Goal: Contribute content

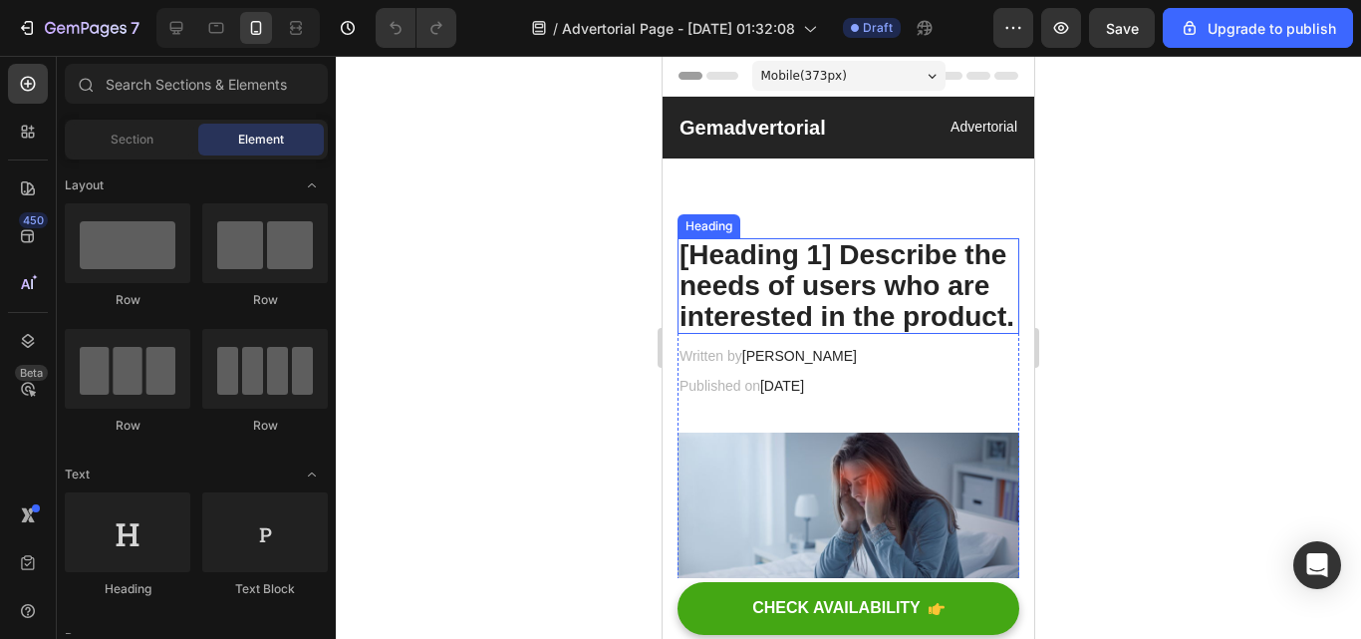
click at [810, 332] on p "[Heading 1] Describe the needs of users who are interested in the product." at bounding box center [849, 286] width 338 height 92
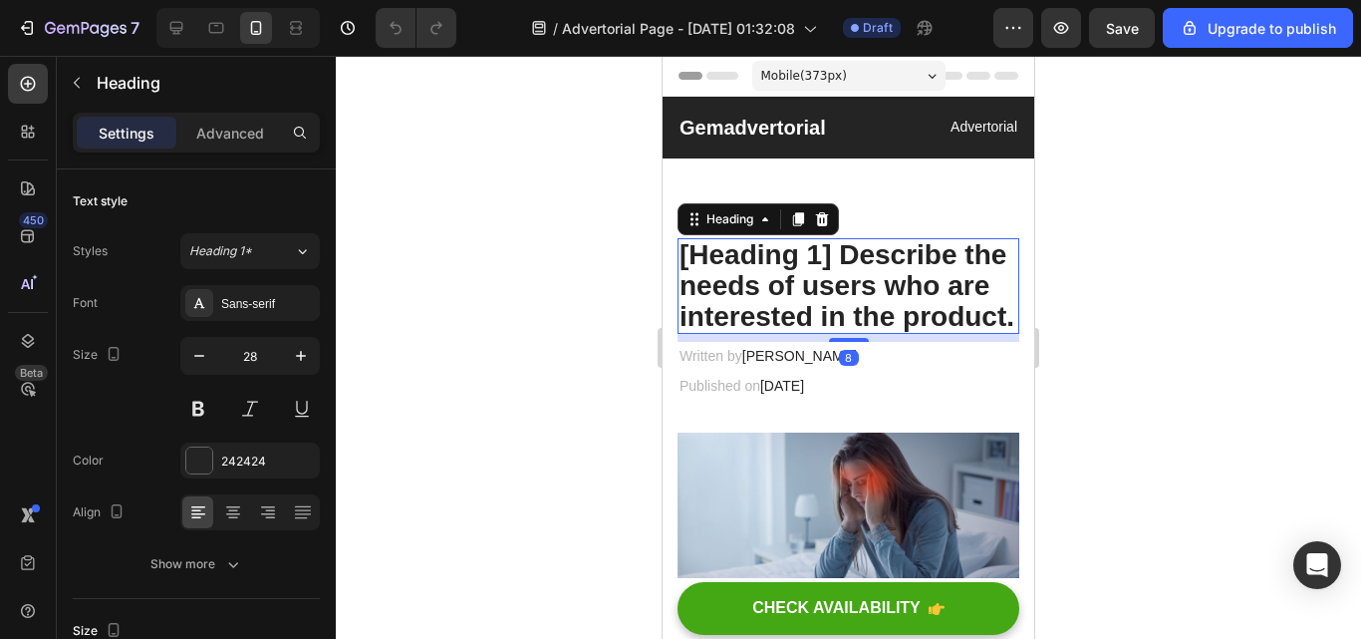
click at [803, 332] on p "[Heading 1] Describe the needs of users who are interested in the product." at bounding box center [849, 286] width 338 height 92
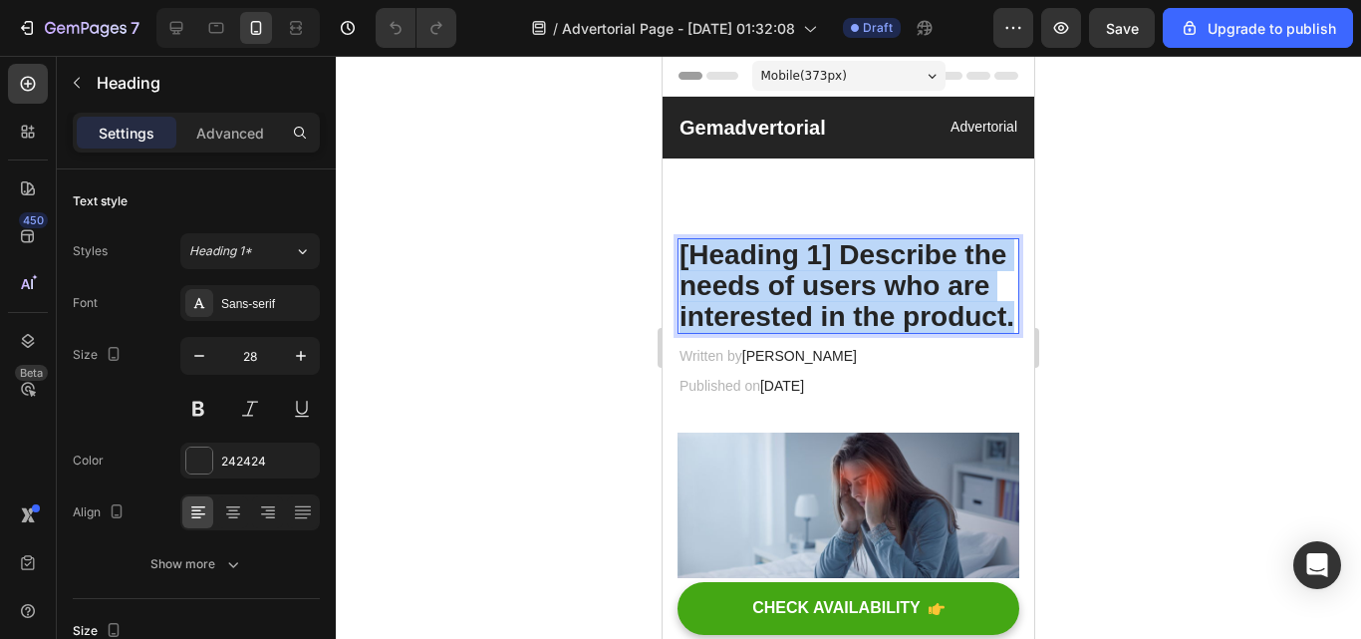
click at [803, 332] on p "[Heading 1] Describe the needs of users who are interested in the product." at bounding box center [849, 286] width 338 height 92
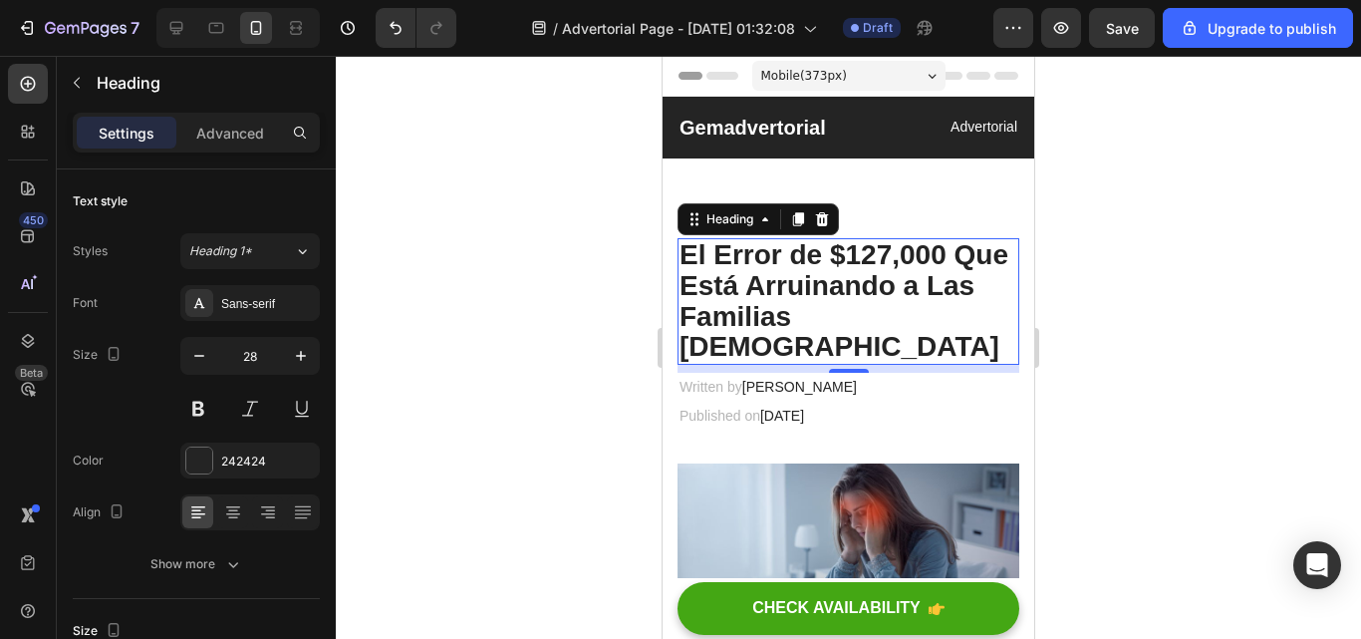
click at [1140, 332] on div at bounding box center [848, 347] width 1025 height 583
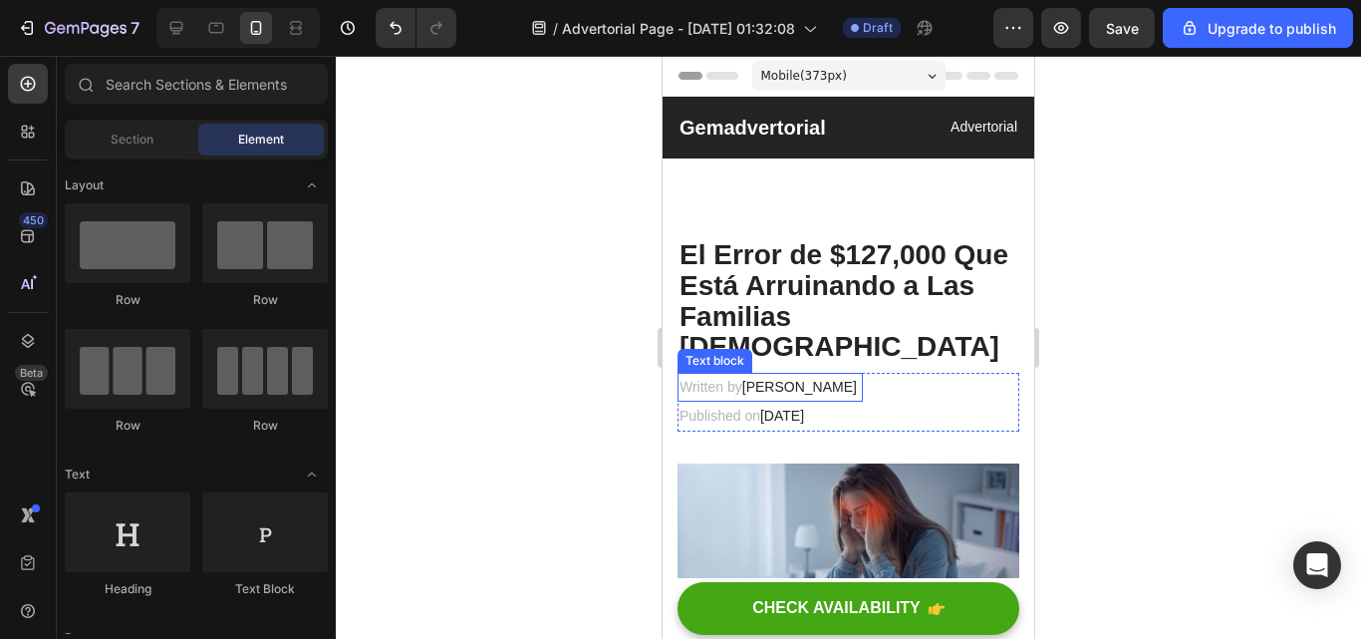
click at [797, 379] on span "[PERSON_NAME]" at bounding box center [799, 387] width 115 height 16
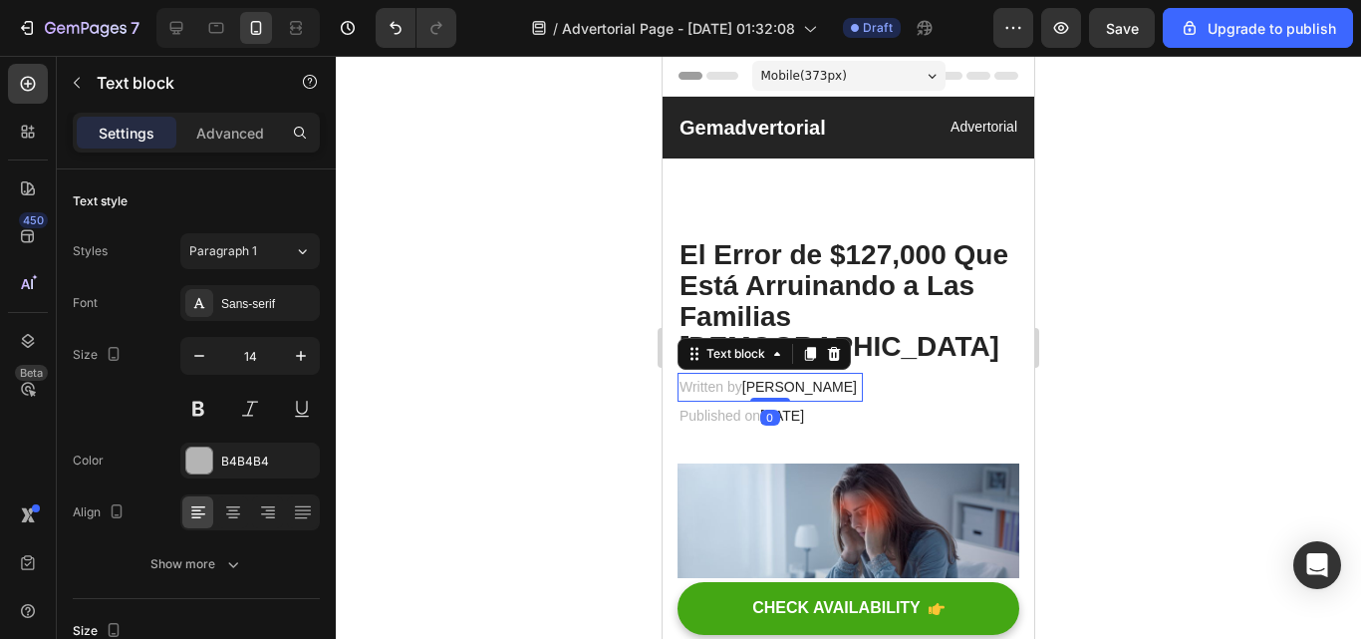
click at [812, 375] on p "Written by Dr.Marcus" at bounding box center [770, 387] width 181 height 25
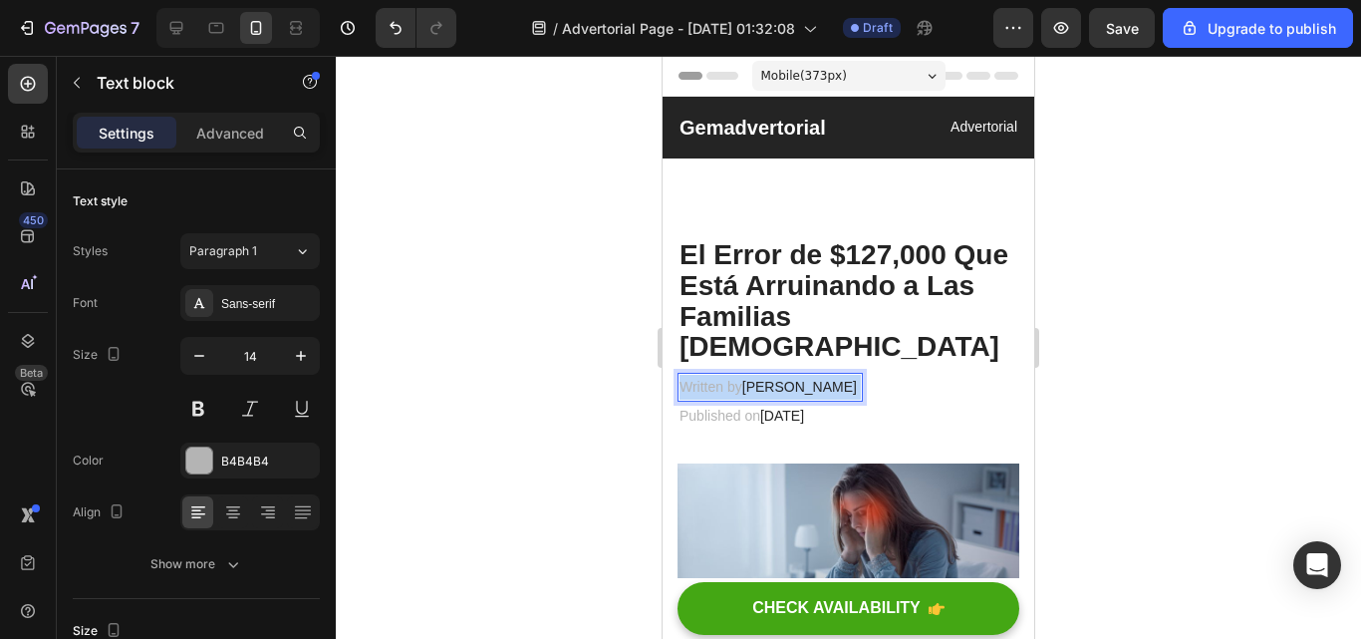
click at [812, 375] on p "Written by Dr.Marcus" at bounding box center [770, 387] width 181 height 25
drag, startPoint x: 845, startPoint y: 356, endPoint x: 763, endPoint y: 360, distance: 81.8
click at [763, 375] on p "Escrito por: Sofía Ramos" at bounding box center [776, 387] width 193 height 25
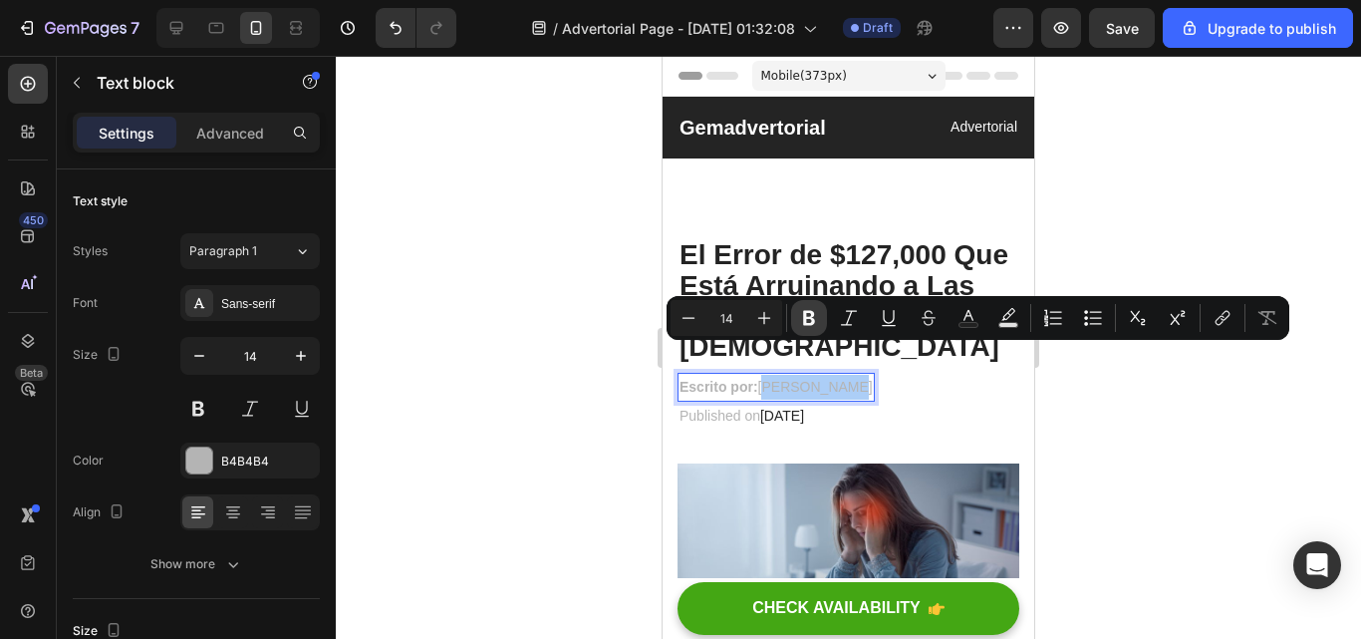
click at [802, 321] on icon "Editor contextual toolbar" at bounding box center [809, 318] width 20 height 20
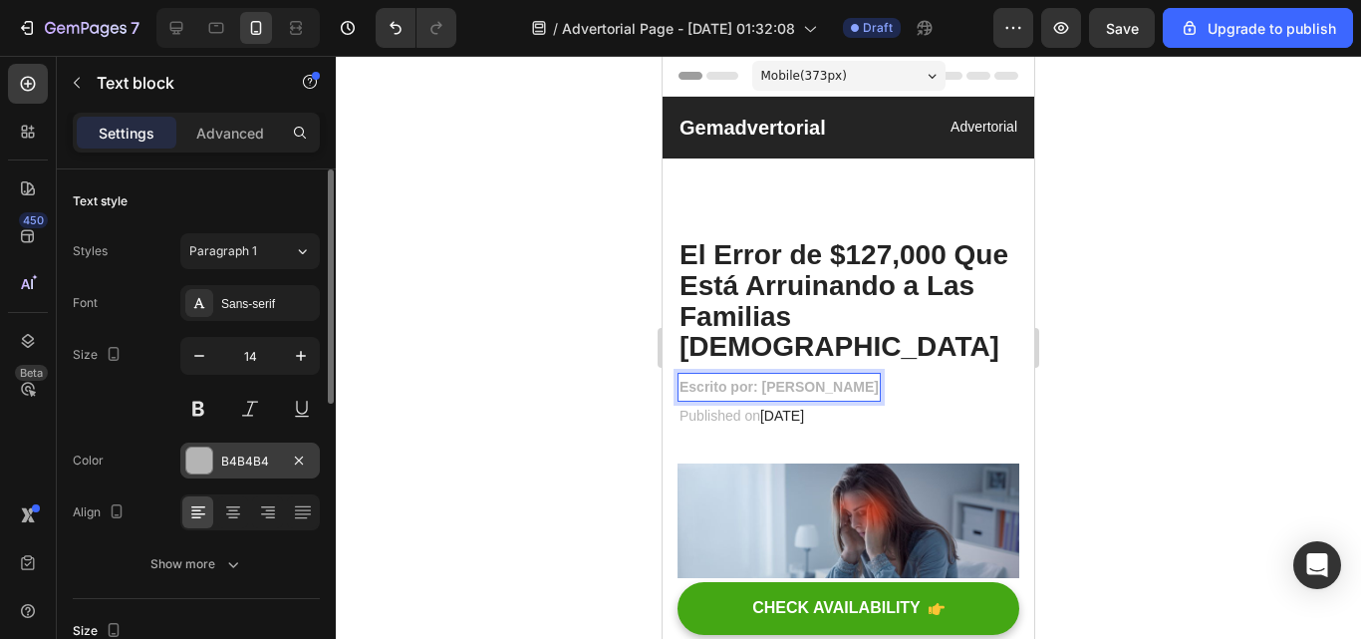
click at [256, 458] on div "B4B4B4" at bounding box center [250, 461] width 58 height 18
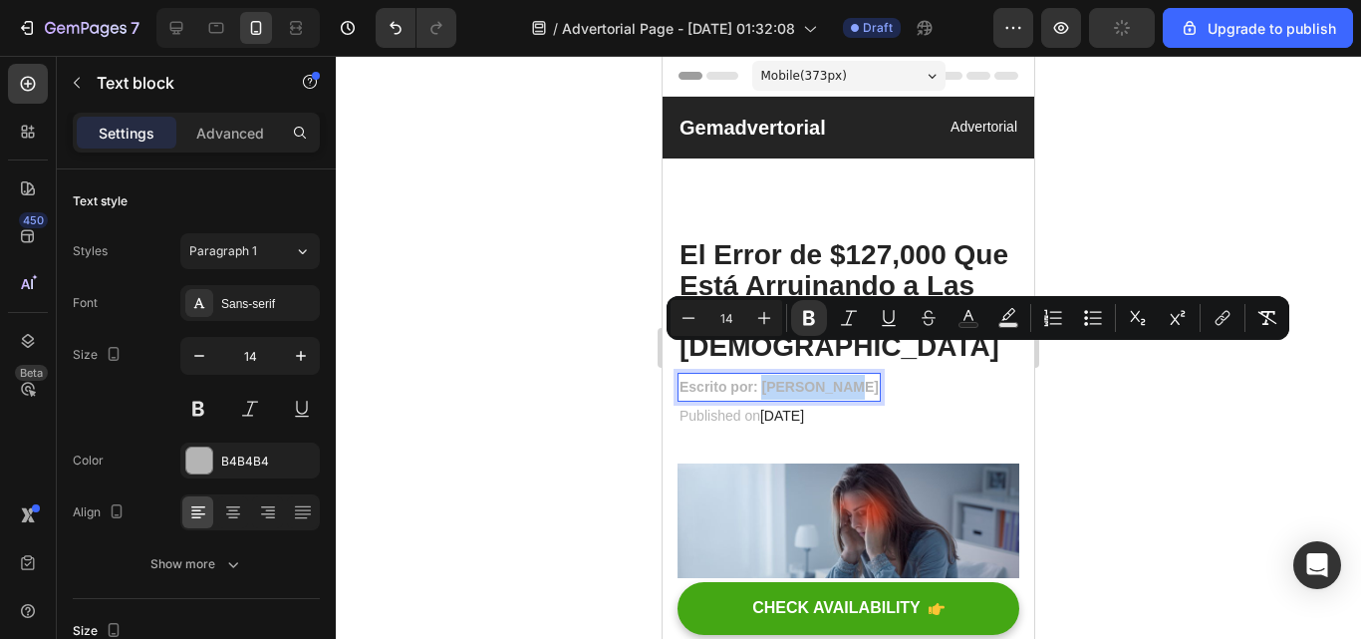
drag, startPoint x: 852, startPoint y: 353, endPoint x: 766, endPoint y: 355, distance: 85.7
click at [766, 375] on p "Escrito por: Sofía Ramos" at bounding box center [779, 387] width 199 height 25
click at [1014, 310] on icon "Editor contextual toolbar" at bounding box center [1008, 314] width 14 height 12
type input "000000"
type input "77"
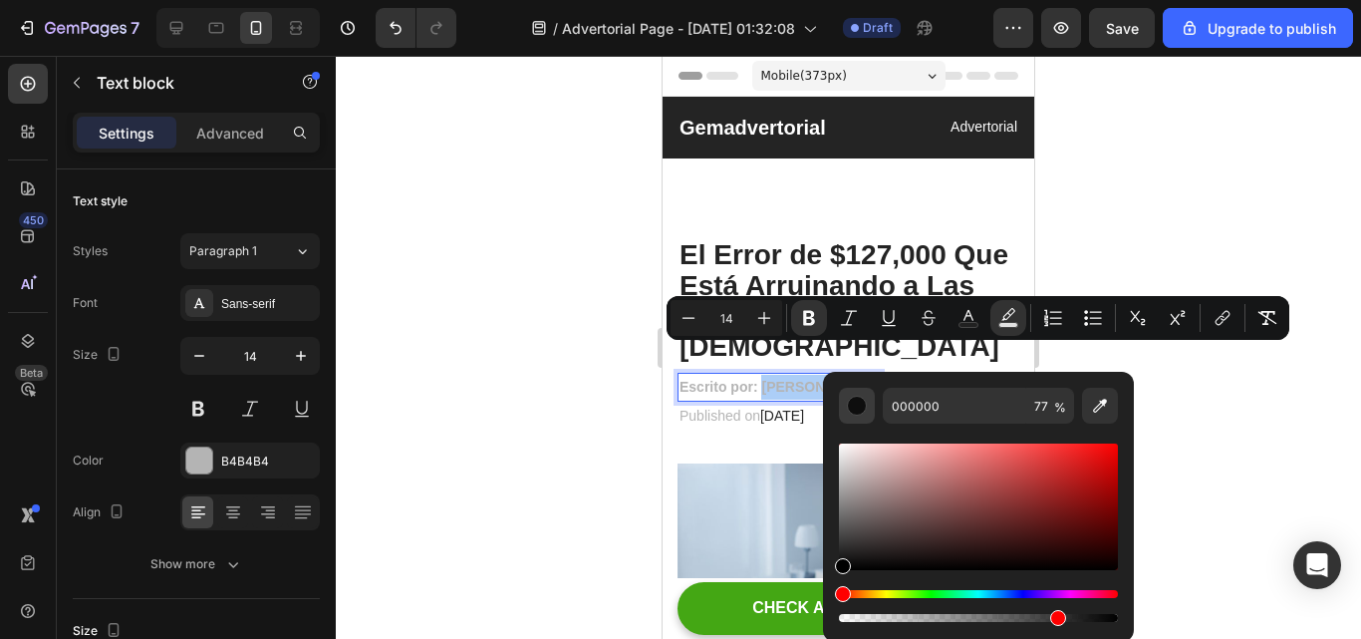
click at [858, 403] on div "Editor contextual toolbar" at bounding box center [857, 406] width 20 height 20
click at [846, 567] on div "Editor contextual toolbar" at bounding box center [848, 566] width 16 height 16
type input "050404"
click at [1188, 364] on div at bounding box center [848, 347] width 1025 height 583
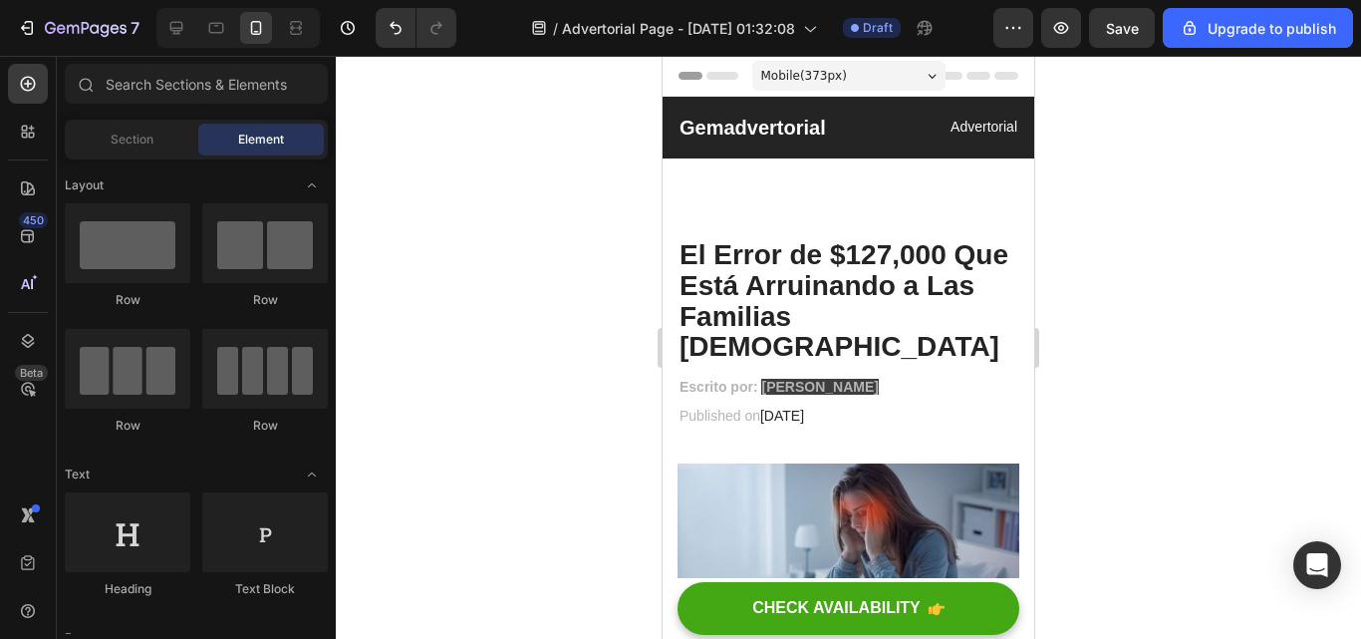
click at [1188, 364] on div at bounding box center [848, 347] width 1025 height 583
click at [790, 379] on strong "[PERSON_NAME]" at bounding box center [819, 387] width 117 height 16
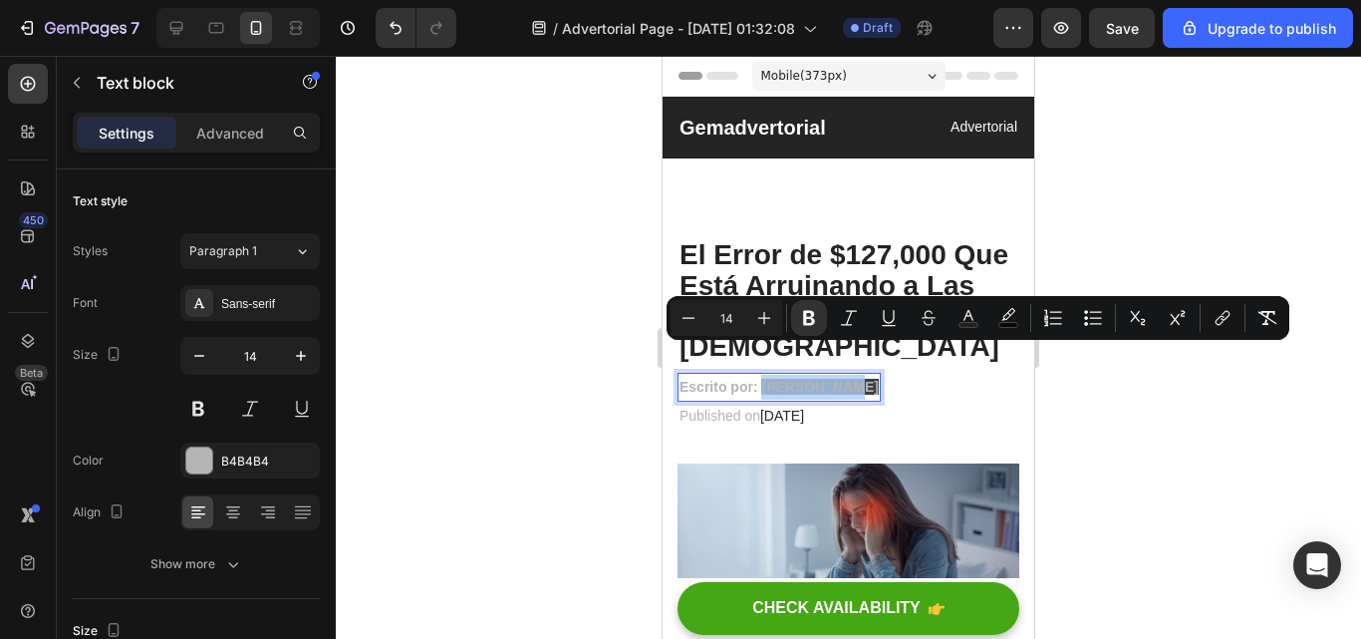
drag, startPoint x: 850, startPoint y: 356, endPoint x: 763, endPoint y: 357, distance: 86.7
click at [763, 375] on p "Escrito por: Sofía Ramos" at bounding box center [779, 387] width 199 height 25
click at [1008, 313] on icon "Editor contextual toolbar" at bounding box center [1008, 314] width 14 height 12
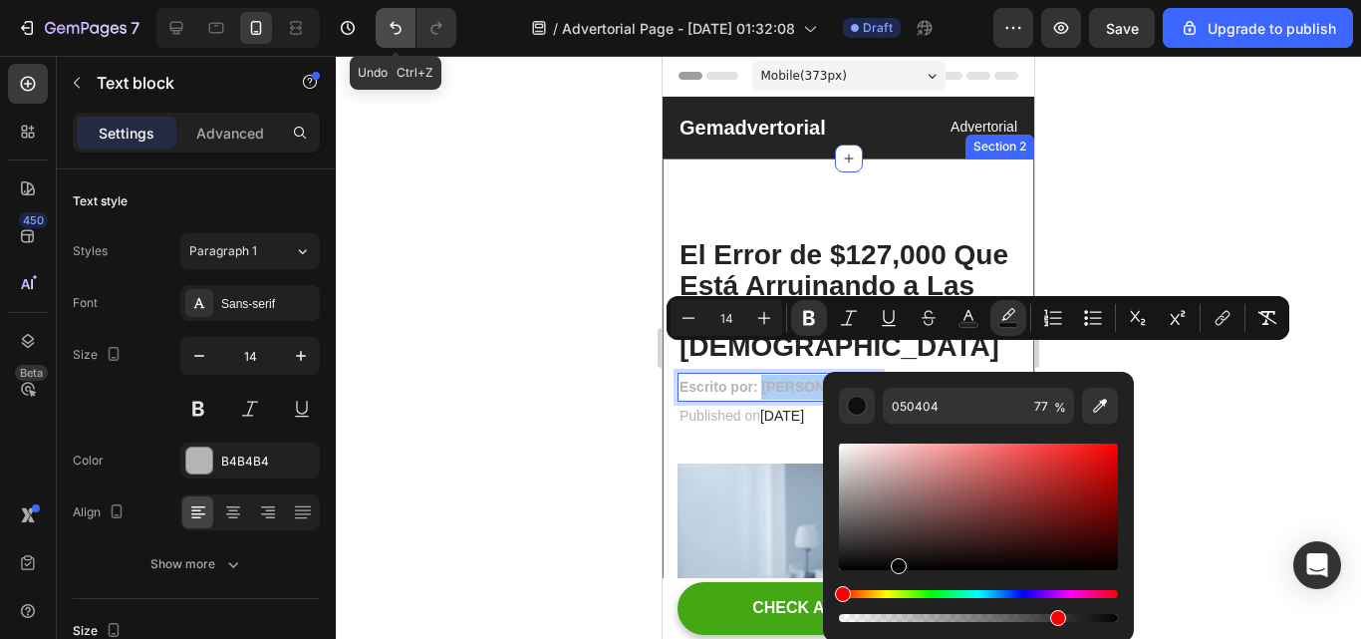
click at [394, 28] on icon "Undo/Redo" at bounding box center [396, 28] width 12 height 13
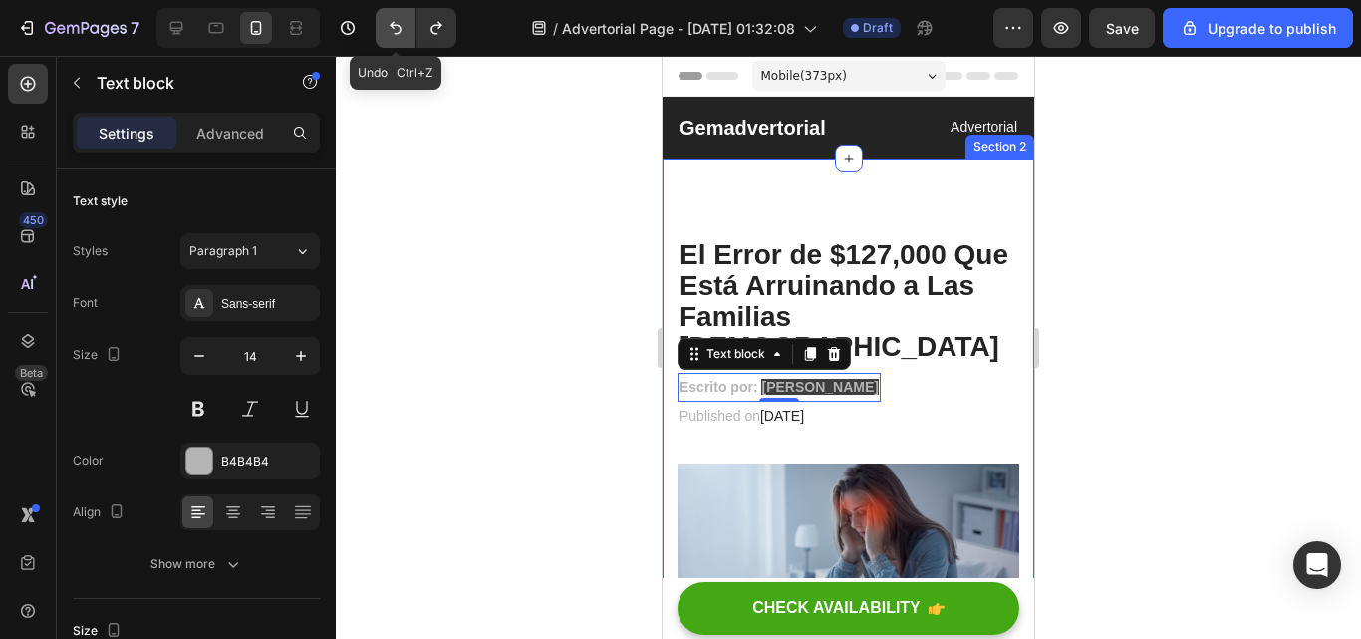
click at [394, 28] on icon "Undo/Redo" at bounding box center [396, 28] width 12 height 13
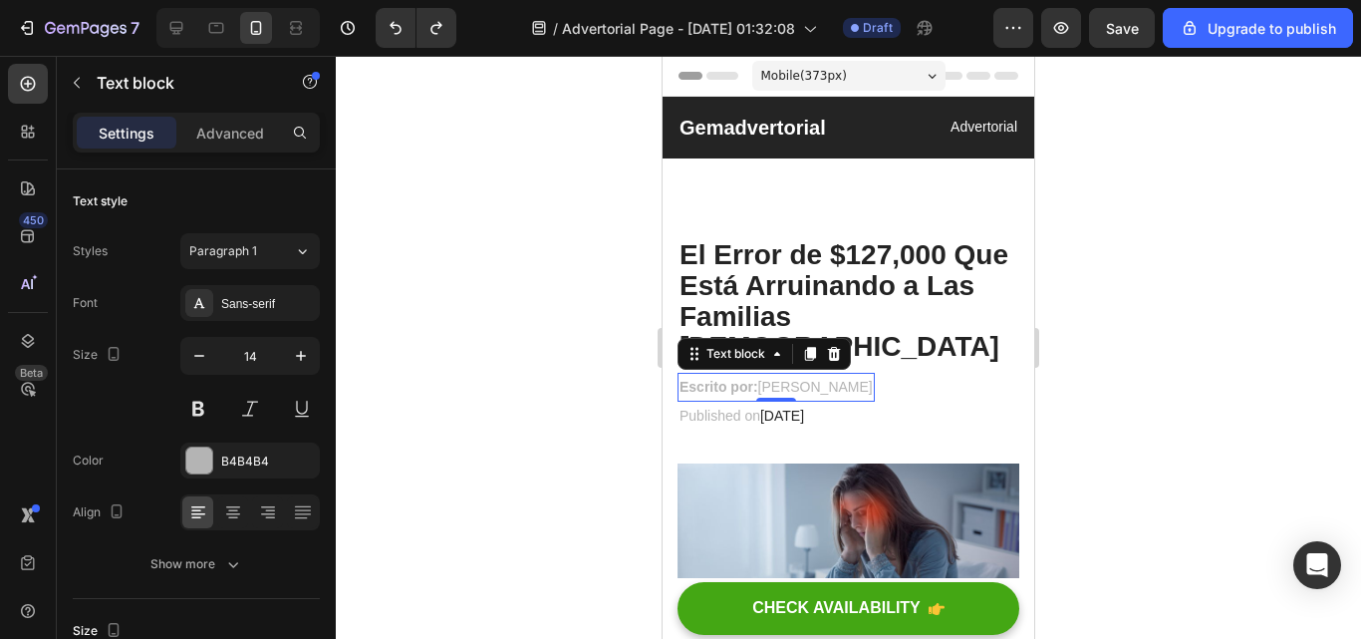
drag, startPoint x: 823, startPoint y: 370, endPoint x: 832, endPoint y: 361, distance: 12.7
click at [831, 373] on div "Escrito por: Sofía Ramos" at bounding box center [776, 387] width 197 height 29
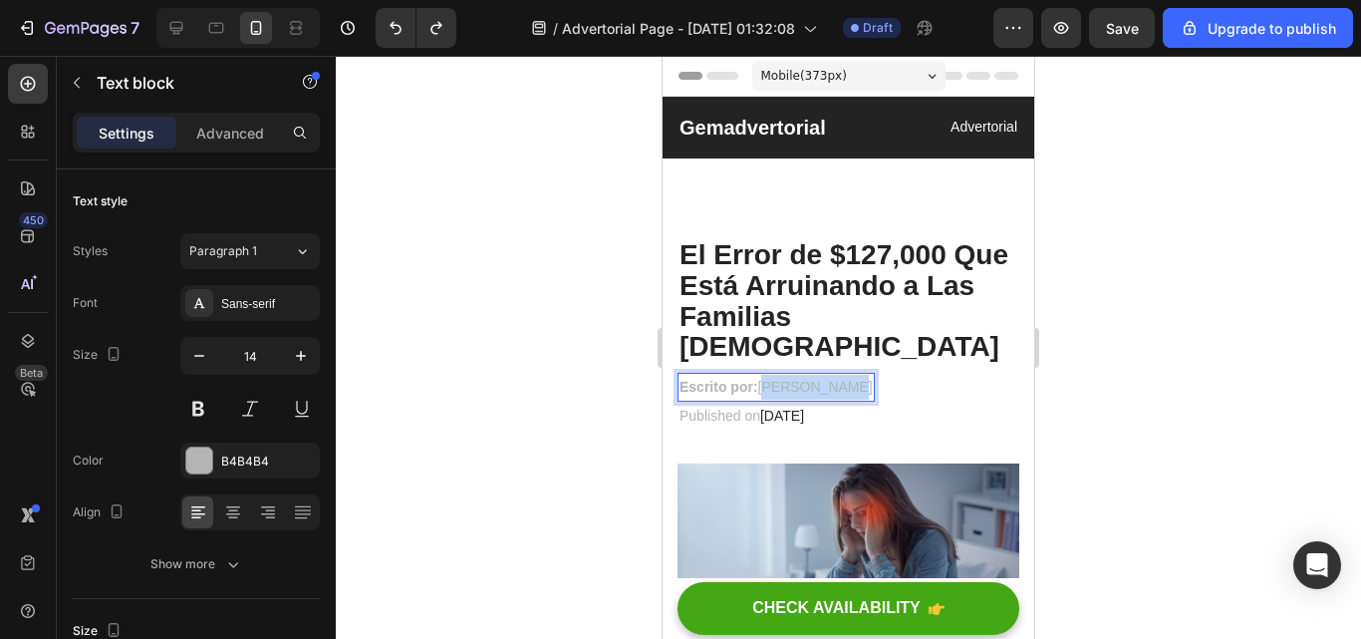
drag, startPoint x: 846, startPoint y: 355, endPoint x: 764, endPoint y: 360, distance: 81.9
click at [764, 375] on p "Escrito por: Sofía Ramos" at bounding box center [776, 387] width 193 height 25
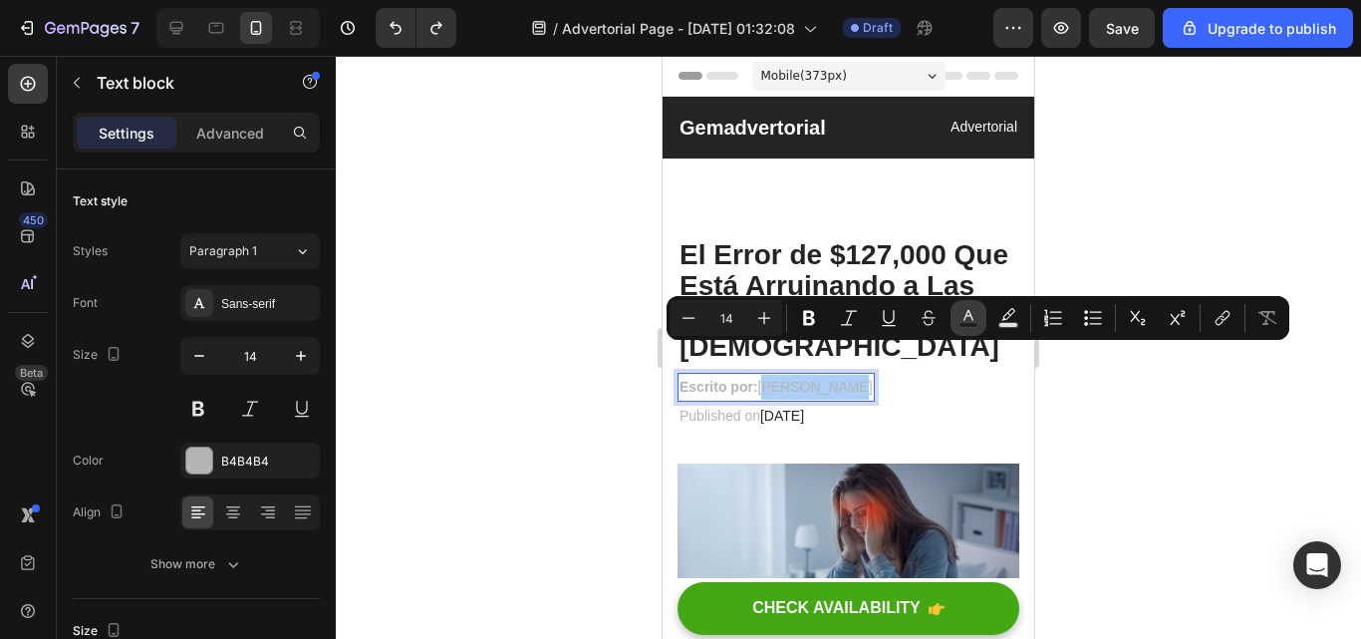
click at [959, 316] on icon "Editor contextual toolbar" at bounding box center [969, 318] width 20 height 20
type input "B4B4B4"
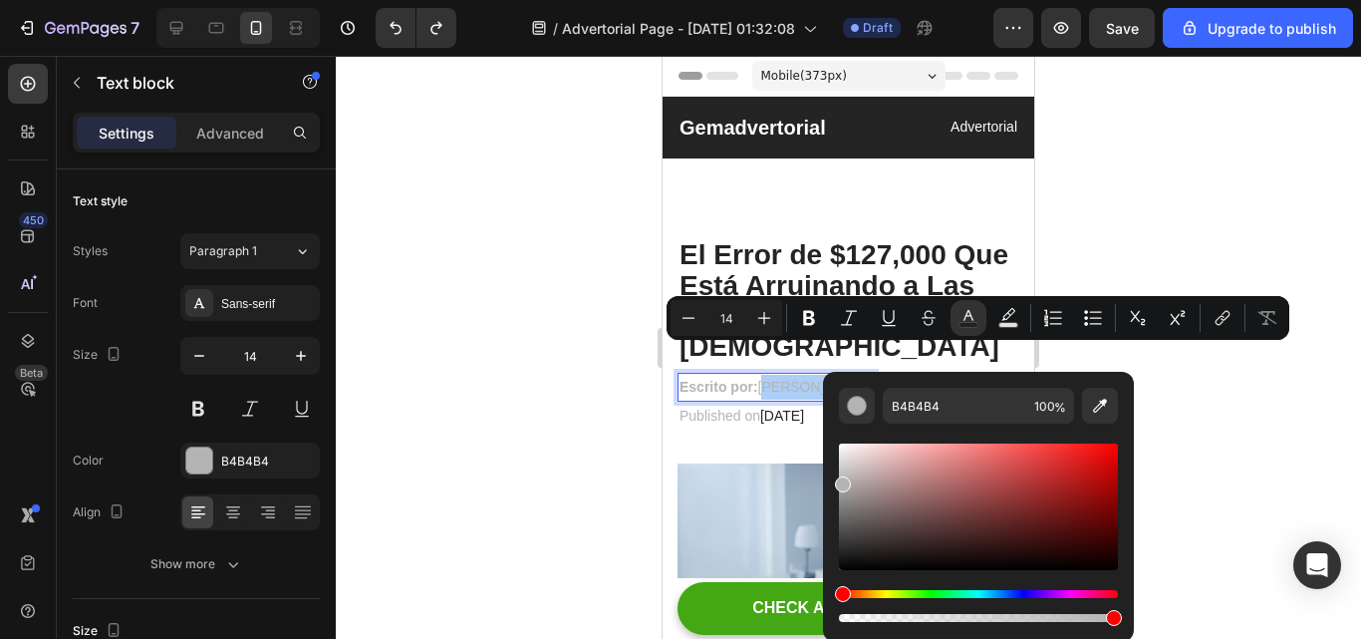
click at [838, 486] on div "Editor contextual toolbar" at bounding box center [843, 484] width 16 height 16
type input "000000"
drag, startPoint x: 838, startPoint y: 490, endPoint x: 837, endPoint y: 569, distance: 78.7
click at [837, 569] on div "Editor contextual toolbar" at bounding box center [843, 566] width 16 height 16
click at [1208, 539] on div at bounding box center [848, 347] width 1025 height 583
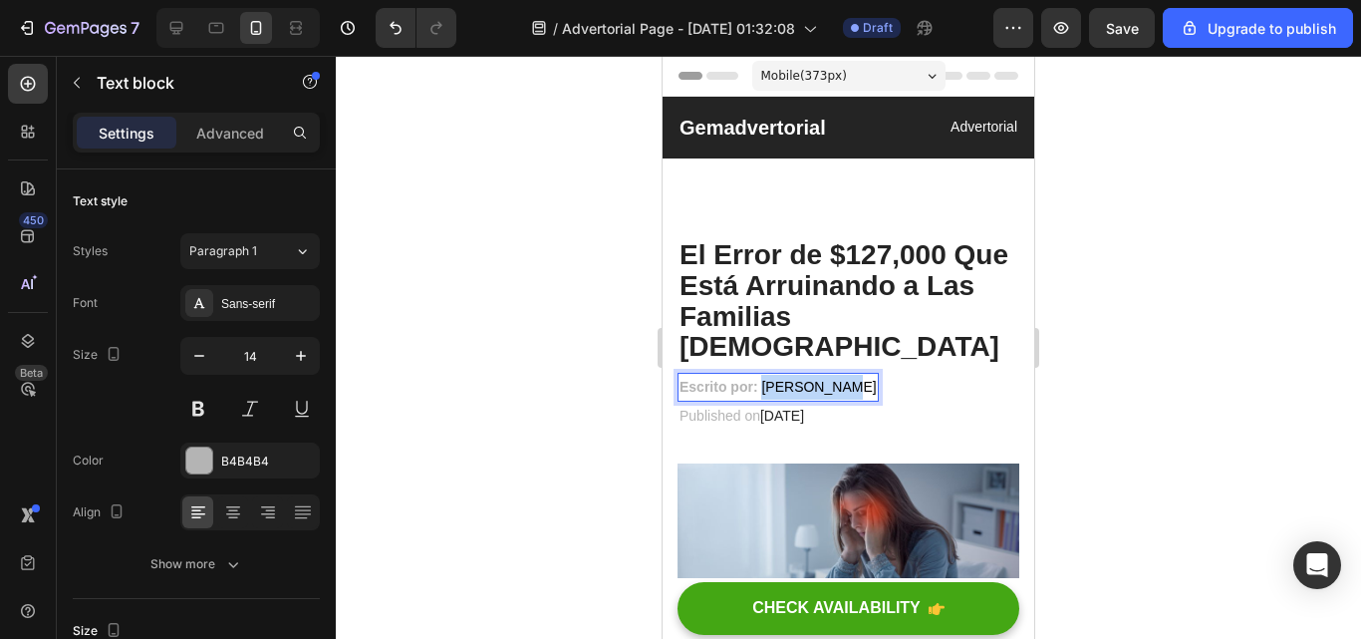
drag, startPoint x: 846, startPoint y: 355, endPoint x: 764, endPoint y: 355, distance: 81.7
click at [764, 375] on p "Escrito por: Sofía Ramos" at bounding box center [778, 387] width 197 height 25
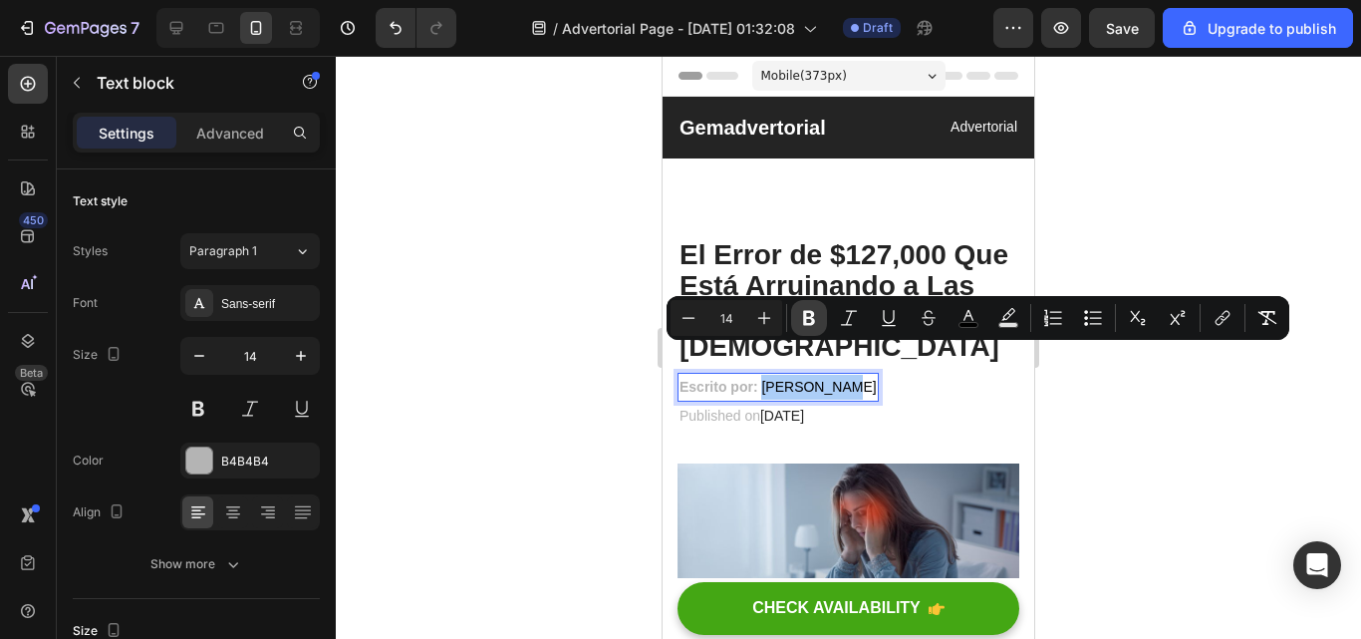
click at [802, 316] on icon "Editor contextual toolbar" at bounding box center [809, 318] width 20 height 20
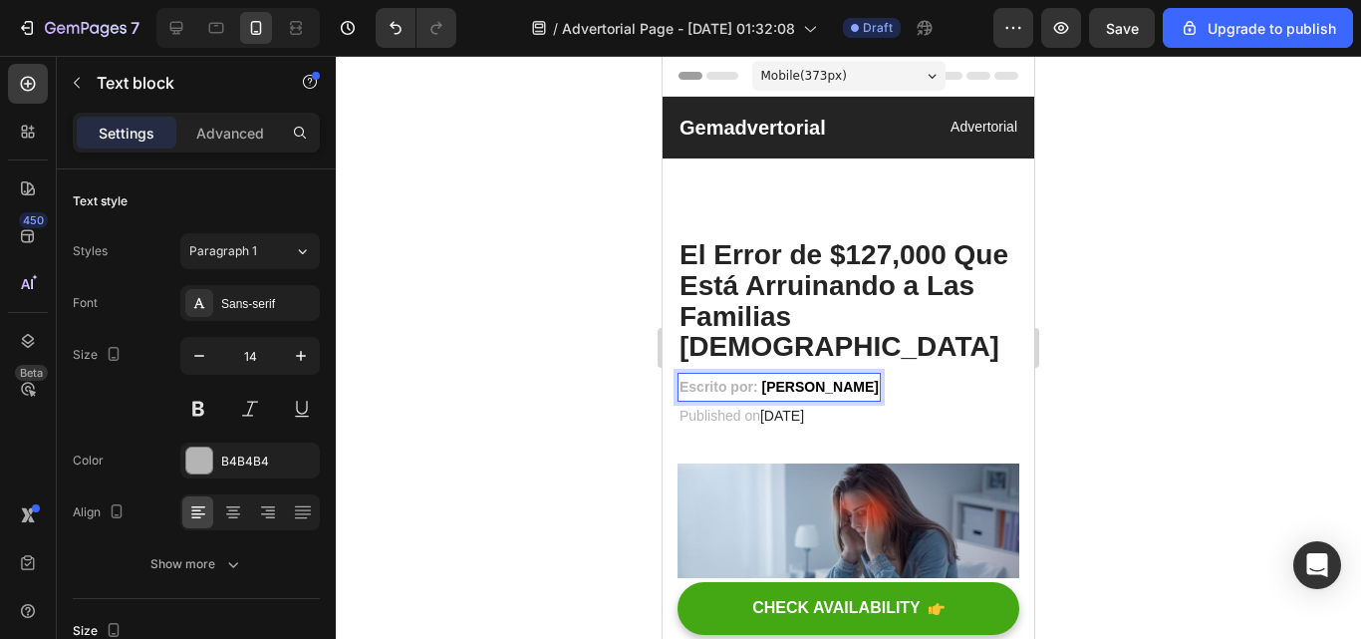
click at [760, 375] on p "Escrito por: Sofía Ramos" at bounding box center [779, 387] width 199 height 25
click at [757, 379] on strong "Escrito por:" at bounding box center [719, 387] width 79 height 16
drag, startPoint x: 757, startPoint y: 355, endPoint x: 696, endPoint y: 356, distance: 60.8
click at [696, 379] on strong "Escrito por:" at bounding box center [719, 387] width 79 height 16
click at [260, 453] on div "B4B4B4" at bounding box center [250, 461] width 58 height 18
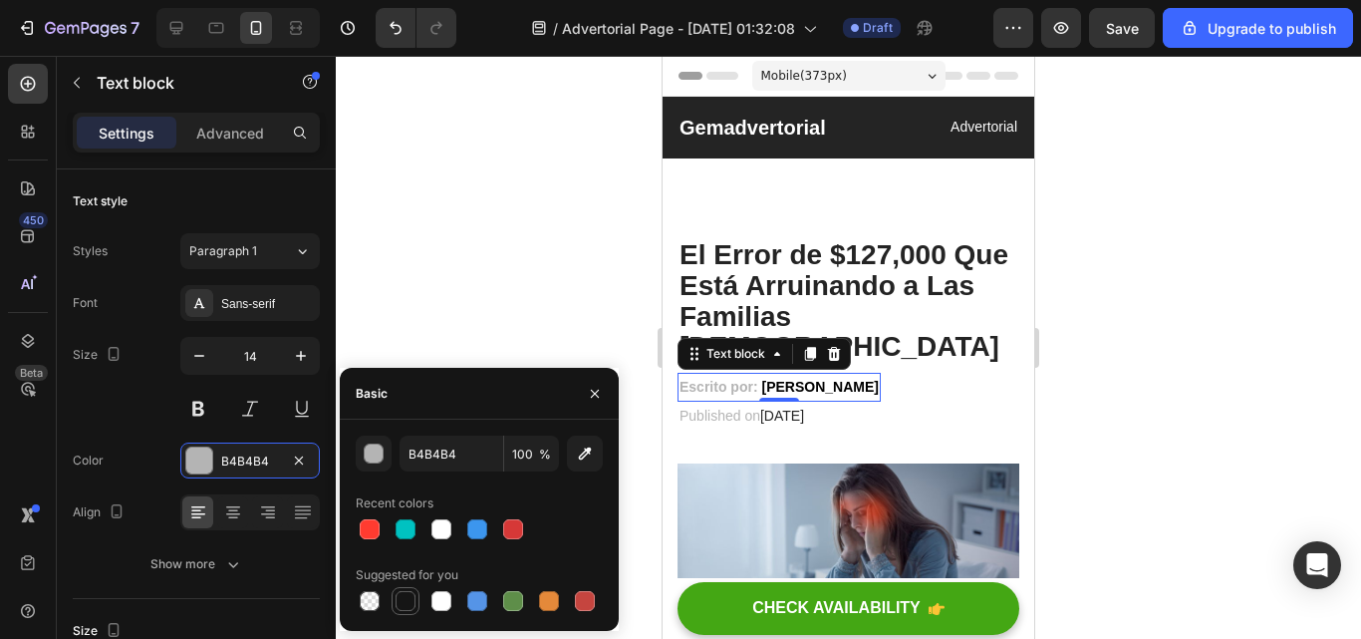
click at [406, 590] on div at bounding box center [406, 601] width 24 height 24
type input "151515"
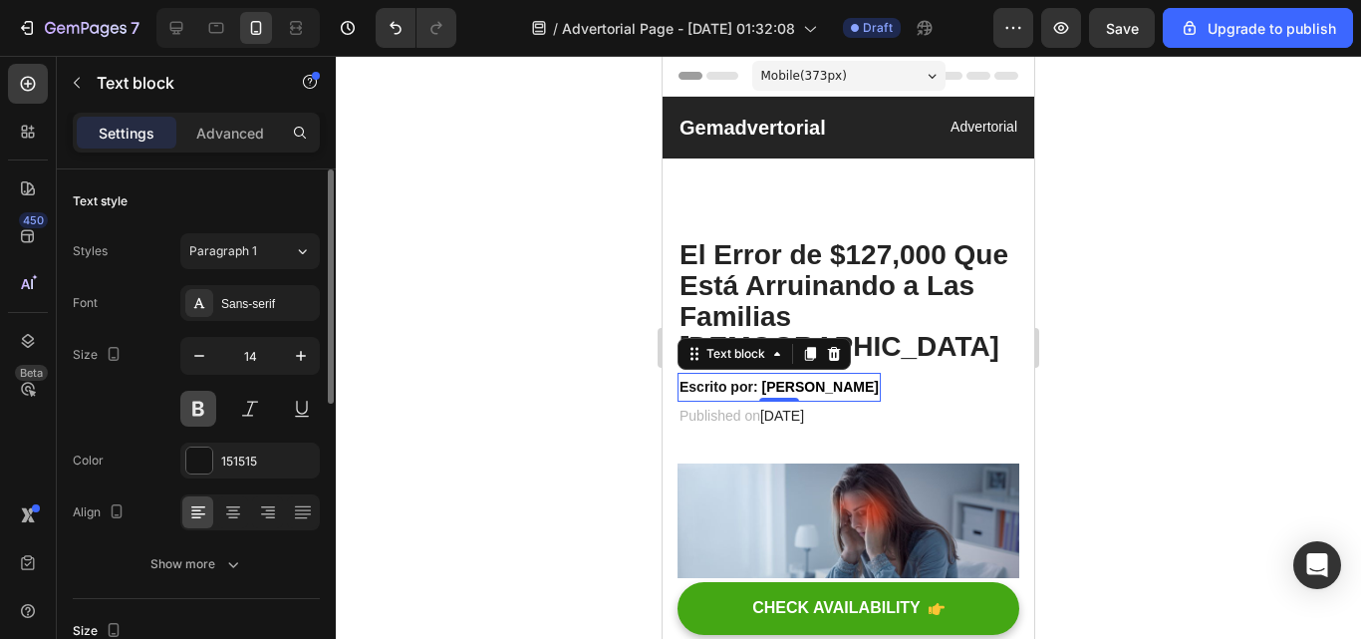
click at [199, 408] on button at bounding box center [198, 409] width 36 height 36
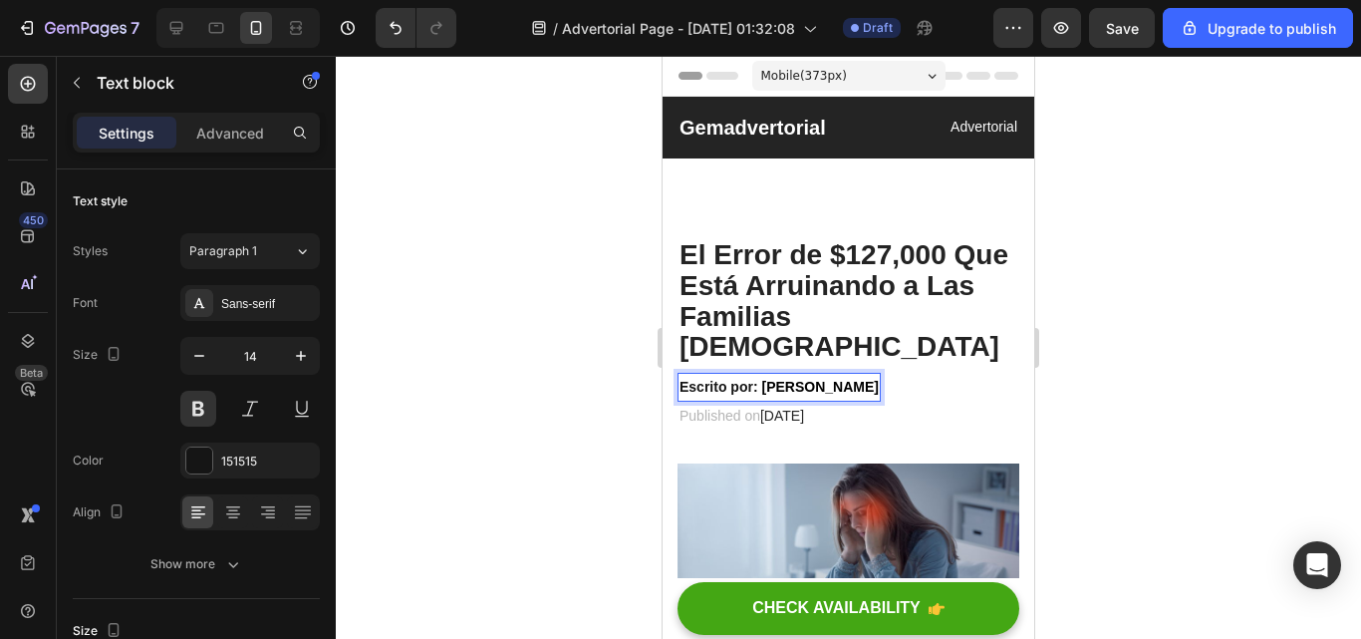
click at [754, 379] on strong "Escrito por:" at bounding box center [719, 387] width 79 height 16
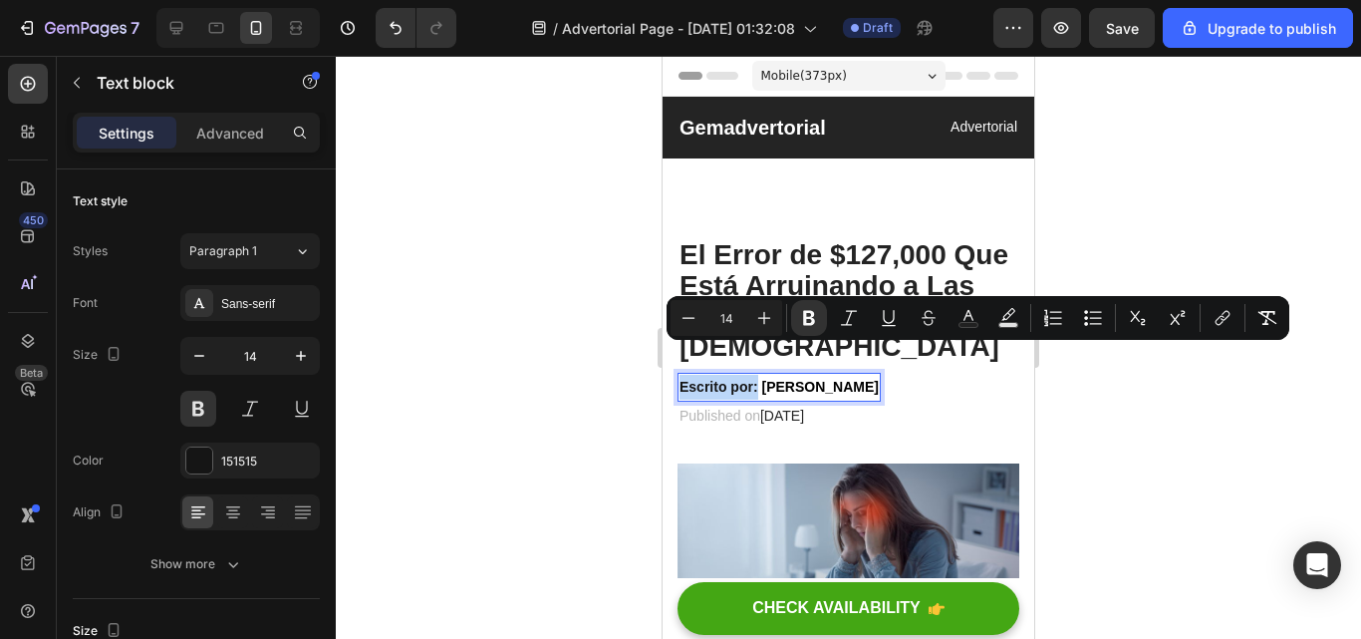
drag, startPoint x: 754, startPoint y: 353, endPoint x: 691, endPoint y: 355, distance: 62.8
click at [691, 379] on strong "Escrito por:" at bounding box center [719, 387] width 79 height 16
click at [816, 320] on icon "Editor contextual toolbar" at bounding box center [809, 318] width 20 height 20
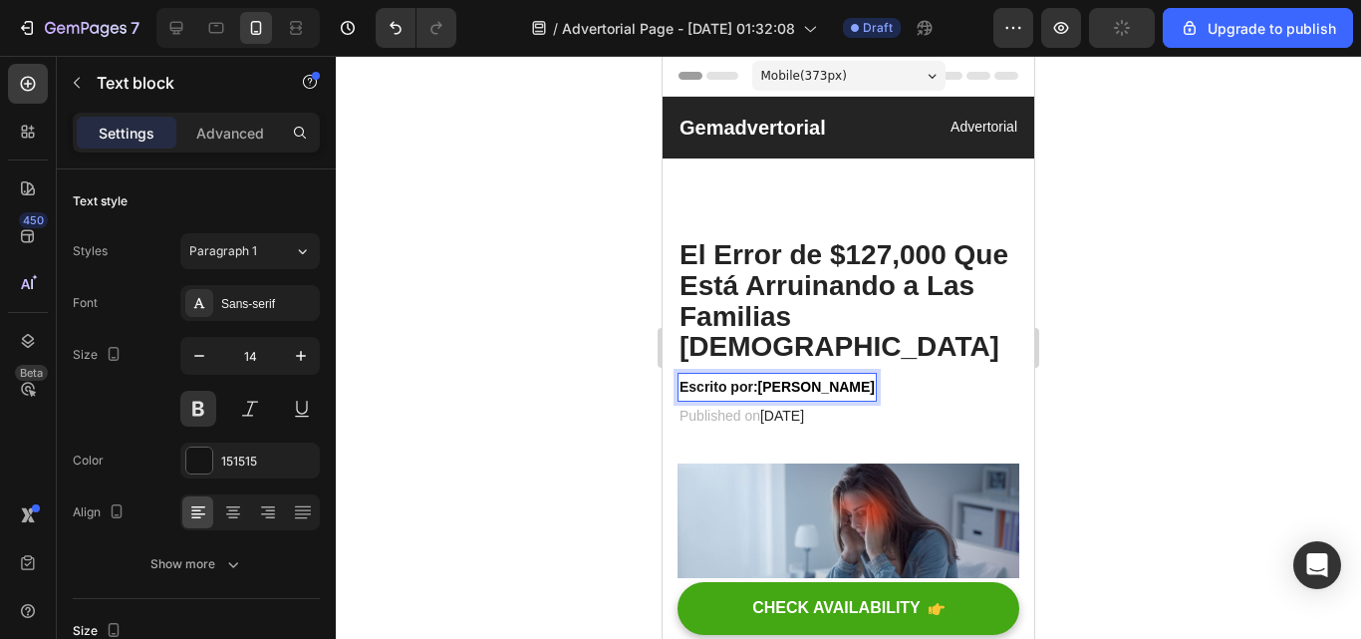
click at [750, 375] on p "Escrito por: Sofía Ramos" at bounding box center [777, 387] width 195 height 25
drag, startPoint x: 753, startPoint y: 355, endPoint x: 683, endPoint y: 352, distance: 70.8
click at [683, 375] on p "Escrito por: Sofía Ramos" at bounding box center [777, 387] width 195 height 25
click at [203, 406] on button at bounding box center [198, 409] width 36 height 36
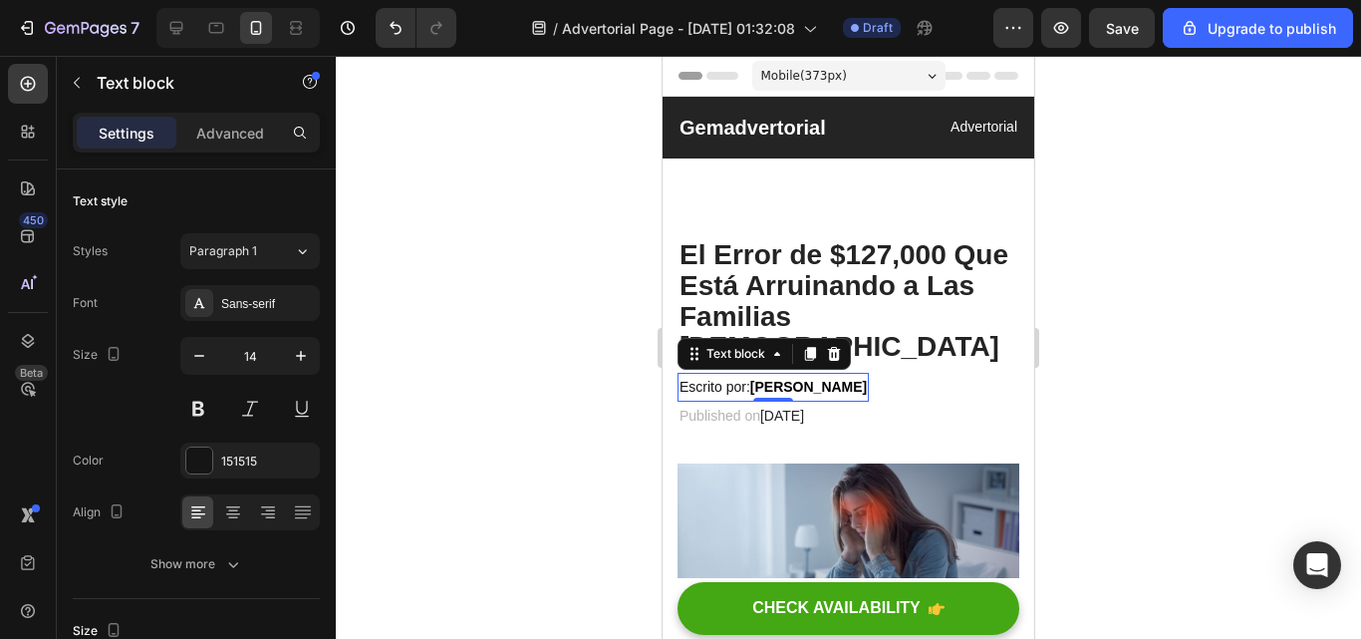
click at [1100, 368] on div at bounding box center [848, 347] width 1025 height 583
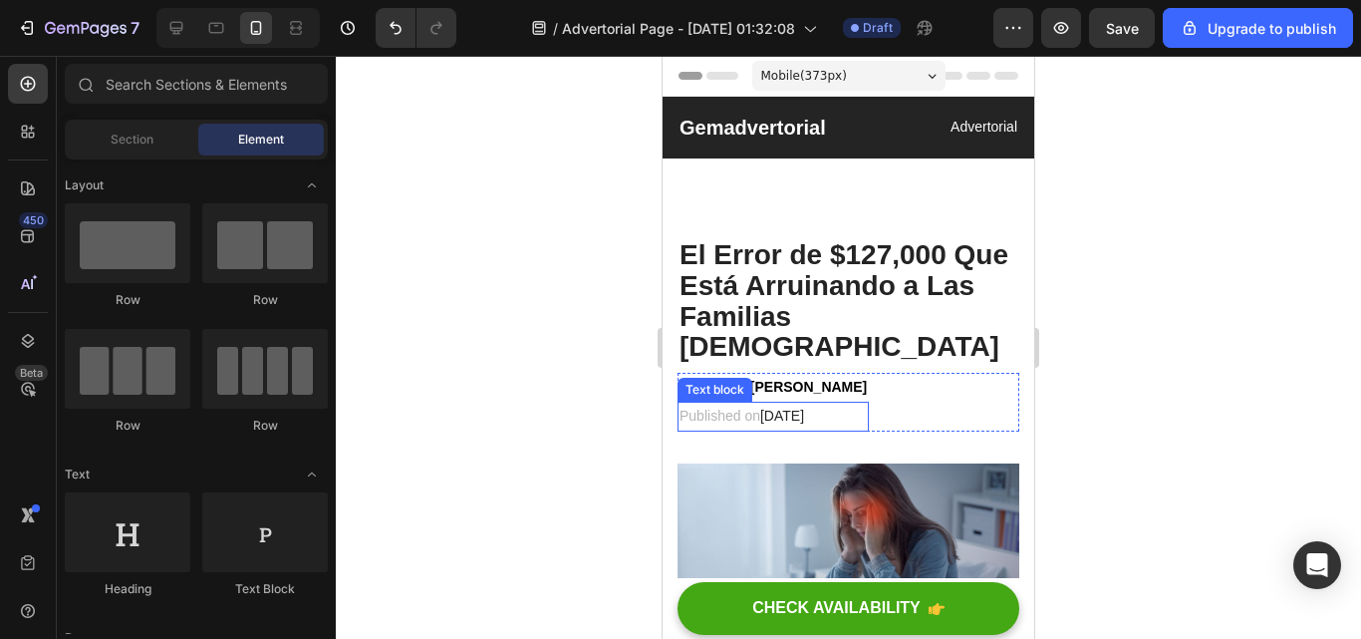
click at [804, 408] on span "February 28, 2023" at bounding box center [782, 416] width 44 height 16
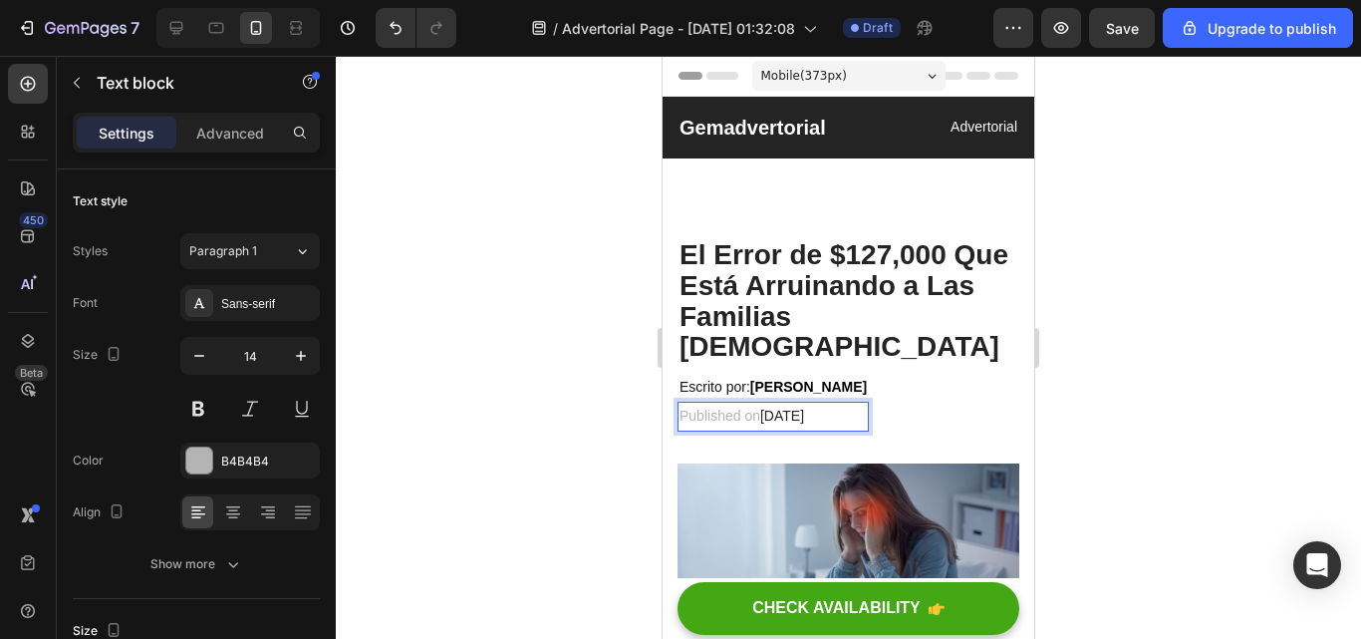
click at [804, 408] on span "February 28, 2023" at bounding box center [782, 416] width 44 height 16
drag, startPoint x: 919, startPoint y: 388, endPoint x: 772, endPoint y: 385, distance: 146.5
click at [772, 404] on p "Publicado el: 29 de Septiembre, 2025" at bounding box center [773, 416] width 187 height 25
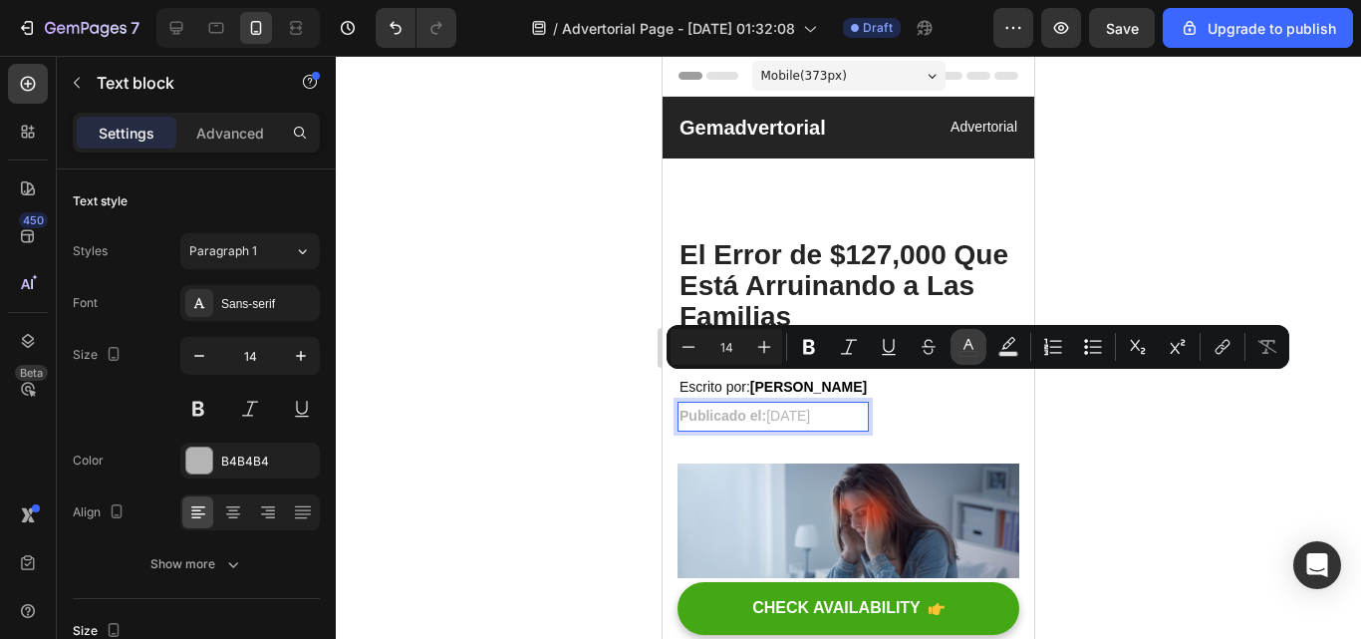
click at [962, 339] on icon "Editor contextual toolbar" at bounding box center [969, 347] width 20 height 20
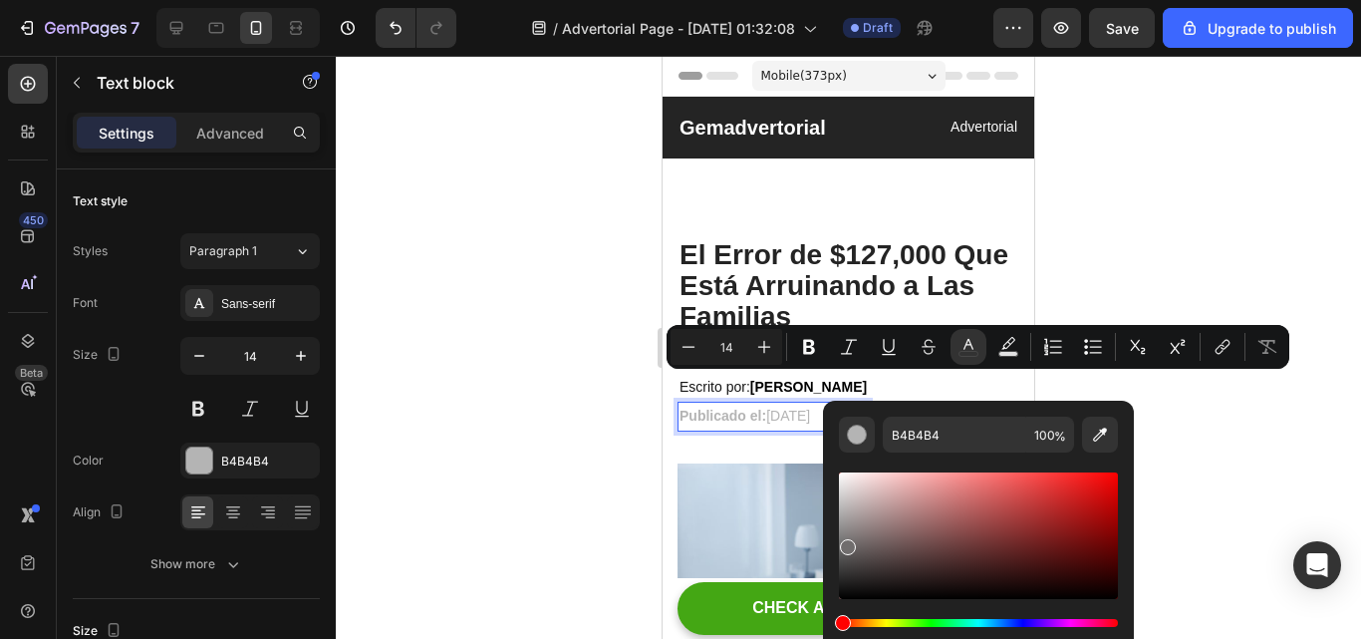
click at [845, 544] on div "Editor contextual toolbar" at bounding box center [978, 535] width 279 height 127
click at [845, 545] on div "Editor contextual toolbar" at bounding box center [848, 547] width 16 height 16
click at [846, 593] on div "Editor contextual toolbar" at bounding box center [978, 535] width 279 height 127
type input "0A0909"
click at [262, 474] on div "B4B4B4" at bounding box center [249, 460] width 139 height 36
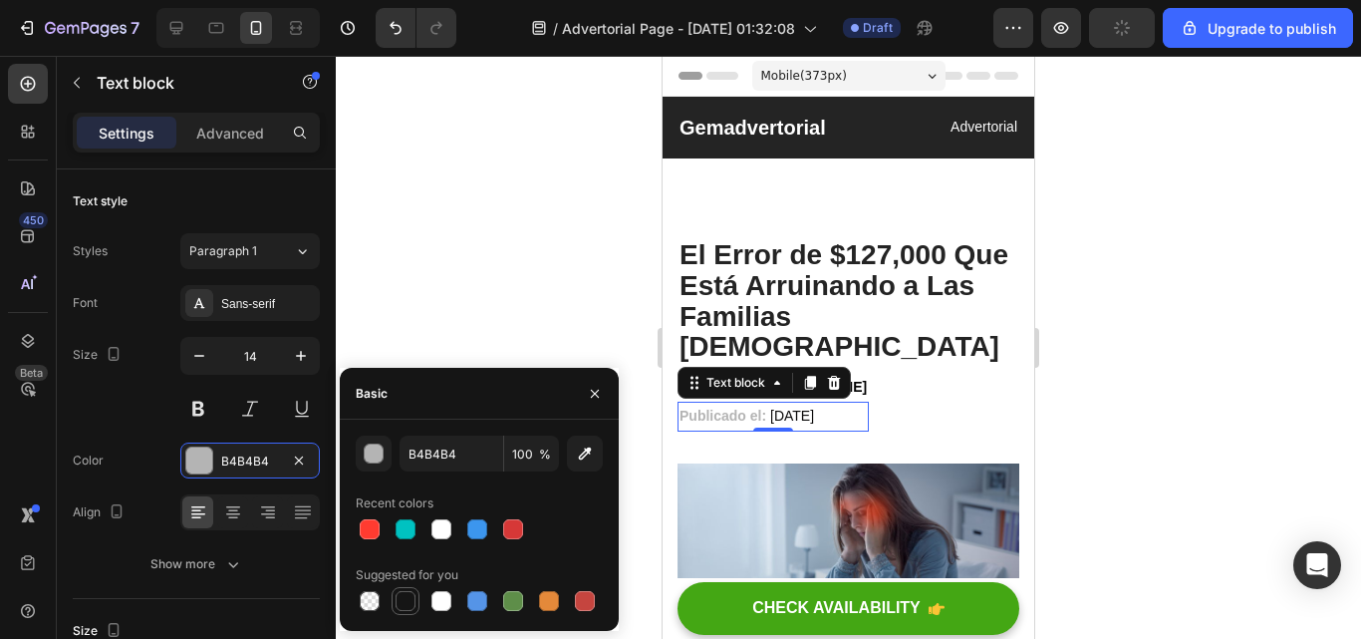
click at [409, 602] on div at bounding box center [406, 601] width 20 height 20
type input "151515"
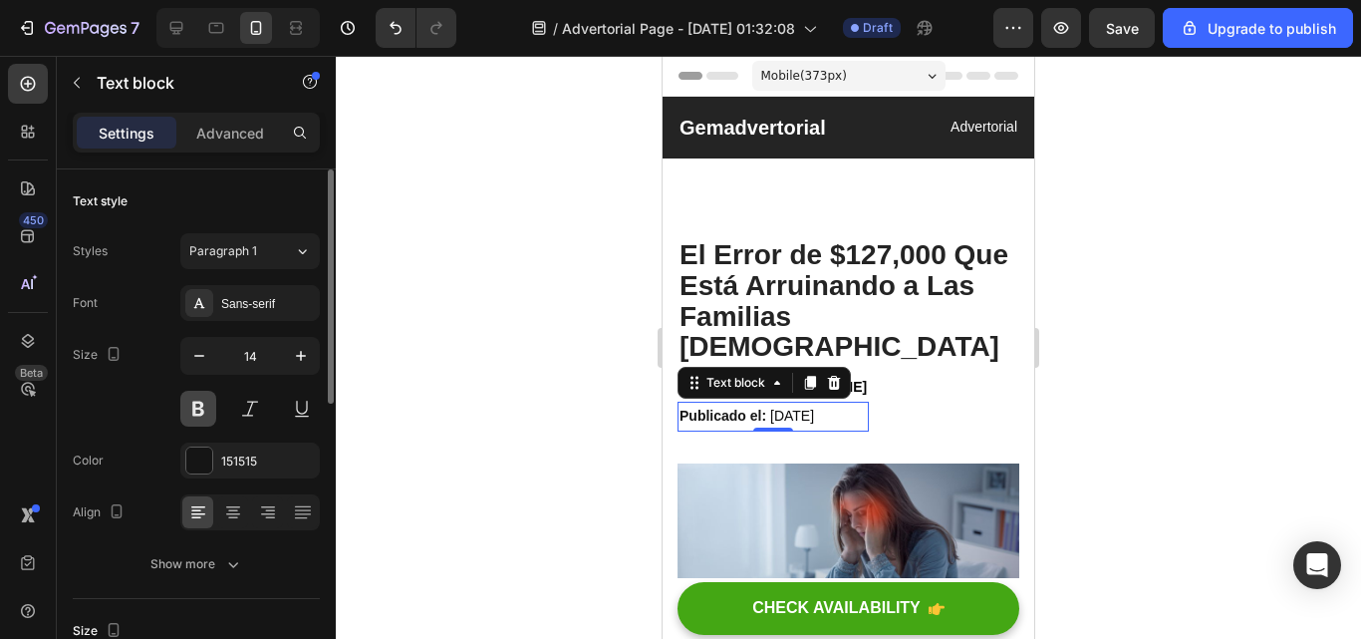
click at [207, 409] on button at bounding box center [198, 409] width 36 height 36
click at [203, 415] on button at bounding box center [198, 409] width 36 height 36
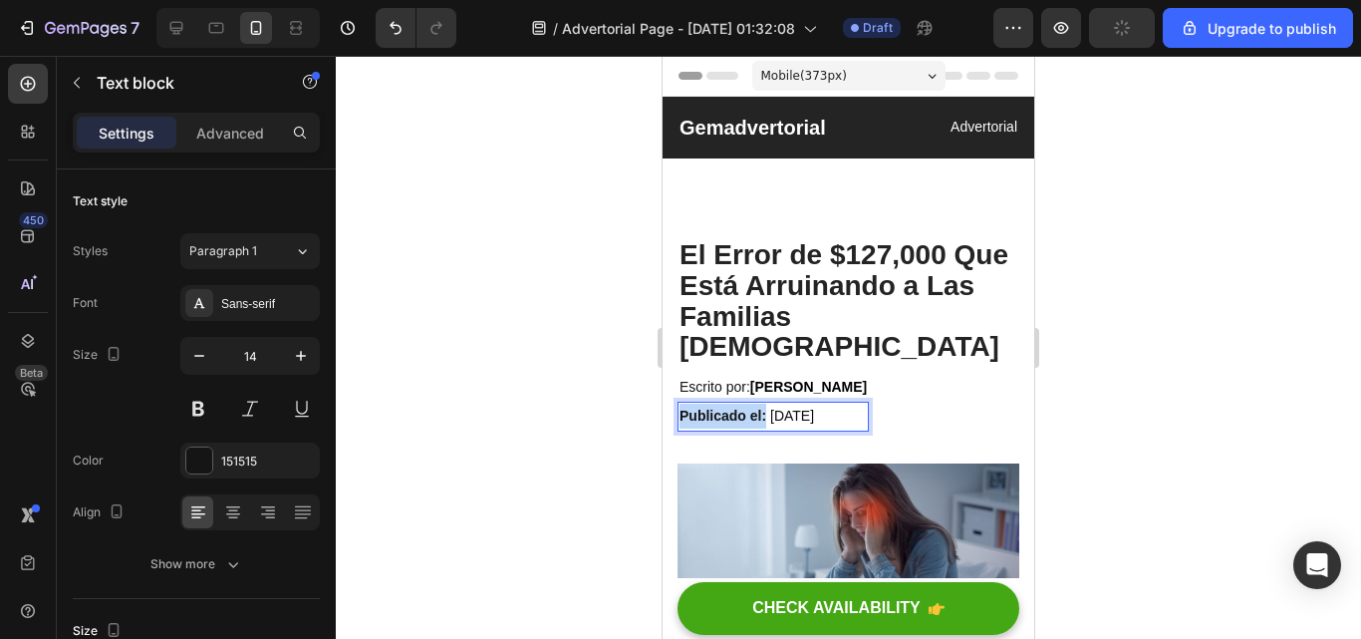
drag, startPoint x: 768, startPoint y: 383, endPoint x: 679, endPoint y: 384, distance: 89.7
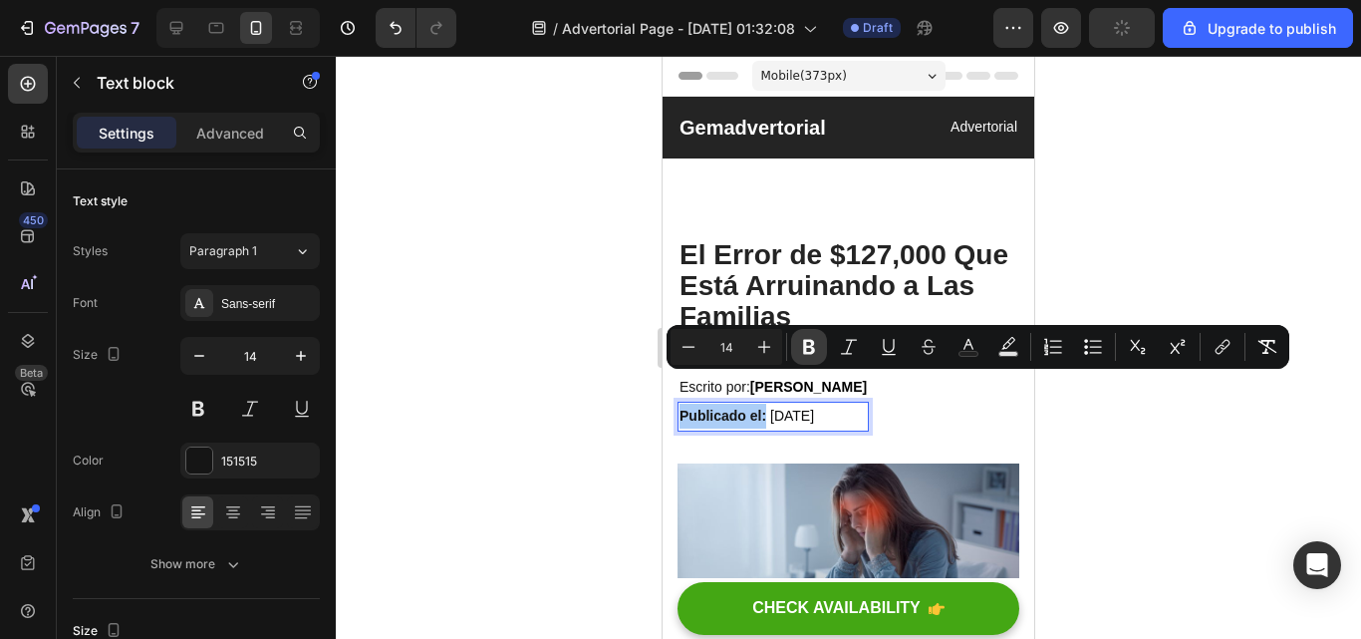
click at [799, 335] on button "Bold" at bounding box center [809, 347] width 36 height 36
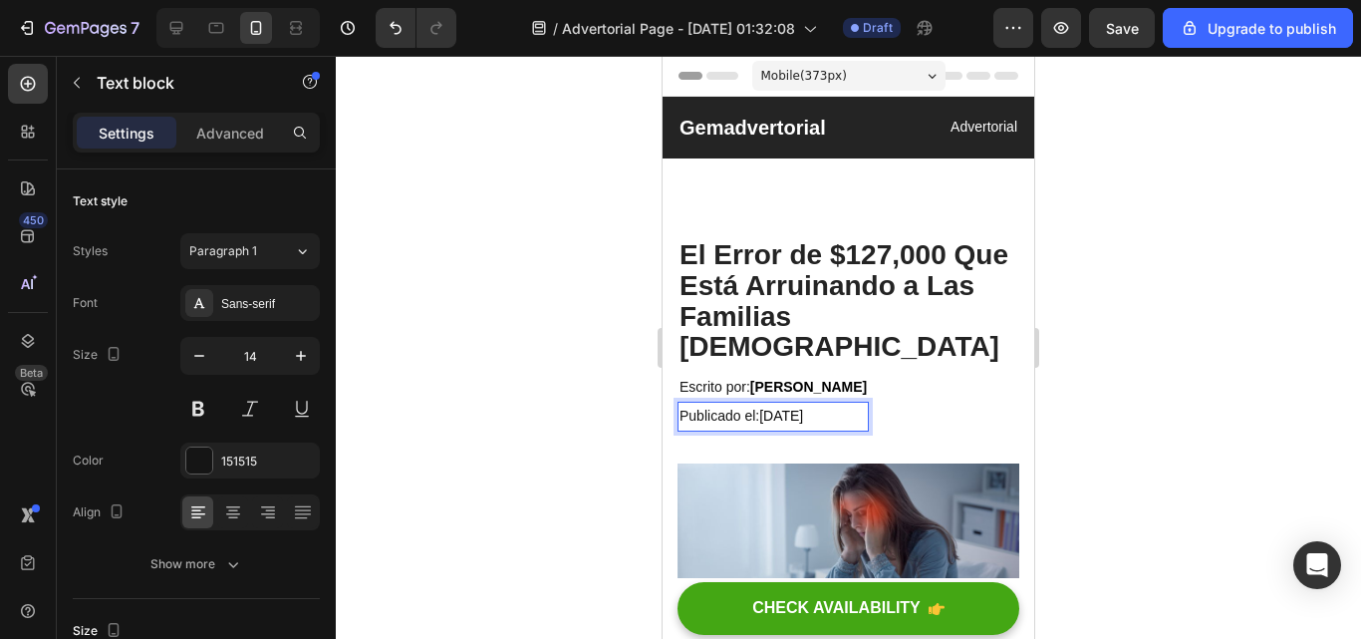
click at [777, 408] on span "29 de Septiembre, 2025" at bounding box center [781, 416] width 44 height 16
click at [687, 404] on p "1Publicado el: de Septiembre, 2025" at bounding box center [773, 416] width 187 height 25
click at [760, 404] on p "Publicado el: de Septiembre, 2025" at bounding box center [773, 416] width 187 height 25
click at [767, 404] on p "Publicado el:1 de Septiembre, 2025" at bounding box center [773, 416] width 187 height 25
click at [760, 404] on p "Publicado el:14 de Septiembre, 2025" at bounding box center [773, 416] width 187 height 25
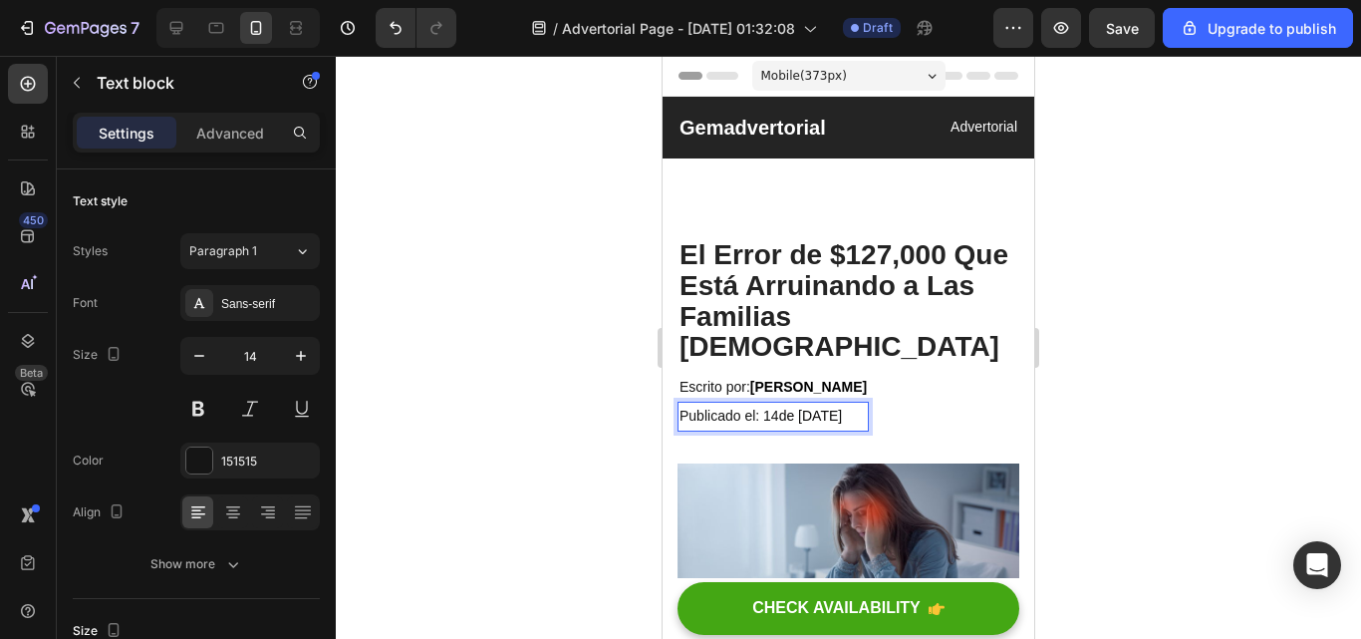
click at [1149, 385] on div at bounding box center [848, 347] width 1025 height 583
click at [784, 408] on span "de [DATE]" at bounding box center [811, 416] width 64 height 16
click at [785, 408] on span "de [DATE]" at bounding box center [811, 416] width 64 height 16
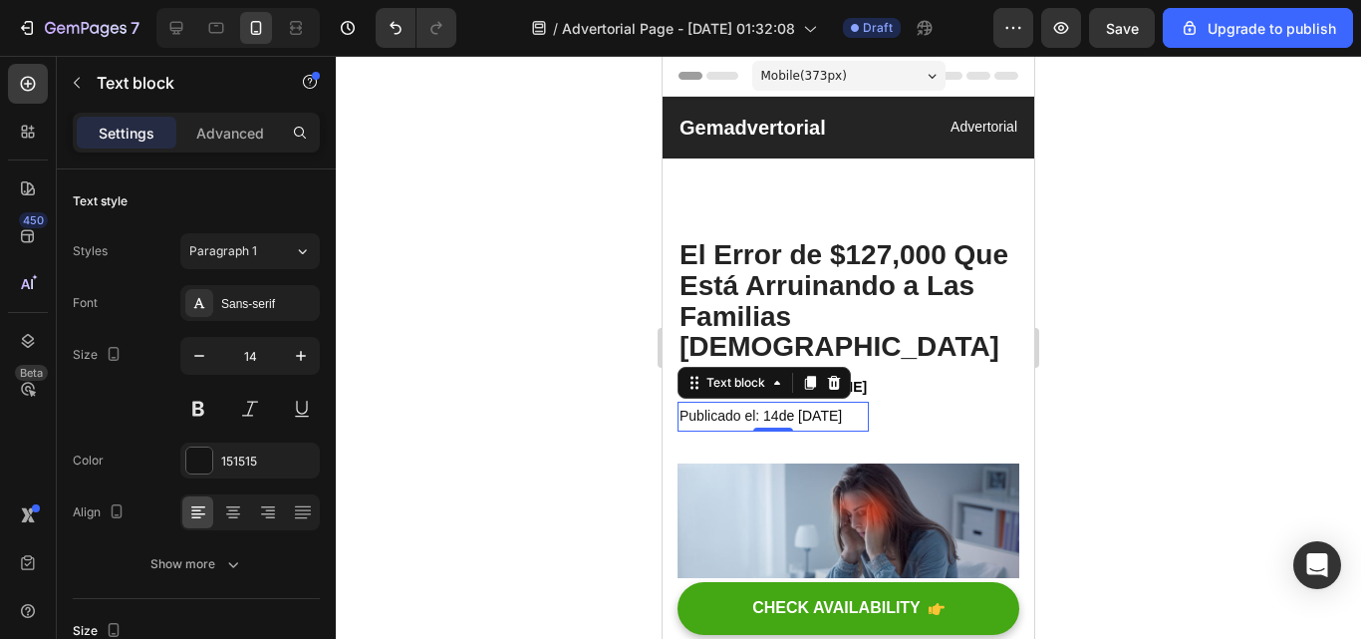
click at [1148, 370] on div at bounding box center [848, 347] width 1025 height 583
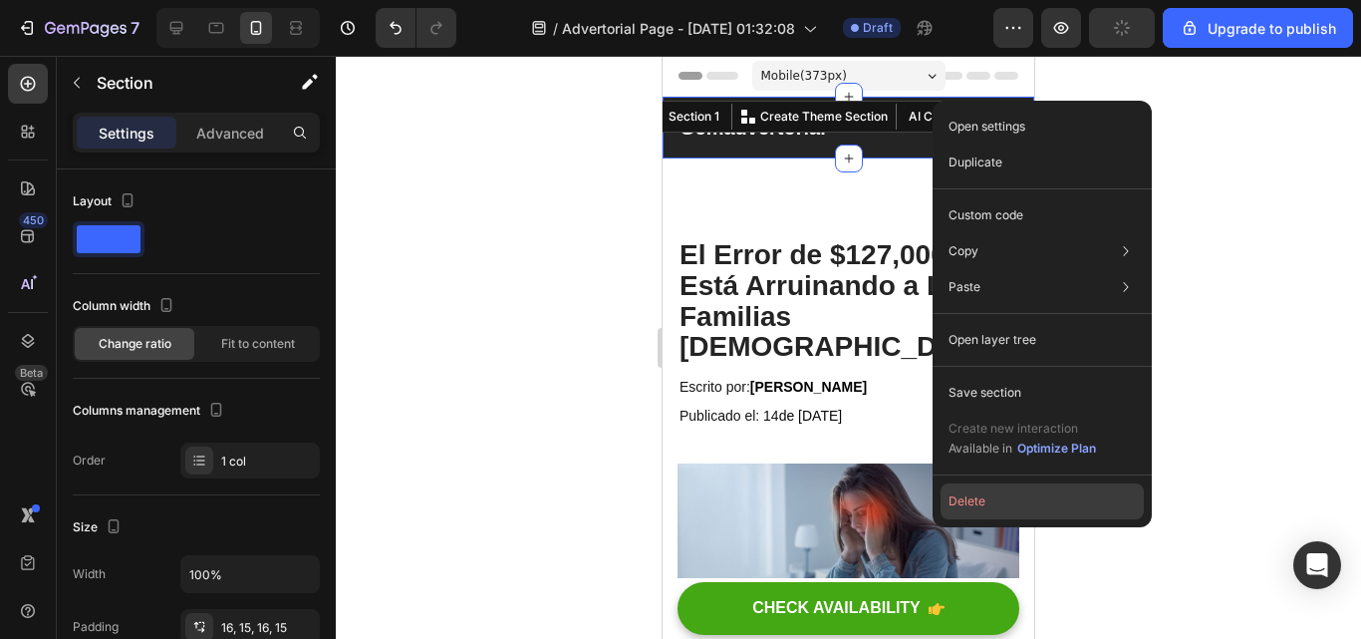
click at [970, 494] on button "Delete" at bounding box center [1042, 501] width 203 height 36
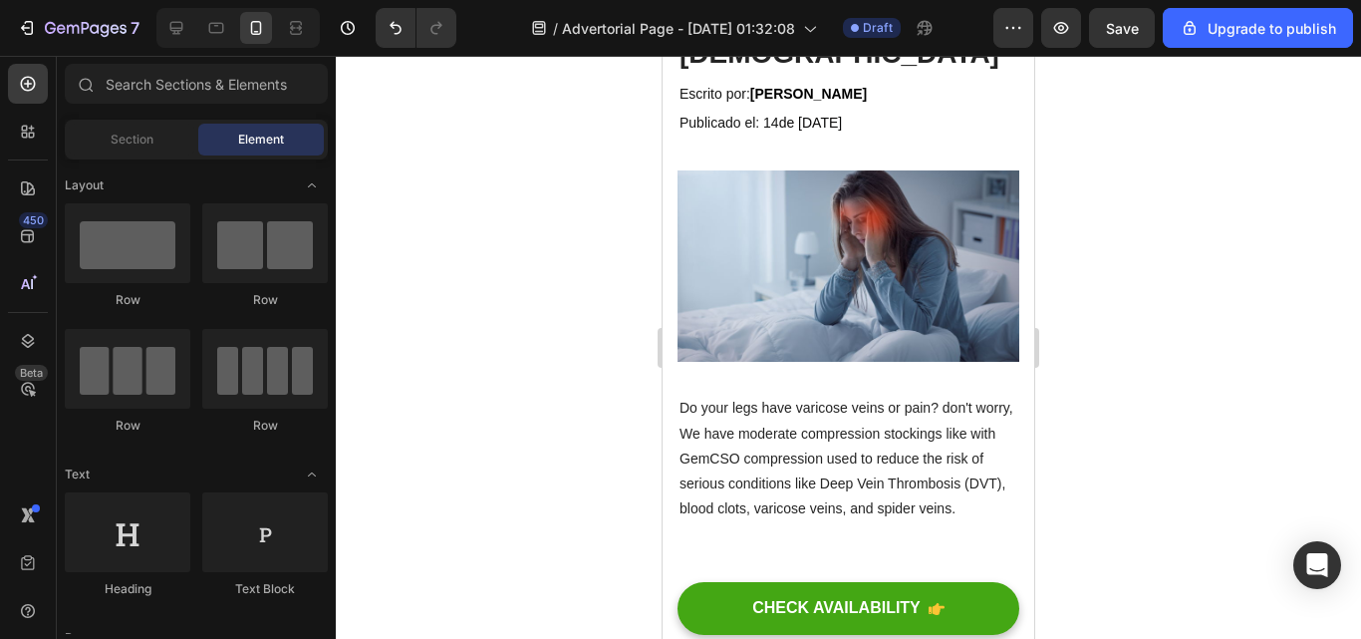
scroll to position [208, 0]
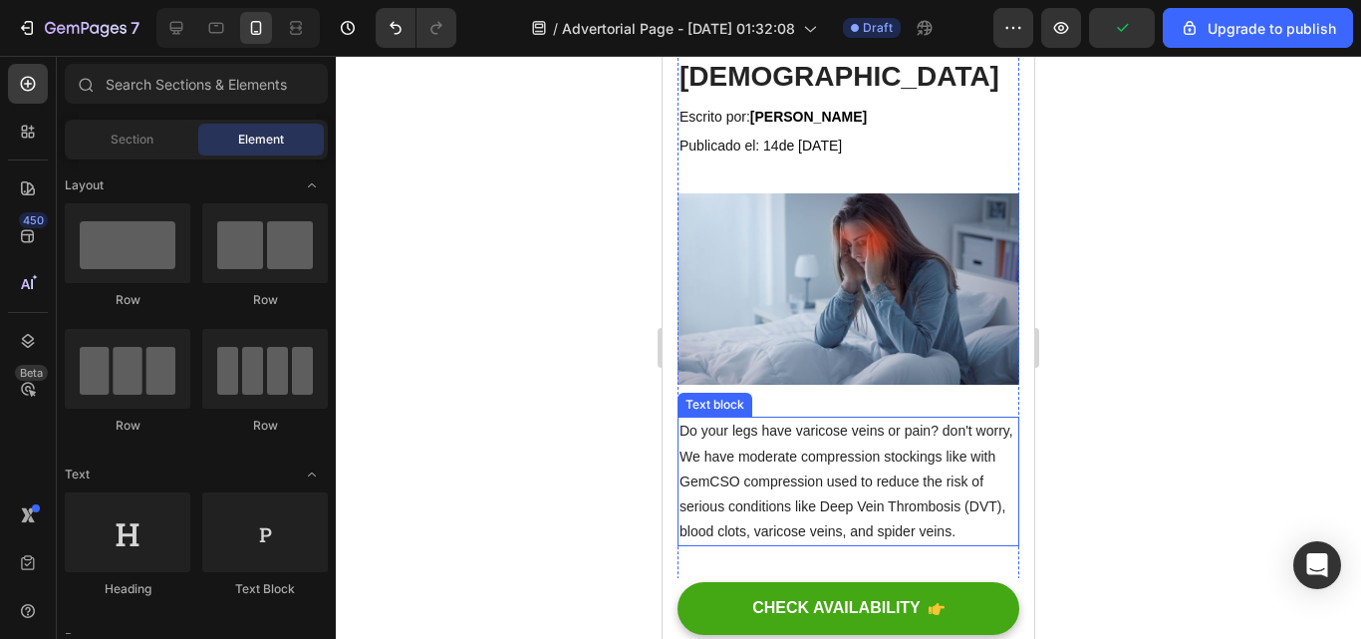
click at [889, 453] on p "Do your legs have varicose veins or pain? don't worry, We have moderate compres…" at bounding box center [849, 481] width 338 height 126
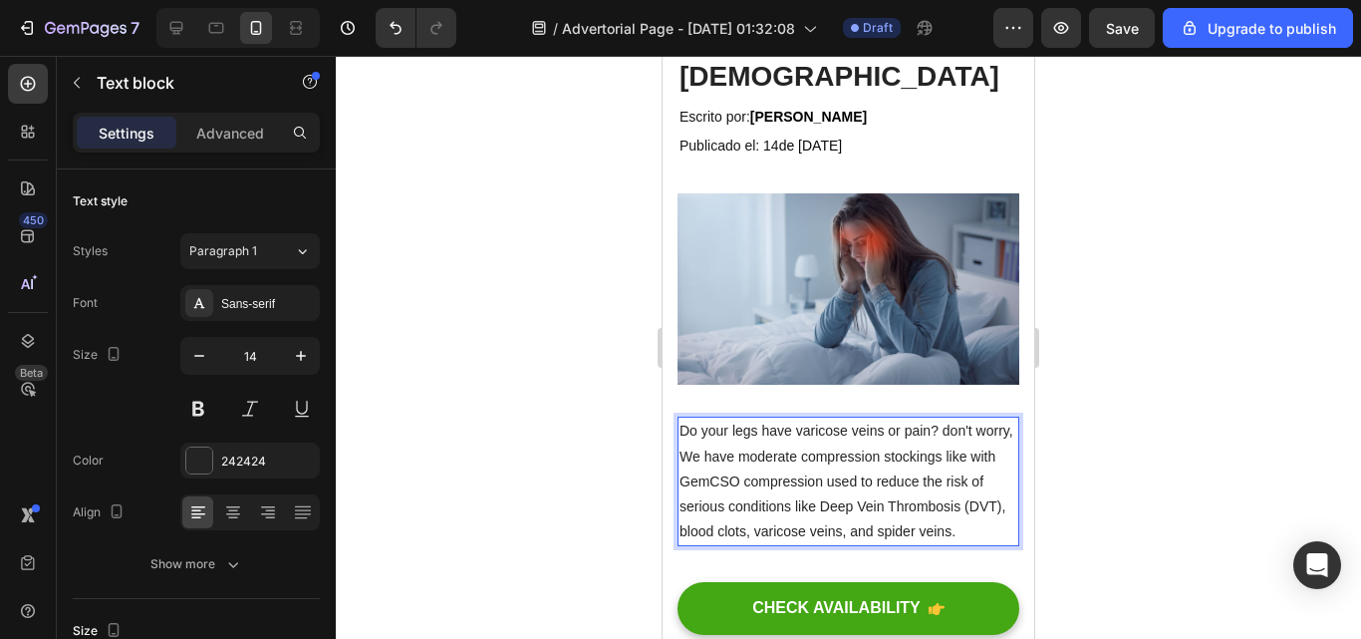
click at [999, 493] on p "Do your legs have varicose veins or pain? don't worry, We have moderate compres…" at bounding box center [849, 481] width 338 height 126
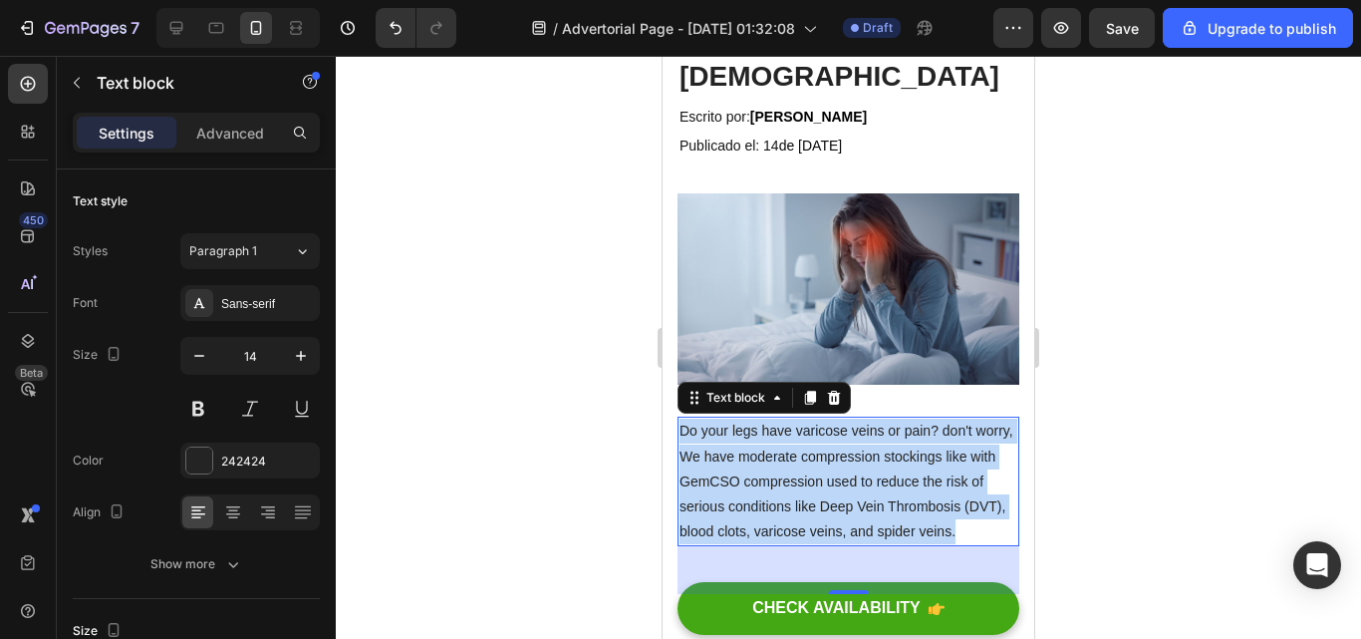
click at [999, 493] on p "Do your legs have varicose veins or pain? don't worry, We have moderate compres…" at bounding box center [849, 481] width 338 height 126
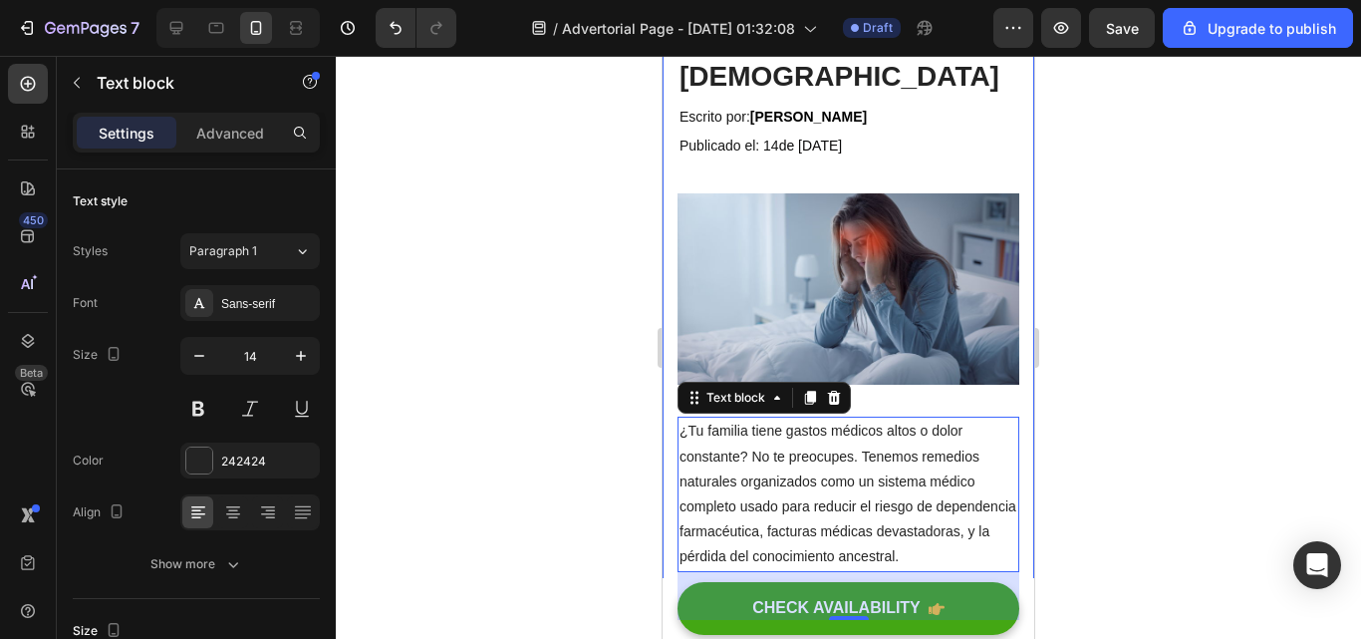
click at [1075, 481] on div at bounding box center [848, 347] width 1025 height 583
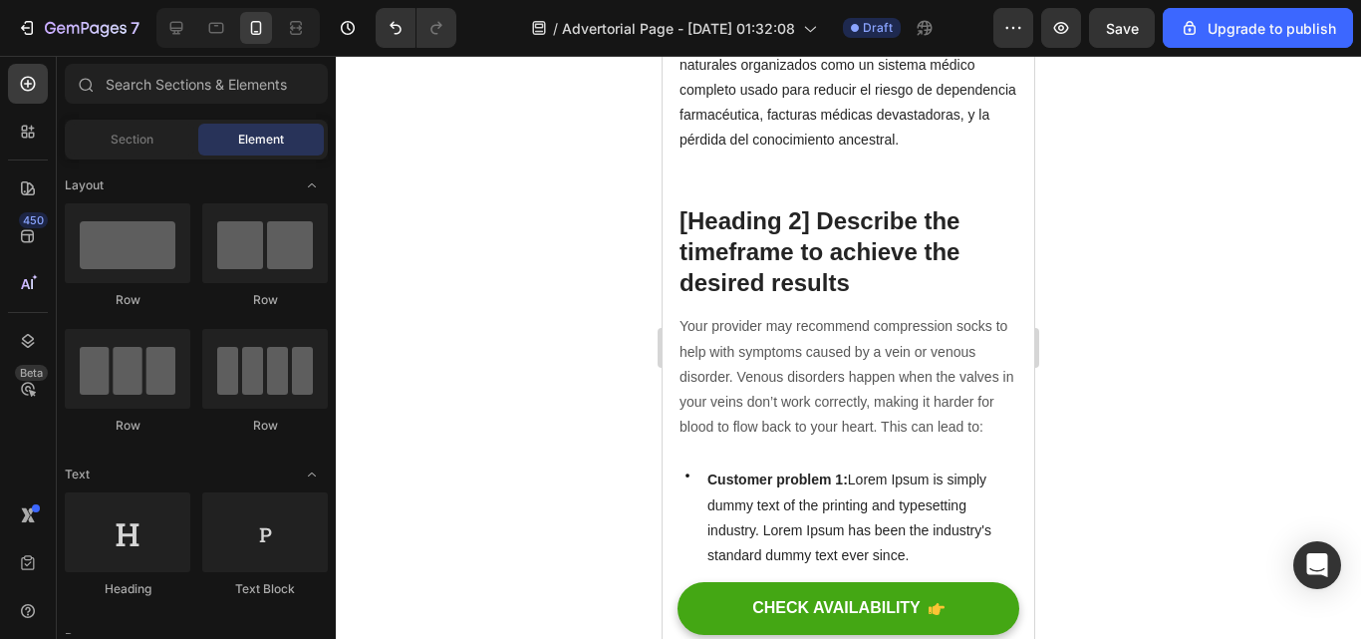
scroll to position [694, 0]
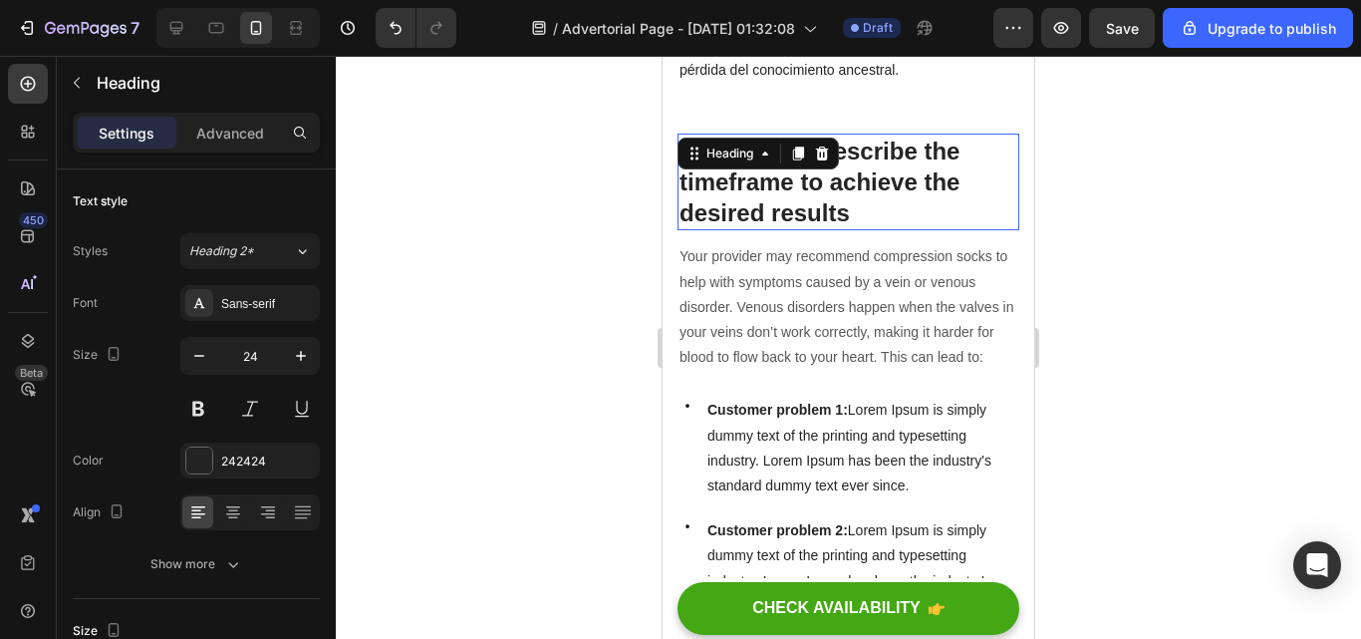
click at [844, 152] on p "[Heading 2] Describe the timeframe to achieve the desired results" at bounding box center [849, 183] width 338 height 94
click at [853, 188] on p "[Heading 2] Describe the timeframe to achieve the desired results" at bounding box center [849, 183] width 338 height 94
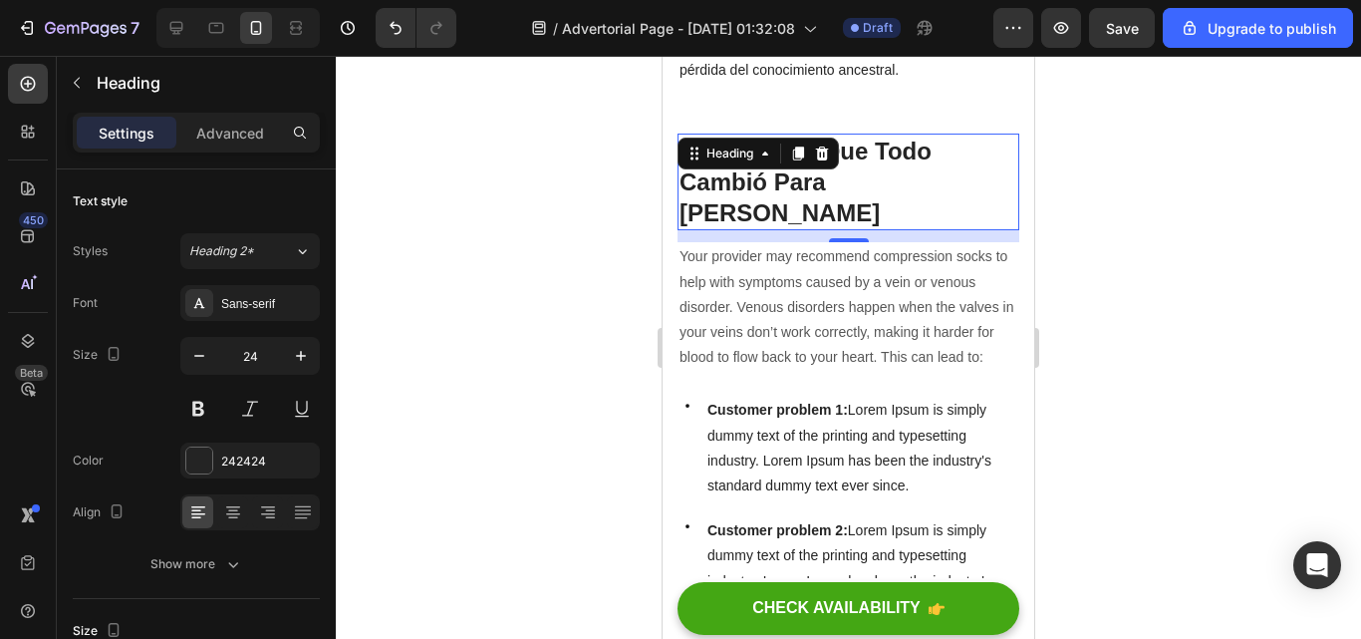
click at [1193, 223] on div at bounding box center [848, 347] width 1025 height 583
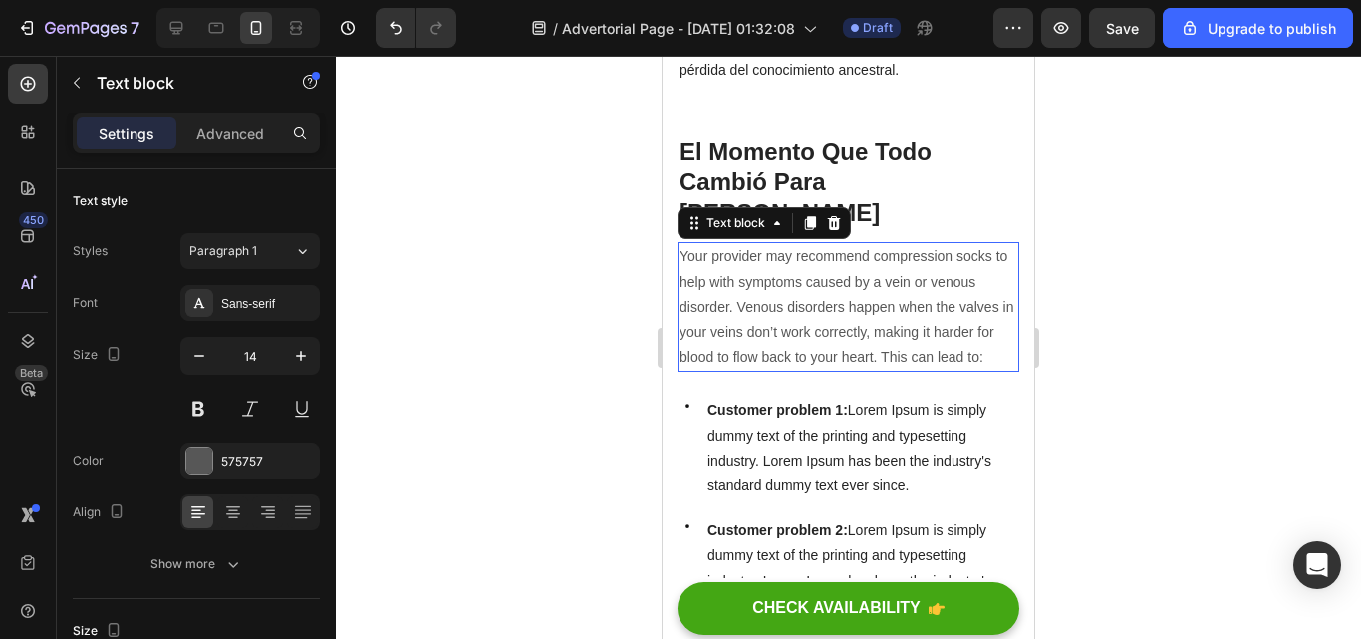
click at [837, 338] on p "Your provider may recommend compression socks to help with symptoms caused by a…" at bounding box center [849, 307] width 338 height 126
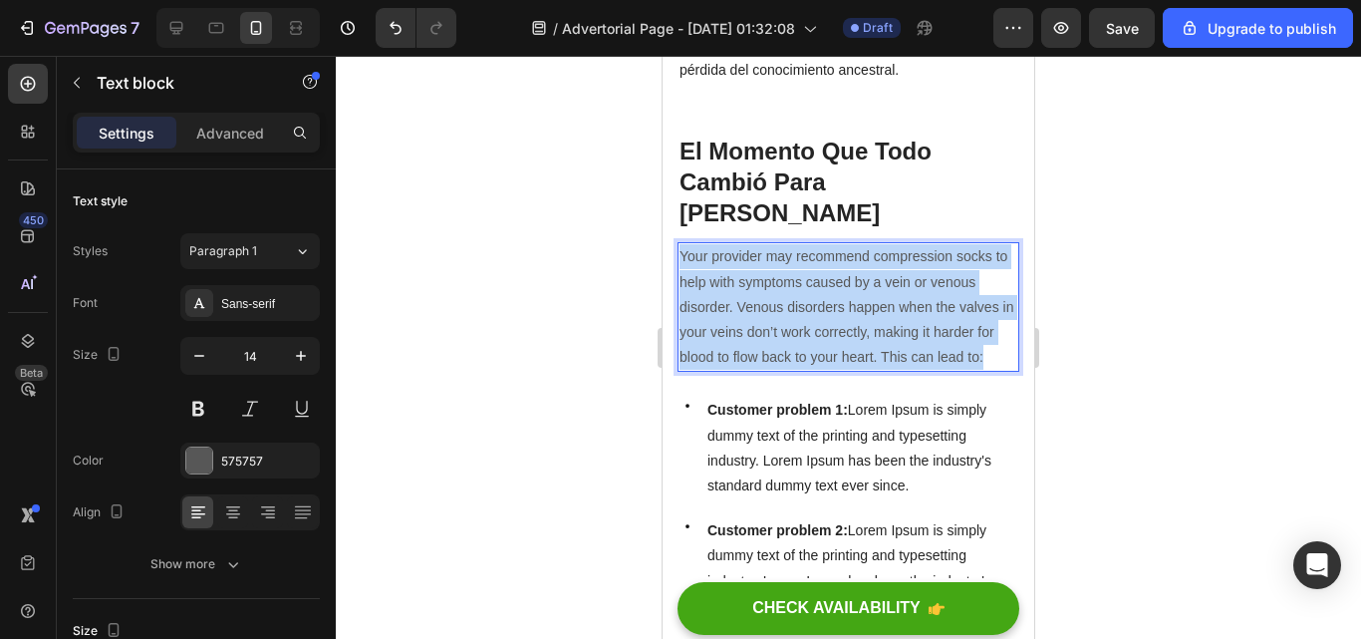
click at [837, 338] on p "Your provider may recommend compression socks to help with symptoms caused by a…" at bounding box center [849, 307] width 338 height 126
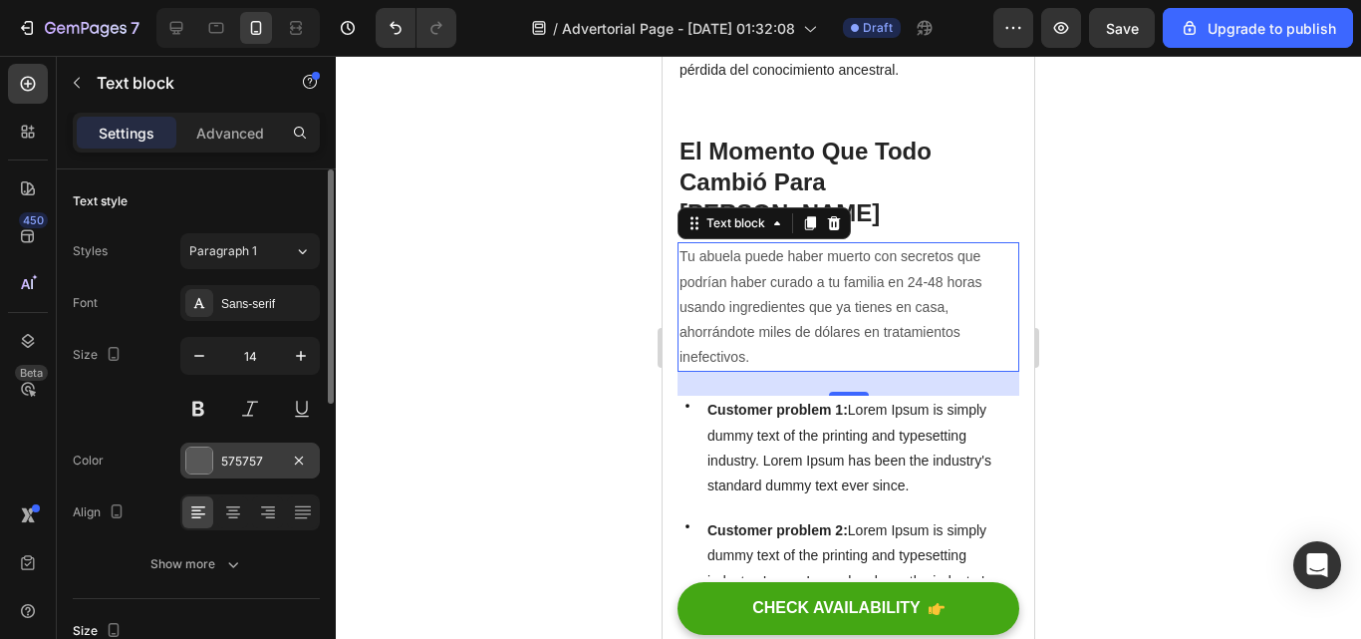
click at [237, 456] on div "575757" at bounding box center [250, 461] width 58 height 18
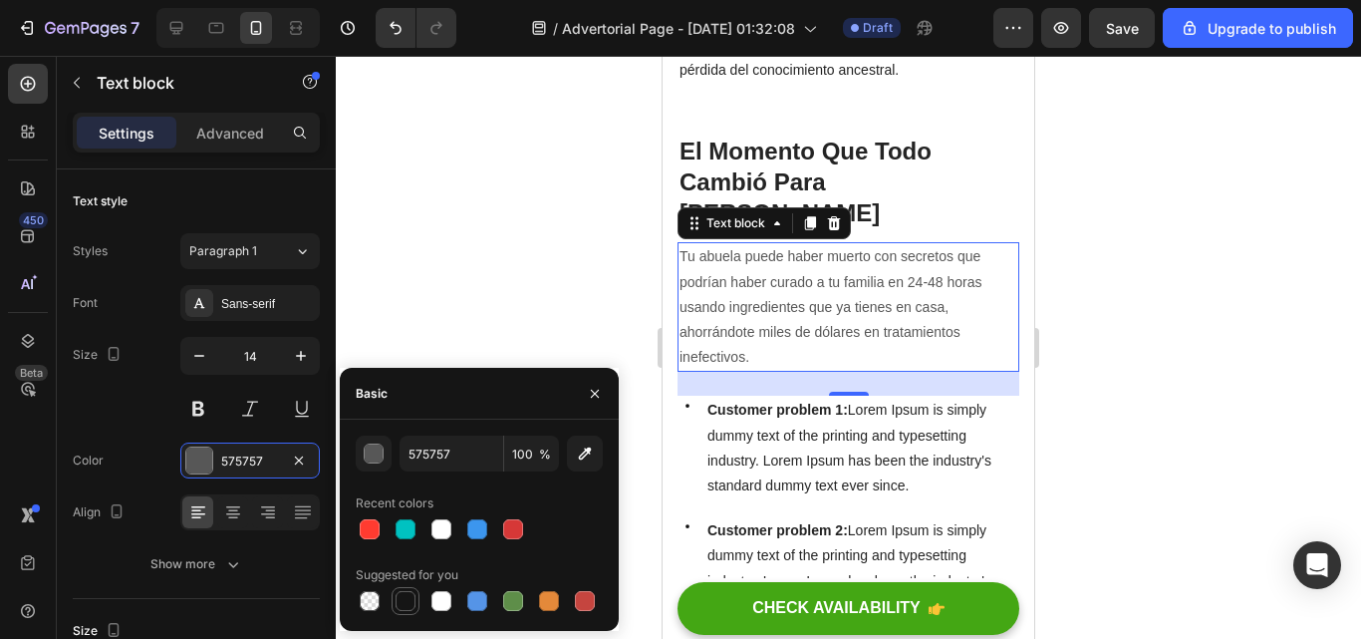
click at [401, 605] on div at bounding box center [406, 601] width 20 height 20
type input "151515"
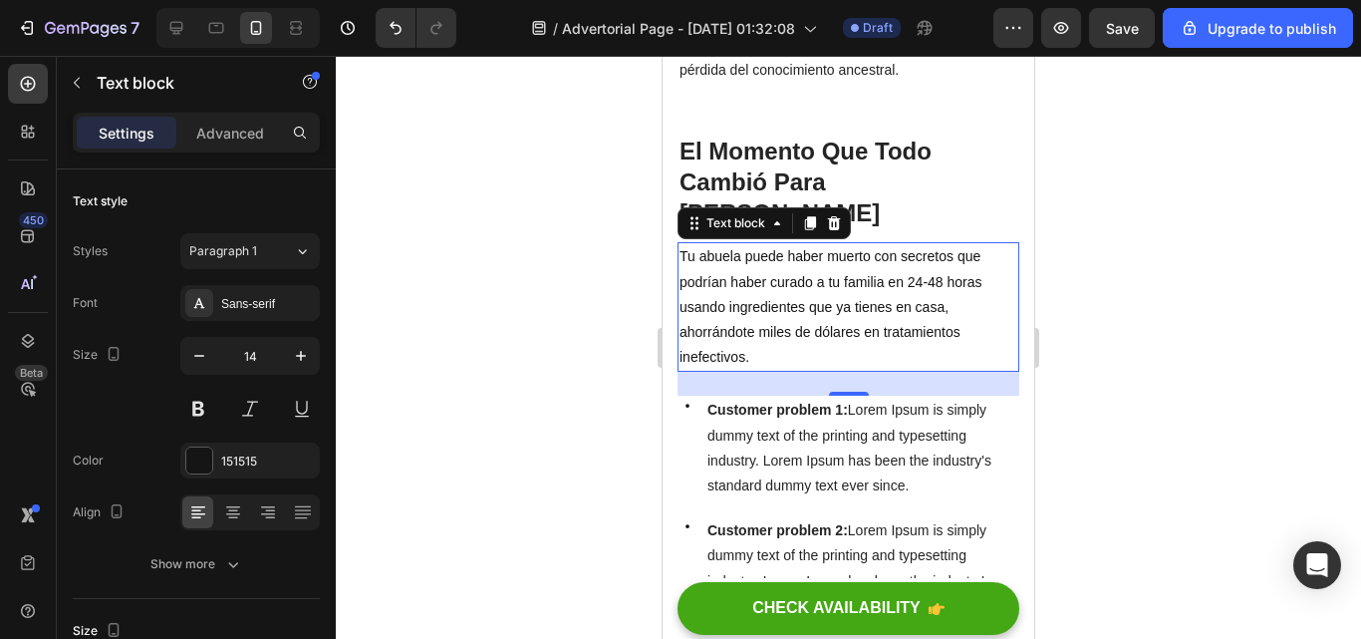
click at [450, 243] on div at bounding box center [848, 347] width 1025 height 583
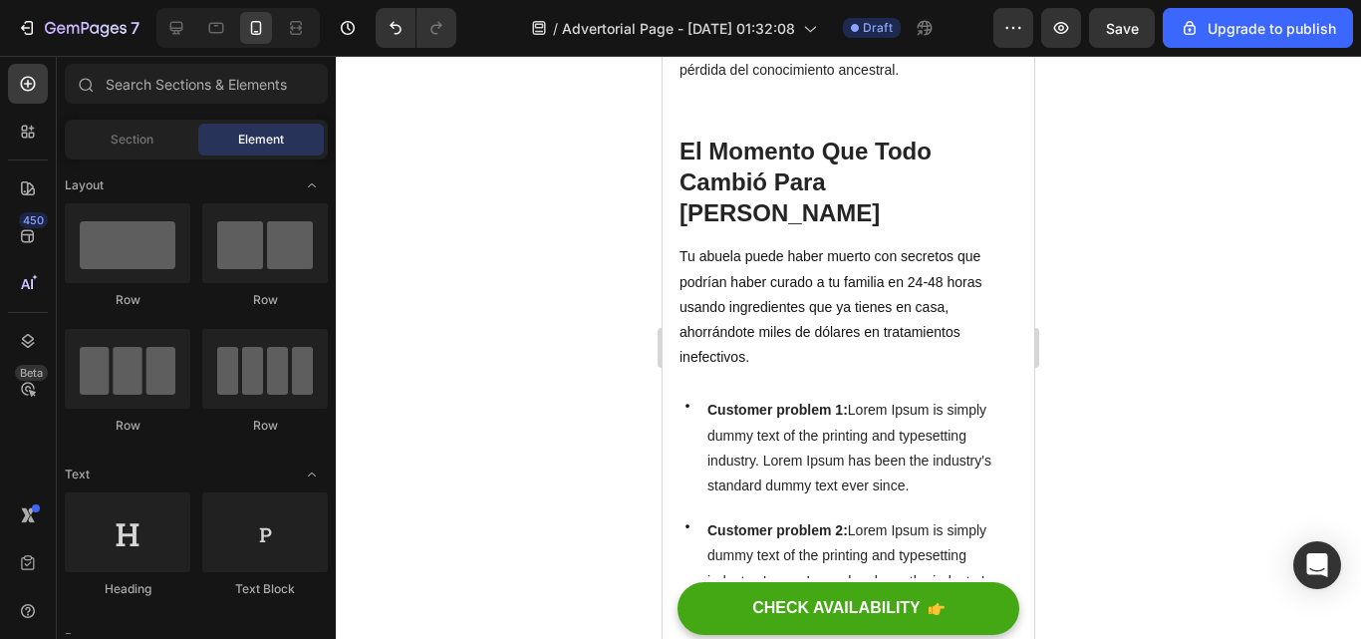
scroll to position [880, 0]
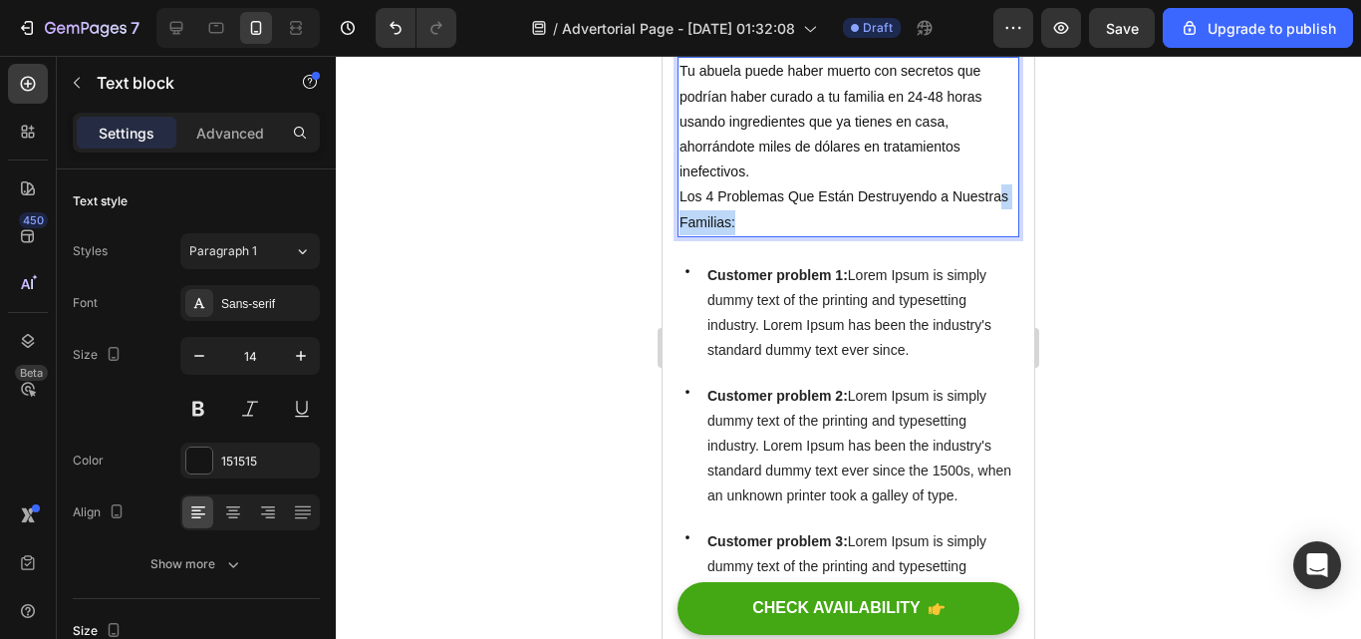
drag, startPoint x: 801, startPoint y: 175, endPoint x: 720, endPoint y: 165, distance: 81.3
click at [721, 184] on p "Los 4 Problemas Que Están Destruyendo a Nuestras Familias:" at bounding box center [849, 209] width 338 height 50
drag, startPoint x: 720, startPoint y: 165, endPoint x: 682, endPoint y: 150, distance: 41.6
click at [682, 184] on p "Los 4 Problemas Que Están Destruyendo a Nuestras Familias:" at bounding box center [849, 209] width 338 height 50
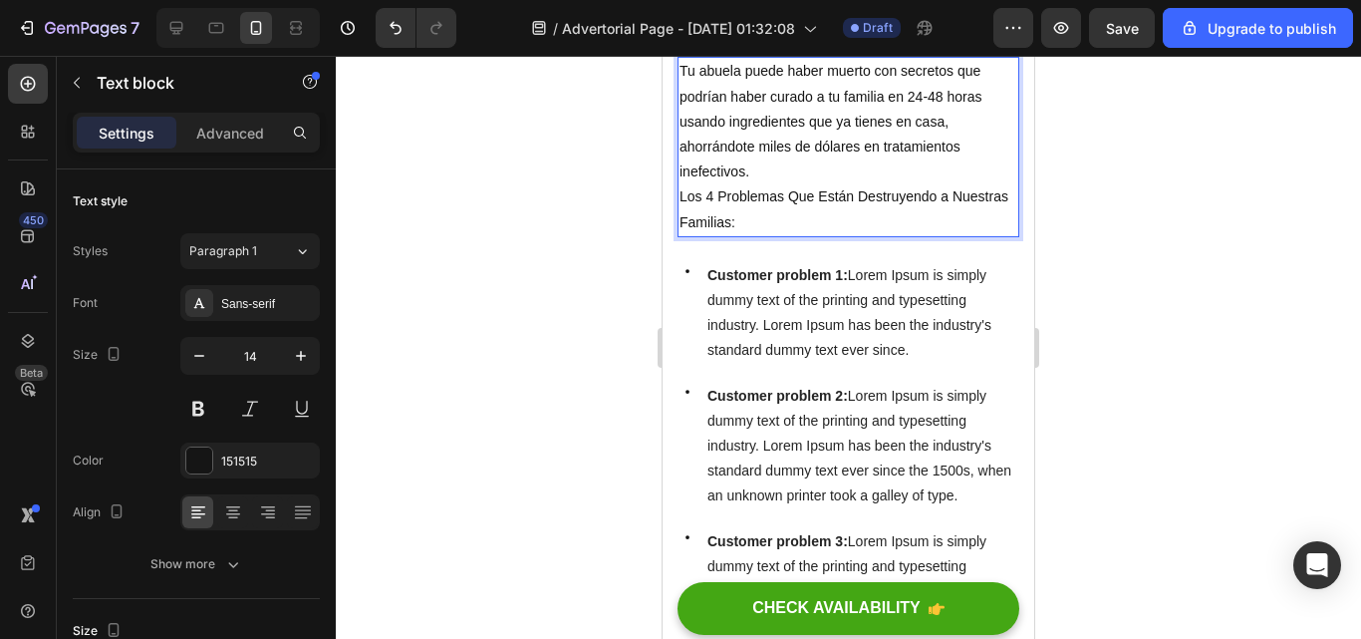
click at [792, 184] on p "Los 4 Problemas Que Están Destruyendo a Nuestras Familias:" at bounding box center [849, 209] width 338 height 50
click at [803, 184] on p "Los 4 Problemas Que Están Destruyendo a Nuestras Familias:" at bounding box center [849, 209] width 338 height 50
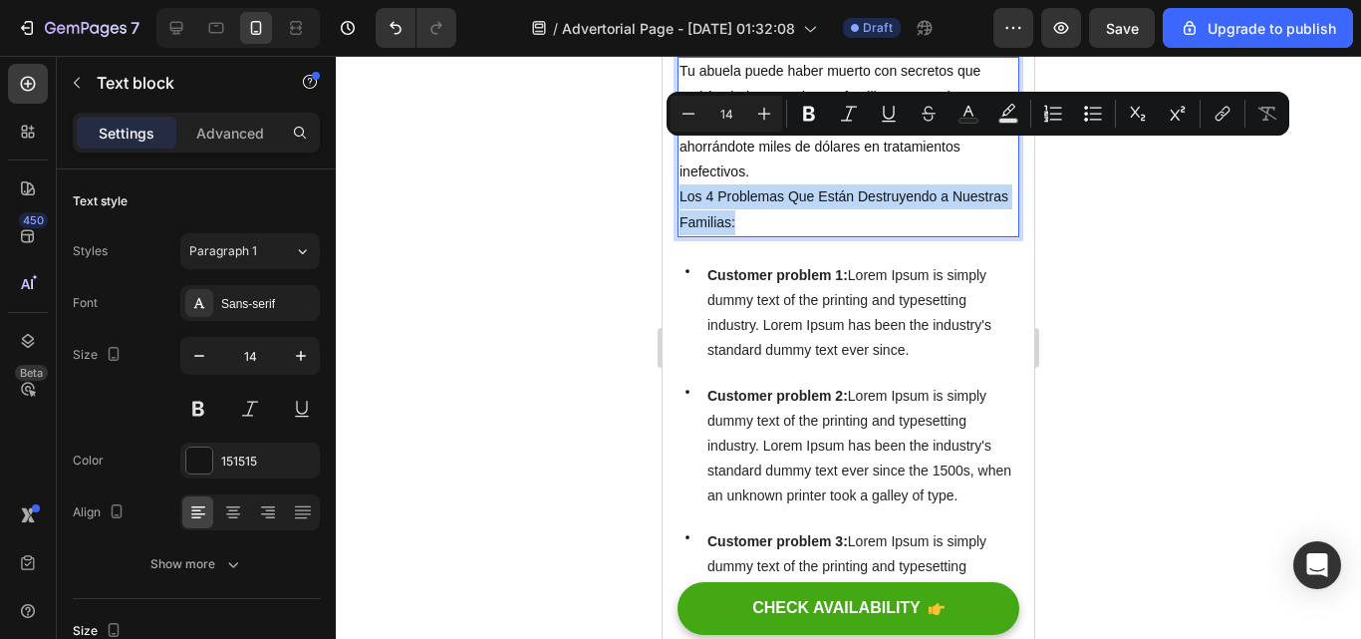
drag, startPoint x: 803, startPoint y: 176, endPoint x: 681, endPoint y: 151, distance: 125.1
click at [681, 184] on p "Los 4 Problemas Que Están Destruyendo a Nuestras Familias:" at bounding box center [849, 209] width 338 height 50
click at [754, 121] on icon "Editor contextual toolbar" at bounding box center [764, 114] width 20 height 20
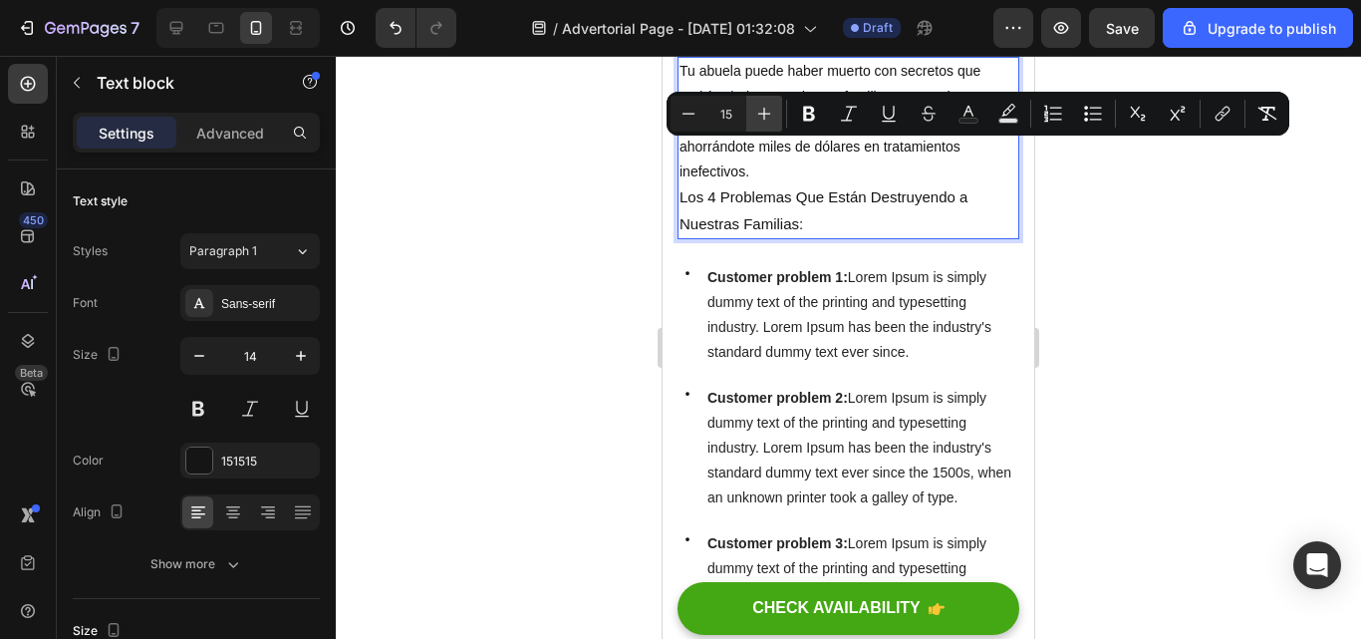
click at [754, 121] on icon "Editor contextual toolbar" at bounding box center [764, 114] width 20 height 20
type input "17"
click at [809, 121] on icon "Editor contextual toolbar" at bounding box center [809, 114] width 12 height 15
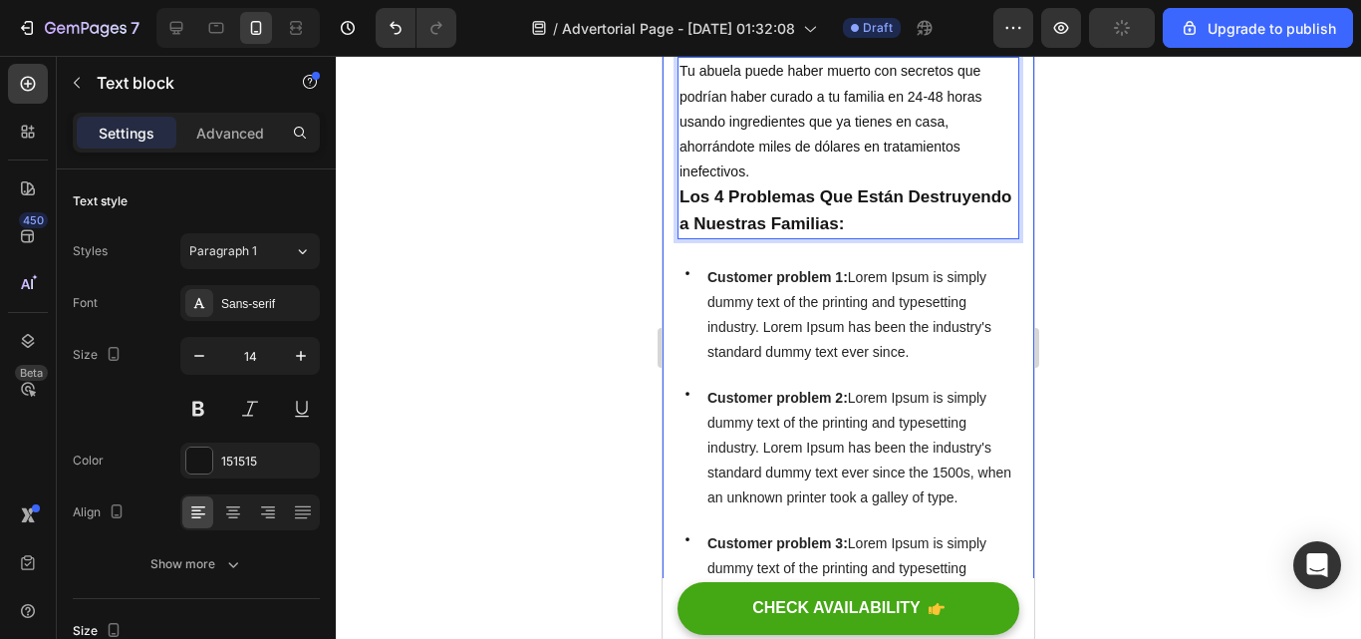
click at [1056, 262] on div at bounding box center [848, 347] width 1025 height 583
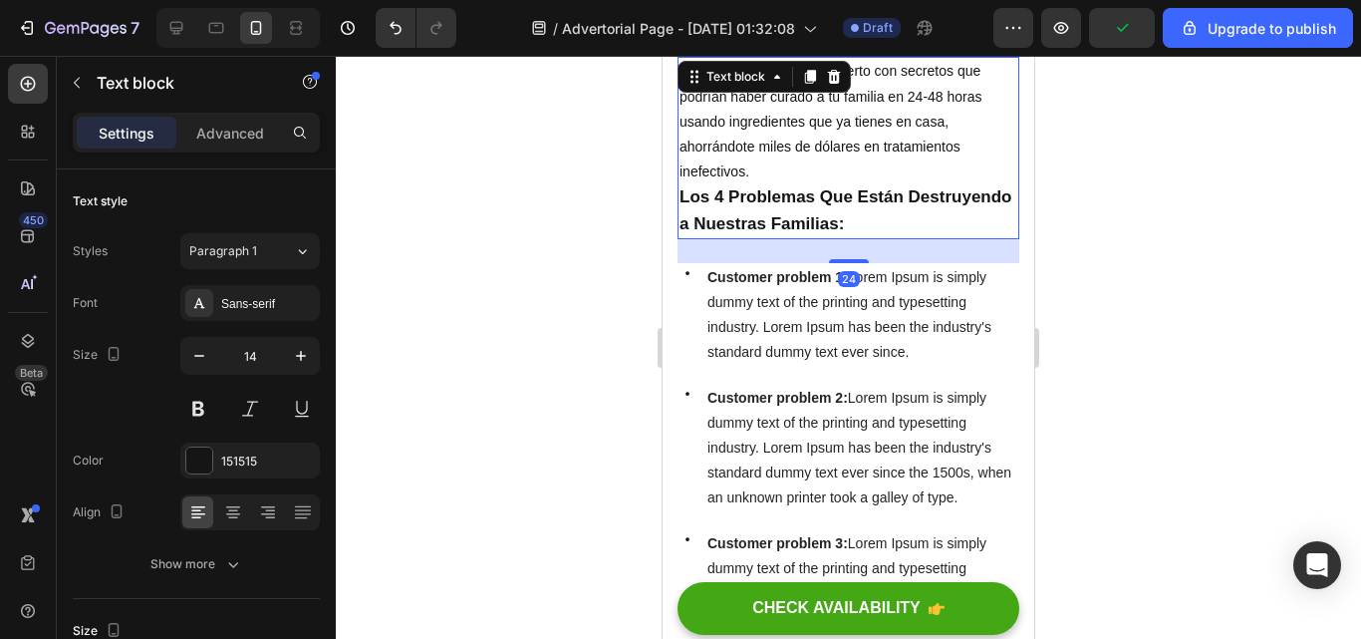
click at [753, 108] on p "Tu abuela puede haber muerto con secretos que podrían haber curado a tu familia…" at bounding box center [849, 122] width 338 height 126
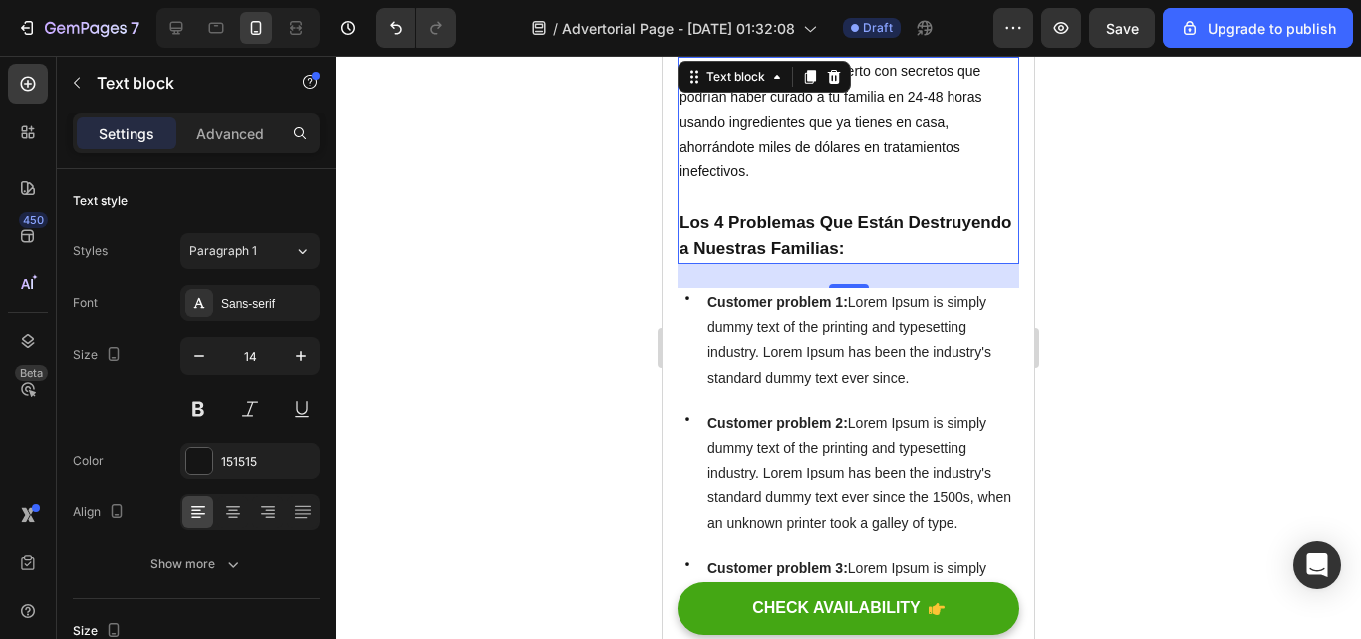
click at [1158, 292] on div at bounding box center [848, 347] width 1025 height 583
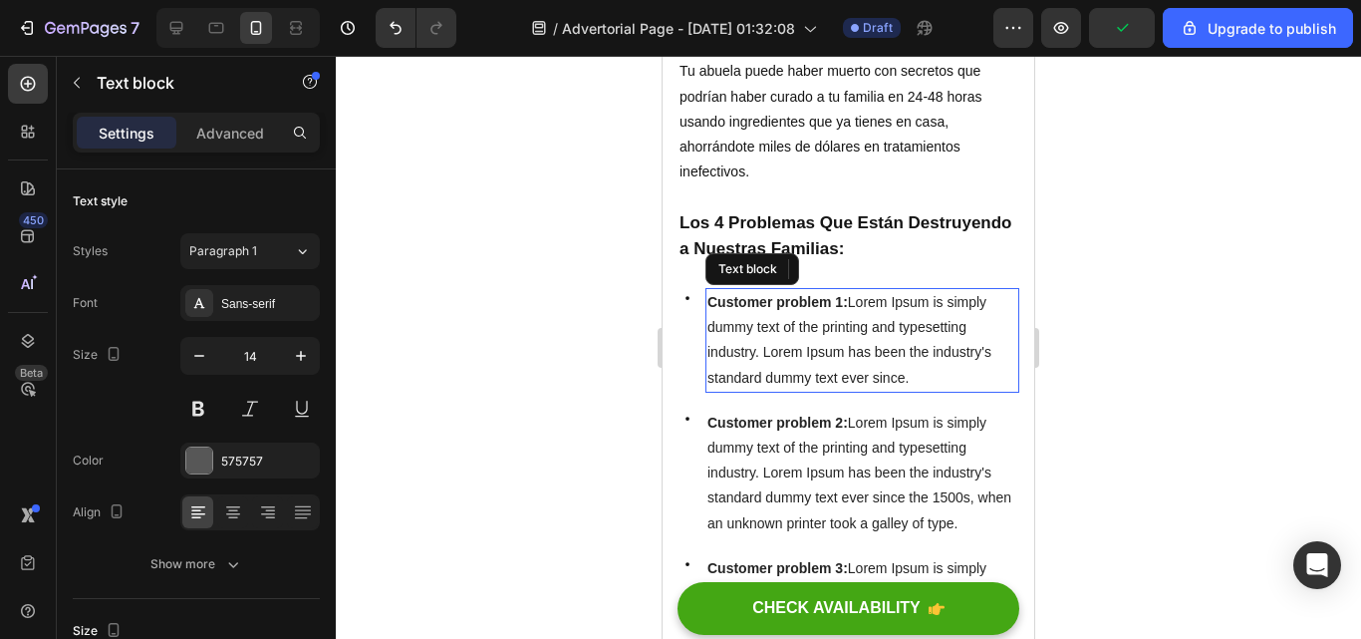
click at [916, 333] on p "Customer problem 1: Lorem Ipsum is simply dummy text of the printing and typese…" at bounding box center [862, 340] width 310 height 101
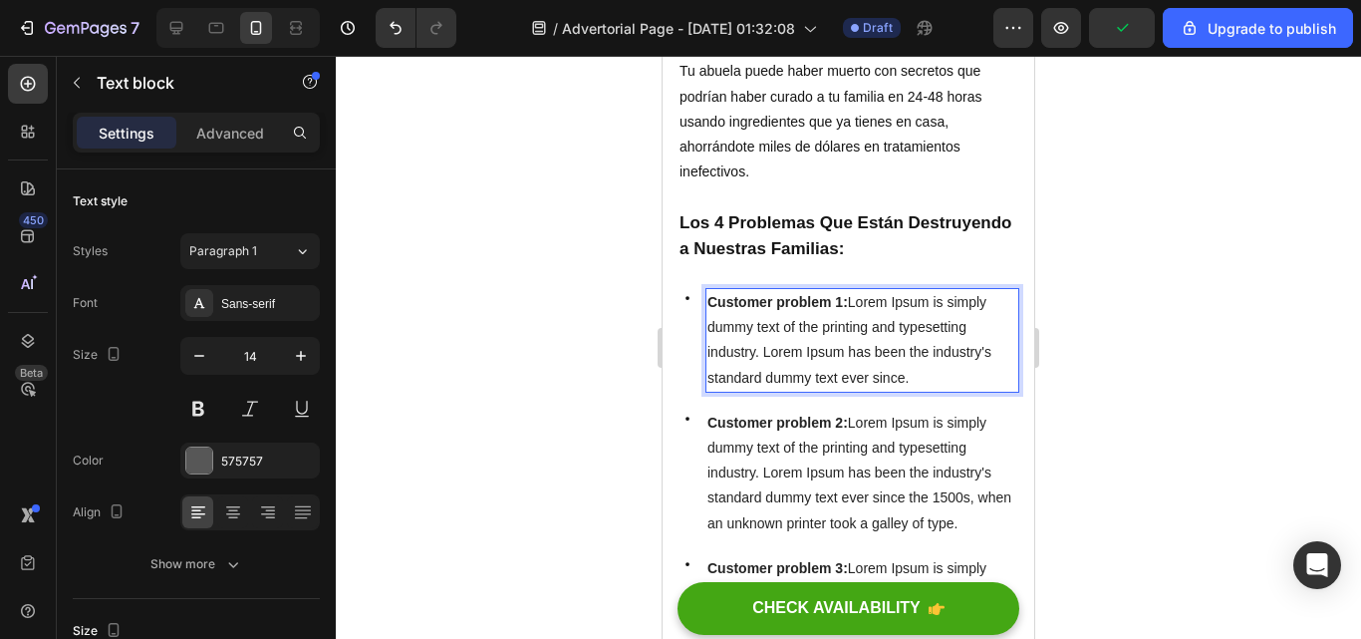
click at [916, 333] on p "Customer problem 1: Lorem Ipsum is simply dummy text of the printing and typese…" at bounding box center [862, 340] width 310 height 101
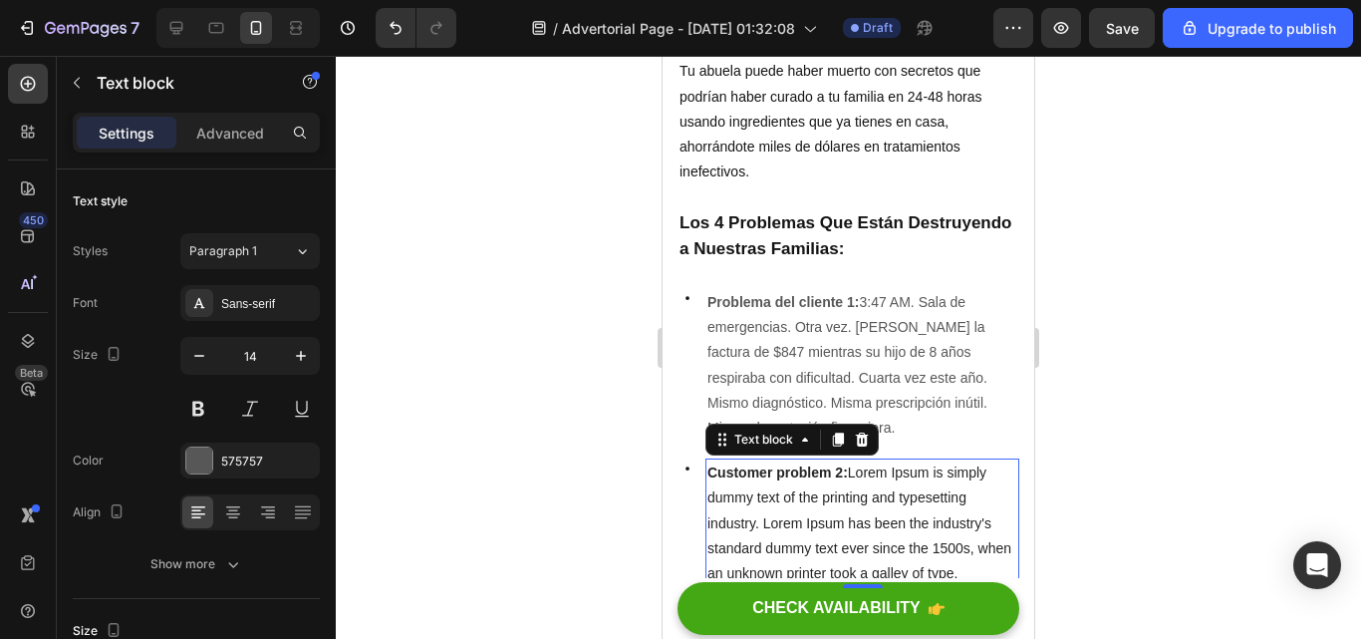
click at [996, 529] on p "Customer problem 2: Lorem Ipsum is simply dummy text of the printing and typese…" at bounding box center [862, 523] width 310 height 126
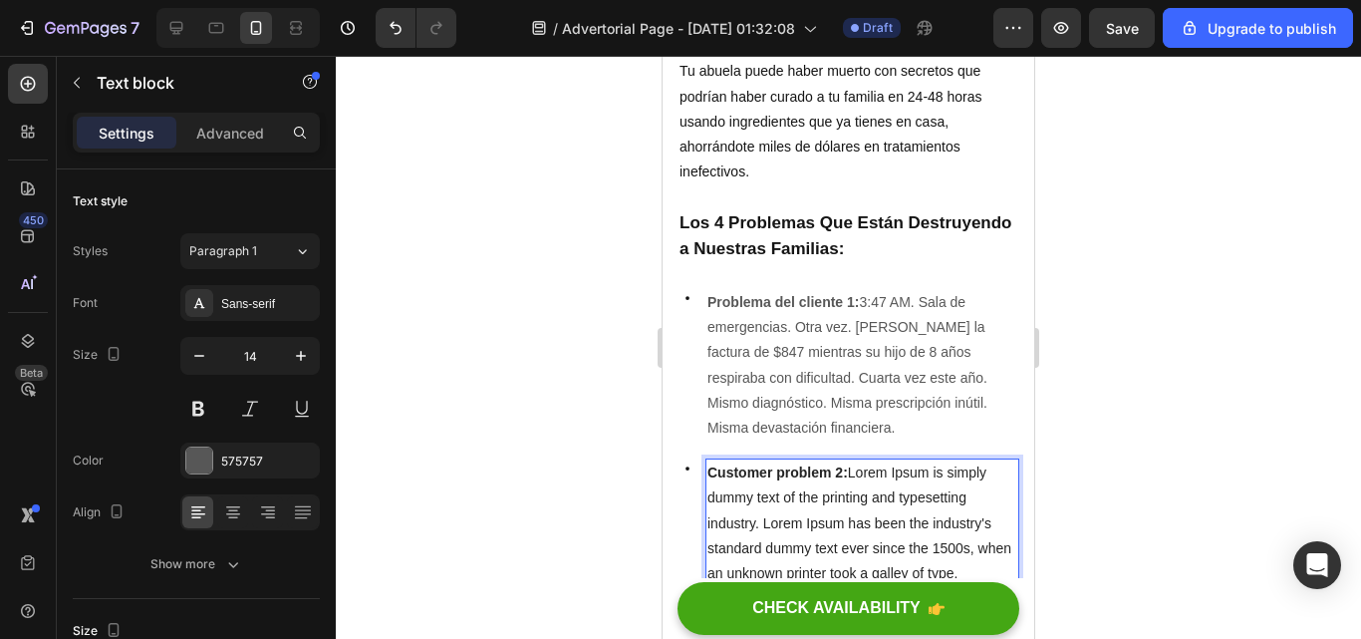
click at [996, 529] on p "Customer problem 2: Lorem Ipsum is simply dummy text of the printing and typese…" at bounding box center [862, 523] width 310 height 126
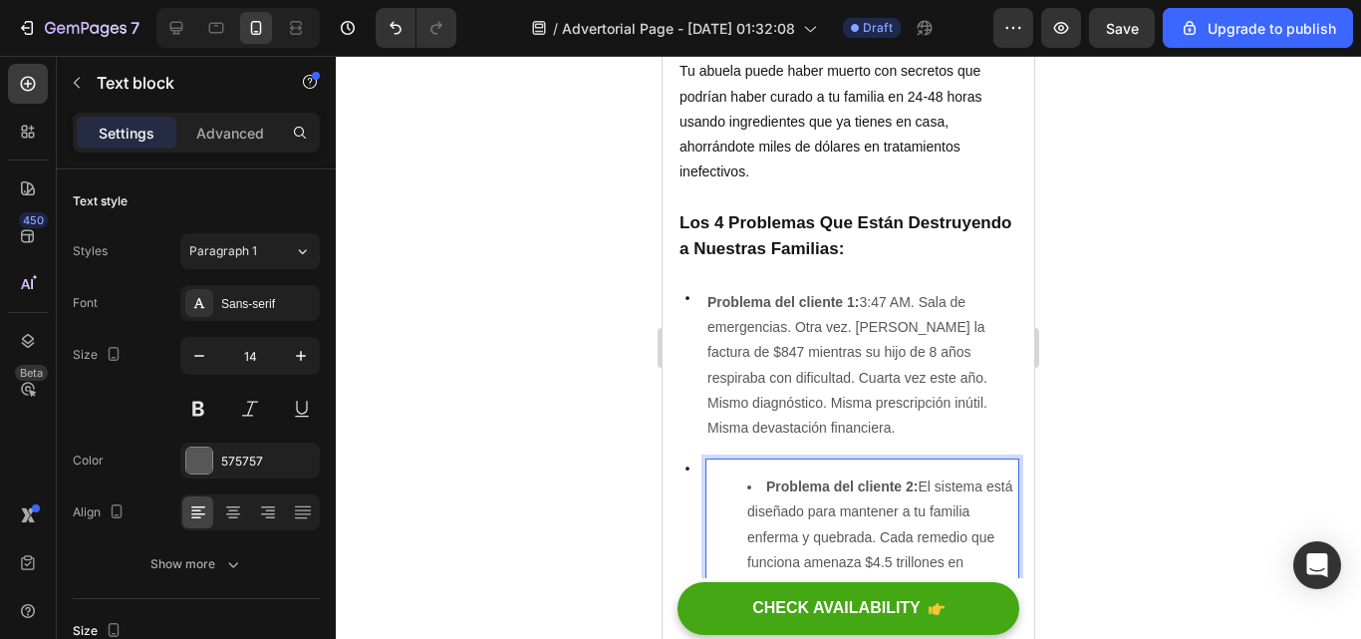
scroll to position [917, 0]
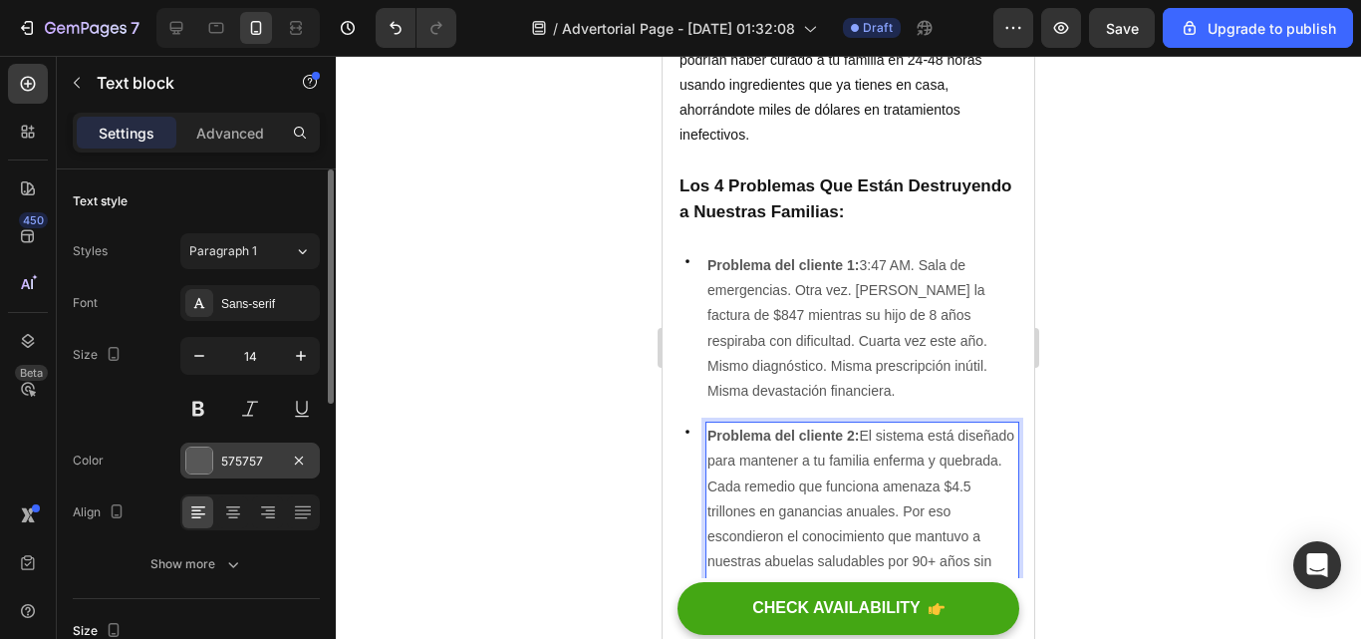
click at [255, 453] on div "575757" at bounding box center [250, 461] width 58 height 18
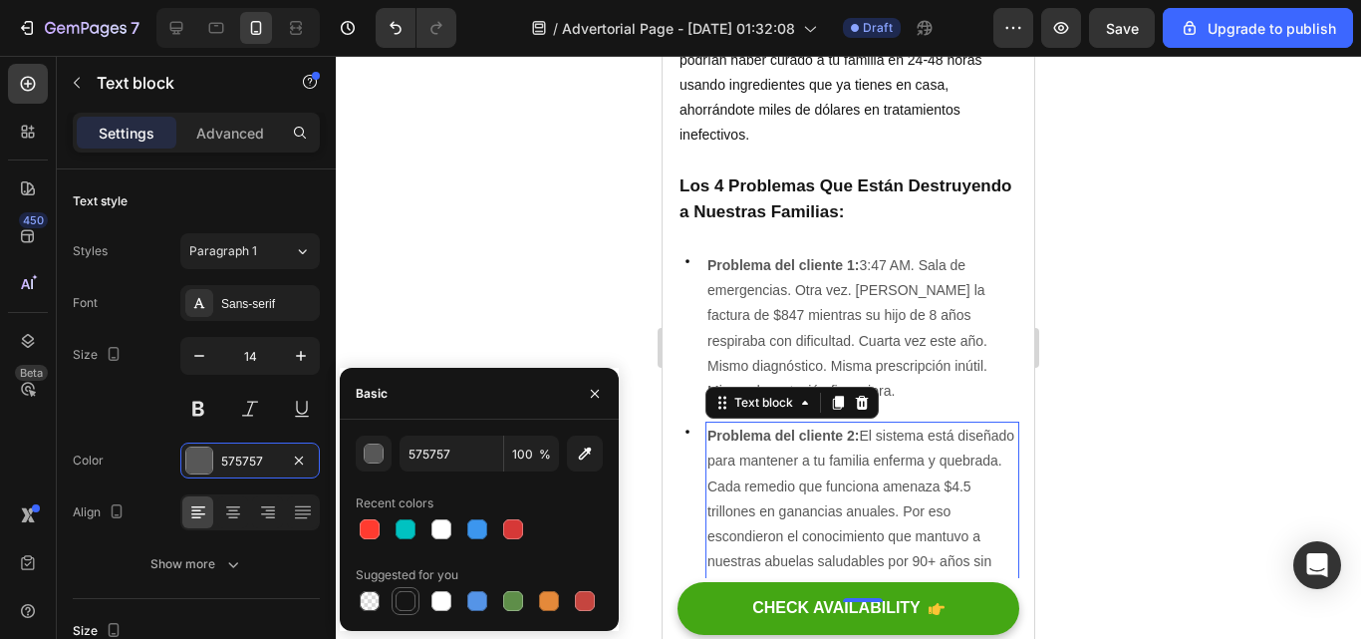
click at [398, 595] on div at bounding box center [406, 601] width 20 height 20
type input "151515"
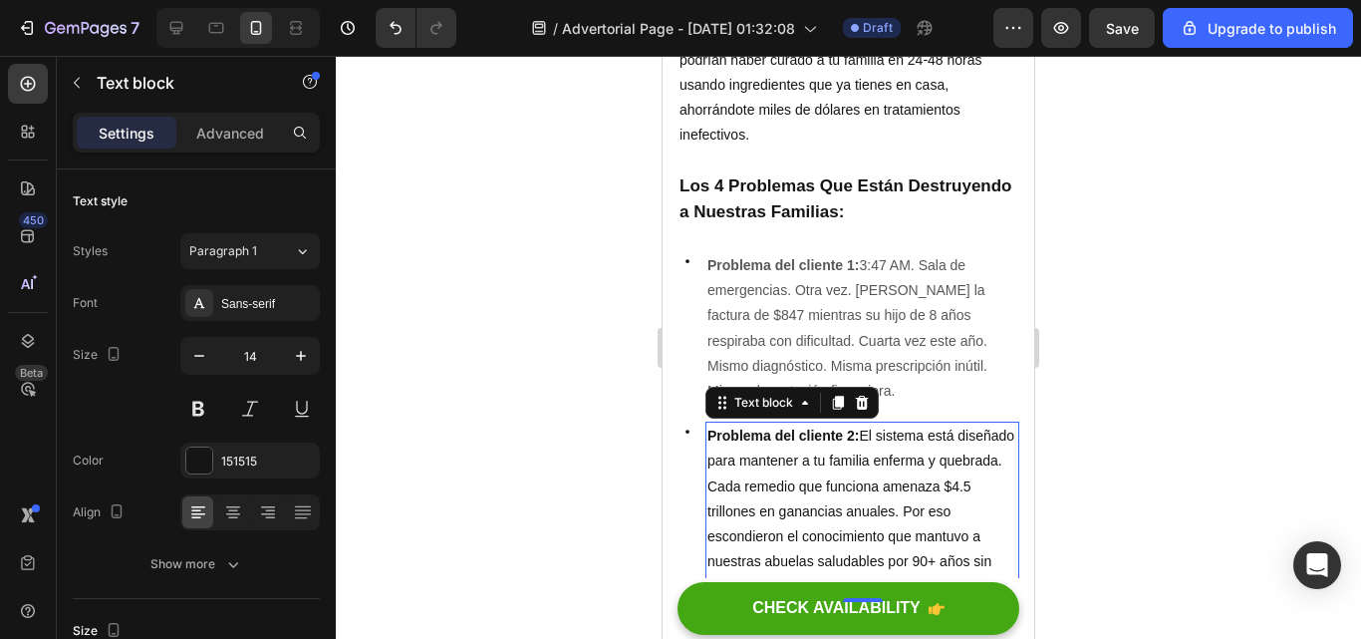
click at [1137, 382] on div at bounding box center [848, 347] width 1025 height 583
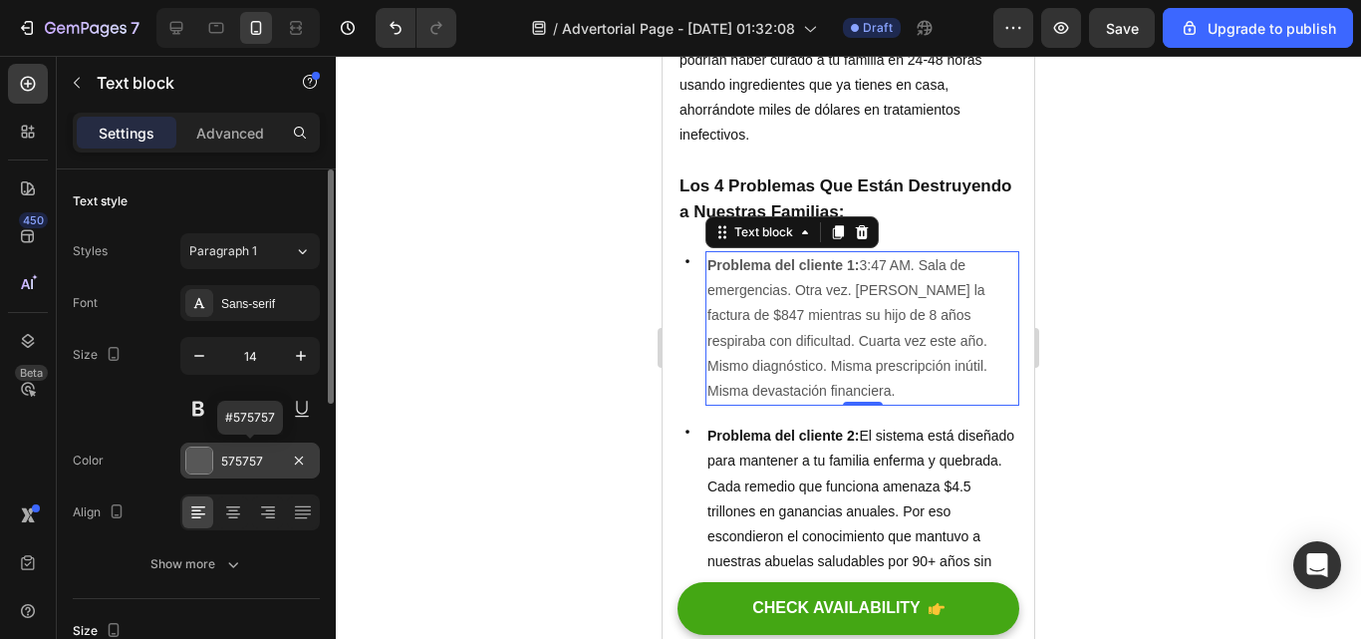
click at [253, 465] on div "575757" at bounding box center [250, 461] width 58 height 18
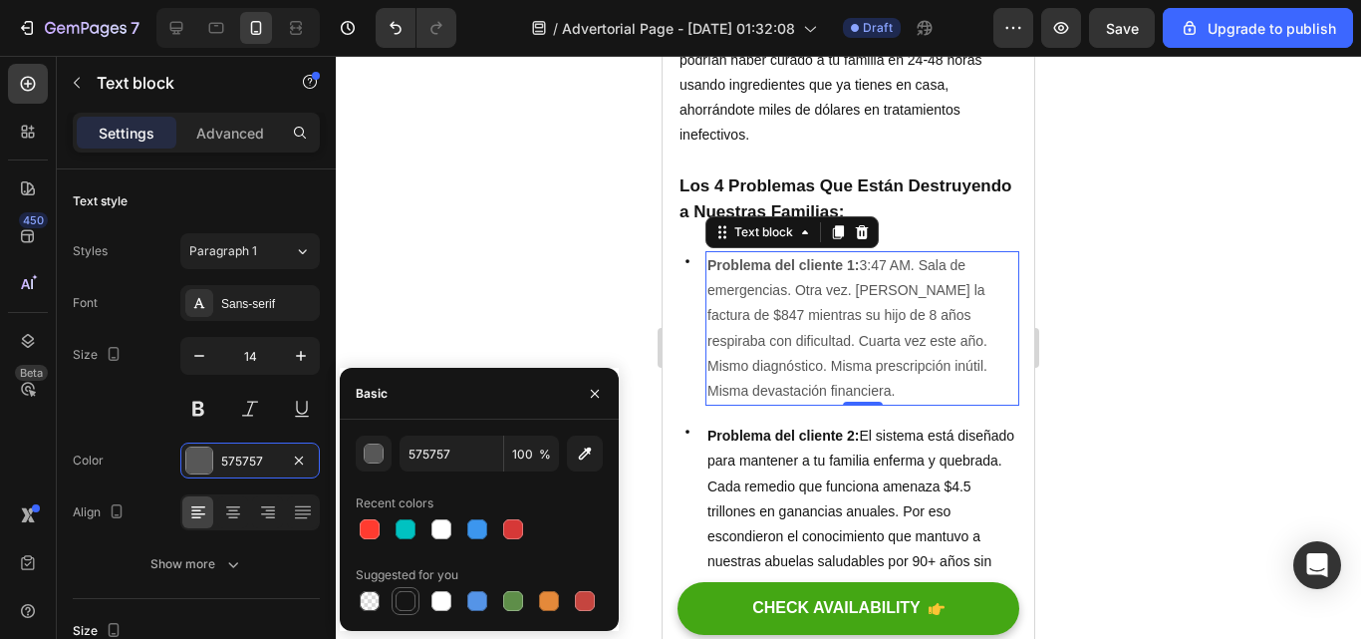
click at [406, 592] on div at bounding box center [406, 601] width 20 height 20
type input "151515"
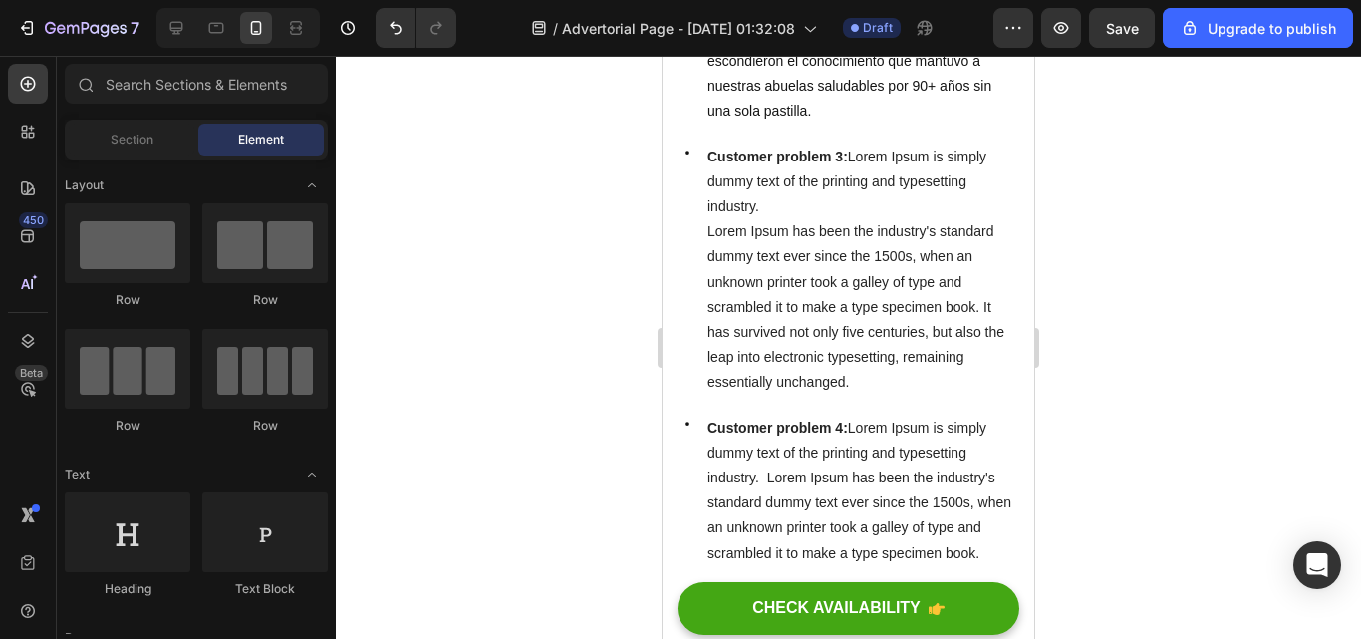
scroll to position [1320, 0]
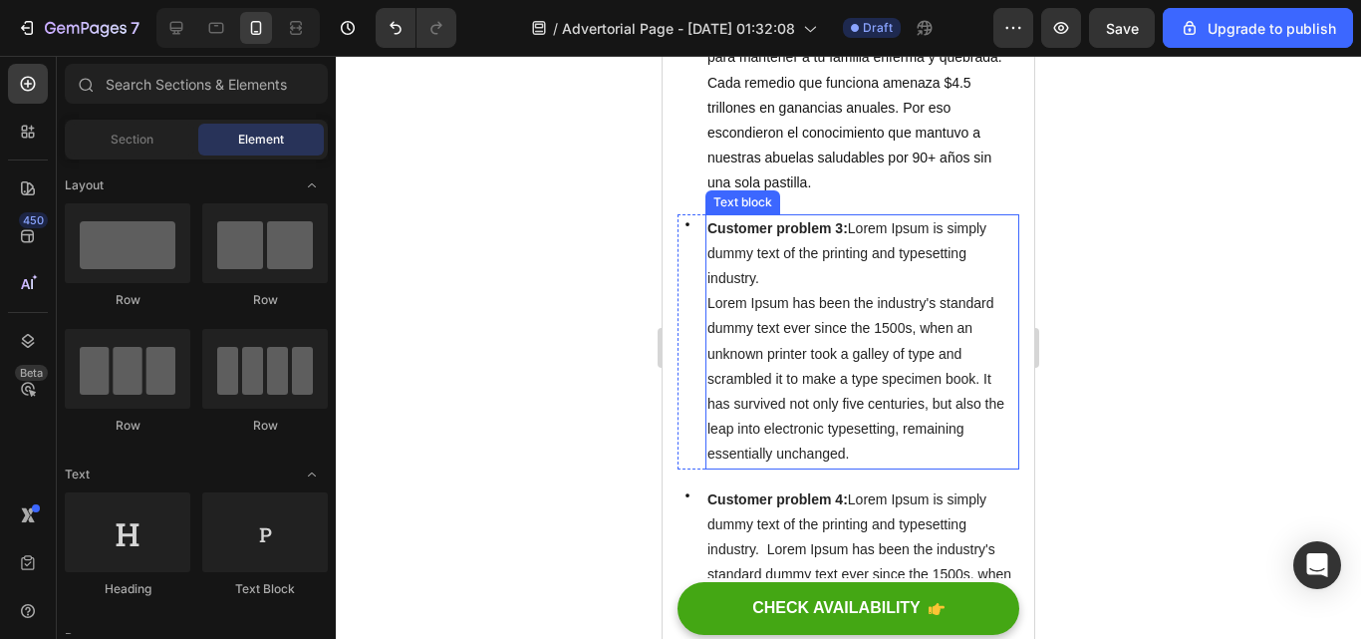
click at [861, 402] on p "Lorem Ipsum has been the industry's standard dummy text ever since the 1500s, w…" at bounding box center [862, 378] width 310 height 175
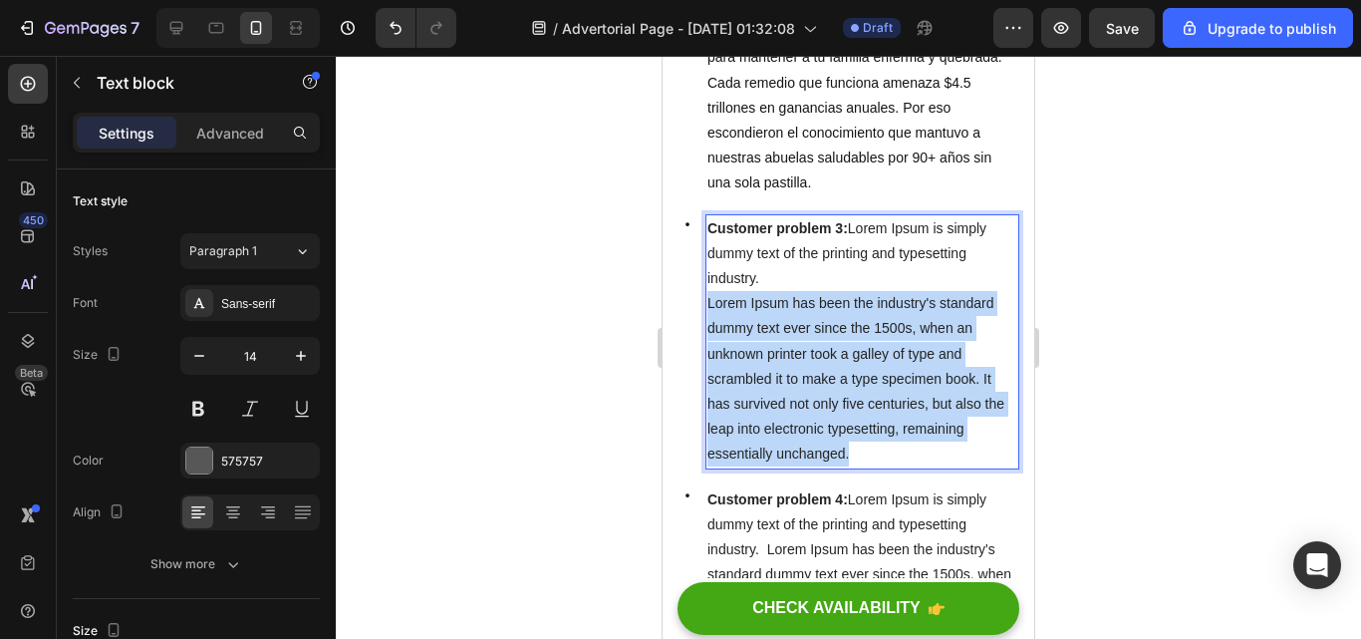
click at [861, 402] on p "Lorem Ipsum has been the industry's standard dummy text ever since the 1500s, w…" at bounding box center [862, 378] width 310 height 175
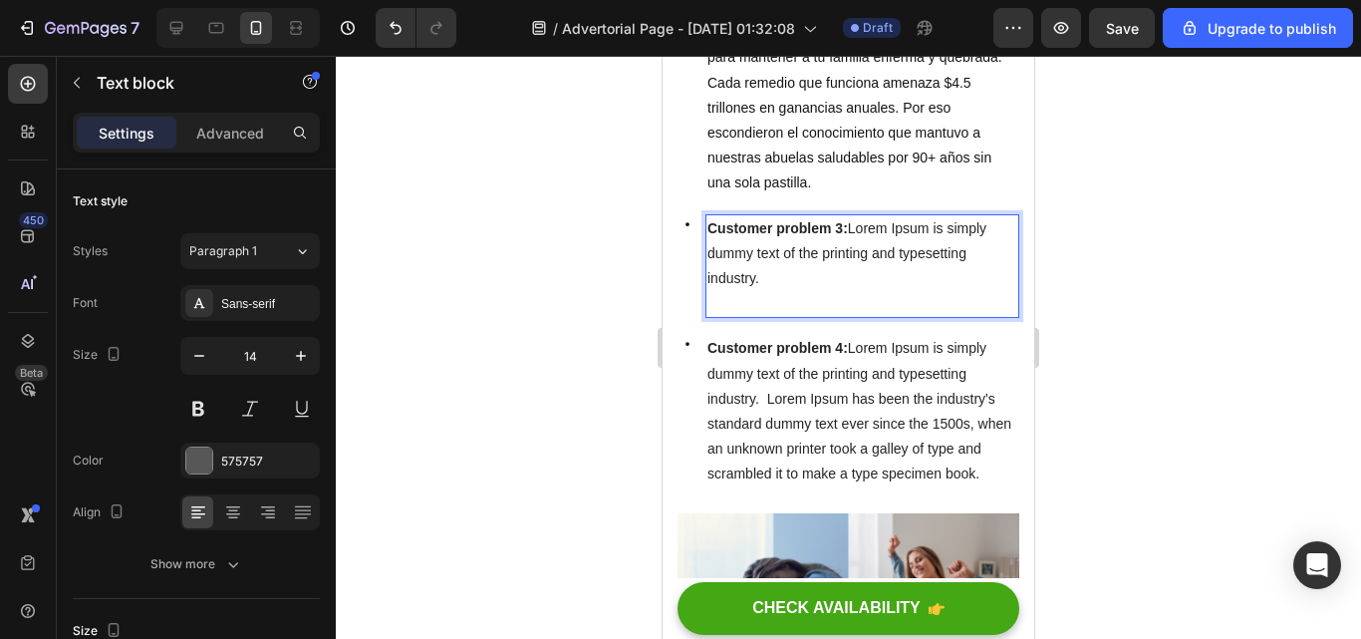
click at [776, 229] on p "Customer problem 3: Lorem Ipsum is simply dummy text of the printing and typese…" at bounding box center [862, 254] width 310 height 76
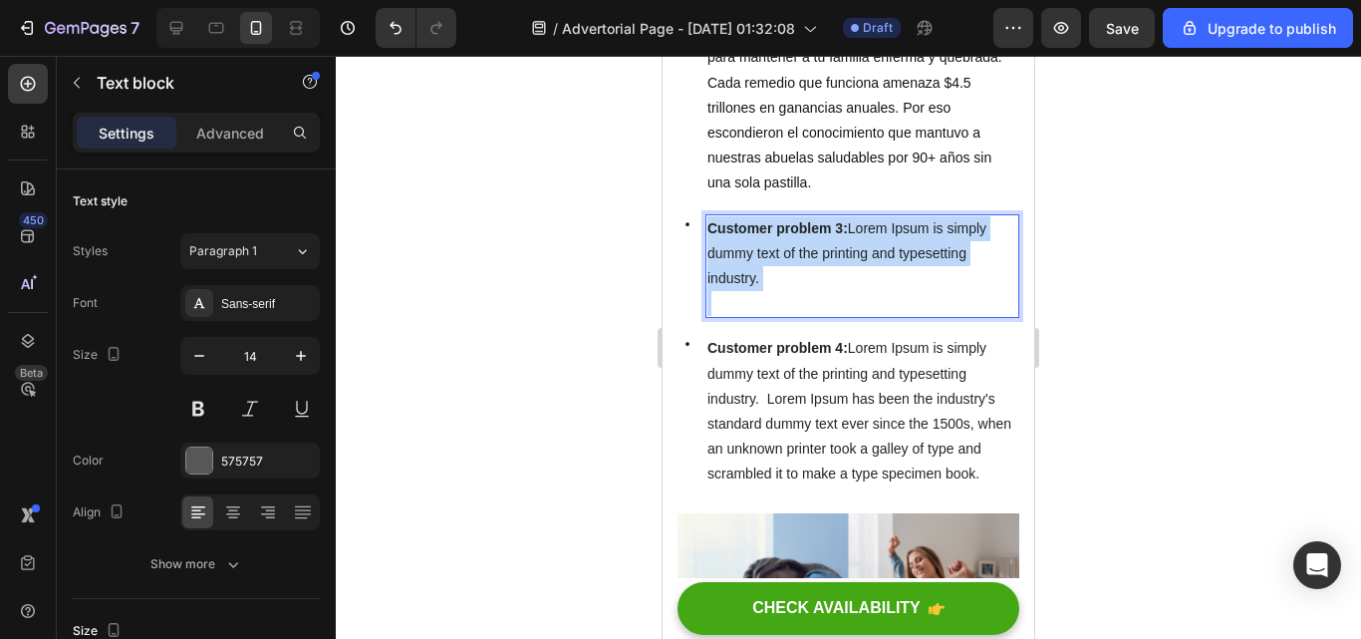
click at [776, 229] on p "Customer problem 3: Lorem Ipsum is simply dummy text of the printing and typese…" at bounding box center [862, 254] width 310 height 76
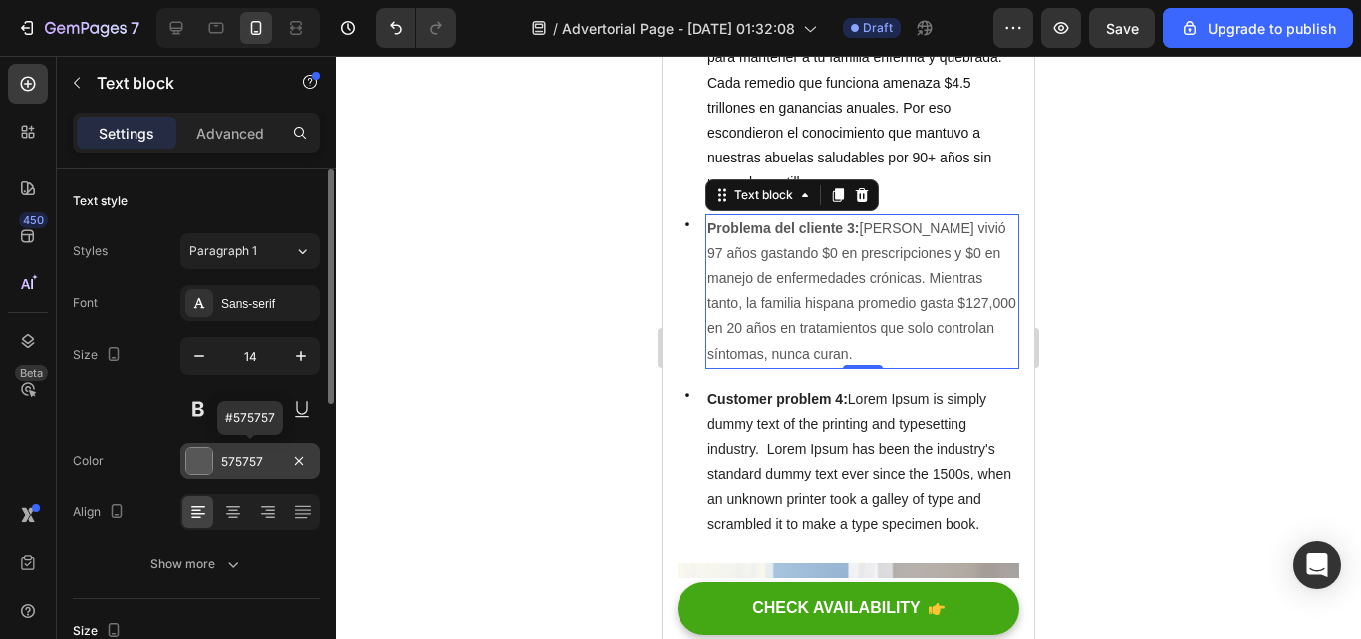
click at [240, 449] on div "575757" at bounding box center [249, 460] width 139 height 36
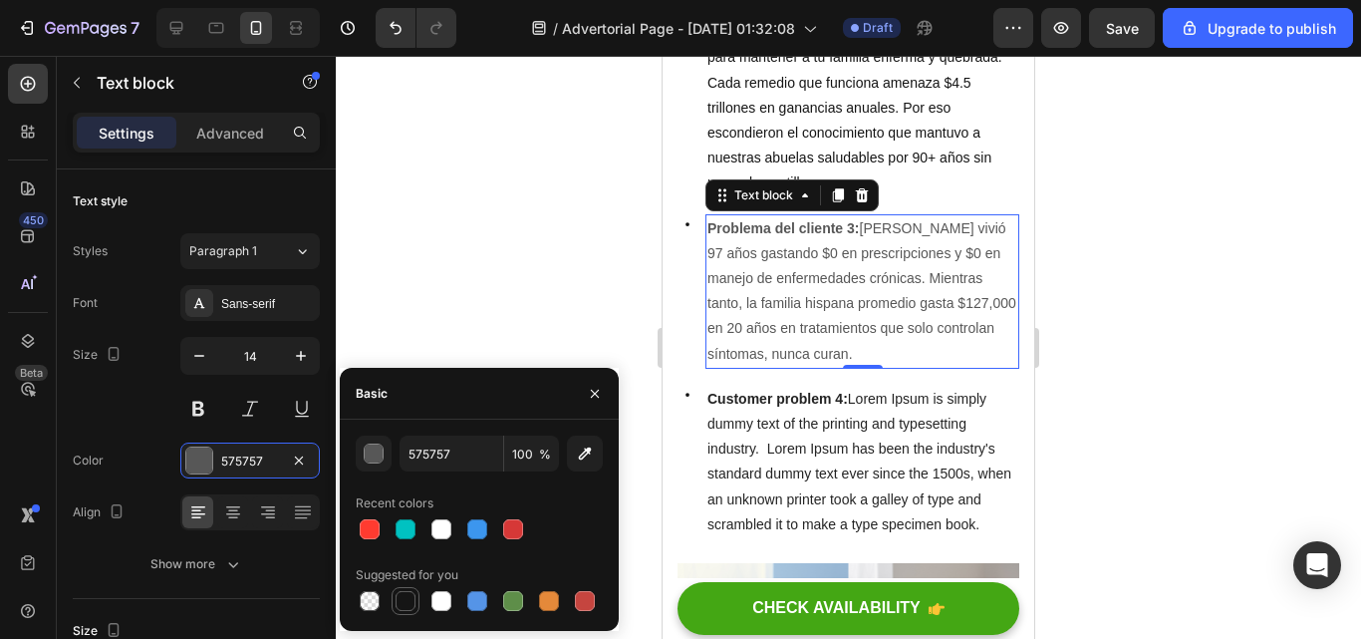
click at [405, 588] on div at bounding box center [406, 601] width 28 height 28
type input "151515"
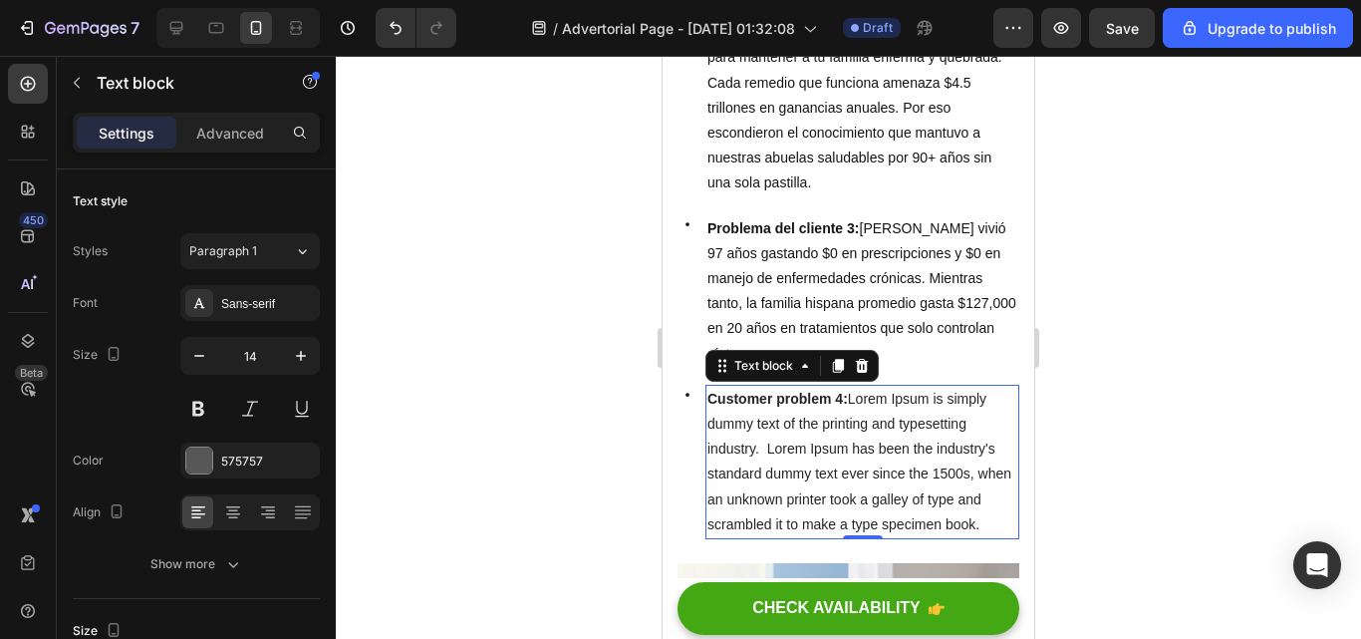
click at [855, 436] on span "Customer problem 4: Lorem Ipsum is simply dummy text of the printing and typese…" at bounding box center [859, 461] width 304 height 141
click at [829, 496] on p "Customer problem 4: Lorem Ipsum is simply dummy text of the printing and typese…" at bounding box center [862, 462] width 310 height 150
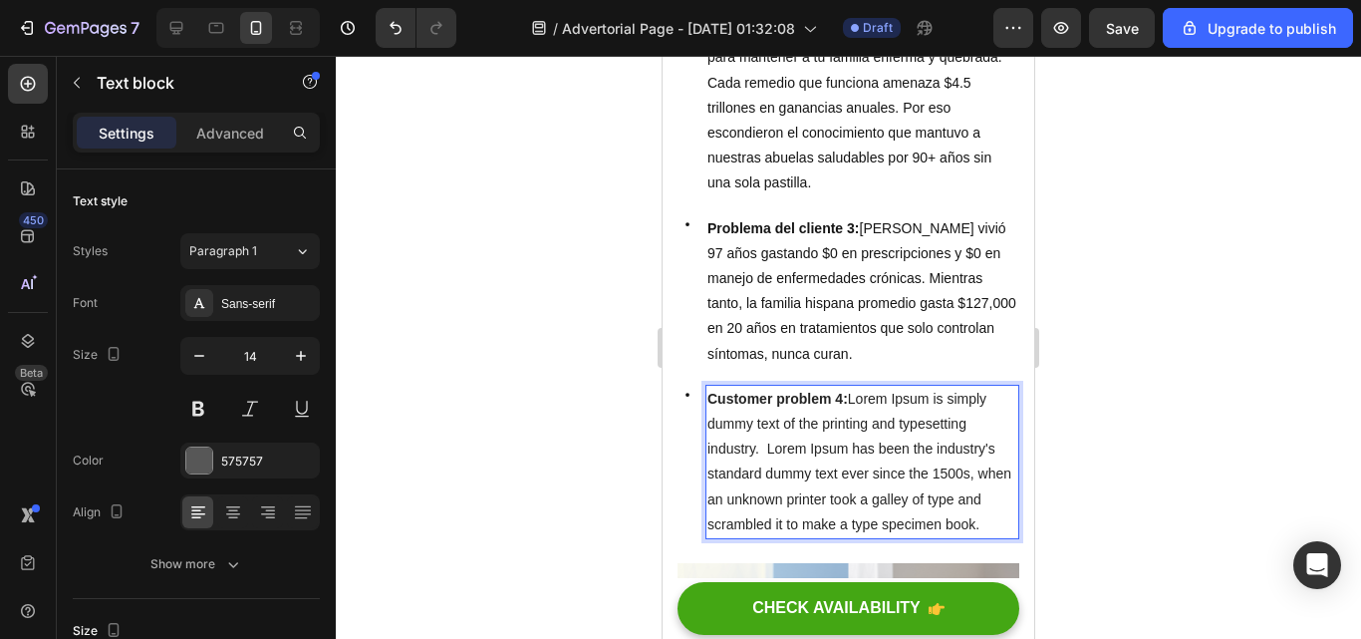
click at [829, 496] on p "Customer problem 4: Lorem Ipsum is simply dummy text of the printing and typese…" at bounding box center [862, 462] width 310 height 150
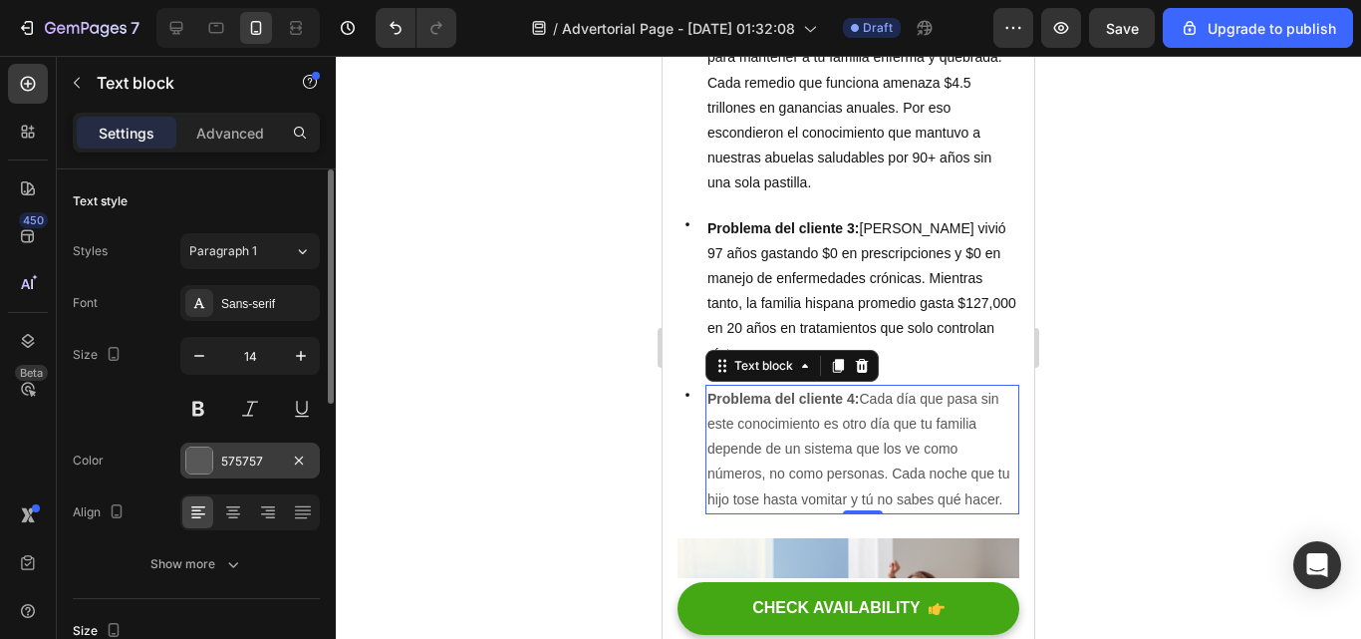
click at [236, 476] on div "575757" at bounding box center [249, 460] width 139 height 36
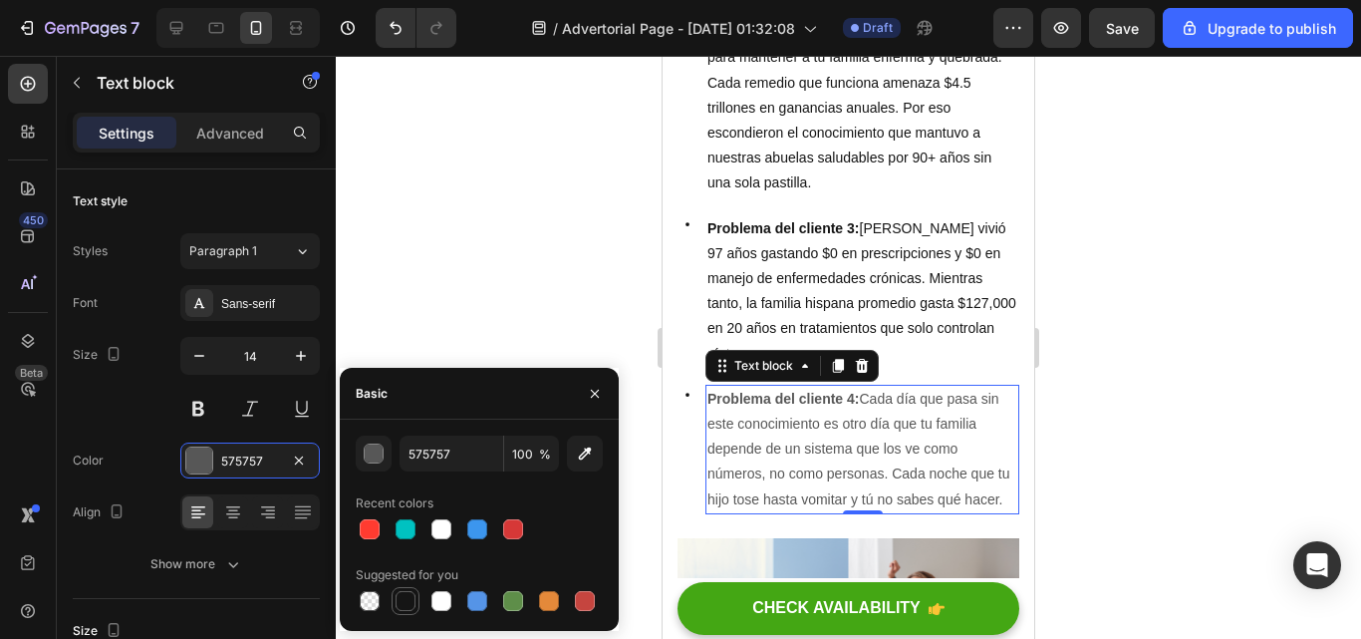
click at [399, 599] on div at bounding box center [406, 601] width 20 height 20
type input "151515"
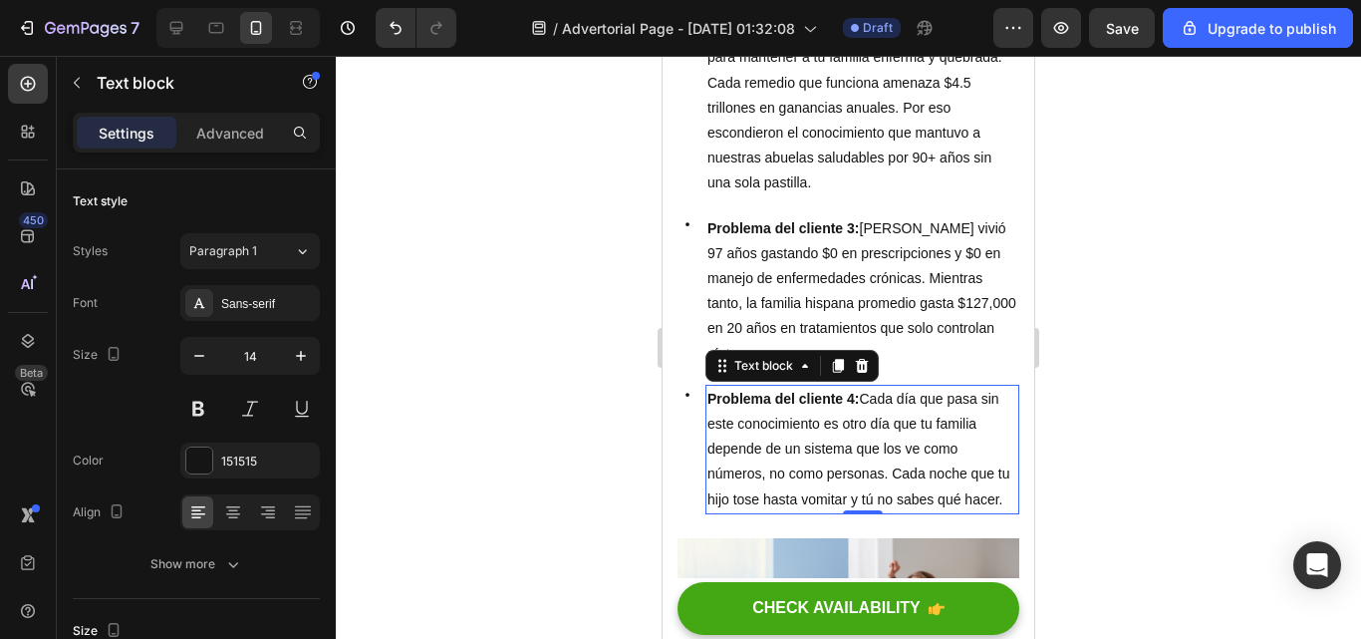
click at [1207, 392] on div at bounding box center [848, 347] width 1025 height 583
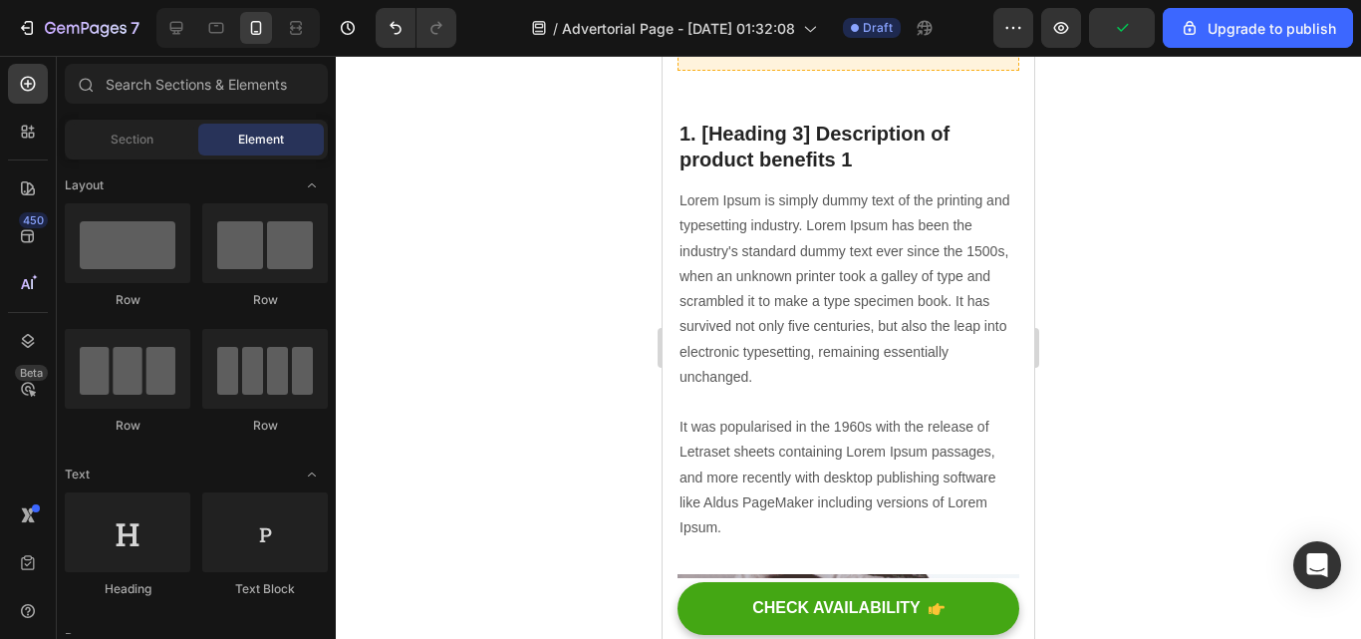
scroll to position [2242, 0]
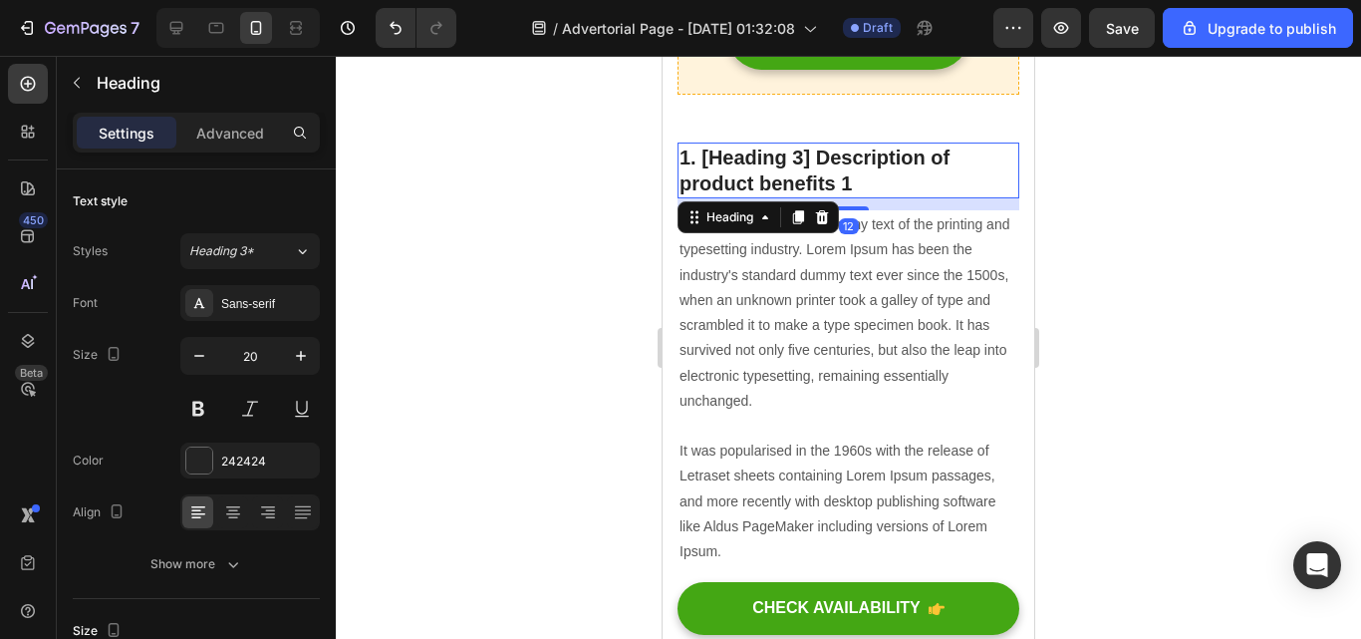
click at [882, 144] on p "1. [Heading 3] Description of product benefits 1" at bounding box center [849, 170] width 338 height 52
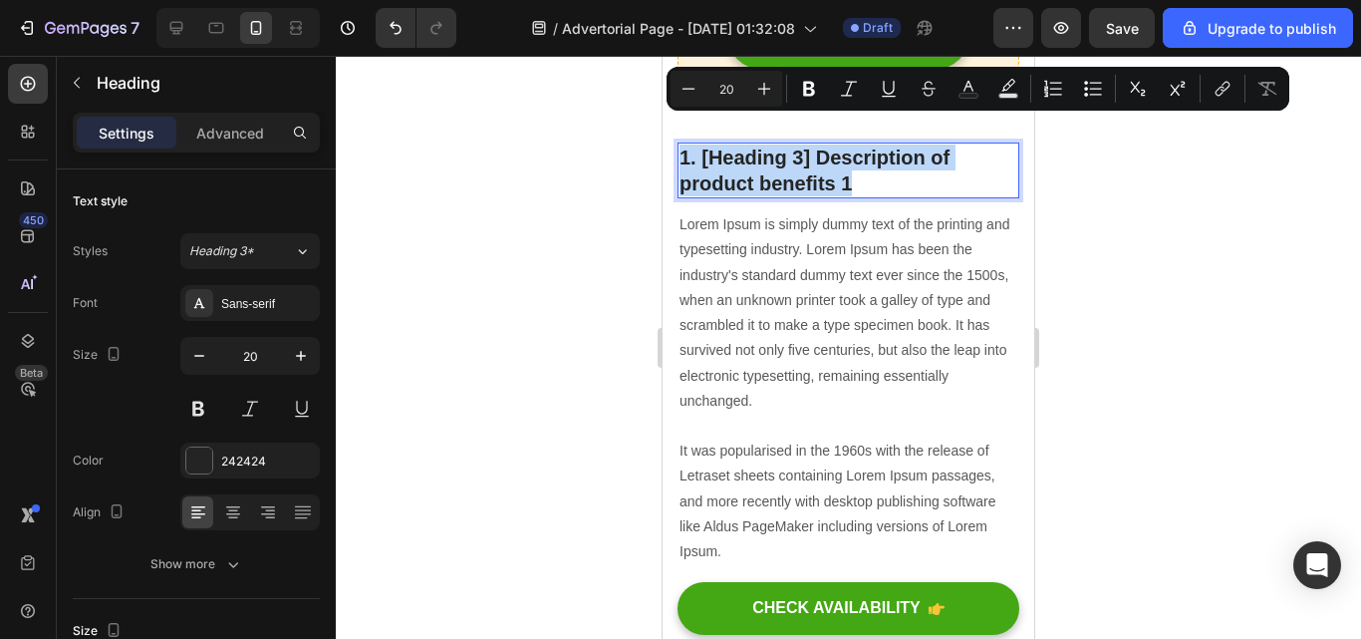
click at [882, 144] on p "1. [Heading 3] Description of product benefits 1" at bounding box center [849, 170] width 338 height 52
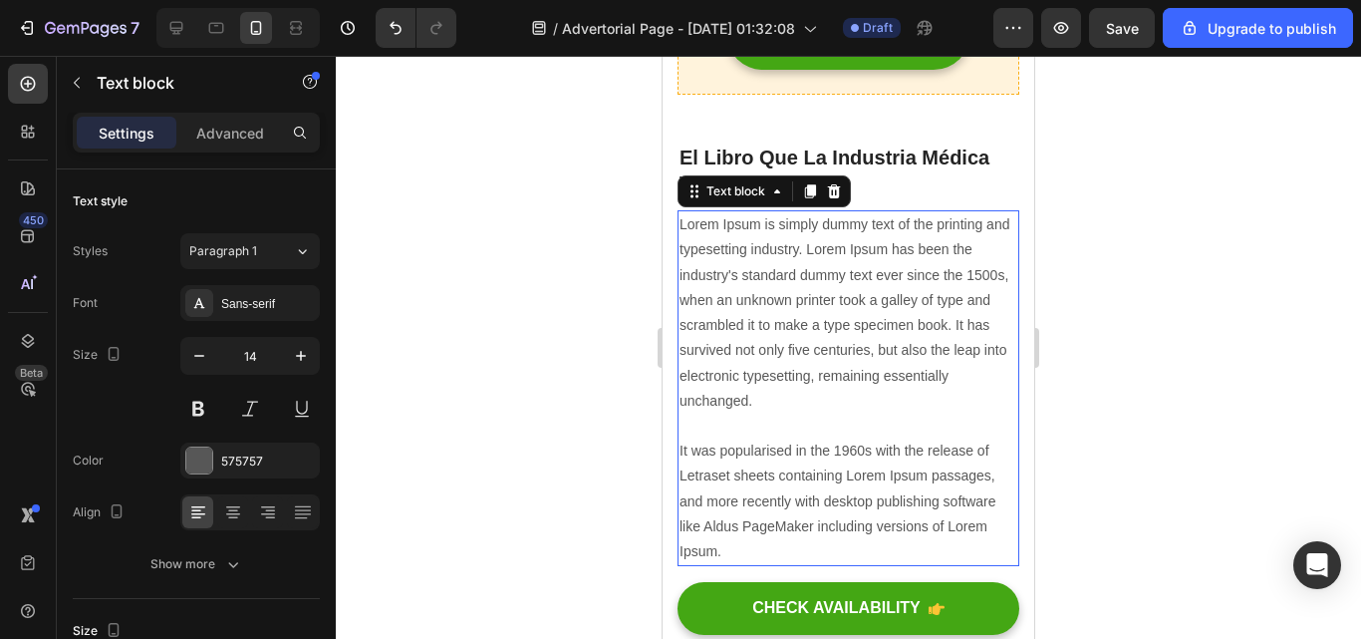
click at [766, 522] on p "Lorem Ipsum is simply dummy text of the printing and typesetting industry. Lore…" at bounding box center [849, 388] width 338 height 352
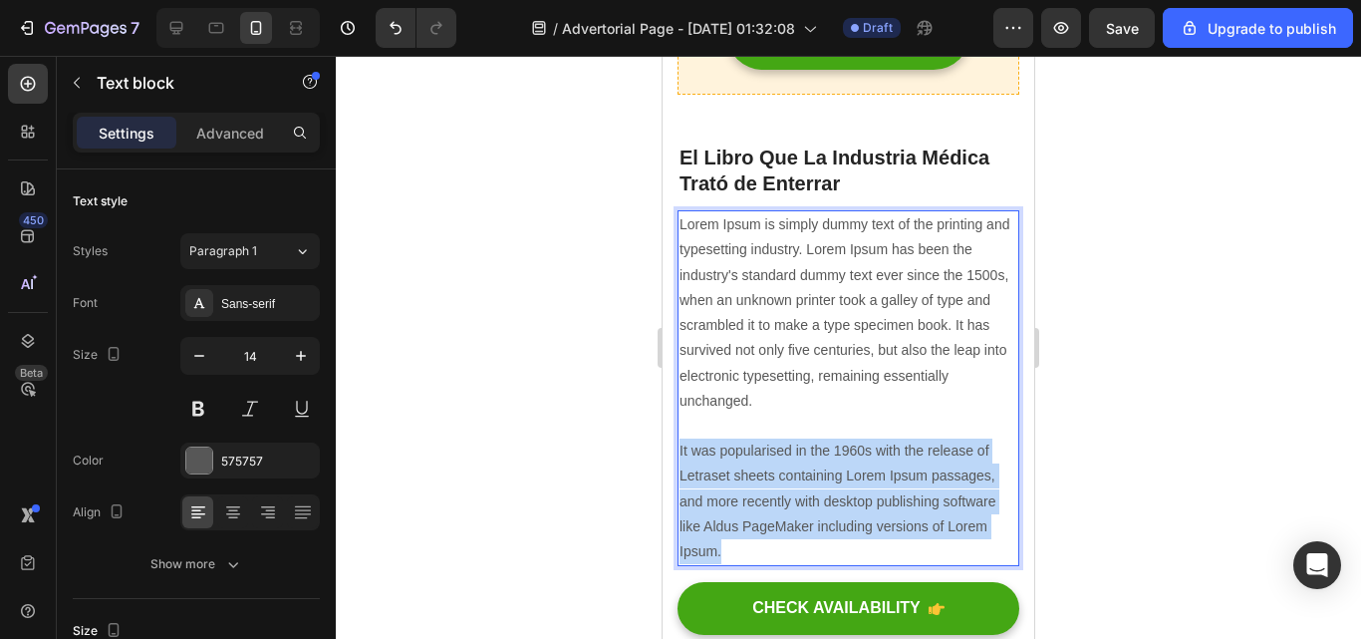
click at [766, 522] on p "Lorem Ipsum is simply dummy text of the printing and typesetting industry. Lore…" at bounding box center [849, 388] width 338 height 352
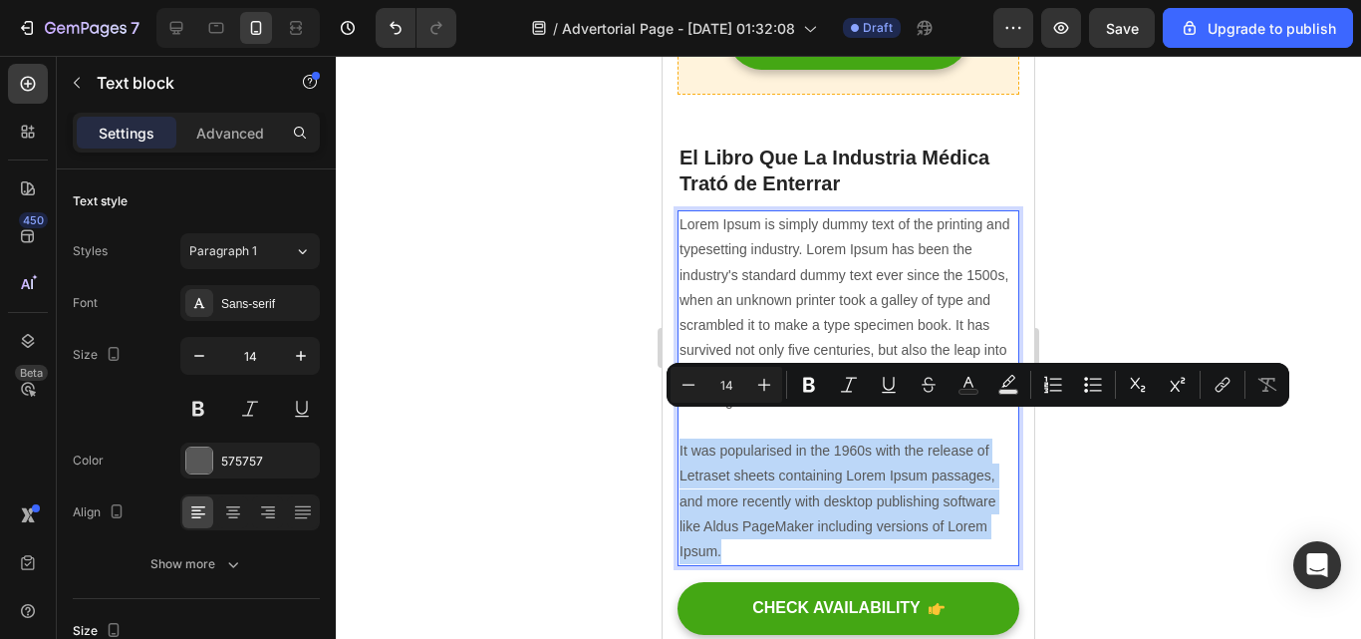
click at [766, 522] on p "Lorem Ipsum is simply dummy text of the printing and typesetting industry. Lore…" at bounding box center [849, 388] width 338 height 352
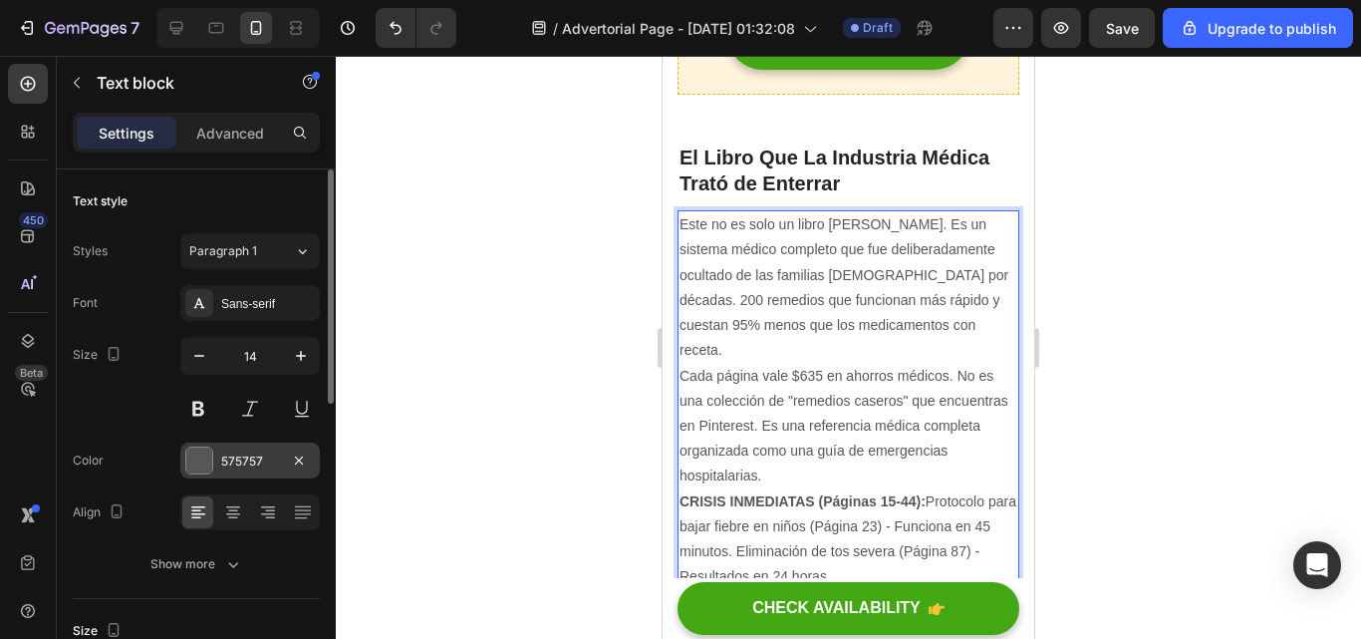
click at [224, 461] on div "575757" at bounding box center [250, 461] width 58 height 18
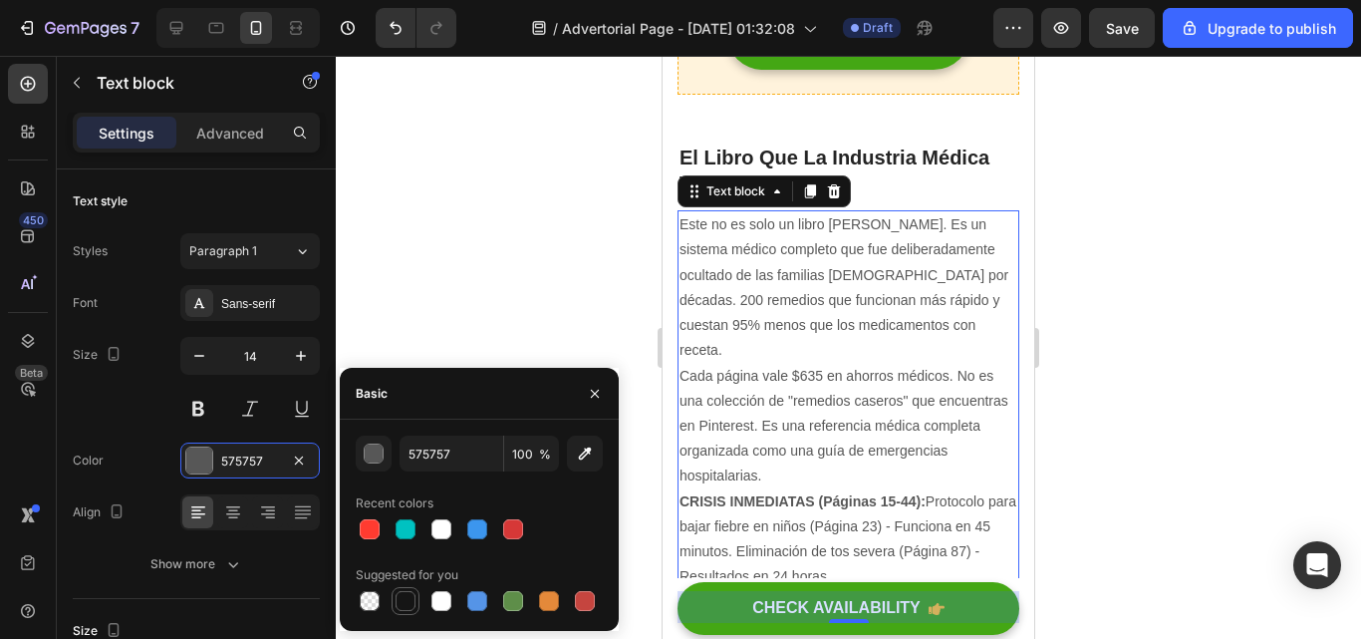
click at [401, 590] on div at bounding box center [406, 601] width 24 height 24
type input "151515"
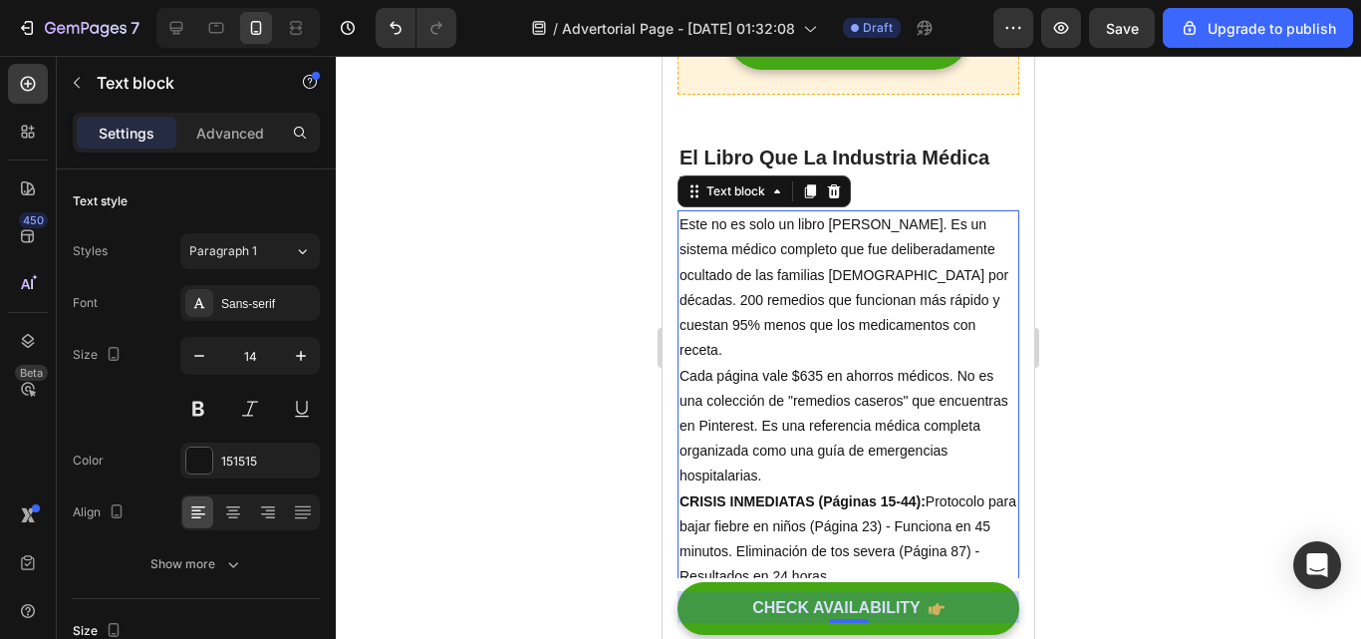
drag, startPoint x: 469, startPoint y: 226, endPoint x: 73, endPoint y: 170, distance: 400.5
click at [469, 226] on div at bounding box center [848, 347] width 1025 height 583
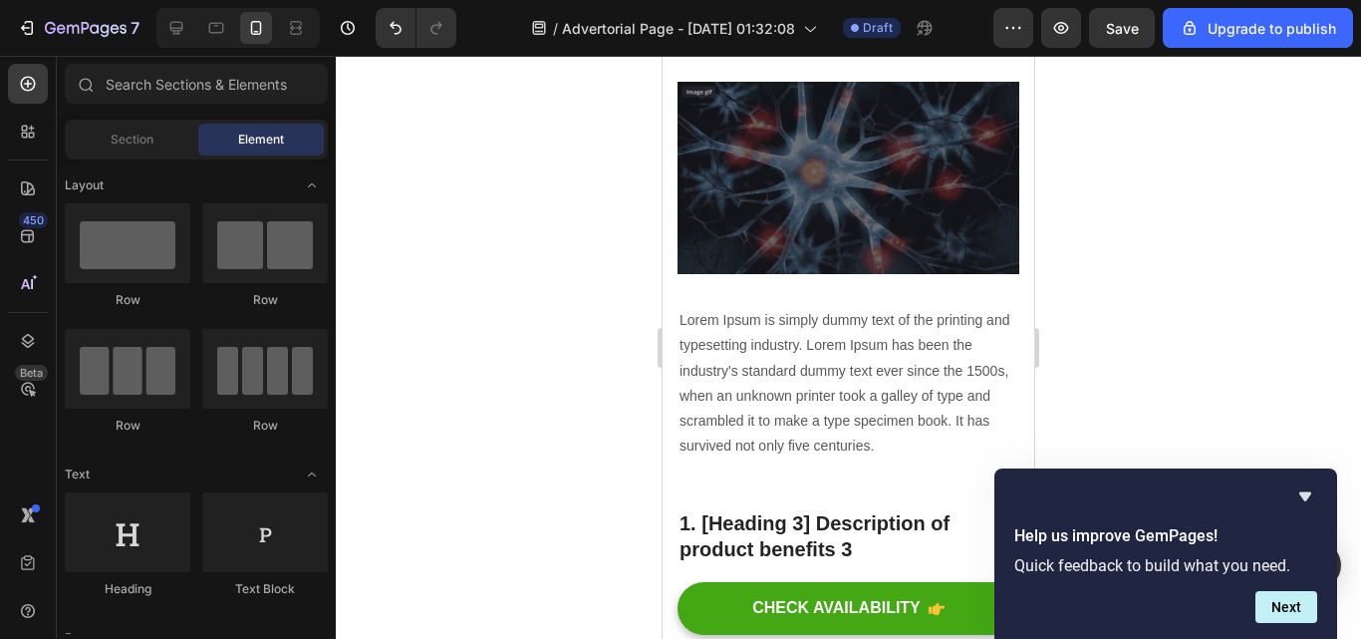
scroll to position [3691, 0]
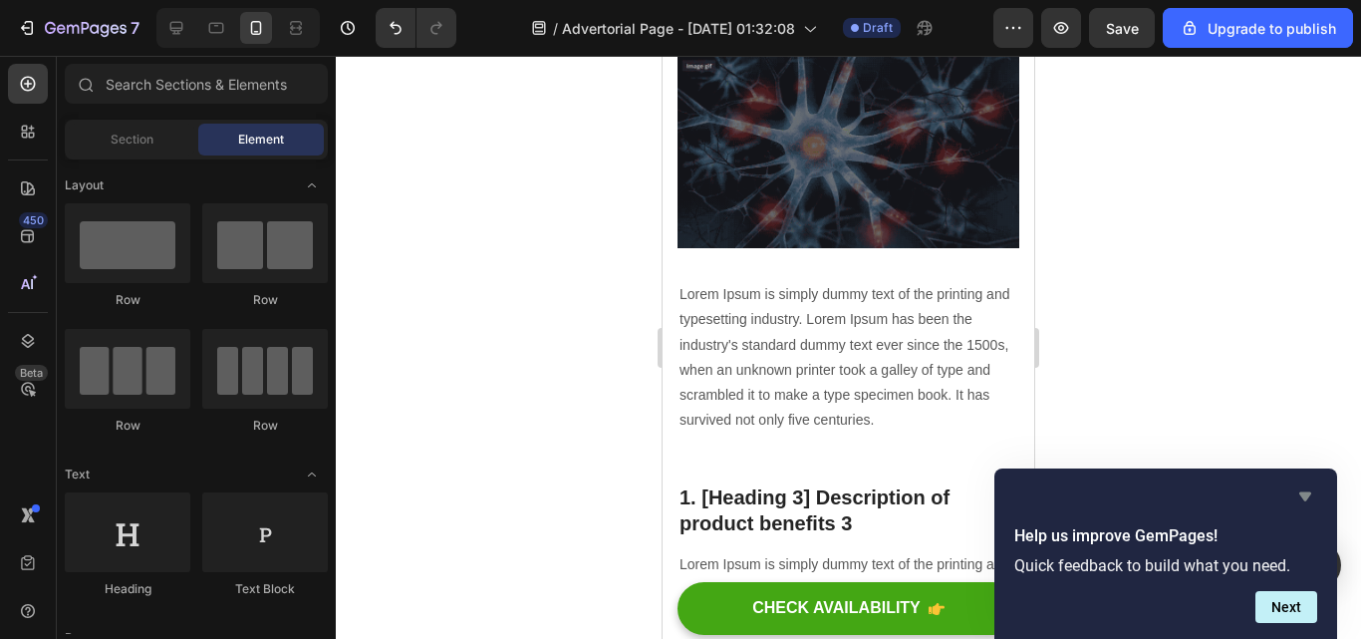
click at [1303, 486] on icon "Hide survey" at bounding box center [1305, 496] width 24 height 24
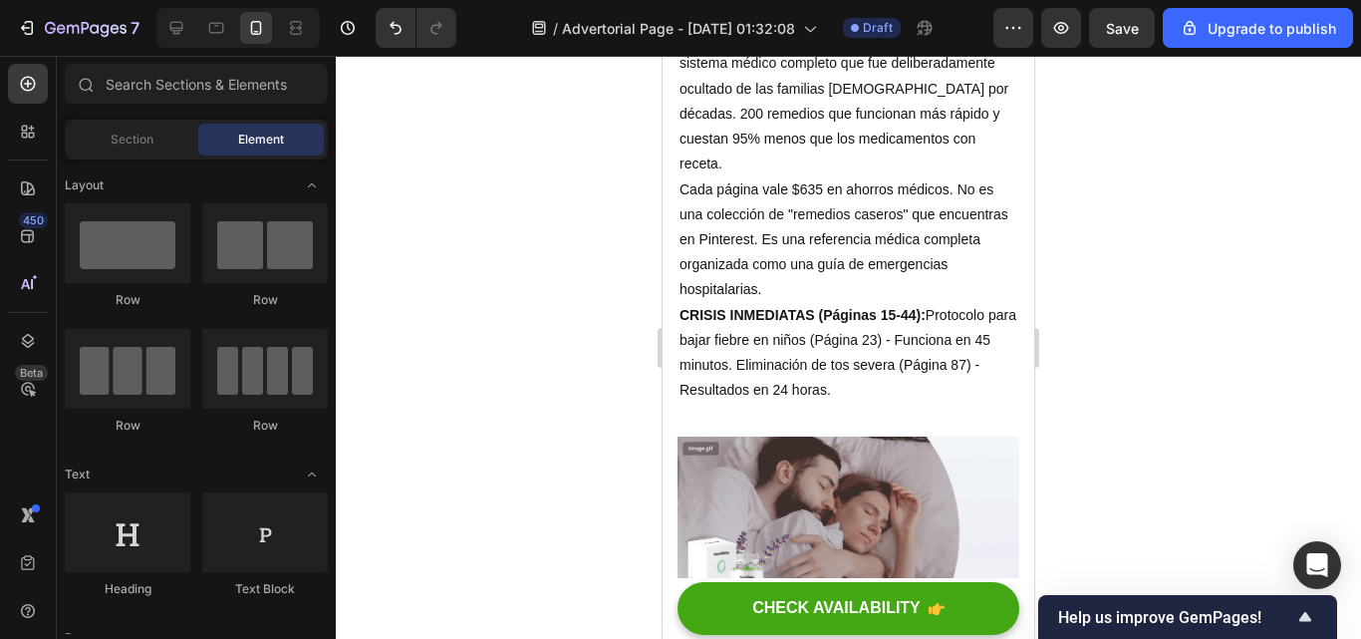
scroll to position [2324, 0]
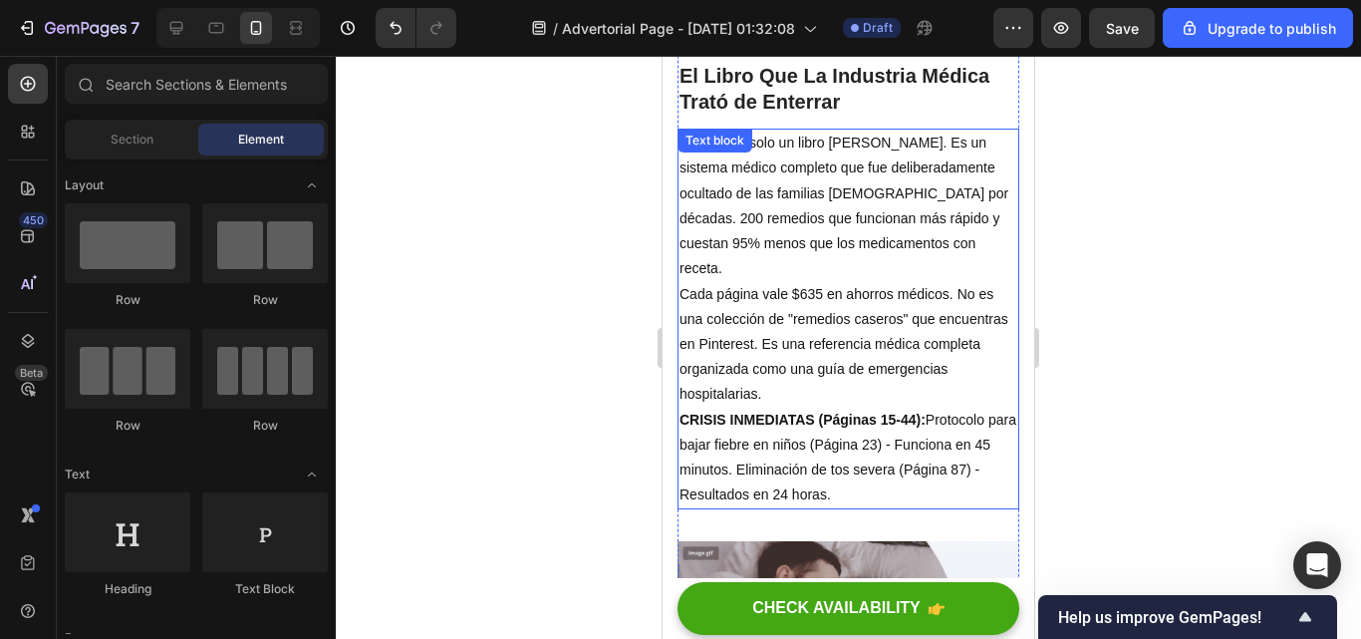
click at [887, 437] on p "CRISIS INMEDIATAS (Páginas 15-44): Protocolo para bajar fiebre en niños (Página…" at bounding box center [849, 458] width 338 height 101
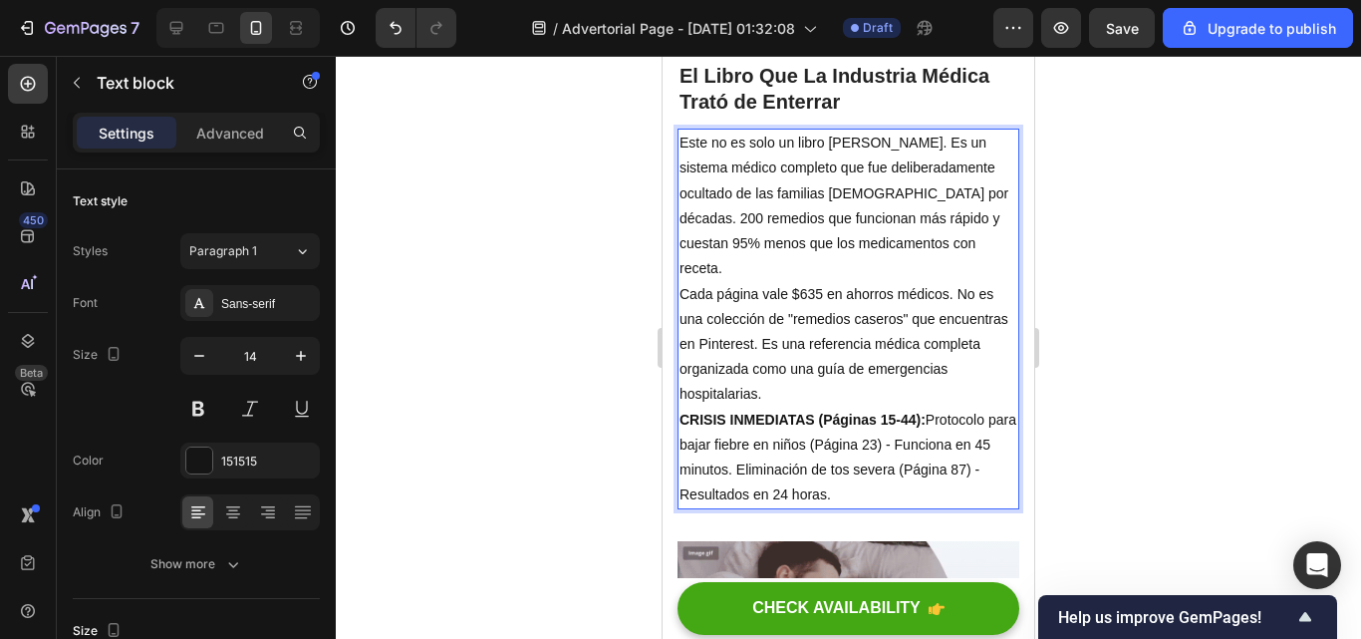
click at [887, 437] on p "CRISIS INMEDIATAS (Páginas 15-44): Protocolo para bajar fiebre en niños (Página…" at bounding box center [849, 458] width 338 height 101
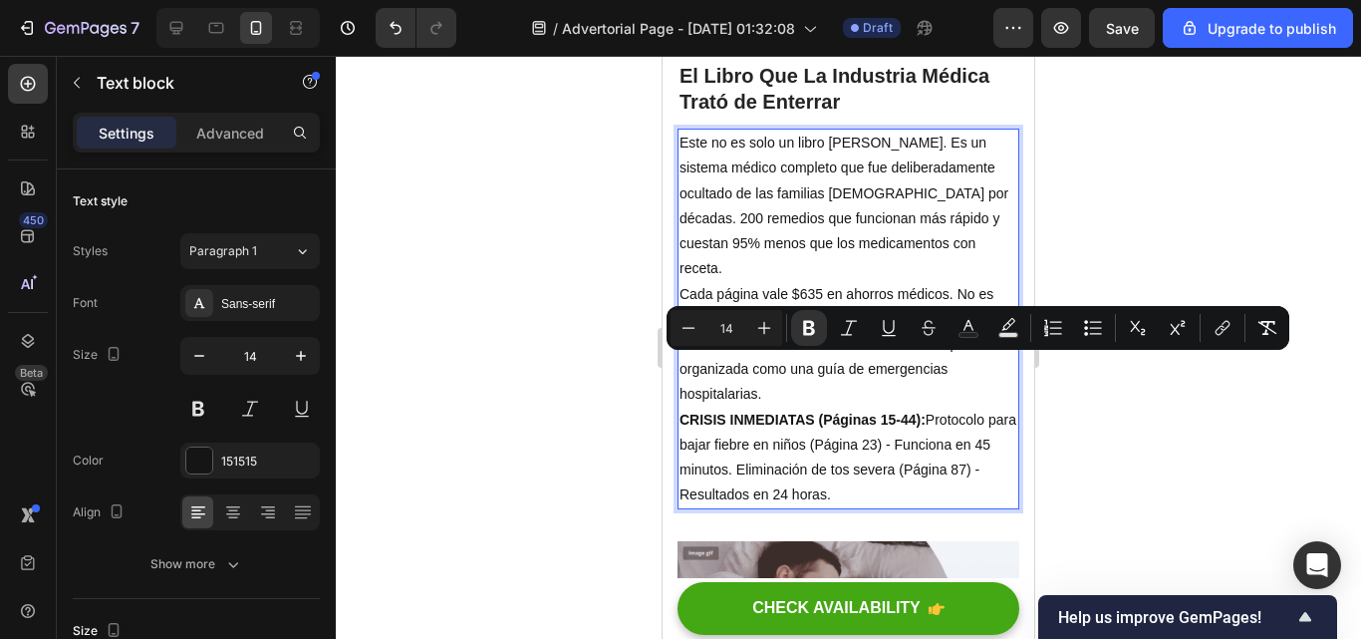
drag, startPoint x: 887, startPoint y: 437, endPoint x: 758, endPoint y: 428, distance: 128.8
click at [758, 428] on p "CRISIS INMEDIATAS (Páginas 15-44): Protocolo para bajar fiebre en niños (Página…" at bounding box center [849, 458] width 338 height 101
copy p "CRISIS INMEDIATAS (Páginas 15-44): Protocolo para bajar fiebre en niños (Página…"
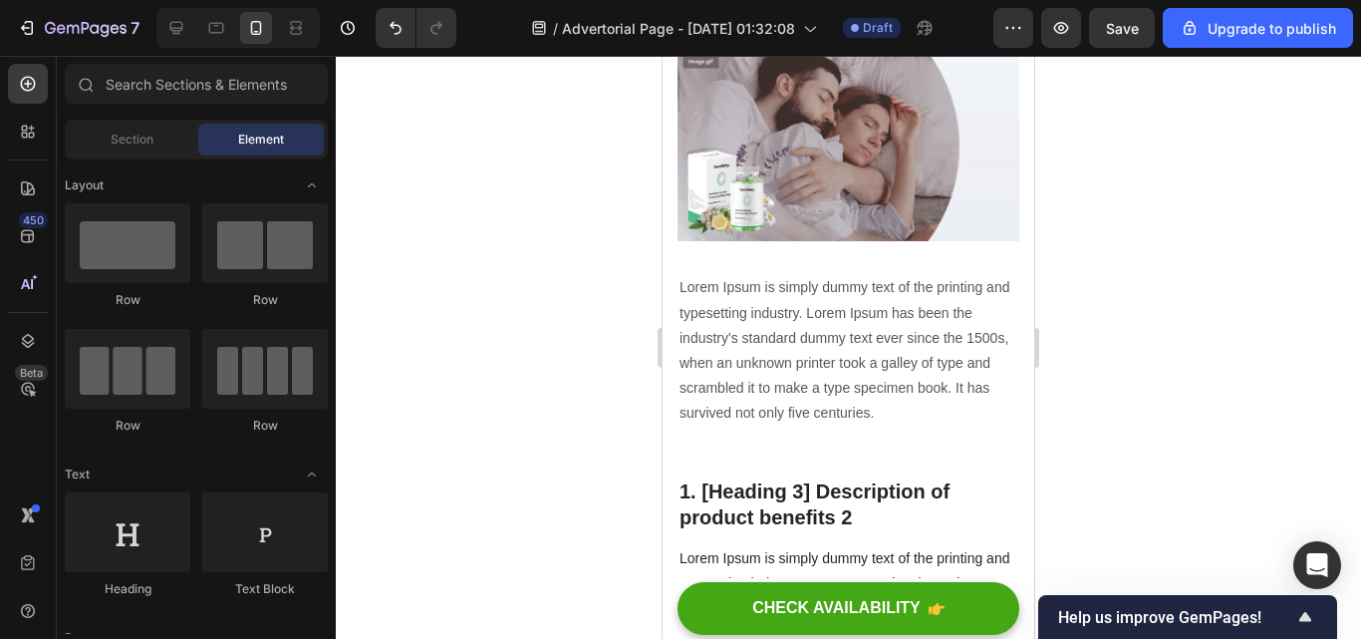
scroll to position [2741, 0]
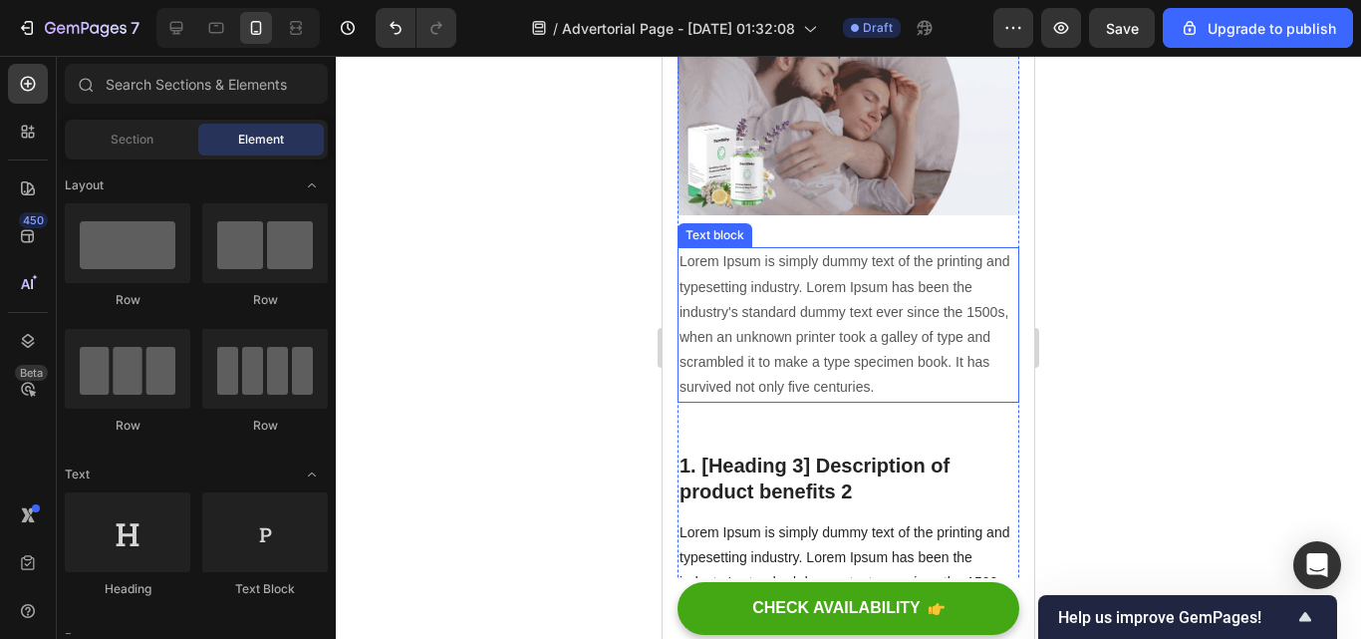
click at [948, 328] on p "Lorem Ipsum is simply dummy text of the printing and typesetting industry. Lore…" at bounding box center [849, 324] width 338 height 150
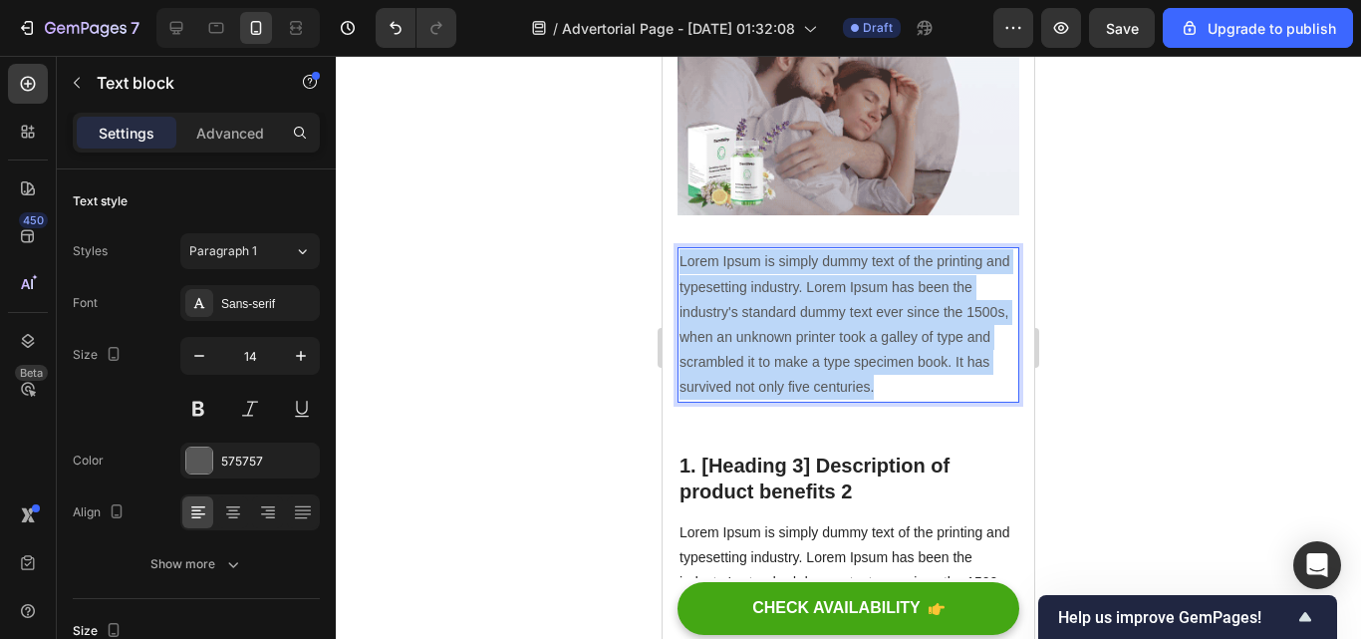
click at [948, 328] on p "Lorem Ipsum is simply dummy text of the printing and typesetting industry. Lore…" at bounding box center [849, 324] width 338 height 150
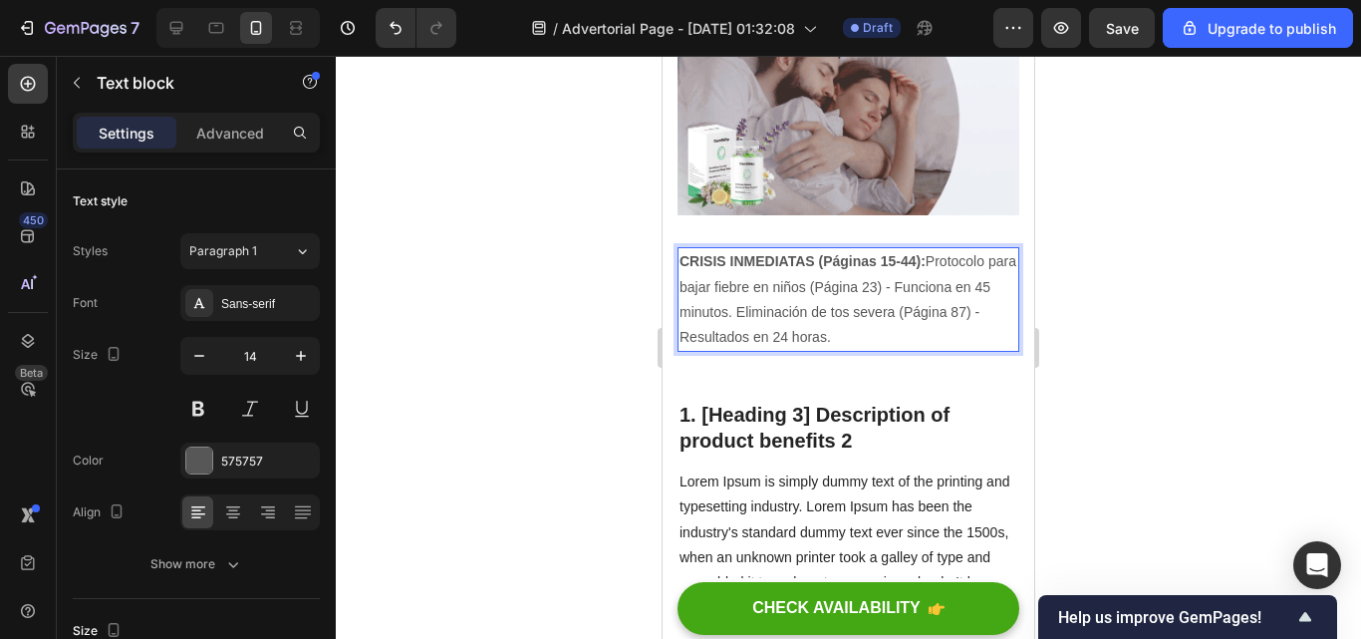
click at [1208, 248] on div at bounding box center [848, 347] width 1025 height 583
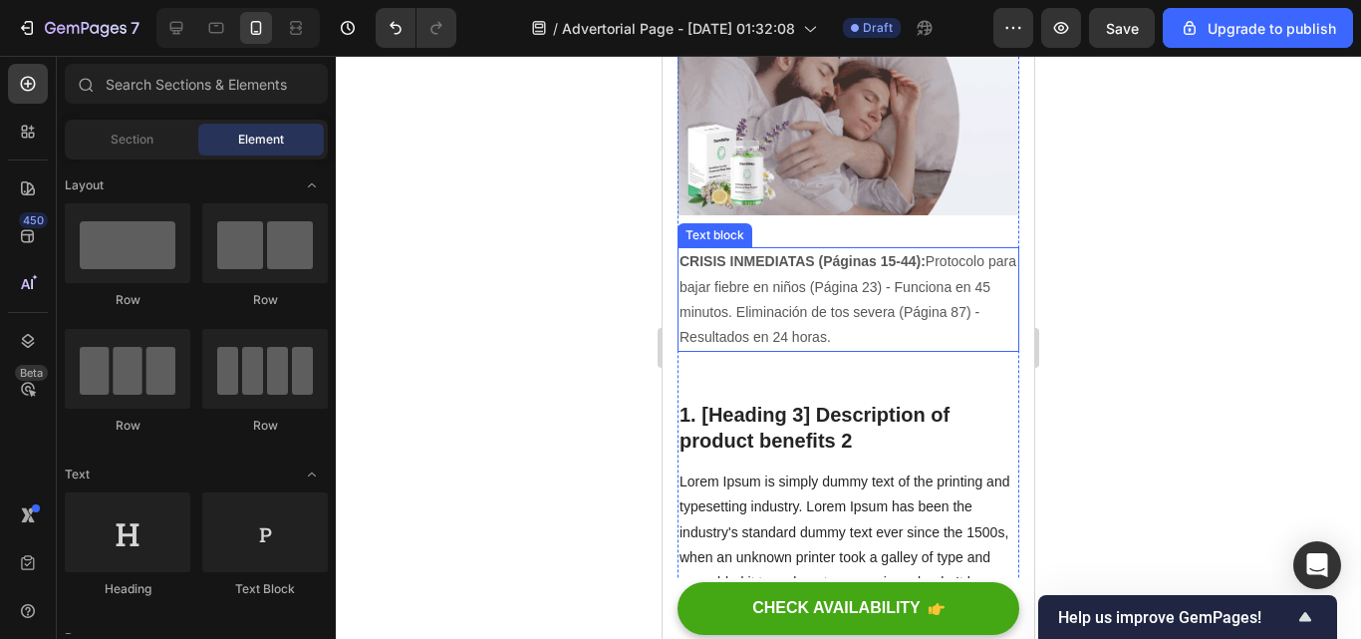
click at [847, 276] on p "CRISIS INMEDIATAS (Páginas 15-44): Protocolo para bajar fiebre en niños (Página…" at bounding box center [849, 299] width 338 height 101
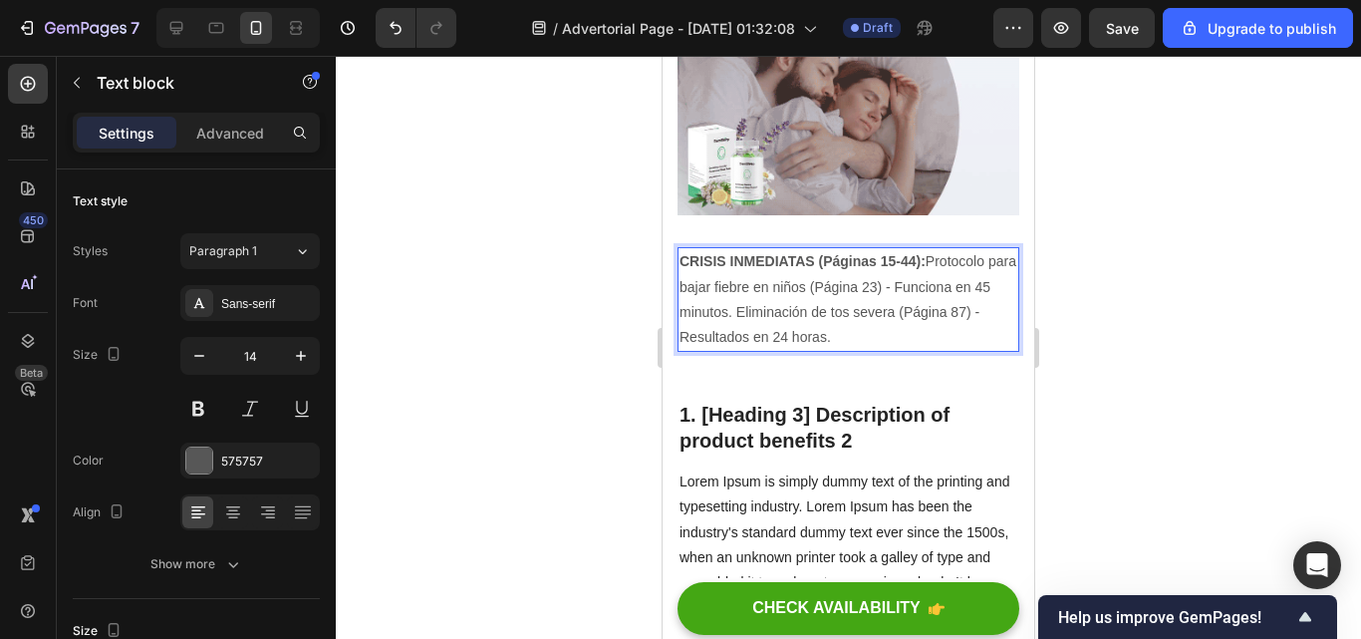
click at [882, 275] on p "CRISIS INMEDIATAS (Páginas 15-44): Protocolo para bajar fiebre en niños (Página…" at bounding box center [849, 299] width 338 height 101
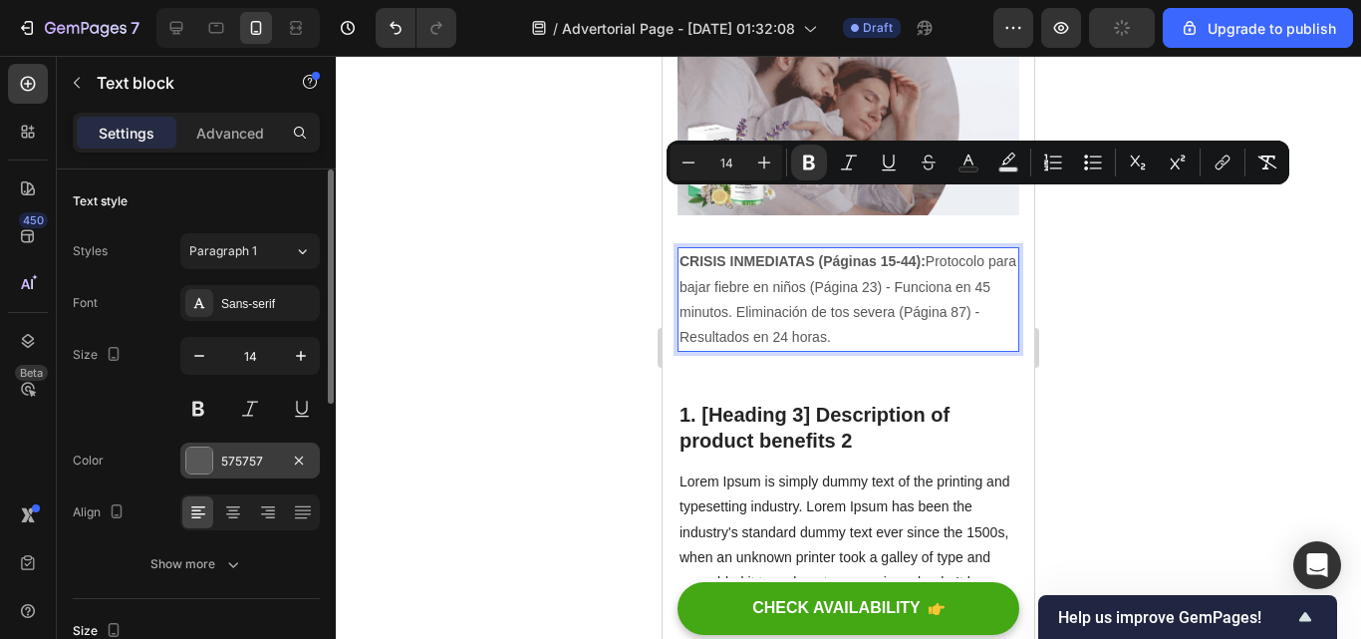
click at [254, 452] on div "575757" at bounding box center [250, 461] width 58 height 18
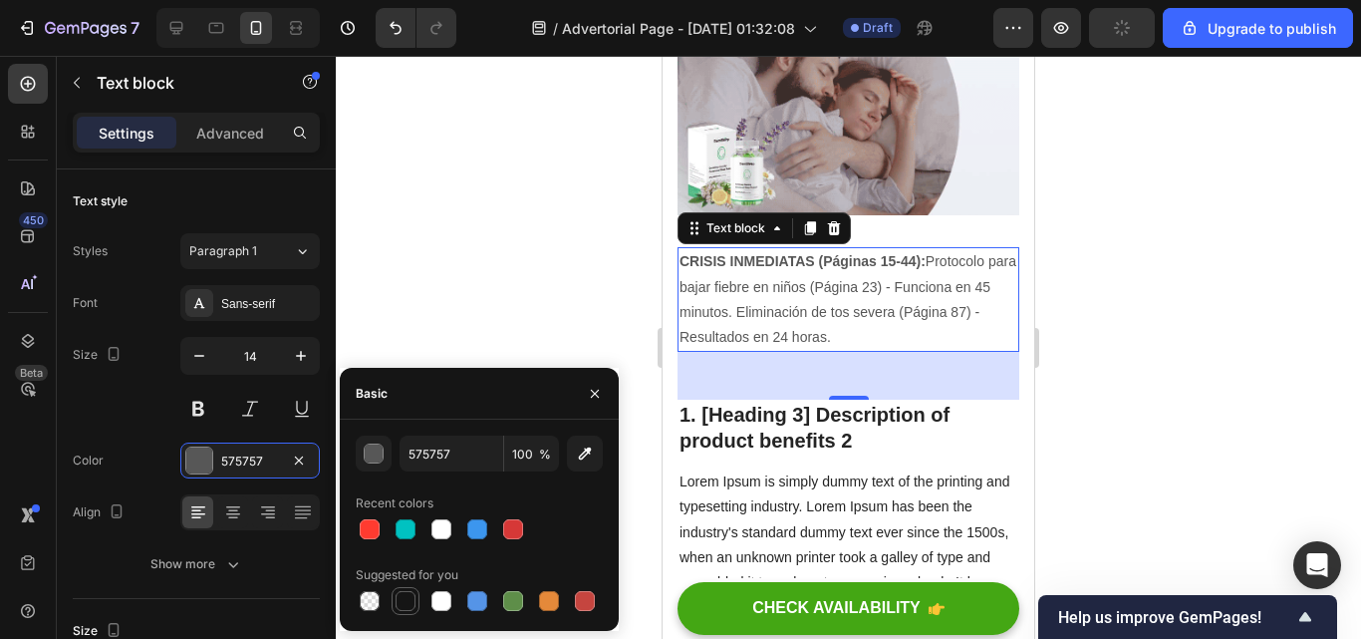
click at [392, 605] on div at bounding box center [406, 601] width 28 height 28
type input "151515"
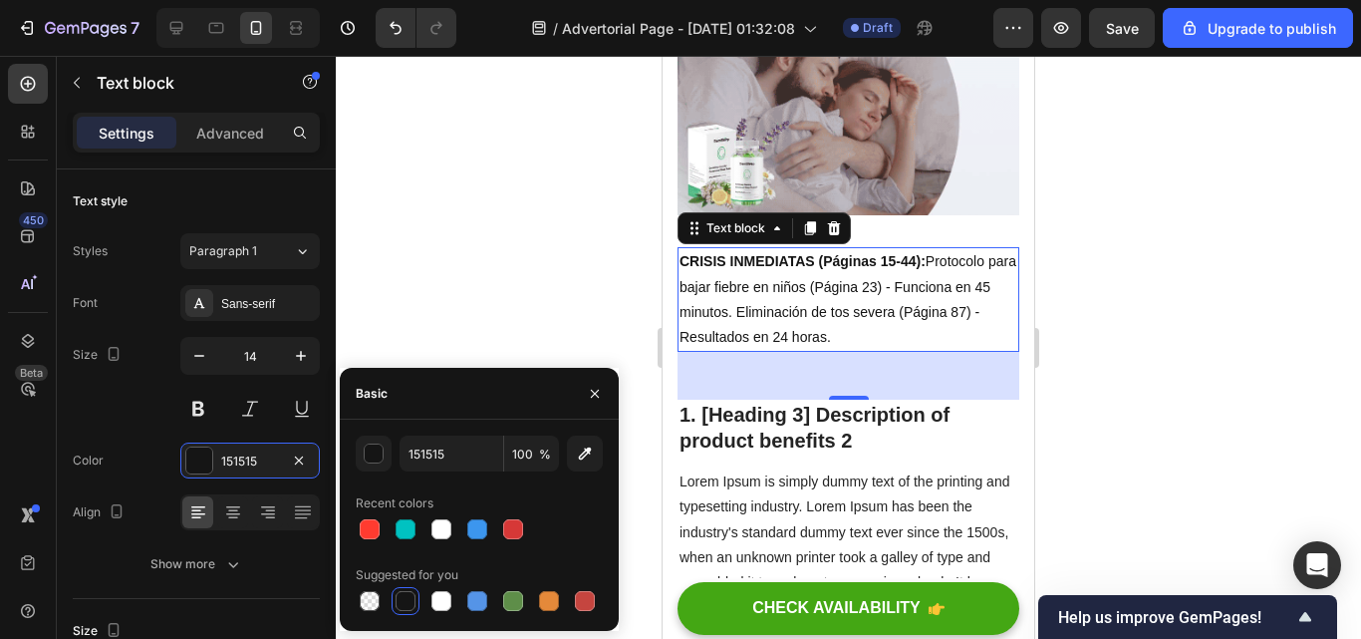
click at [472, 250] on div at bounding box center [848, 347] width 1025 height 583
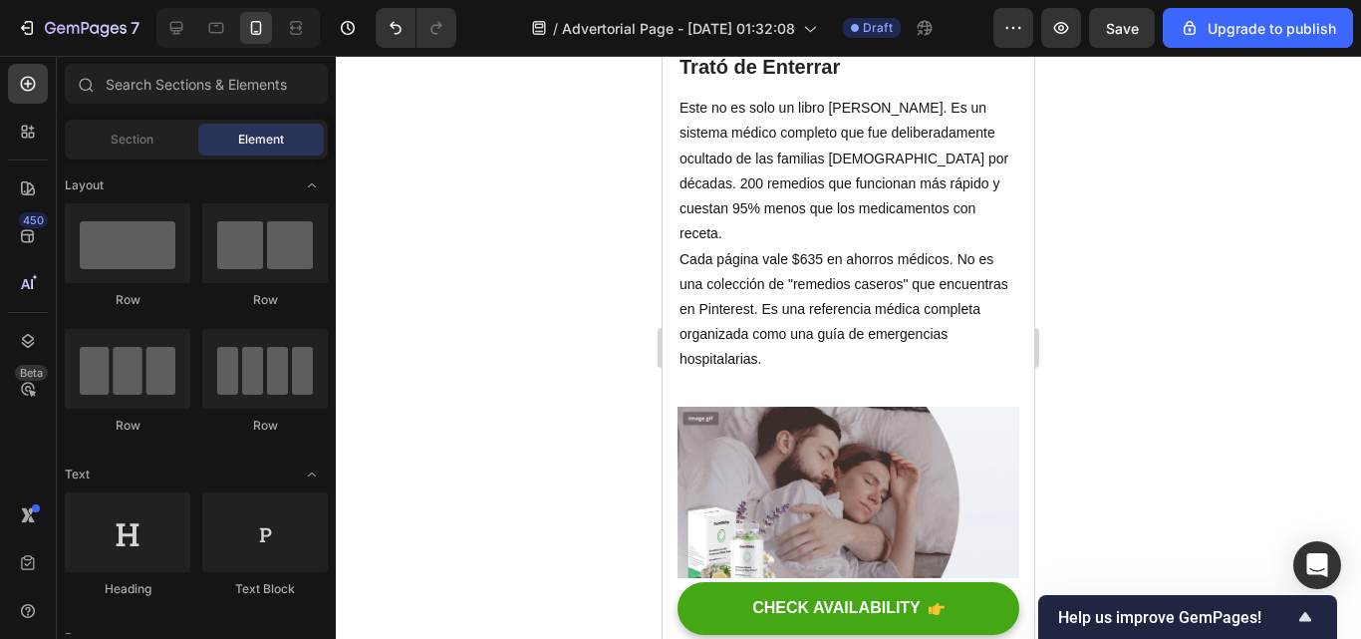
scroll to position [2108, 0]
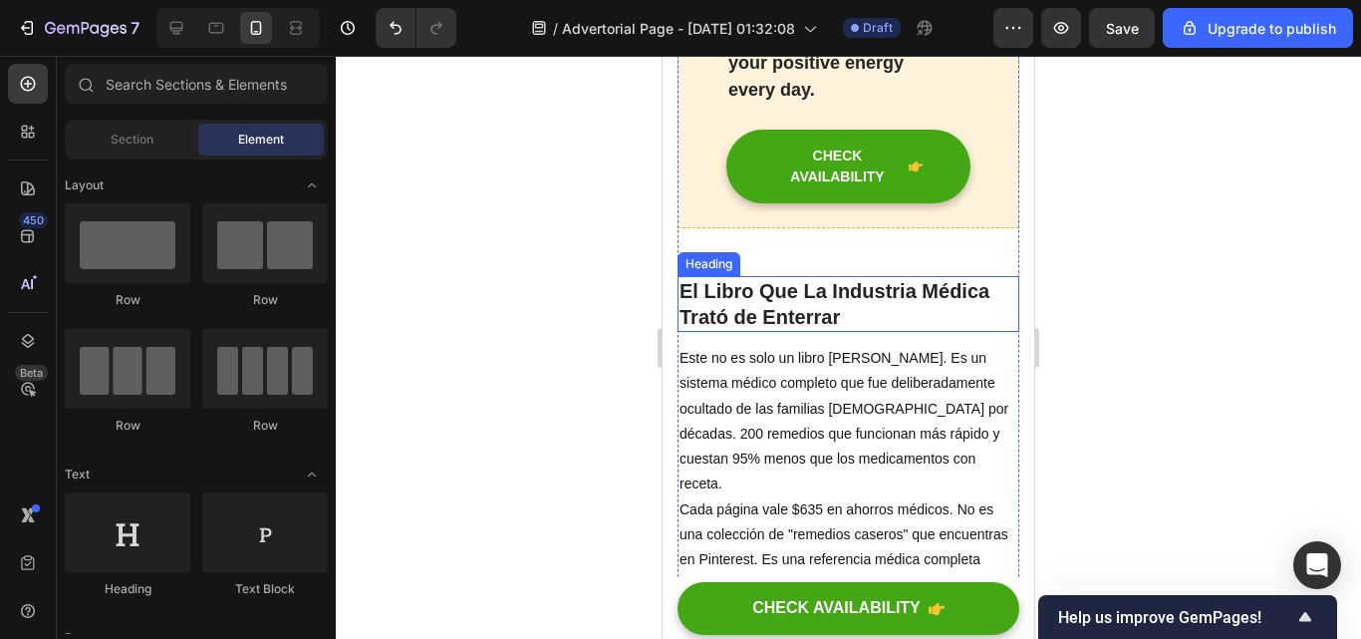
click at [842, 279] on h2 "El Libro Que La Industria Médica Trató de Enterrar" at bounding box center [849, 304] width 342 height 56
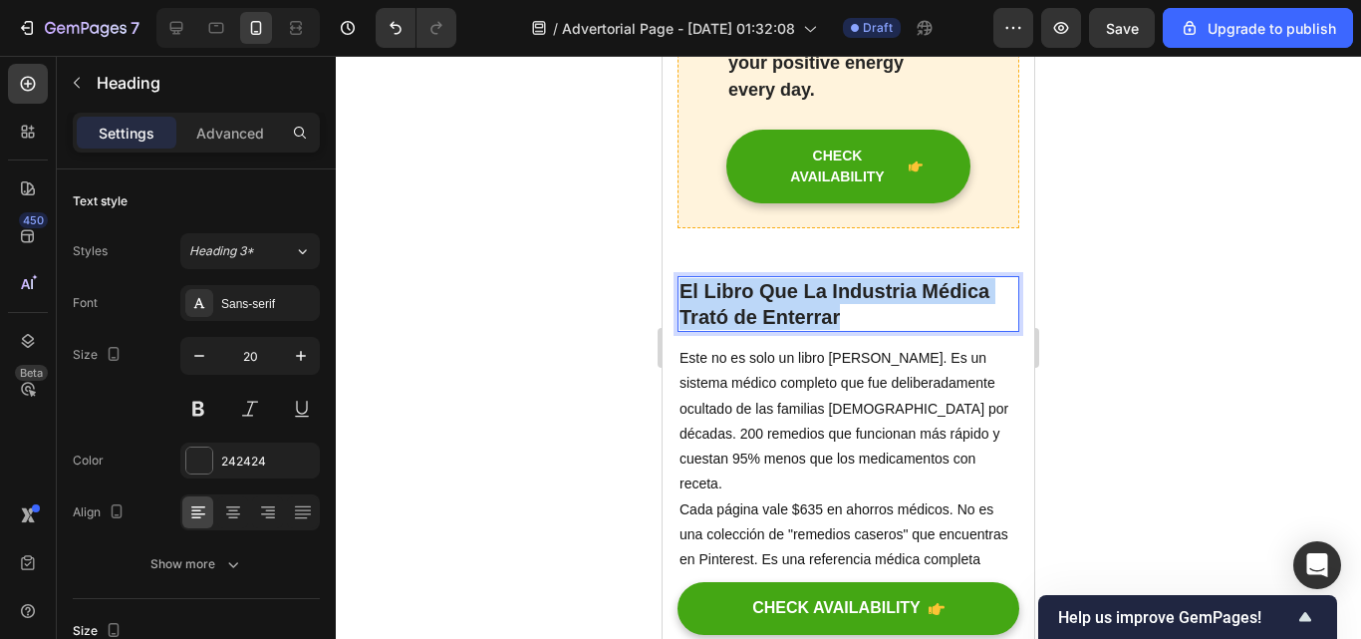
click at [842, 279] on p "El Libro Que La Industria Médica Trató de Enterrar" at bounding box center [849, 304] width 338 height 52
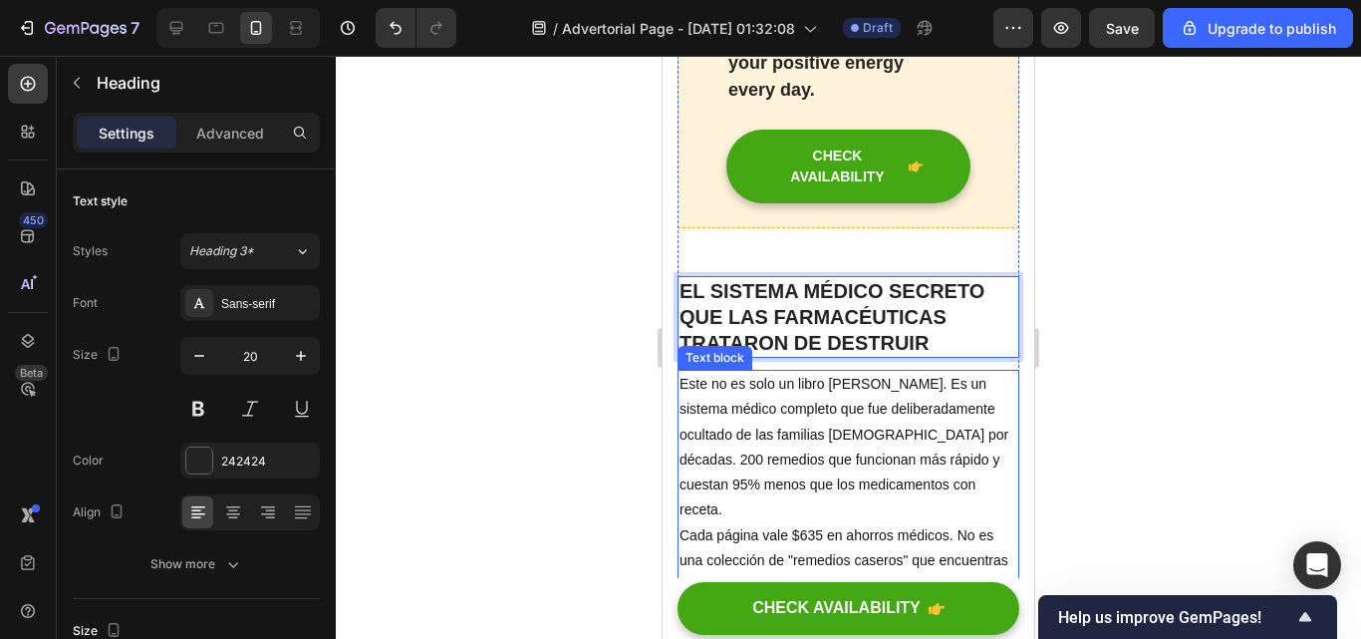
click at [923, 398] on p "Este no es solo un libro de remedios. Es un sistema médico completo que fue del…" at bounding box center [849, 447] width 338 height 150
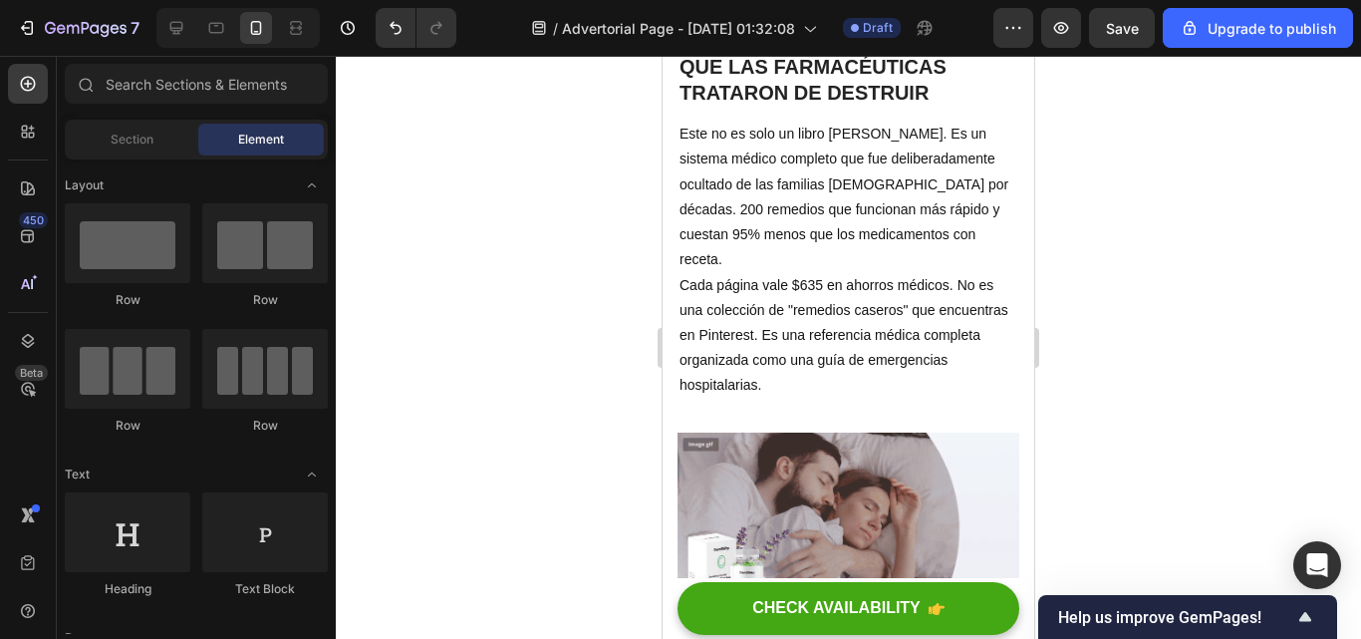
scroll to position [2304, 0]
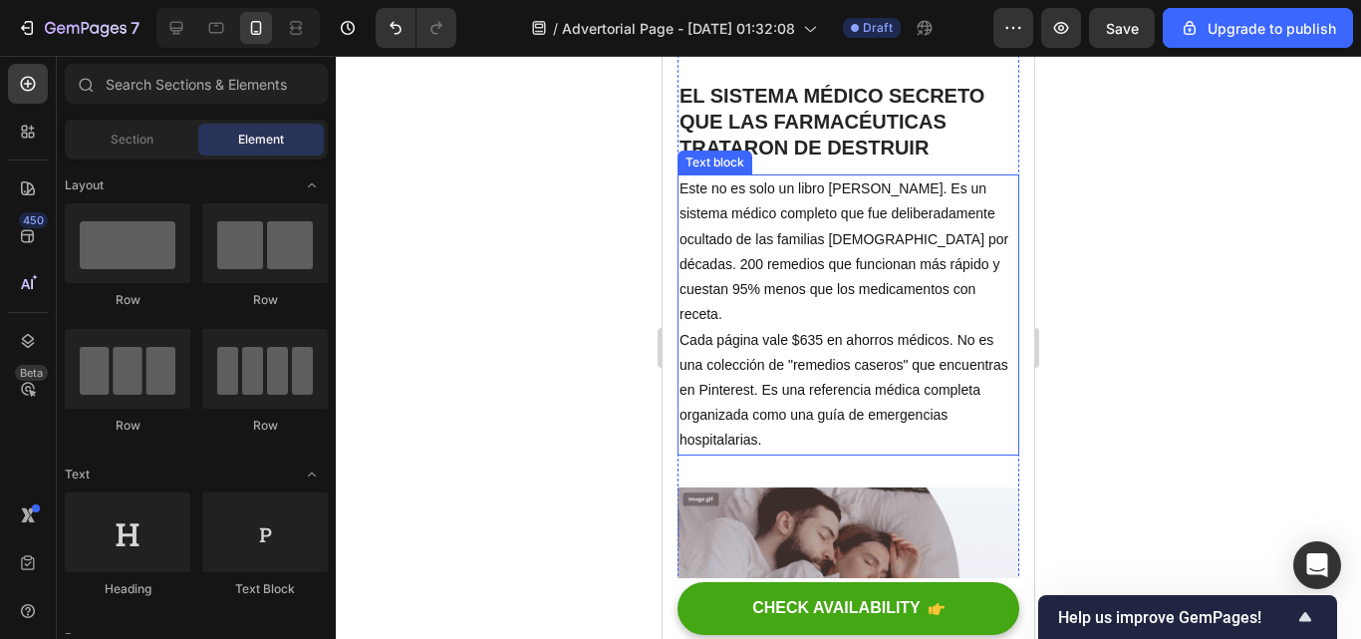
click at [858, 382] on p "Cada página vale $635 en ahorros médicos. No es una colección de "remedios case…" at bounding box center [849, 391] width 338 height 126
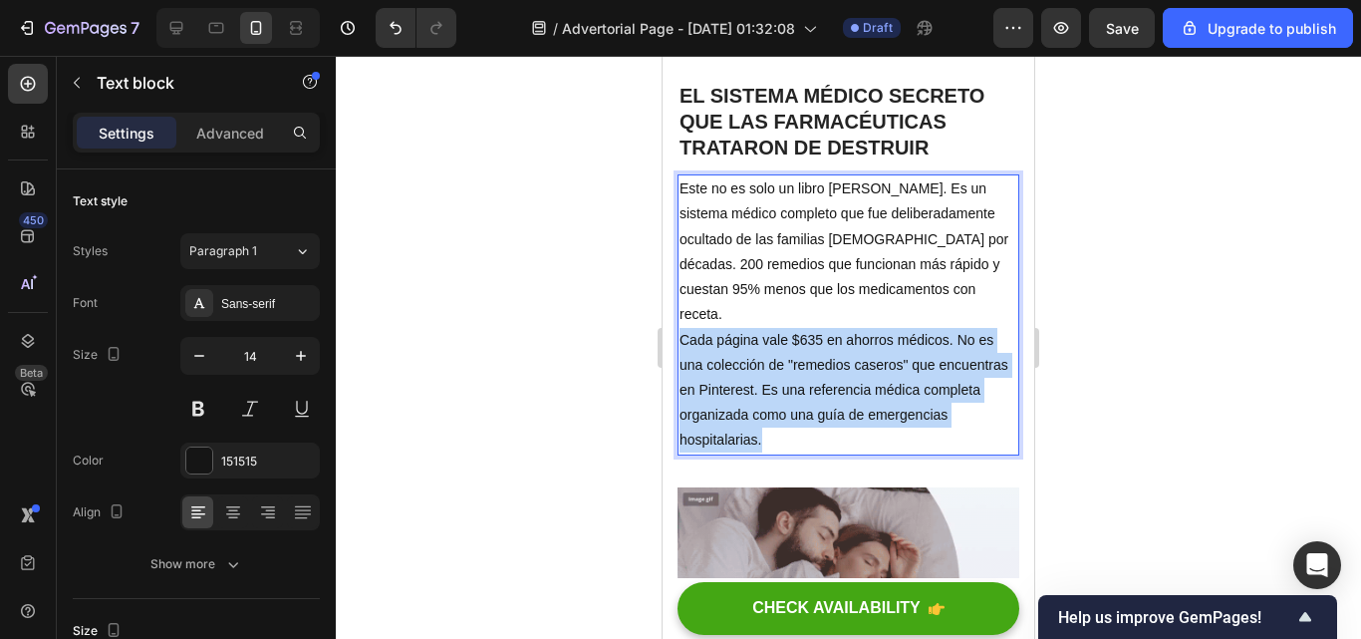
click at [858, 382] on p "Cada página vale $635 en ahorros médicos. No es una colección de "remedios case…" at bounding box center [849, 391] width 338 height 126
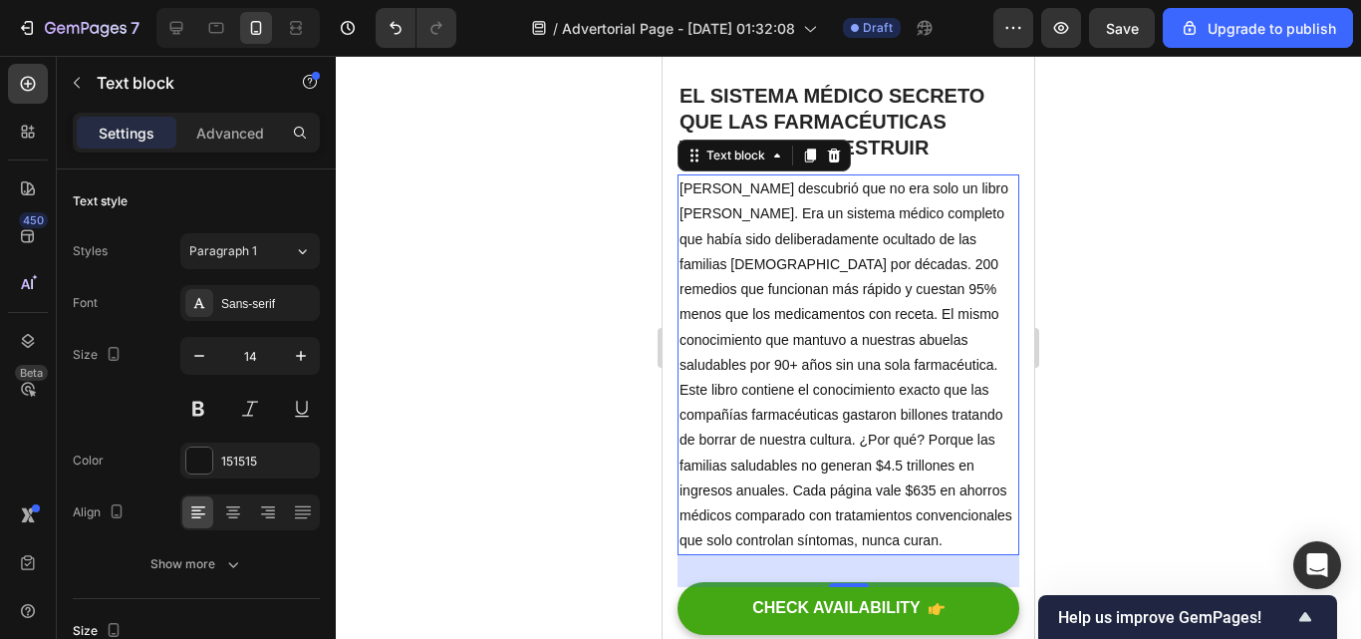
drag, startPoint x: 1190, startPoint y: 183, endPoint x: 1187, endPoint y: 214, distance: 31.0
click at [1187, 214] on div at bounding box center [848, 347] width 1025 height 583
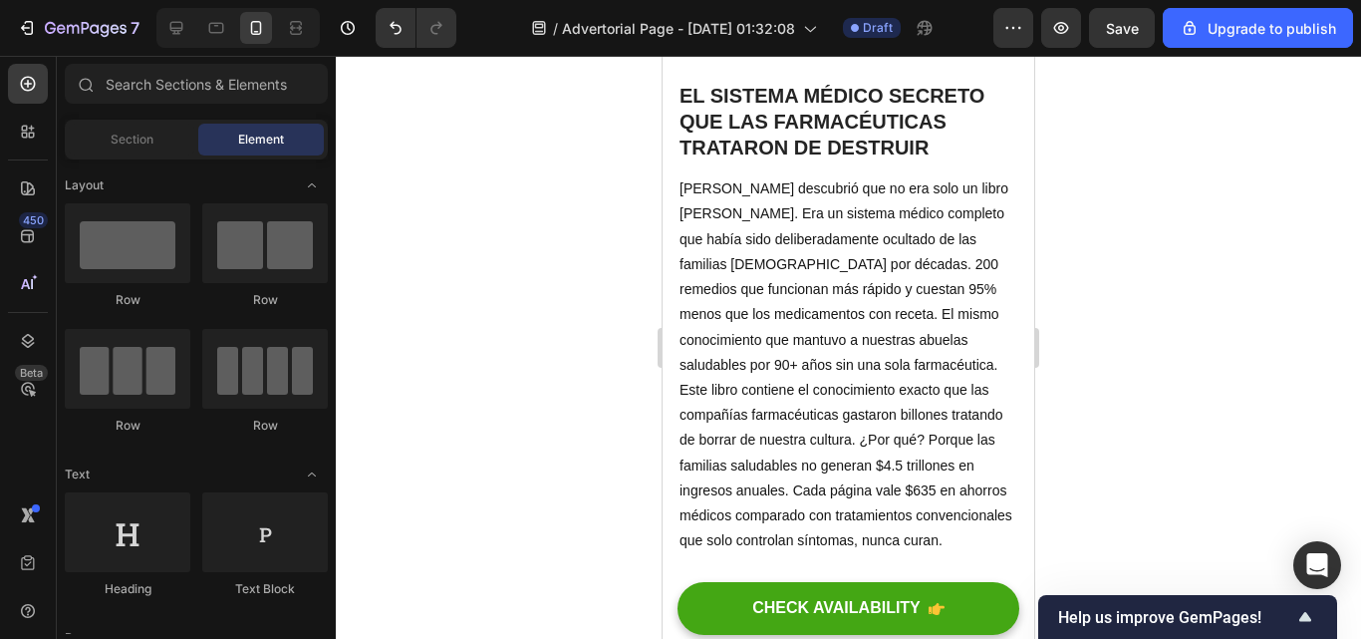
click at [1187, 214] on div at bounding box center [848, 347] width 1025 height 583
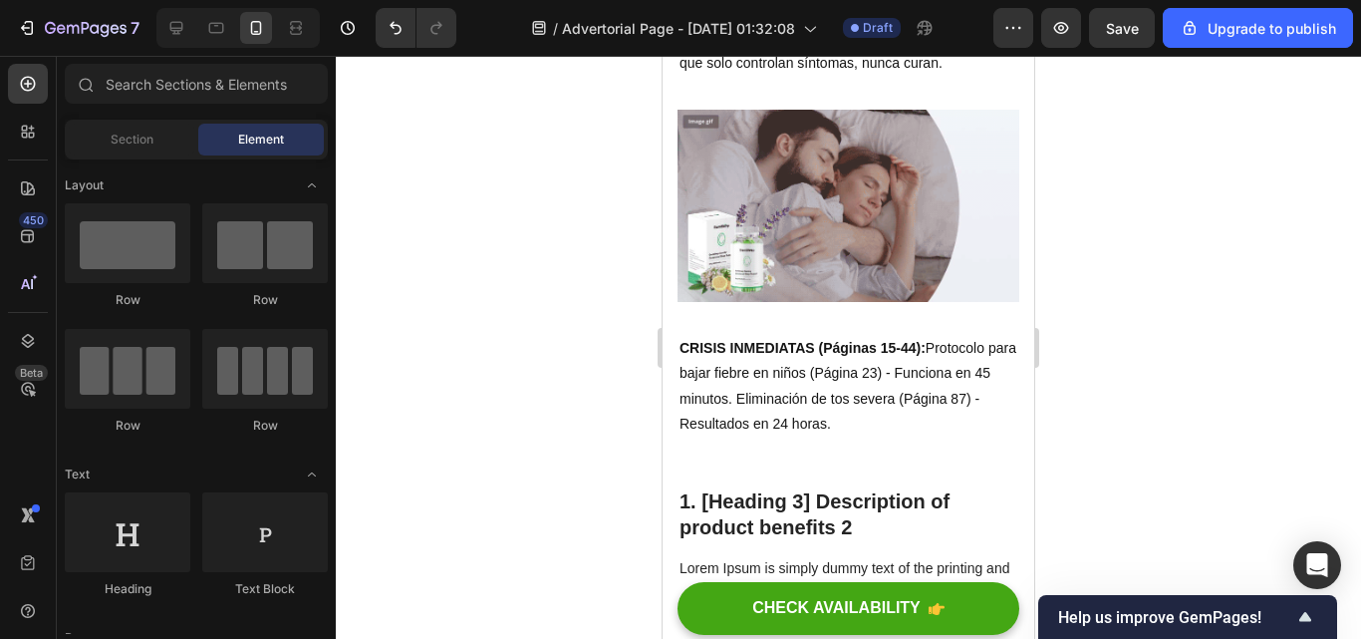
scroll to position [2837, 0]
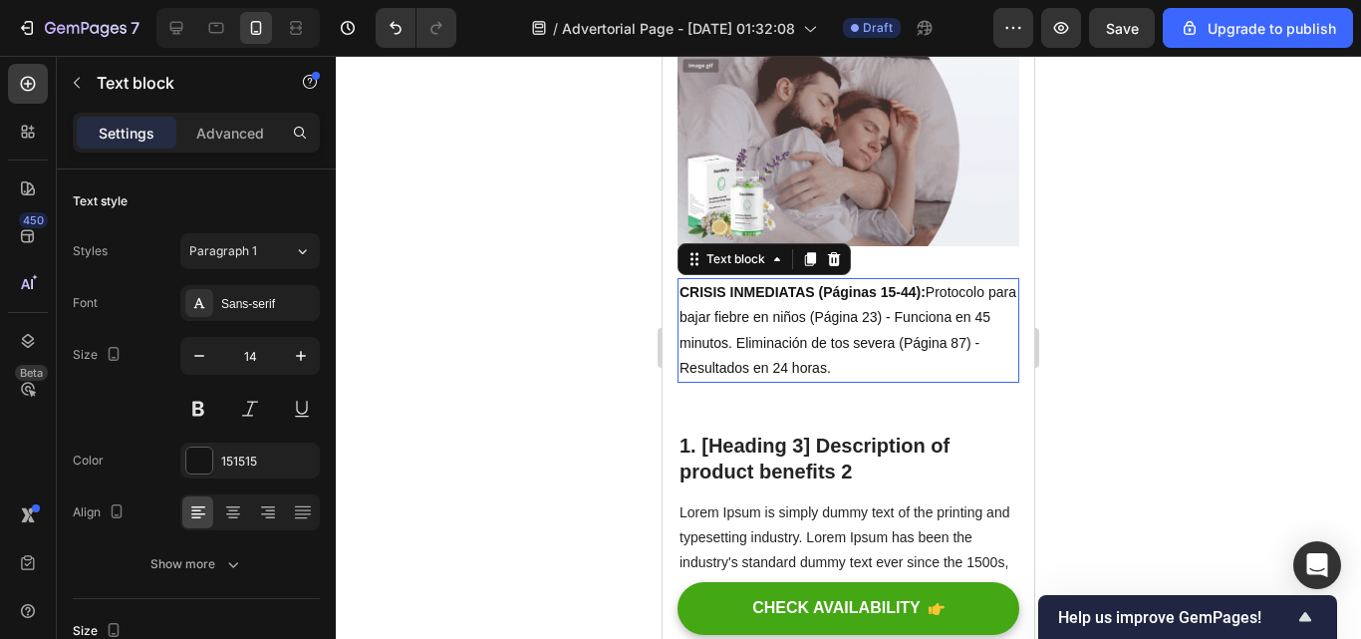
click at [875, 345] on p "CRISIS INMEDIATAS (Páginas 15-44): Protocolo para bajar fiebre en niños (Página…" at bounding box center [849, 330] width 338 height 101
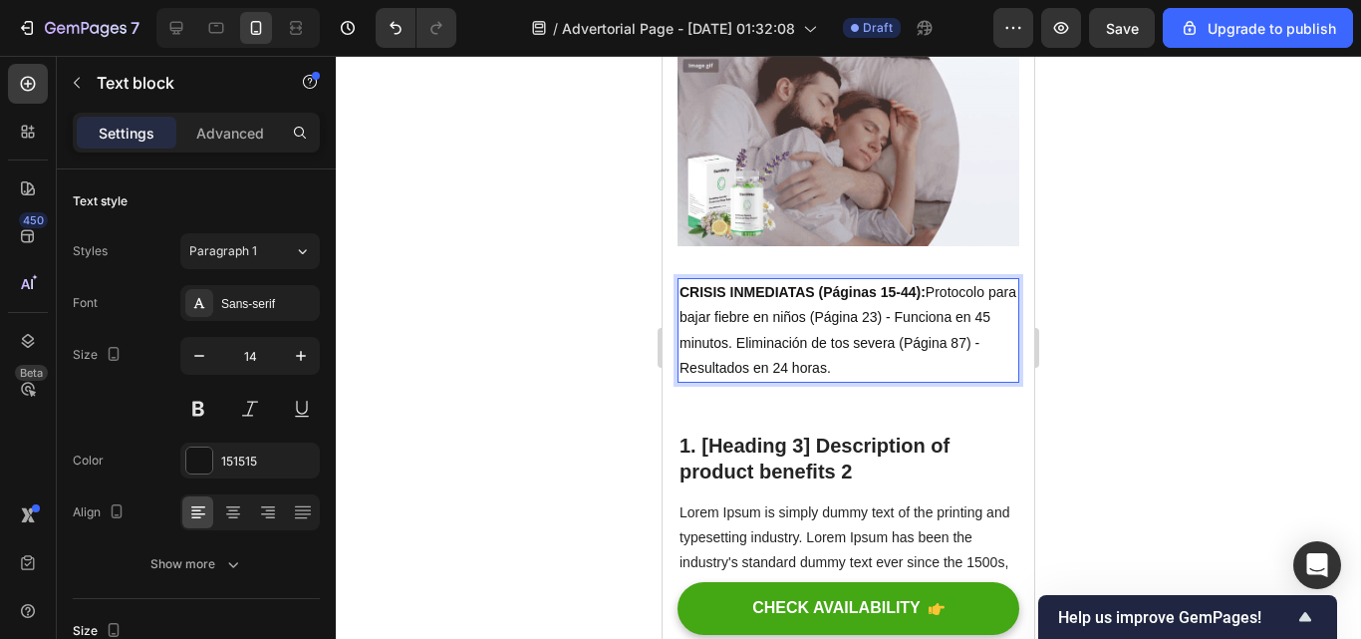
click at [870, 348] on p "CRISIS INMEDIATAS (Páginas 15-44): Protocolo para bajar fiebre en niños (Página…" at bounding box center [849, 330] width 338 height 101
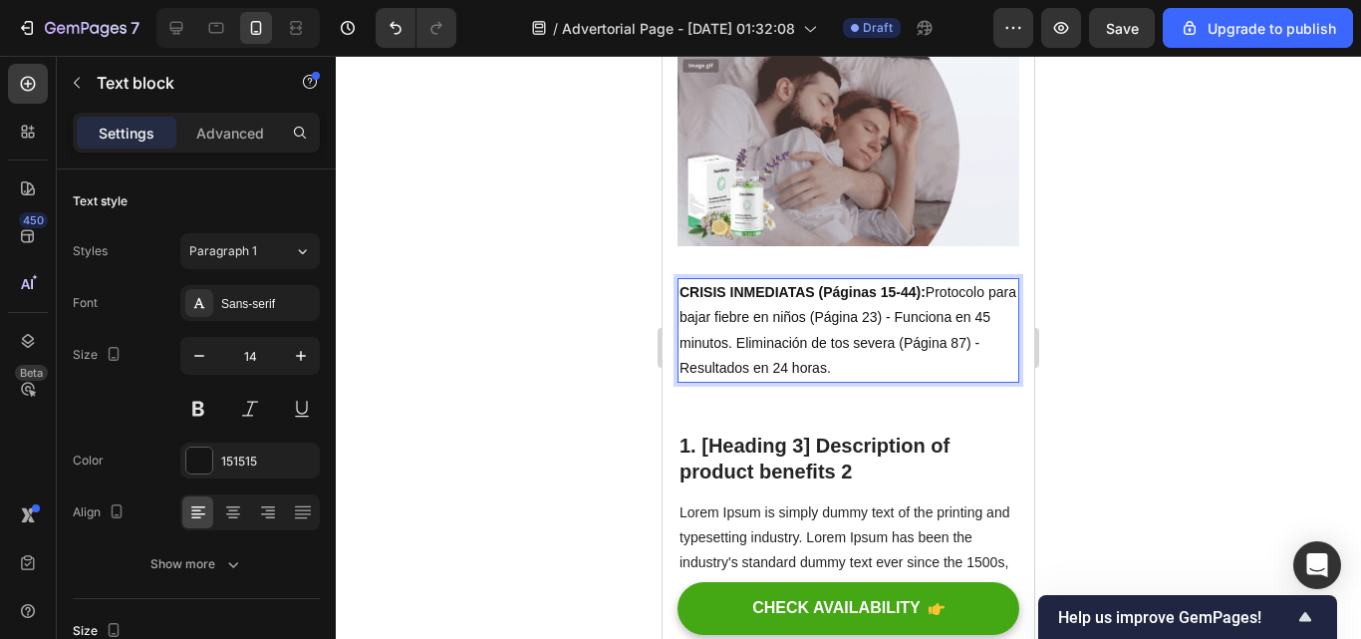
click at [870, 348] on p "CRISIS INMEDIATAS (Páginas 15-44): Protocolo para bajar fiebre en niños (Página…" at bounding box center [849, 330] width 338 height 101
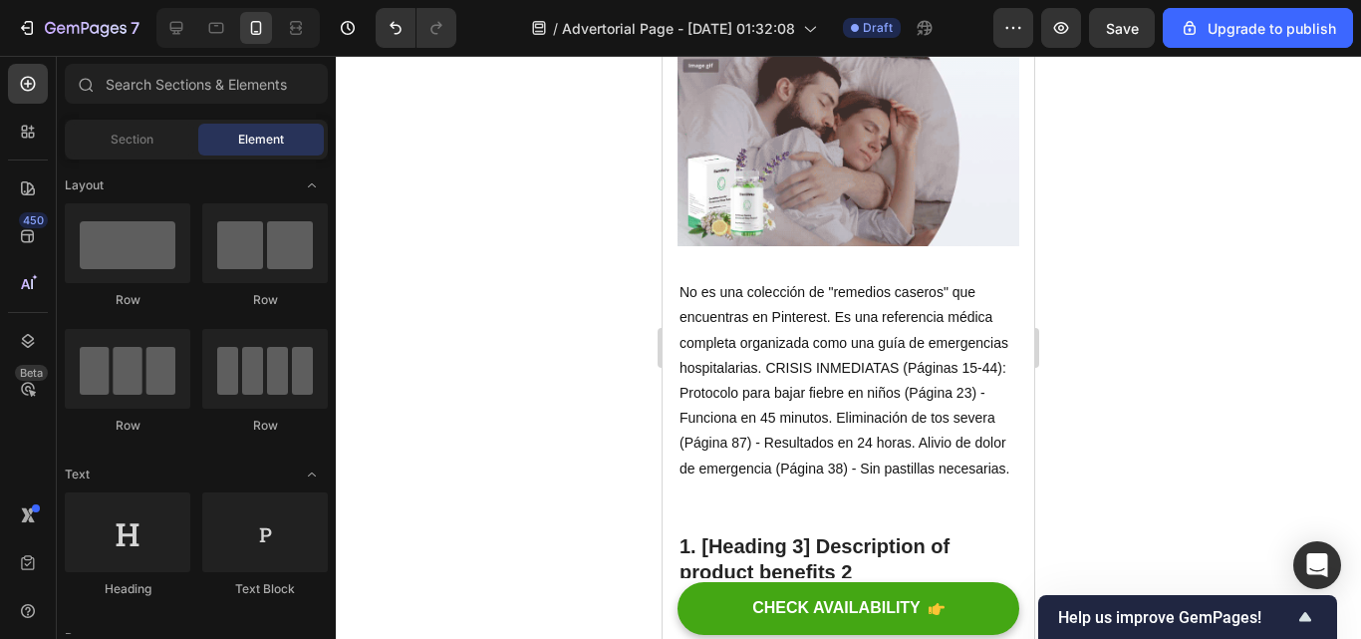
scroll to position [2979, 0]
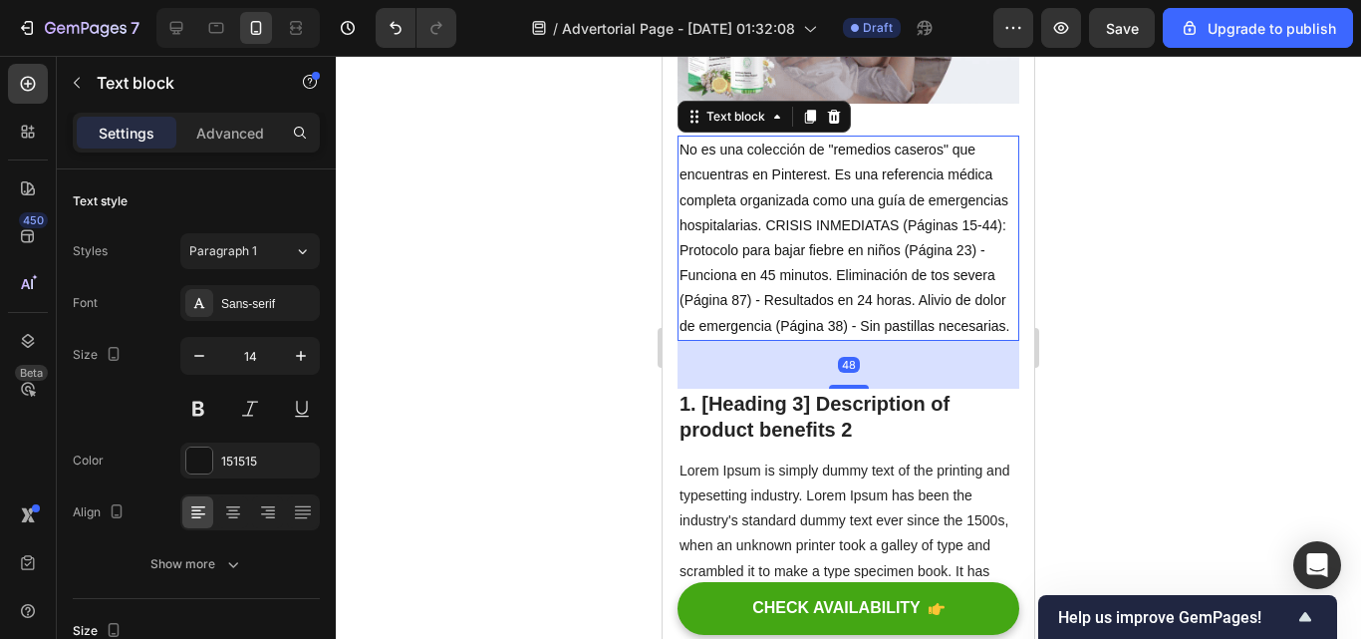
click at [834, 254] on p "No es una colección de "remedios caseros" que encuentras en Pinterest. Es una r…" at bounding box center [849, 238] width 338 height 201
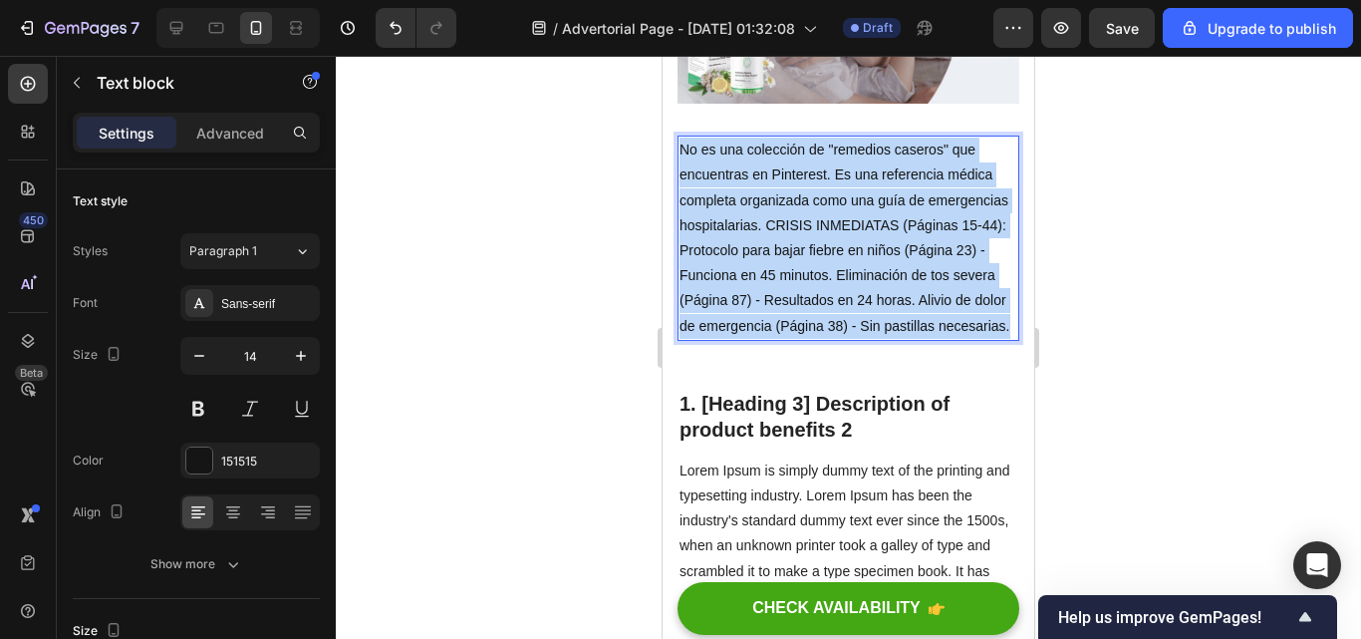
click at [864, 337] on p "No es una colección de "remedios caseros" que encuentras en Pinterest. Es una r…" at bounding box center [849, 238] width 338 height 201
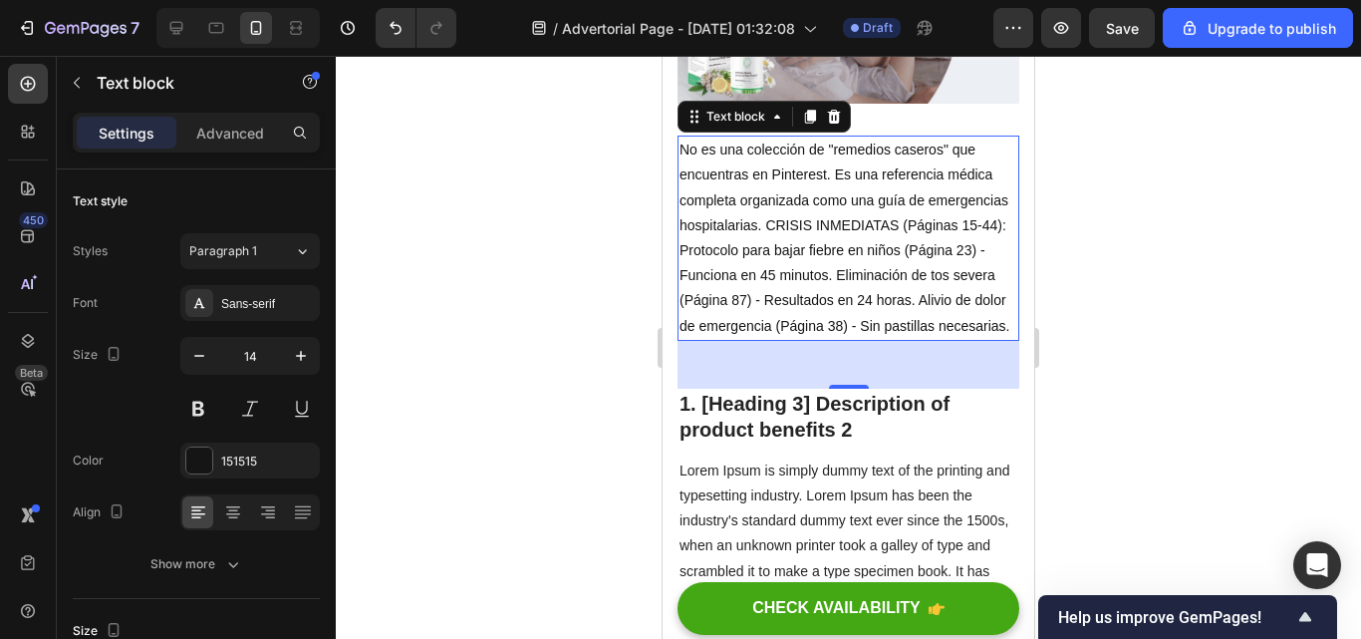
click at [1146, 343] on div at bounding box center [848, 347] width 1025 height 583
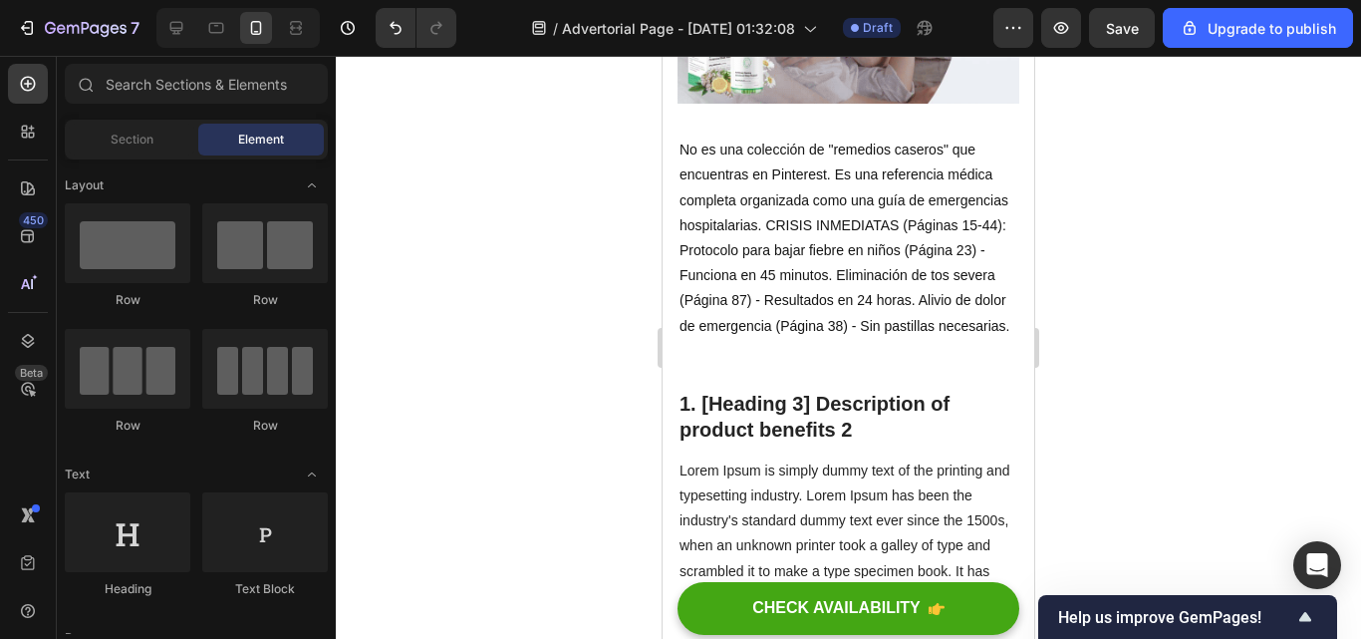
scroll to position [3262, 0]
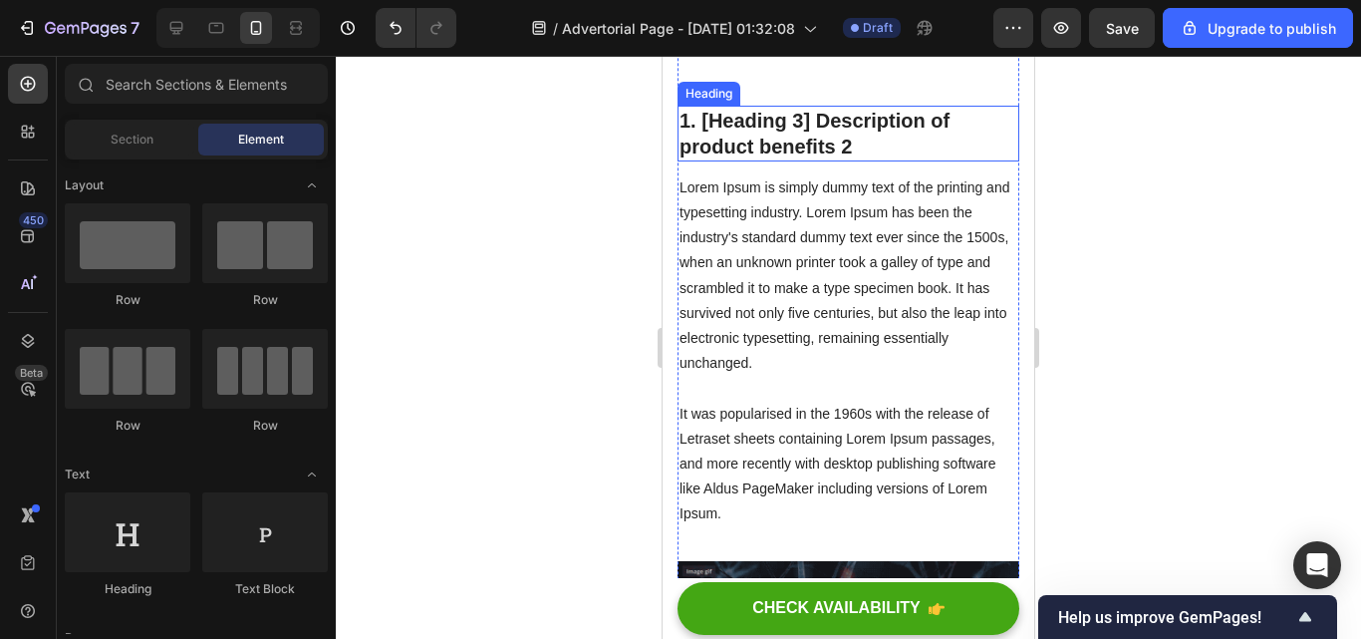
click at [894, 157] on p "1. [Heading 3] Description of product benefits 2" at bounding box center [849, 134] width 338 height 52
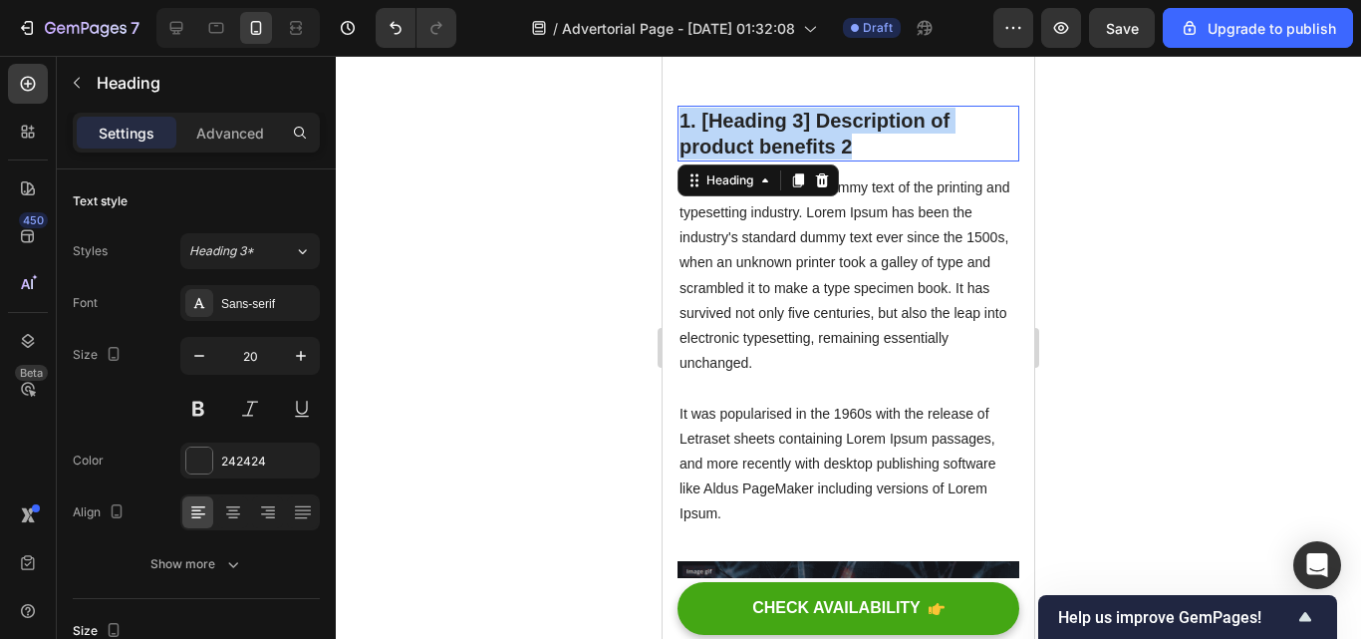
click at [894, 157] on p "1. [Heading 3] Description of product benefits 2" at bounding box center [849, 134] width 338 height 52
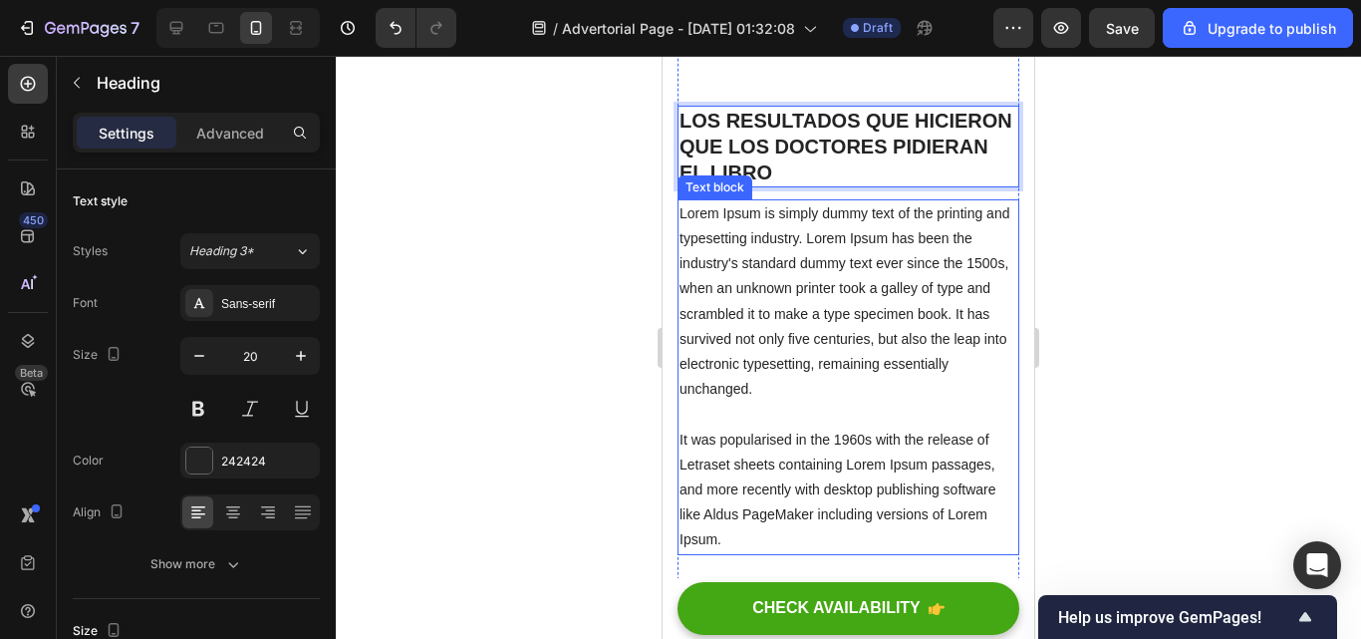
click at [803, 553] on p "Lorem Ipsum is simply dummy text of the printing and typesetting industry. Lore…" at bounding box center [849, 377] width 338 height 352
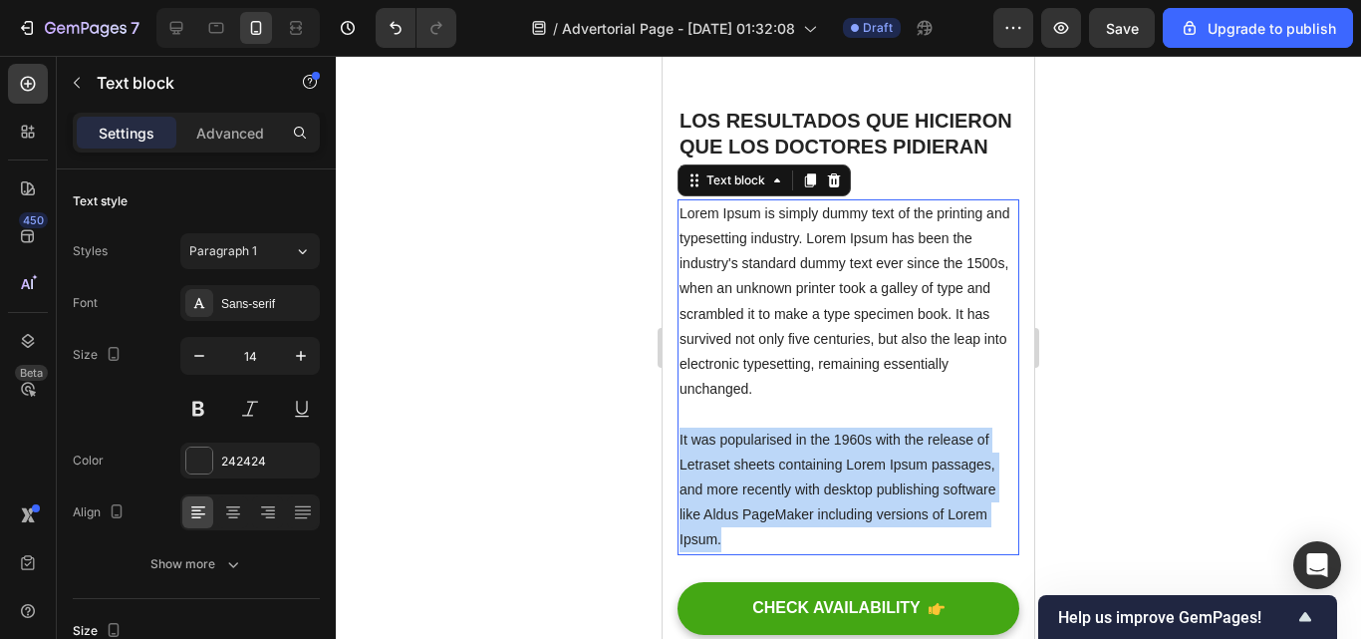
click at [803, 553] on p "Lorem Ipsum is simply dummy text of the printing and typesetting industry. Lore…" at bounding box center [849, 377] width 338 height 352
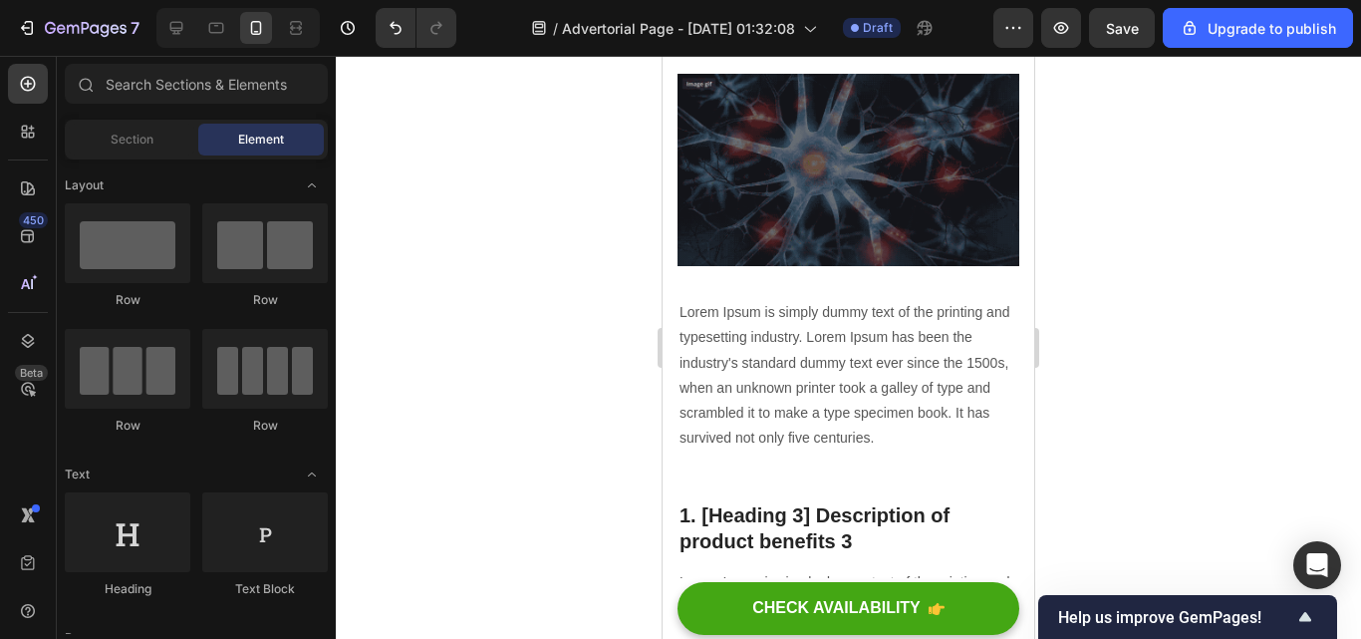
scroll to position [3878, 0]
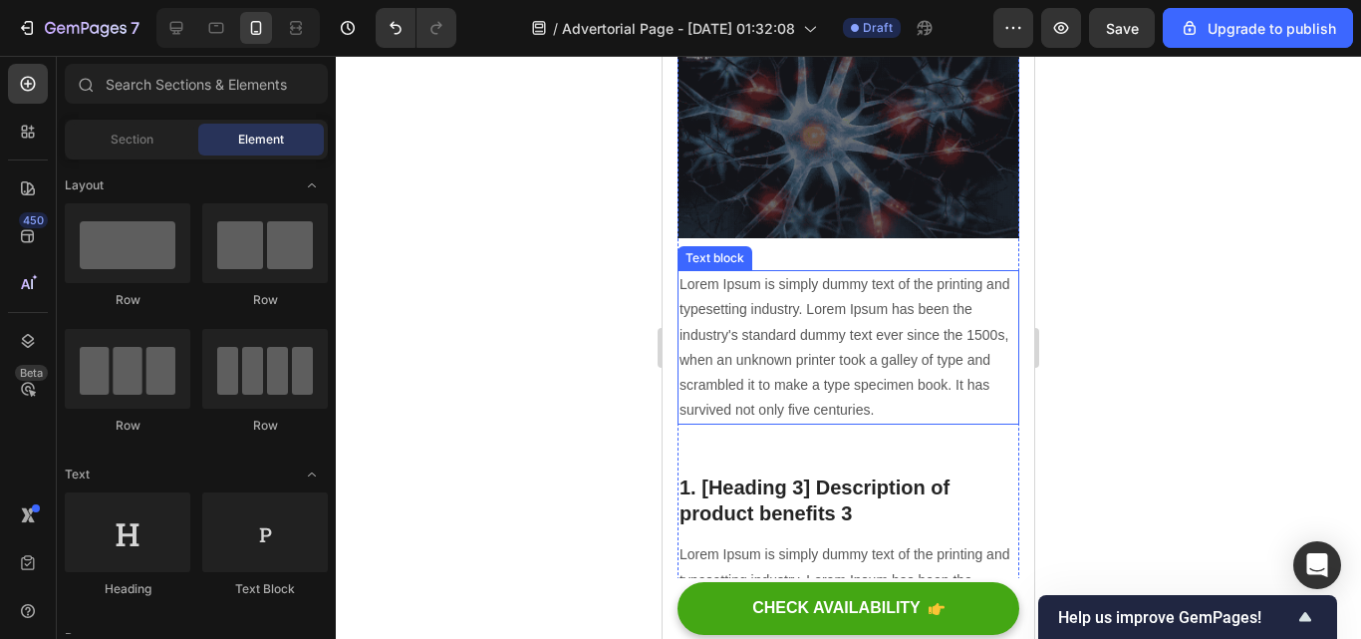
click at [952, 417] on p "Lorem Ipsum is simply dummy text of the printing and typesetting industry. Lore…" at bounding box center [849, 347] width 338 height 150
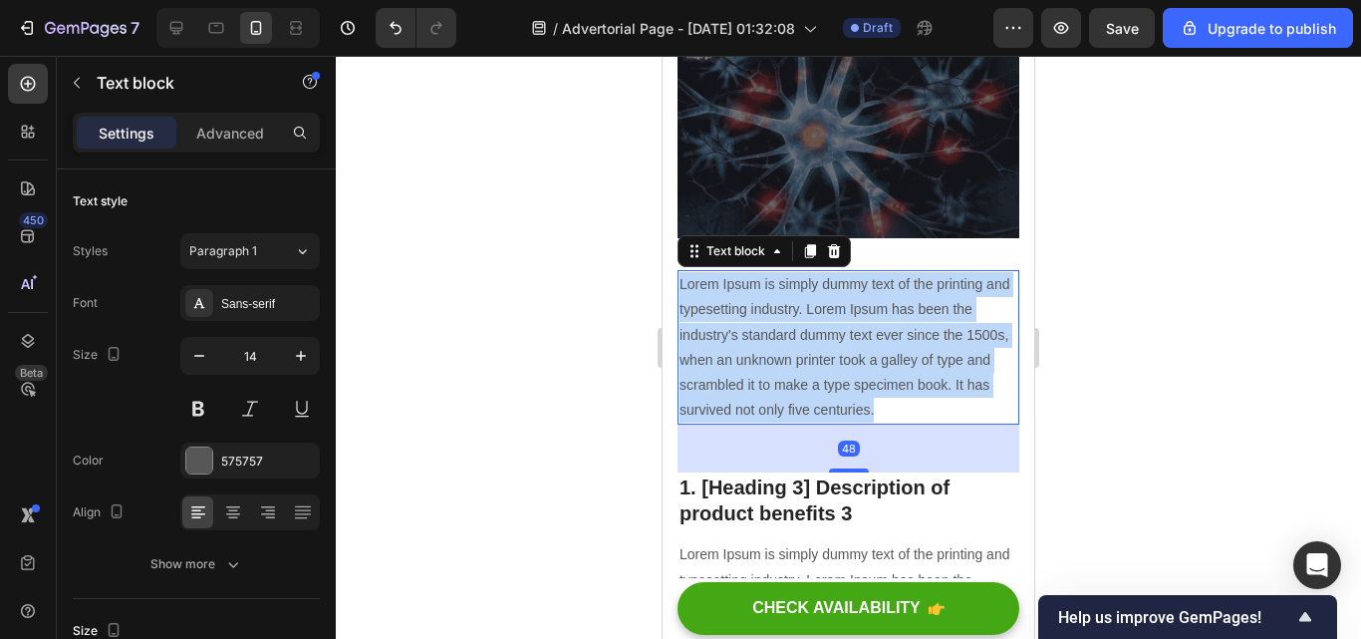
click at [952, 417] on p "Lorem Ipsum is simply dummy text of the printing and typesetting industry. Lore…" at bounding box center [849, 347] width 338 height 150
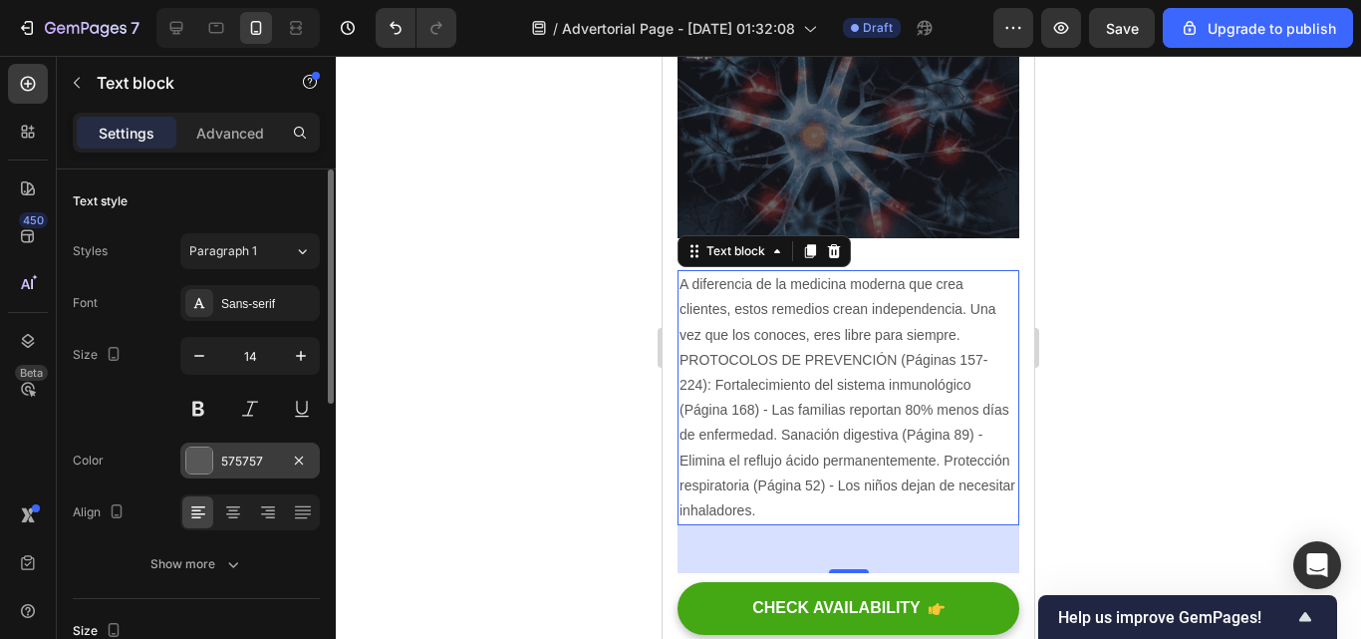
click at [201, 453] on div at bounding box center [199, 460] width 26 height 26
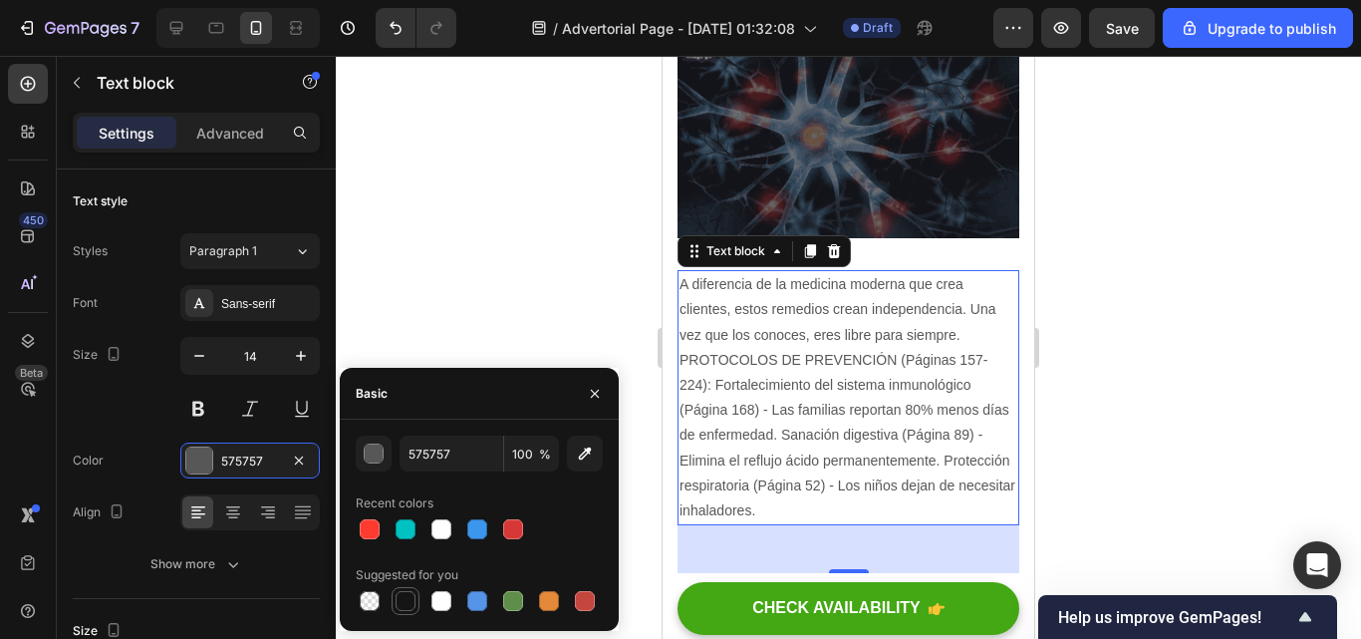
click at [406, 596] on div at bounding box center [406, 601] width 20 height 20
type input "151515"
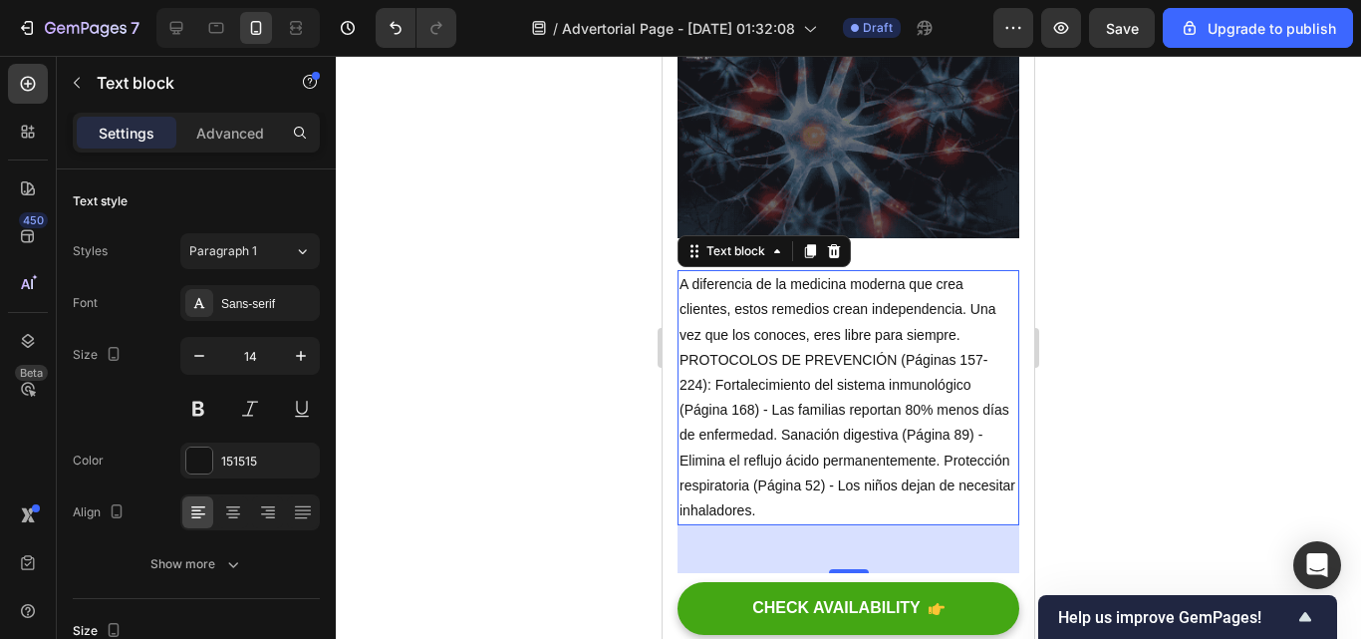
click at [415, 294] on div at bounding box center [848, 347] width 1025 height 583
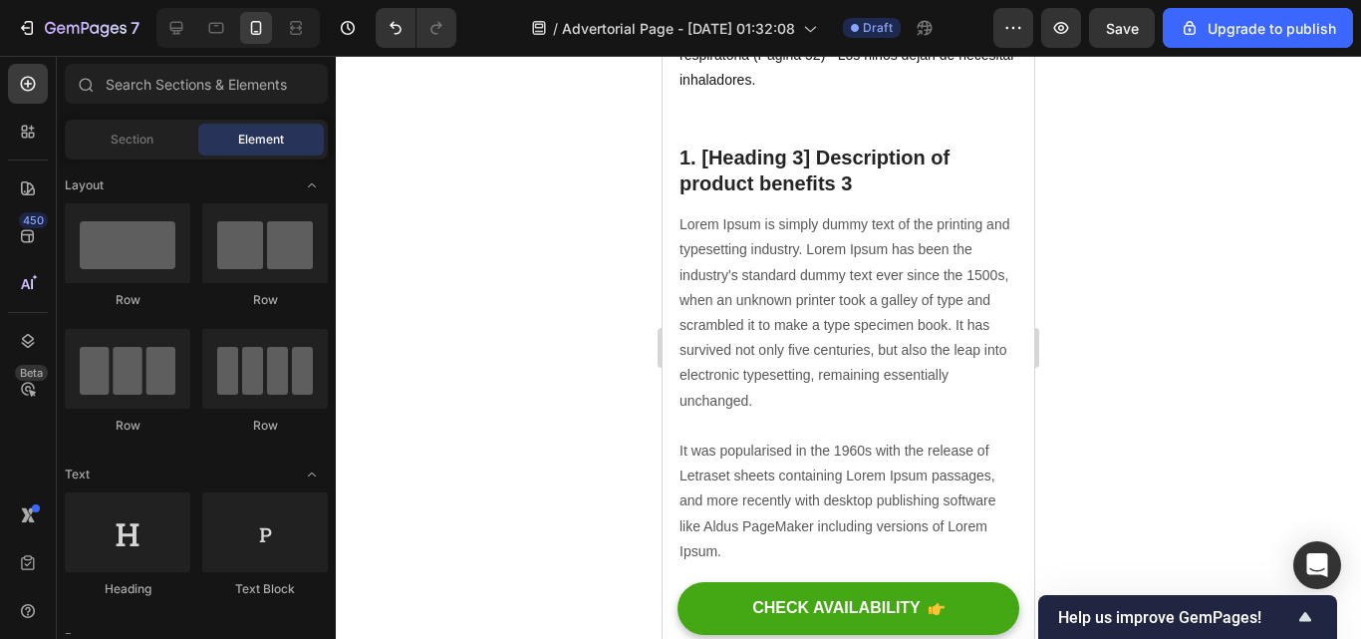
scroll to position [4308, 0]
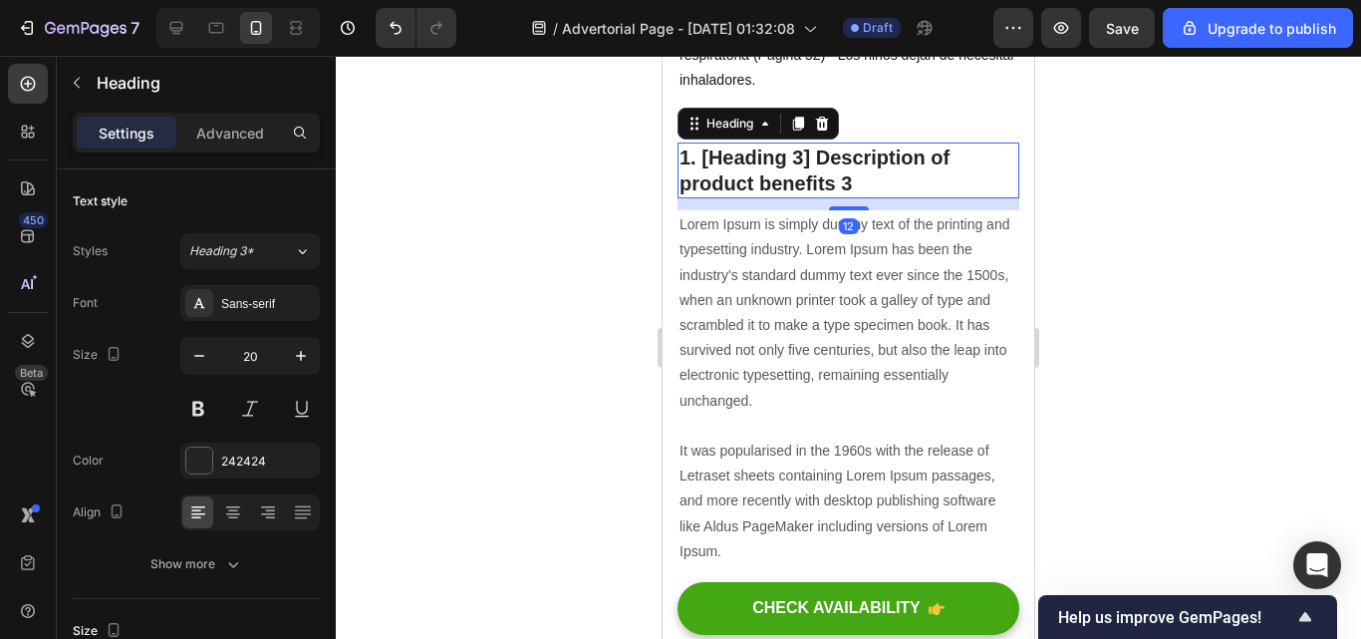
click at [857, 187] on p "1. [Heading 3] Description of product benefits 3" at bounding box center [849, 170] width 338 height 52
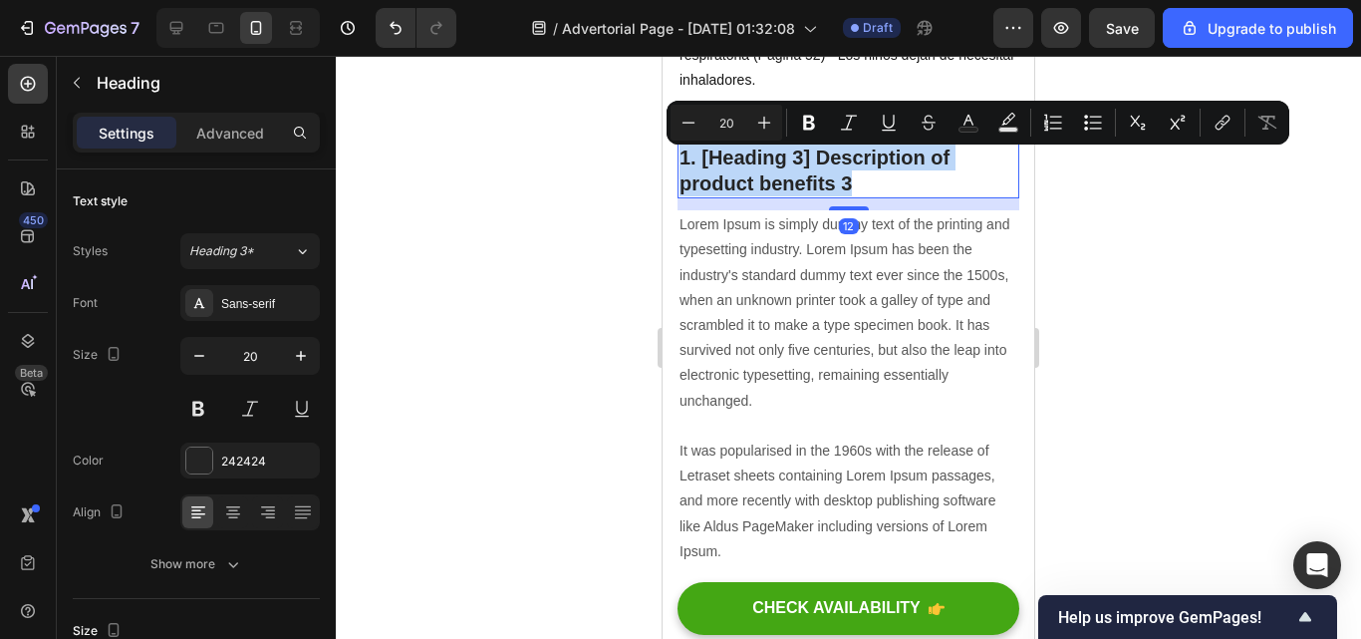
click at [857, 187] on p "1. [Heading 3] Description of product benefits 3" at bounding box center [849, 170] width 338 height 52
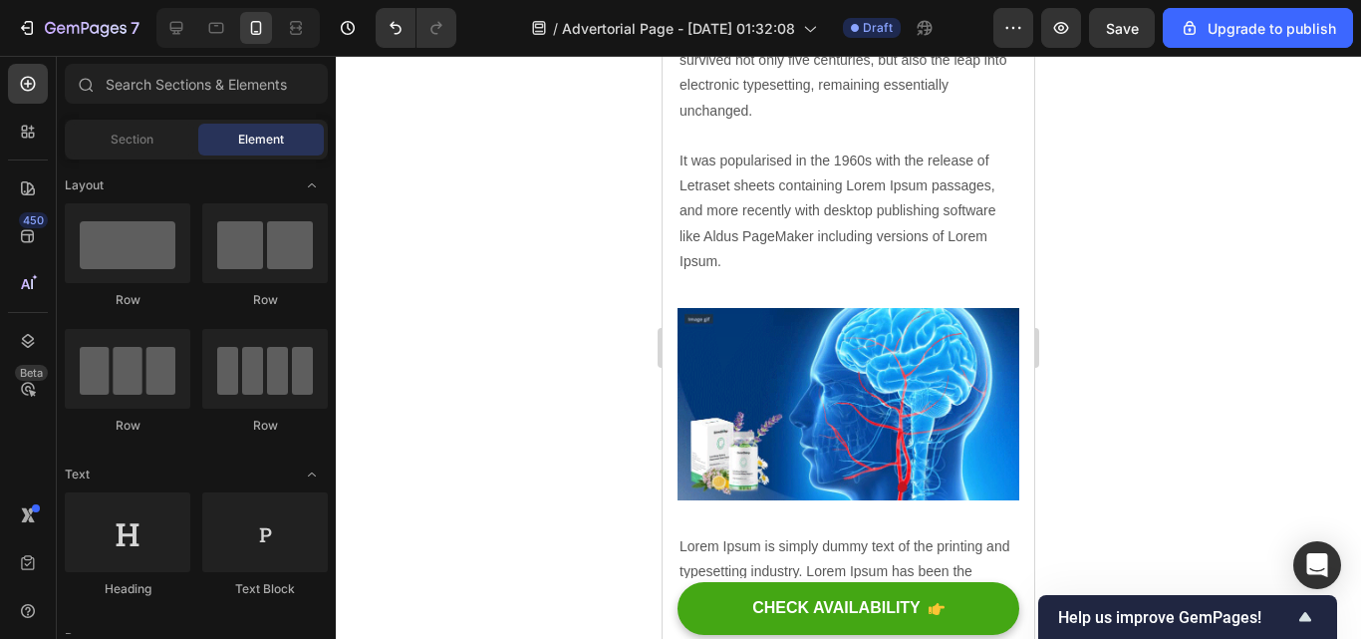
scroll to position [4366, 0]
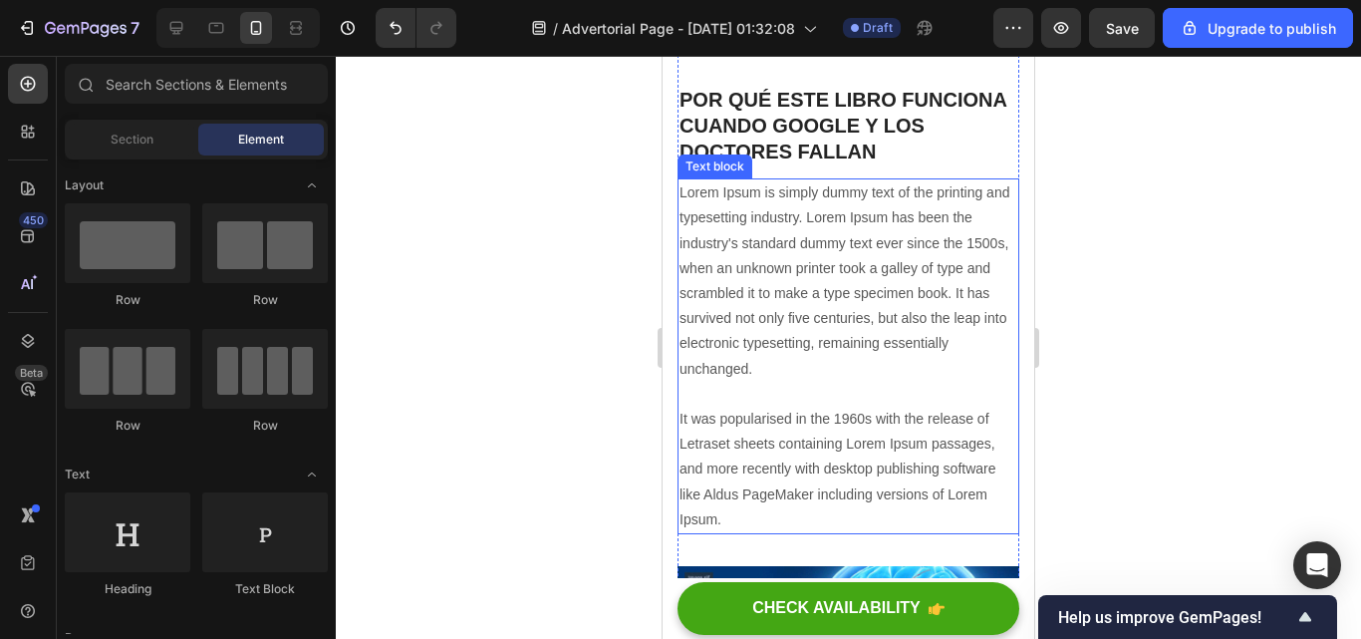
click at [795, 518] on p "Lorem Ipsum is simply dummy text of the printing and typesetting industry. Lore…" at bounding box center [849, 356] width 338 height 352
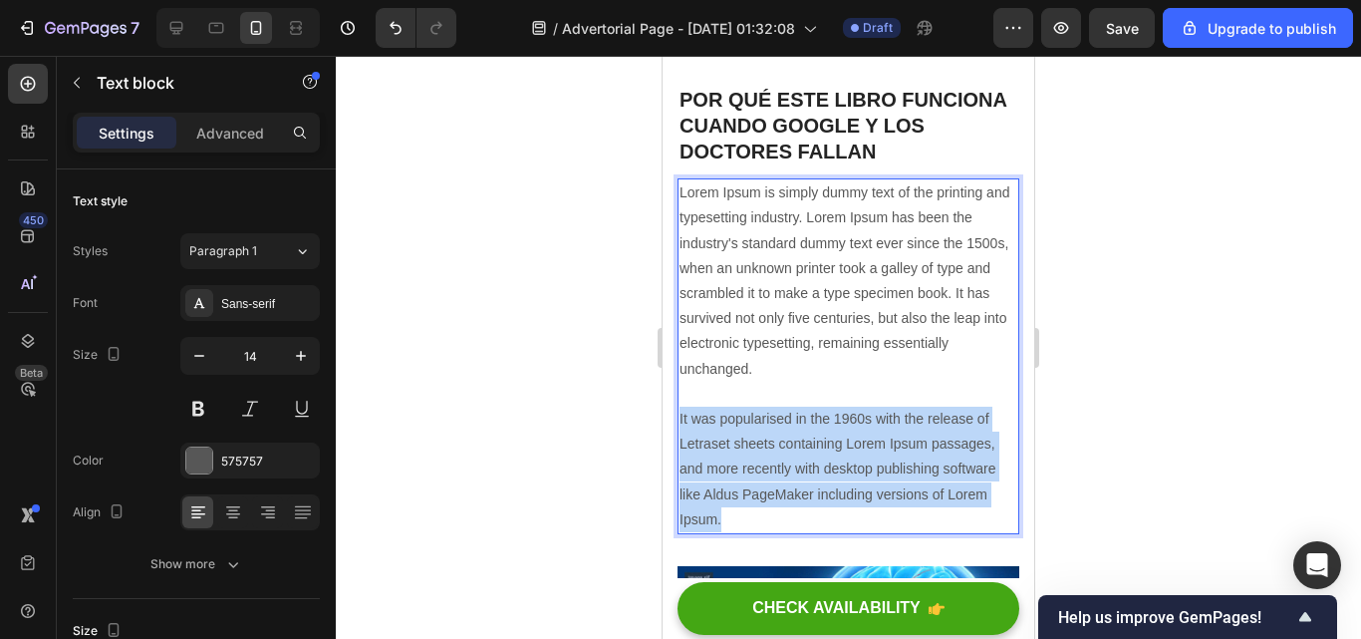
click at [795, 518] on p "Lorem Ipsum is simply dummy text of the printing and typesetting industry. Lore…" at bounding box center [849, 356] width 338 height 352
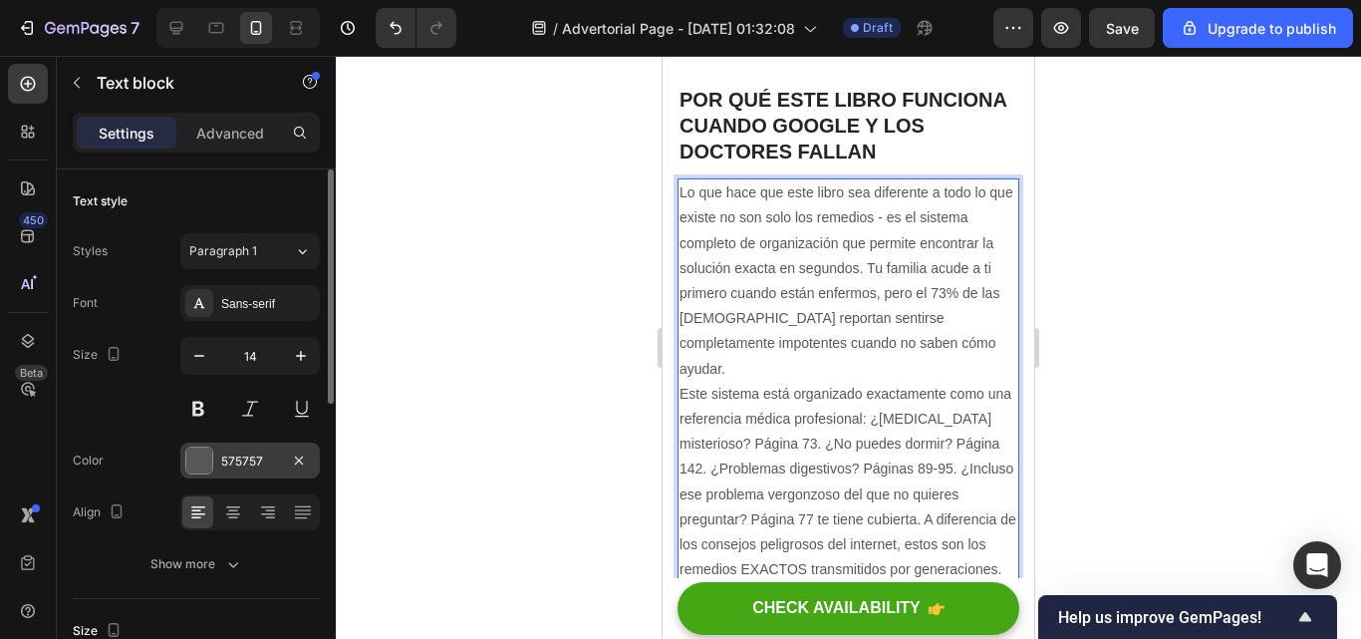
click at [227, 458] on div "575757" at bounding box center [250, 461] width 58 height 18
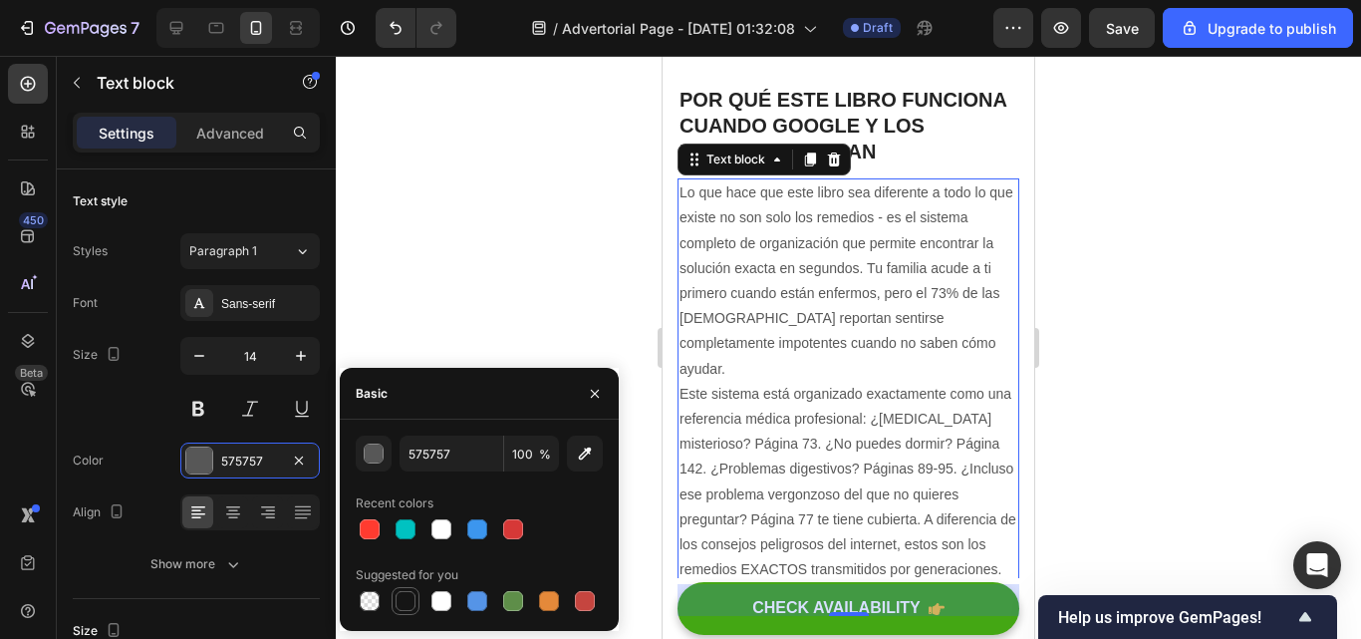
click at [398, 599] on div at bounding box center [406, 601] width 20 height 20
type input "151515"
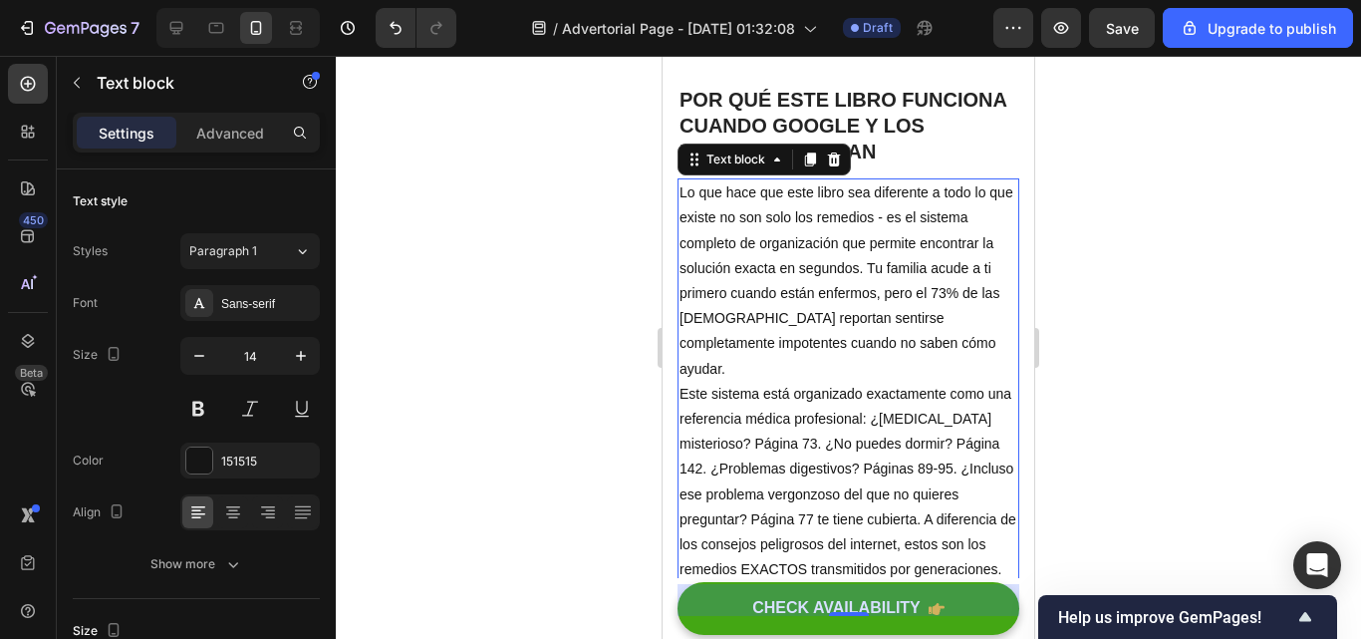
click at [486, 181] on div at bounding box center [848, 347] width 1025 height 583
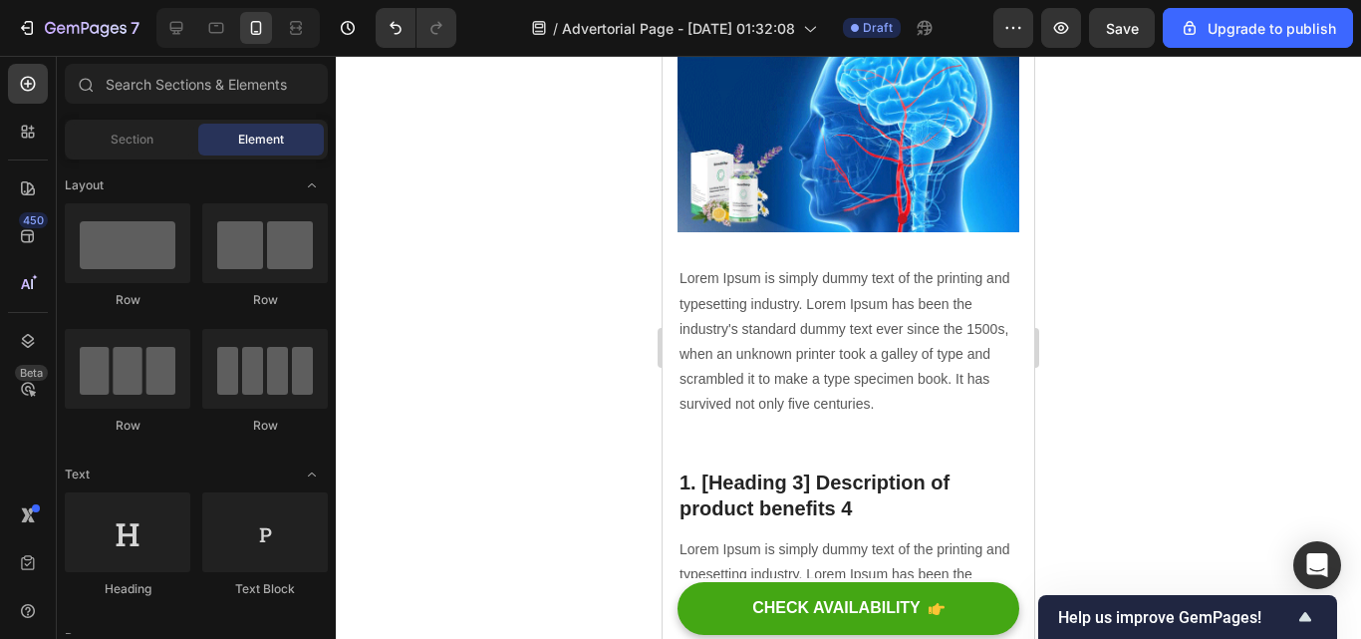
scroll to position [4971, 0]
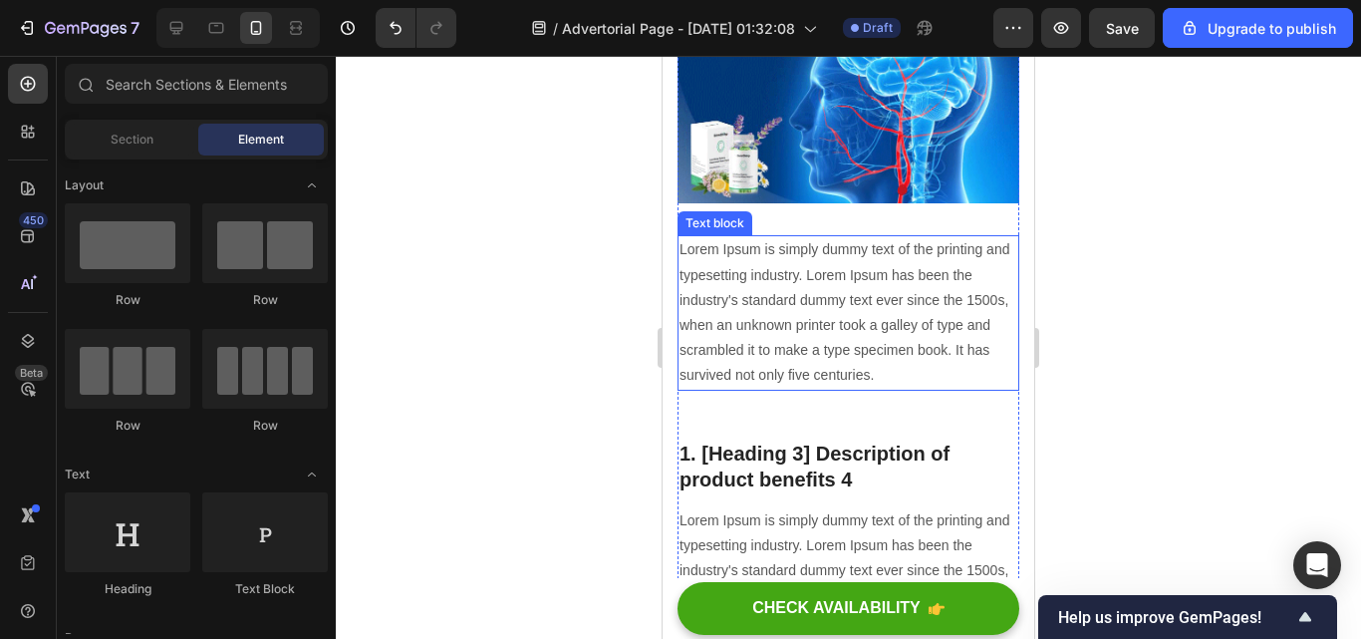
click at [958, 370] on p "Lorem Ipsum is simply dummy text of the printing and typesetting industry. Lore…" at bounding box center [849, 312] width 338 height 150
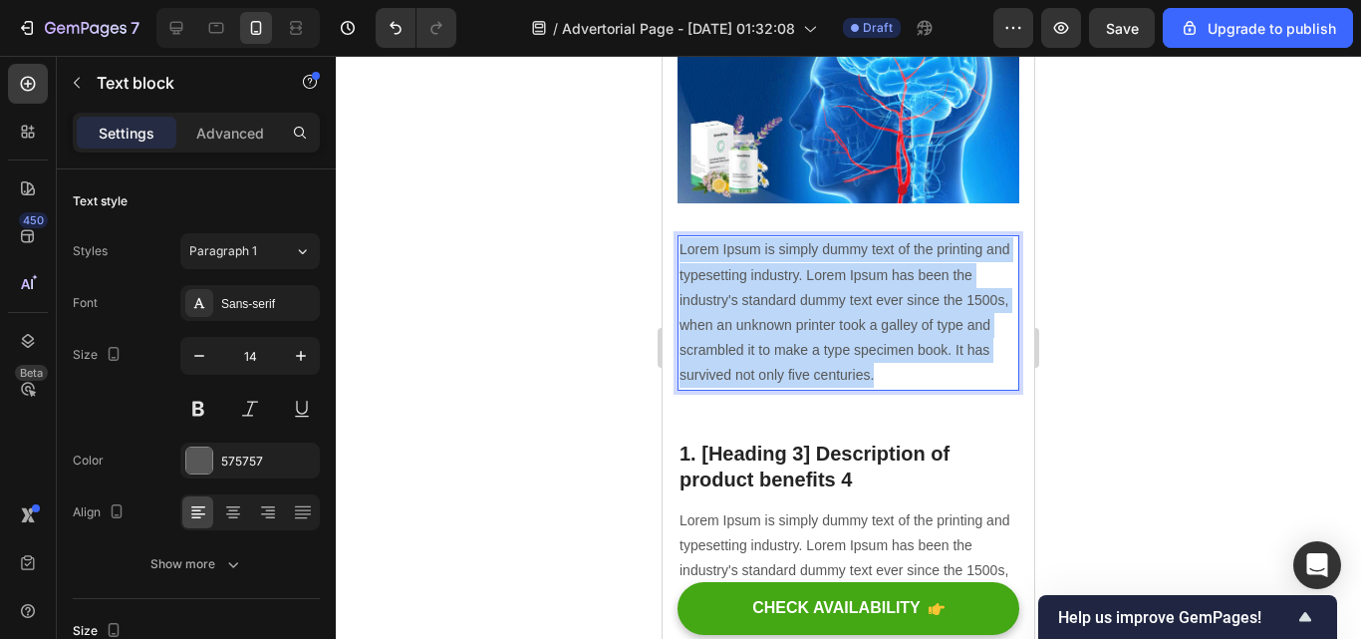
click at [958, 370] on p "Lorem Ipsum is simply dummy text of the printing and typesetting industry. Lore…" at bounding box center [849, 312] width 338 height 150
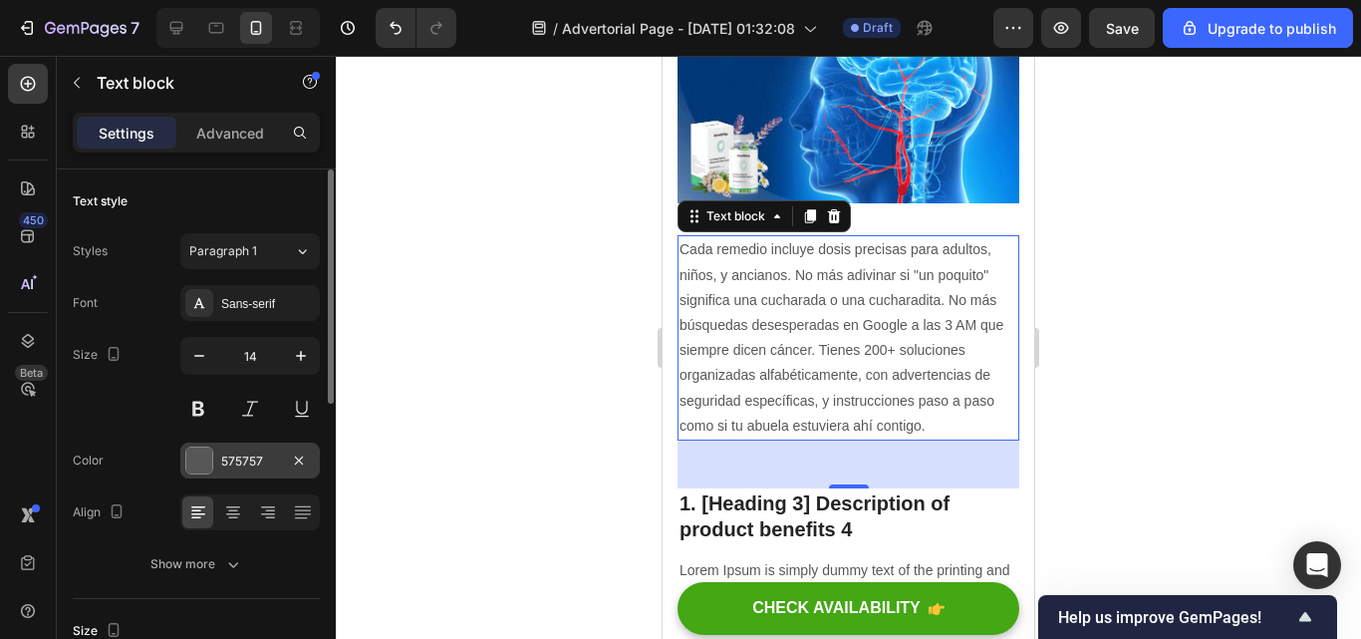
click at [241, 462] on div "575757" at bounding box center [250, 461] width 58 height 18
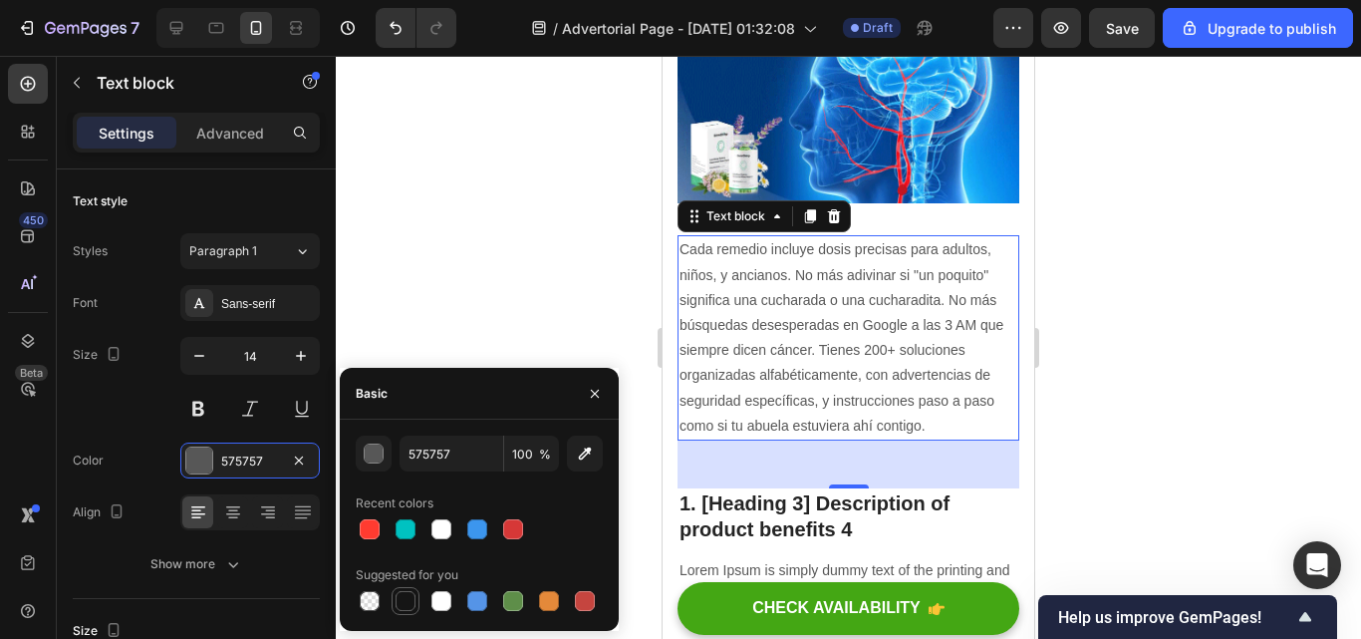
click at [407, 596] on div at bounding box center [406, 601] width 20 height 20
type input "151515"
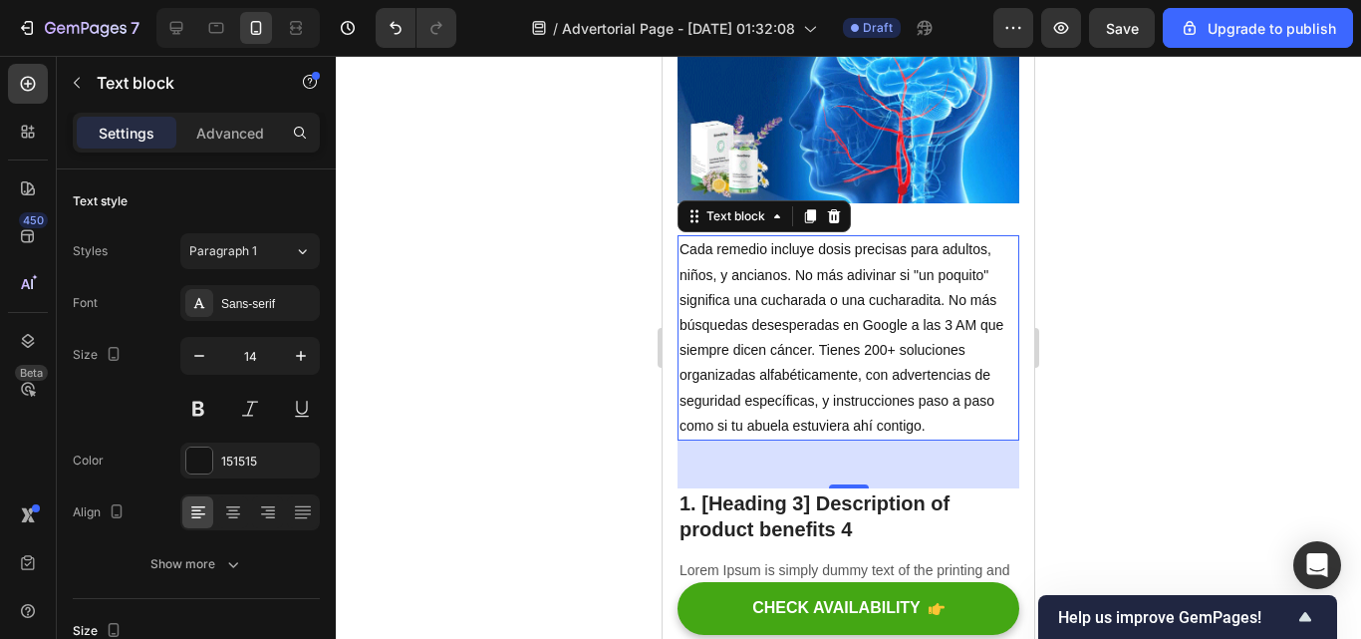
drag, startPoint x: 461, startPoint y: 220, endPoint x: 99, endPoint y: 178, distance: 365.1
click at [461, 220] on div at bounding box center [848, 347] width 1025 height 583
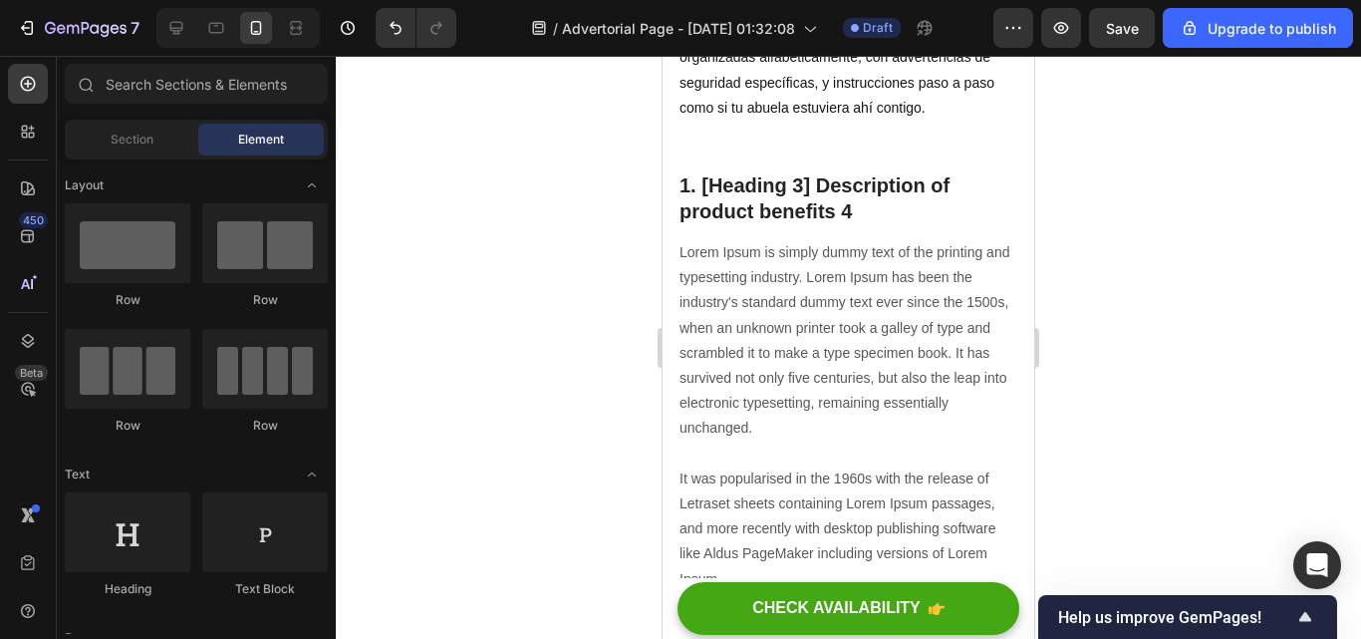
scroll to position [5318, 0]
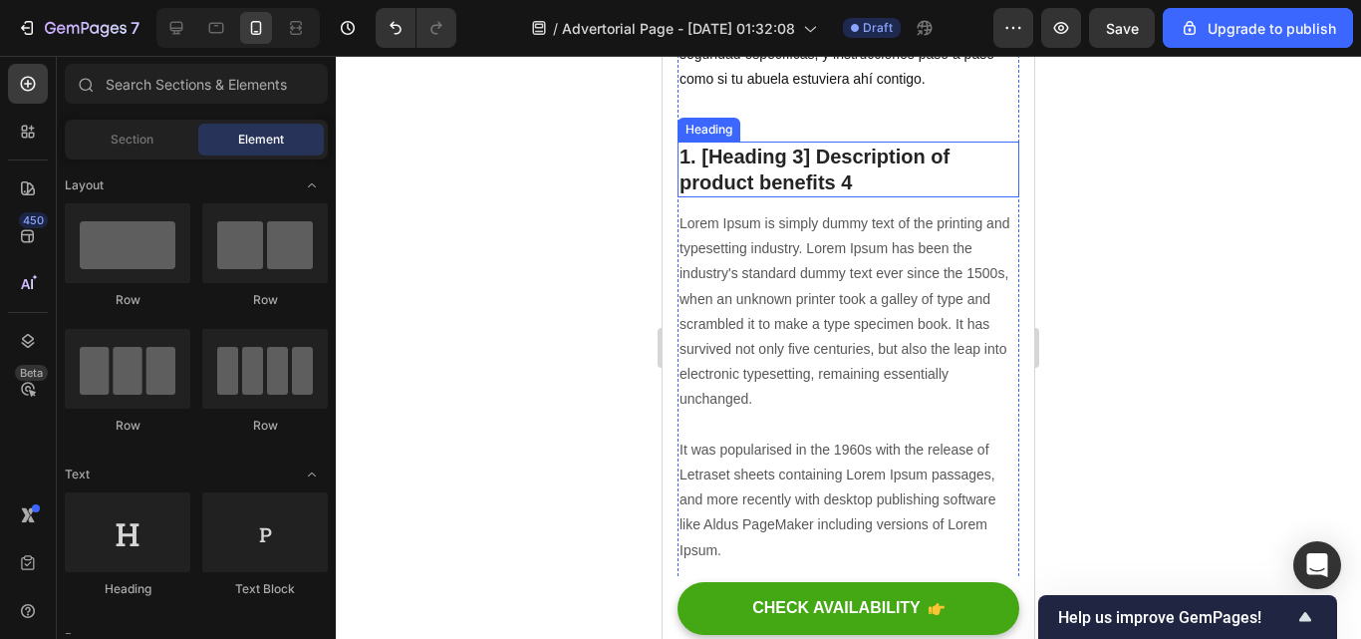
click at [867, 172] on p "1. [Heading 3] Description of product benefits 4" at bounding box center [849, 169] width 338 height 52
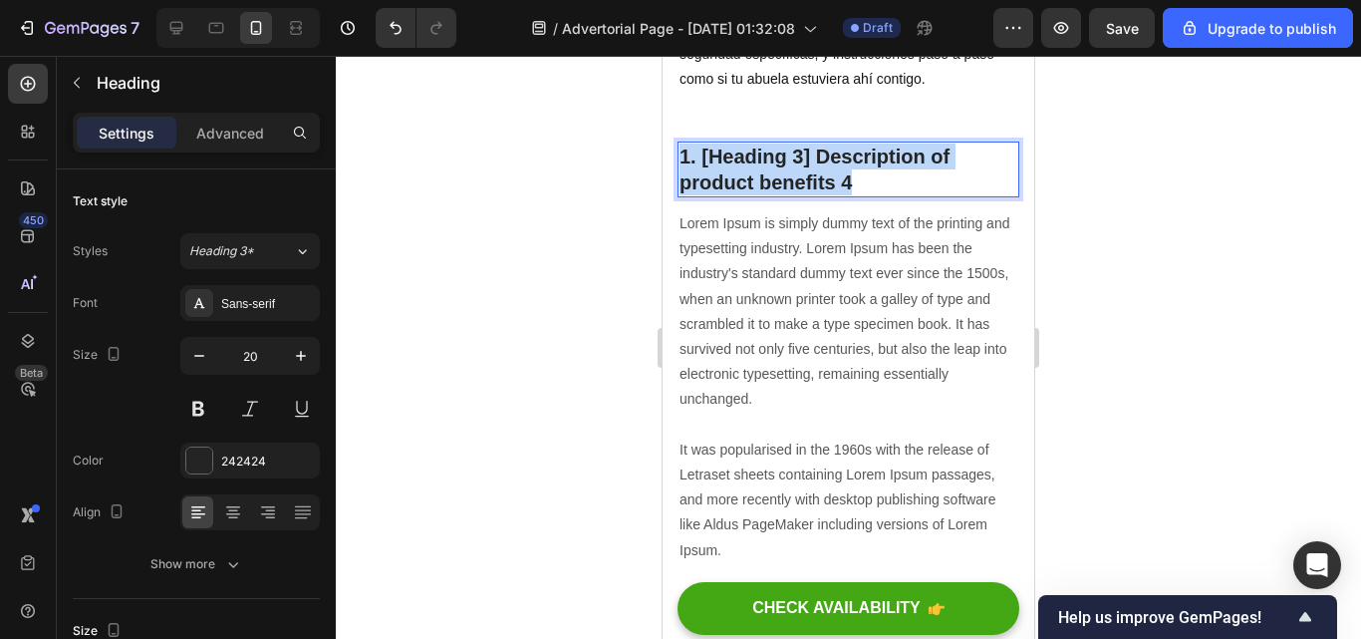
click at [867, 172] on p "1. [Heading 3] Description of product benefits 4" at bounding box center [849, 169] width 338 height 52
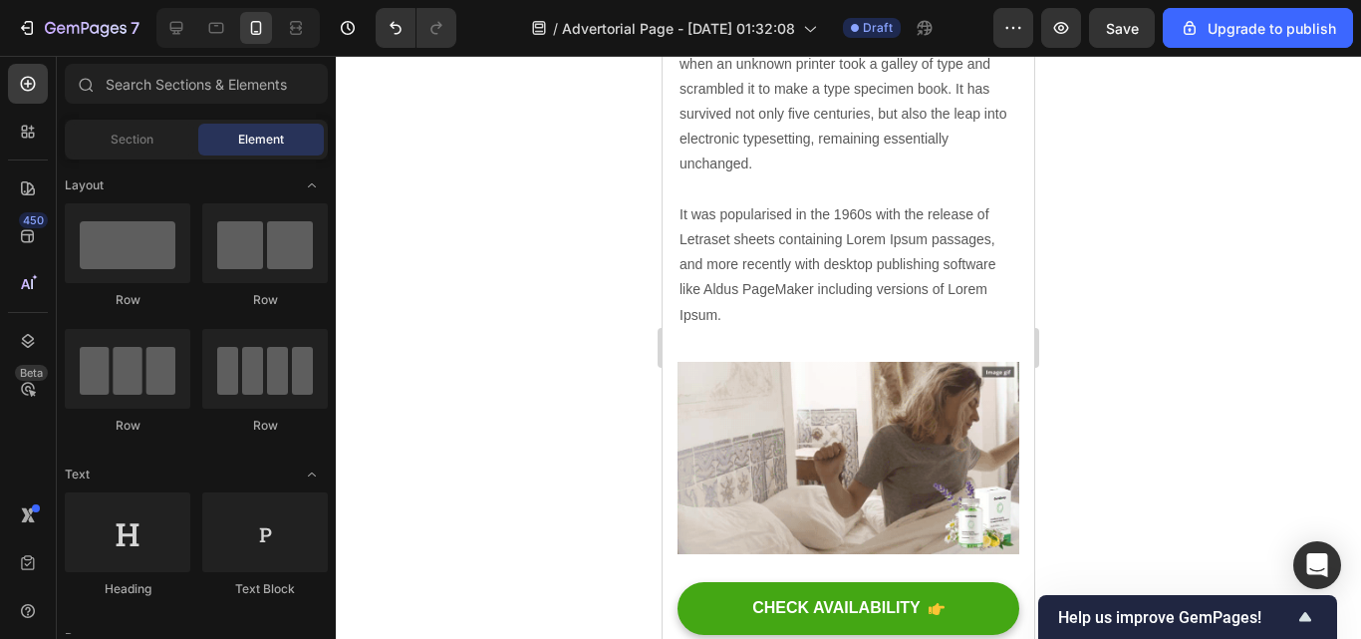
scroll to position [5492, 0]
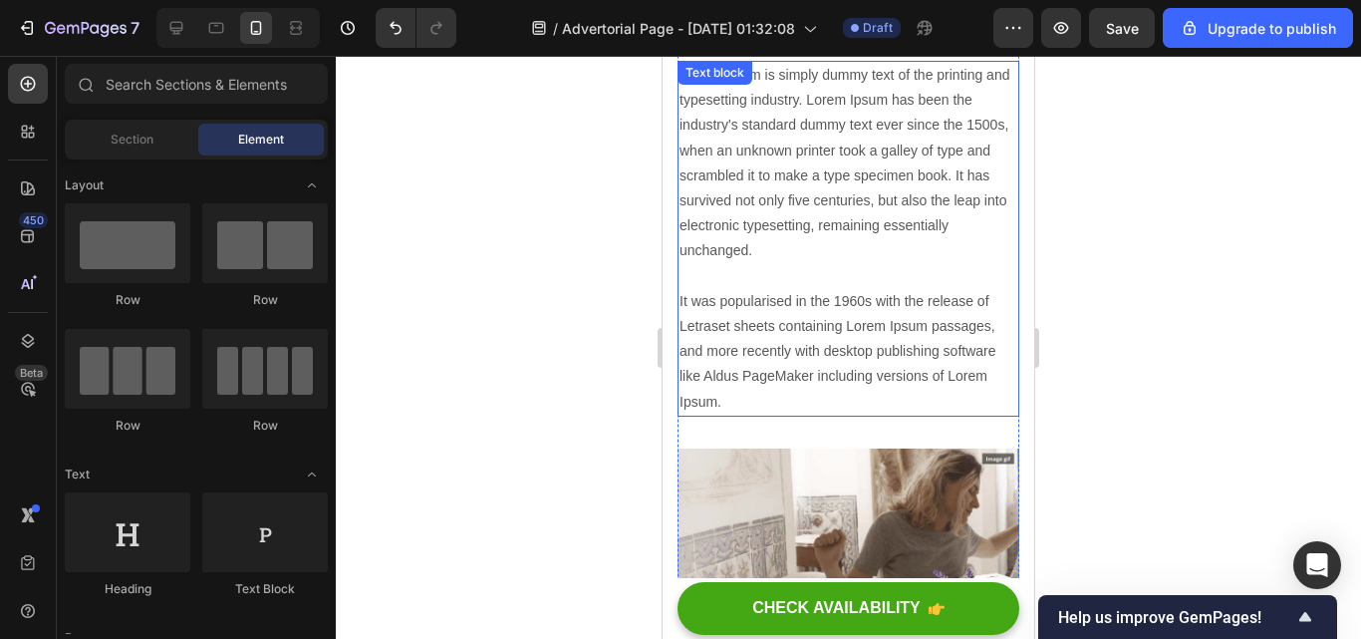
click at [751, 414] on p "Lorem Ipsum is simply dummy text of the printing and typesetting industry. Lore…" at bounding box center [849, 239] width 338 height 352
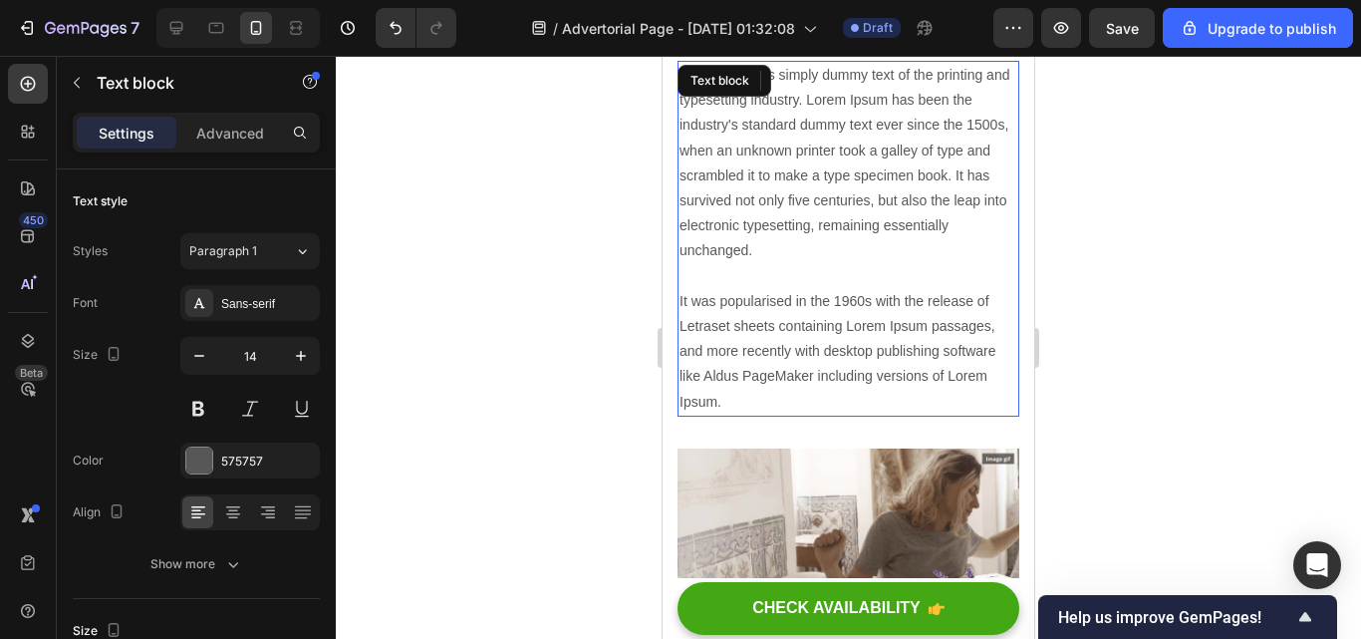
click at [751, 414] on p "Lorem Ipsum is simply dummy text of the printing and typesetting industry. Lore…" at bounding box center [849, 239] width 338 height 352
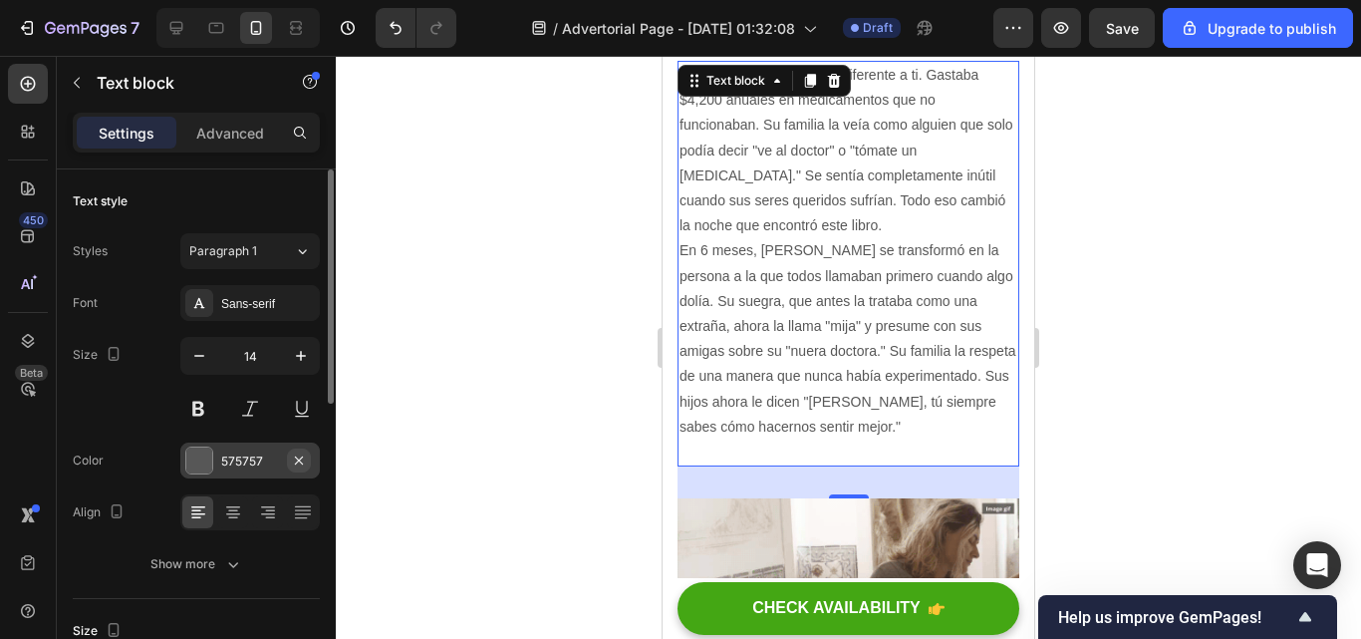
click at [288, 460] on button "button" at bounding box center [299, 460] width 24 height 24
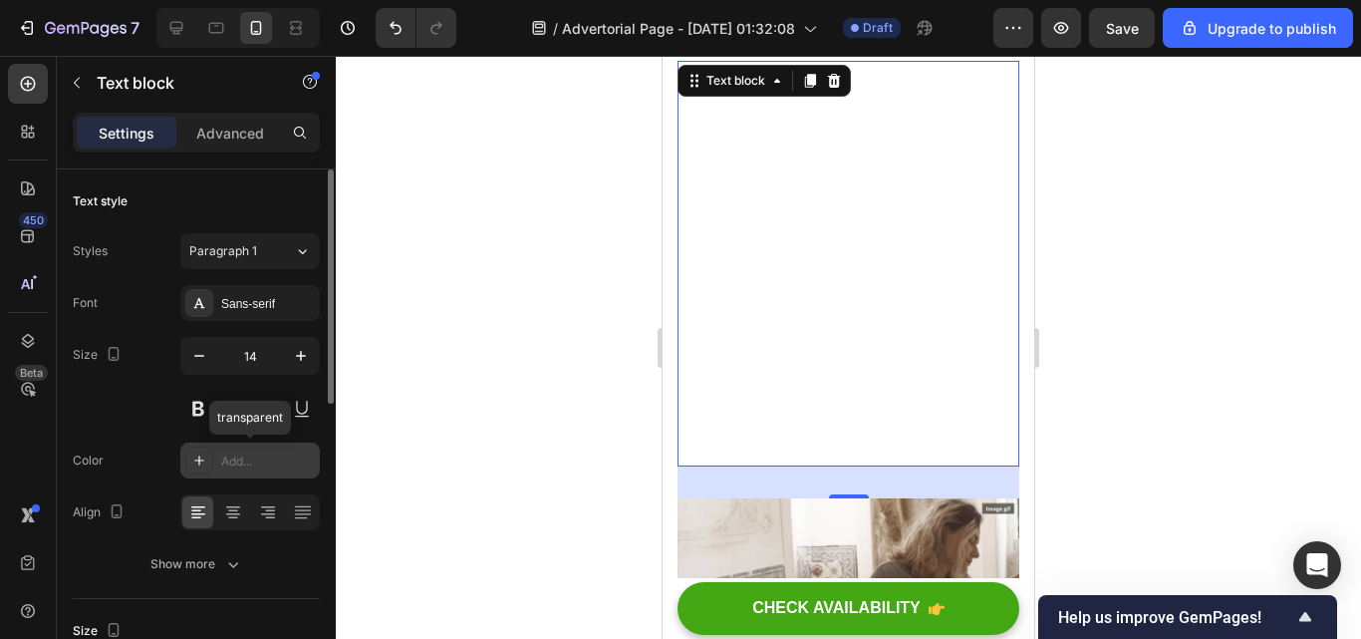
click at [247, 462] on div "Add..." at bounding box center [268, 461] width 94 height 18
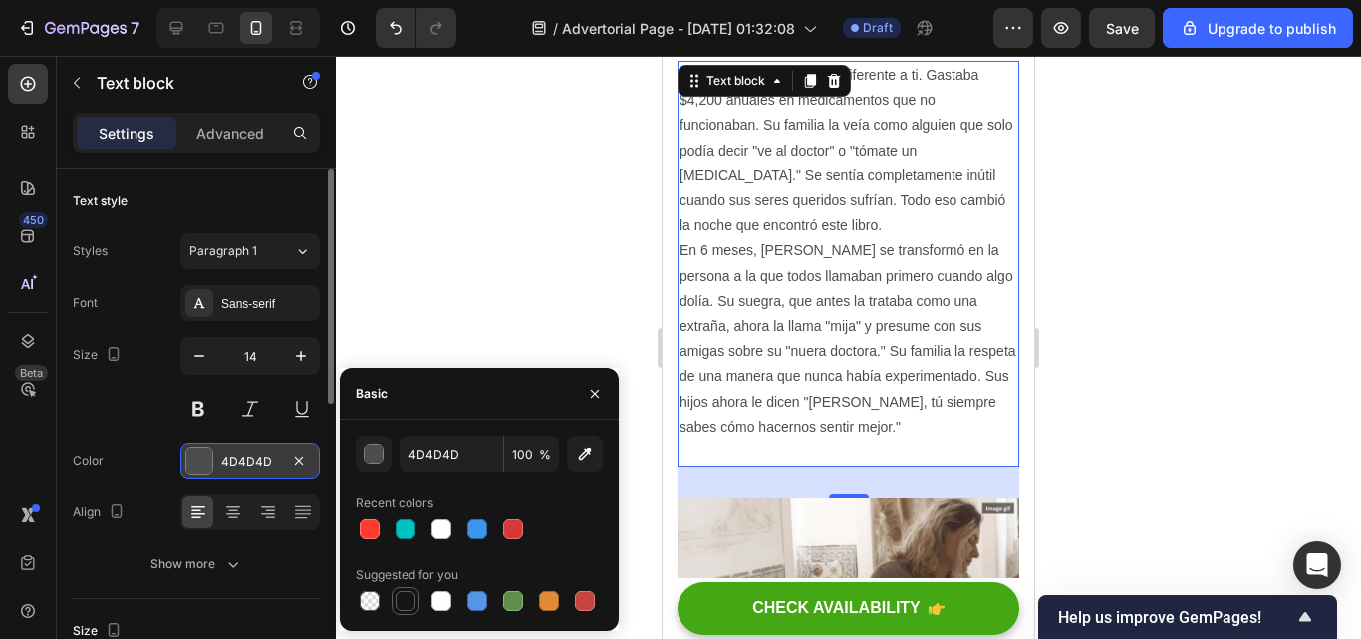
click at [402, 596] on div at bounding box center [406, 601] width 20 height 20
type input "151515"
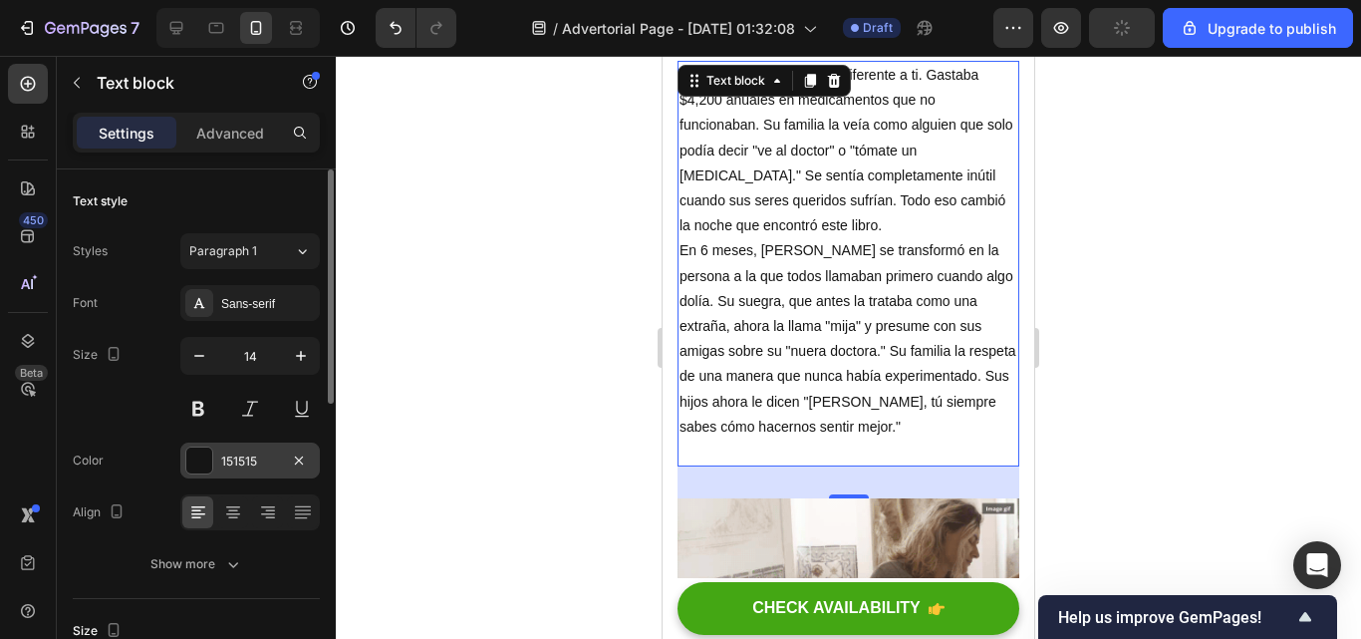
click at [497, 239] on div at bounding box center [848, 347] width 1025 height 583
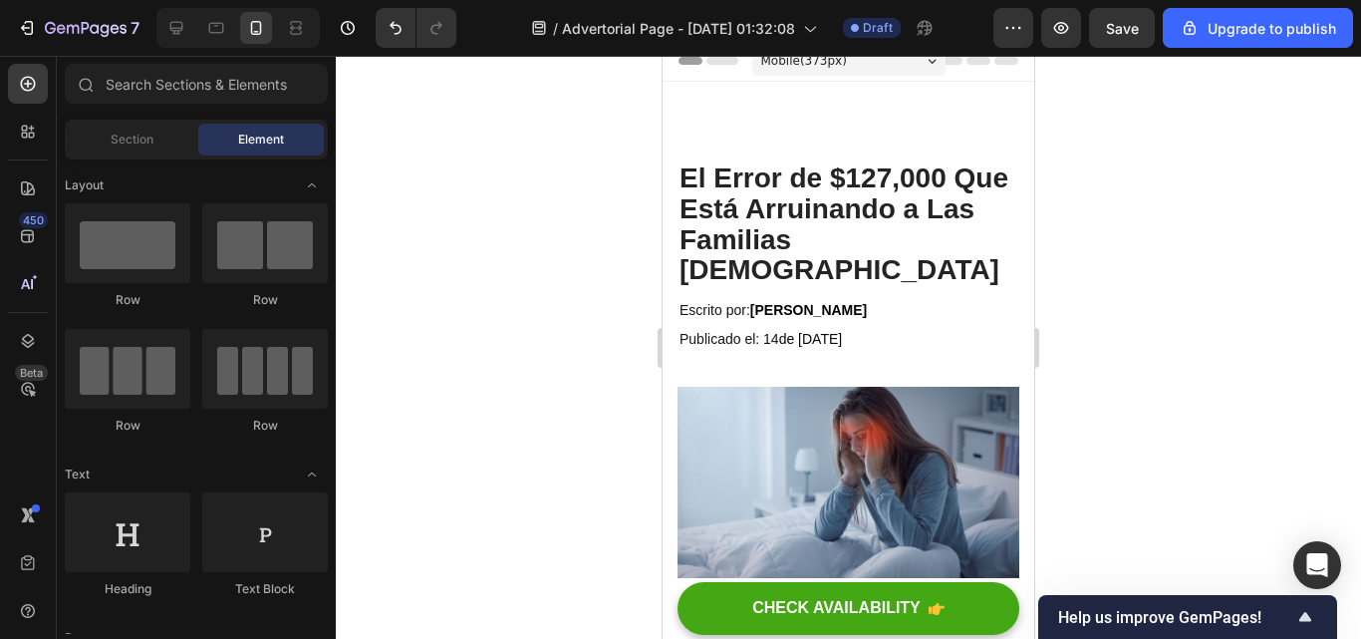
scroll to position [0, 0]
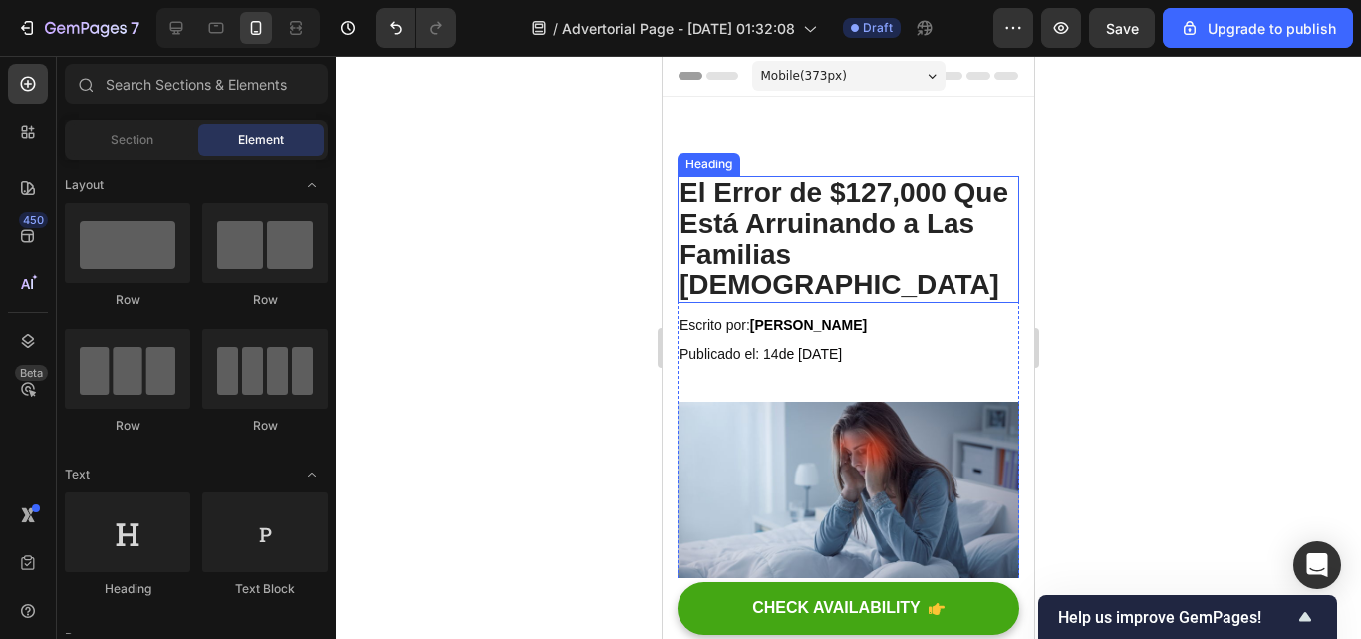
click at [976, 259] on h2 "El Error de $127,000 Que Está Arruinando a Las Familias Hispanas" at bounding box center [849, 239] width 342 height 127
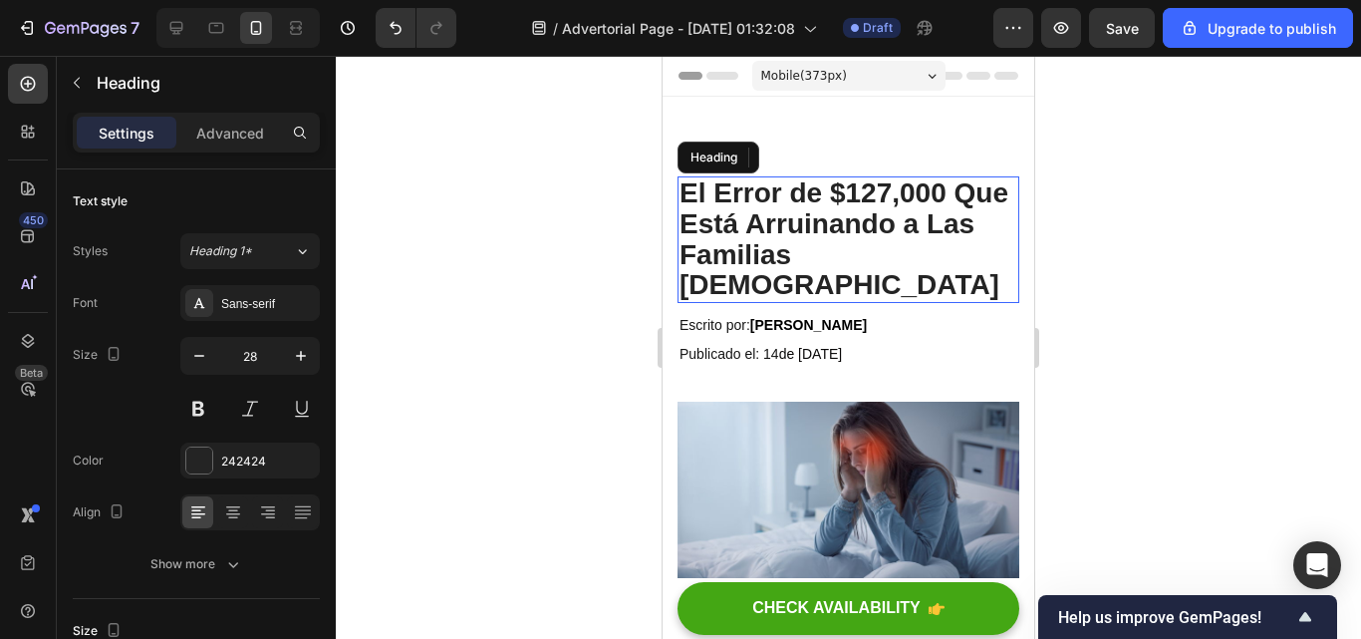
click at [976, 259] on p "El Error de $127,000 Que Está Arruinando a Las Familias Hispanas" at bounding box center [849, 239] width 338 height 123
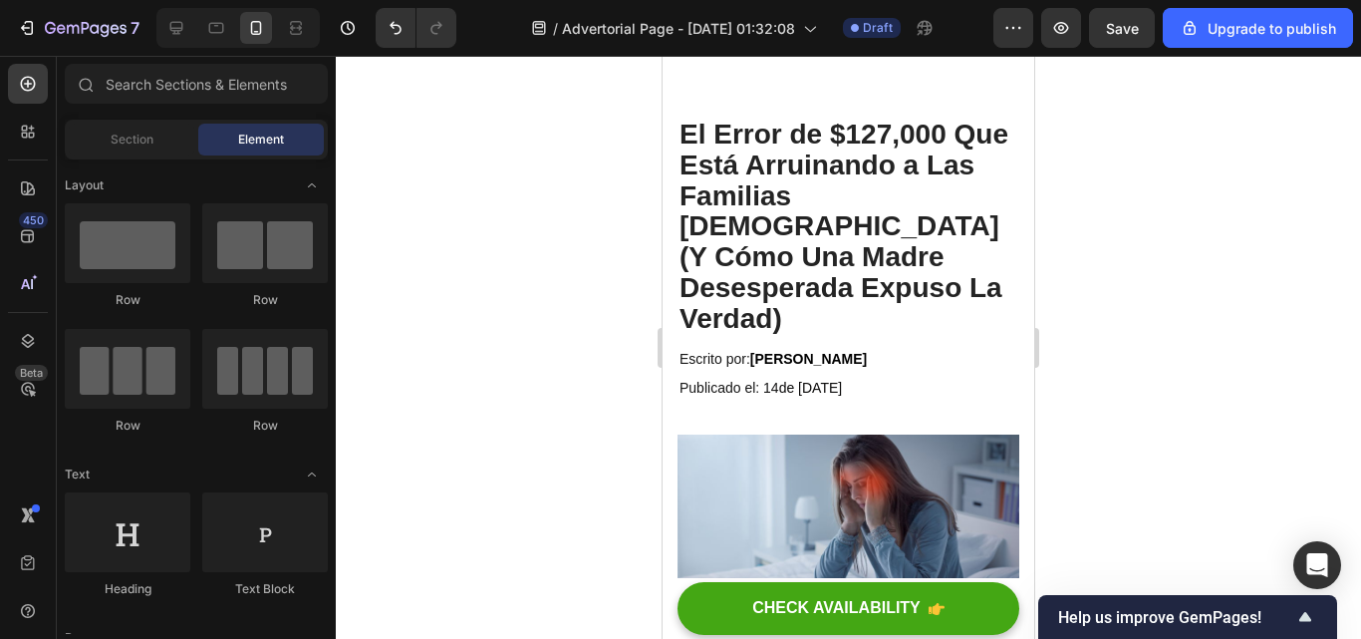
scroll to position [29, 0]
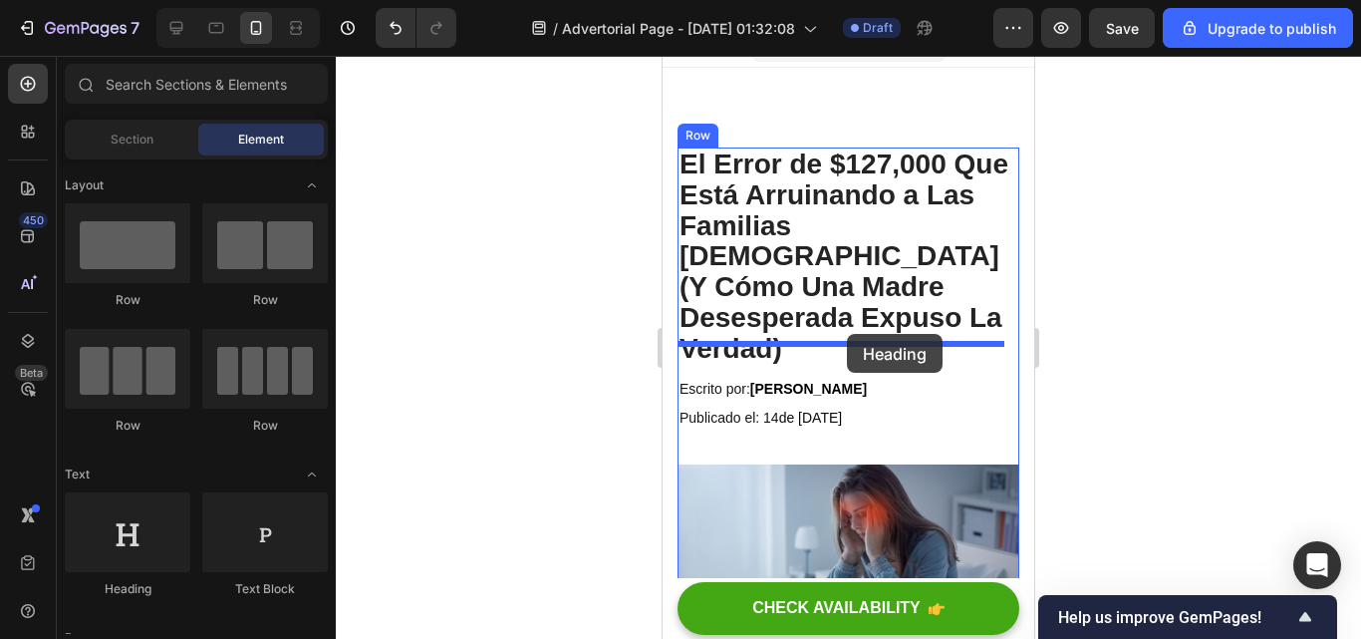
drag, startPoint x: 803, startPoint y: 587, endPoint x: 847, endPoint y: 334, distance: 256.9
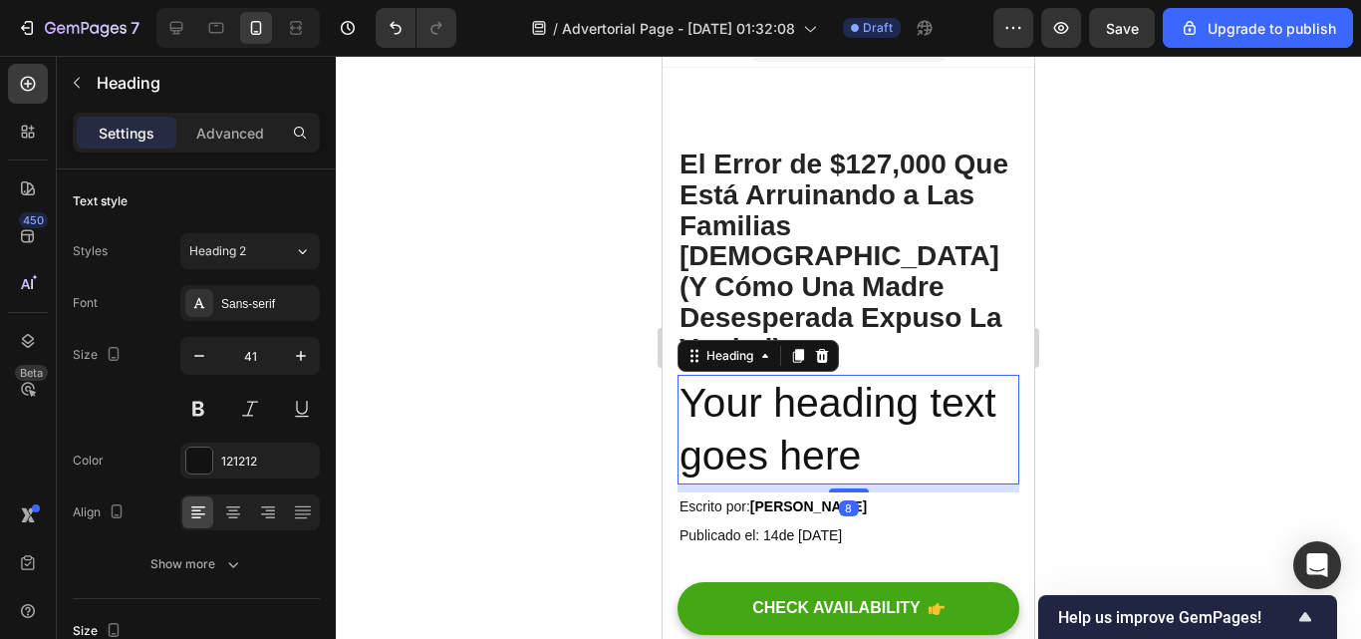
click at [870, 416] on h2 "Your heading text goes here" at bounding box center [849, 430] width 342 height 111
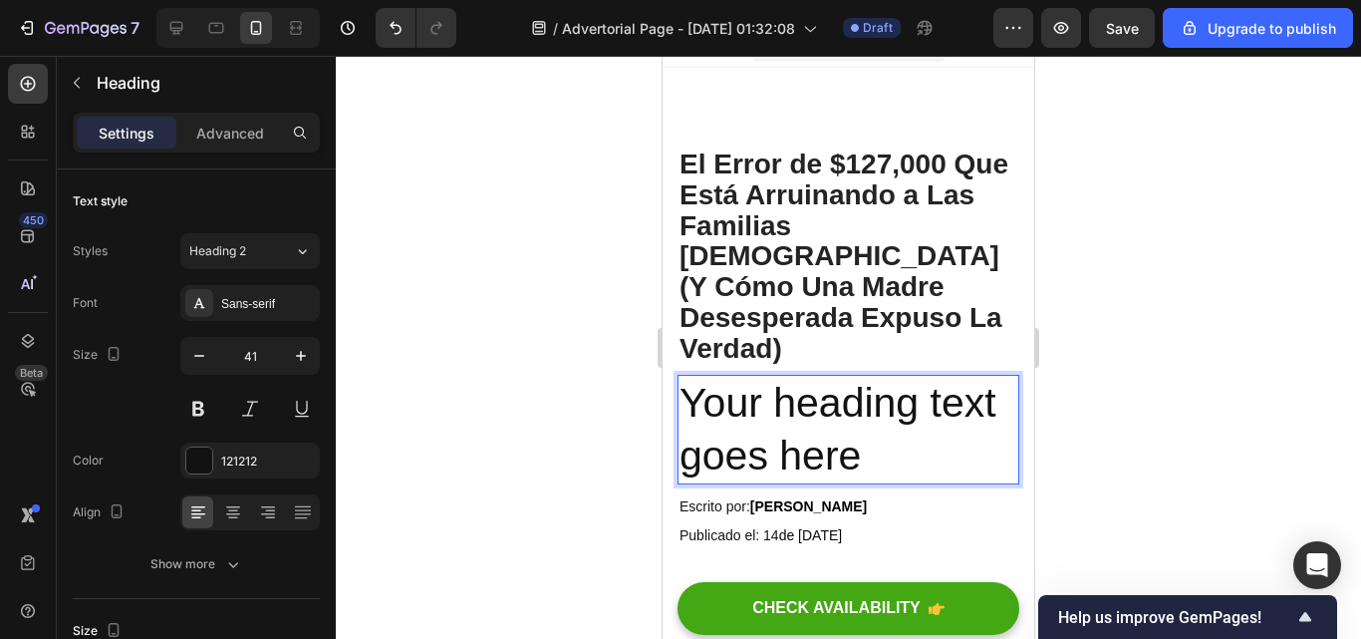
click at [870, 416] on p "Your heading text goes here" at bounding box center [849, 430] width 338 height 107
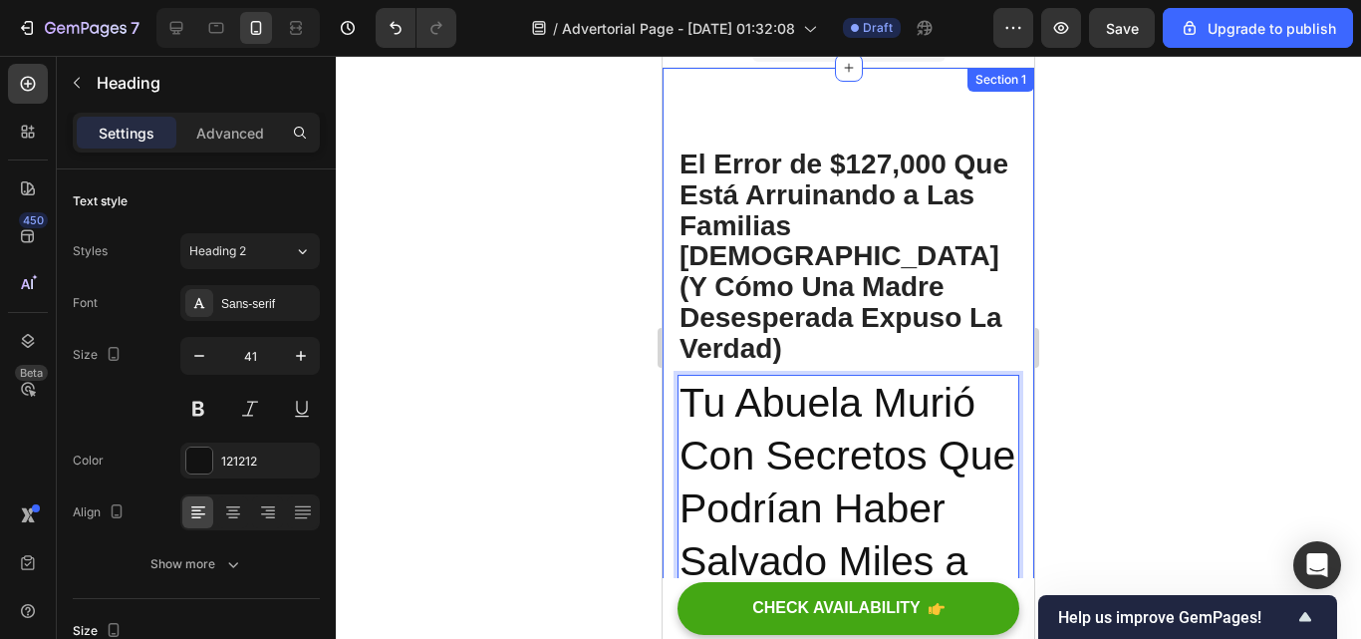
scroll to position [70, 0]
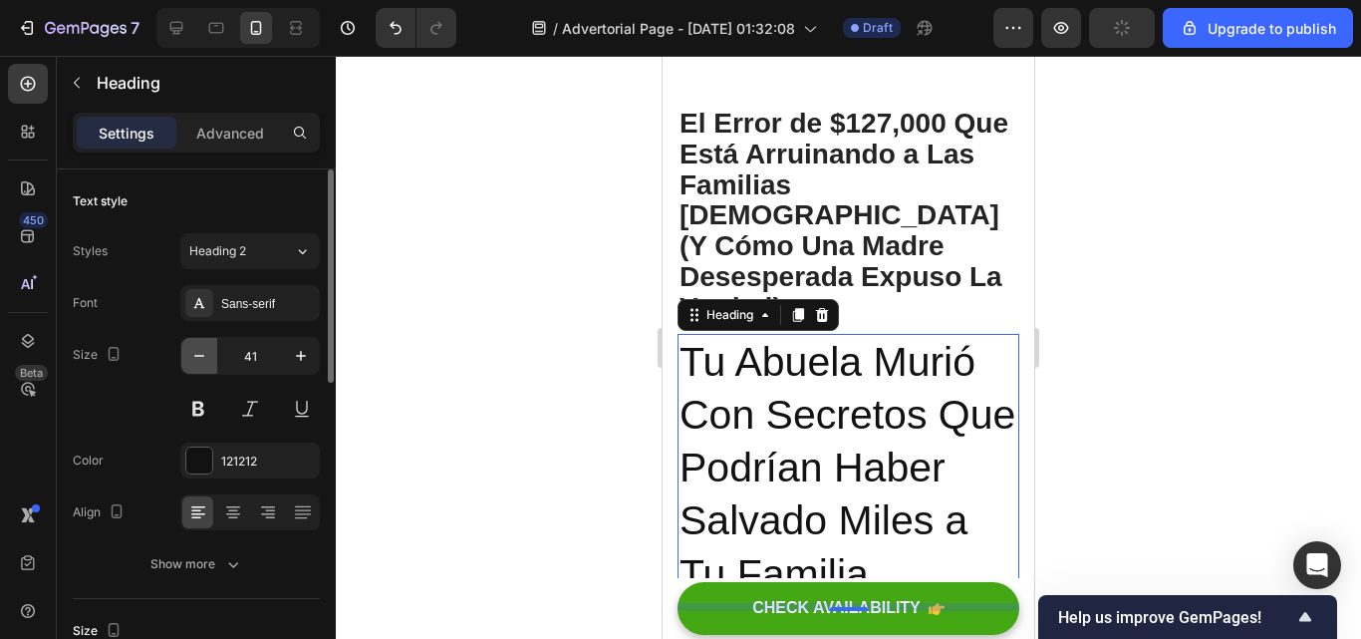
click at [202, 364] on icon "button" at bounding box center [199, 356] width 20 height 20
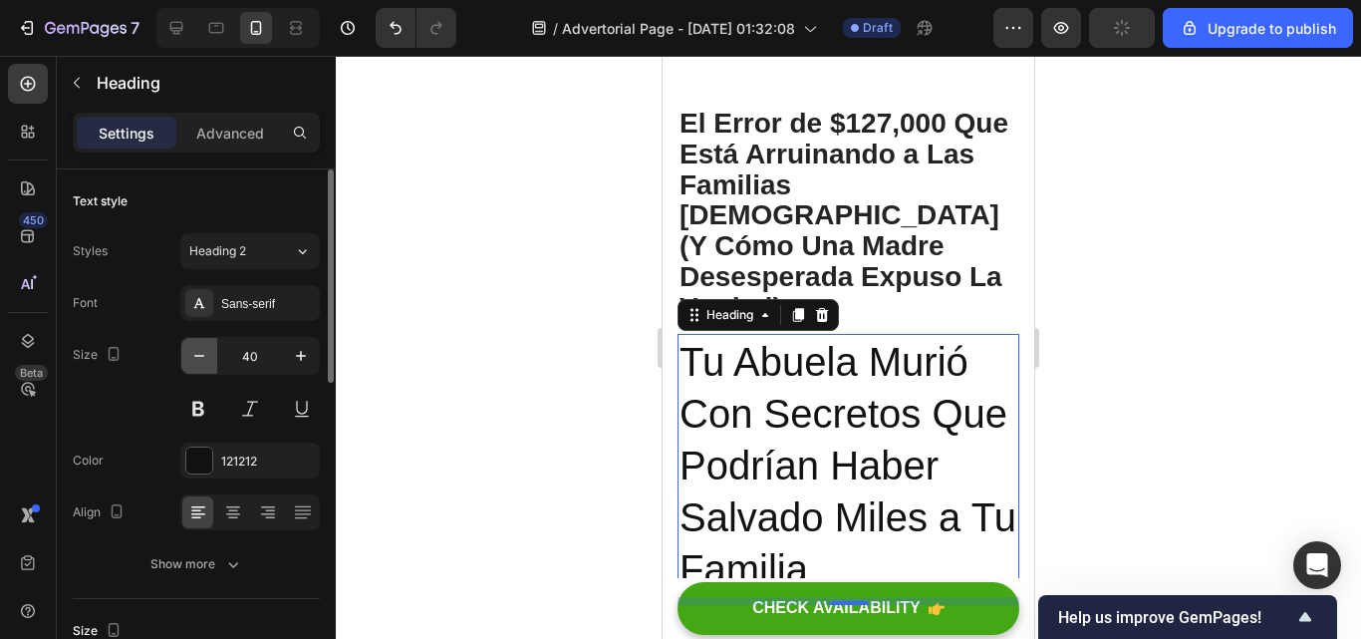
click at [202, 364] on icon "button" at bounding box center [199, 356] width 20 height 20
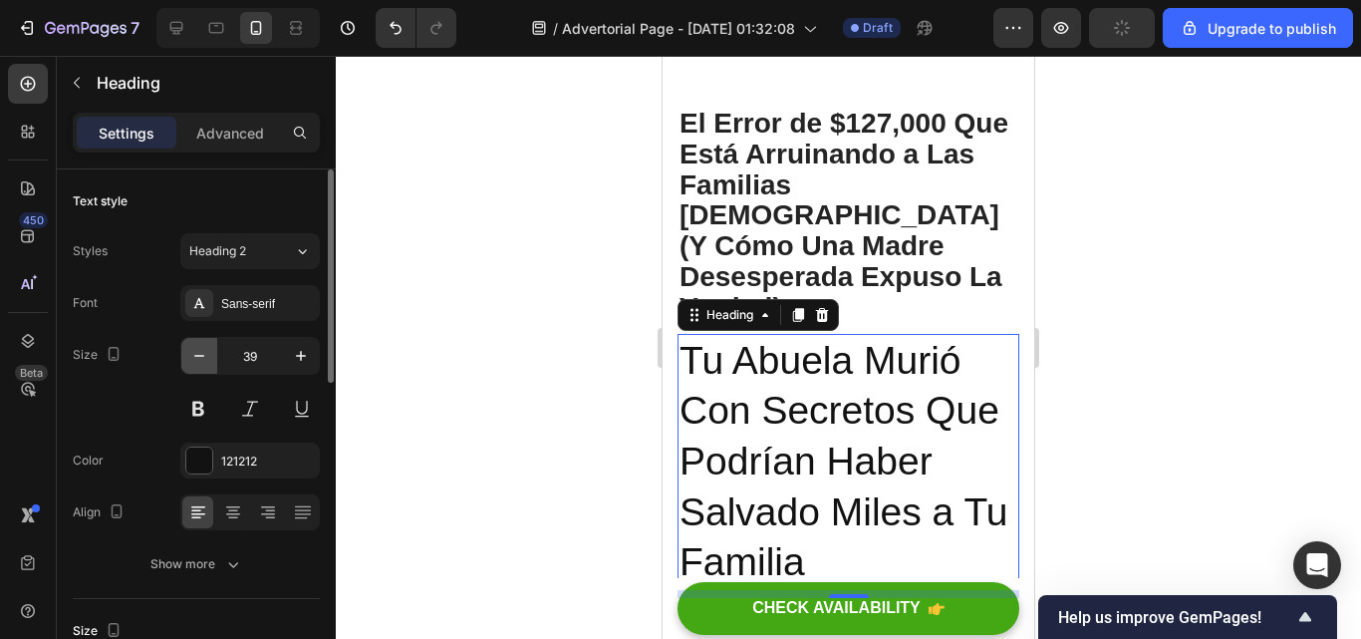
click at [202, 364] on icon "button" at bounding box center [199, 356] width 20 height 20
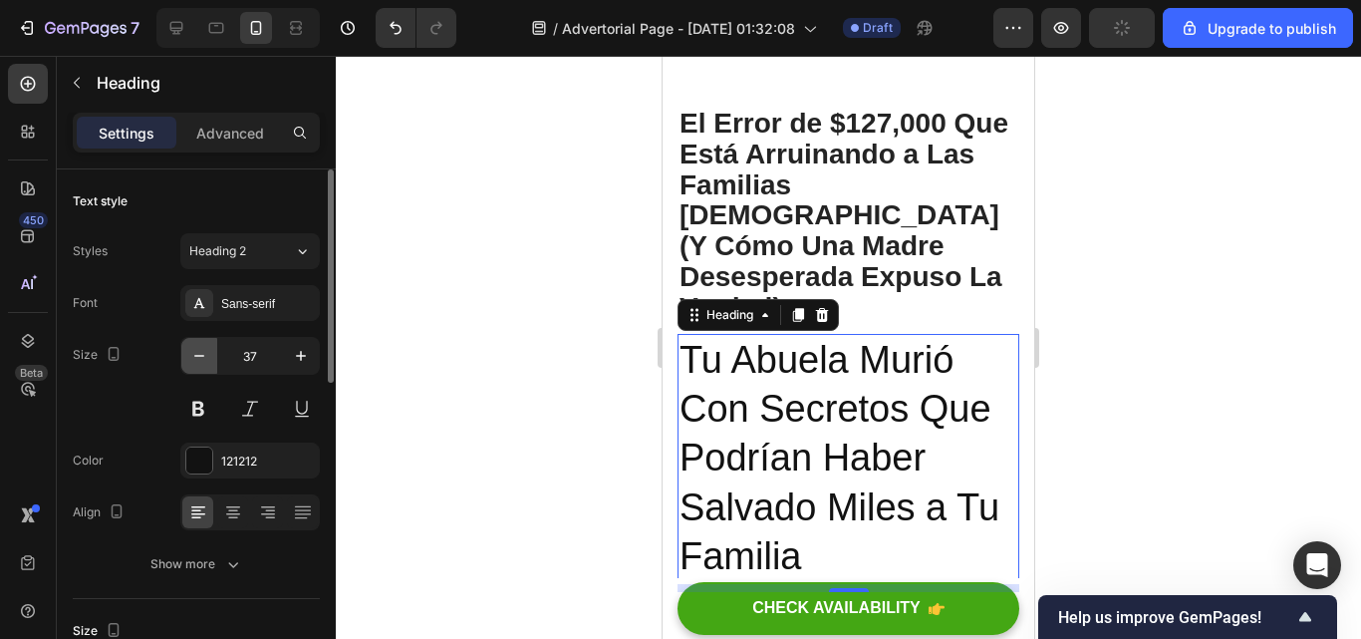
click at [202, 364] on icon "button" at bounding box center [199, 356] width 20 height 20
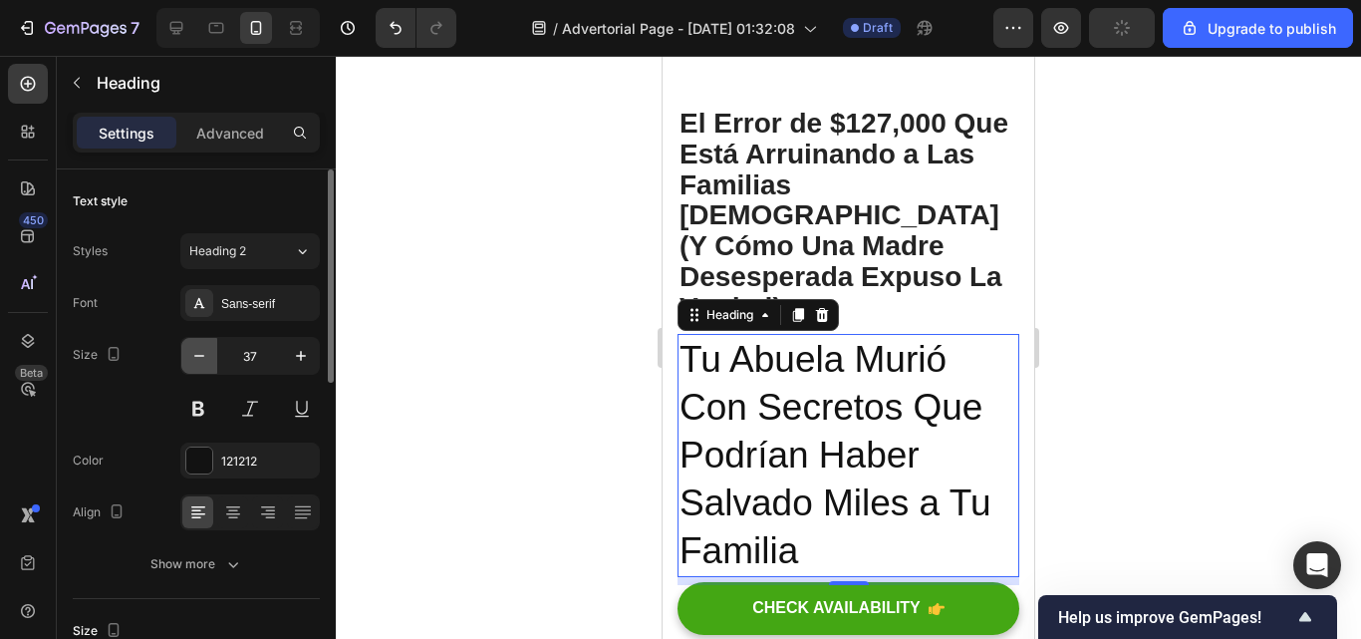
click at [202, 364] on icon "button" at bounding box center [199, 356] width 20 height 20
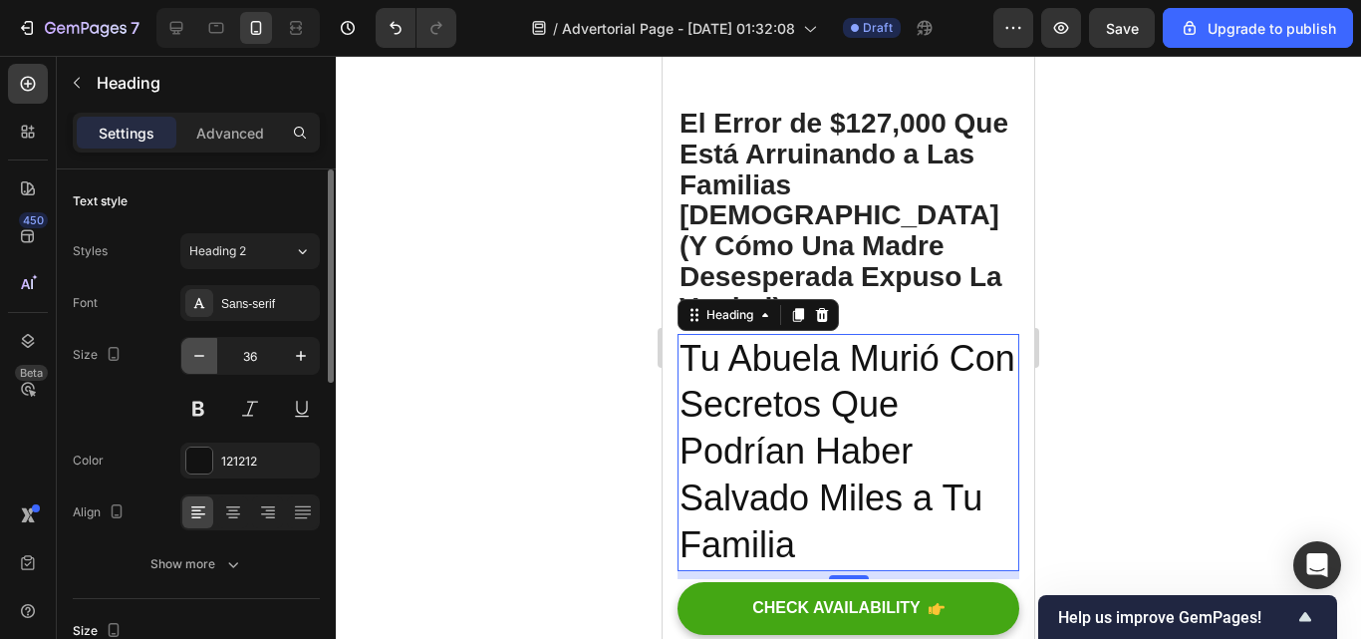
click at [202, 364] on icon "button" at bounding box center [199, 356] width 20 height 20
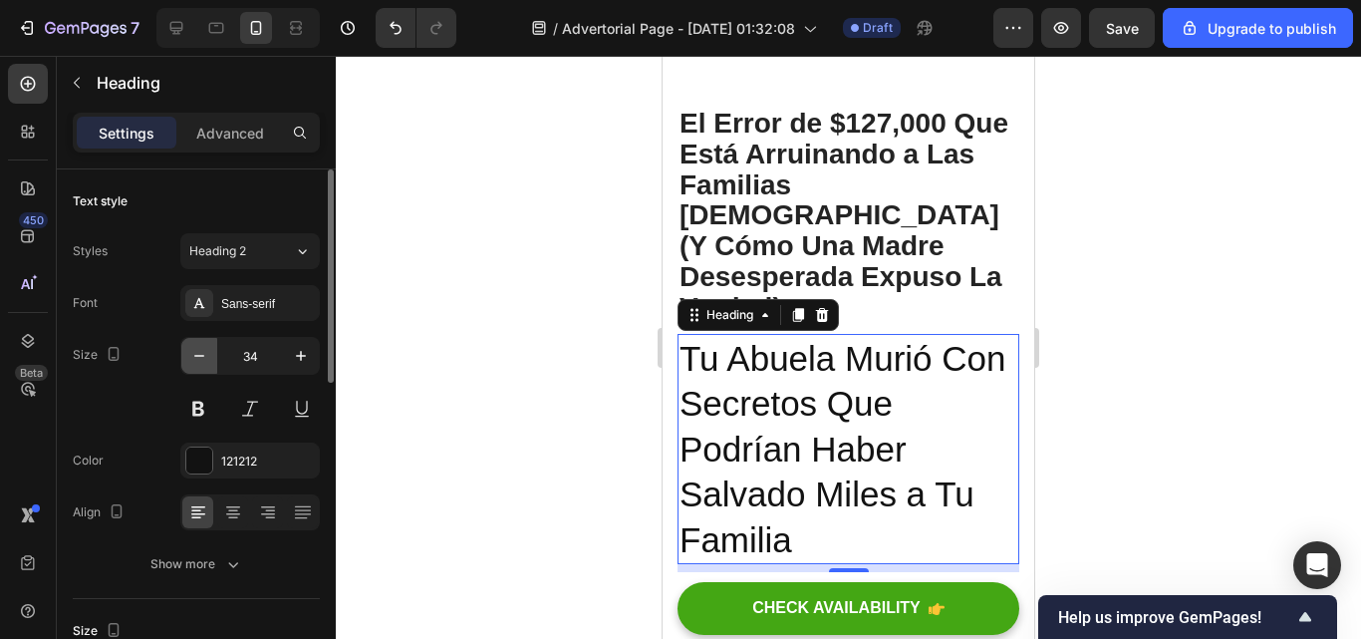
click at [202, 364] on icon "button" at bounding box center [199, 356] width 20 height 20
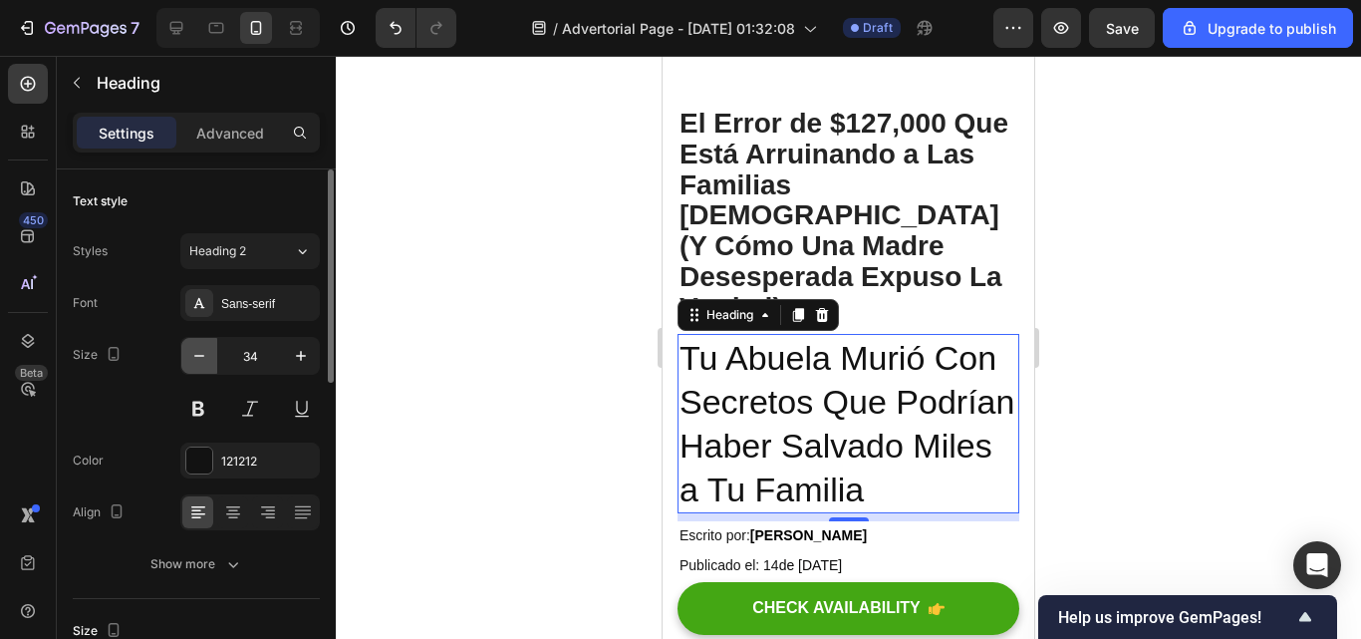
click at [202, 364] on icon "button" at bounding box center [199, 356] width 20 height 20
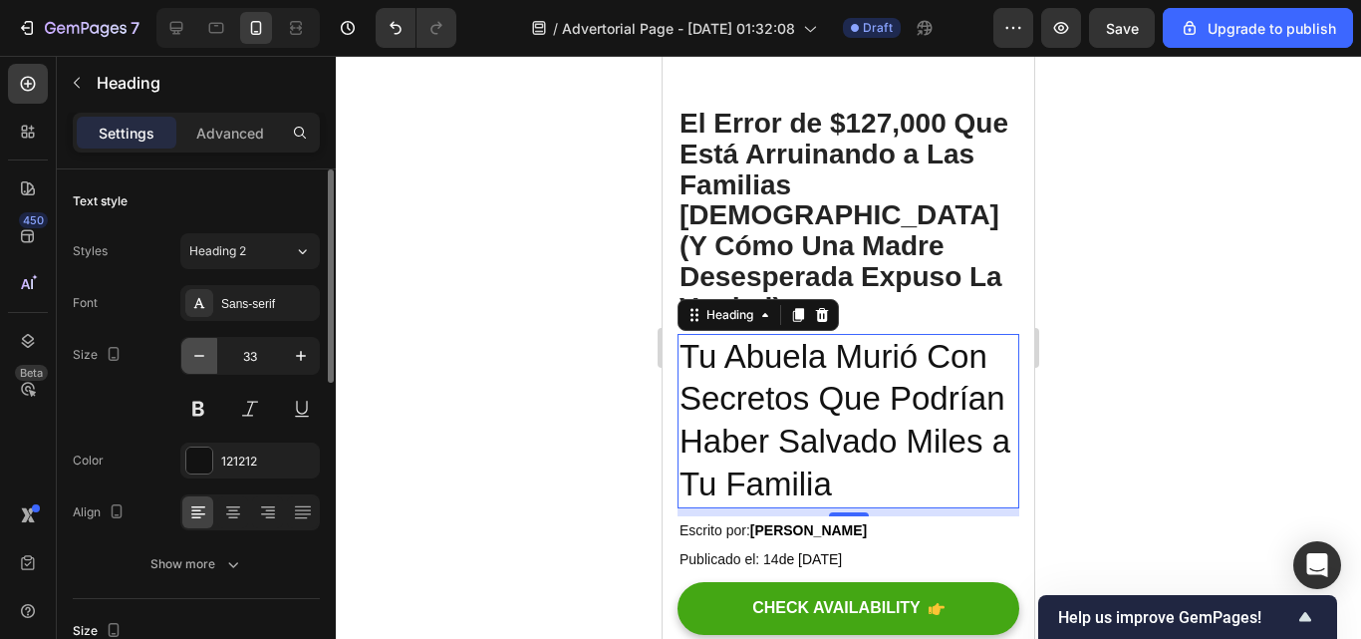
click at [202, 364] on icon "button" at bounding box center [199, 356] width 20 height 20
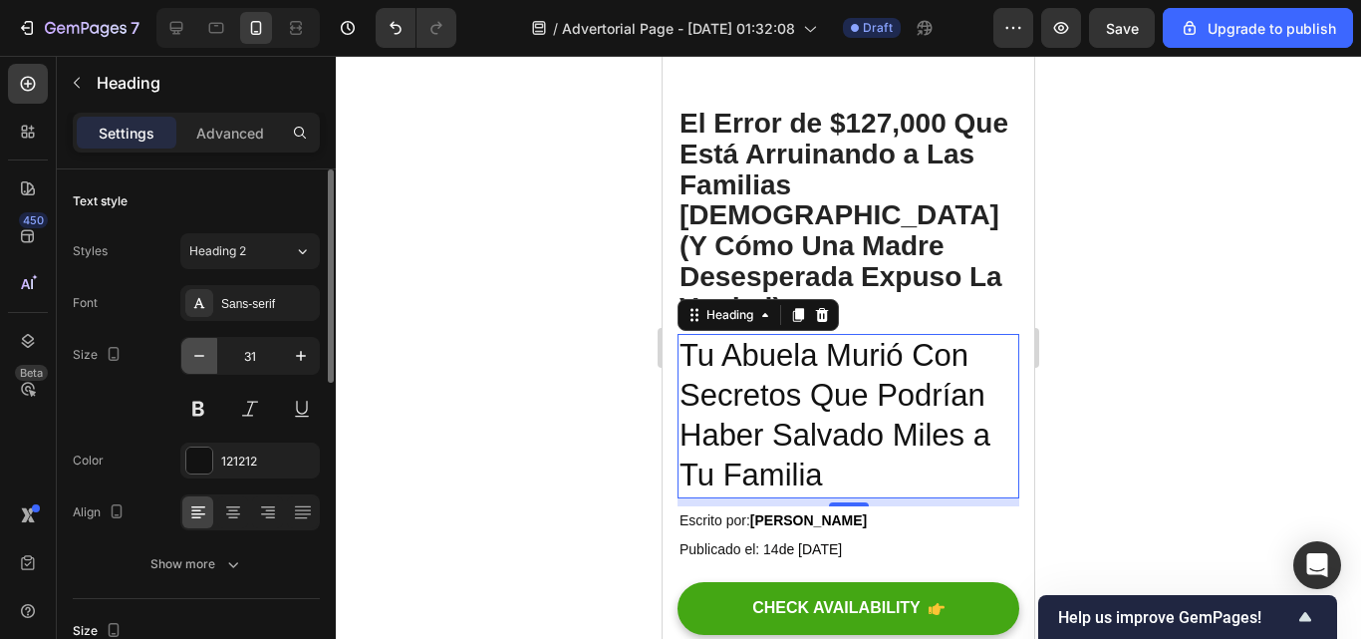
click at [202, 364] on icon "button" at bounding box center [199, 356] width 20 height 20
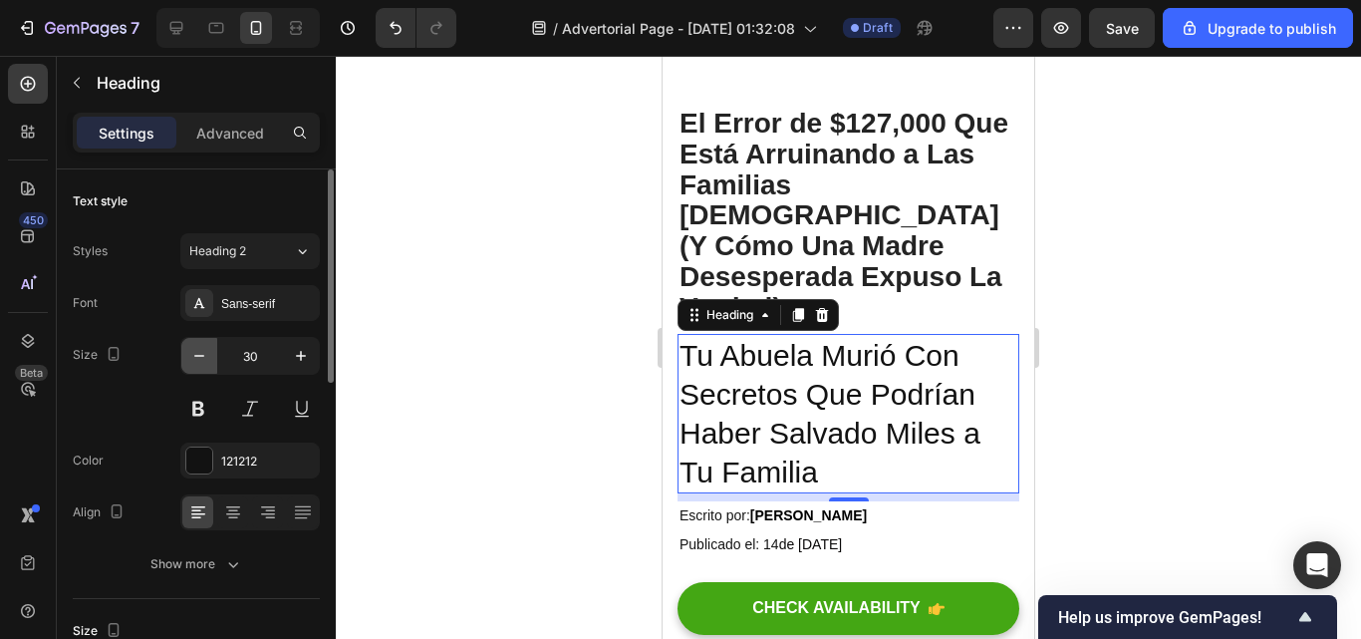
click at [202, 364] on icon "button" at bounding box center [199, 356] width 20 height 20
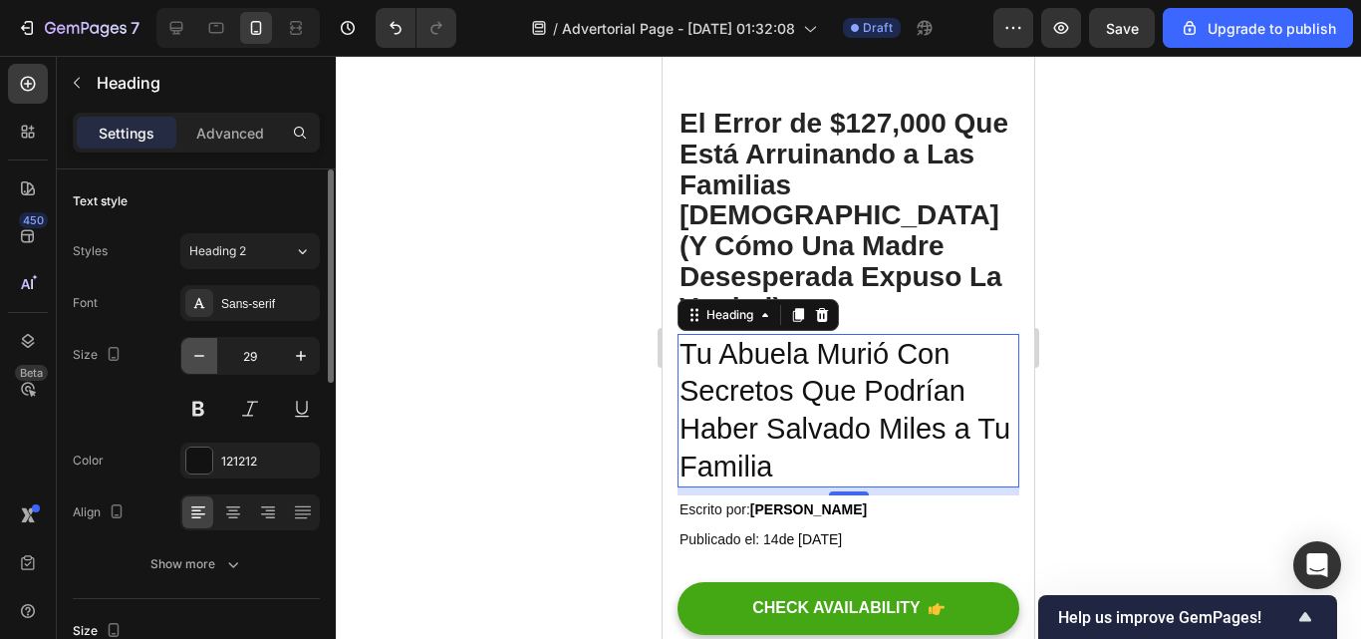
click at [202, 364] on icon "button" at bounding box center [199, 356] width 20 height 20
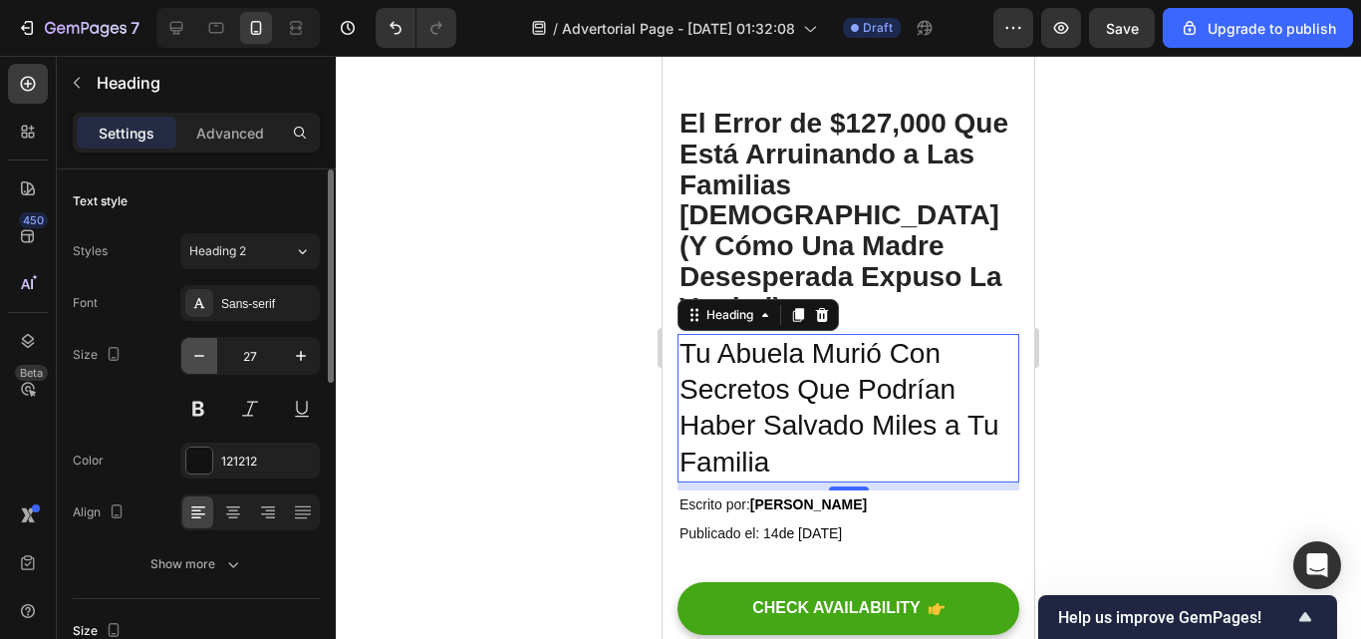
click at [202, 364] on icon "button" at bounding box center [199, 356] width 20 height 20
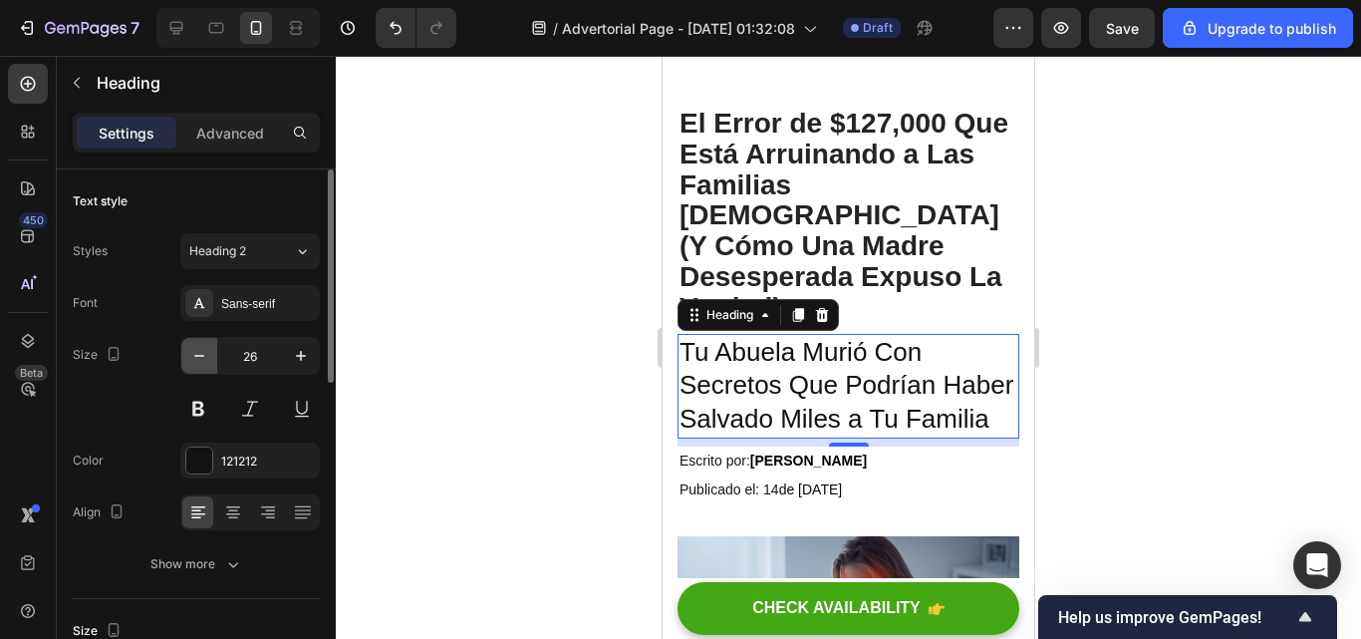
click at [202, 364] on icon "button" at bounding box center [199, 356] width 20 height 20
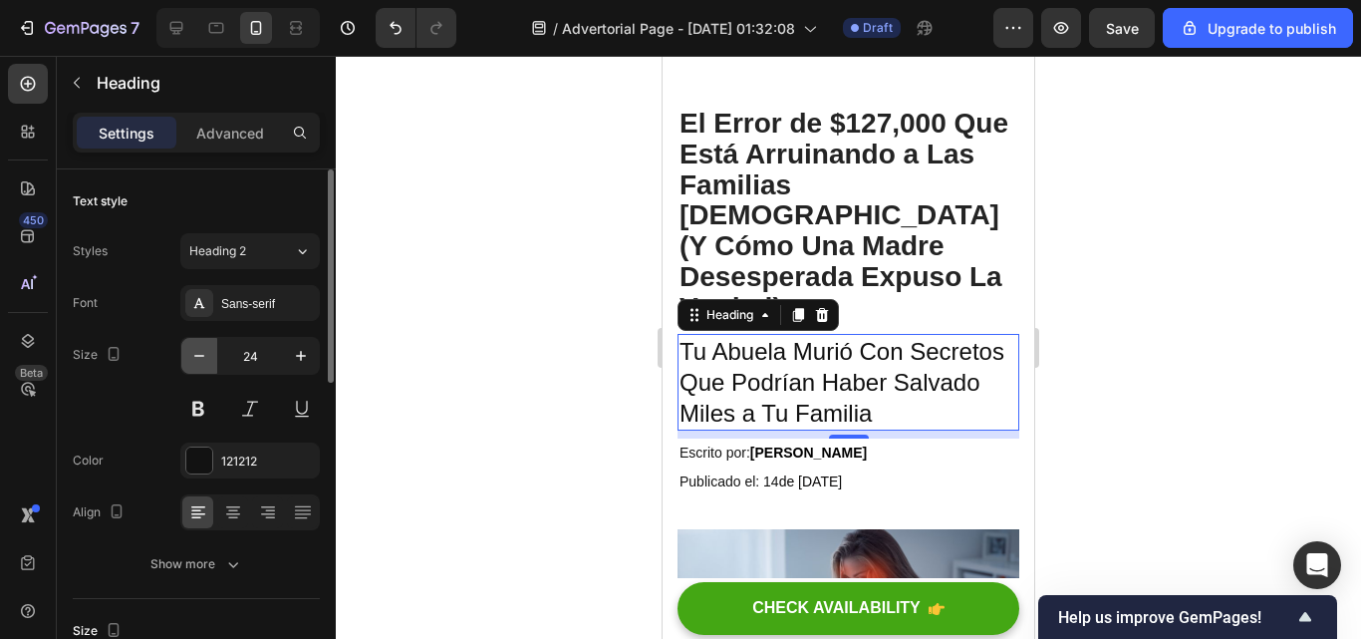
click at [202, 364] on icon "button" at bounding box center [199, 356] width 20 height 20
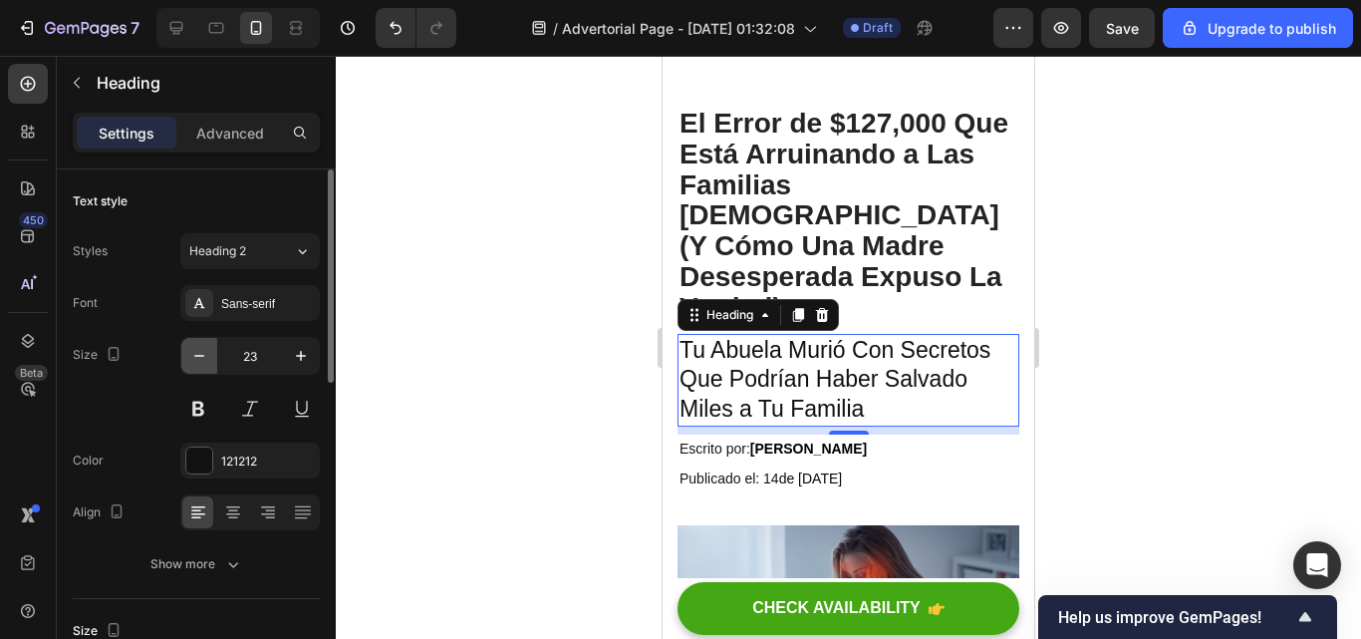
click at [202, 364] on icon "button" at bounding box center [199, 356] width 20 height 20
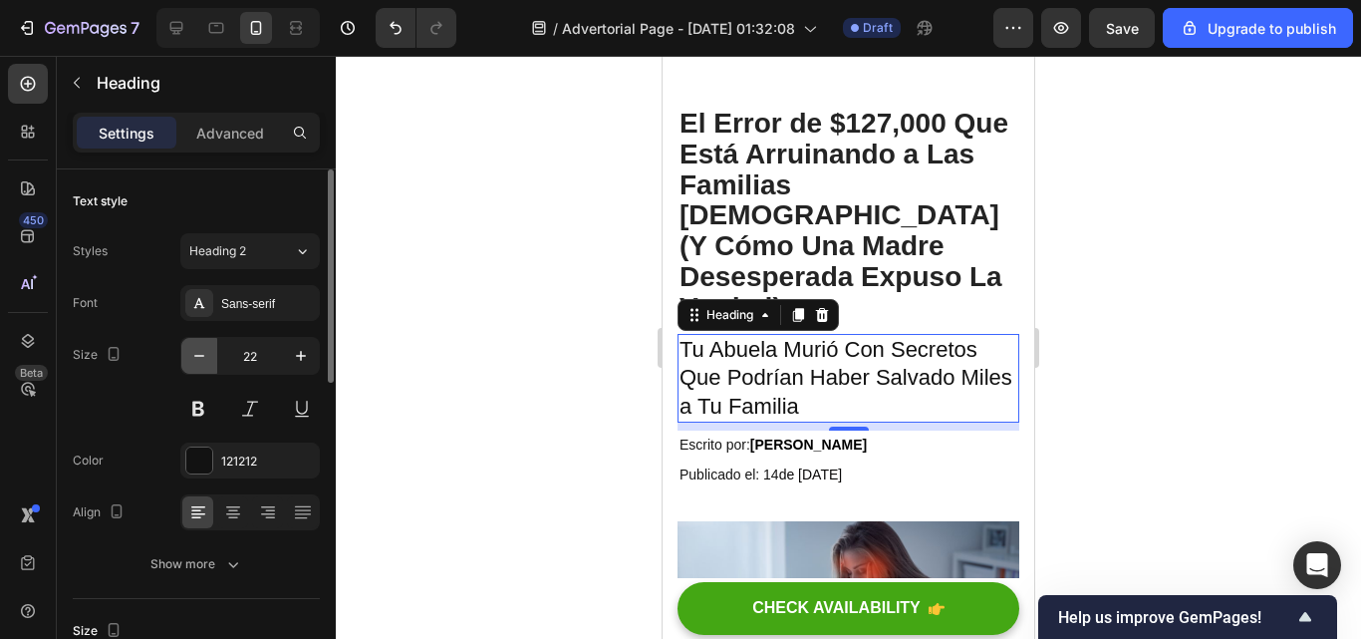
click at [202, 364] on icon "button" at bounding box center [199, 356] width 20 height 20
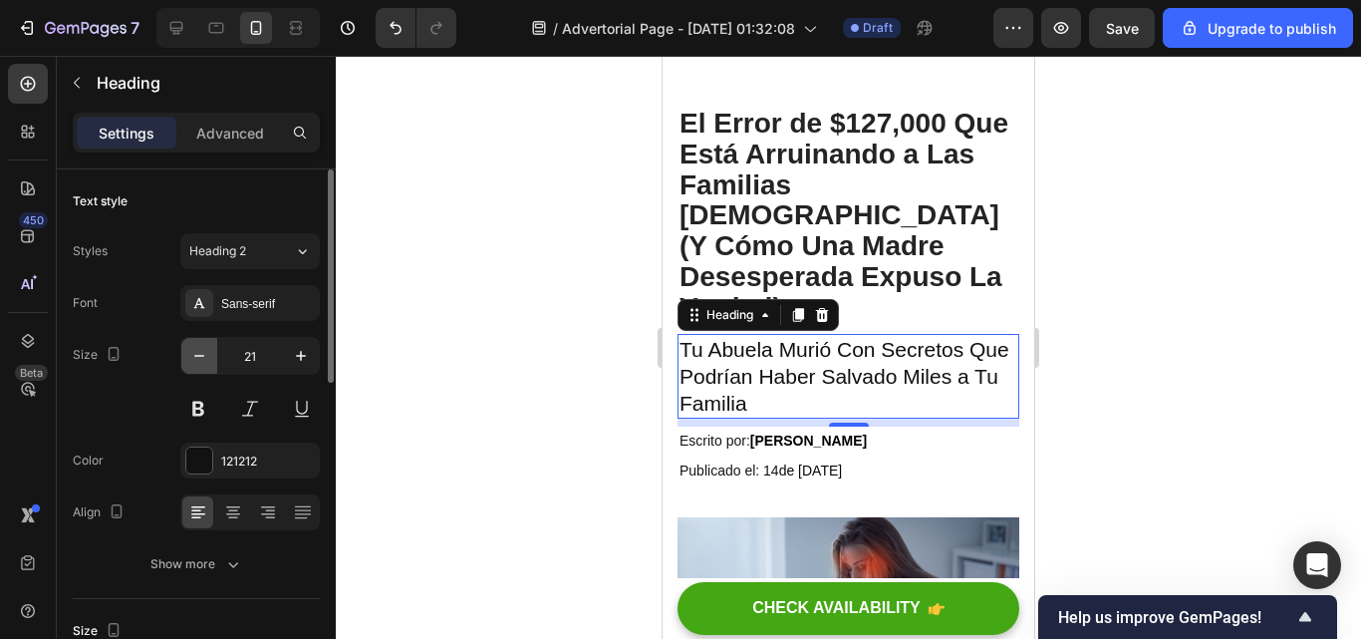
click at [202, 364] on icon "button" at bounding box center [199, 356] width 20 height 20
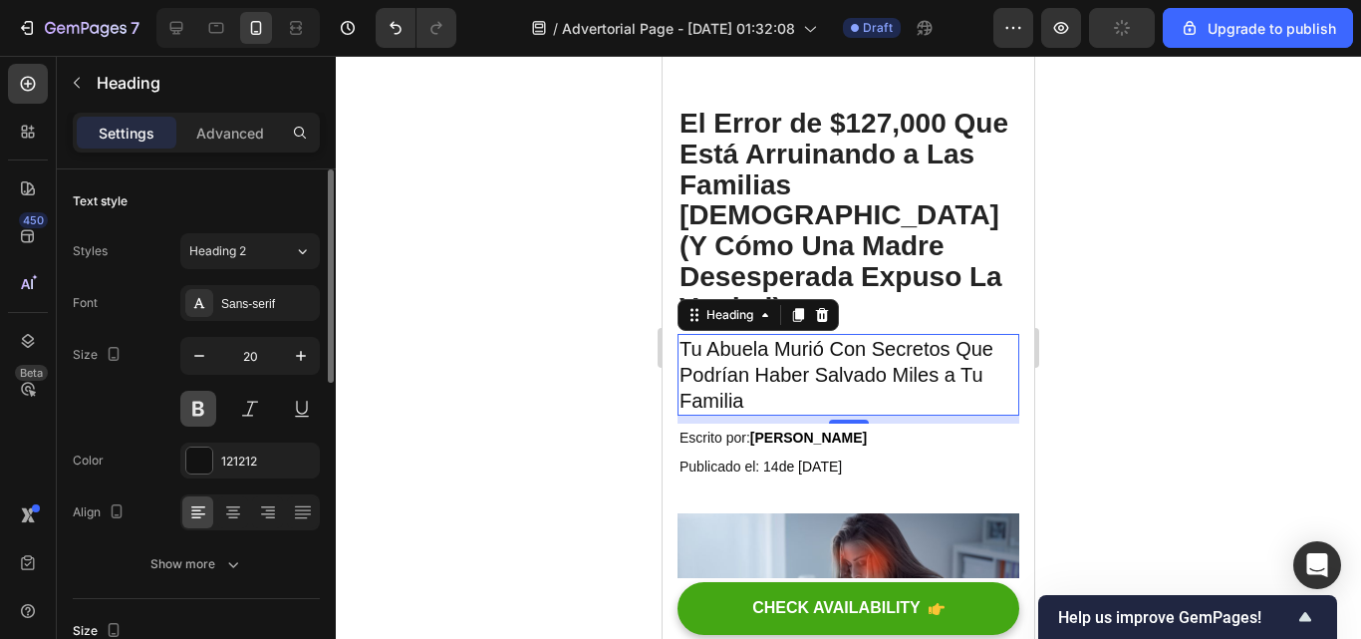
click at [206, 408] on button at bounding box center [198, 409] width 36 height 36
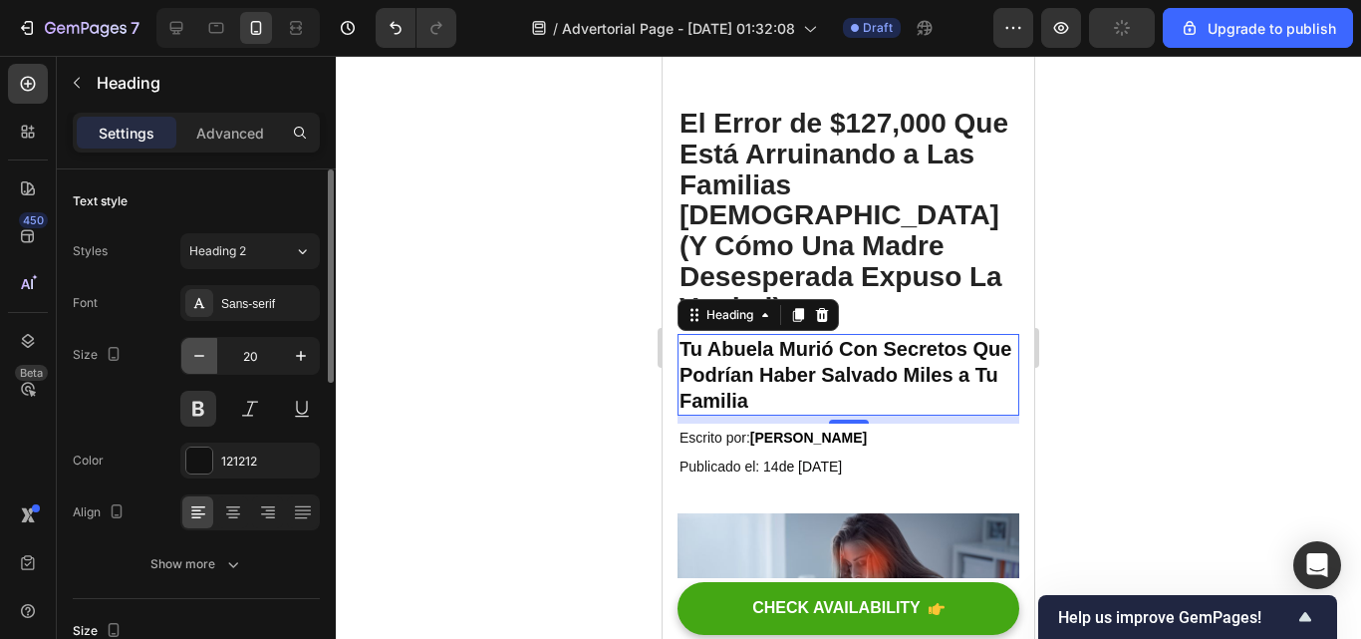
click at [193, 350] on icon "button" at bounding box center [199, 356] width 20 height 20
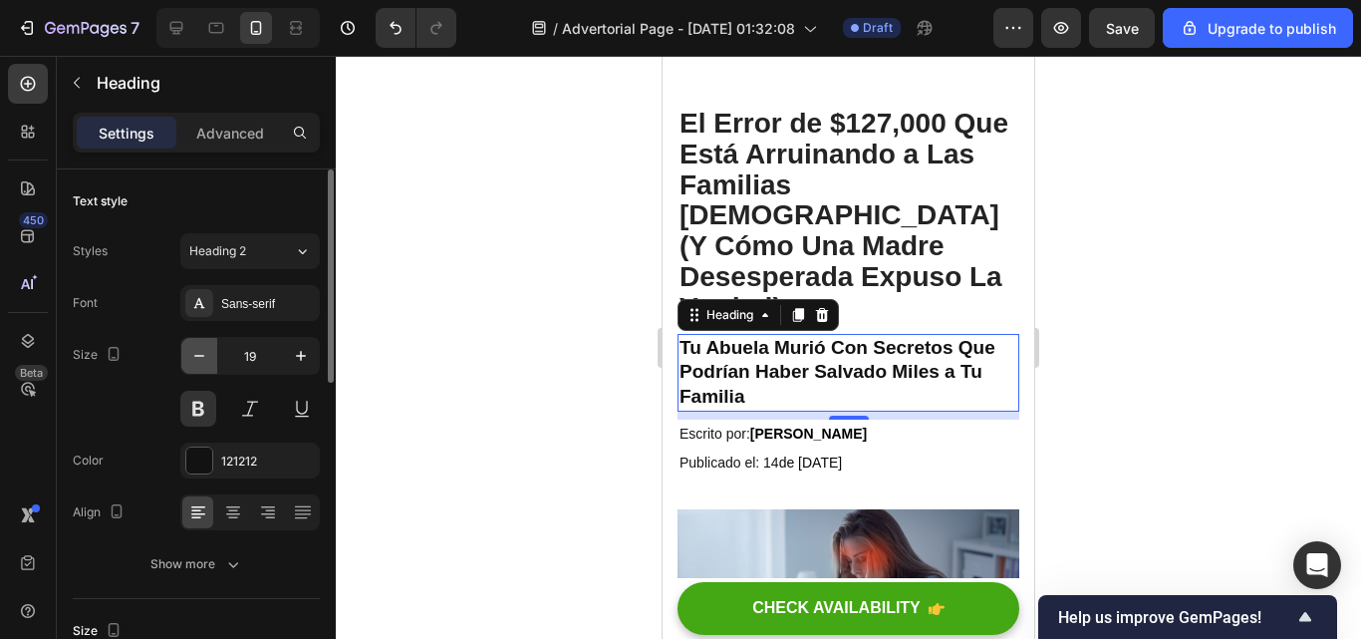
click at [193, 350] on icon "button" at bounding box center [199, 356] width 20 height 20
type input "18"
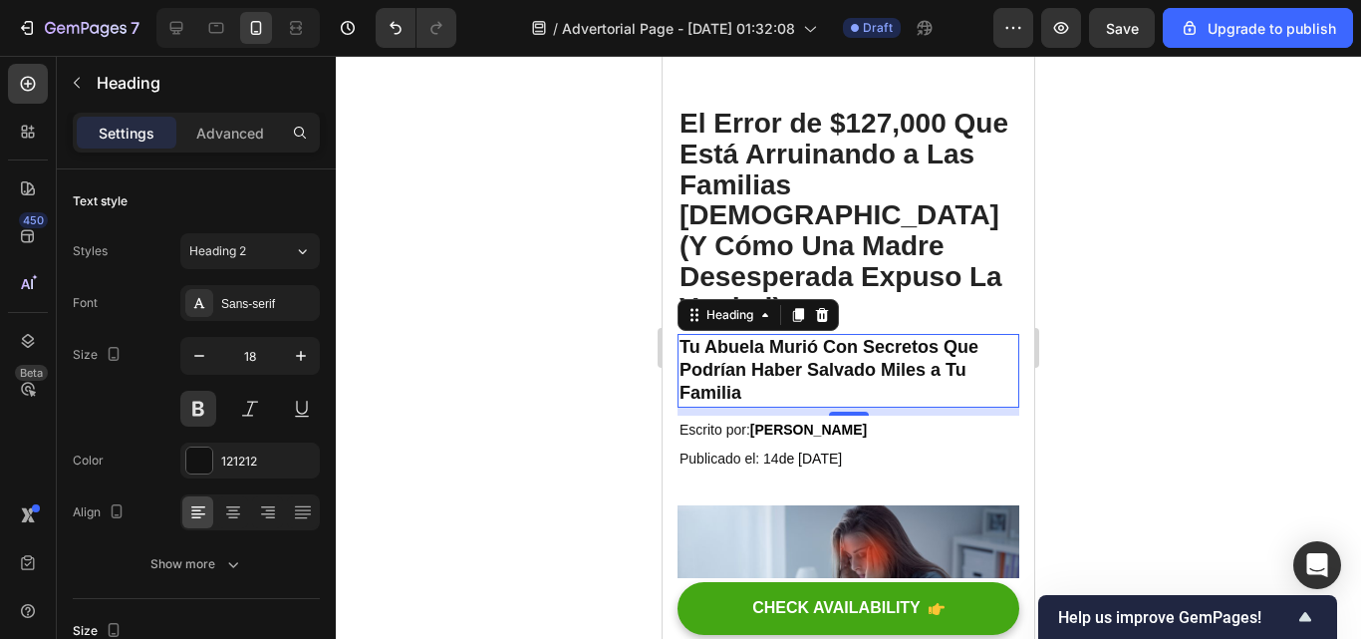
click at [1196, 340] on div at bounding box center [848, 347] width 1025 height 583
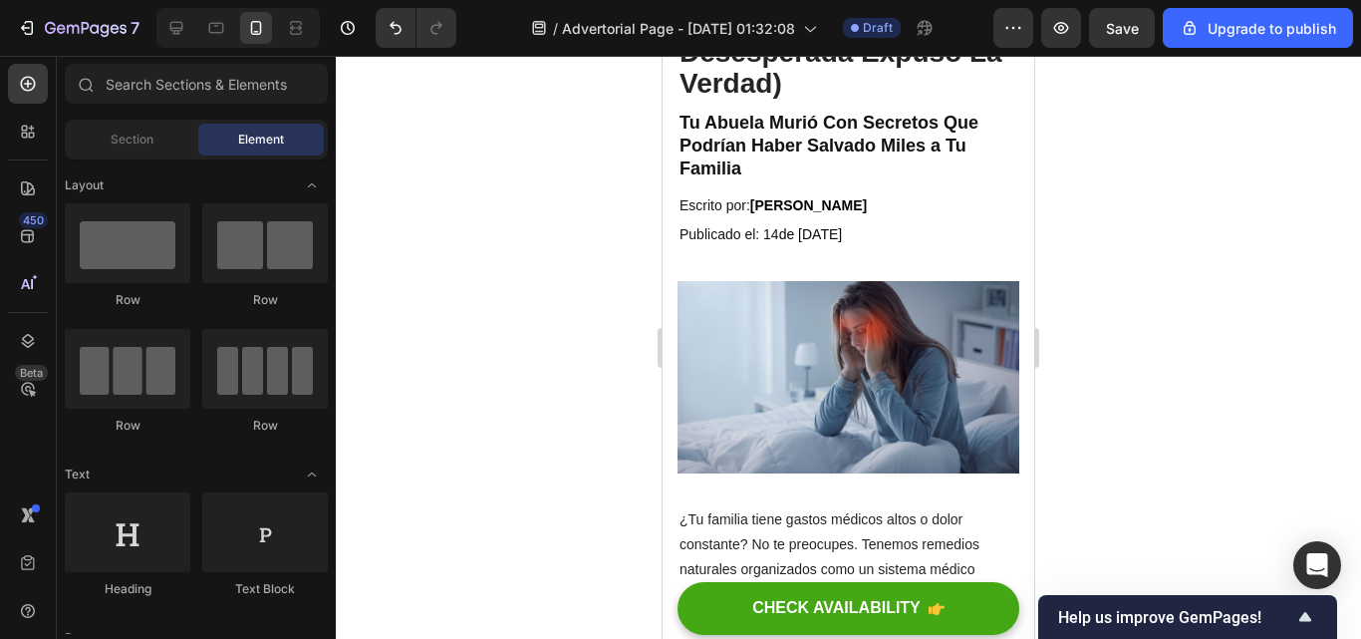
scroll to position [235, 0]
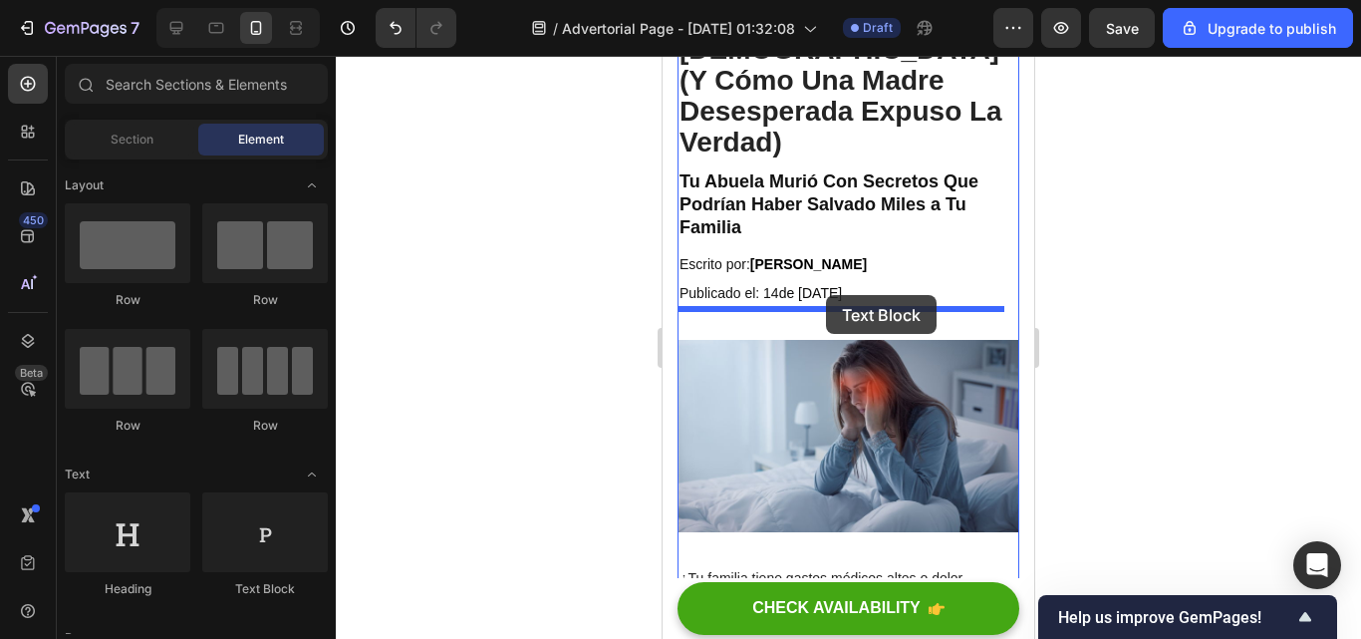
drag, startPoint x: 916, startPoint y: 581, endPoint x: 826, endPoint y: 295, distance: 299.7
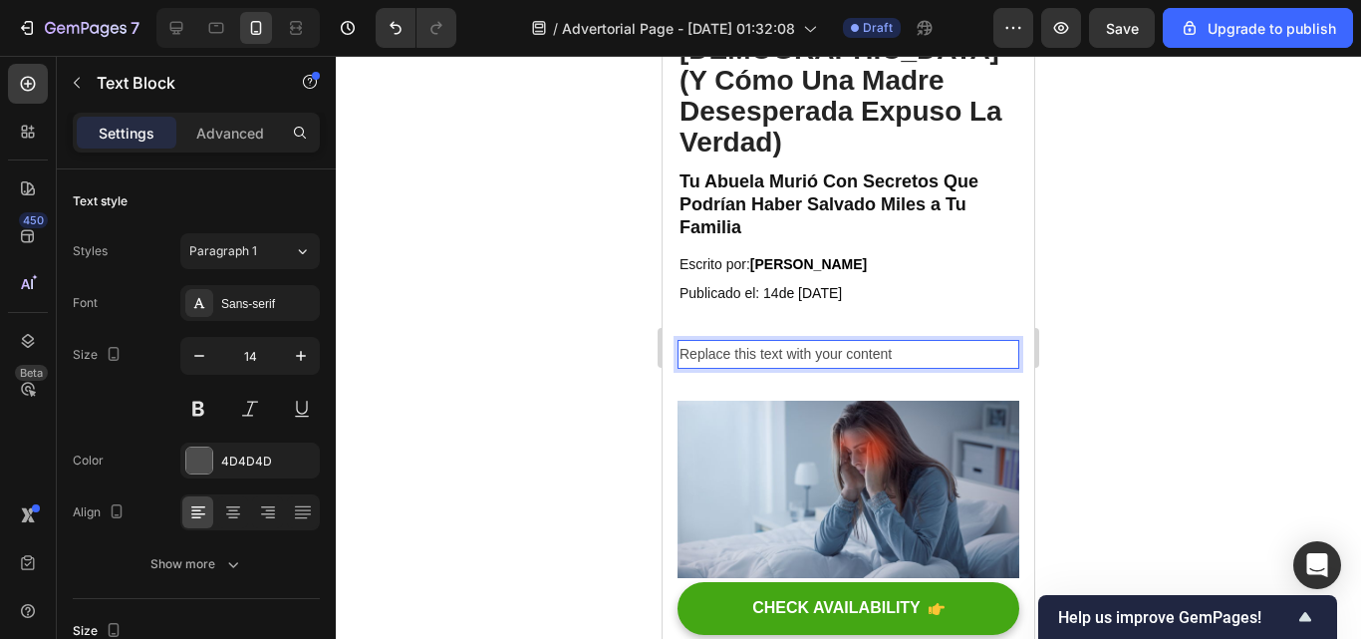
click at [909, 340] on div "Replace this text with your content" at bounding box center [849, 354] width 342 height 29
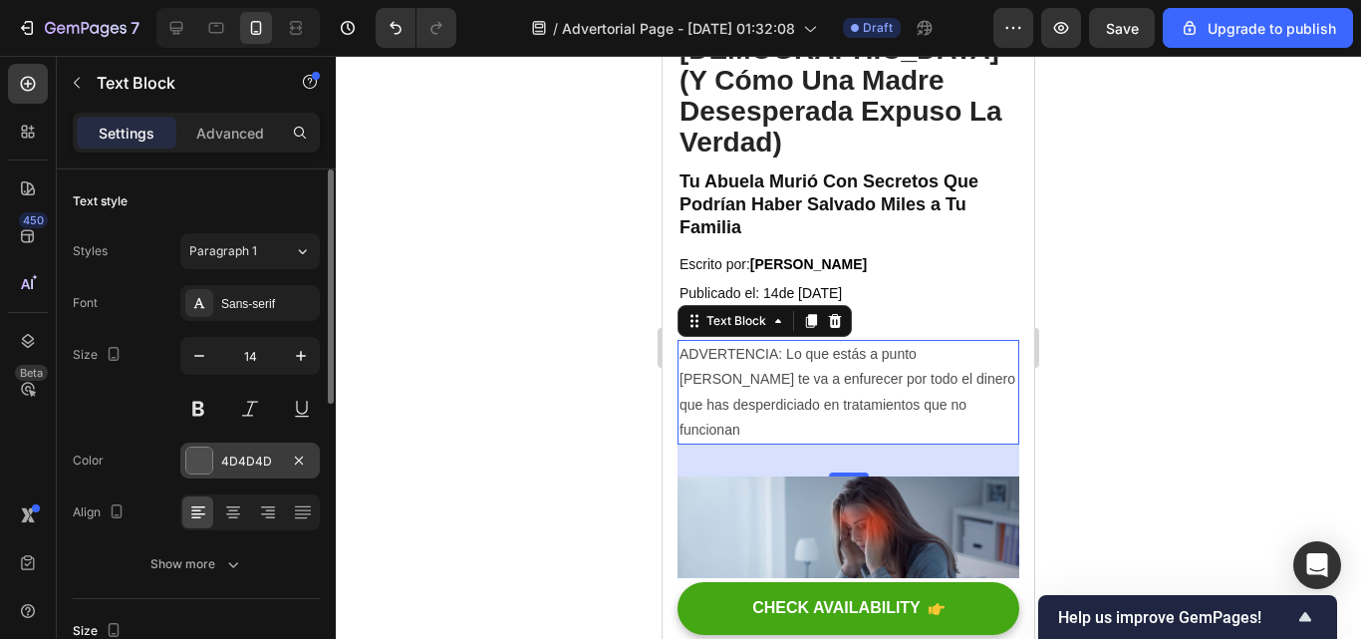
click at [240, 466] on div "4D4D4D" at bounding box center [250, 461] width 58 height 18
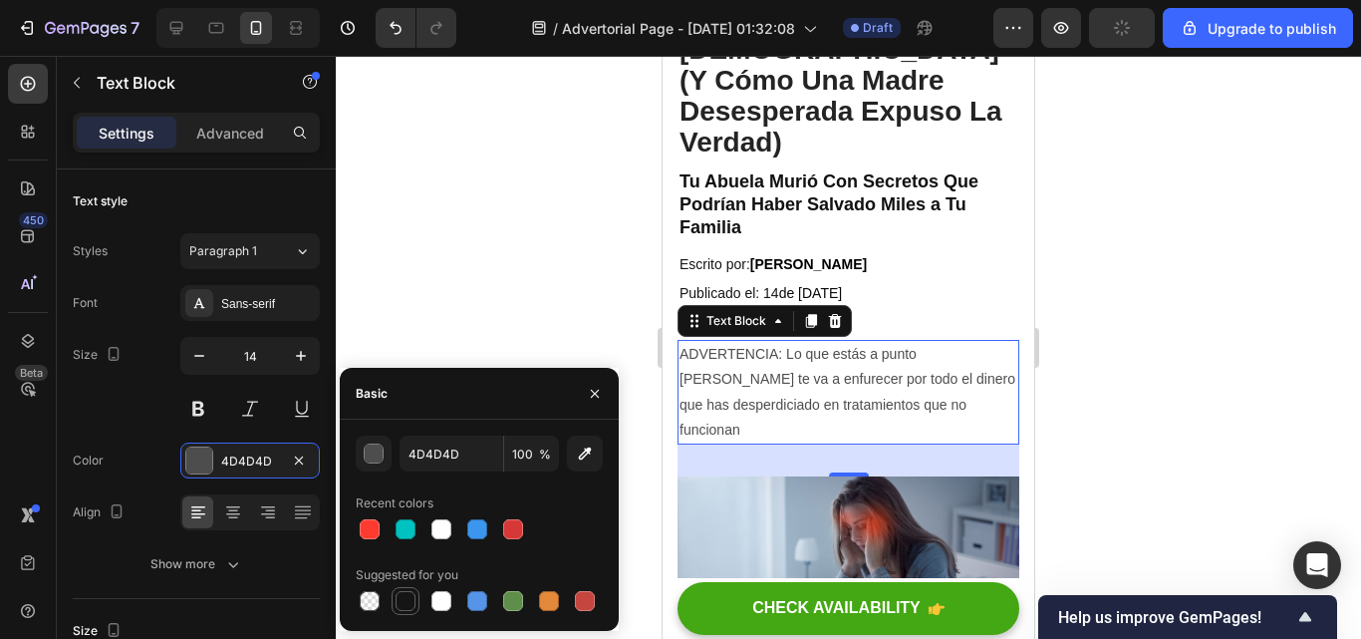
click at [402, 611] on div at bounding box center [406, 601] width 24 height 24
type input "151515"
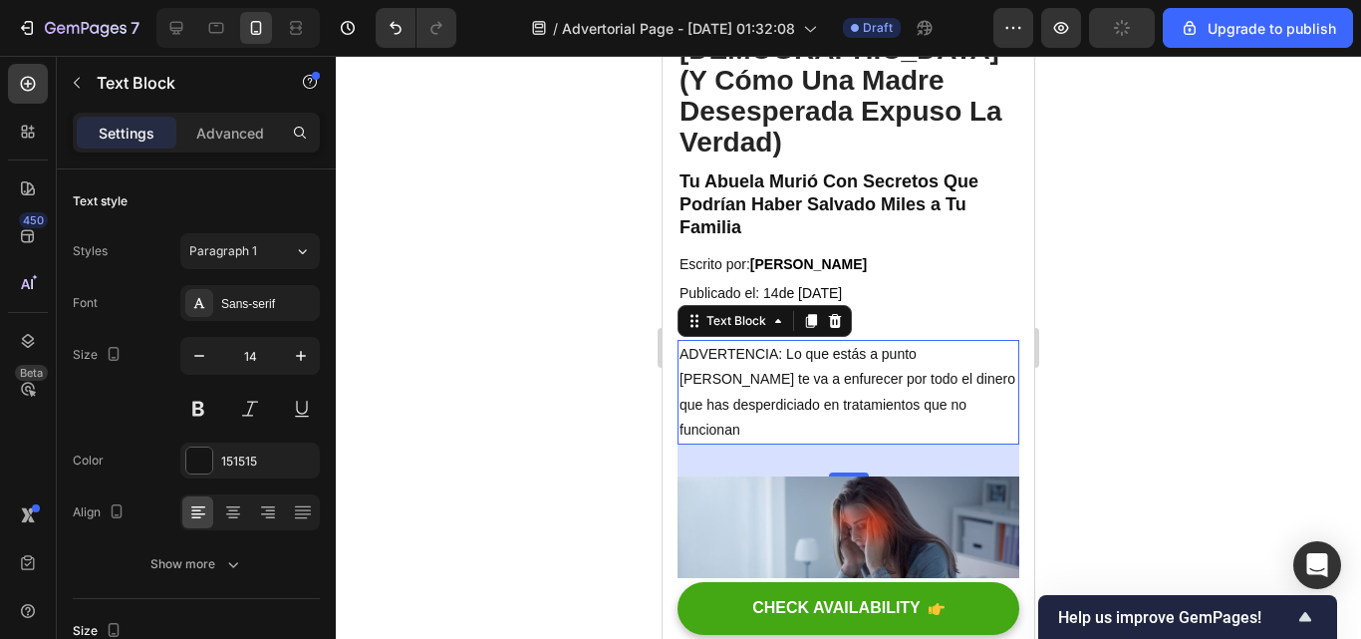
click at [503, 141] on div at bounding box center [848, 347] width 1025 height 583
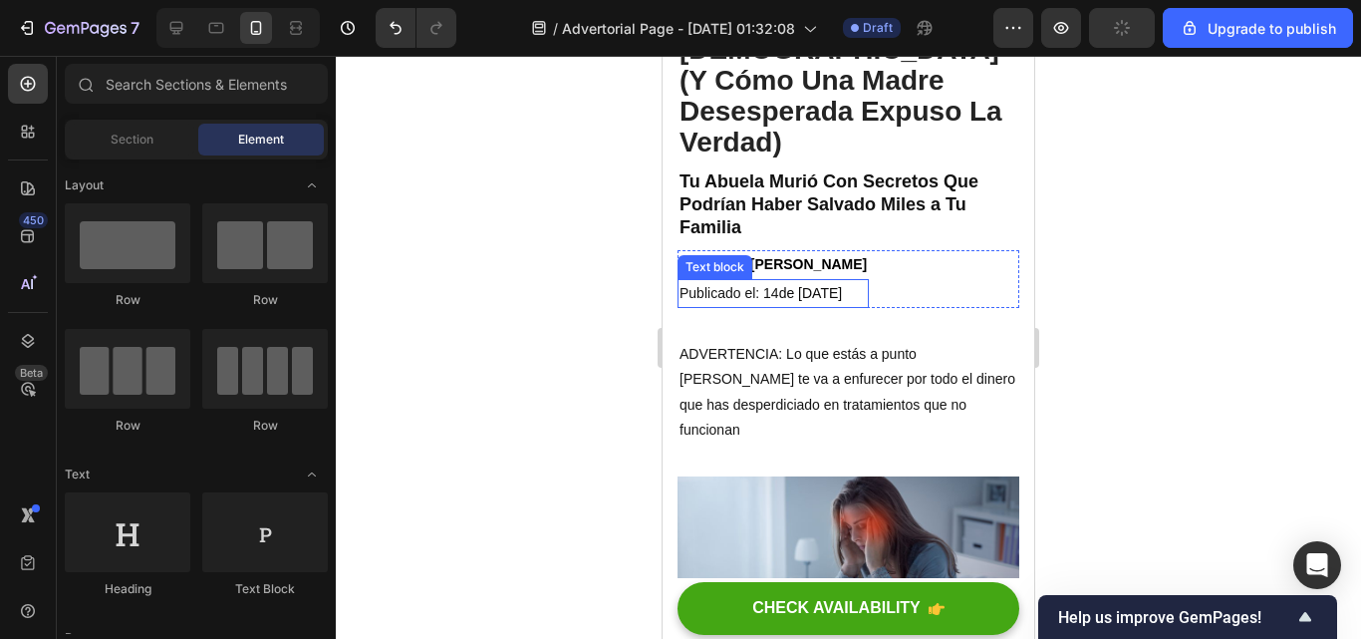
click at [843, 285] on span "de [DATE]" at bounding box center [811, 293] width 64 height 16
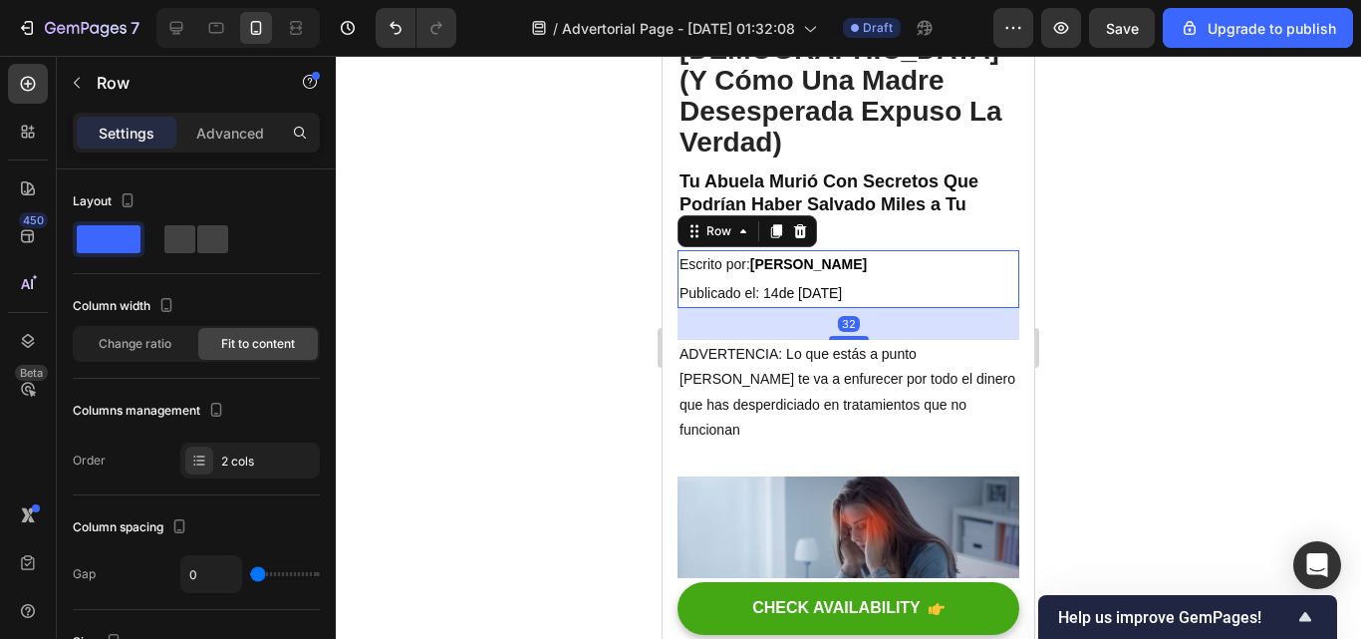
click at [968, 267] on div "Escrito por: Sofía Ramos Text block Publicado el: 14 de Septiembre, 2025 Text b…" at bounding box center [849, 279] width 342 height 58
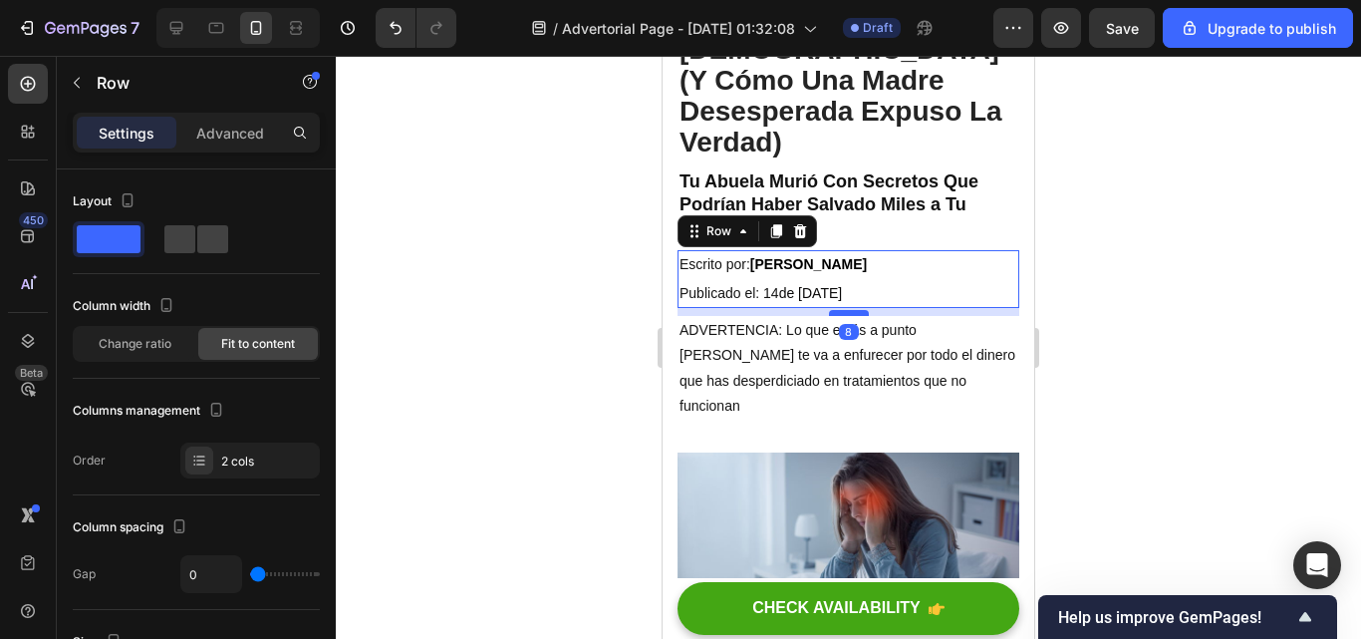
drag, startPoint x: 837, startPoint y: 306, endPoint x: 837, endPoint y: 282, distance: 23.9
click at [837, 310] on div at bounding box center [849, 313] width 40 height 6
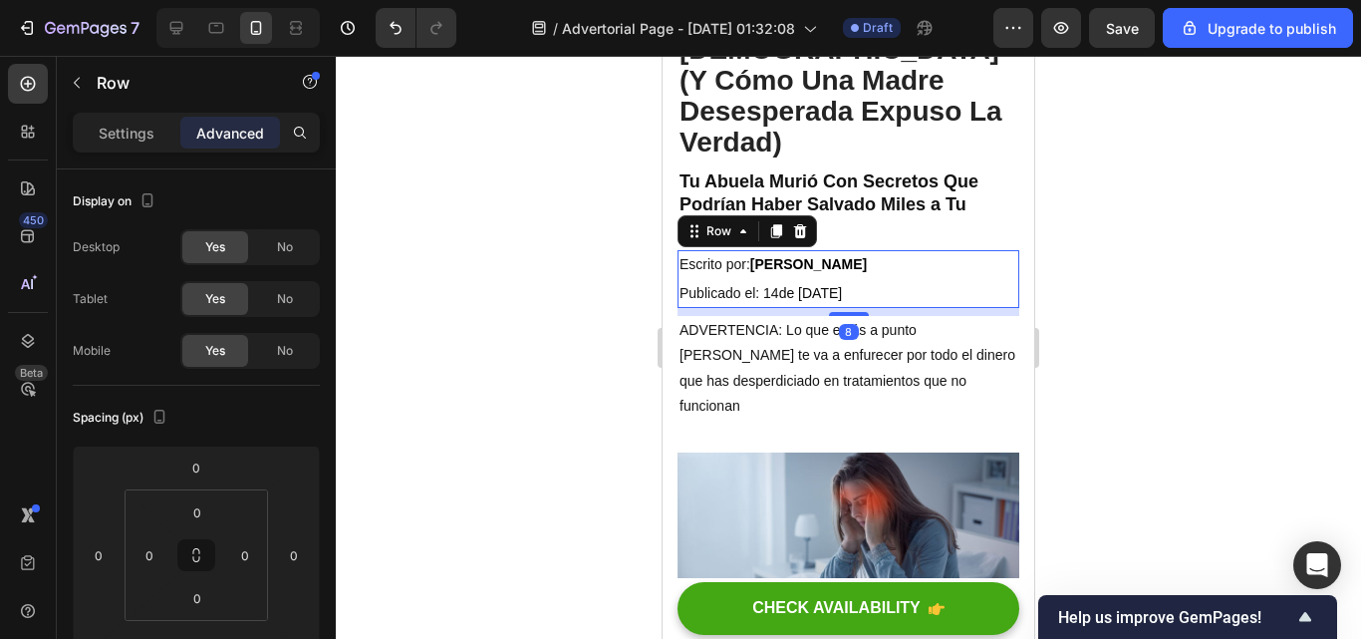
click at [1226, 302] on div at bounding box center [848, 347] width 1025 height 583
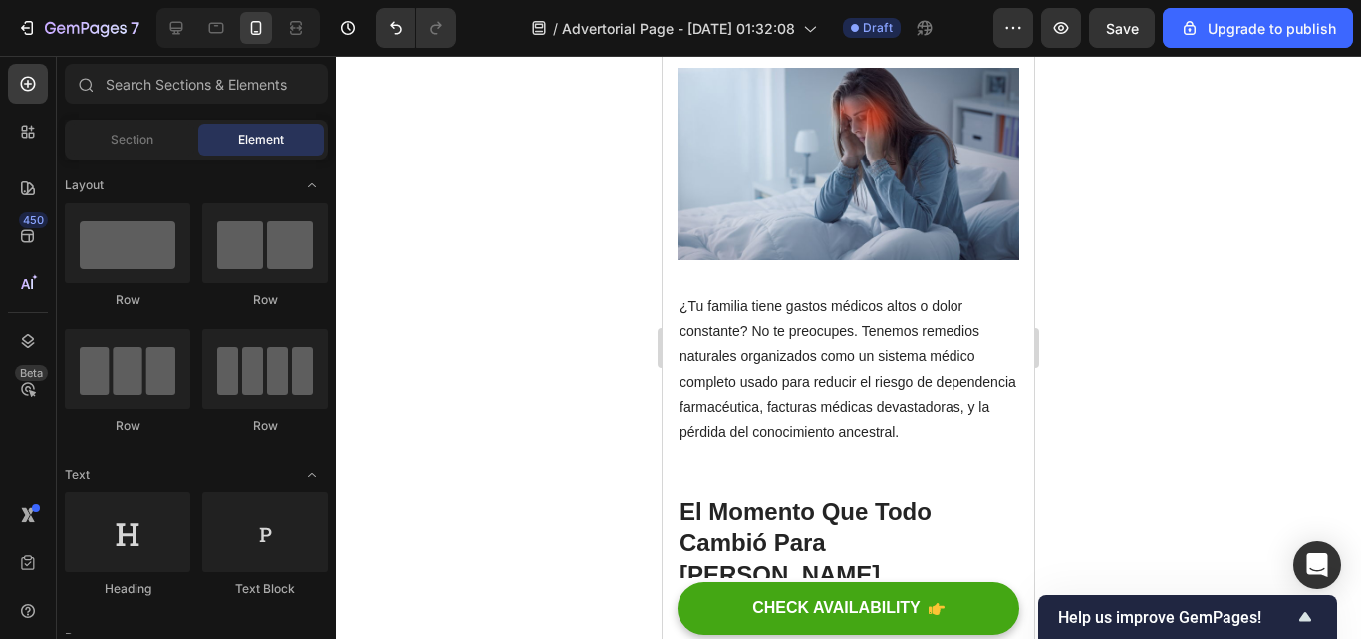
scroll to position [650, 0]
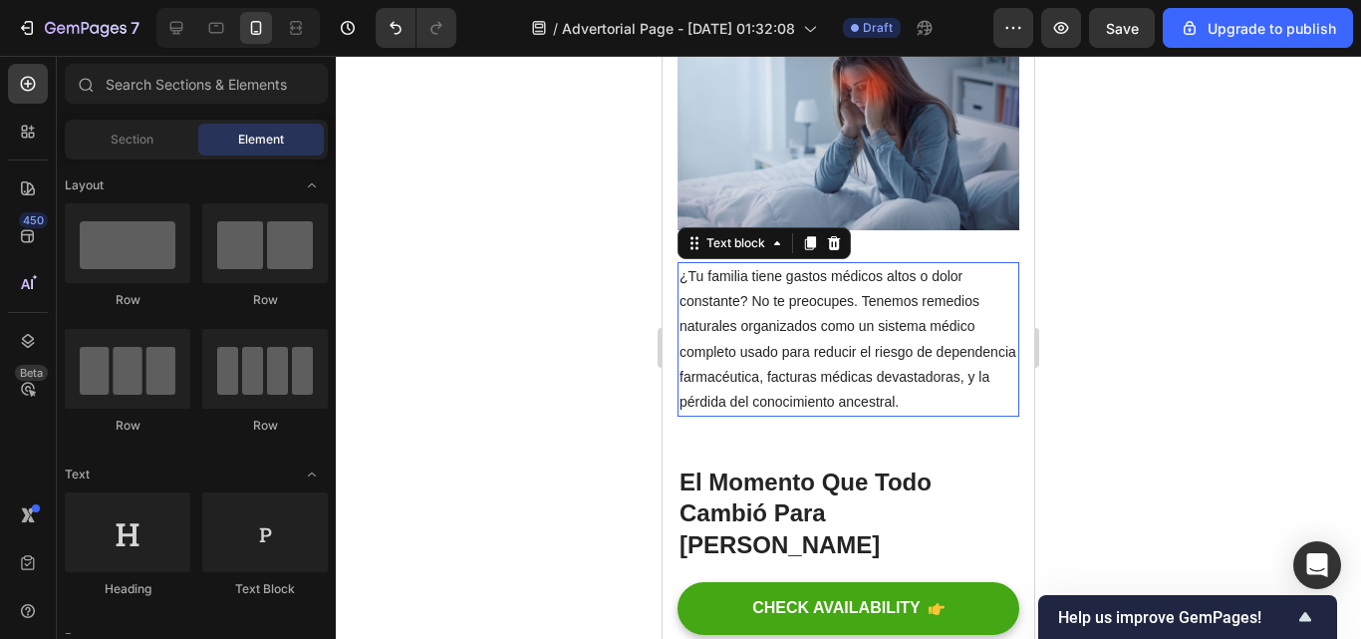
click at [758, 368] on p "¿Tu familia tiene gastos médicos altos o dolor constante? No te preocupes. Tene…" at bounding box center [849, 339] width 338 height 150
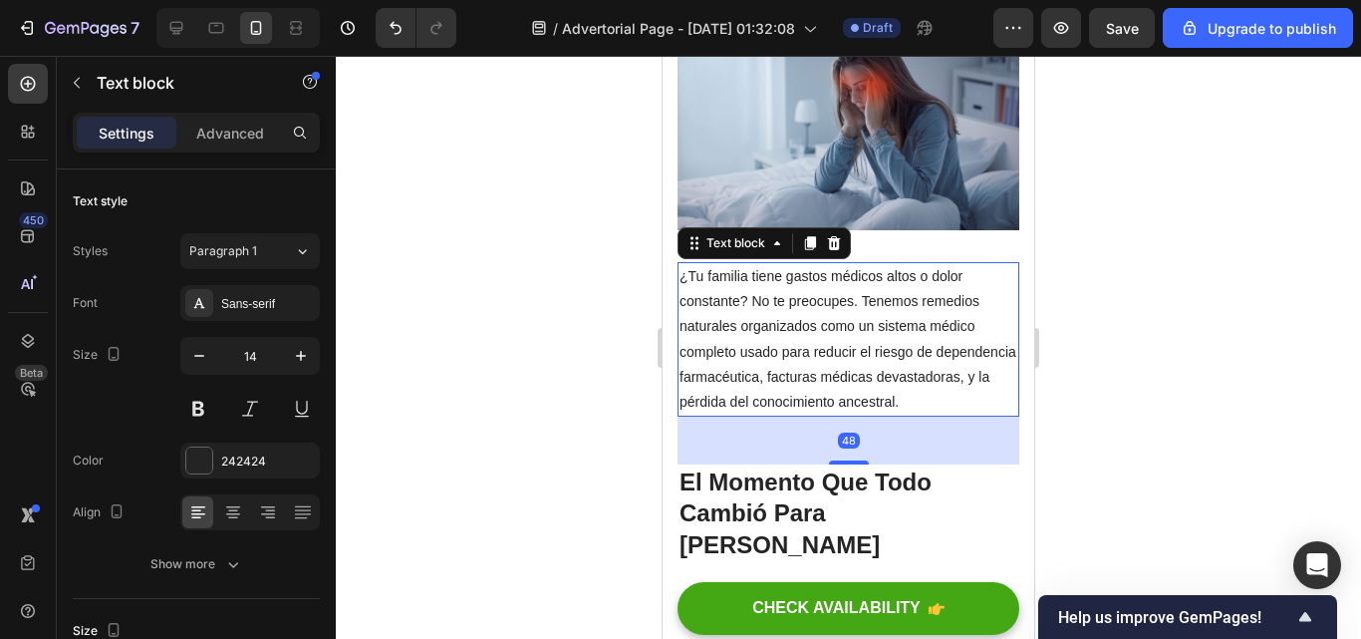
click at [746, 363] on p "¿Tu familia tiene gastos médicos altos o dolor constante? No te preocupes. Tene…" at bounding box center [849, 339] width 338 height 150
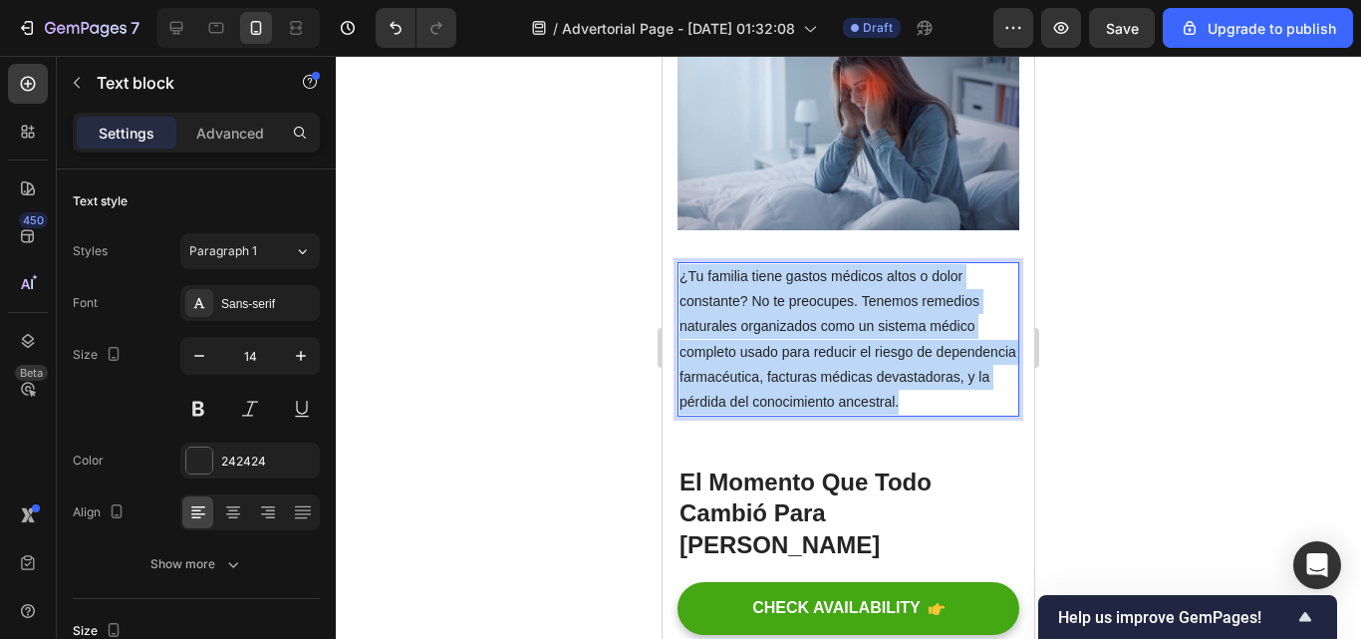
click at [746, 363] on p "¿Tu familia tiene gastos médicos altos o dolor constante? No te preocupes. Tene…" at bounding box center [849, 339] width 338 height 150
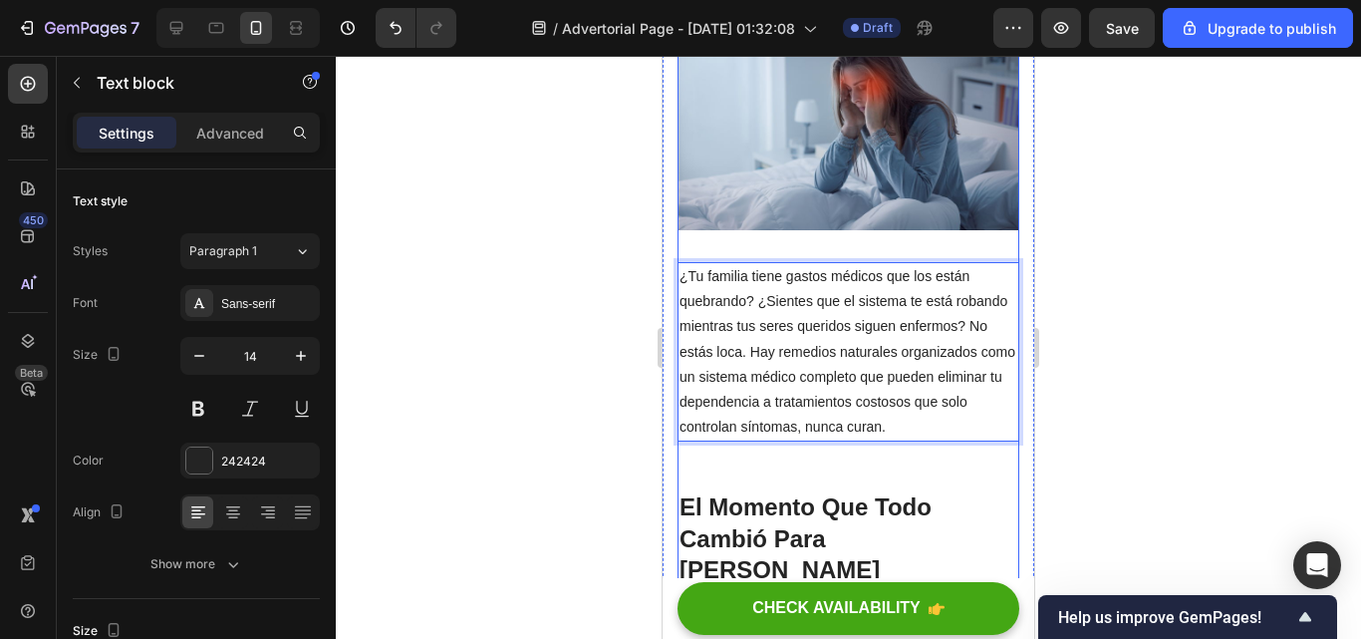
click at [1166, 381] on div at bounding box center [848, 347] width 1025 height 583
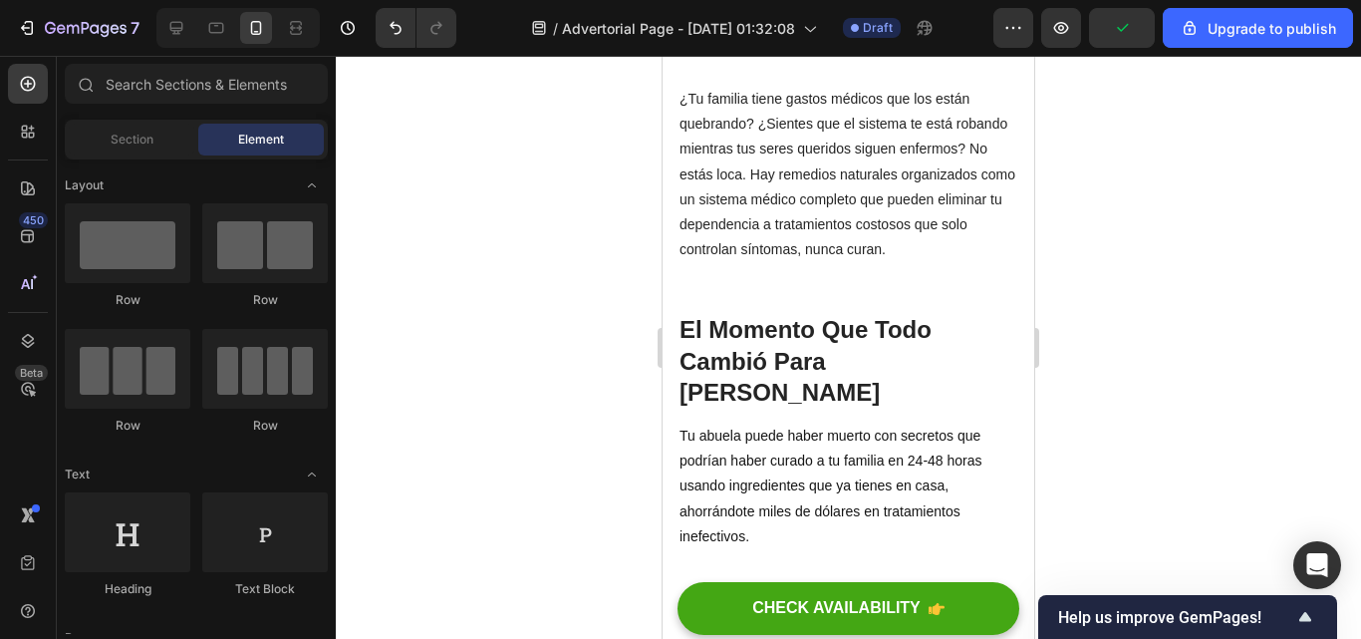
scroll to position [886, 0]
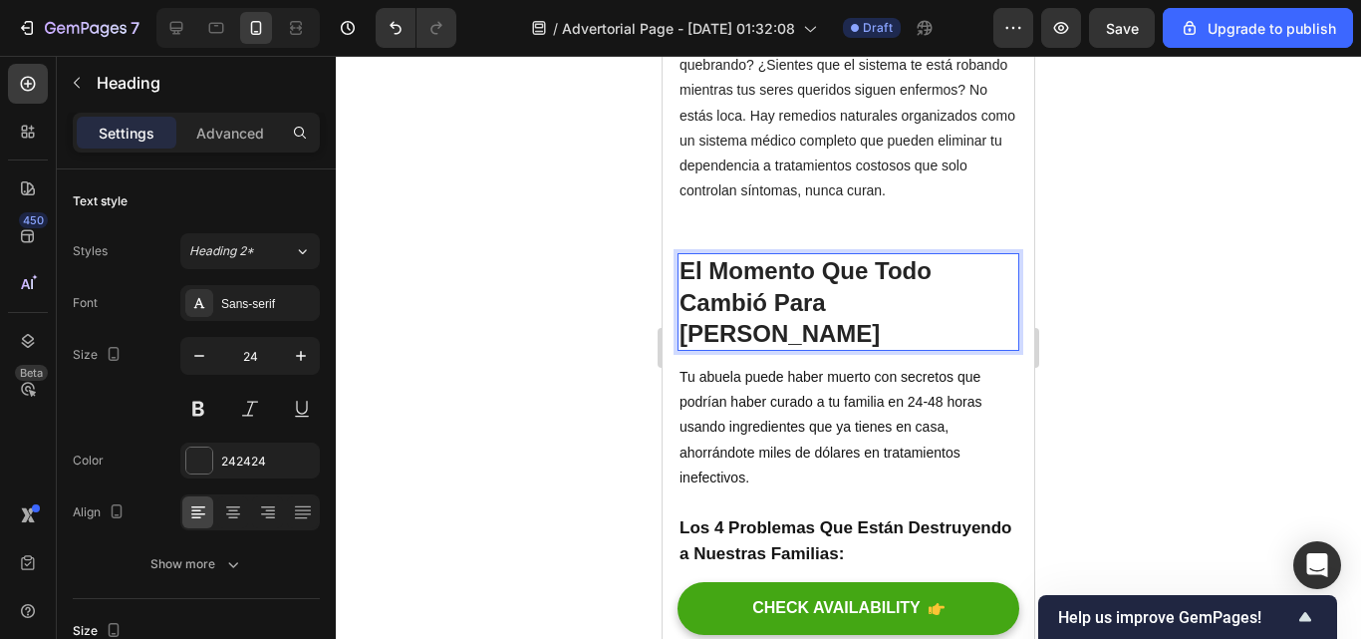
click at [926, 253] on h2 "El Momento Que Todo Cambió Para Carmen" at bounding box center [849, 302] width 342 height 98
click at [926, 255] on p "El Momento Que Todo Cambió Para Carmen" at bounding box center [849, 302] width 338 height 94
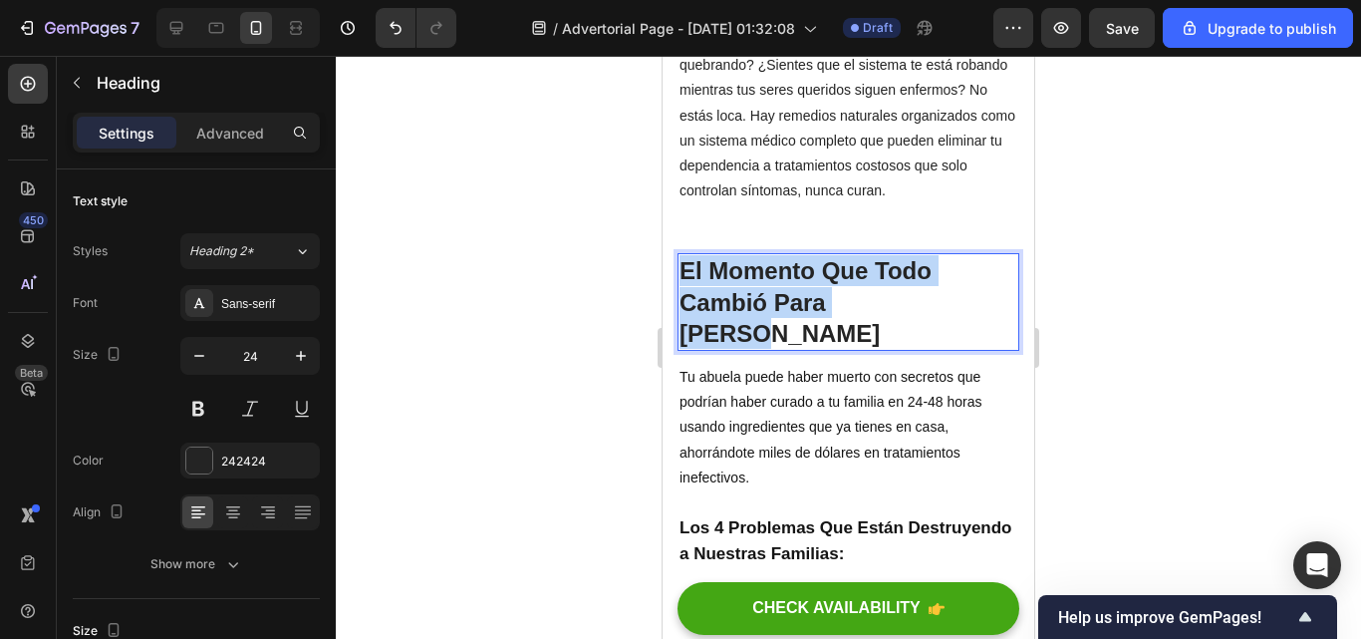
click at [926, 255] on p "El Momento Que Todo Cambió Para Carmen" at bounding box center [849, 302] width 338 height 94
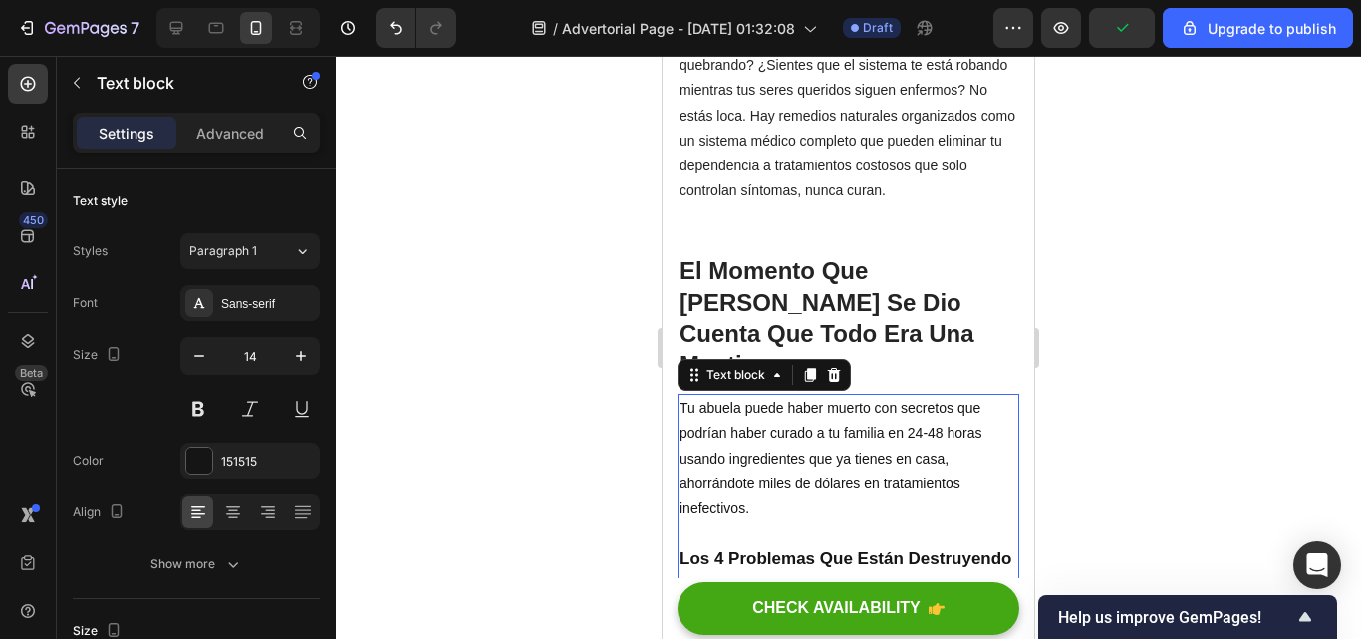
click at [955, 546] on p "Los 4 Problemas Que Están Destruyendo a Nuestras Familias:" at bounding box center [849, 572] width 338 height 52
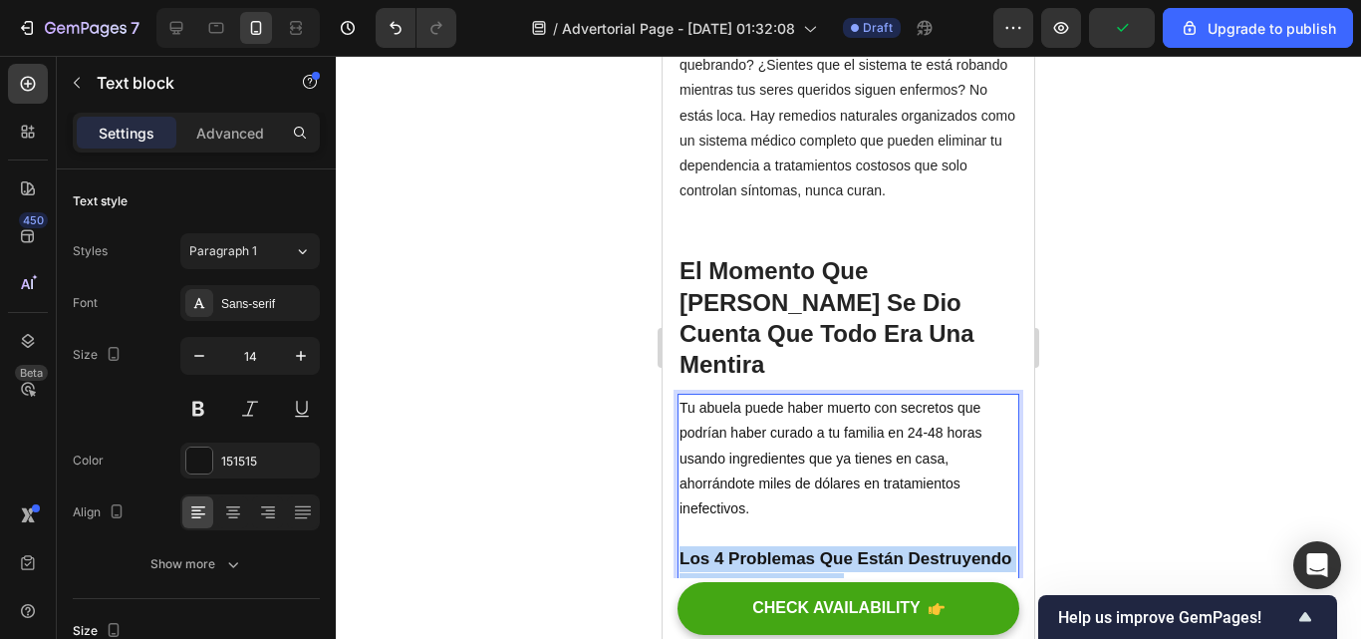
click at [955, 546] on p "Los 4 Problemas Que Están Destruyendo a Nuestras Familias:" at bounding box center [849, 572] width 338 height 52
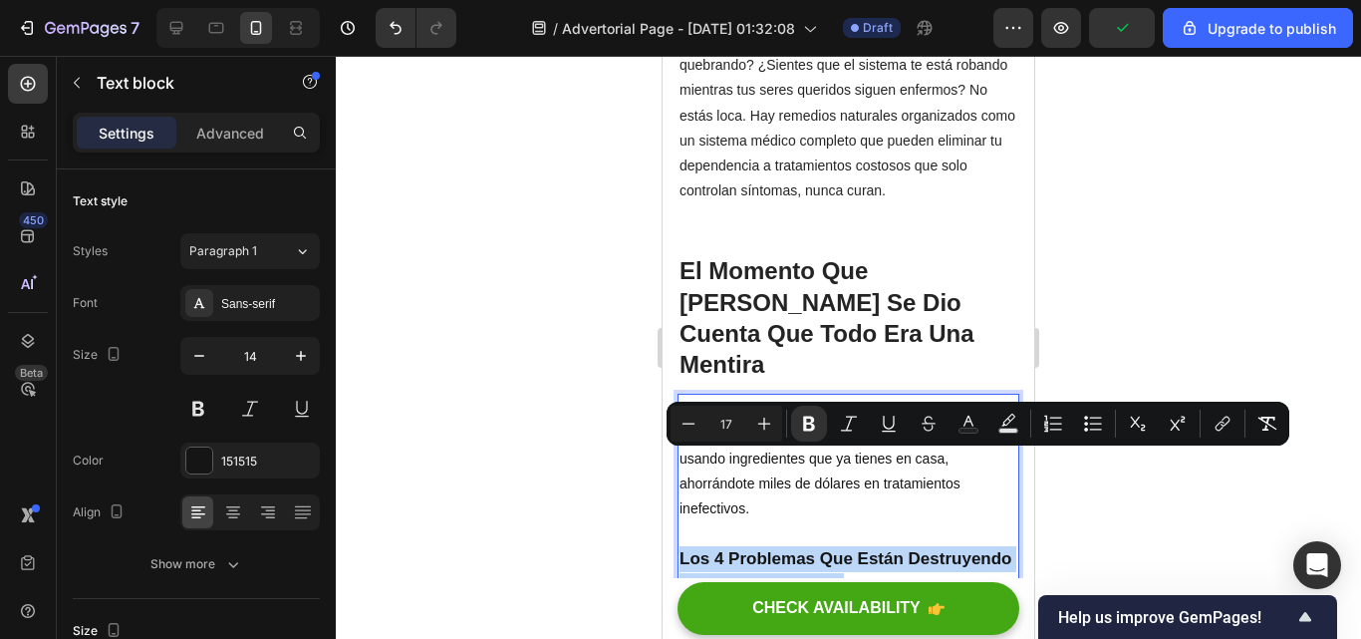
click at [955, 546] on p "Los 4 Problemas Que Están Destruyendo a Nuestras Familias:" at bounding box center [849, 572] width 338 height 52
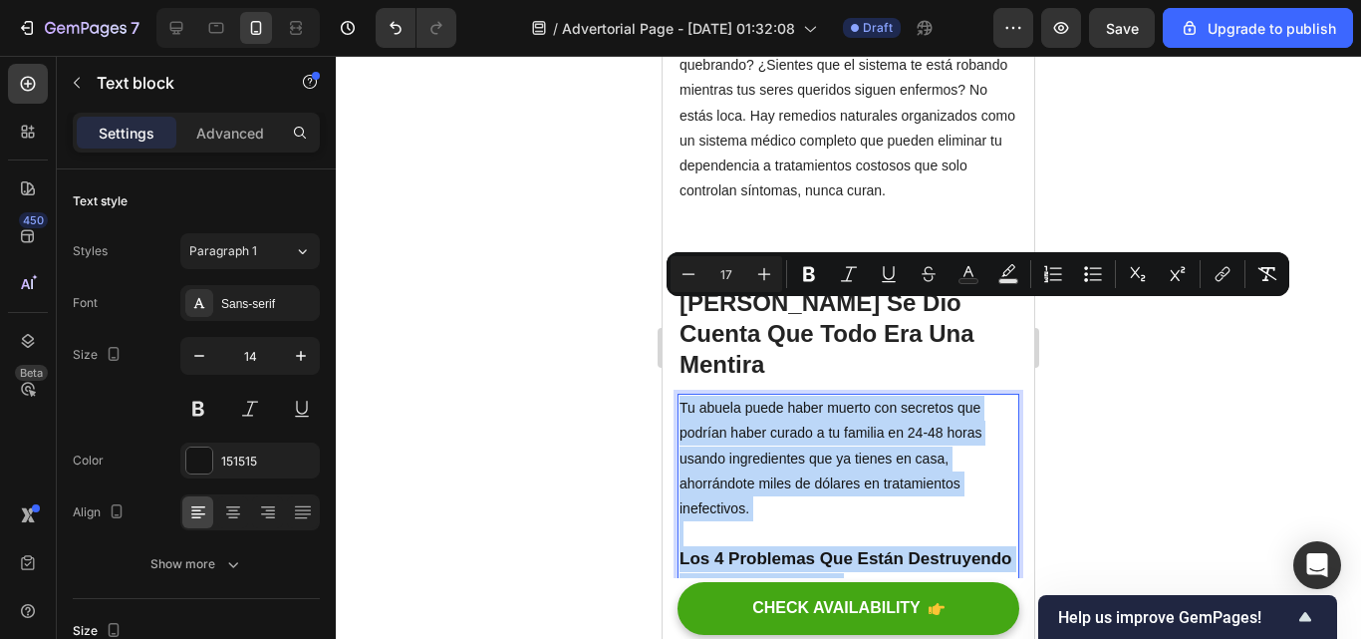
drag, startPoint x: 955, startPoint y: 489, endPoint x: 681, endPoint y: 316, distance: 324.2
click at [681, 394] on div "Tu abuela puede haber muerto con secretos que podrían haber curado a tu familia…" at bounding box center [849, 497] width 342 height 207
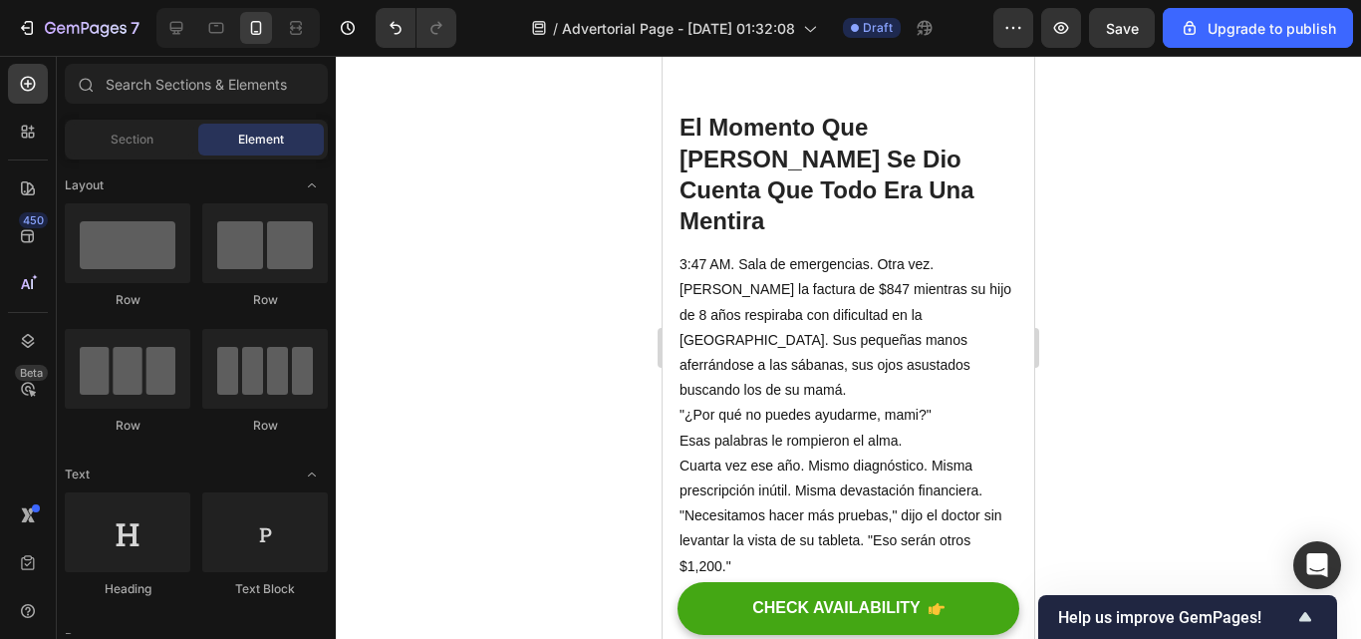
scroll to position [1179, 0]
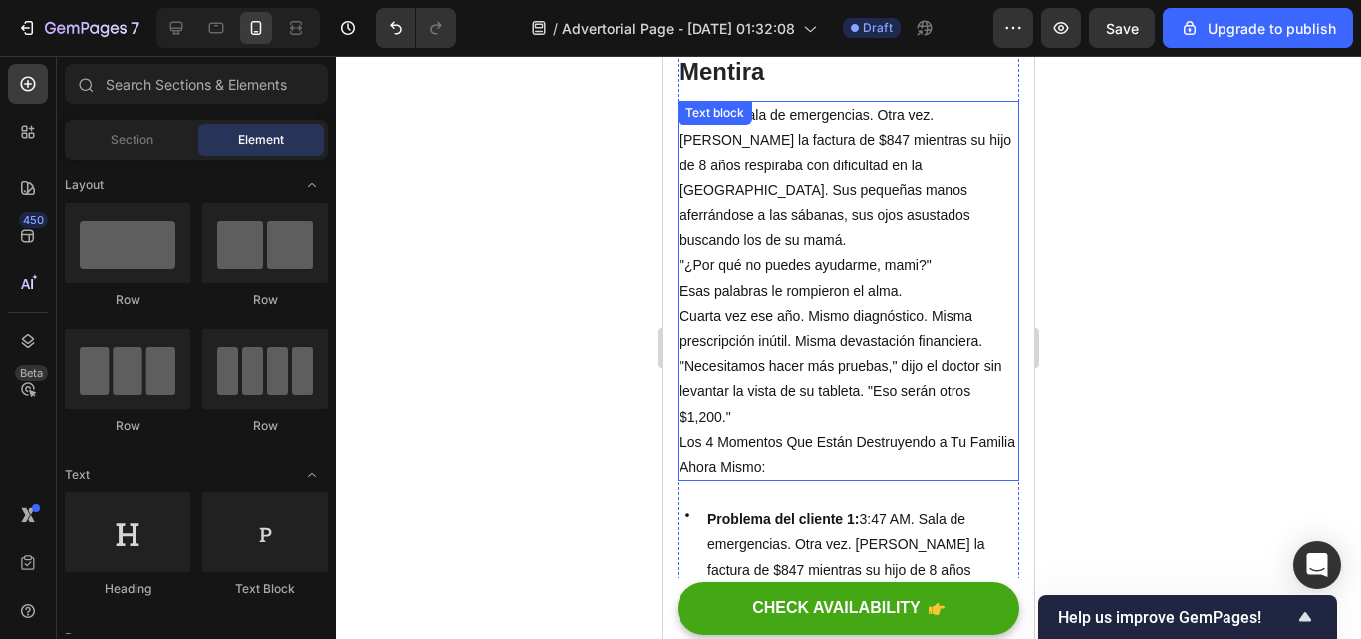
click at [821, 429] on p "Los 4 Momentos Que Están Destruyendo a Tu Familia Ahora Mismo:" at bounding box center [849, 454] width 338 height 50
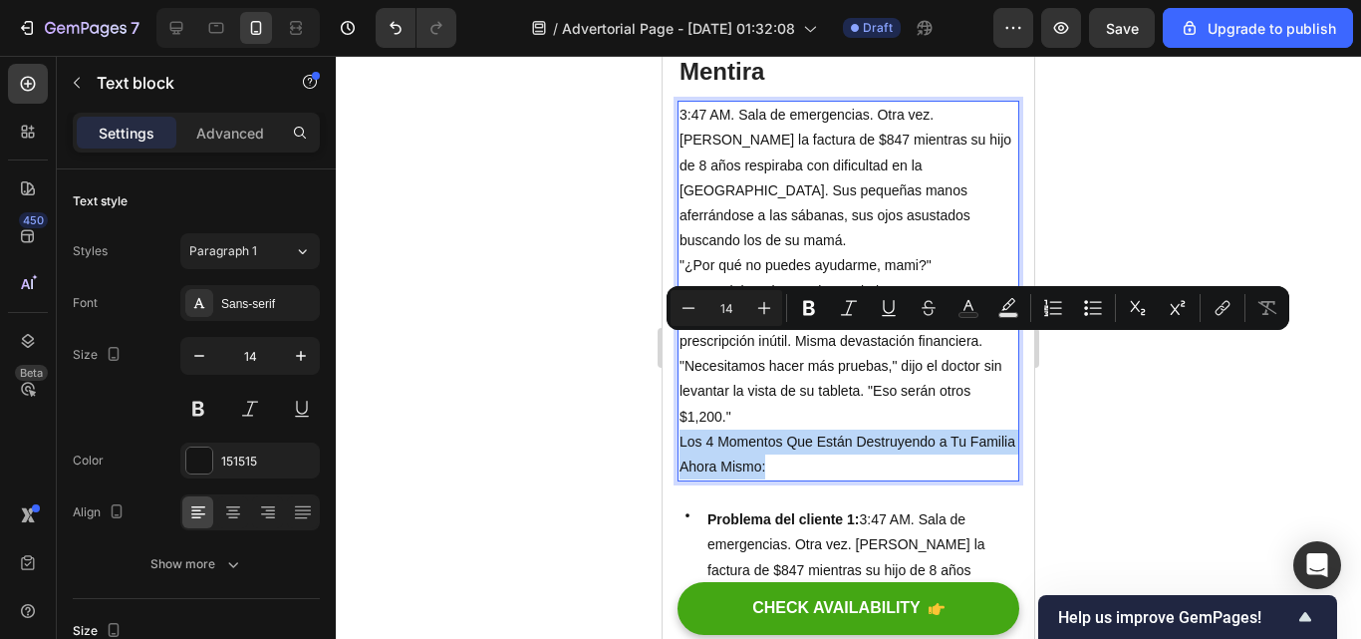
drag, startPoint x: 821, startPoint y: 369, endPoint x: 701, endPoint y: 354, distance: 120.5
click at [701, 429] on p "Los 4 Momentos Que Están Destruyendo a Tu Familia Ahora Mismo:" at bounding box center [849, 454] width 338 height 50
click at [764, 294] on button "Plus" at bounding box center [764, 308] width 36 height 36
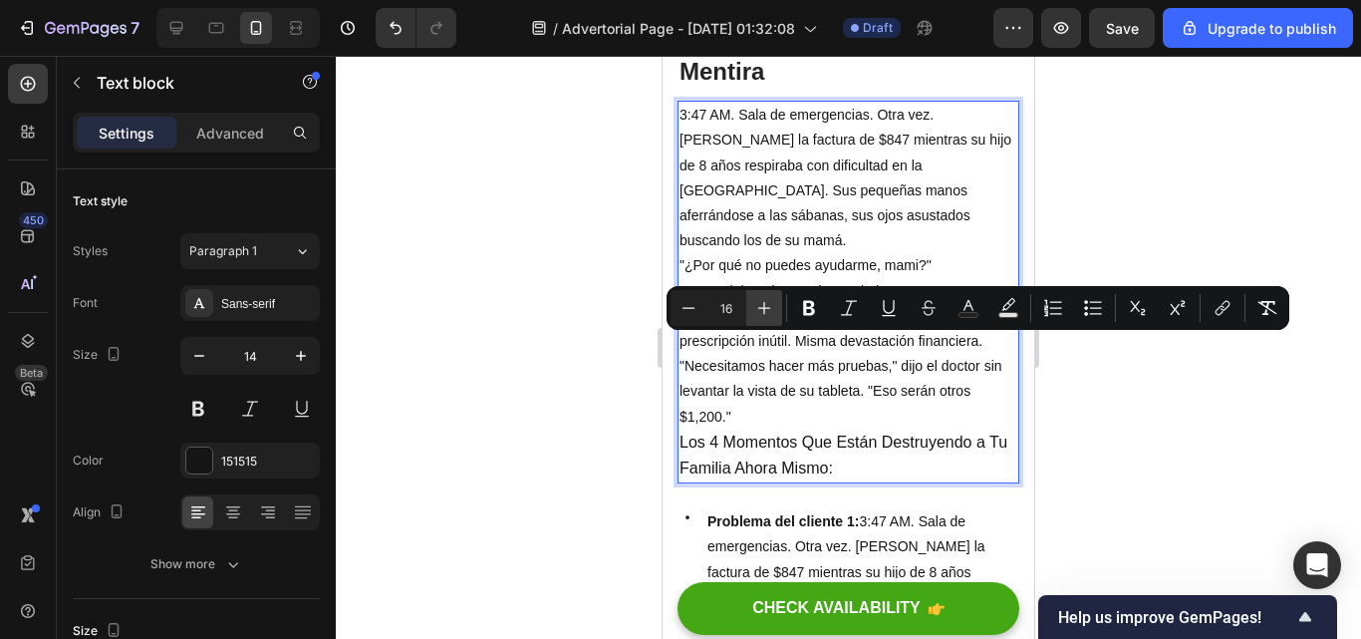
click at [764, 294] on button "Plus" at bounding box center [764, 308] width 36 height 36
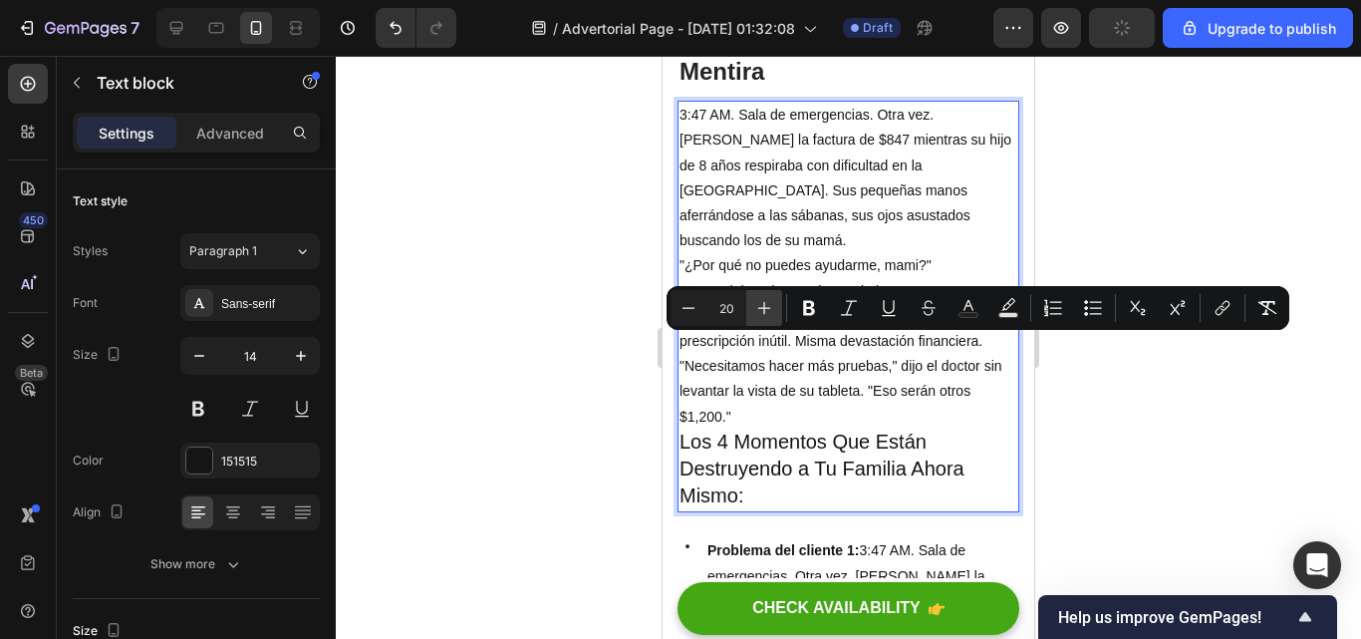
click at [764, 294] on button "Plus" at bounding box center [764, 308] width 36 height 36
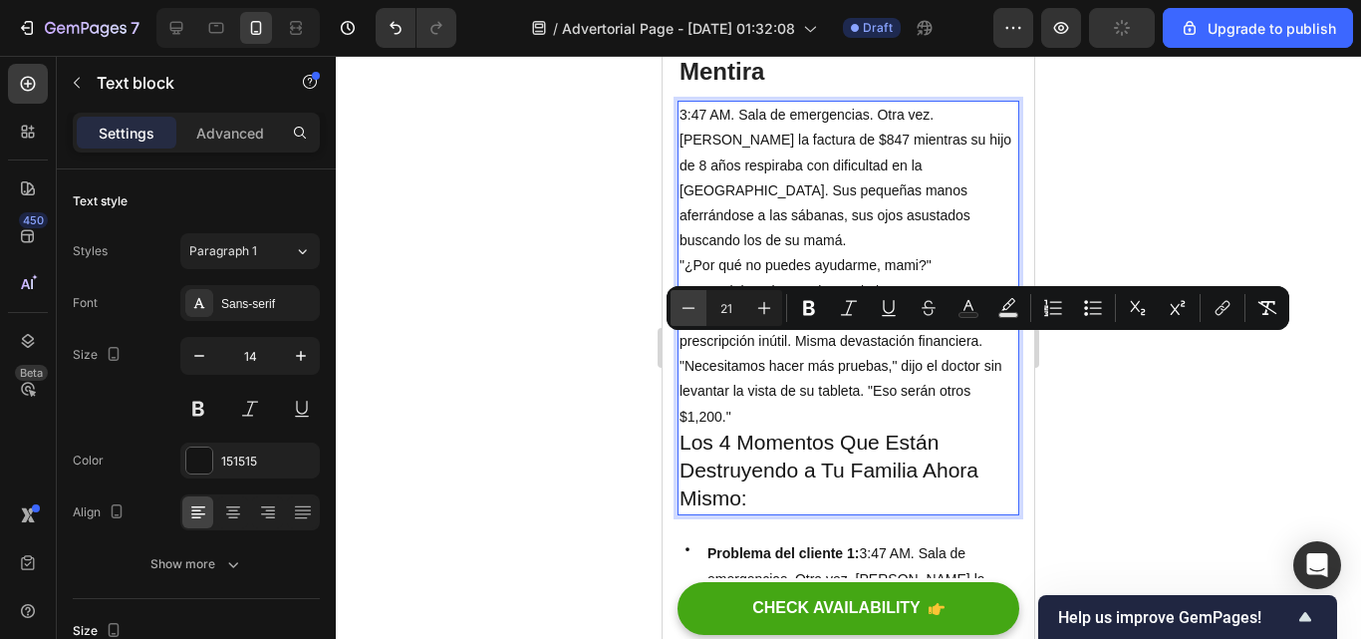
click at [688, 301] on icon "Editor contextual toolbar" at bounding box center [689, 308] width 20 height 20
type input "20"
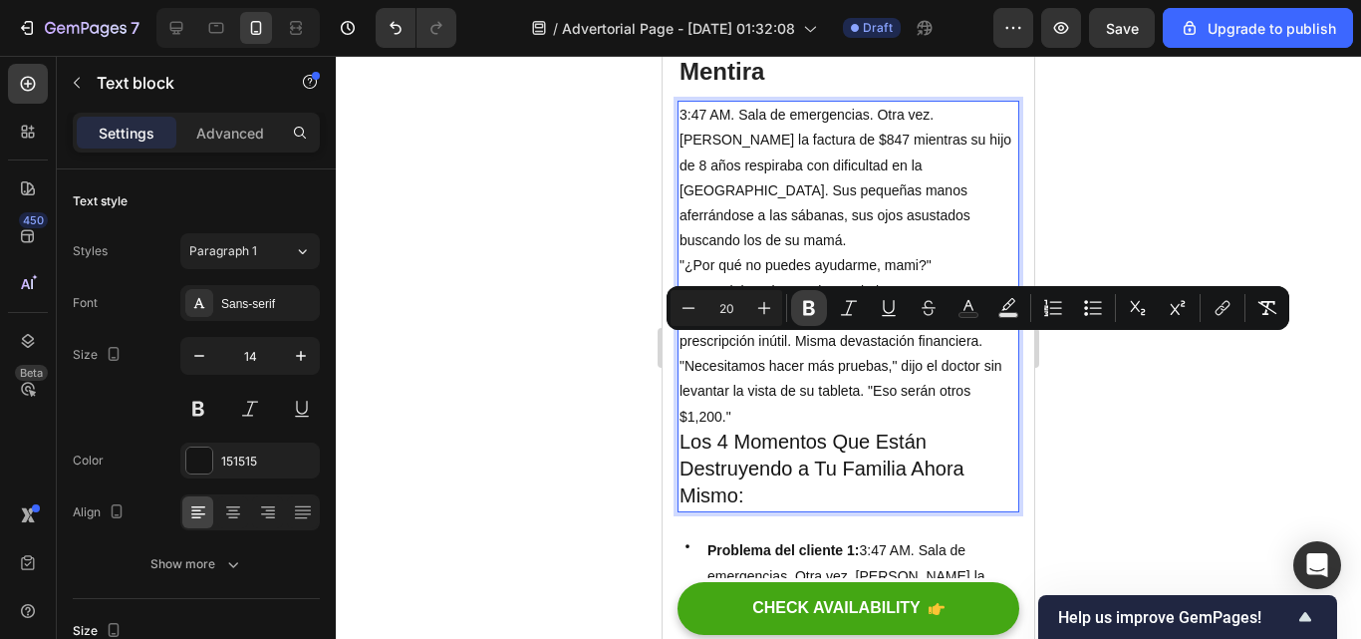
click at [805, 310] on icon "Editor contextual toolbar" at bounding box center [809, 308] width 12 height 15
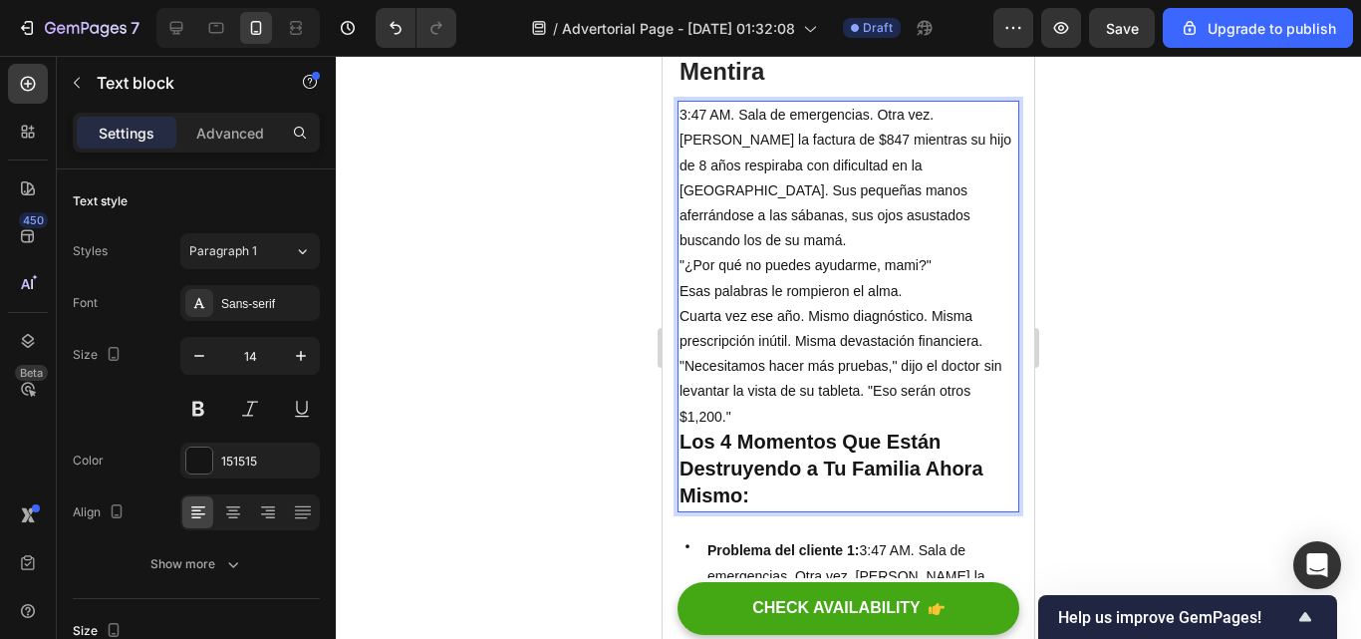
click at [1138, 357] on div at bounding box center [848, 347] width 1025 height 583
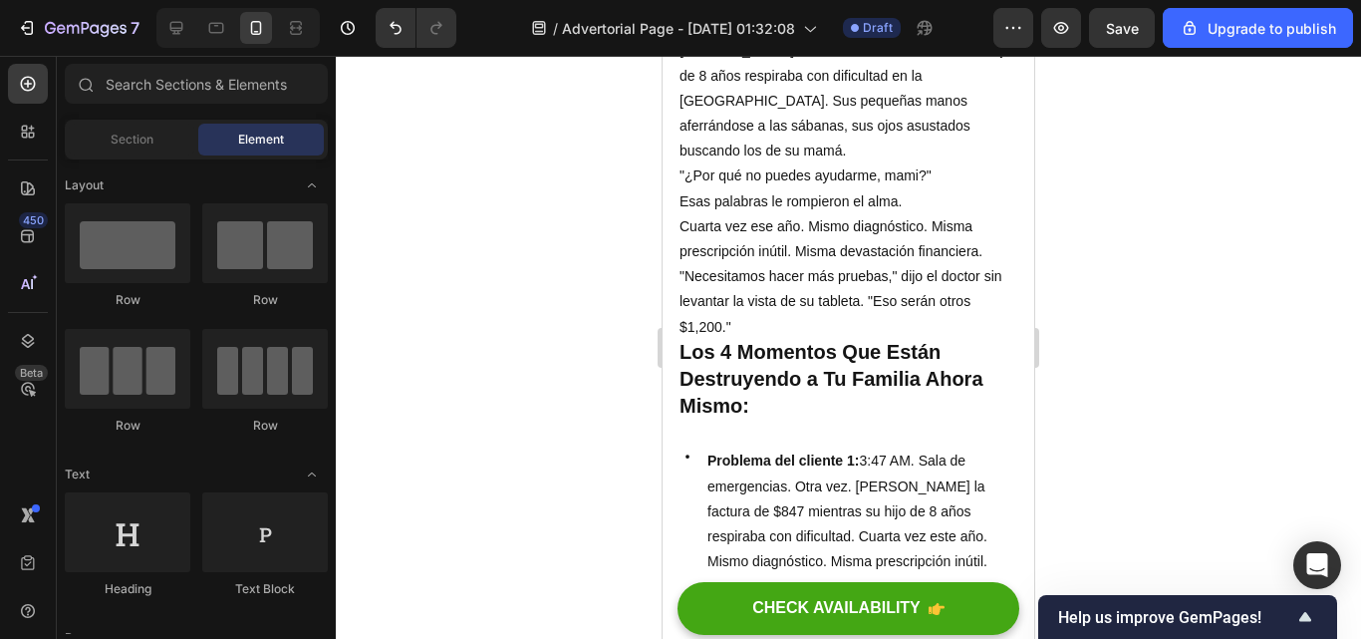
scroll to position [1358, 0]
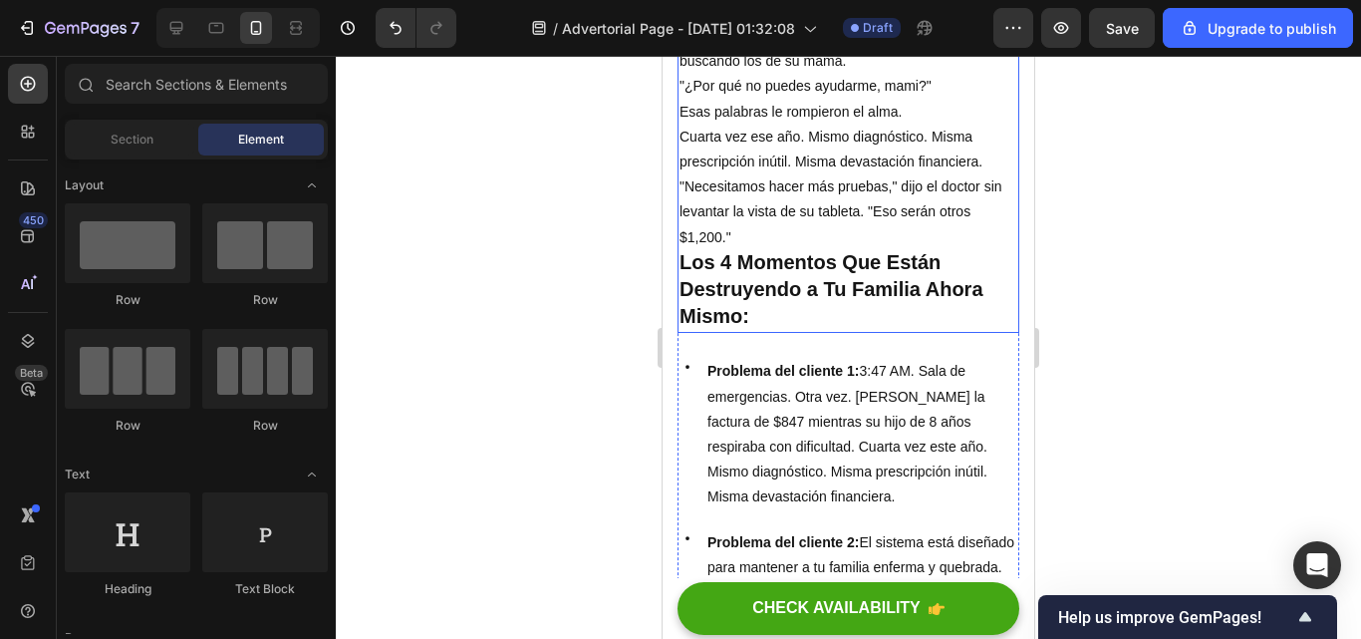
click at [806, 174] on p ""Necesitamos hacer más pruebas," dijo el doctor sin levantar la vista de su tab…" at bounding box center [849, 212] width 338 height 76
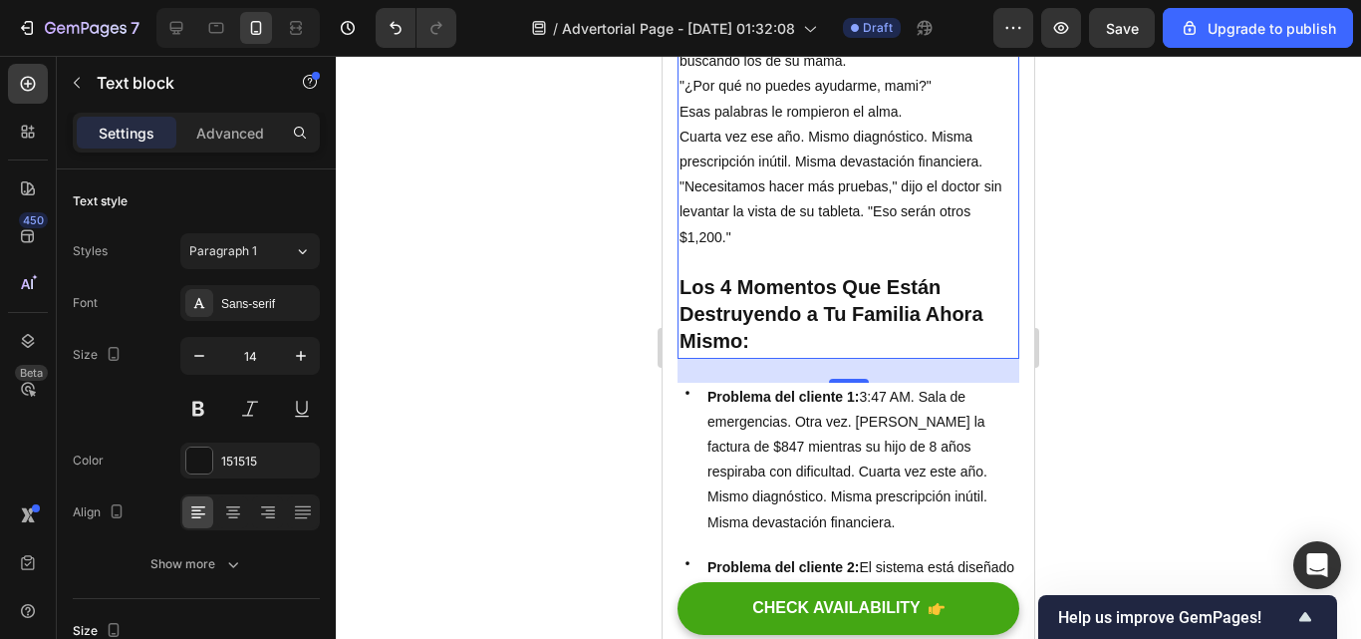
click at [1232, 240] on div at bounding box center [848, 347] width 1025 height 583
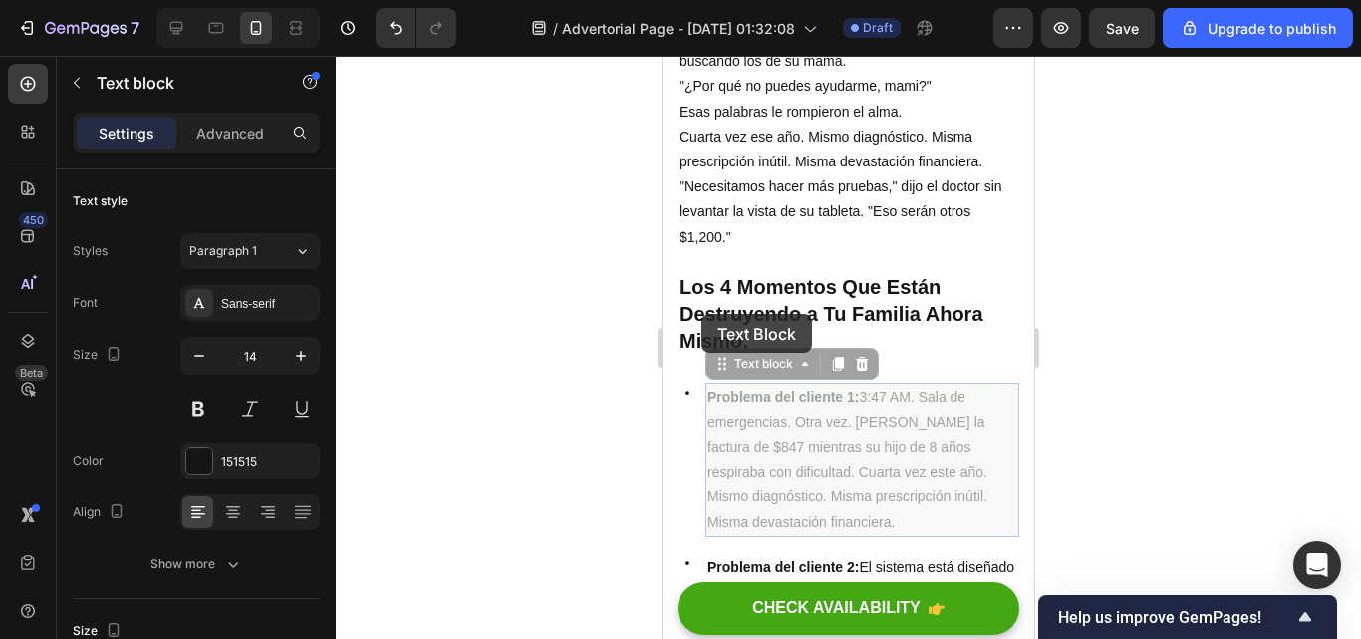
drag, startPoint x: 854, startPoint y: 430, endPoint x: 701, endPoint y: 314, distance: 191.9
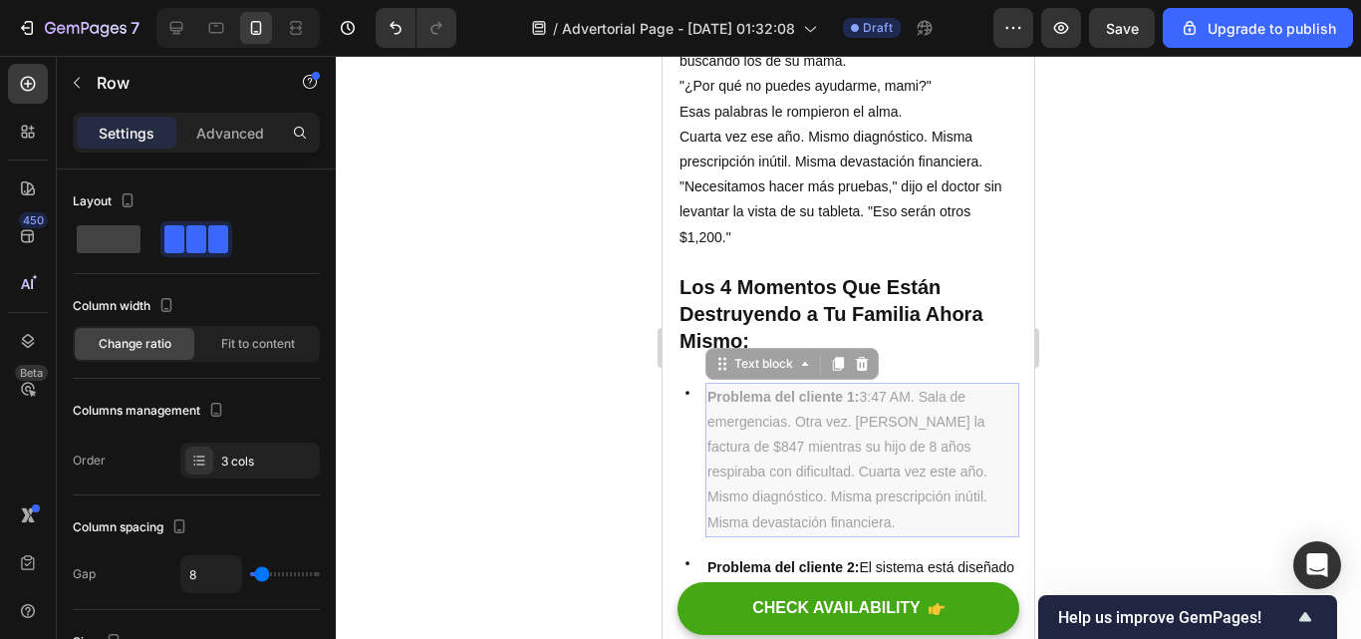
click at [855, 553] on div "Icon Problema del cliente 2: El sistema está diseñado para mantener a tu famili…" at bounding box center [849, 642] width 342 height 179
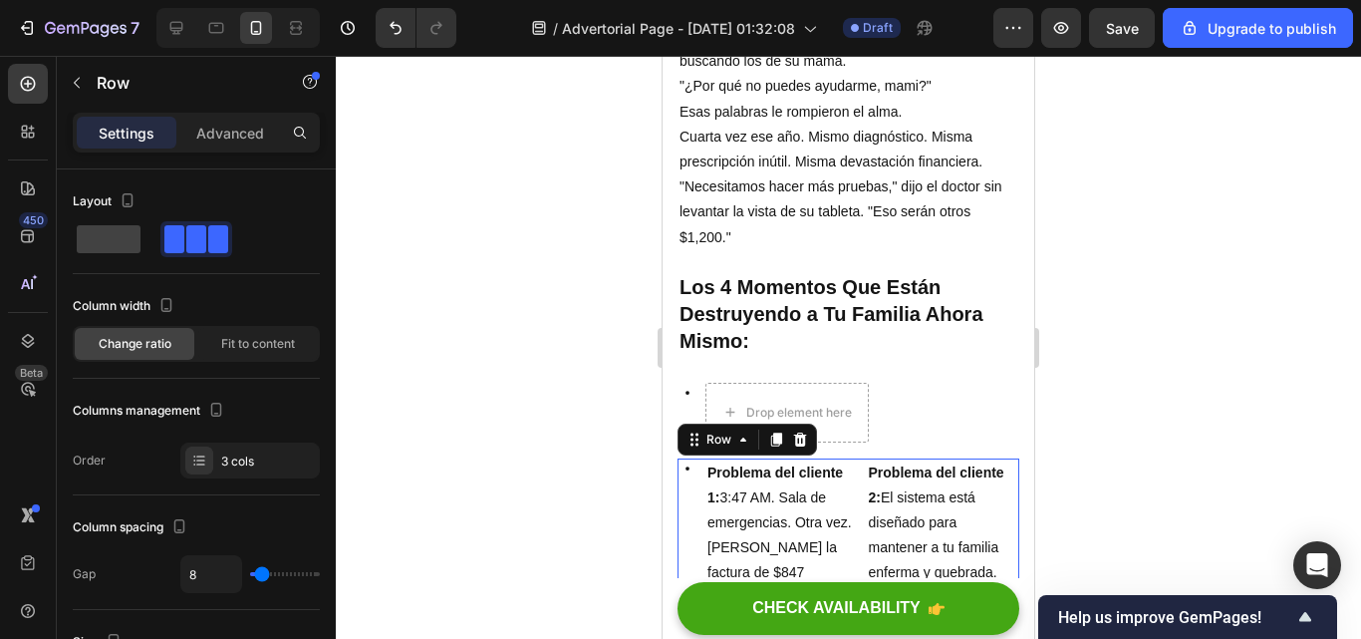
click at [855, 458] on div "Icon Problema del cliente 1: 3:47 AM. Sala de emergencias. Otra vez. Carmen mir…" at bounding box center [849, 648] width 342 height 381
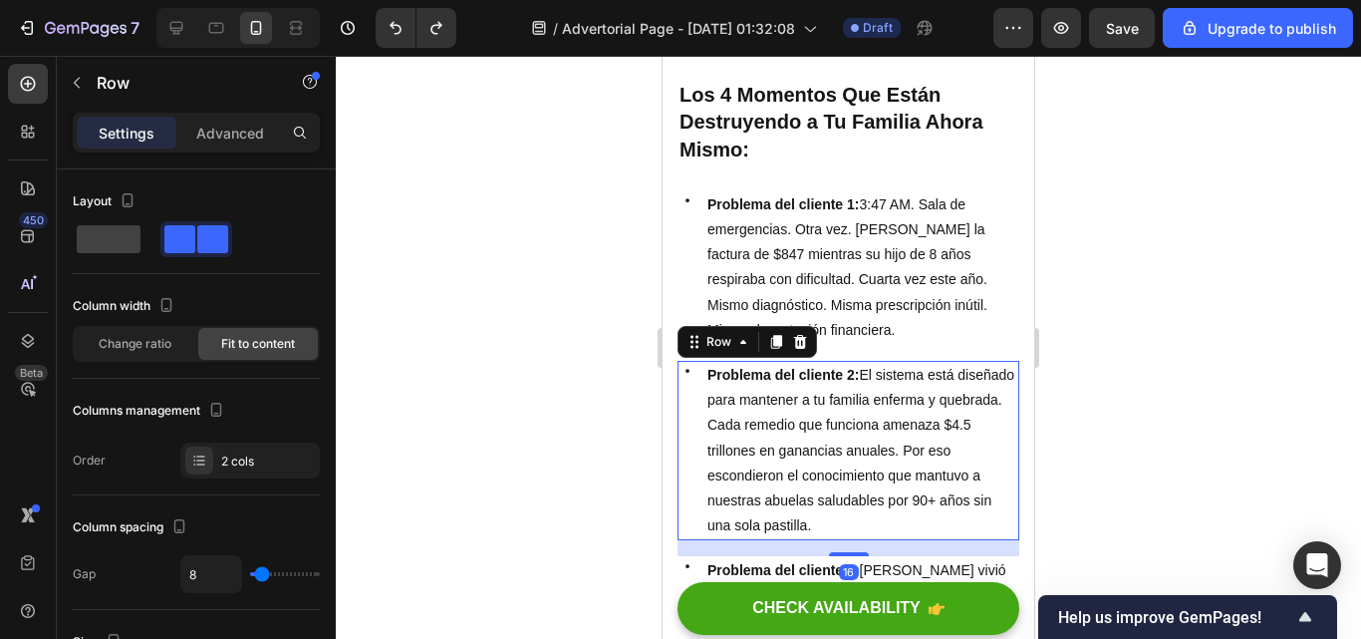
scroll to position [1358, 0]
click at [854, 343] on p "Problema del cliente 1: 3:47 AM. Sala de emergencias. Otra vez. [PERSON_NAME] l…" at bounding box center [862, 267] width 310 height 150
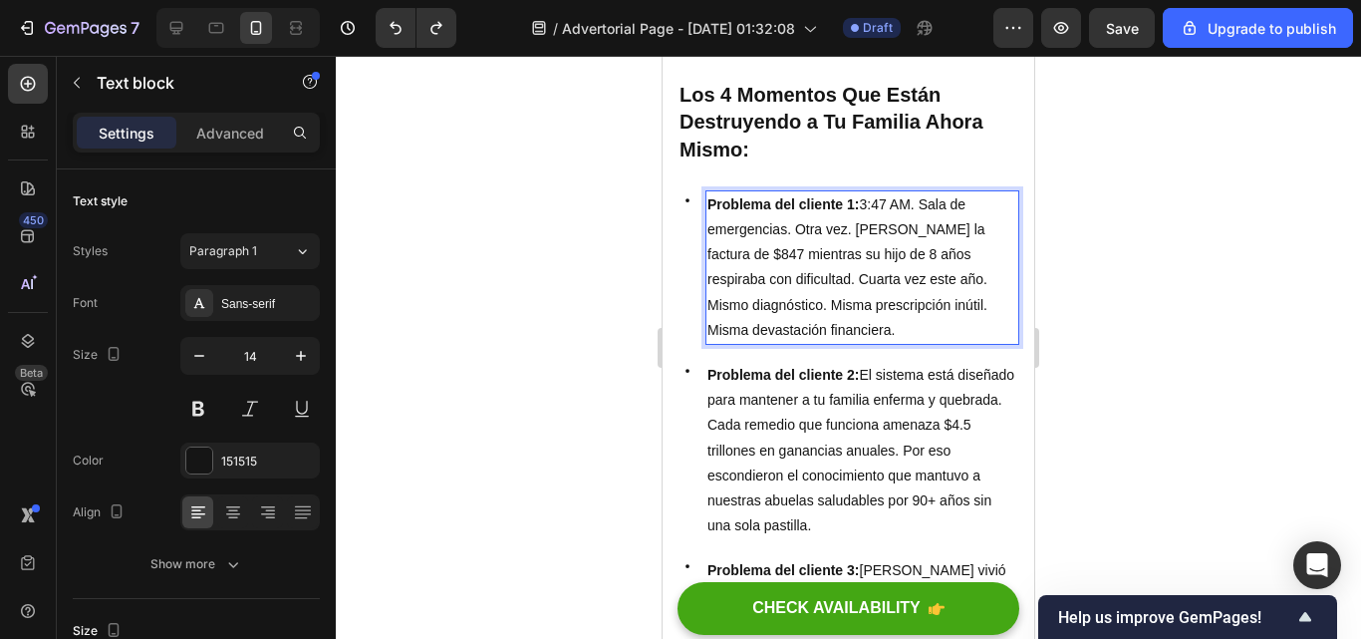
click at [854, 343] on p "Problema del cliente 1: 3:47 AM. Sala de emergencias. Otra vez. [PERSON_NAME] l…" at bounding box center [862, 267] width 310 height 150
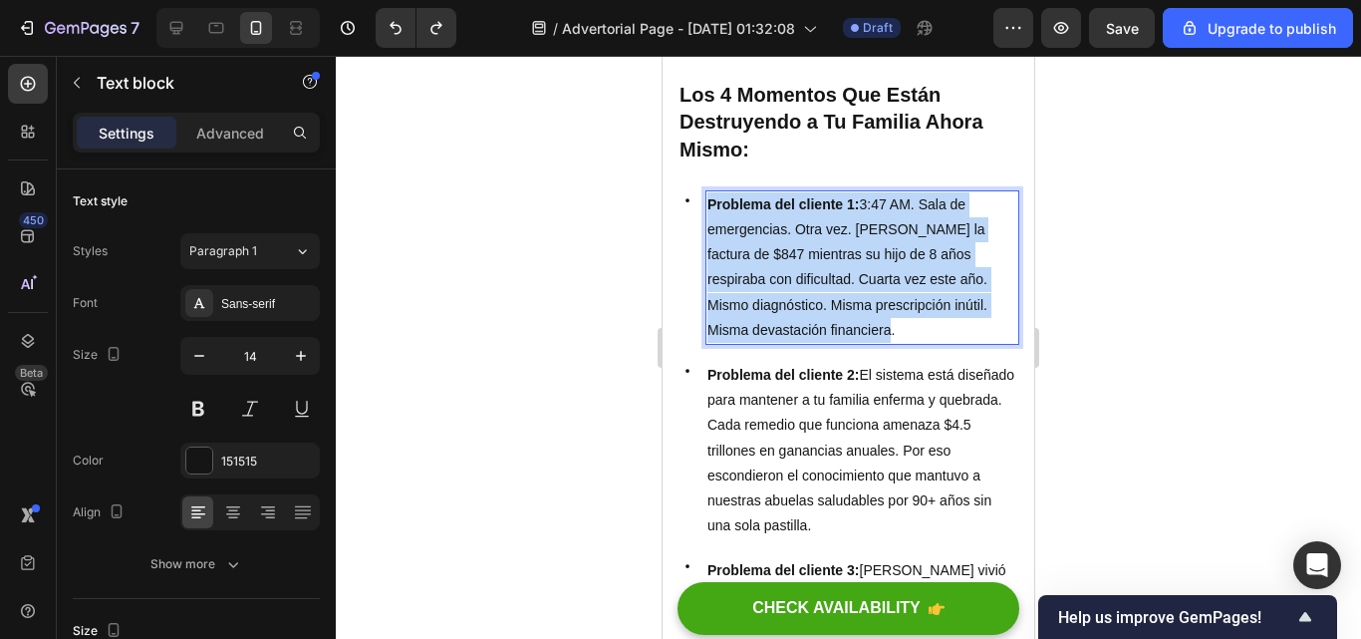
click at [854, 343] on p "Problema del cliente 1: 3:47 AM. Sala de emergencias. Otra vez. [PERSON_NAME] l…" at bounding box center [862, 267] width 310 height 150
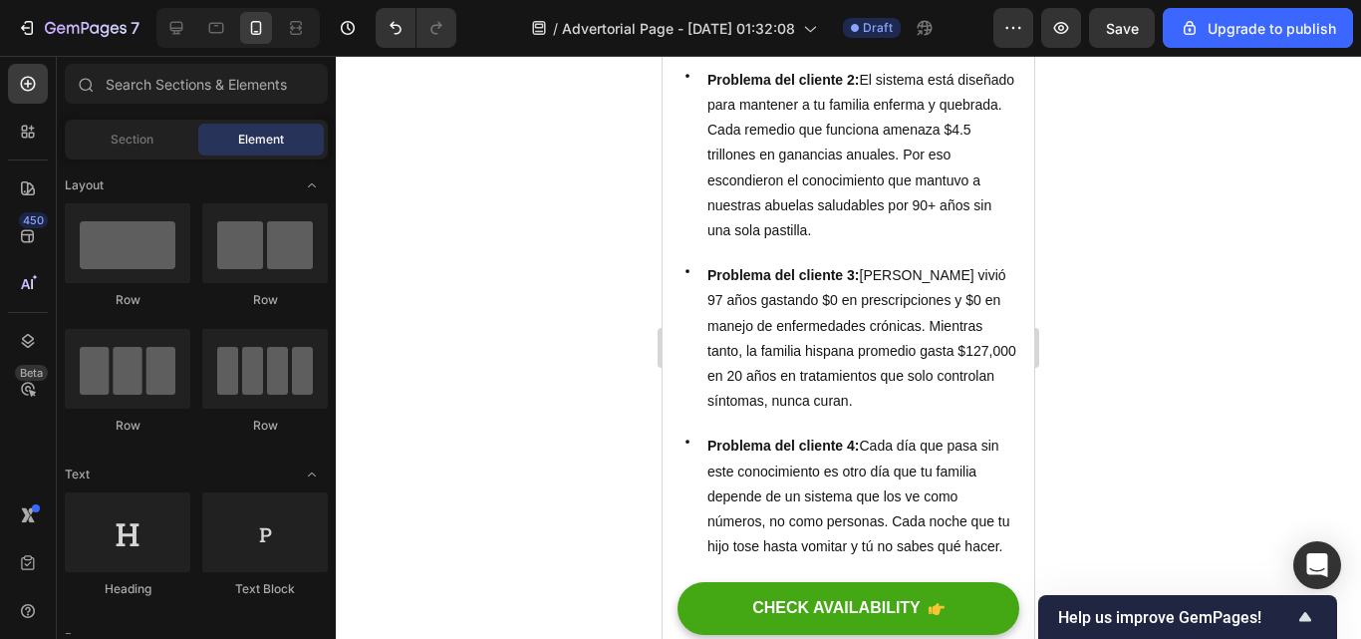
scroll to position [1658, 0]
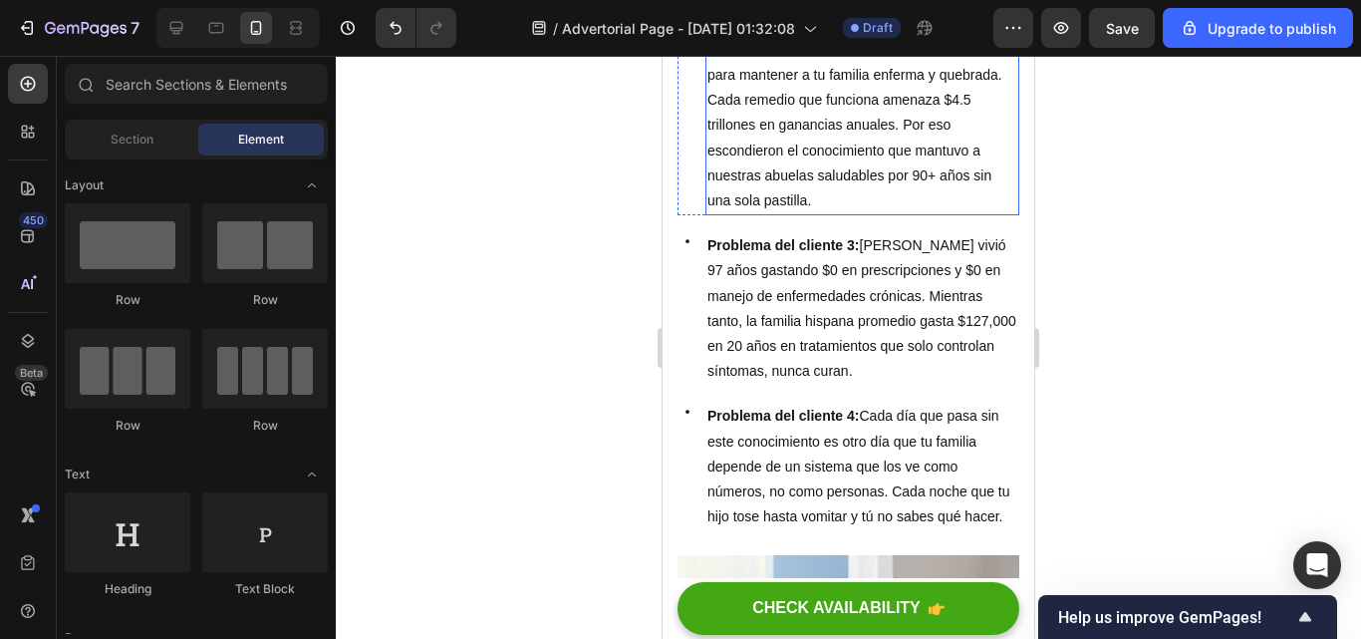
click at [871, 204] on p "Problema del cliente 2: El sistema está diseñado para mantener a tu familia enf…" at bounding box center [862, 125] width 310 height 175
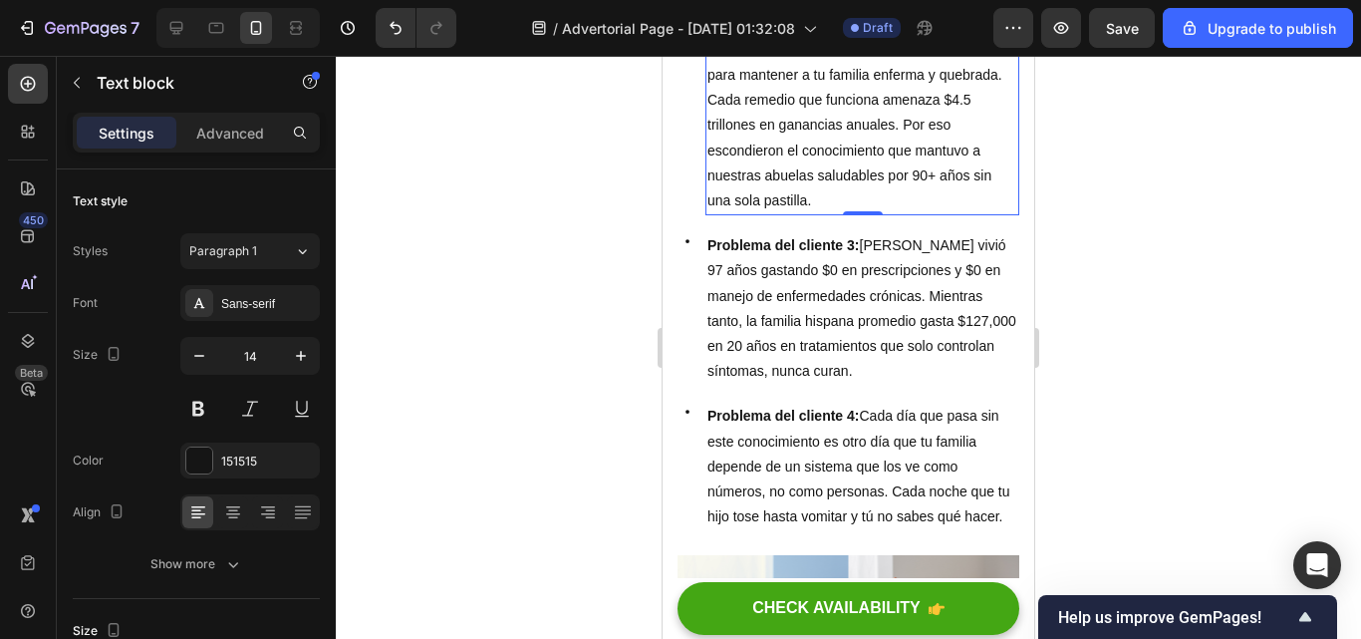
click at [895, 213] on p "Problema del cliente 2: El sistema está diseñado para mantener a tu familia enf…" at bounding box center [862, 125] width 310 height 175
drag, startPoint x: 895, startPoint y: 291, endPoint x: 707, endPoint y: 138, distance: 241.5
click at [707, 138] on p "Problema del cliente 2: El sistema está diseñado para mantener a tu familia enf…" at bounding box center [862, 125] width 310 height 175
click at [1154, 190] on div at bounding box center [848, 347] width 1025 height 583
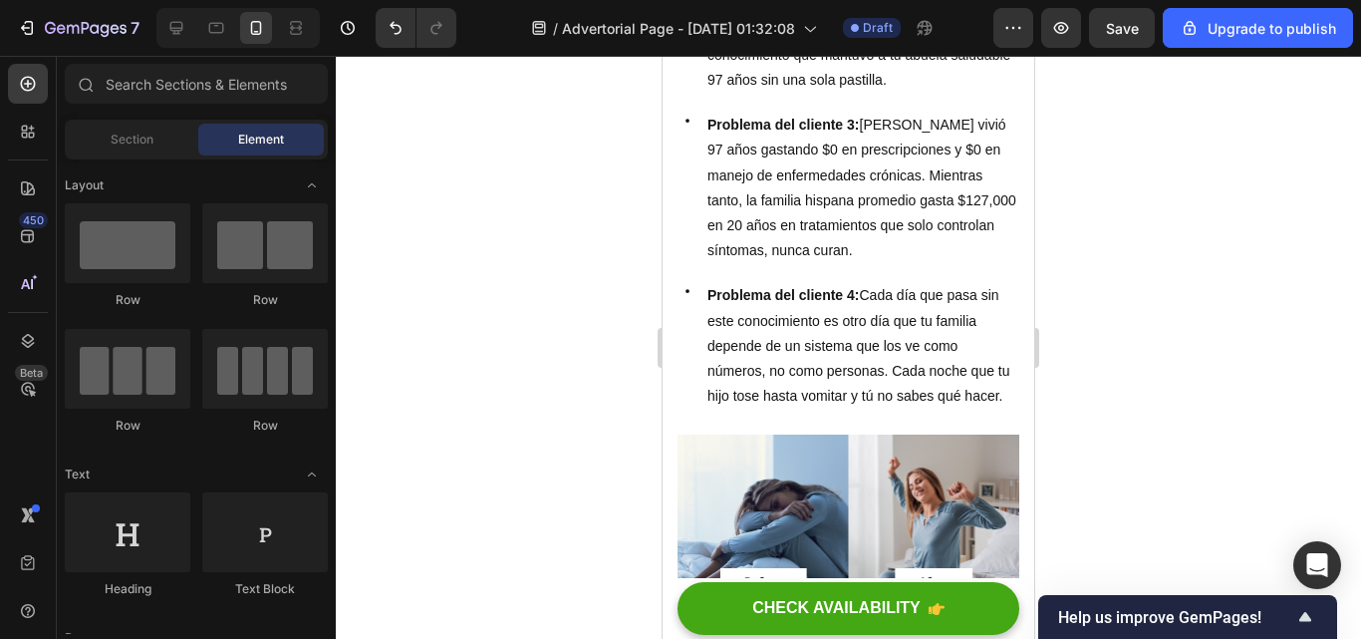
scroll to position [1838, 0]
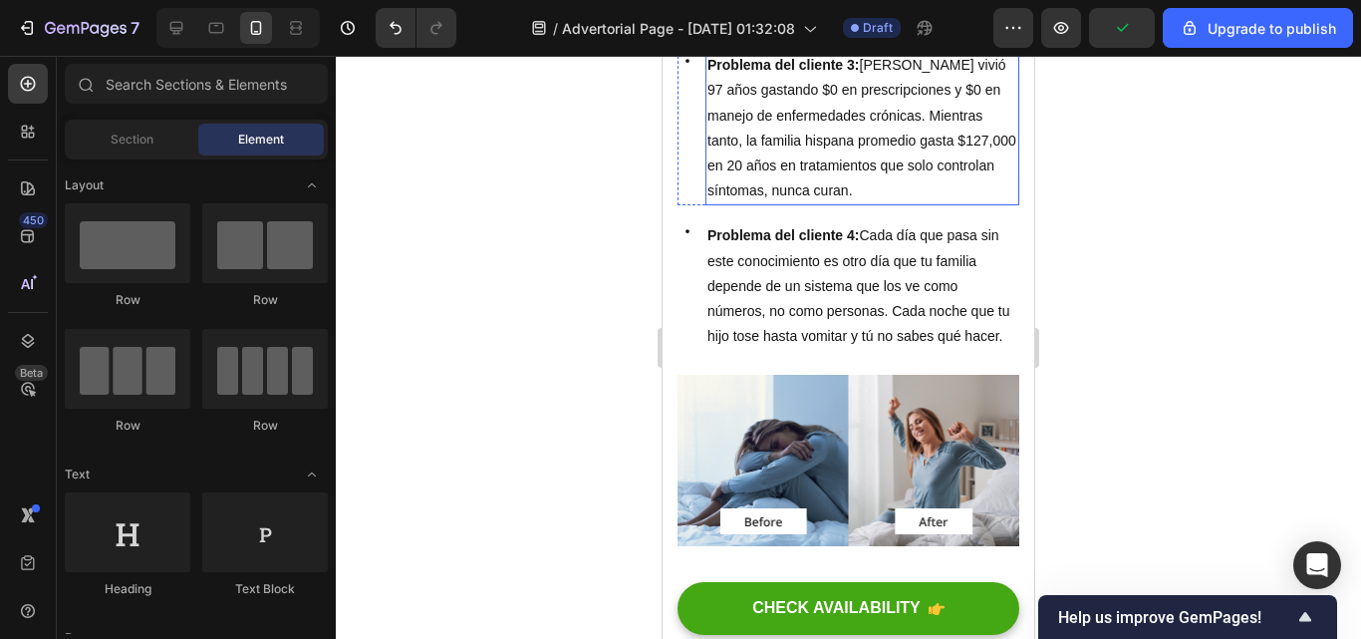
click at [922, 203] on p "Problema del cliente 3: [PERSON_NAME] vivió 97 años gastando $0 en prescripcion…" at bounding box center [862, 128] width 310 height 150
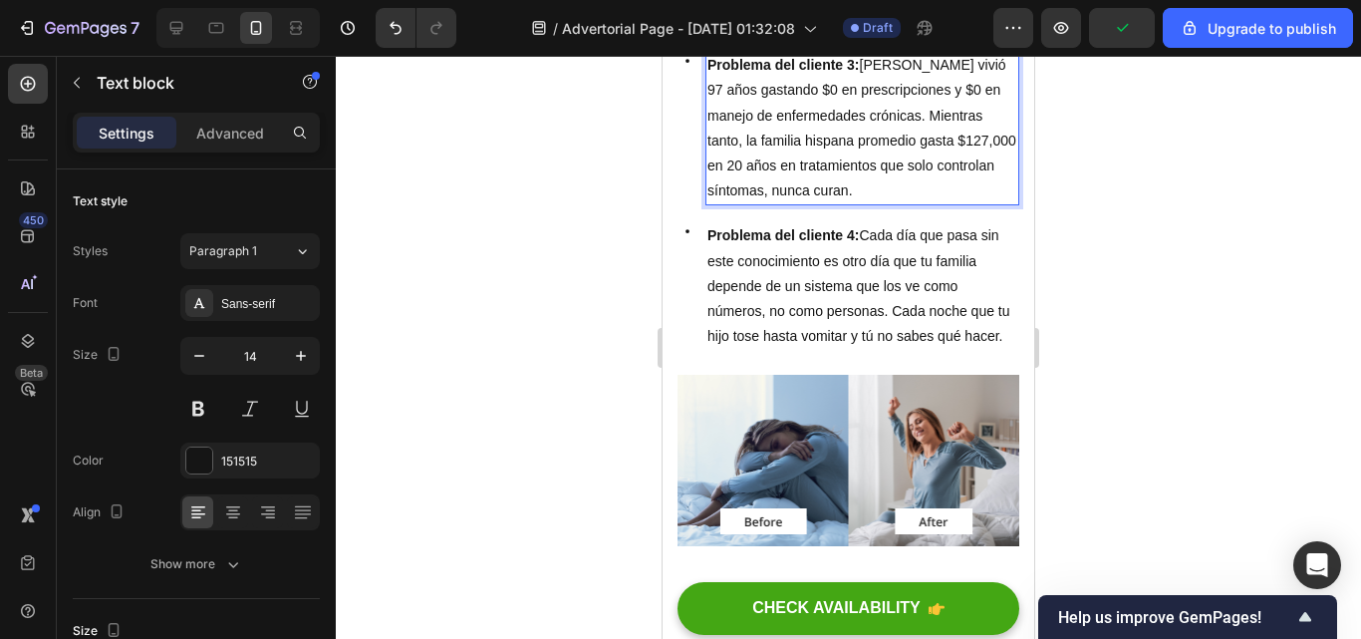
click at [922, 203] on p "Problema del cliente 3: [PERSON_NAME] vivió 97 años gastando $0 en prescripcion…" at bounding box center [862, 128] width 310 height 150
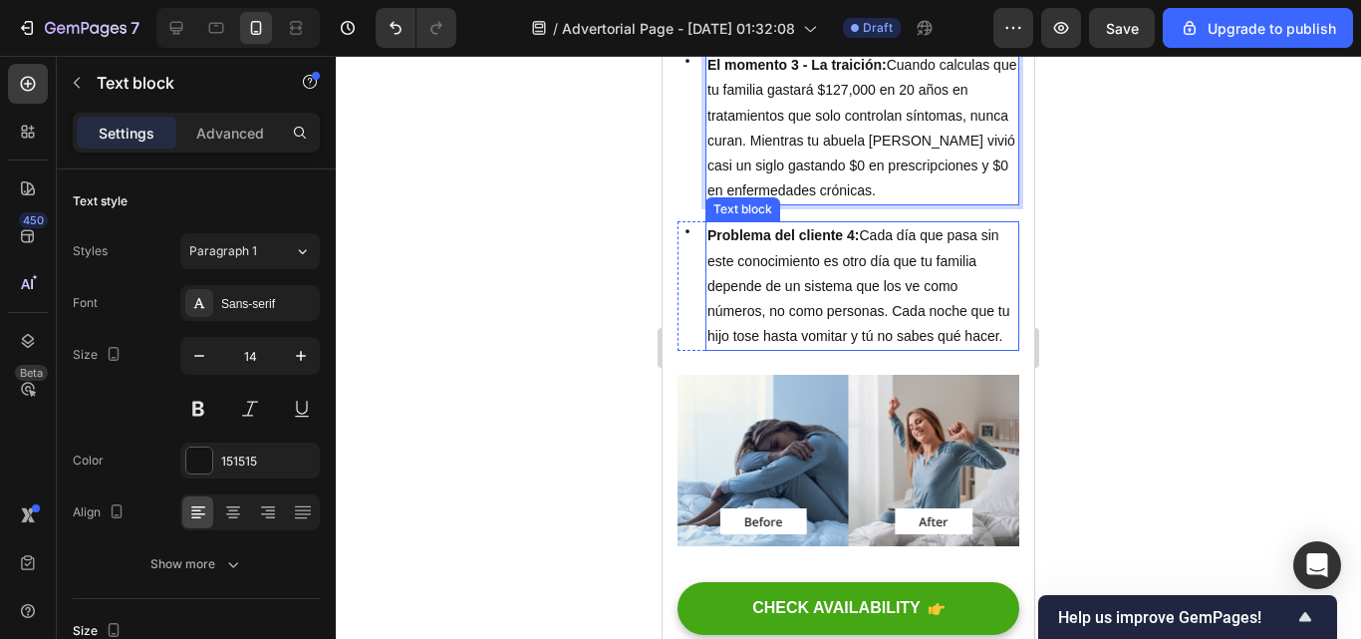
click at [822, 349] on p "Problema del cliente 4: Cada día que pasa sin este conocimiento es otro día que…" at bounding box center [862, 286] width 310 height 126
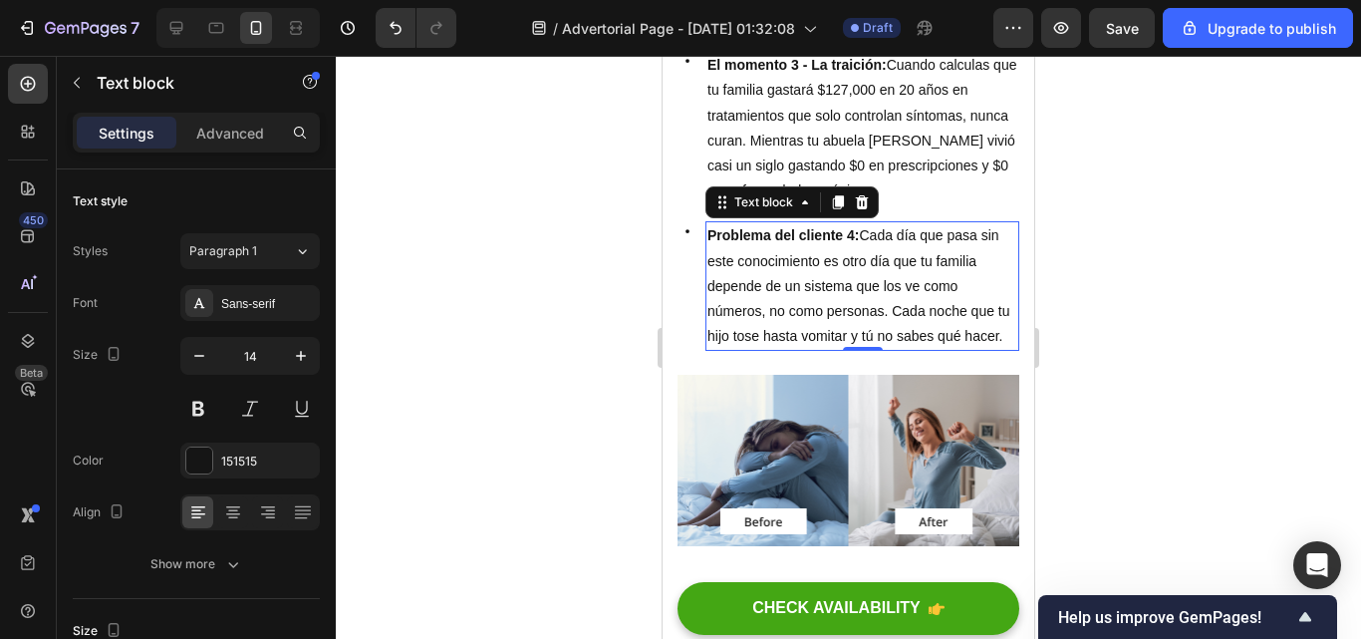
click at [772, 349] on p "Problema del cliente 4: Cada día que pasa sin este conocimiento es otro día que…" at bounding box center [862, 286] width 310 height 126
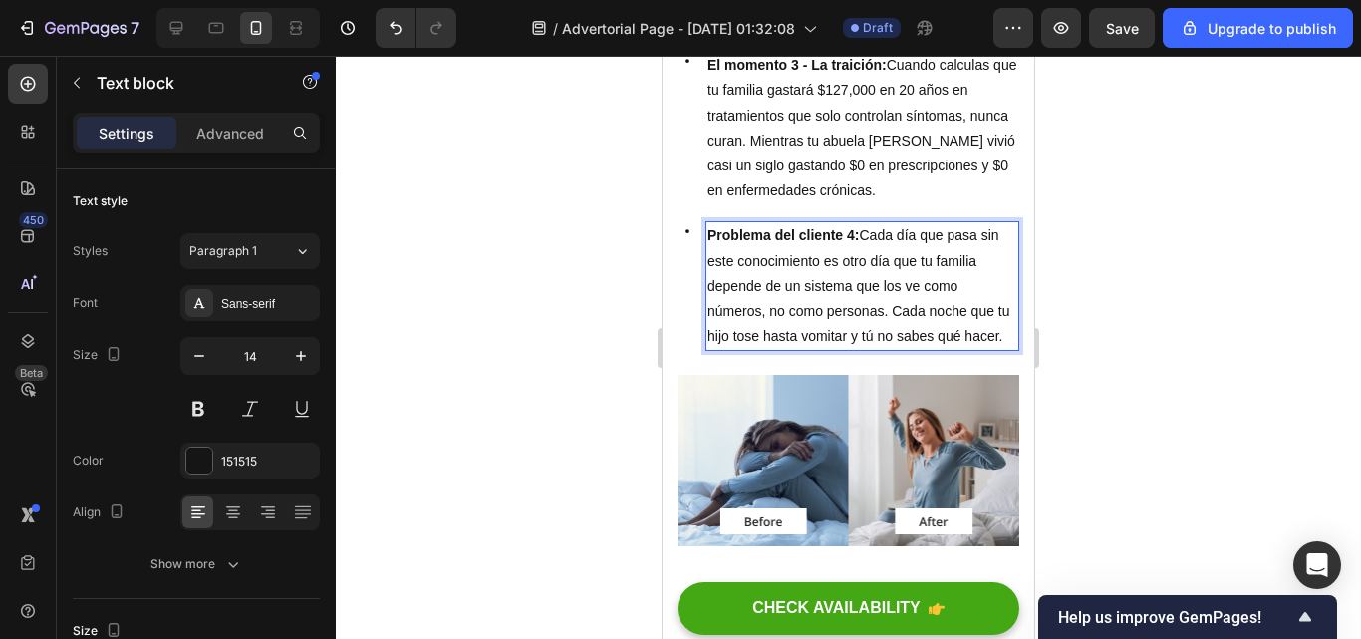
click at [772, 349] on p "Problema del cliente 4: Cada día que pasa sin este conocimiento es otro día que…" at bounding box center [862, 286] width 310 height 126
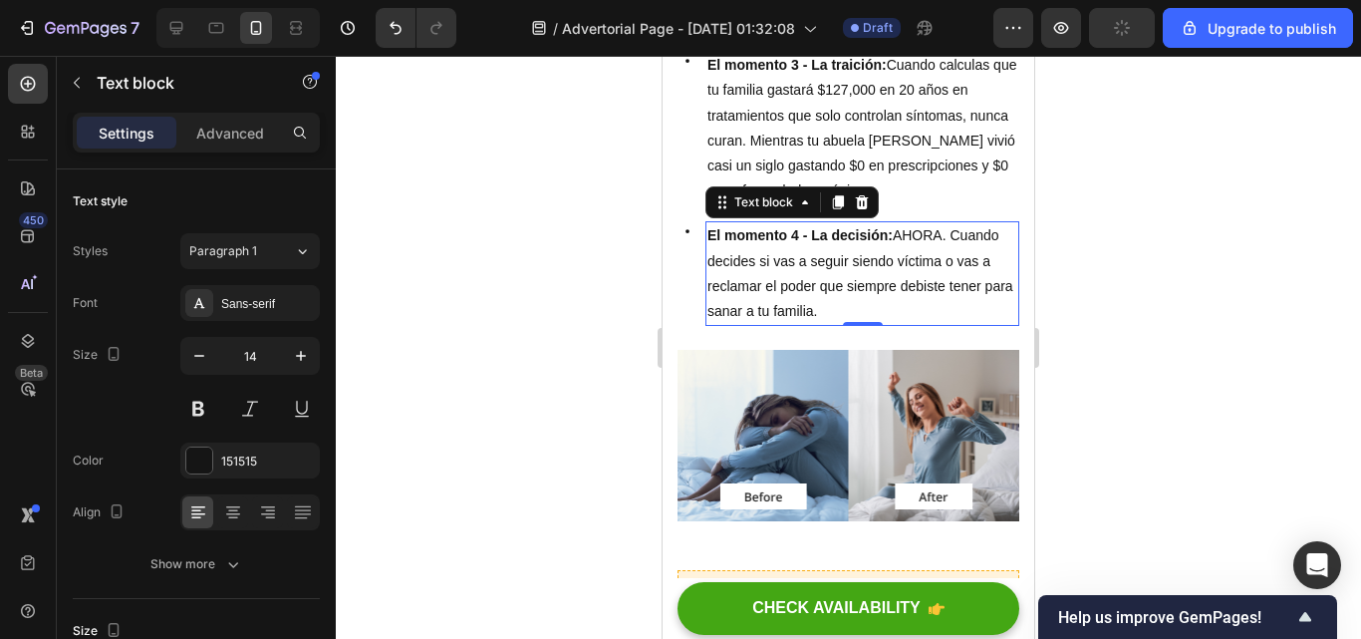
click at [1156, 439] on div at bounding box center [848, 347] width 1025 height 583
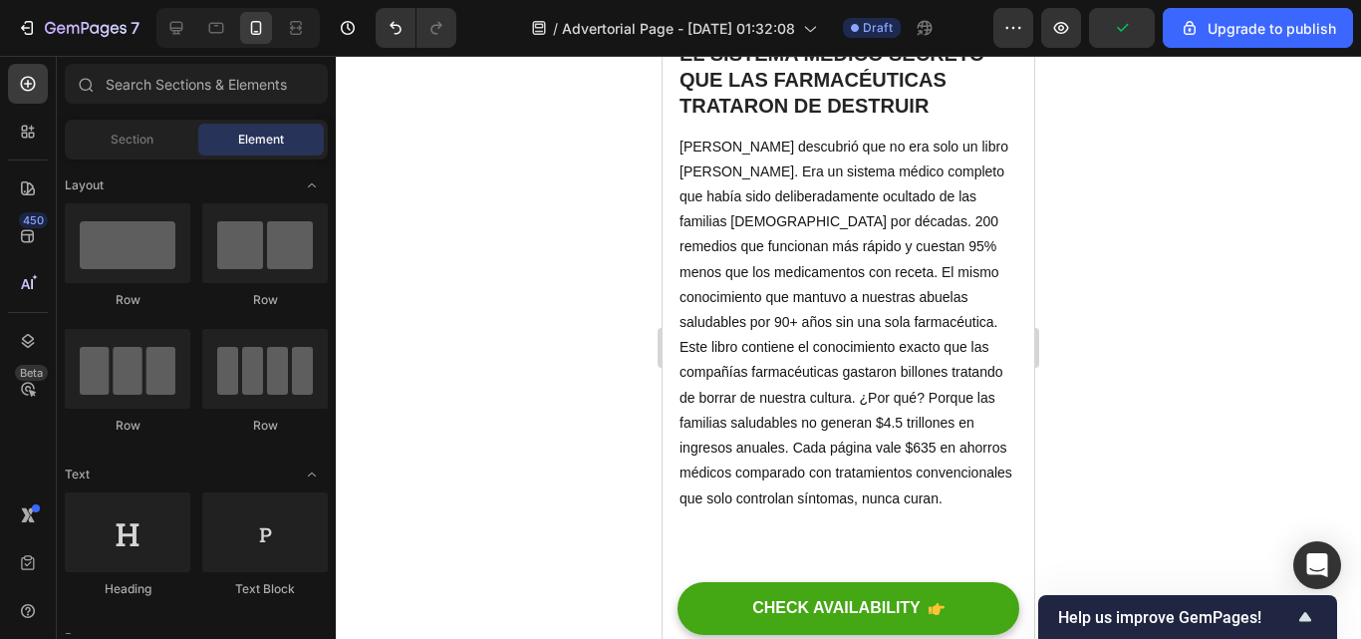
scroll to position [2646, 0]
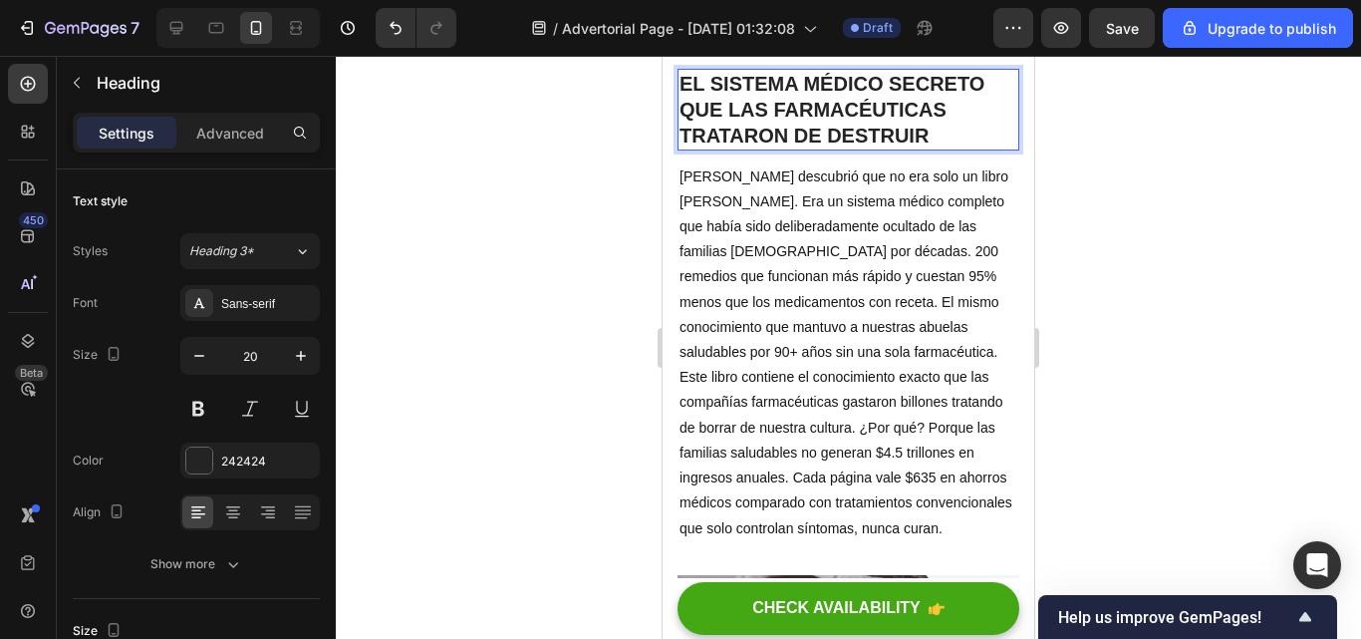
click at [935, 148] on p "EL SISTEMA MÉDICO SECRETO QUE LAS FARMACÉUTICAS TRATARON DE DESTRUIR" at bounding box center [849, 110] width 338 height 78
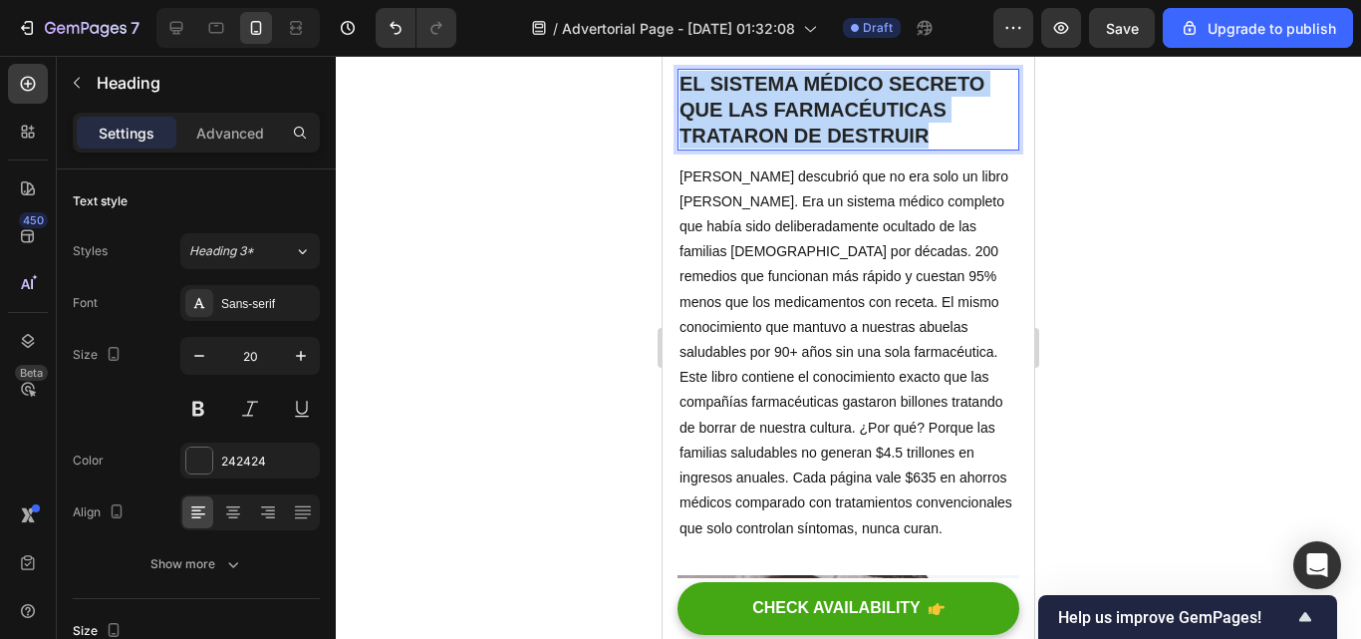
click at [935, 148] on p "EL SISTEMA MÉDICO SECRETO QUE LAS FARMACÉUTICAS TRATARON DE DESTRUIR" at bounding box center [849, 110] width 338 height 78
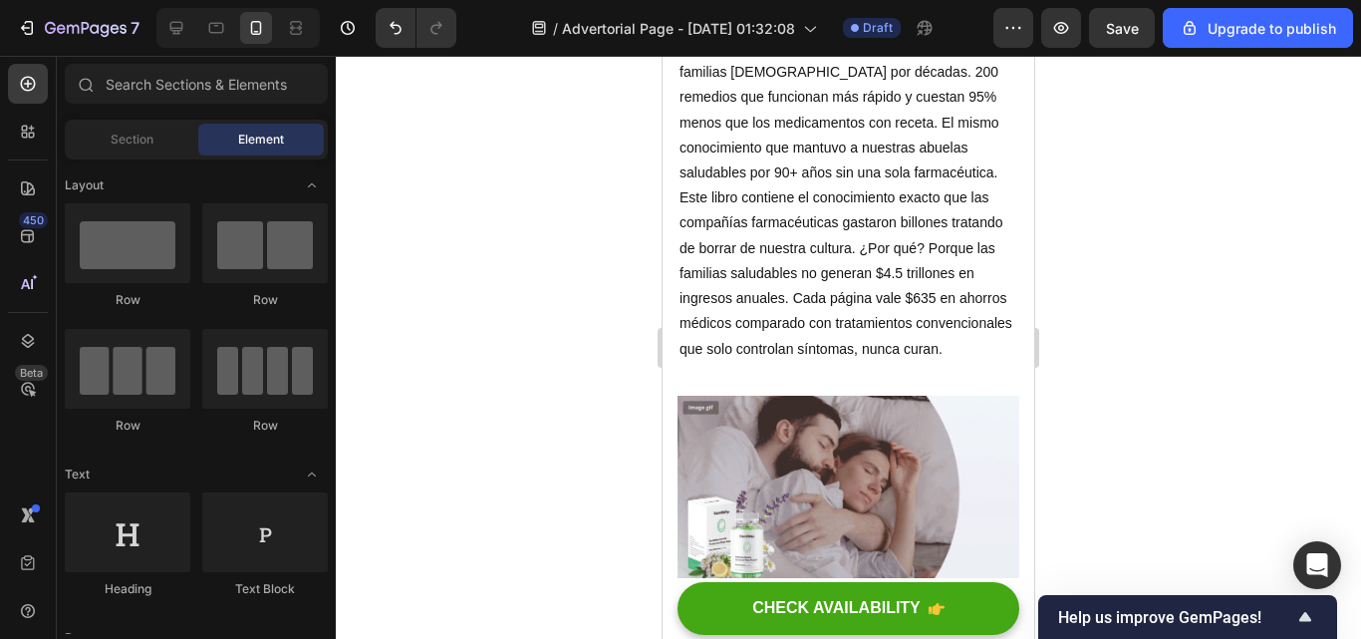
scroll to position [2736, 0]
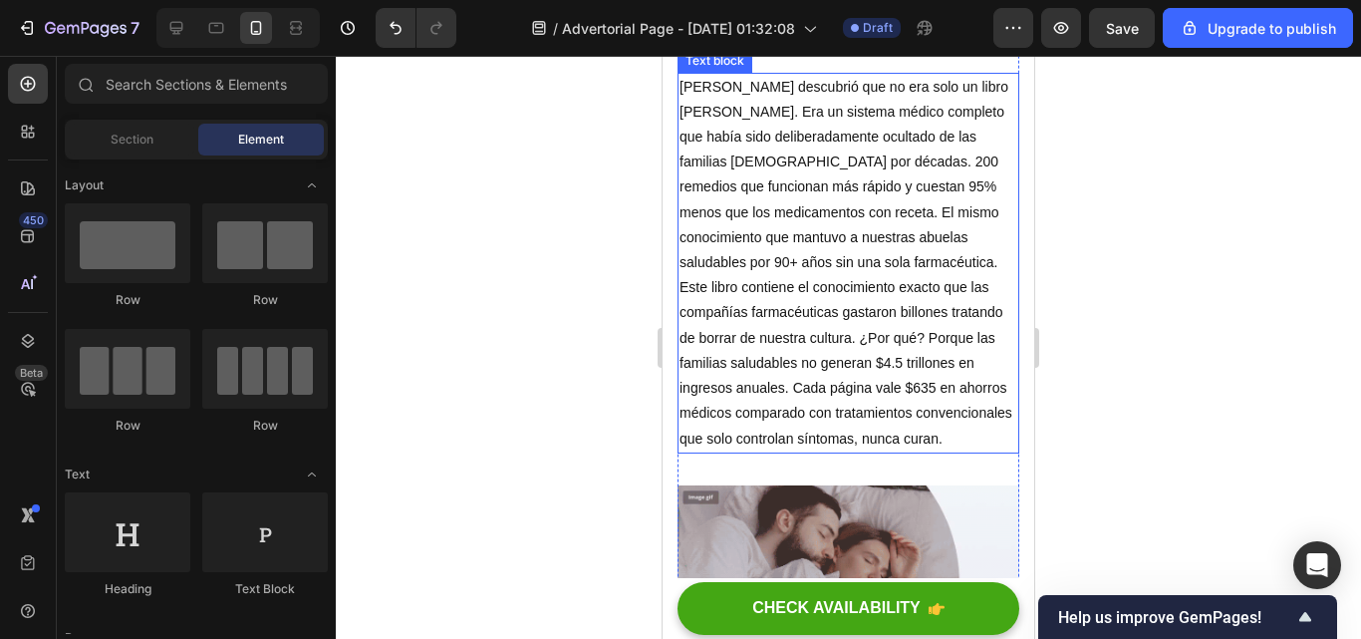
click at [824, 450] on p "Este libro contiene el conocimiento exacto que las compañías farmacéuticas gast…" at bounding box center [849, 362] width 338 height 175
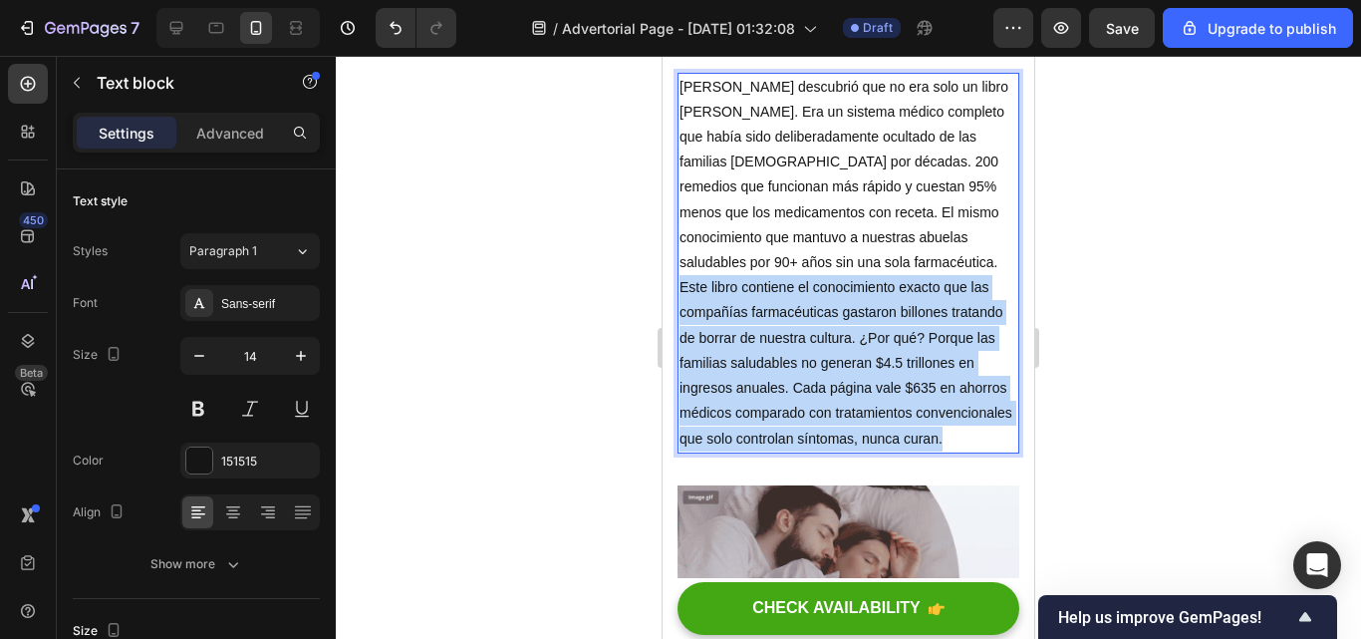
click at [824, 450] on p "Este libro contiene el conocimiento exacto que las compañías farmacéuticas gast…" at bounding box center [849, 362] width 338 height 175
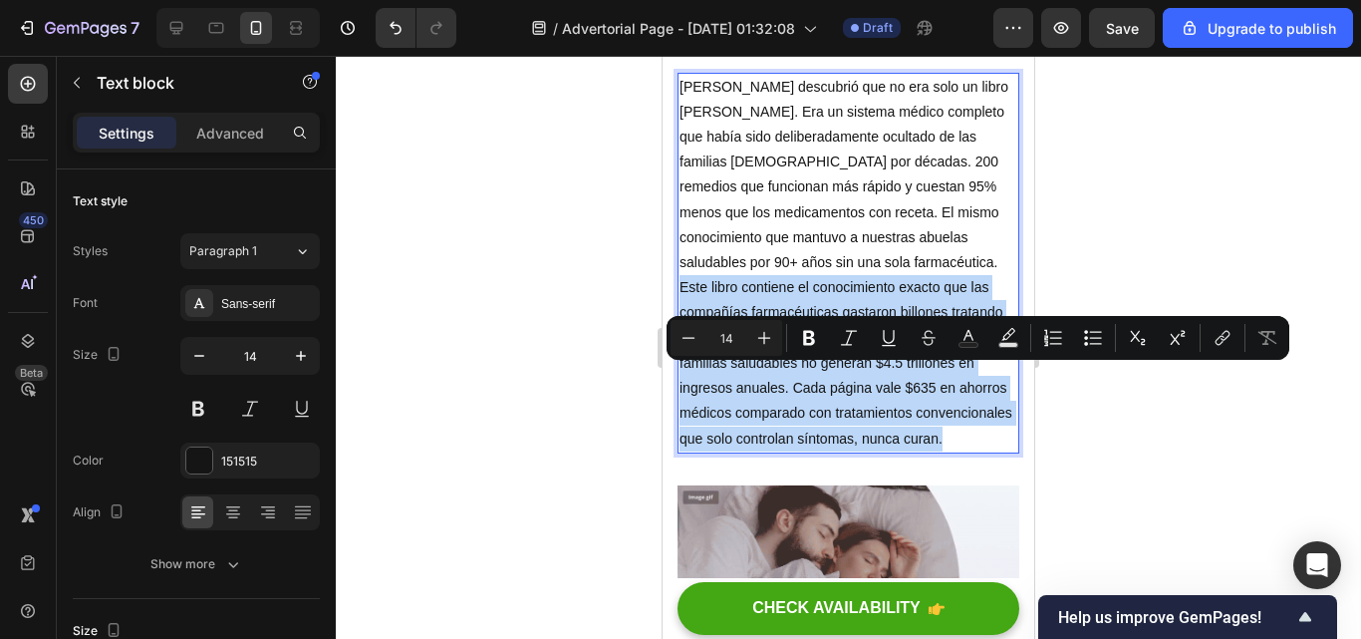
click at [824, 450] on p "Este libro contiene el conocimiento exacto que las compañías farmacéuticas gast…" at bounding box center [849, 362] width 338 height 175
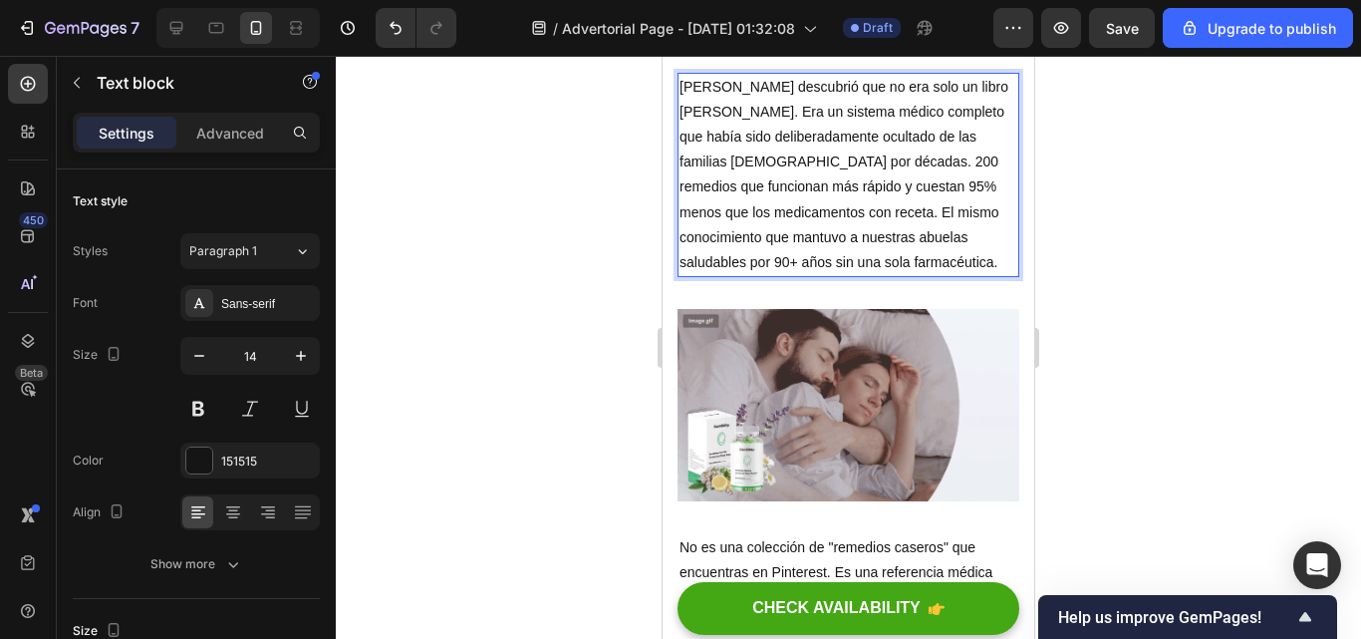
click at [916, 276] on p "[PERSON_NAME] descubrió que no era solo un libro [PERSON_NAME]. Era un sistema …" at bounding box center [849, 175] width 338 height 201
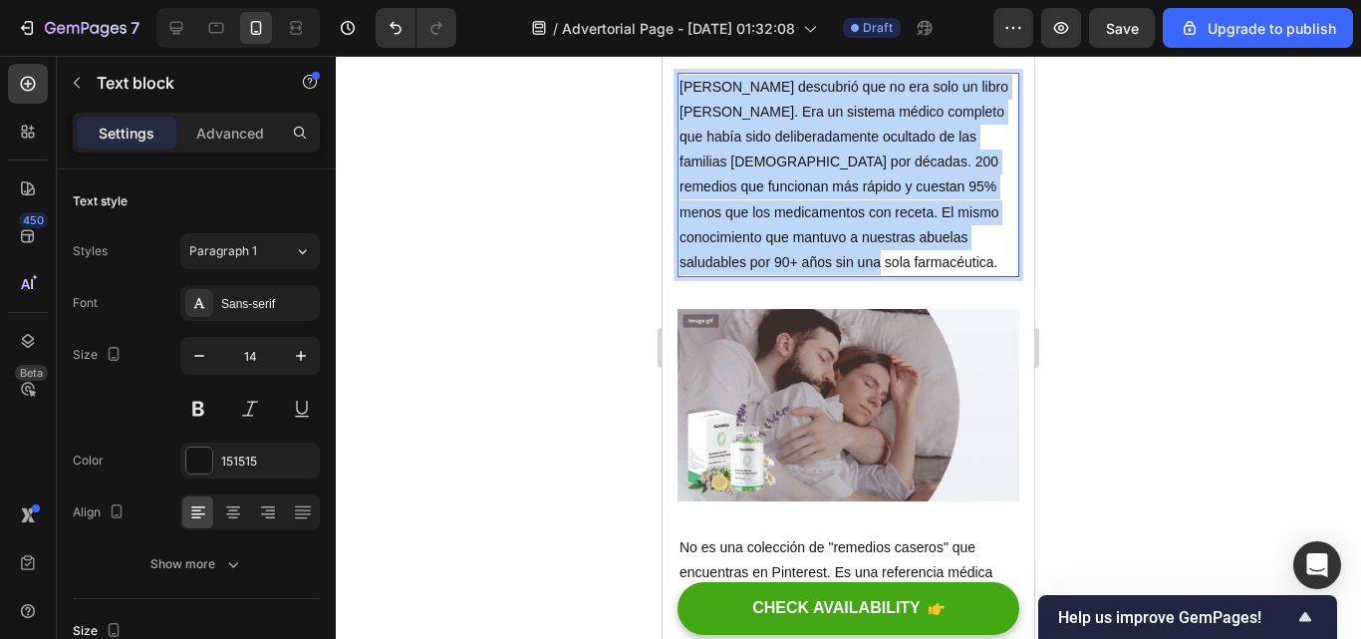
click at [916, 276] on p "[PERSON_NAME] descubrió que no era solo un libro [PERSON_NAME]. Era un sistema …" at bounding box center [849, 175] width 338 height 201
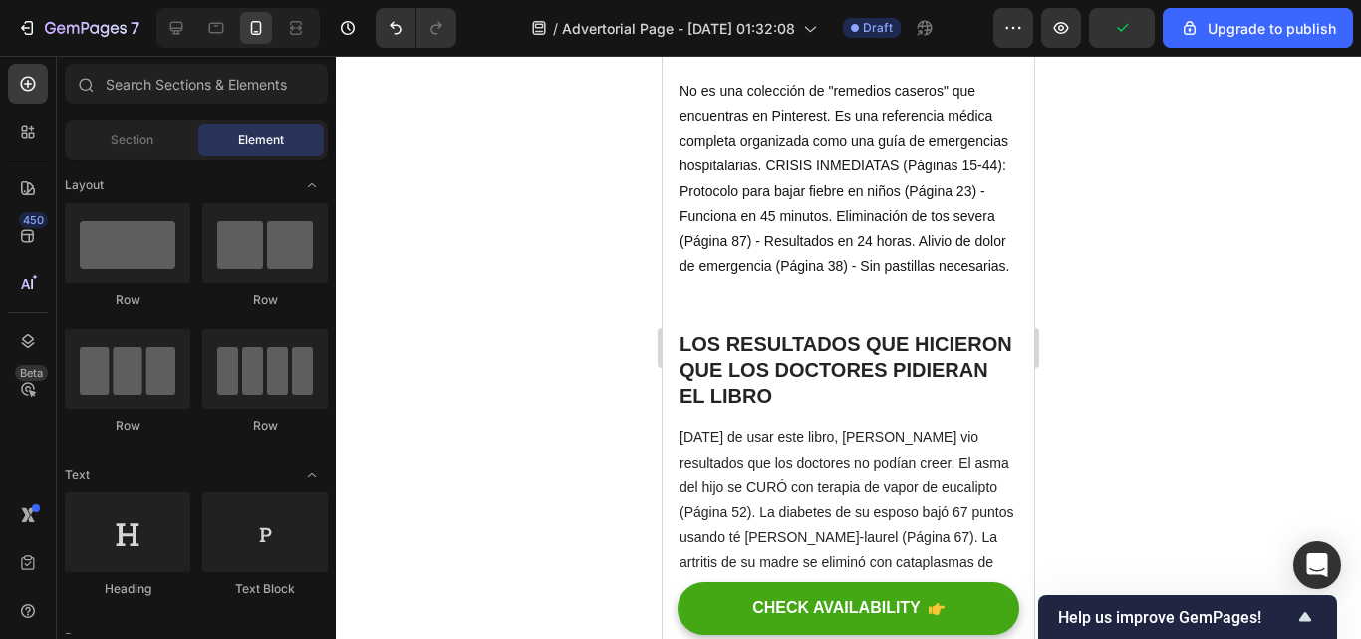
scroll to position [3424, 0]
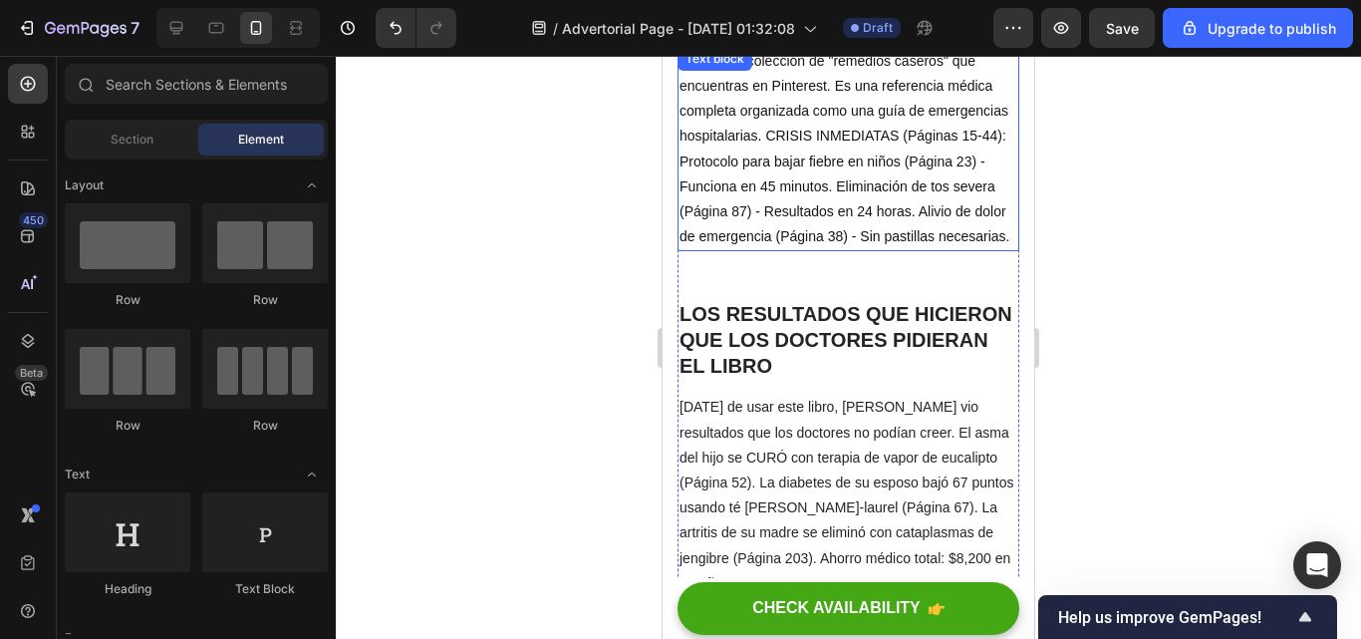
click at [881, 250] on p "No es una colección de "remedios caseros" que encuentras en Pinterest. Es una r…" at bounding box center [849, 149] width 338 height 201
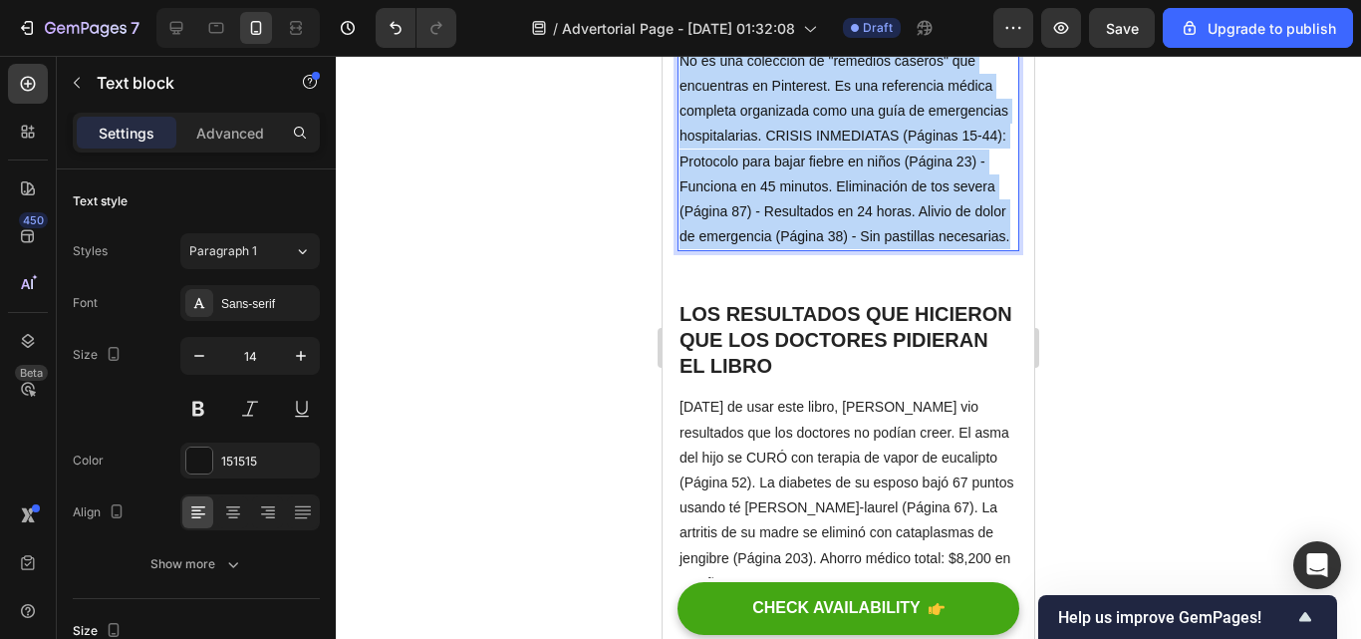
click at [881, 250] on p "No es una colección de "remedios caseros" que encuentras en Pinterest. Es una r…" at bounding box center [849, 149] width 338 height 201
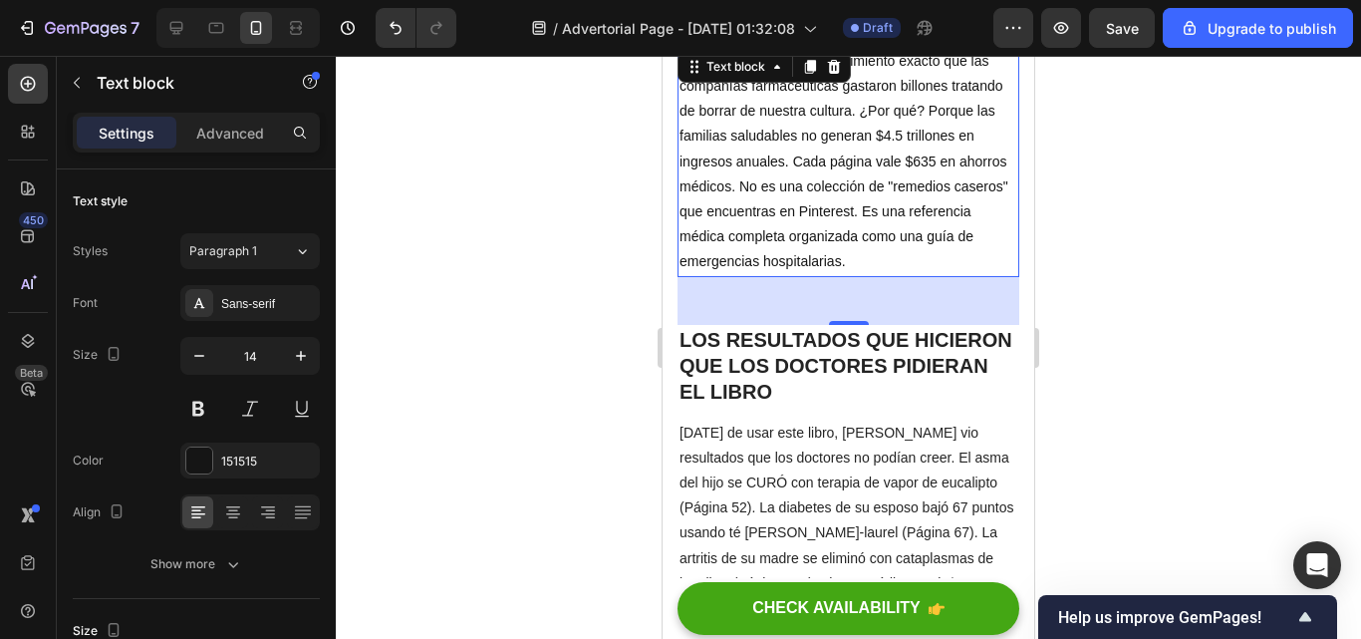
click at [1228, 366] on div at bounding box center [848, 347] width 1025 height 583
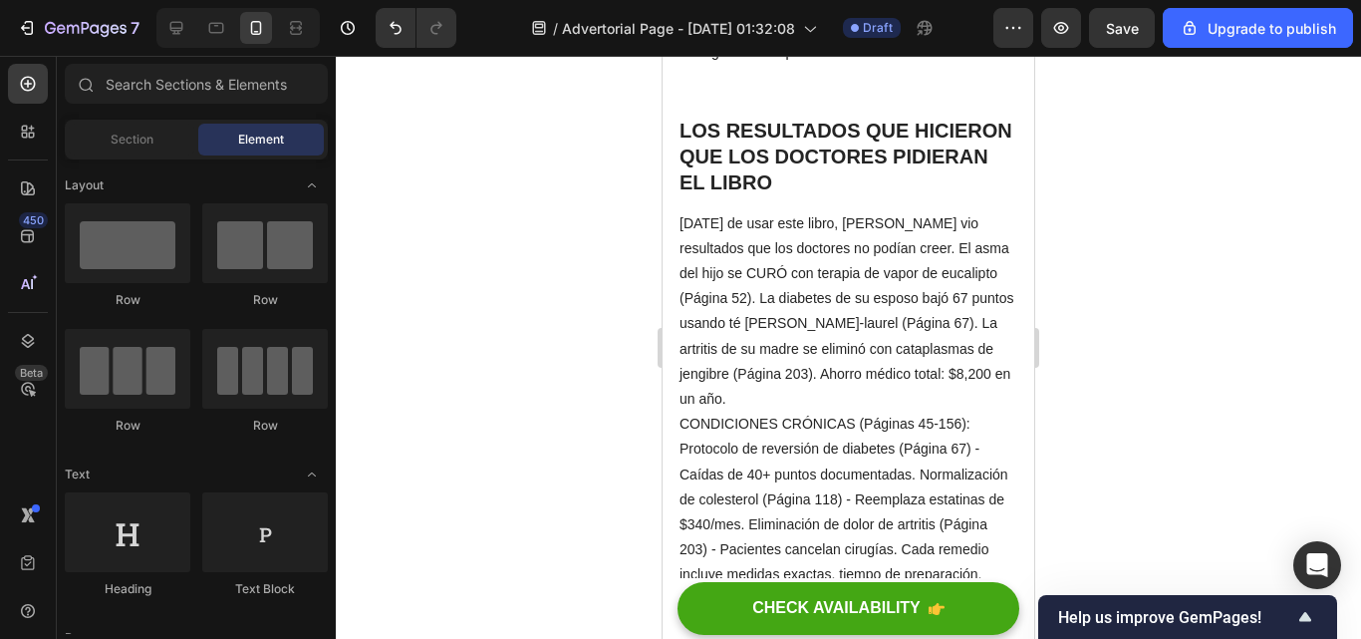
scroll to position [3663, 0]
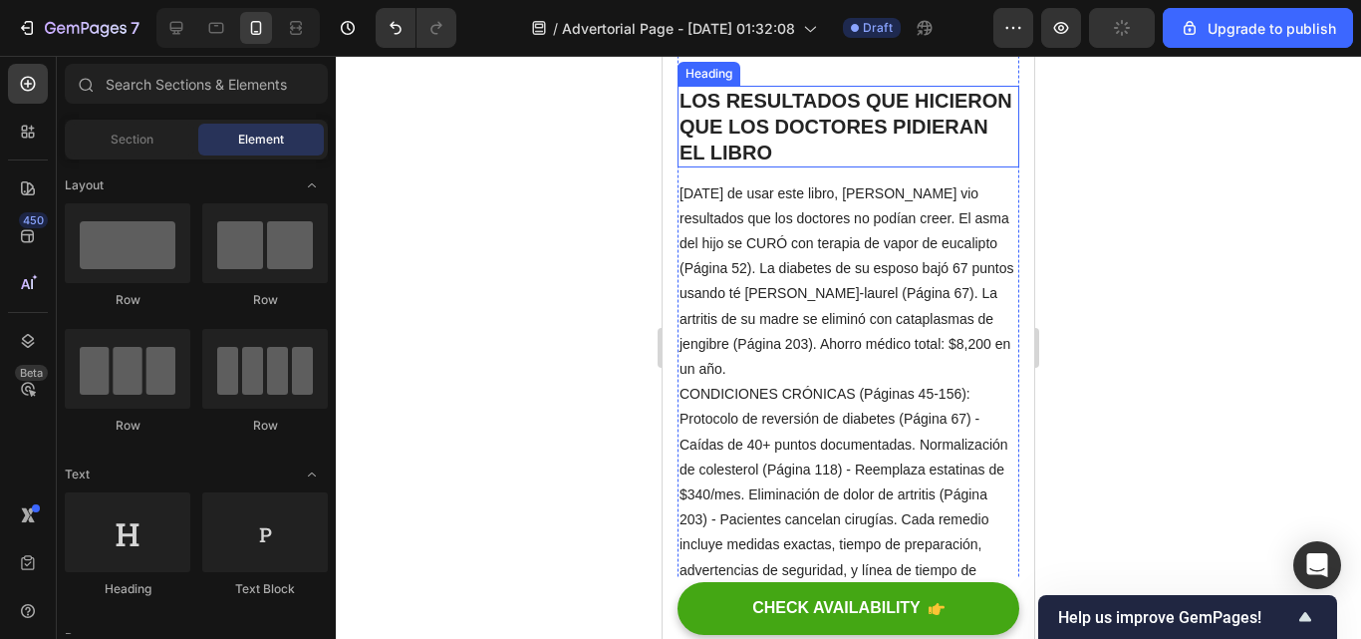
click at [921, 165] on p "LOS RESULTADOS QUE HICIERON QUE LOS DOCTORES PIDIERAN EL LIBRO" at bounding box center [849, 127] width 338 height 78
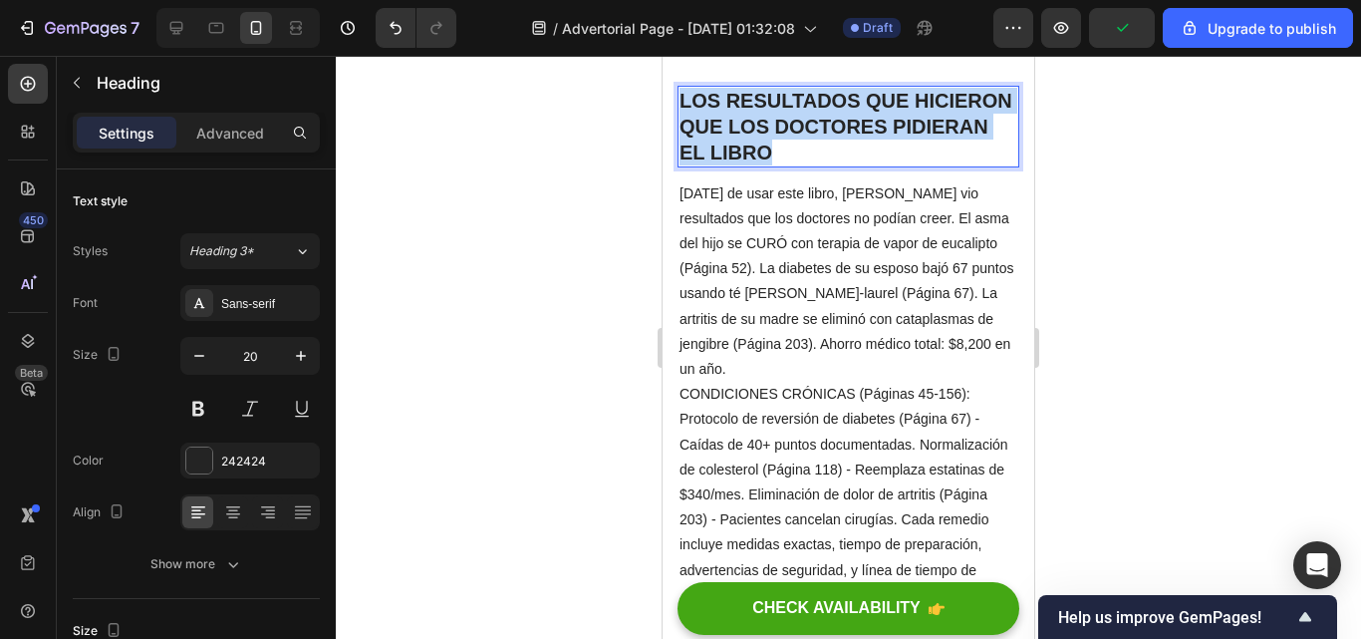
click at [921, 165] on p "LOS RESULTADOS QUE HICIERON QUE LOS DOCTORES PIDIERAN EL LIBRO" at bounding box center [849, 127] width 338 height 78
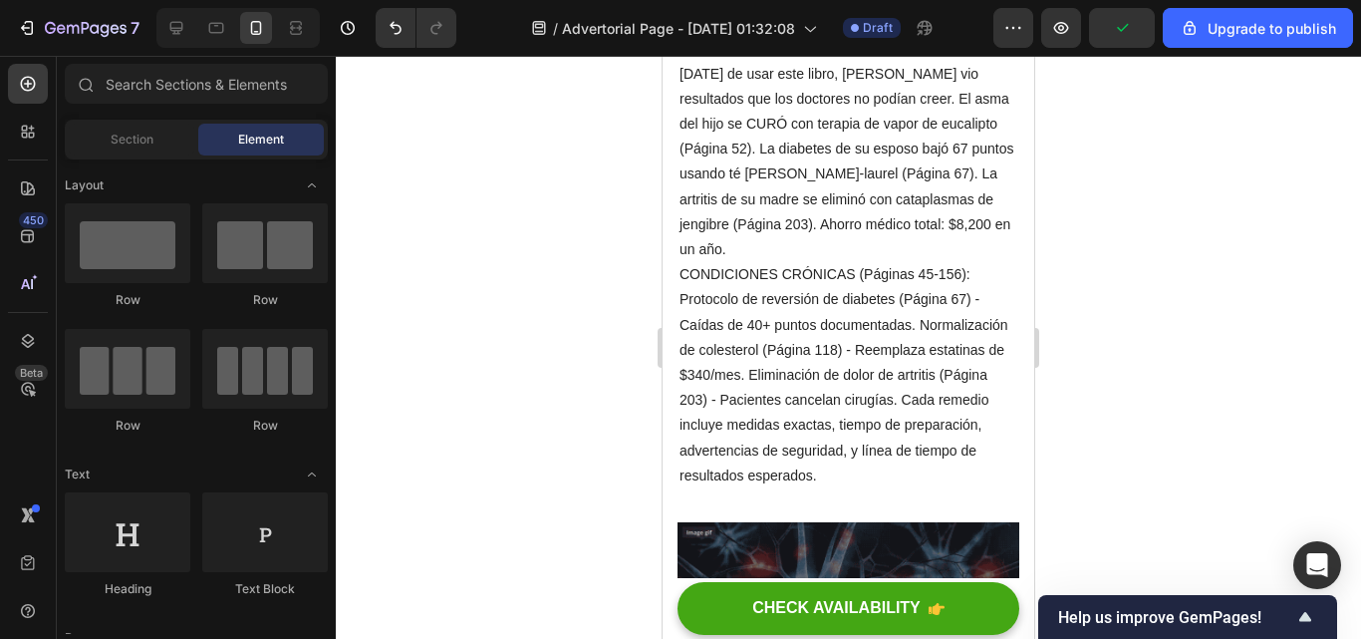
scroll to position [3842, 0]
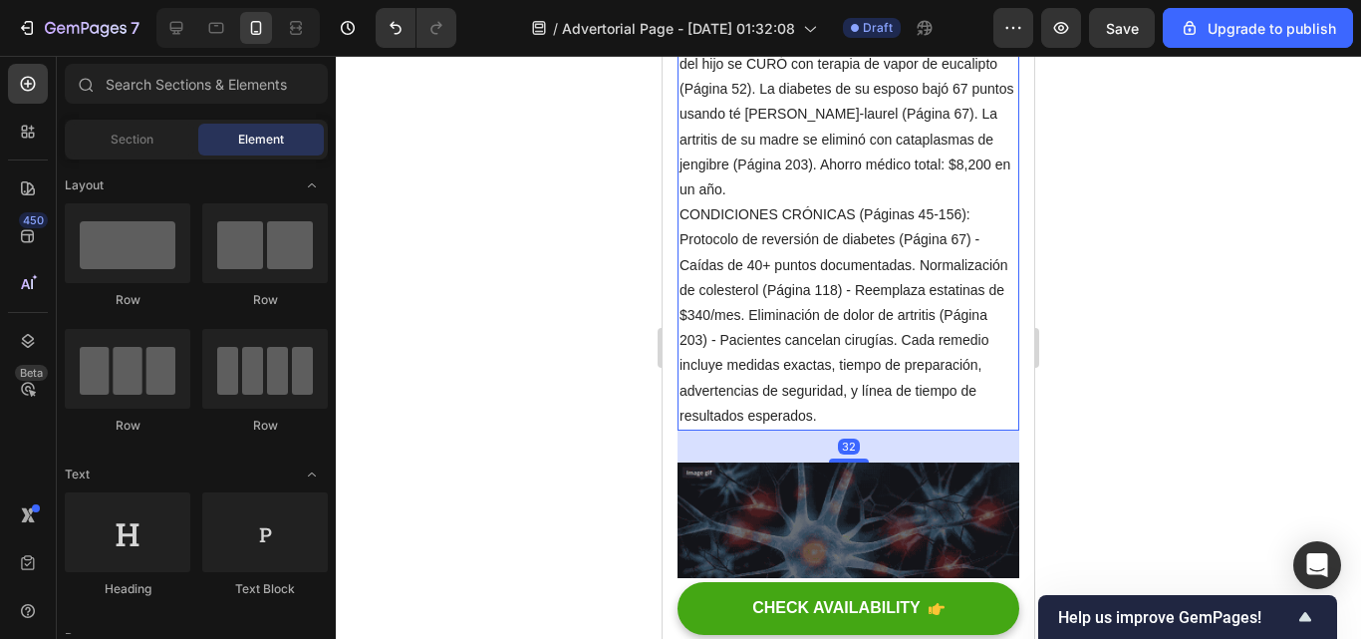
click at [940, 428] on p "CONDICIONES CRÓNICAS (Páginas 45-156): Protocolo de reversión de diabetes (Pági…" at bounding box center [849, 315] width 338 height 226
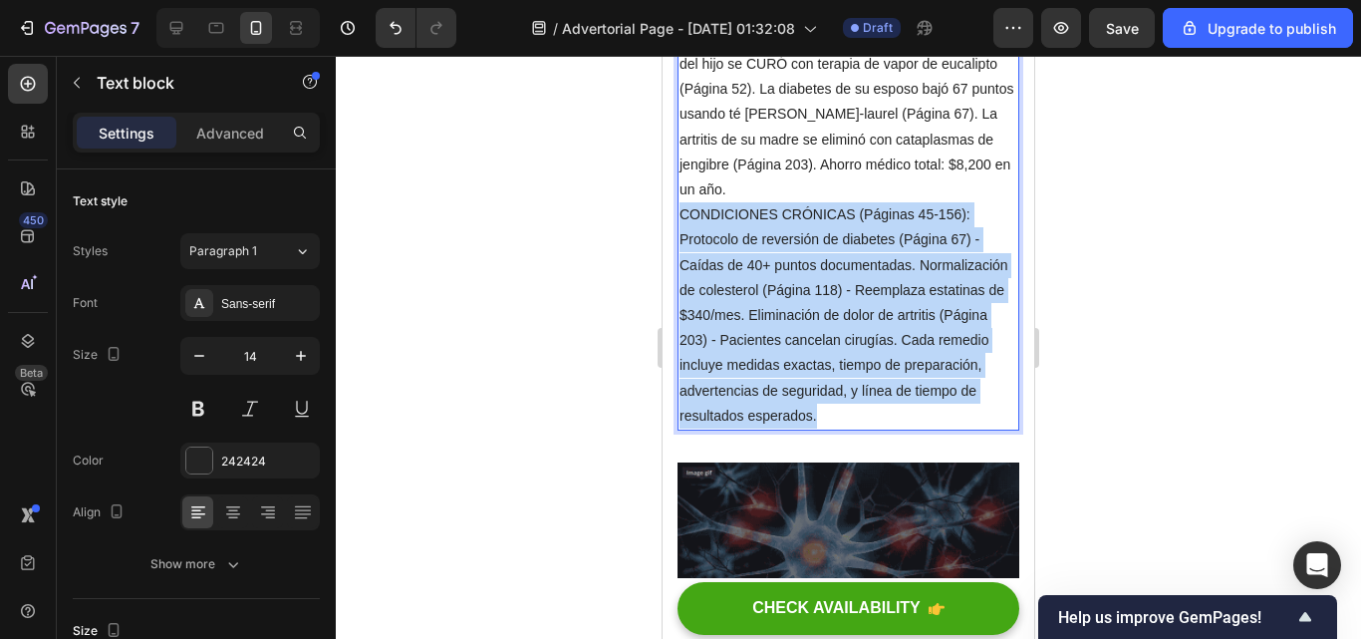
click at [940, 428] on p "CONDICIONES CRÓNICAS (Páginas 45-156): Protocolo de reversión de diabetes (Pági…" at bounding box center [849, 315] width 338 height 226
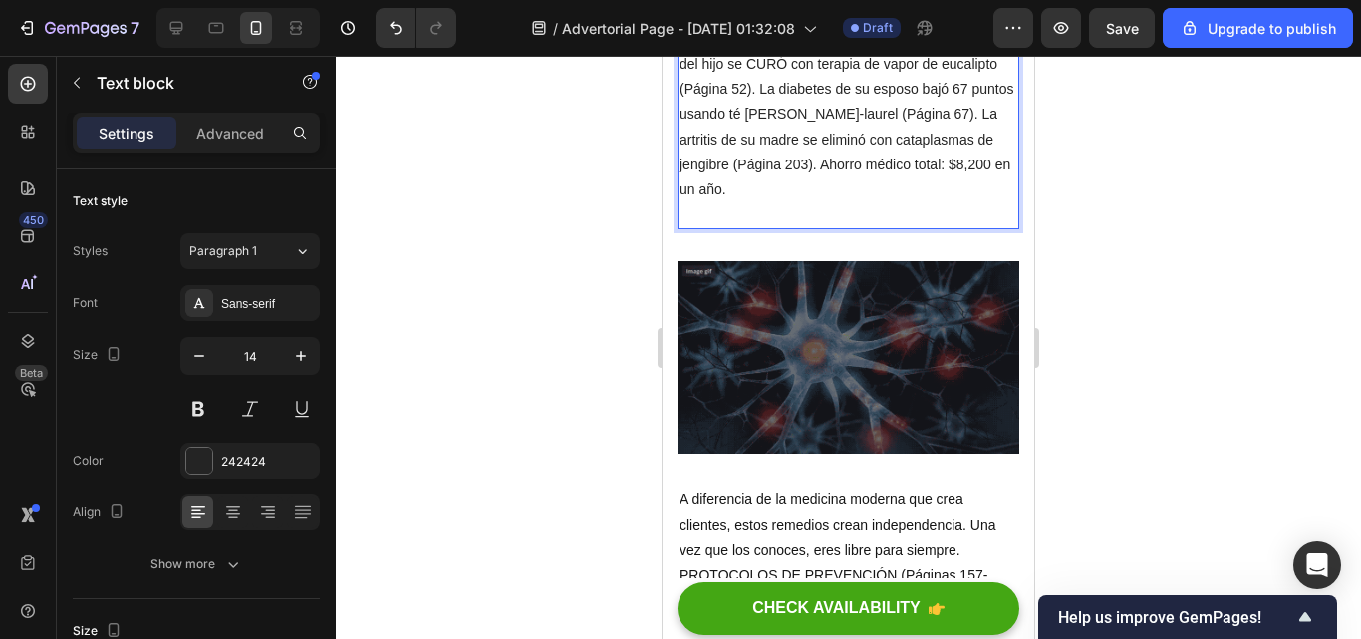
click at [921, 203] on p "[DATE] de usar este libro, [PERSON_NAME] vio resultados que los doctores no pod…" at bounding box center [849, 102] width 338 height 201
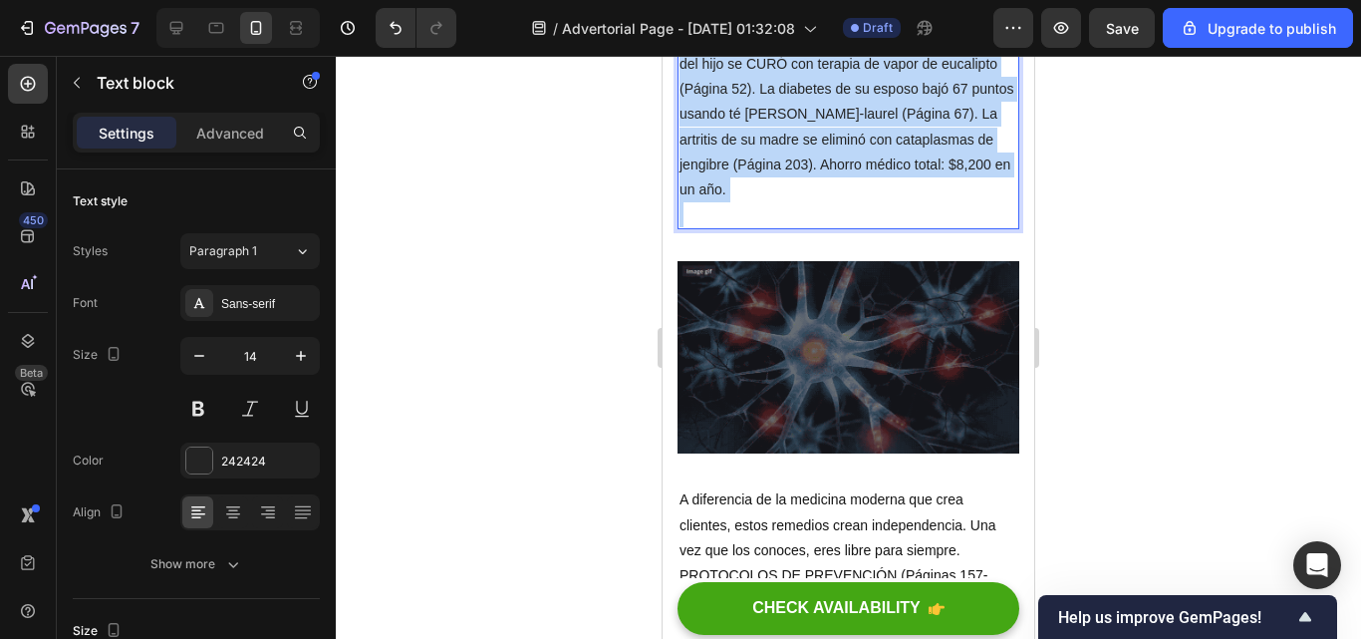
click at [921, 203] on p "[DATE] de usar este libro, [PERSON_NAME] vio resultados que los doctores no pod…" at bounding box center [849, 102] width 338 height 201
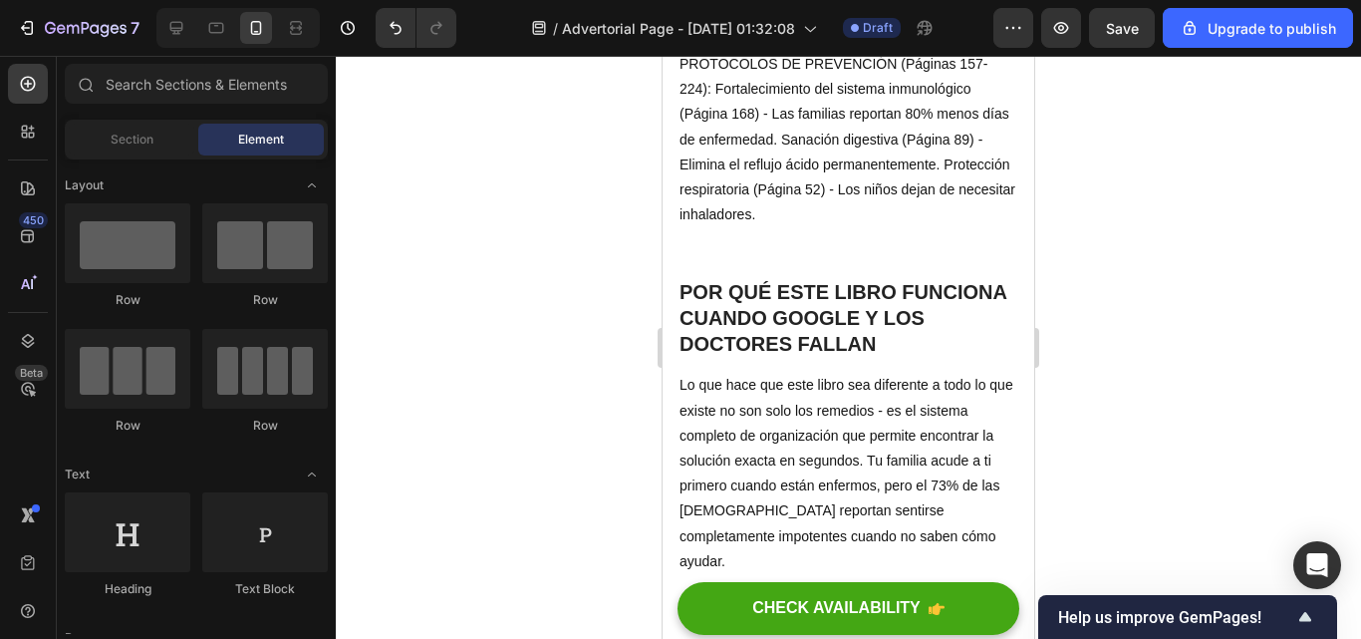
scroll to position [4300, 0]
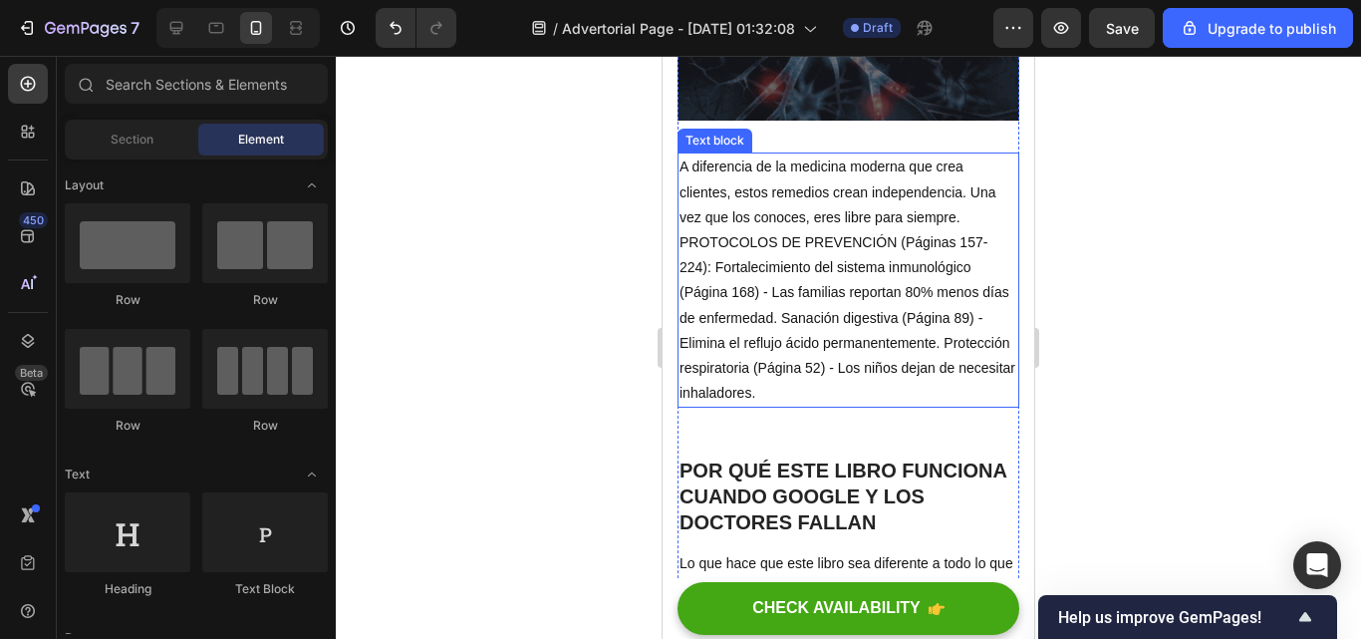
click at [875, 406] on p "A diferencia de la medicina moderna que crea clientes, estos remedios crean ind…" at bounding box center [849, 279] width 338 height 251
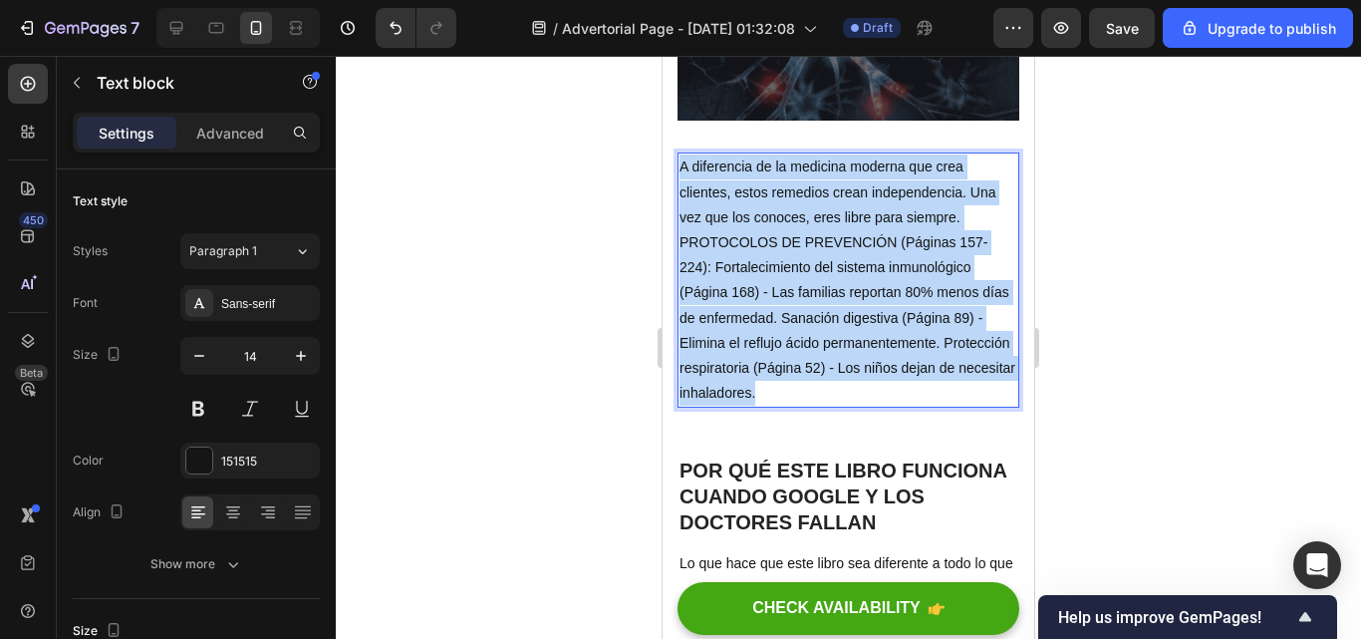
click at [875, 406] on p "A diferencia de la medicina moderna que crea clientes, estos remedios crean ind…" at bounding box center [849, 279] width 338 height 251
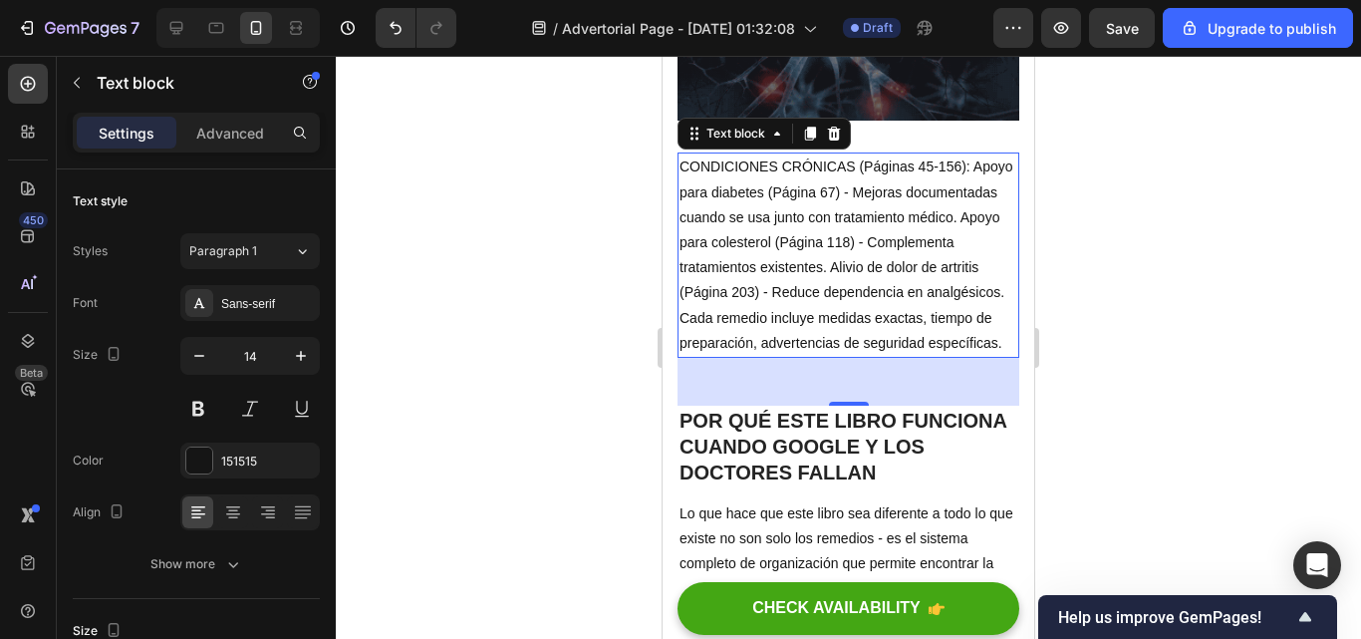
click at [1137, 409] on div at bounding box center [848, 347] width 1025 height 583
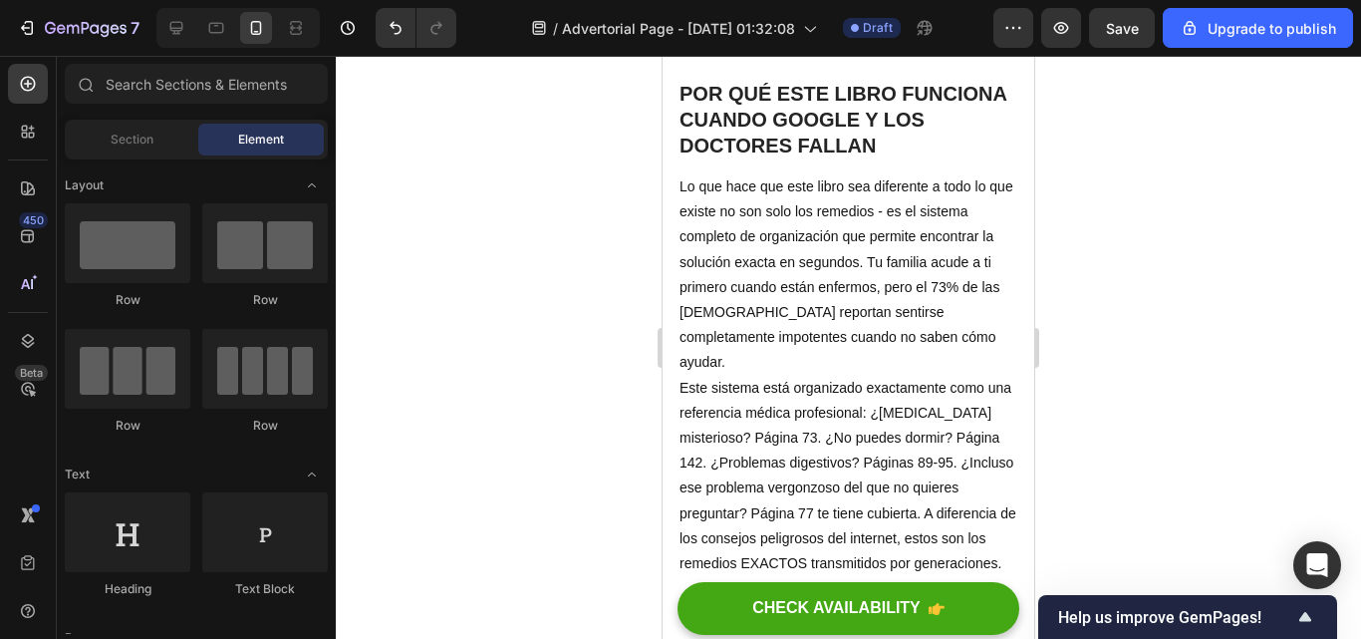
scroll to position [4716, 0]
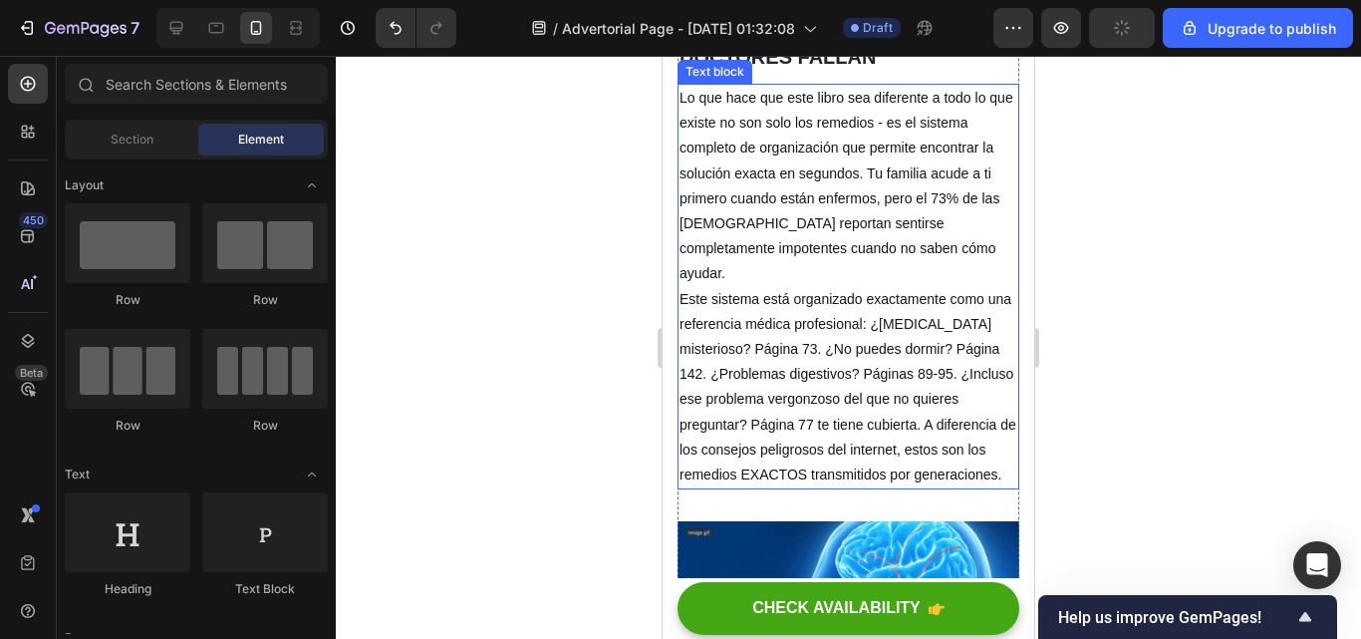
click at [800, 488] on p "Este sistema está organizado exactamente como una referencia médica profesional…" at bounding box center [849, 387] width 338 height 201
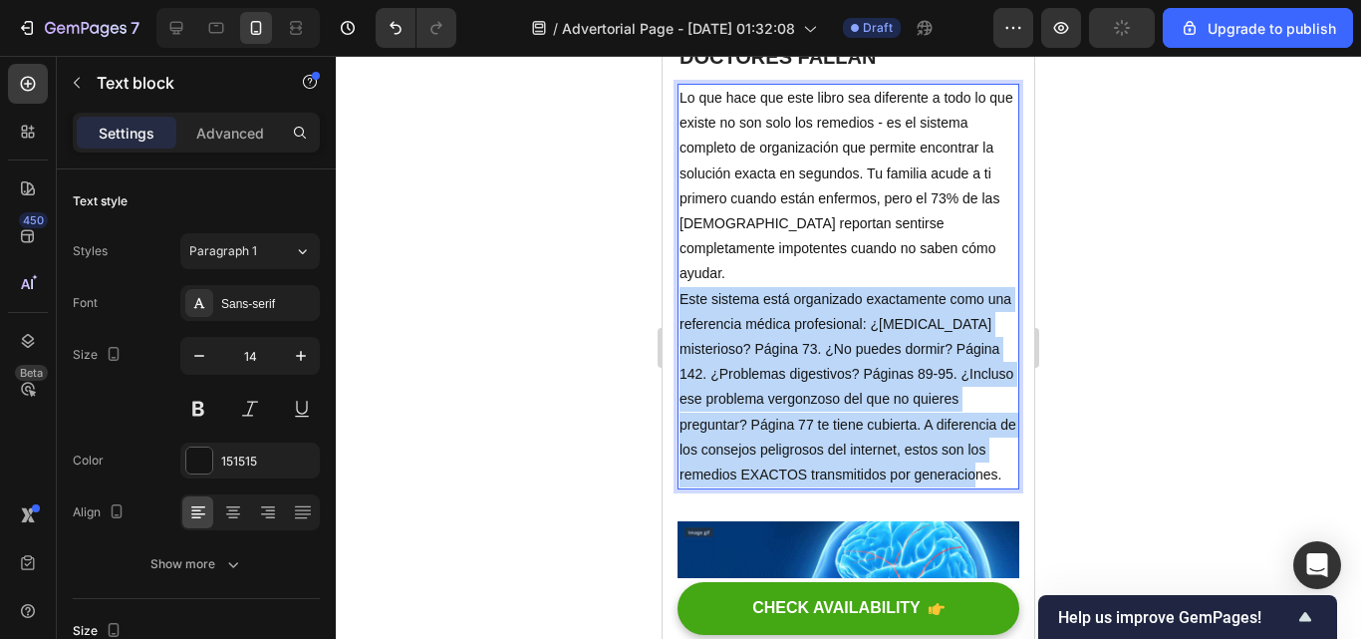
click at [800, 488] on p "Este sistema está organizado exactamente como una referencia médica profesional…" at bounding box center [849, 387] width 338 height 201
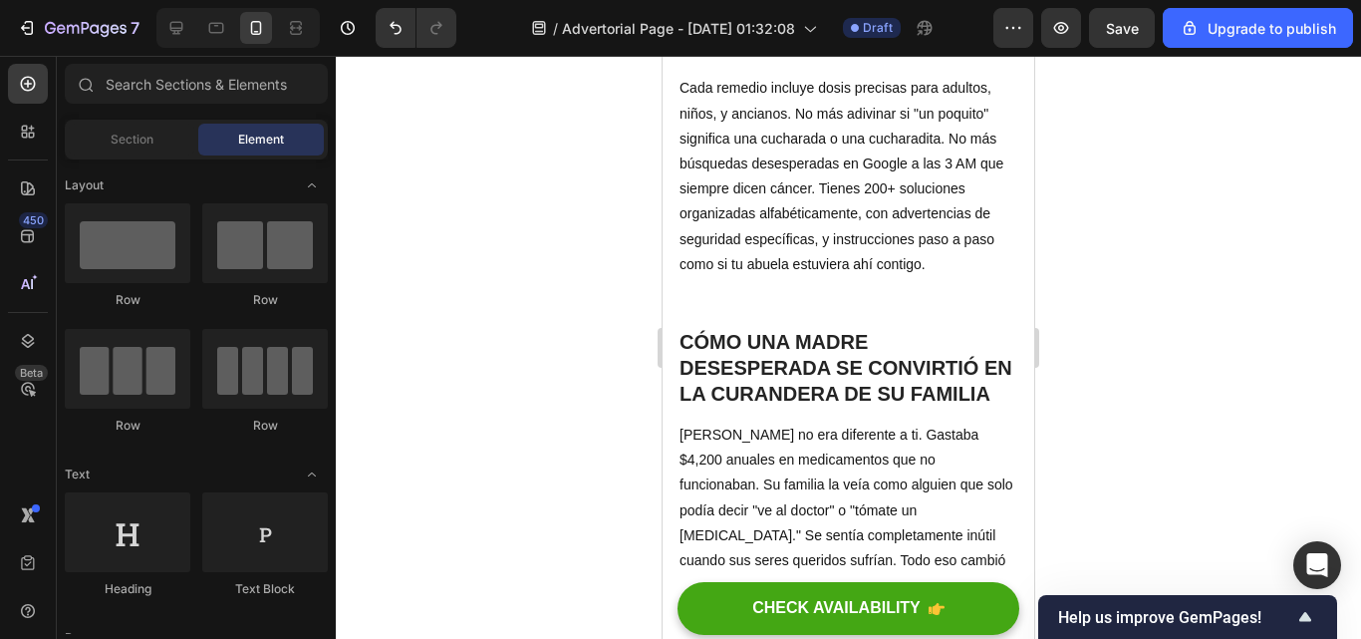
scroll to position [5215, 0]
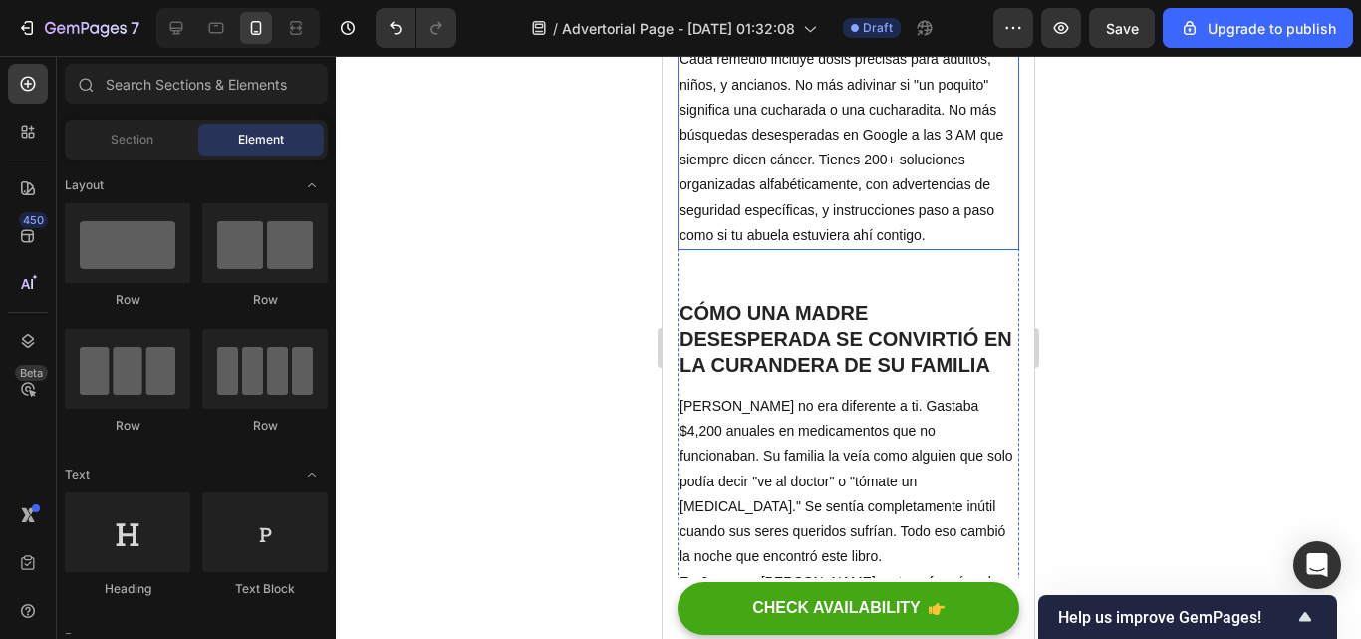
click at [950, 248] on p "Cada remedio incluye dosis precisas para adultos, niños, y ancianos. No más adi…" at bounding box center [849, 147] width 338 height 201
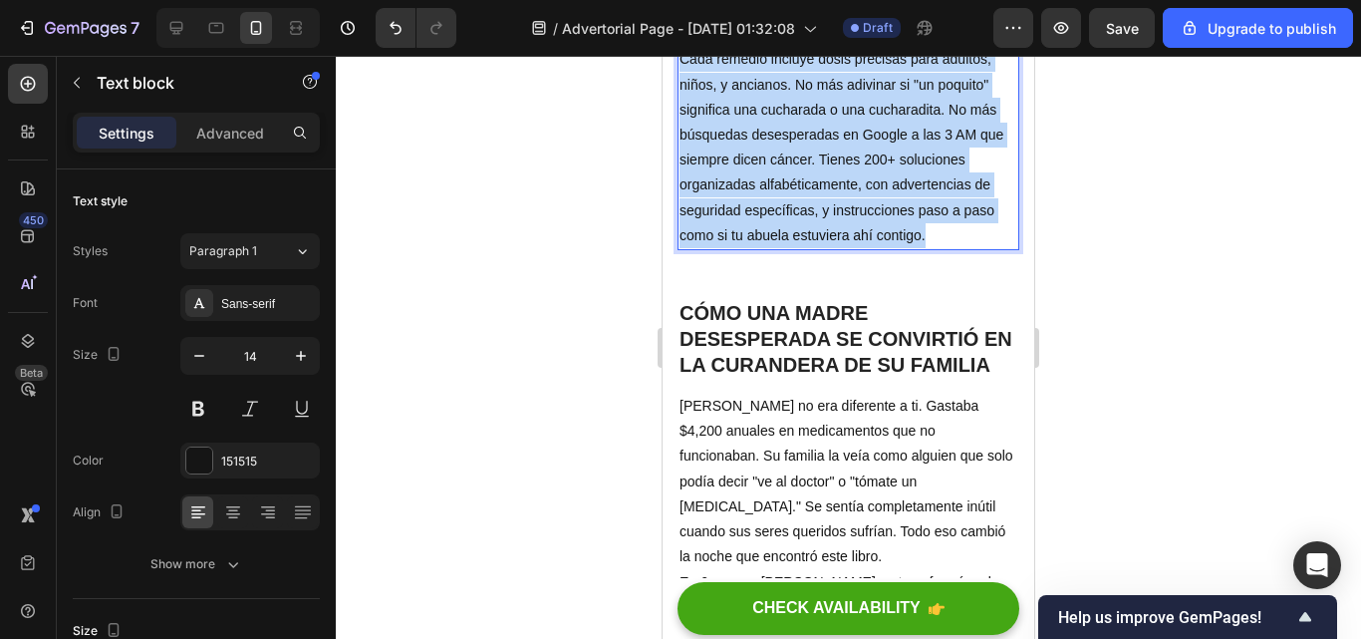
click at [950, 248] on p "Cada remedio incluye dosis precisas para adultos, niños, y ancianos. No más adi…" at bounding box center [849, 147] width 338 height 201
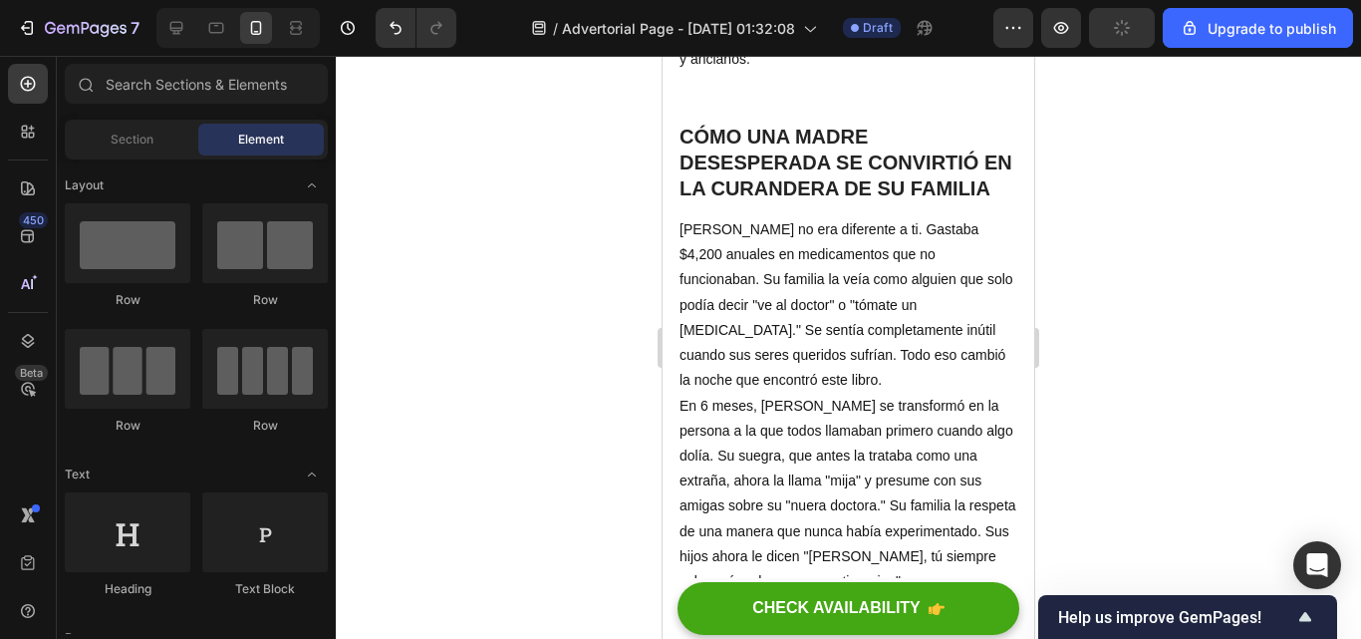
scroll to position [5450, 0]
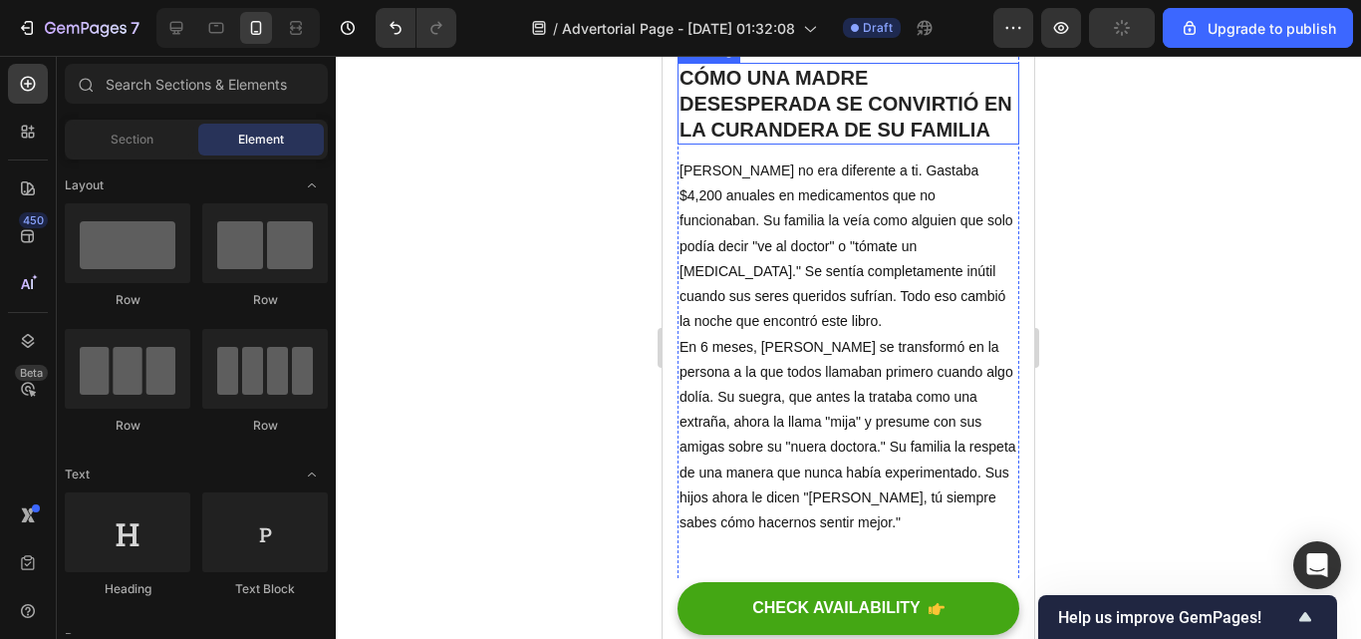
click at [835, 142] on p "CÓMO UNA MADRE DESESPERADA SE CONVIRTIÓ EN LA CURANDERA DE SU FAMILIA" at bounding box center [849, 104] width 338 height 78
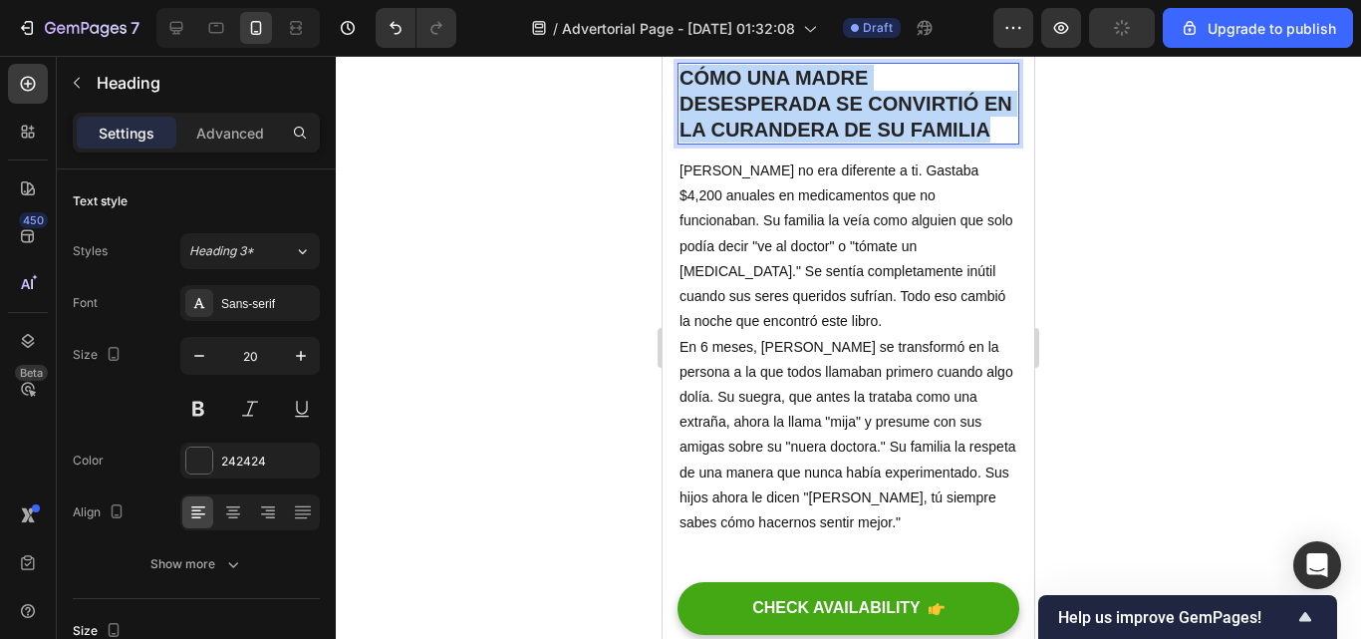
click at [835, 142] on p "CÓMO UNA MADRE DESESPERADA SE CONVIRTIÓ EN LA CURANDERA DE SU FAMILIA" at bounding box center [849, 104] width 338 height 78
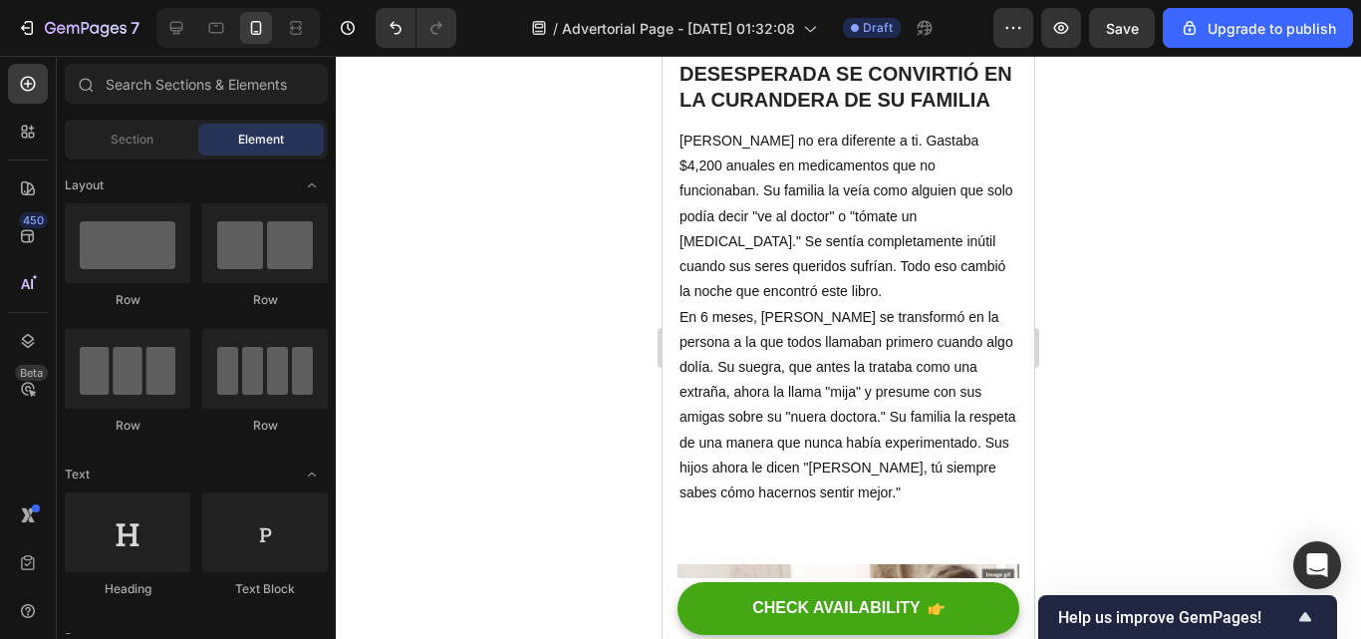
scroll to position [5539, 0]
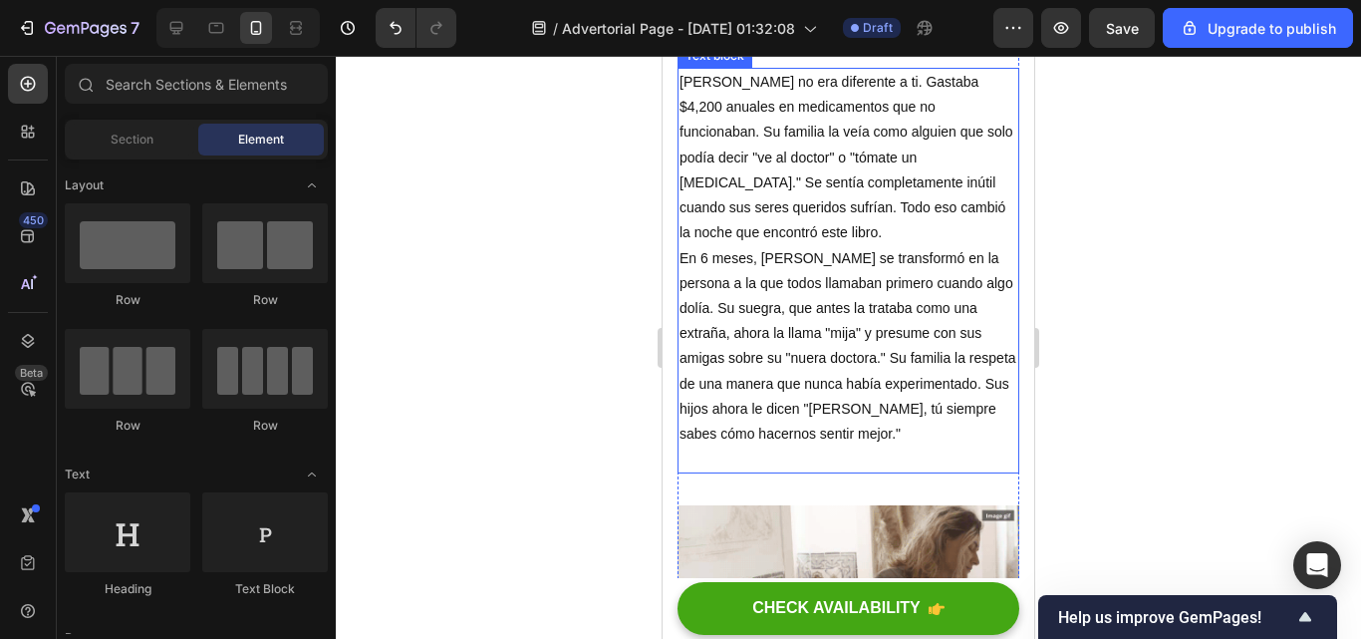
click at [827, 447] on p "En 6 meses, [PERSON_NAME] se transformó en la persona a la que todos llamaban p…" at bounding box center [849, 346] width 338 height 201
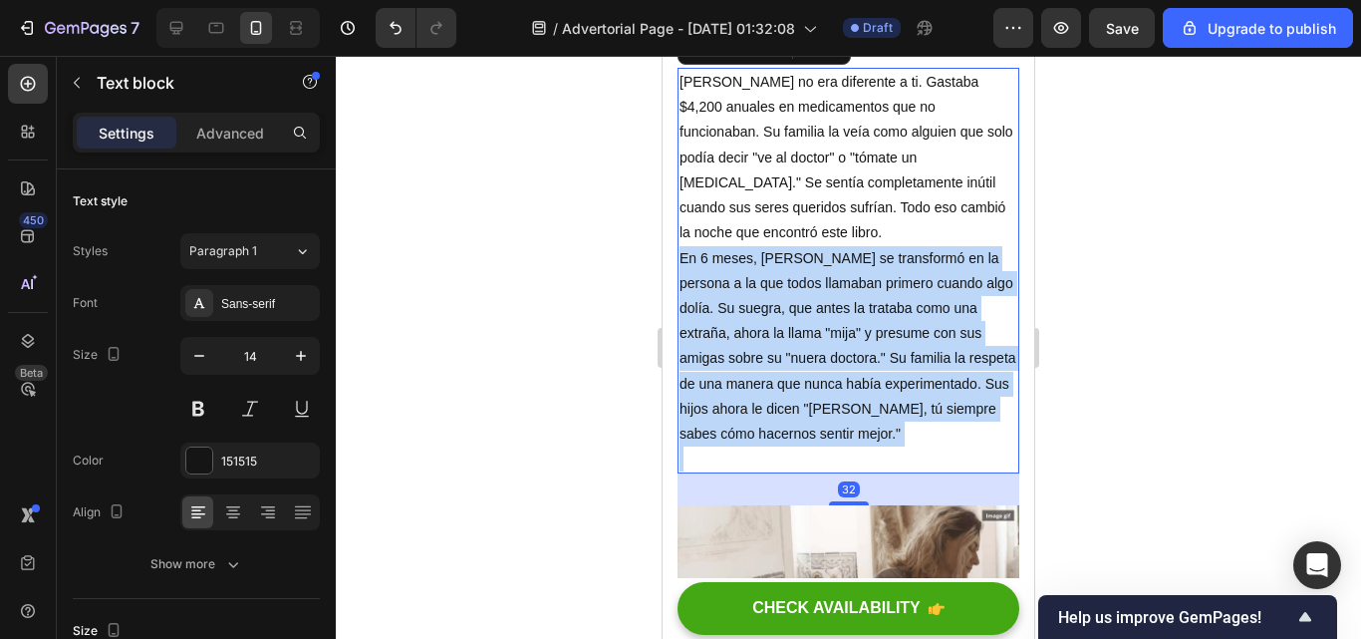
click at [827, 447] on p "En 6 meses, [PERSON_NAME] se transformó en la persona a la que todos llamaban p…" at bounding box center [849, 346] width 338 height 201
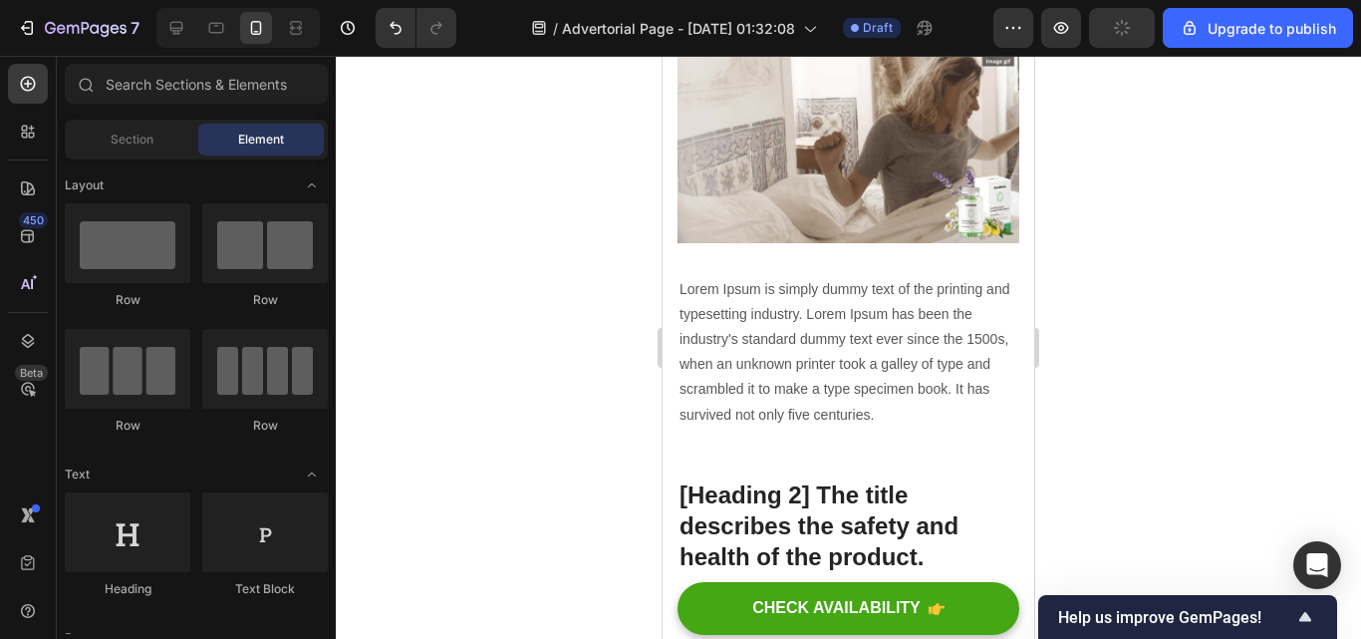
scroll to position [6035, 0]
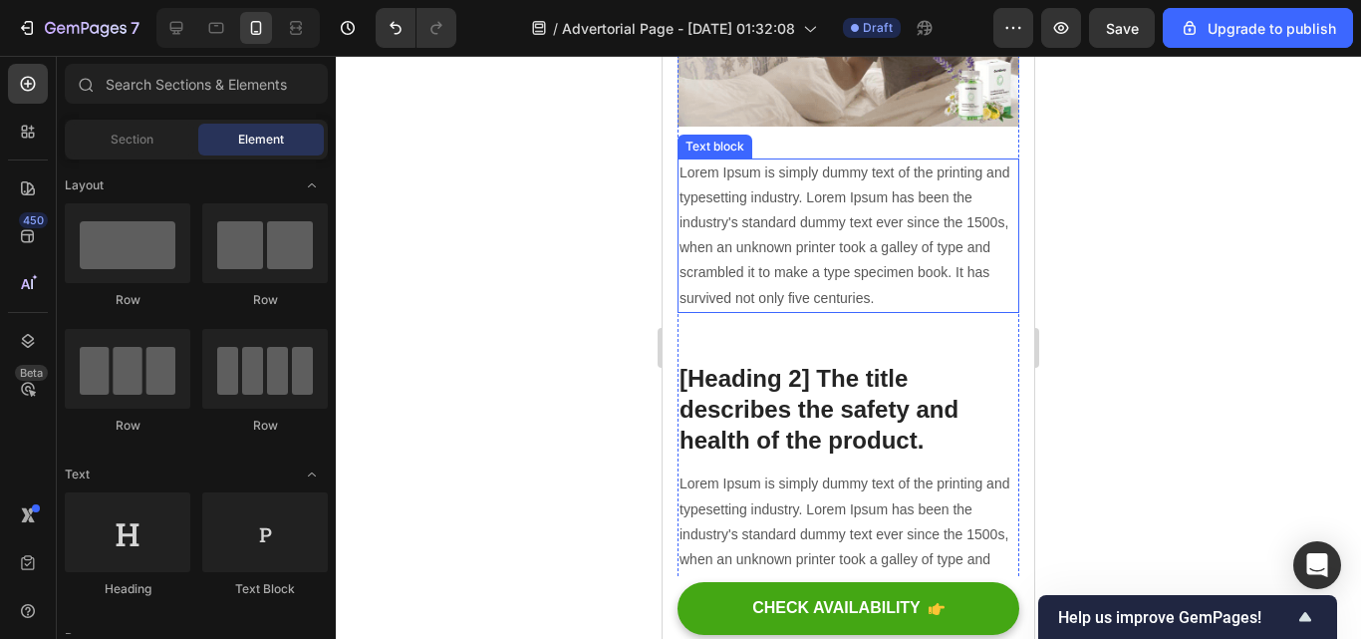
click at [966, 311] on p "Lorem Ipsum is simply dummy text of the printing and typesetting industry. Lore…" at bounding box center [849, 235] width 338 height 150
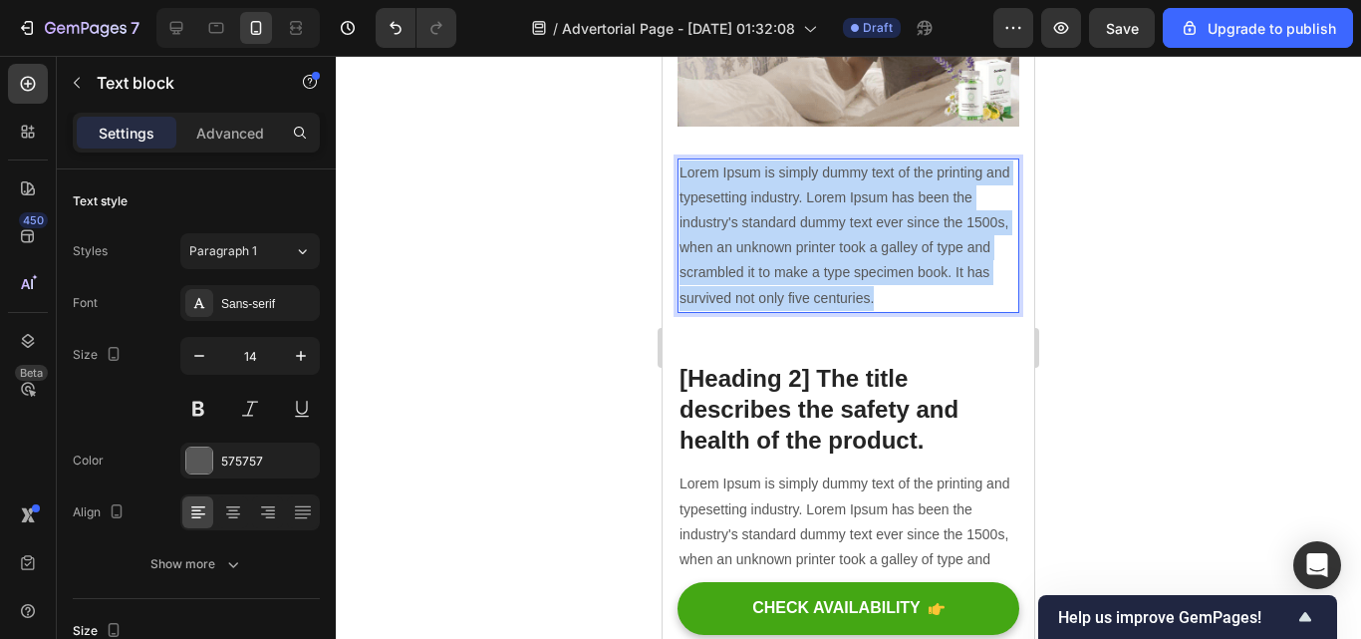
click at [966, 311] on p "Lorem Ipsum is simply dummy text of the printing and typesetting industry. Lore…" at bounding box center [849, 235] width 338 height 150
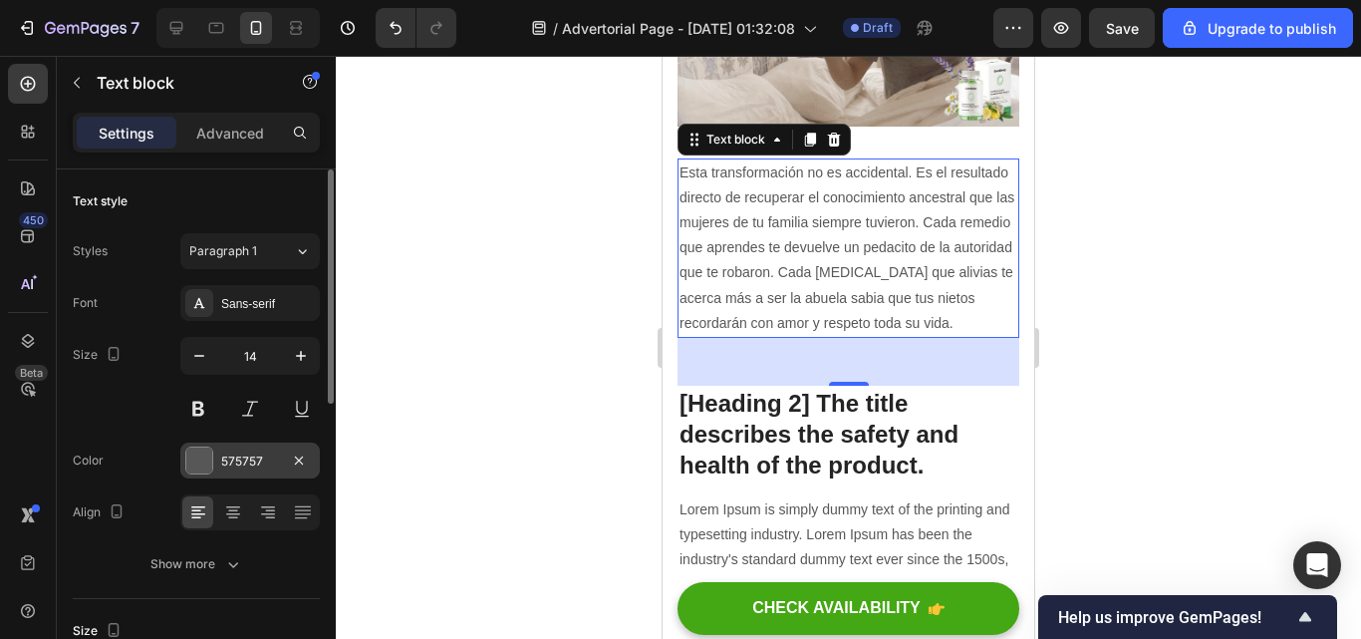
click at [230, 466] on div "575757" at bounding box center [250, 461] width 58 height 18
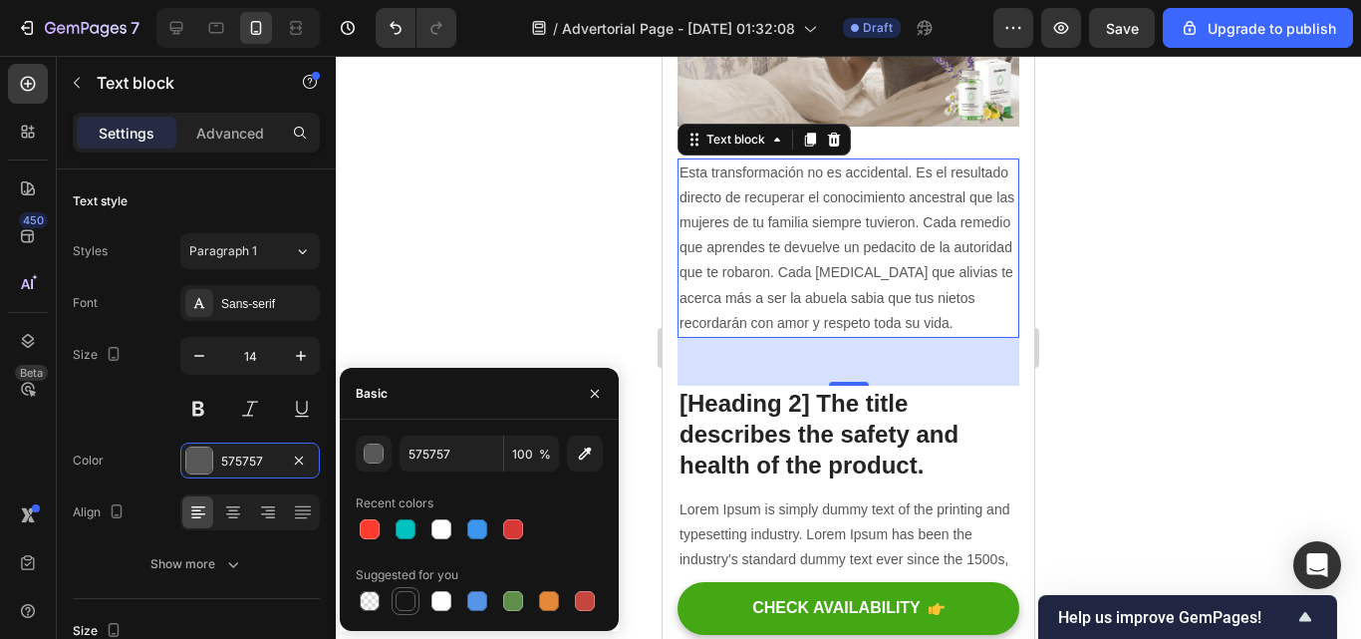
click at [414, 599] on div at bounding box center [406, 601] width 20 height 20
type input "151515"
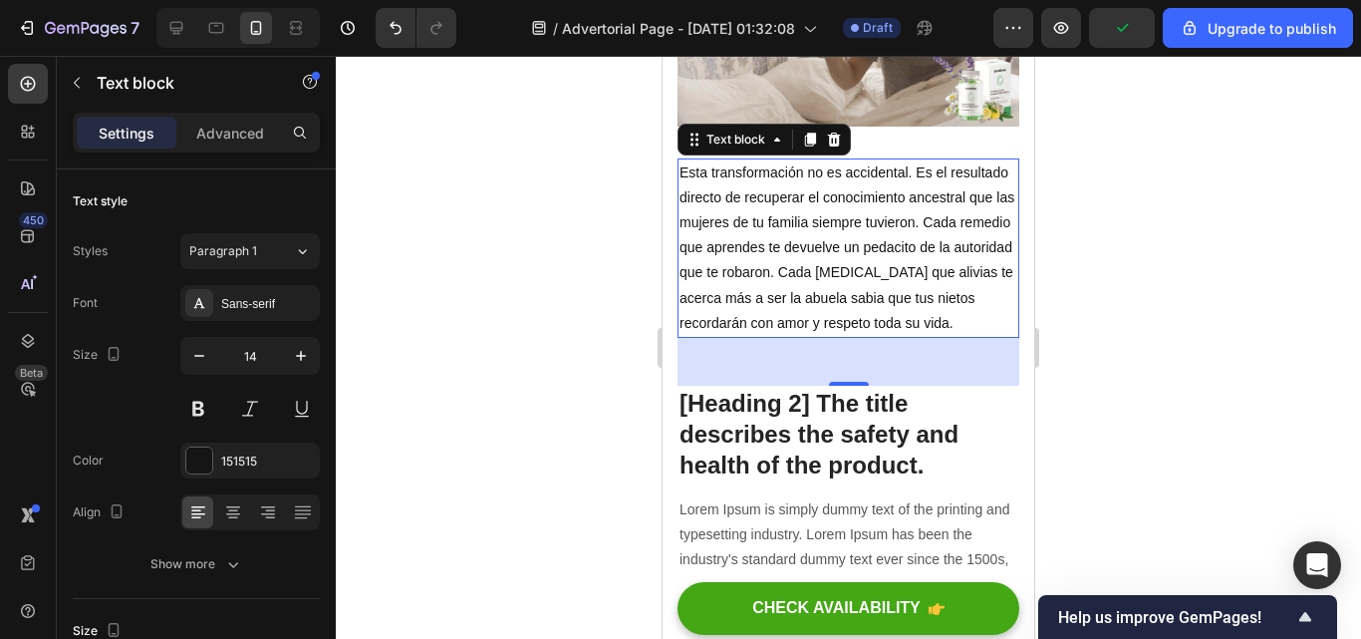
click at [546, 278] on div at bounding box center [848, 347] width 1025 height 583
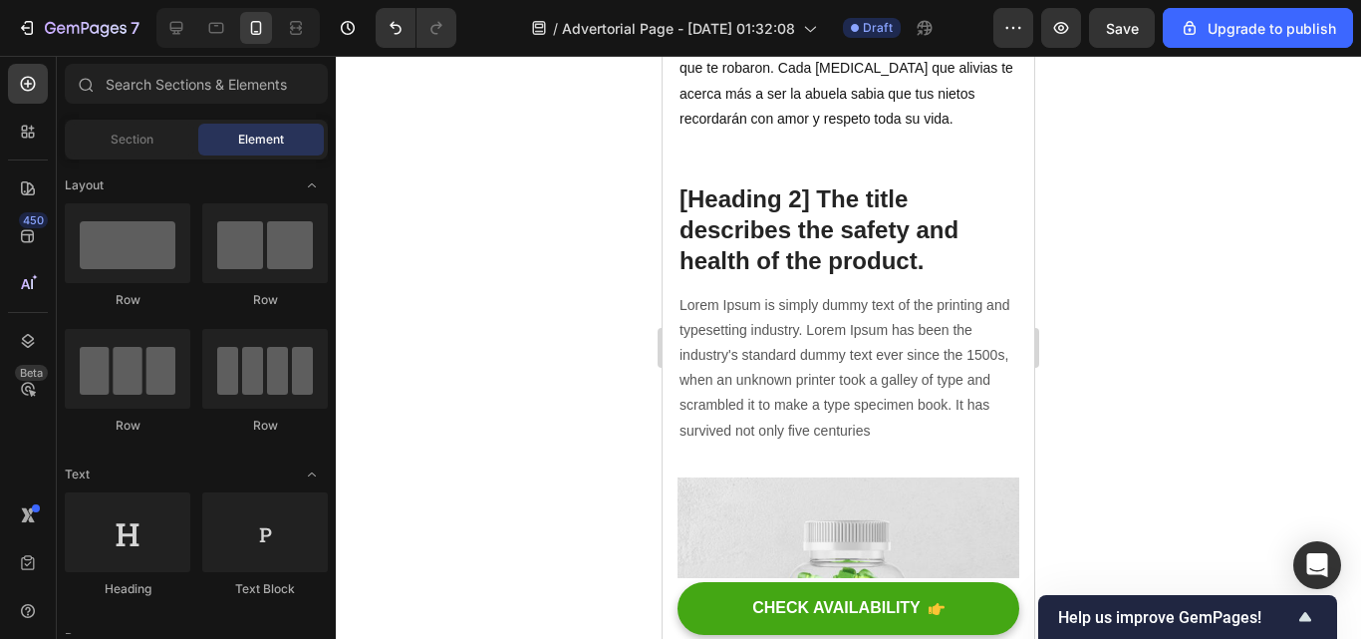
scroll to position [6298, 0]
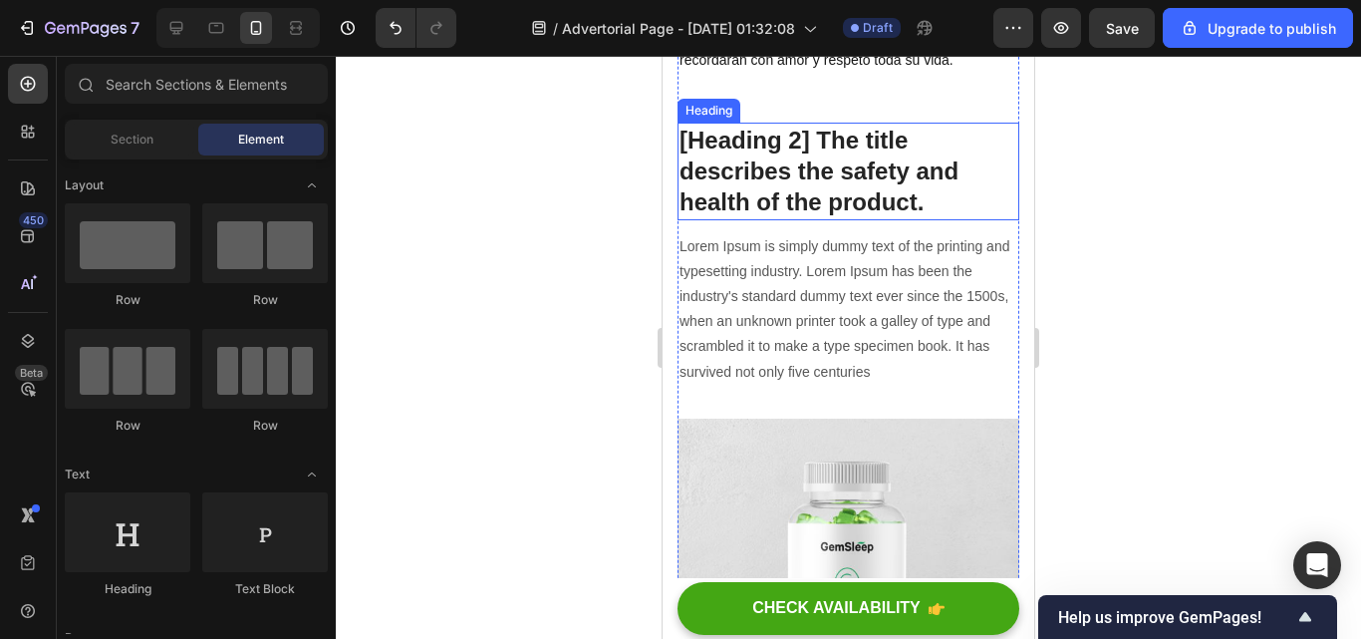
click at [935, 218] on p "[Heading 2] The title describes the safety and health of the product." at bounding box center [849, 172] width 338 height 94
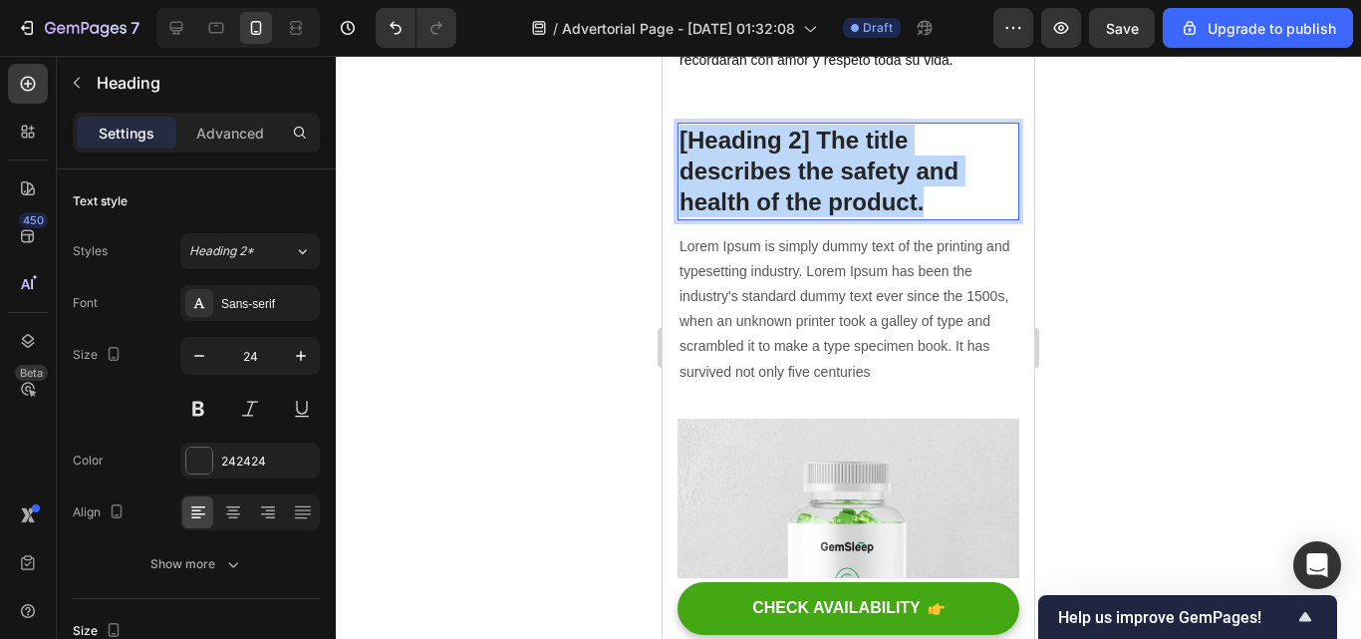
click at [935, 218] on p "[Heading 2] The title describes the safety and health of the product." at bounding box center [849, 172] width 338 height 94
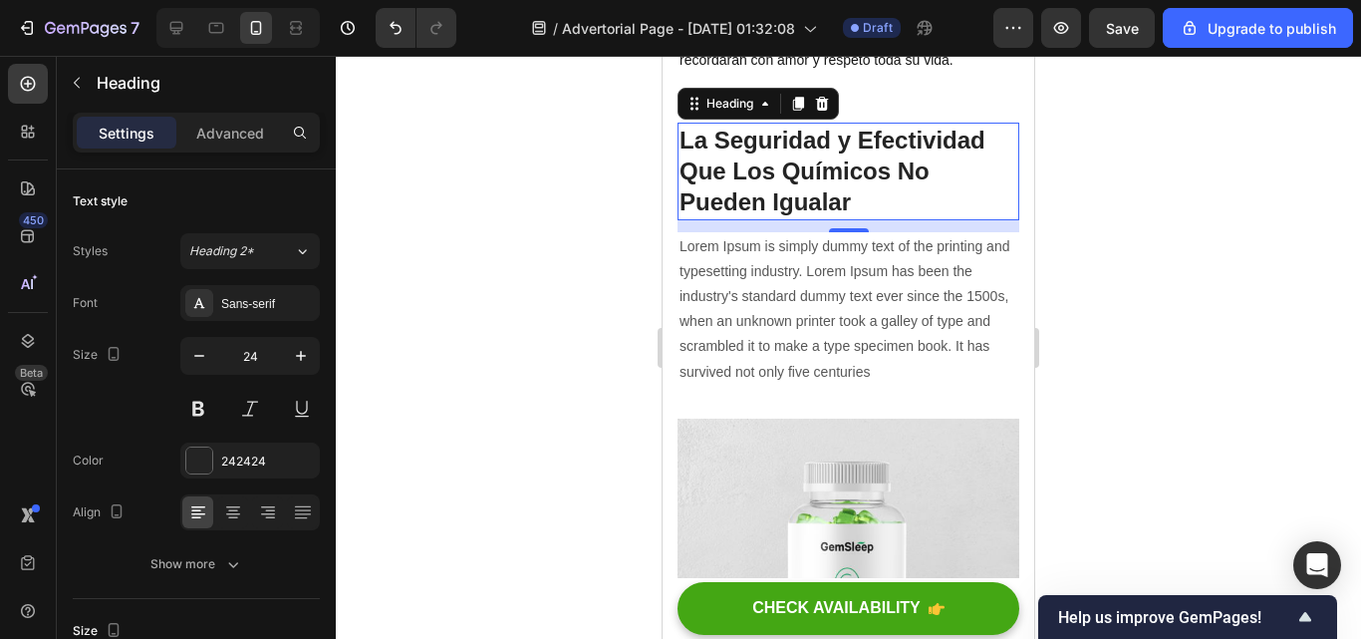
click at [1140, 370] on div at bounding box center [848, 347] width 1025 height 583
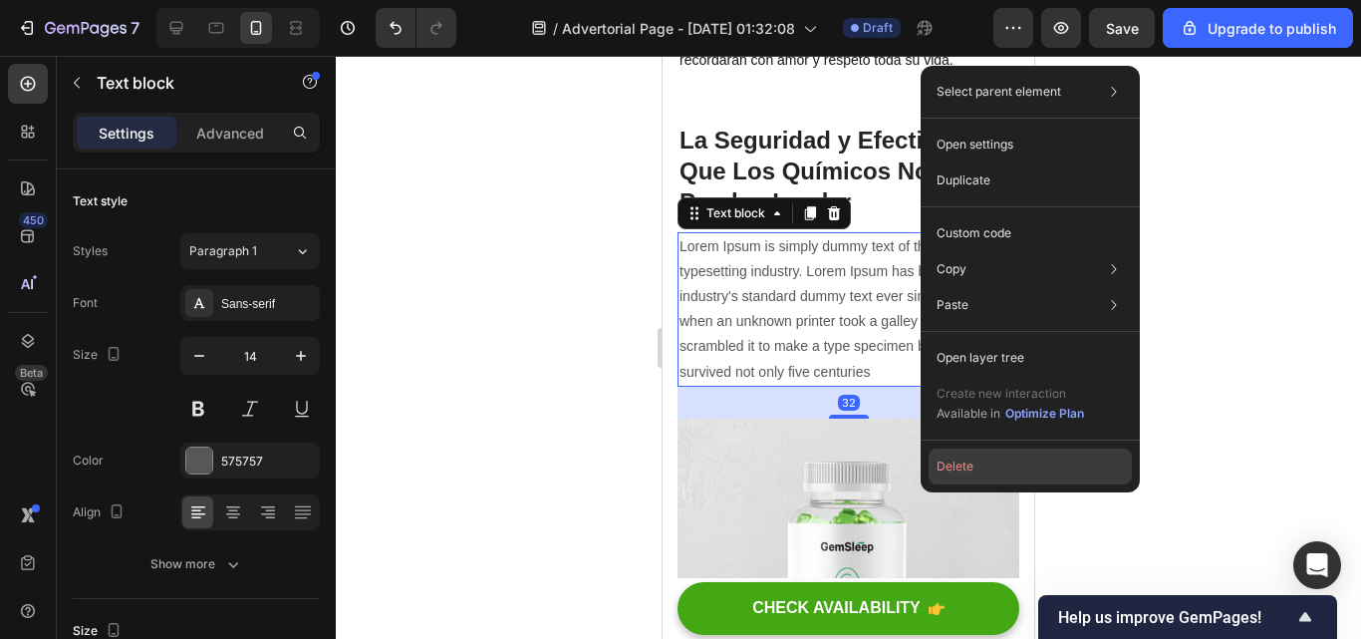
click at [932, 455] on button "Delete" at bounding box center [1030, 466] width 203 height 36
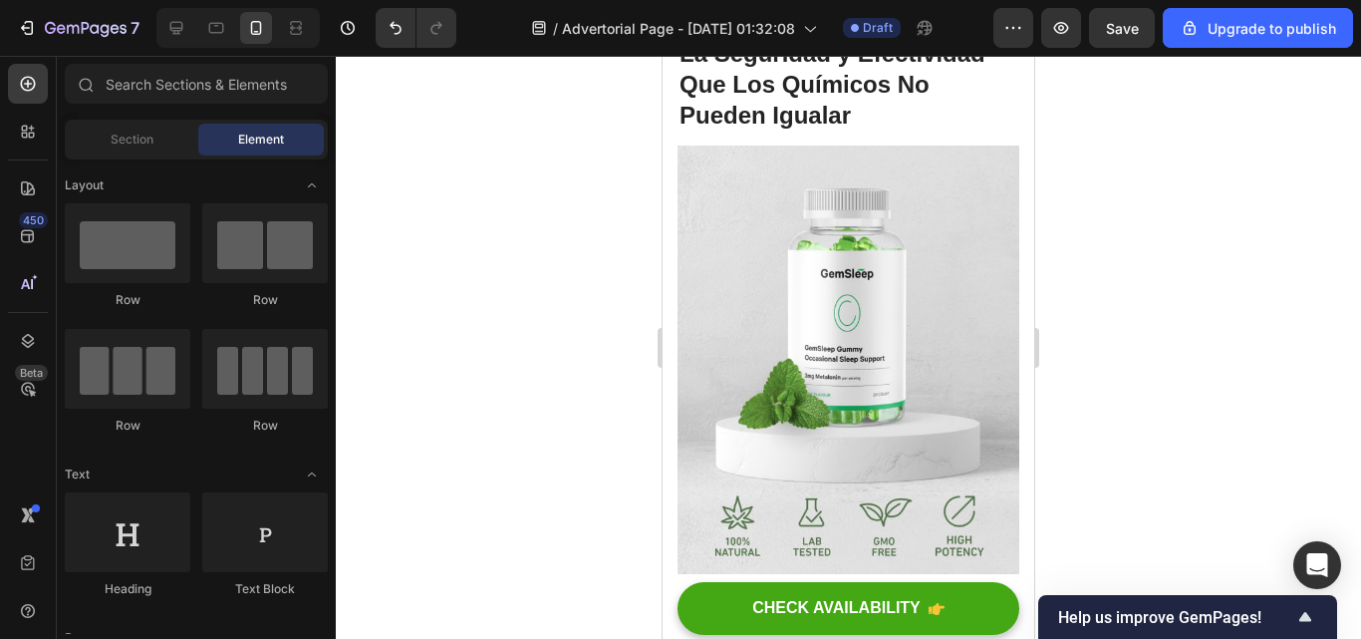
scroll to position [6269, 0]
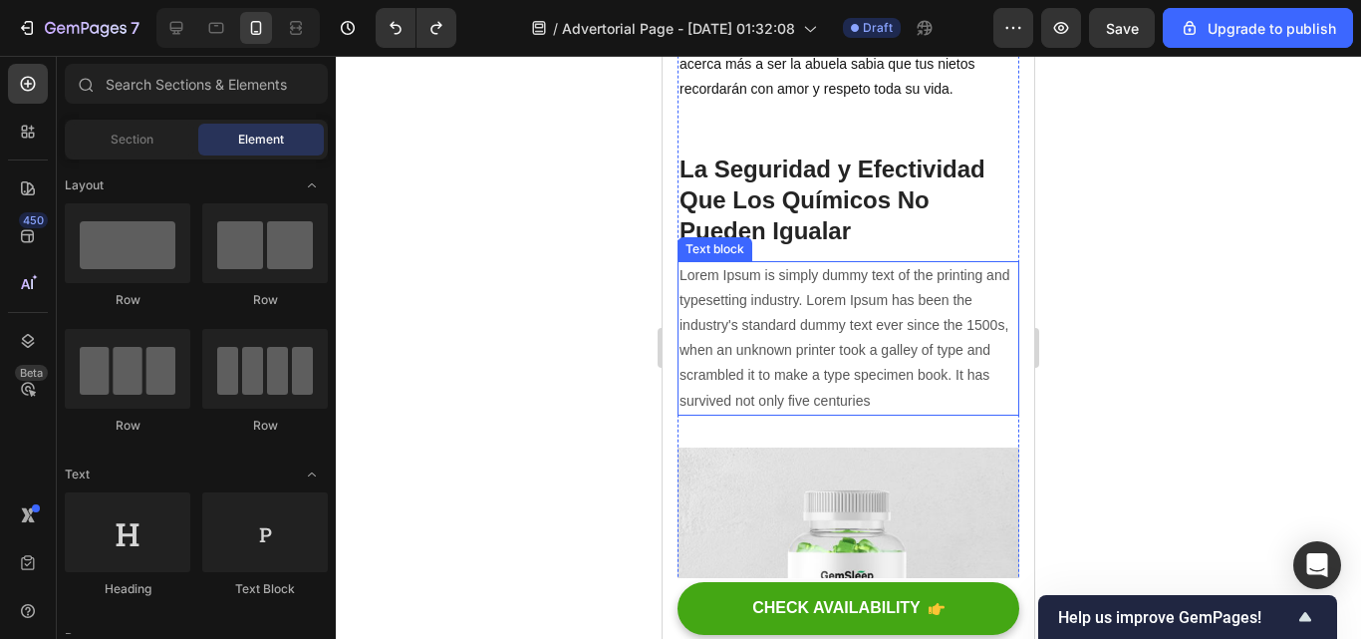
click at [950, 413] on p "Lorem Ipsum is simply dummy text of the printing and typesetting industry. Lore…" at bounding box center [849, 338] width 338 height 150
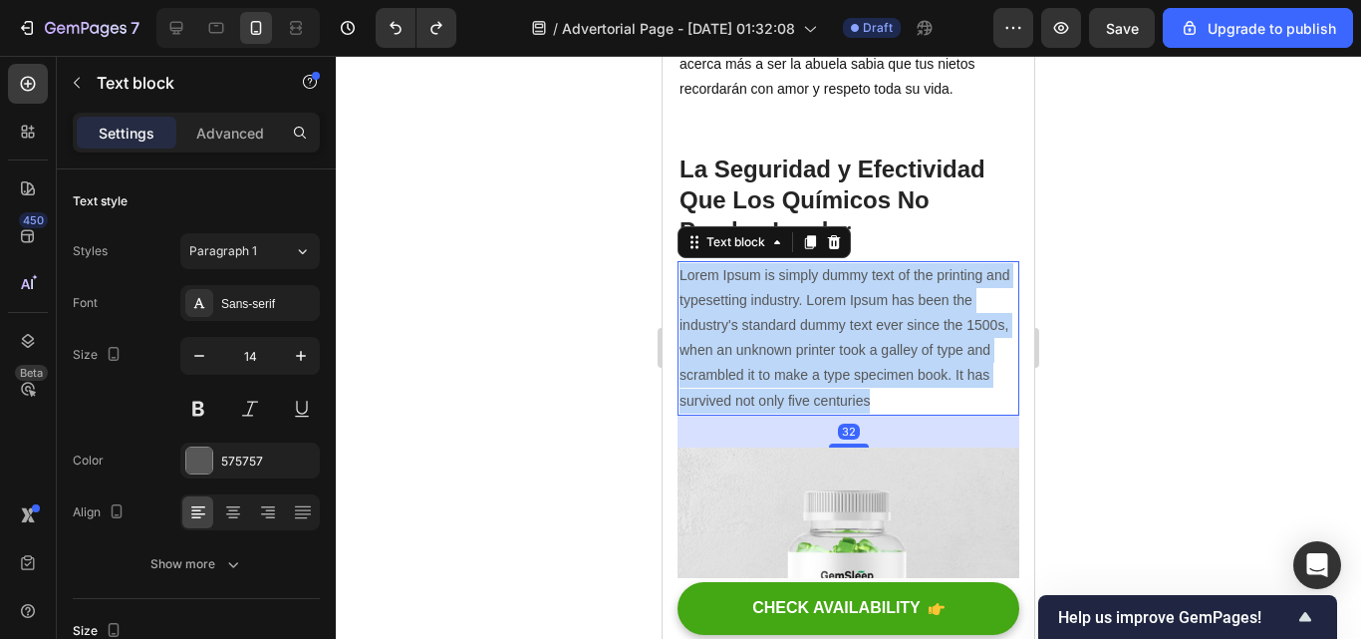
click at [950, 413] on p "Lorem Ipsum is simply dummy text of the printing and typesetting industry. Lore…" at bounding box center [849, 338] width 338 height 150
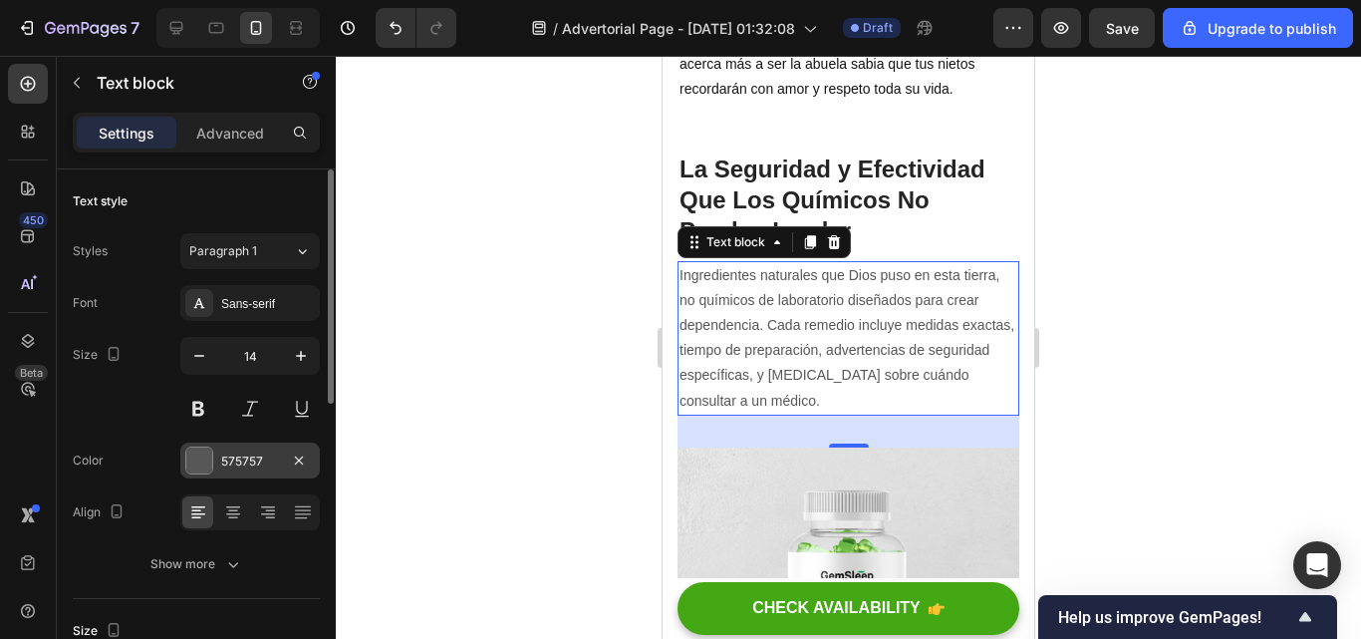
click at [229, 465] on div "575757" at bounding box center [250, 461] width 58 height 18
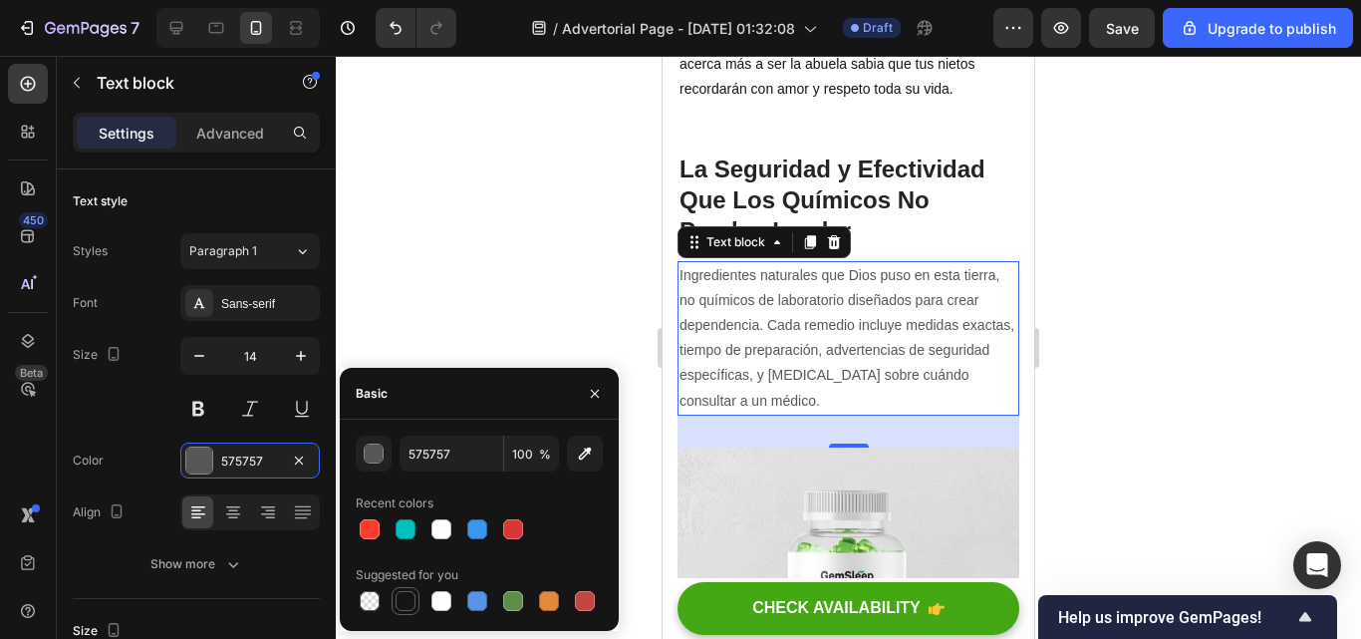
click at [397, 600] on div at bounding box center [406, 601] width 20 height 20
type input "151515"
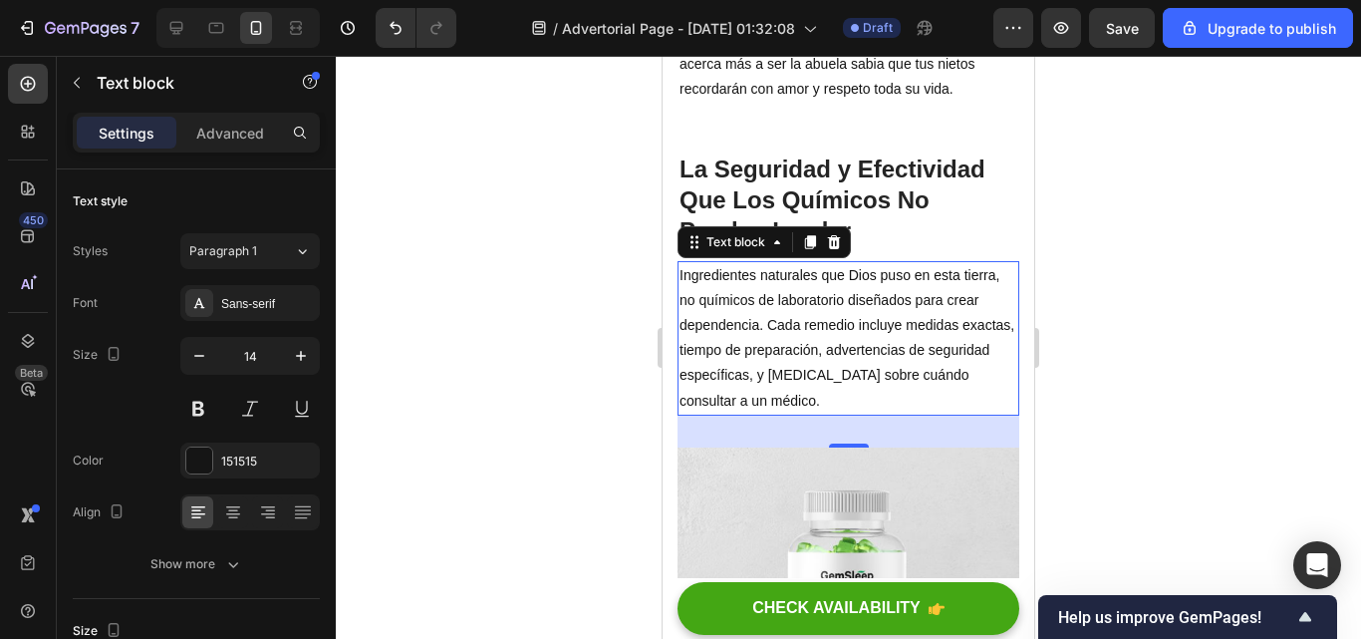
click at [476, 264] on div at bounding box center [848, 347] width 1025 height 583
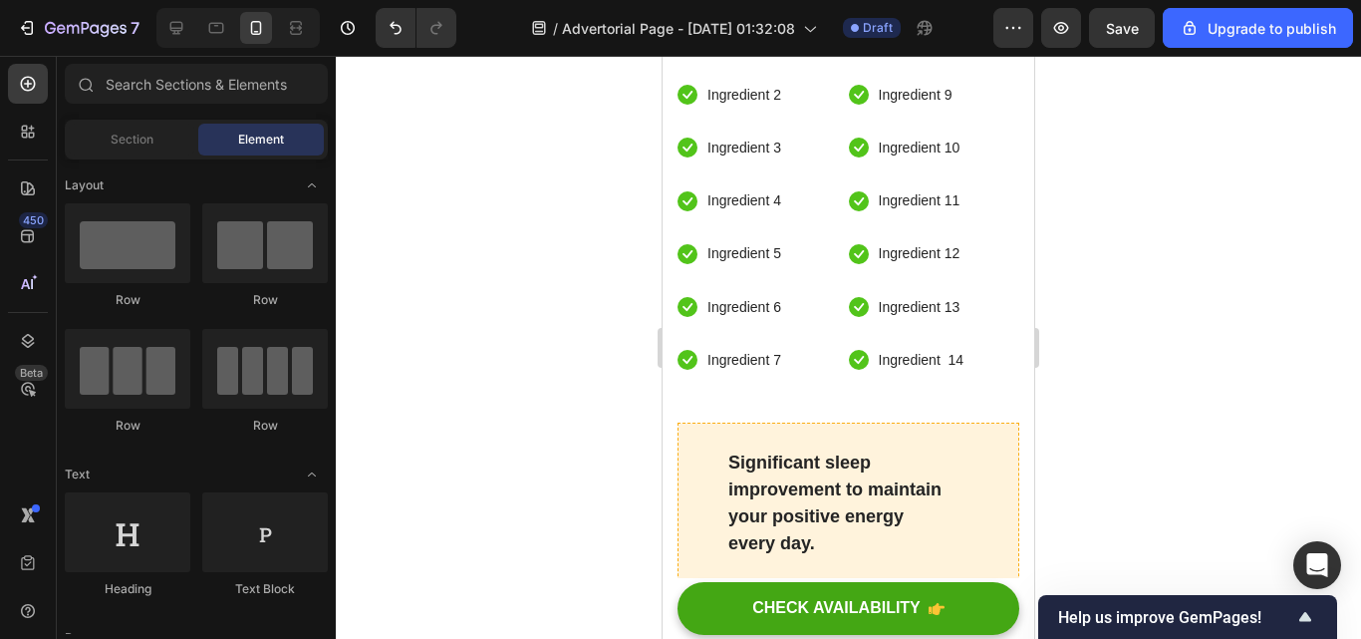
scroll to position [7118, 0]
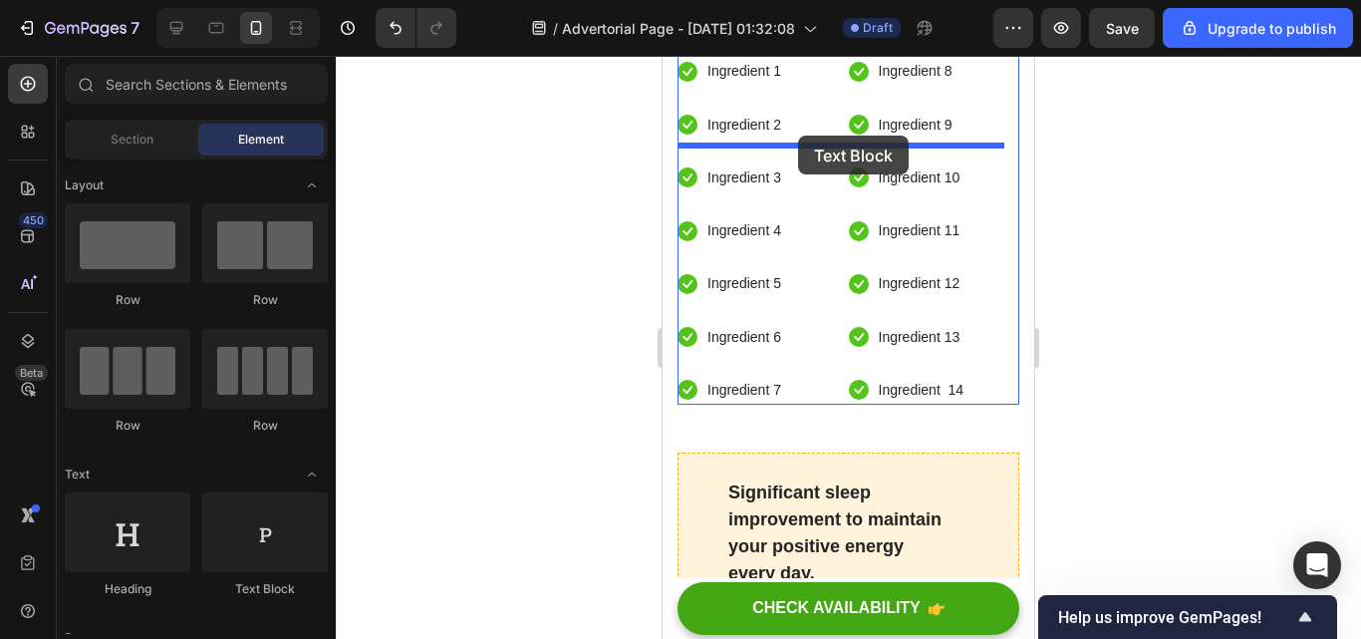
drag, startPoint x: 925, startPoint y: 596, endPoint x: 798, endPoint y: 136, distance: 477.4
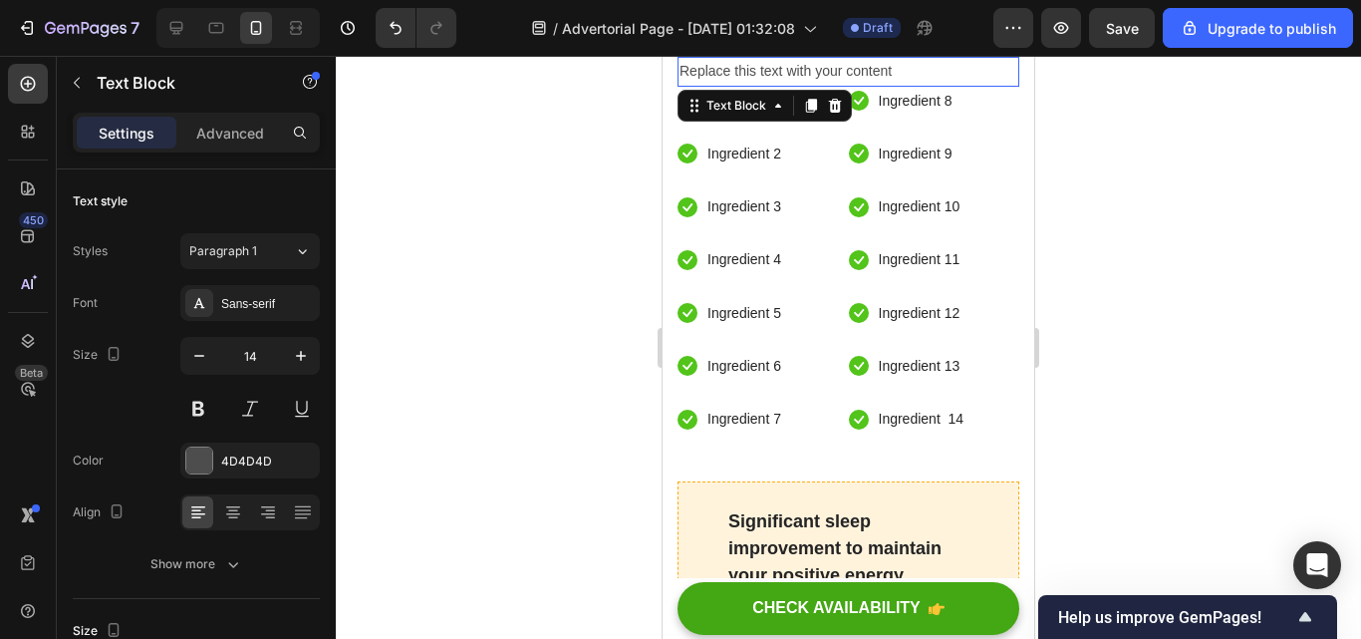
scroll to position [7147, 0]
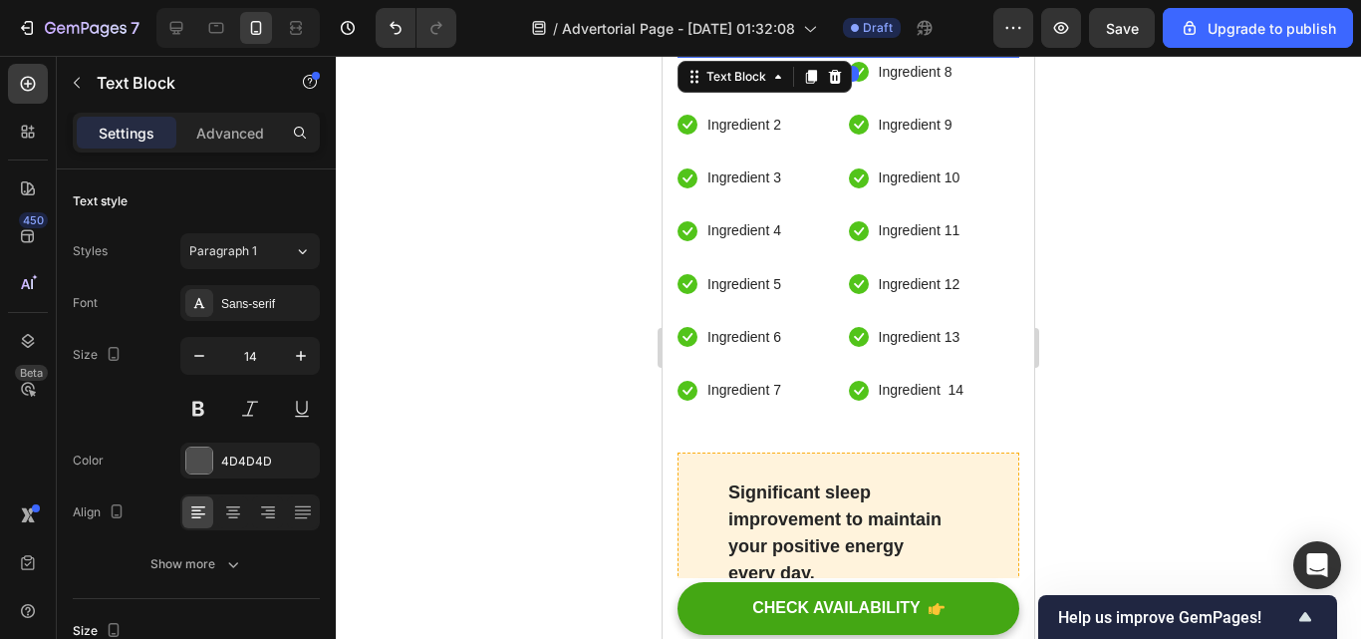
click at [914, 57] on div "Replace this text with your content" at bounding box center [849, 42] width 342 height 29
click at [914, 55] on p "Replace this text with your content" at bounding box center [849, 42] width 338 height 25
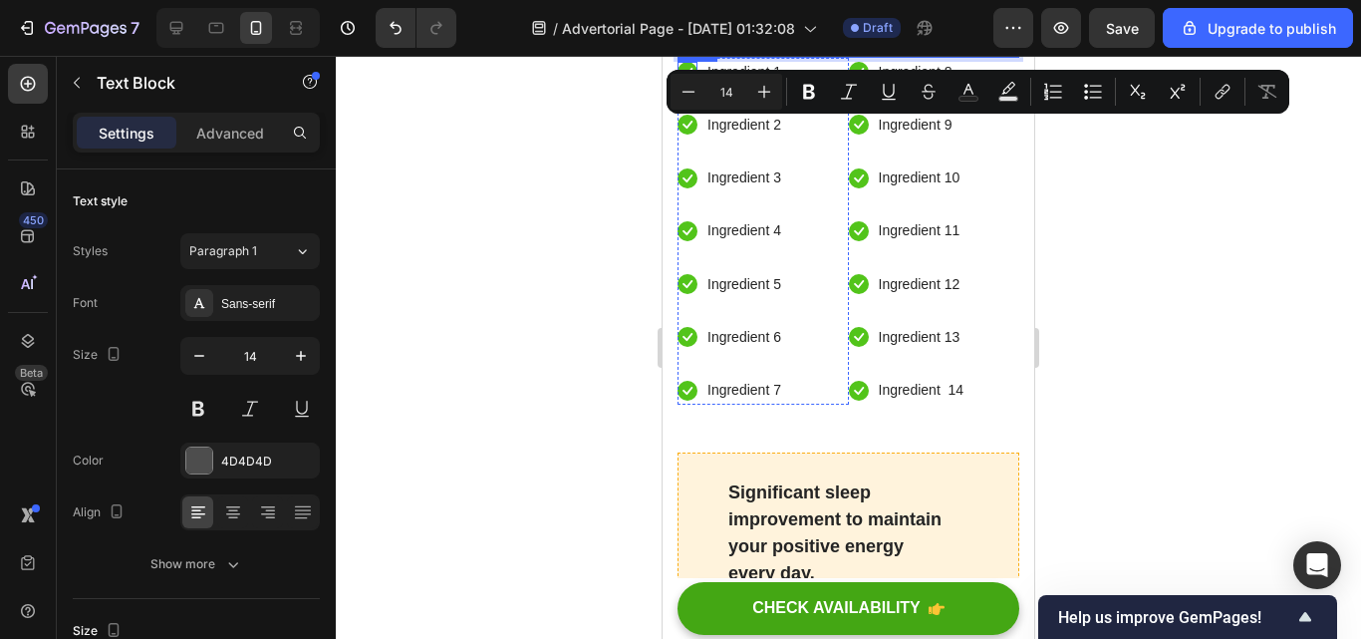
drag, startPoint x: 953, startPoint y: 138, endPoint x: 680, endPoint y: 150, distance: 273.3
click at [796, 83] on button "Bold" at bounding box center [809, 92] width 36 height 36
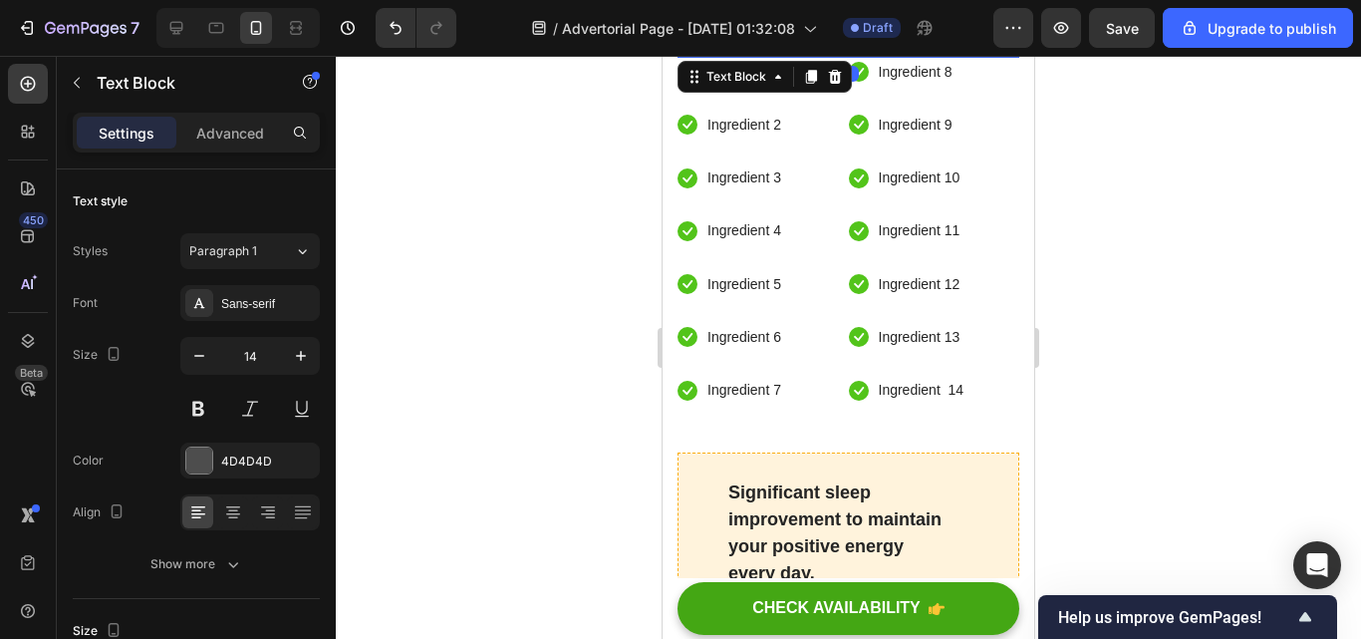
click at [765, 50] on strong "Los Remedios Más Solicitados Incluidos:" at bounding box center [817, 42] width 274 height 16
click at [306, 343] on button "button" at bounding box center [301, 356] width 36 height 36
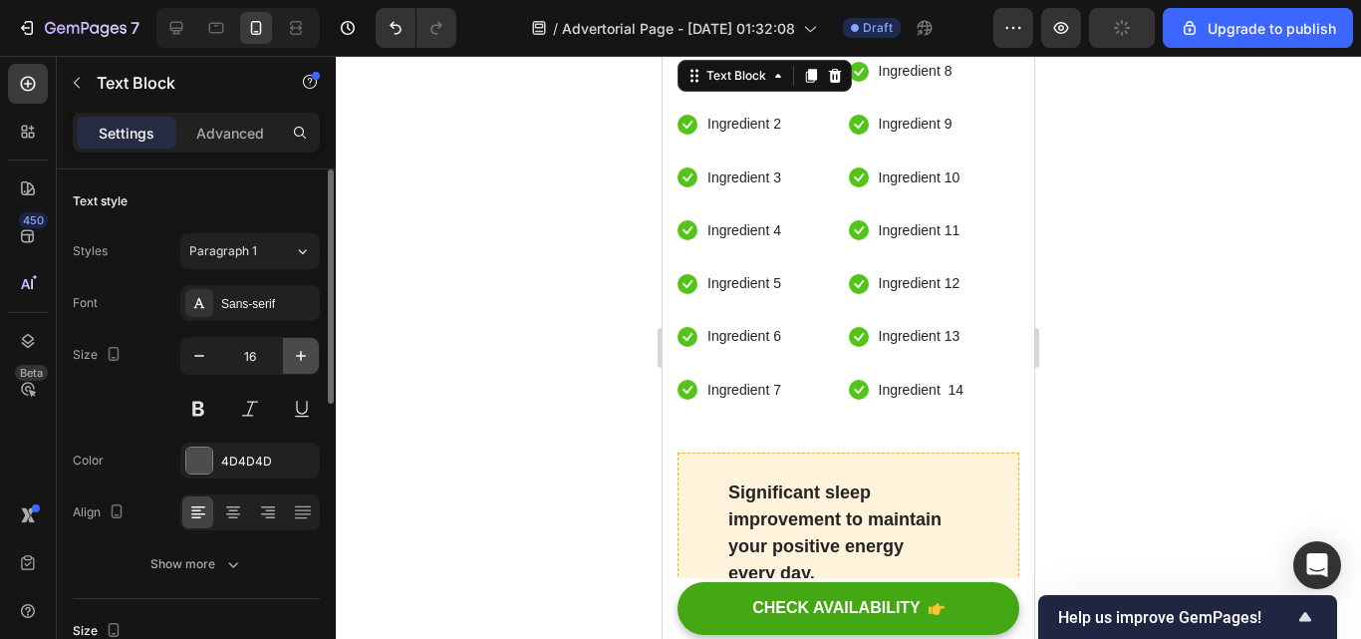
click at [306, 343] on button "button" at bounding box center [301, 356] width 36 height 36
type input "17"
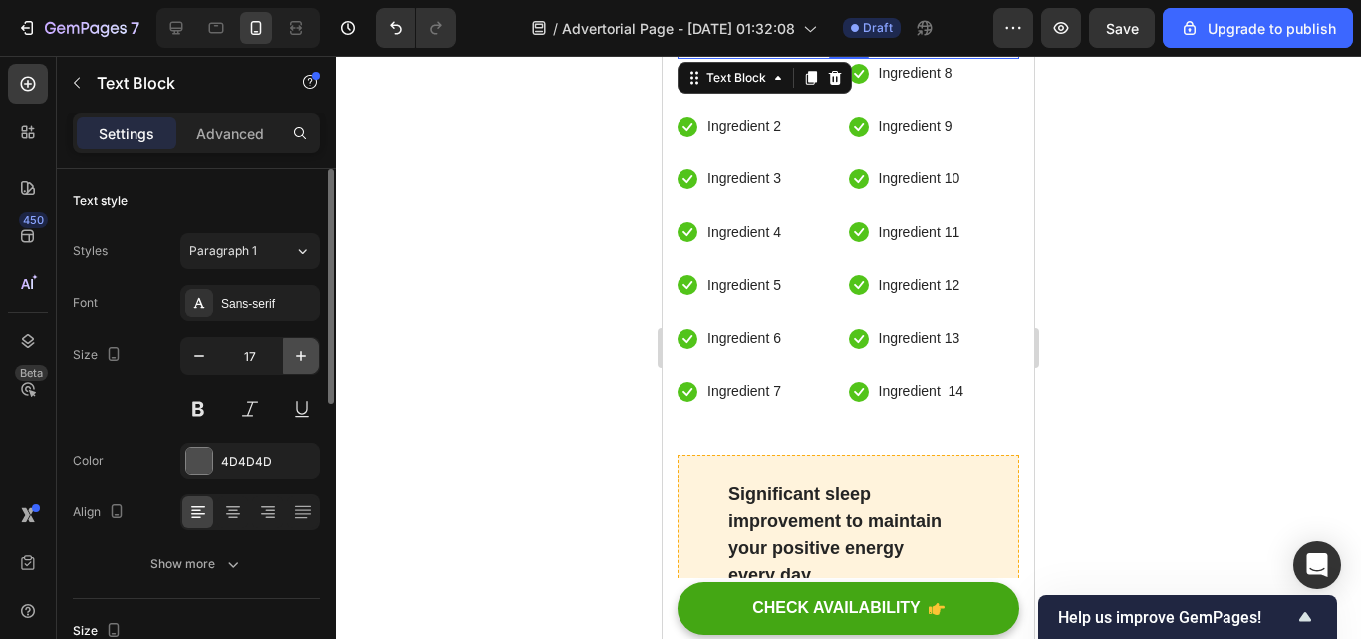
scroll to position [7183, 0]
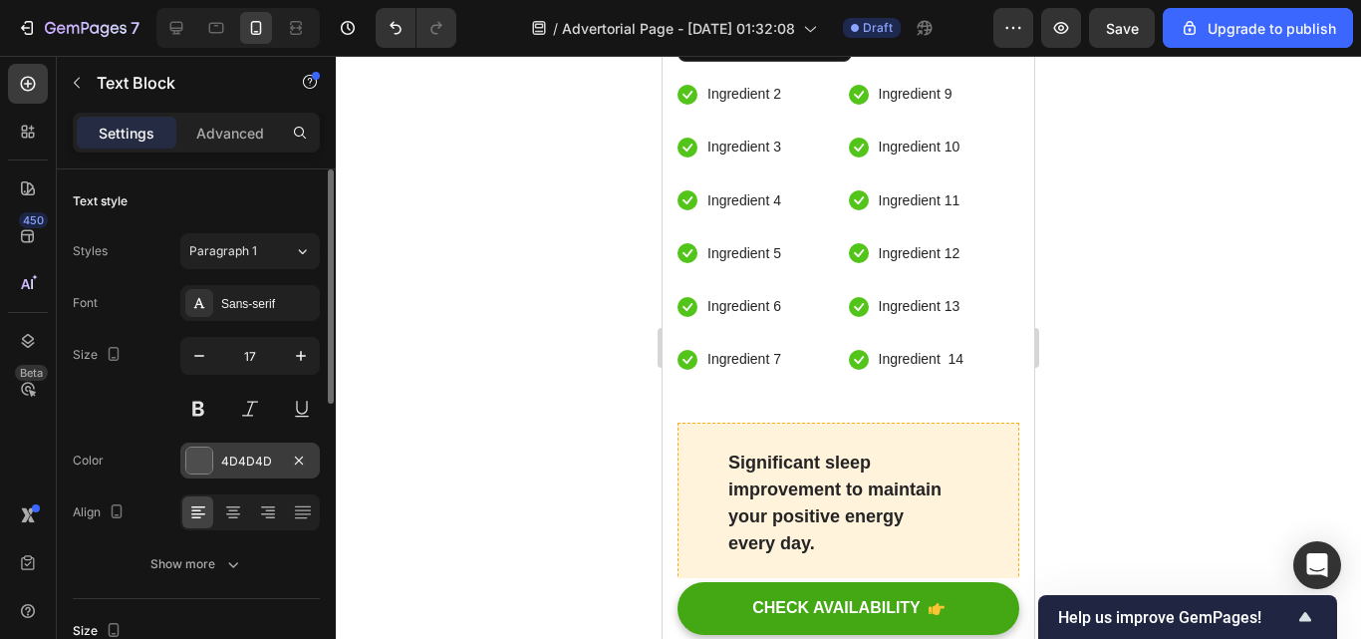
click at [258, 452] on div "4D4D4D" at bounding box center [250, 461] width 58 height 18
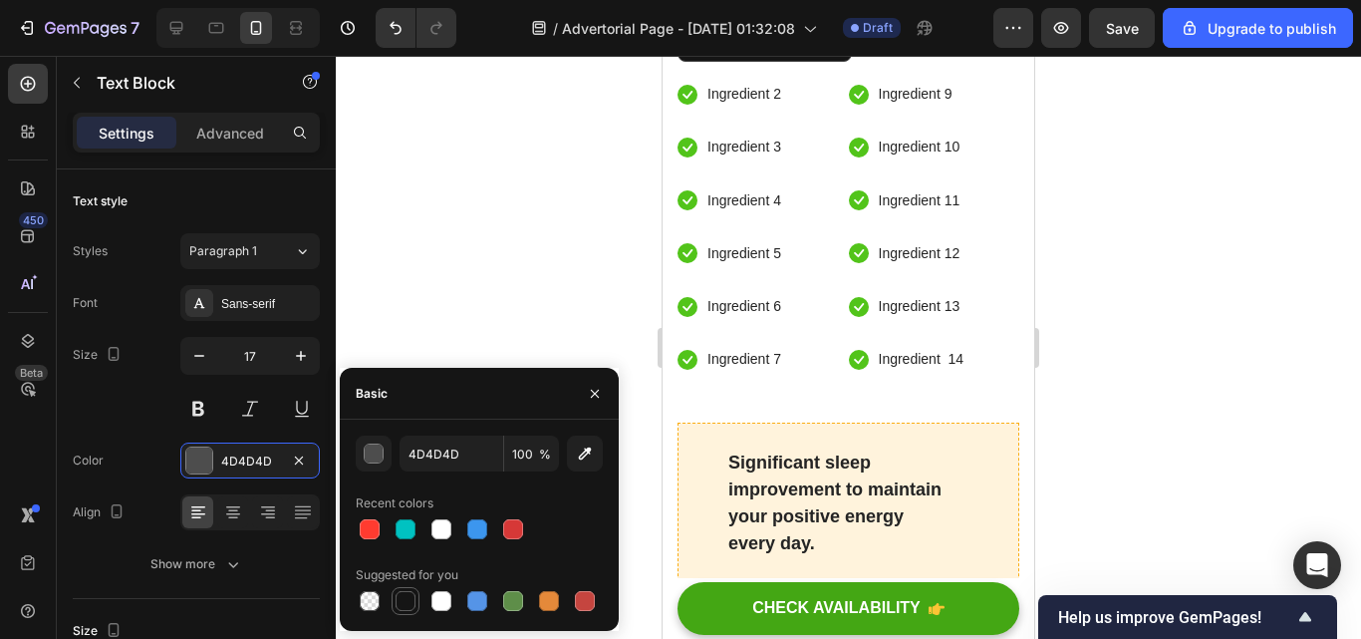
click at [398, 598] on div at bounding box center [406, 601] width 20 height 20
type input "151515"
click at [518, 193] on div at bounding box center [848, 347] width 1025 height 583
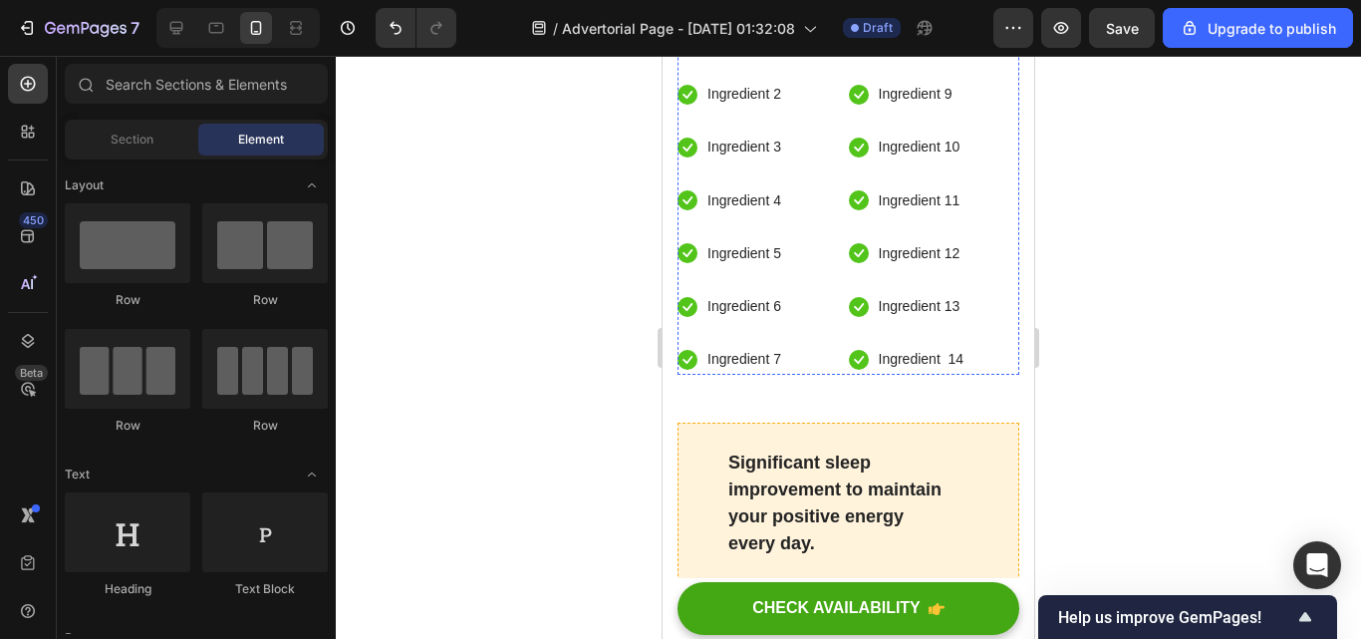
click at [895, 18] on strong "Los Remedios Más Solicitados Incluidos:" at bounding box center [846, 8] width 333 height 19
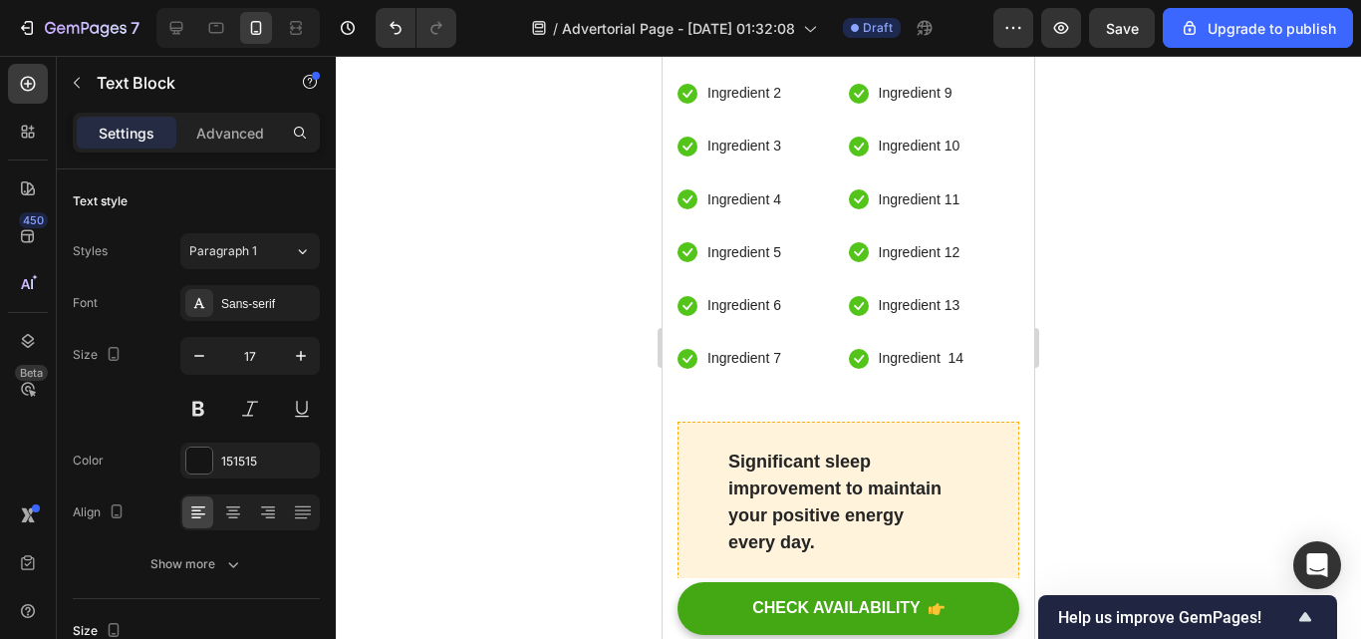
scroll to position [7191, 0]
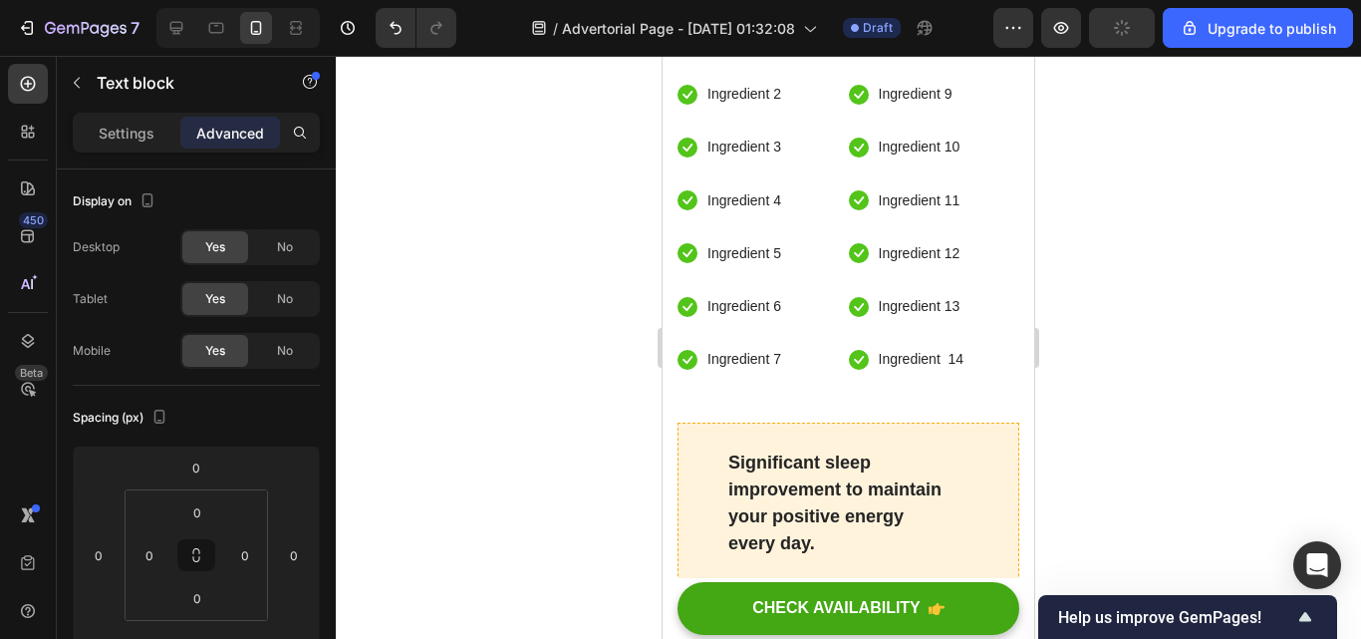
click at [752, 54] on p "Ingredient 1" at bounding box center [744, 41] width 74 height 25
click at [783, 163] on div "Icon Ingredient 1 Text block 0 Icon Ingredient 2 Text block Icon Ingredient 3 T…" at bounding box center [763, 200] width 171 height 347
click at [778, 54] on p "Ingredient 1" at bounding box center [744, 41] width 74 height 25
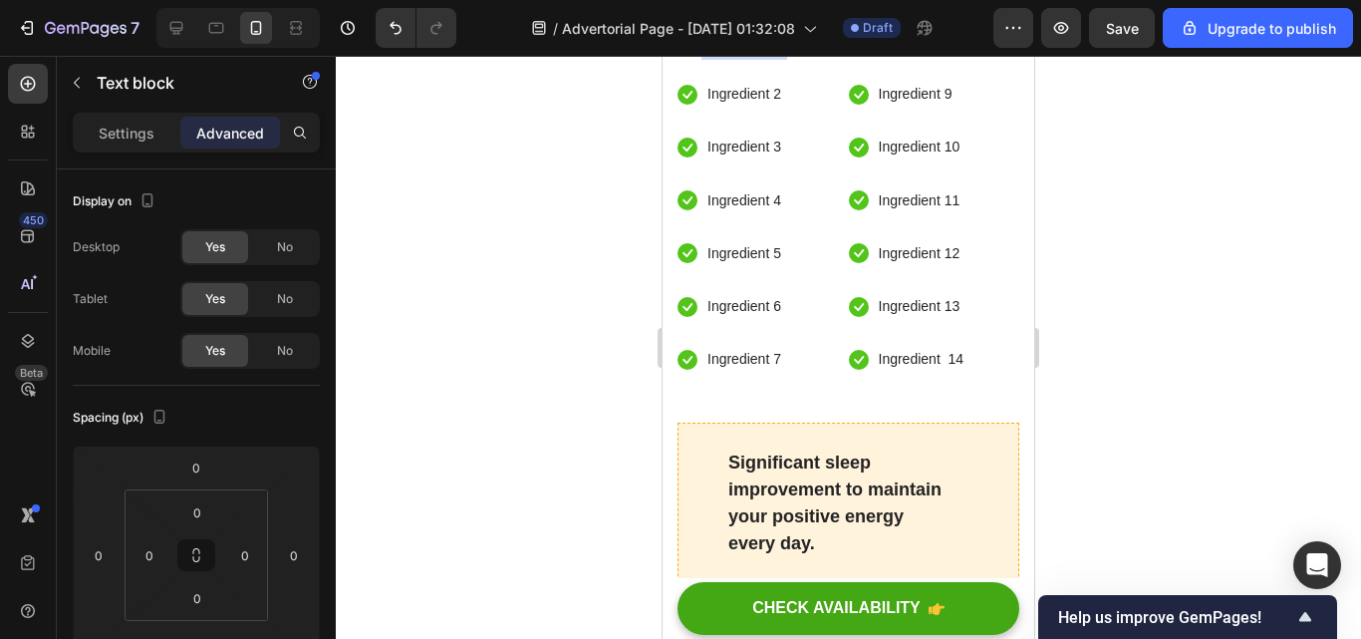
click at [779, 54] on p "Ingredient 1" at bounding box center [744, 41] width 74 height 25
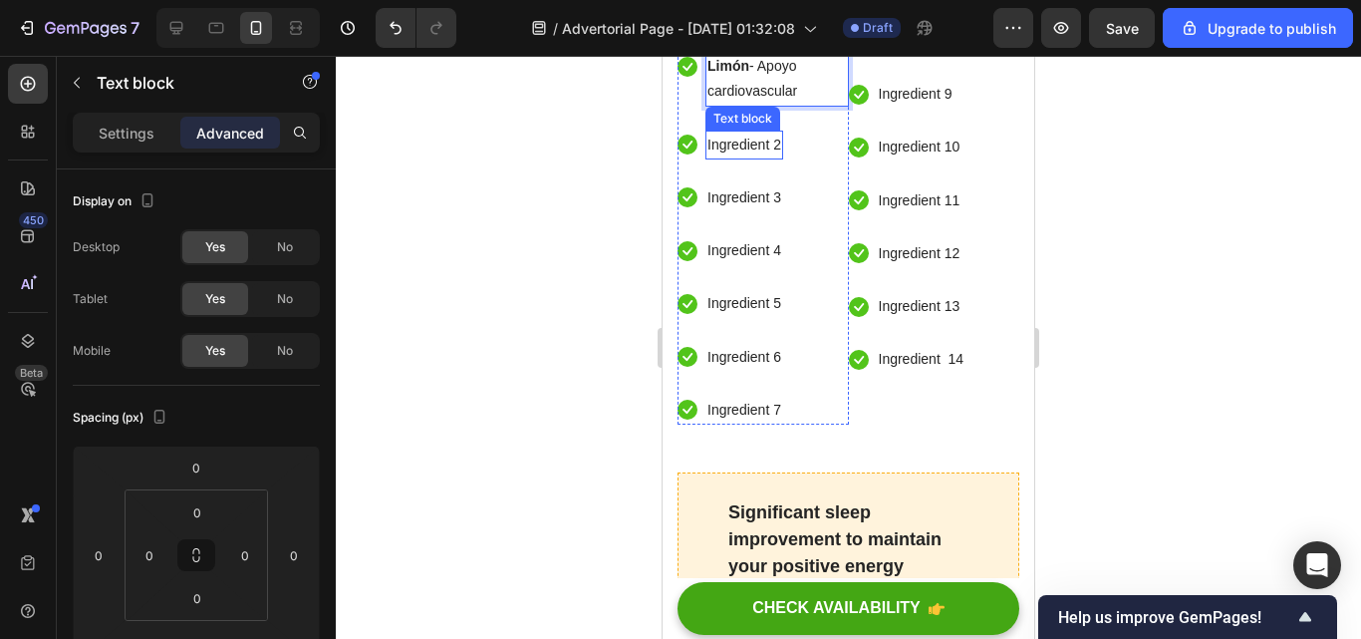
click at [765, 157] on p "Ingredient 2" at bounding box center [744, 145] width 74 height 25
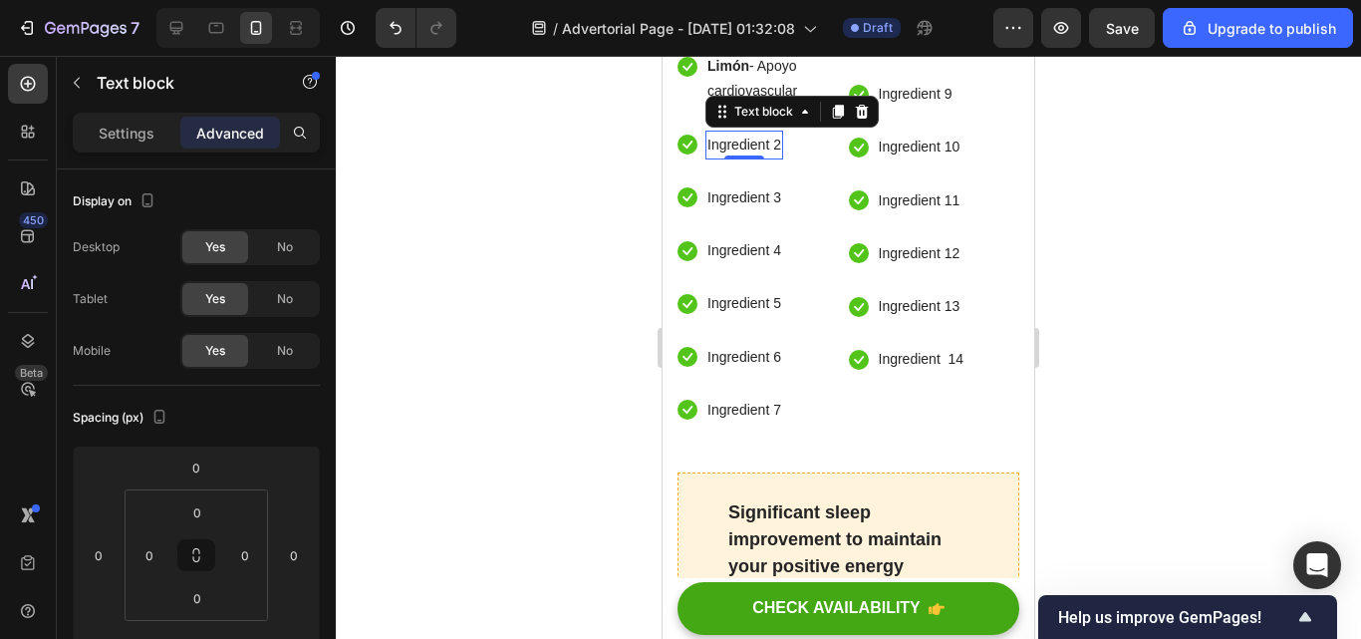
click at [781, 159] on div "Ingredient 2" at bounding box center [744, 145] width 78 height 29
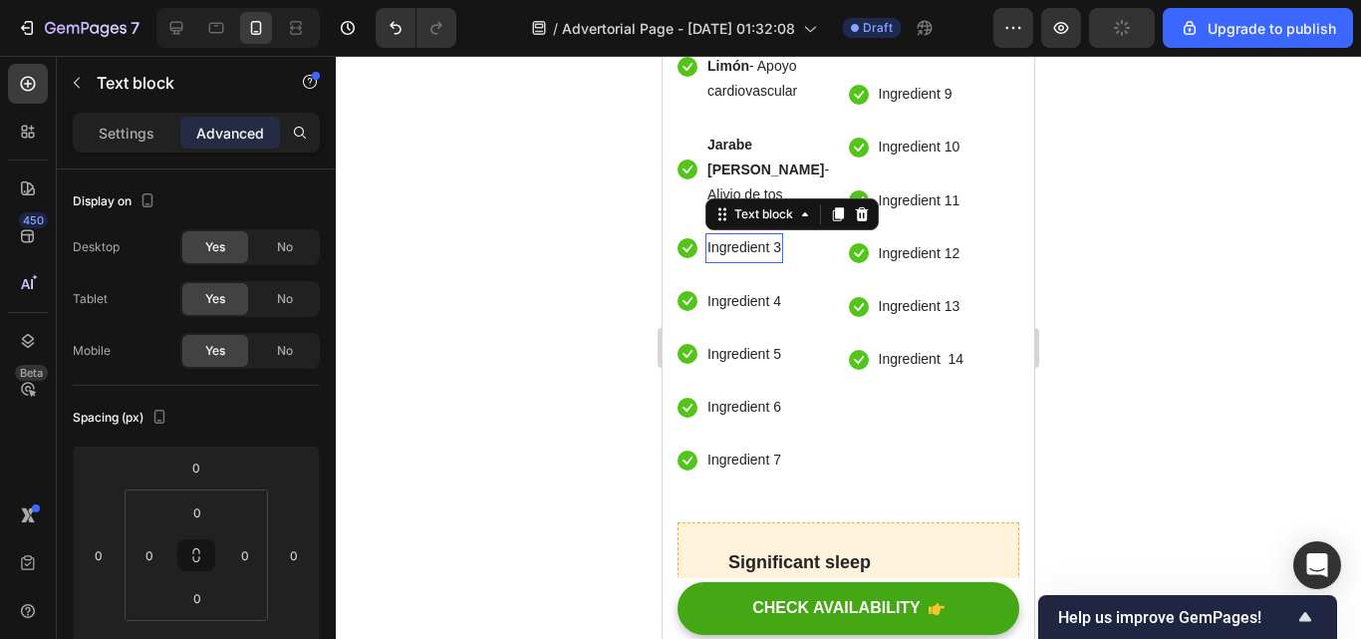
click at [779, 260] on p "Ingredient 3" at bounding box center [744, 247] width 74 height 25
click at [148, 137] on p "Settings" at bounding box center [127, 133] width 56 height 21
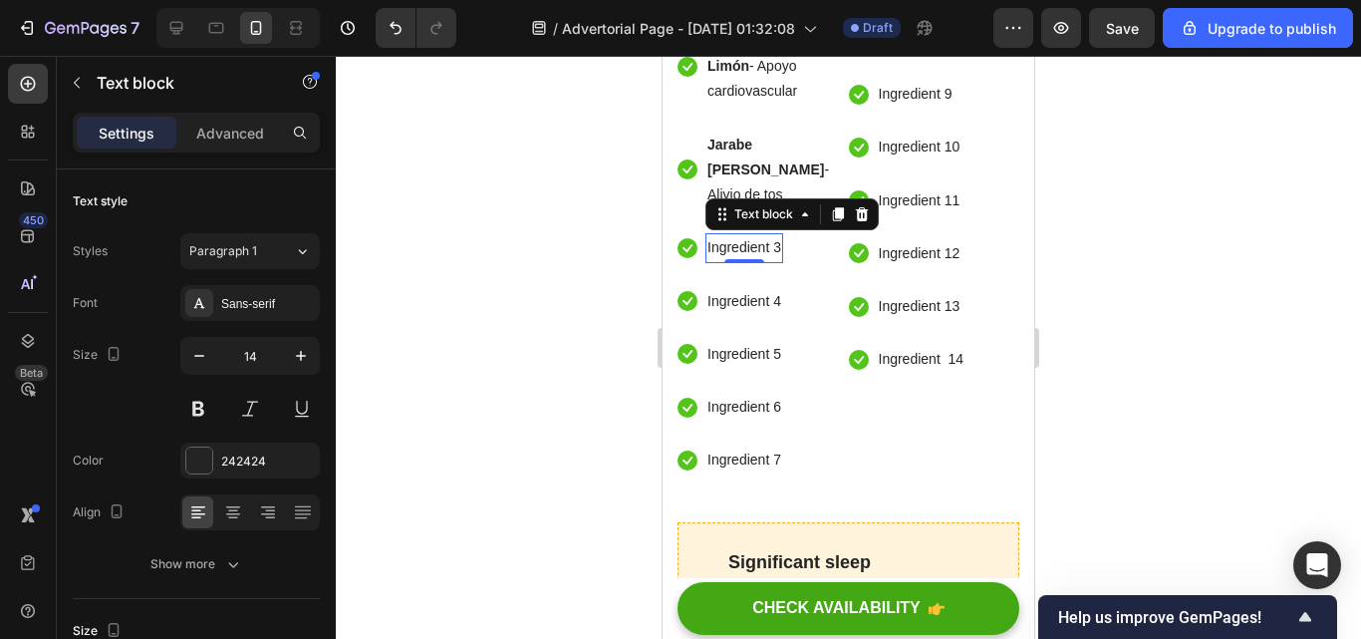
click at [779, 260] on p "Ingredient 3" at bounding box center [744, 247] width 74 height 25
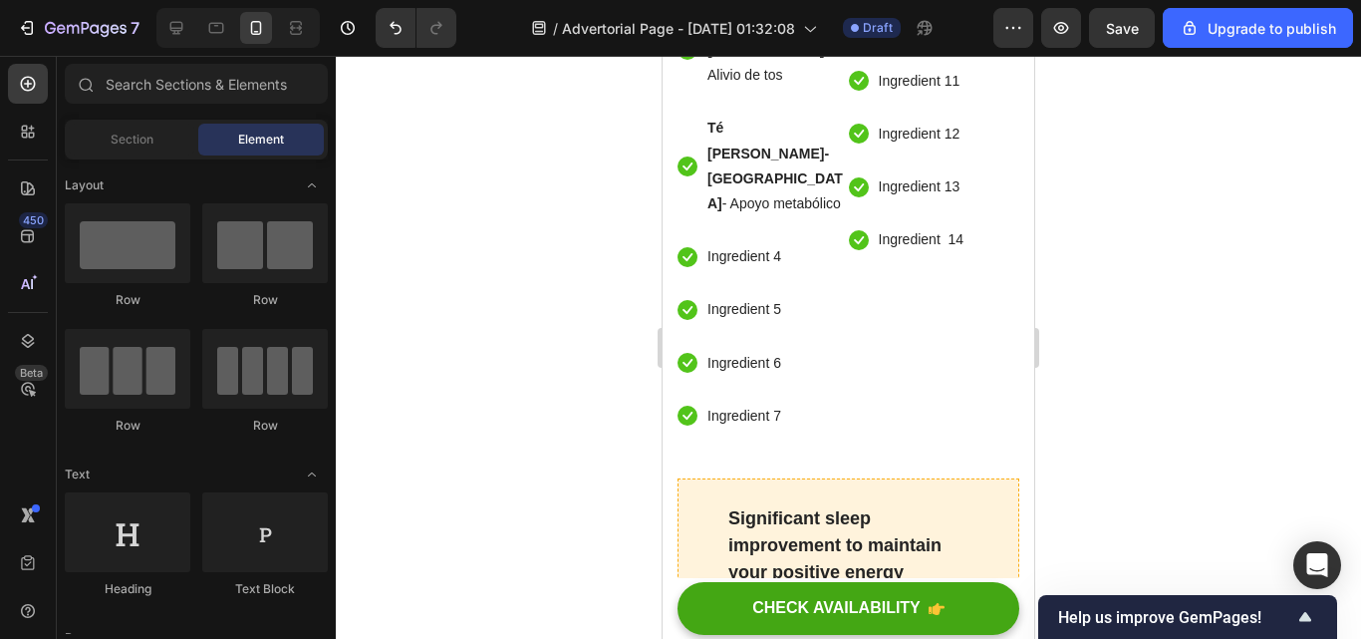
scroll to position [7339, 0]
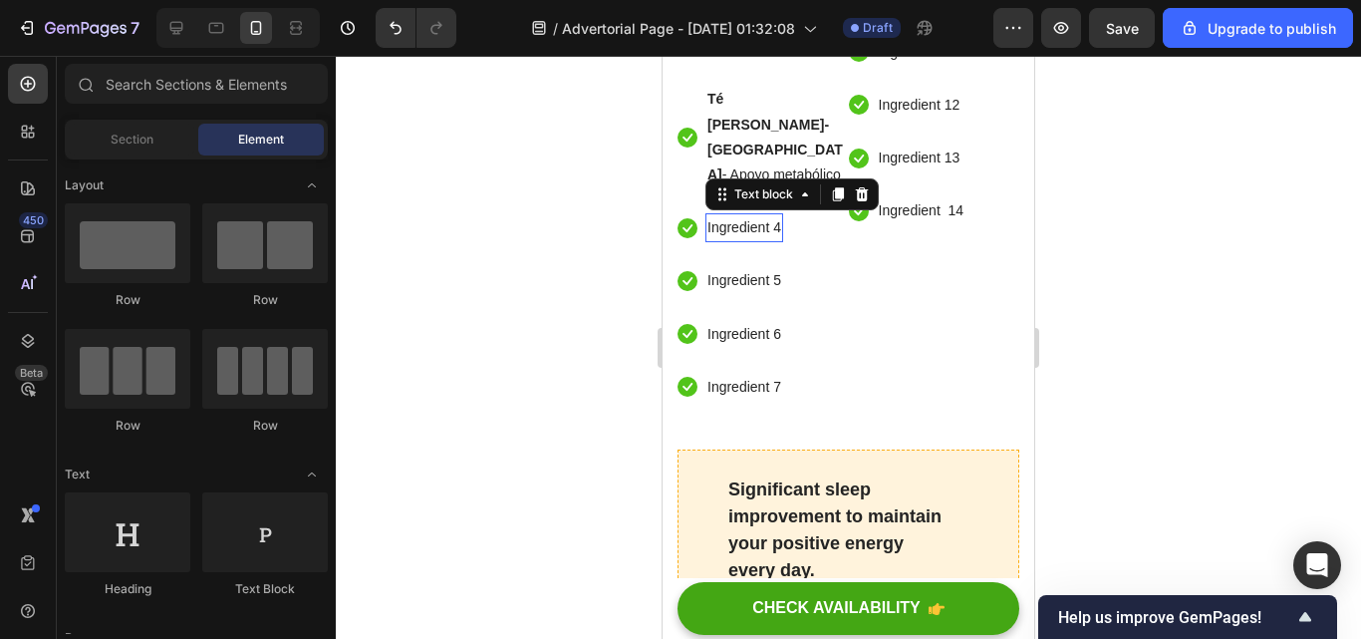
click at [781, 242] on div "Ingredient 4" at bounding box center [744, 227] width 78 height 29
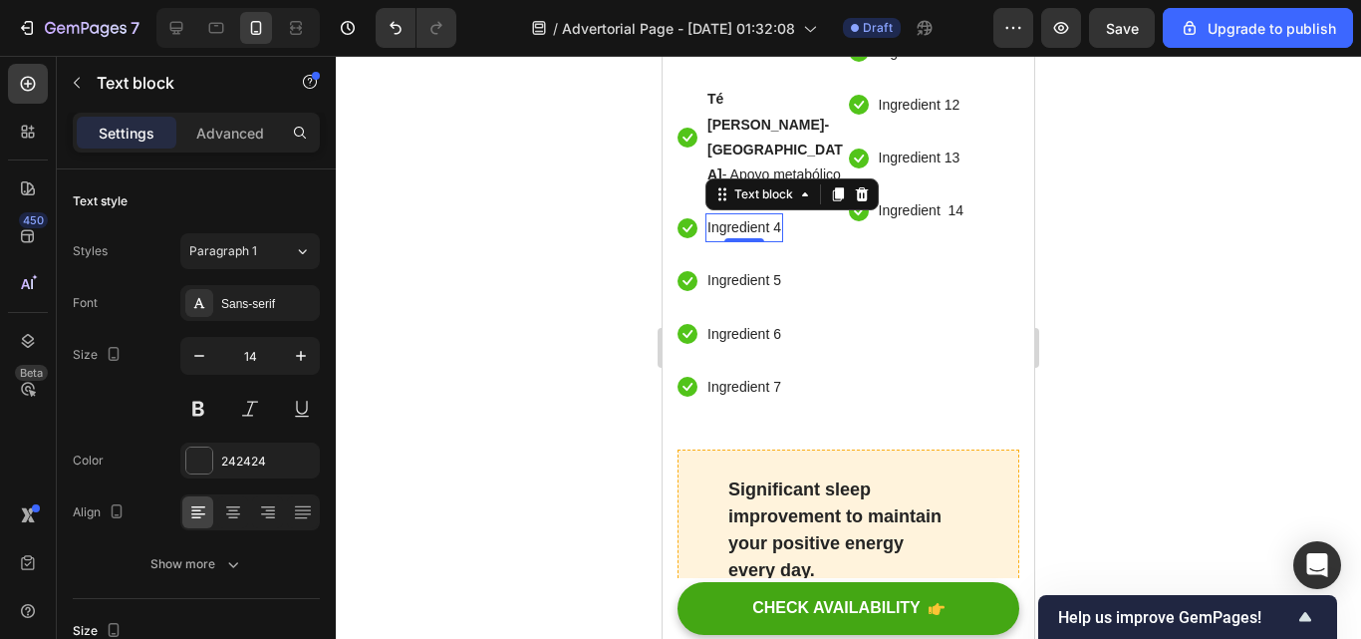
click at [781, 242] on div "Ingredient 4" at bounding box center [744, 227] width 78 height 29
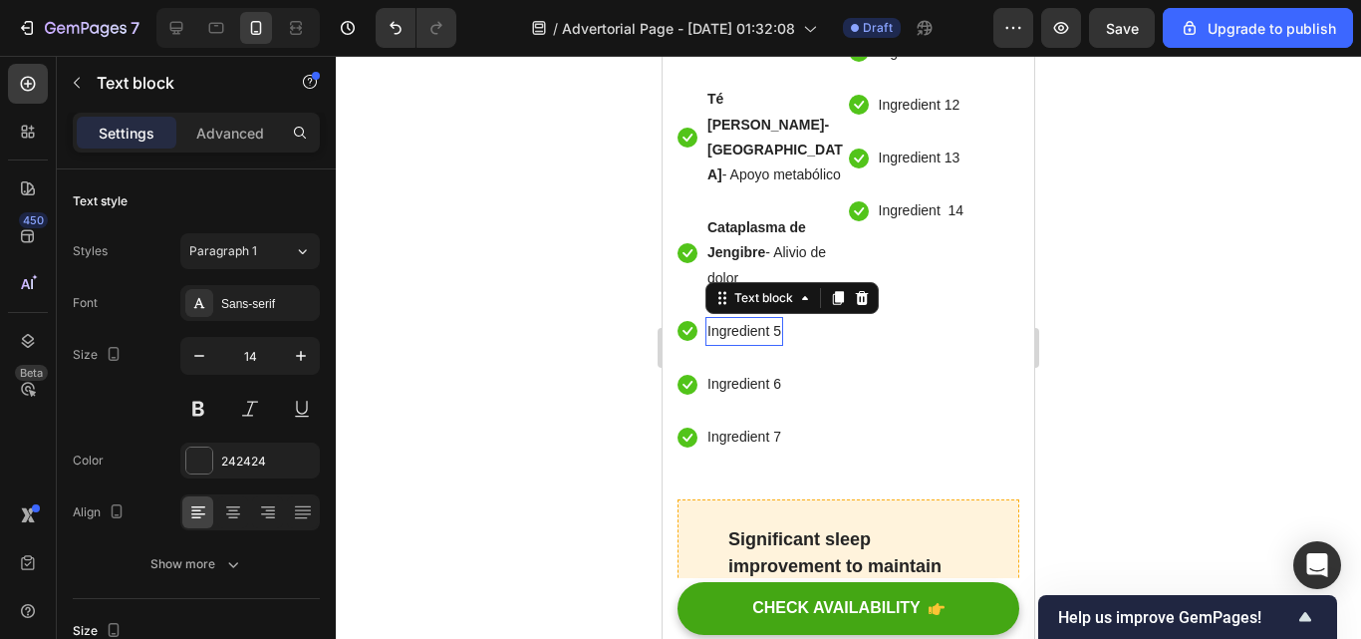
click at [779, 344] on p "Ingredient 5" at bounding box center [744, 331] width 74 height 25
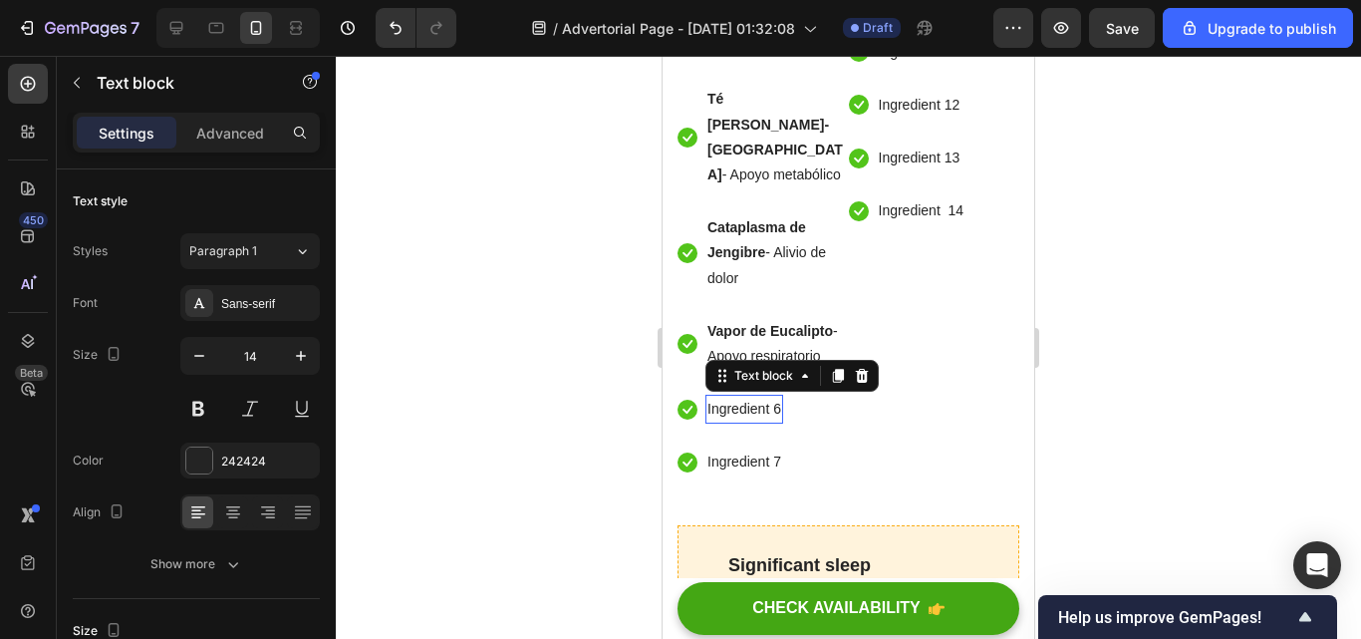
click at [780, 421] on p "Ingredient 6" at bounding box center [744, 409] width 74 height 25
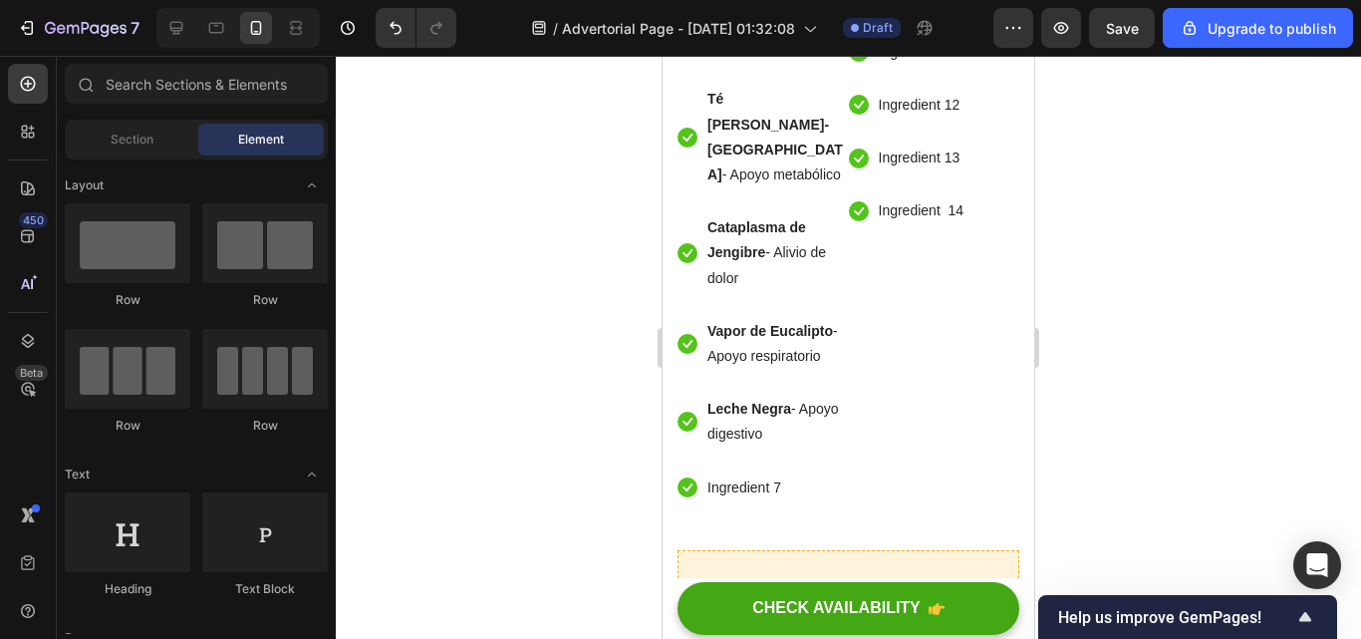
scroll to position [7459, 0]
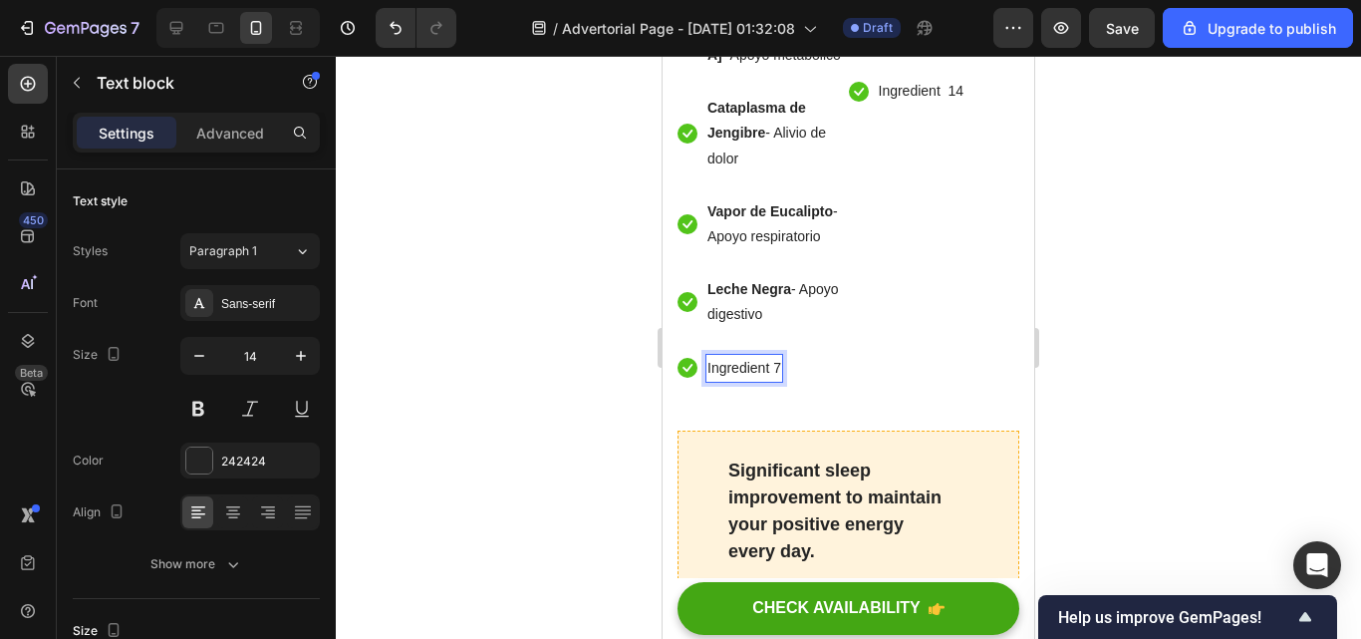
click at [782, 383] on div "Ingredient 7" at bounding box center [744, 368] width 78 height 29
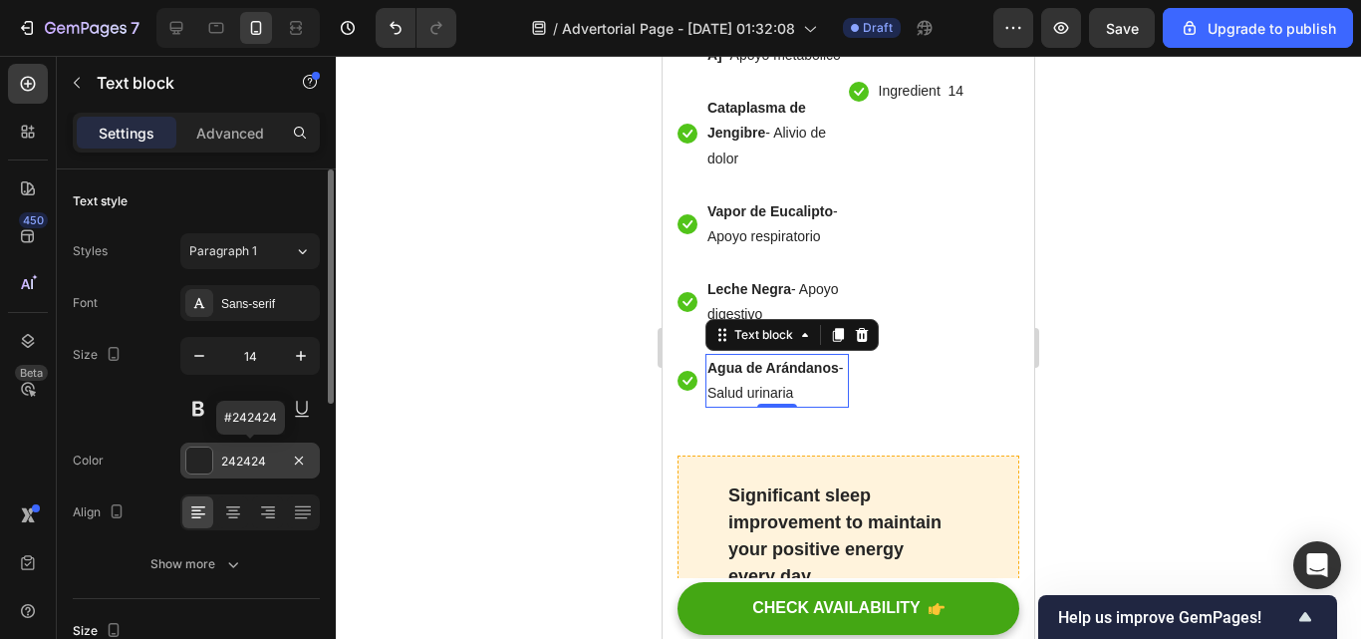
click at [253, 460] on div "242424" at bounding box center [250, 461] width 58 height 18
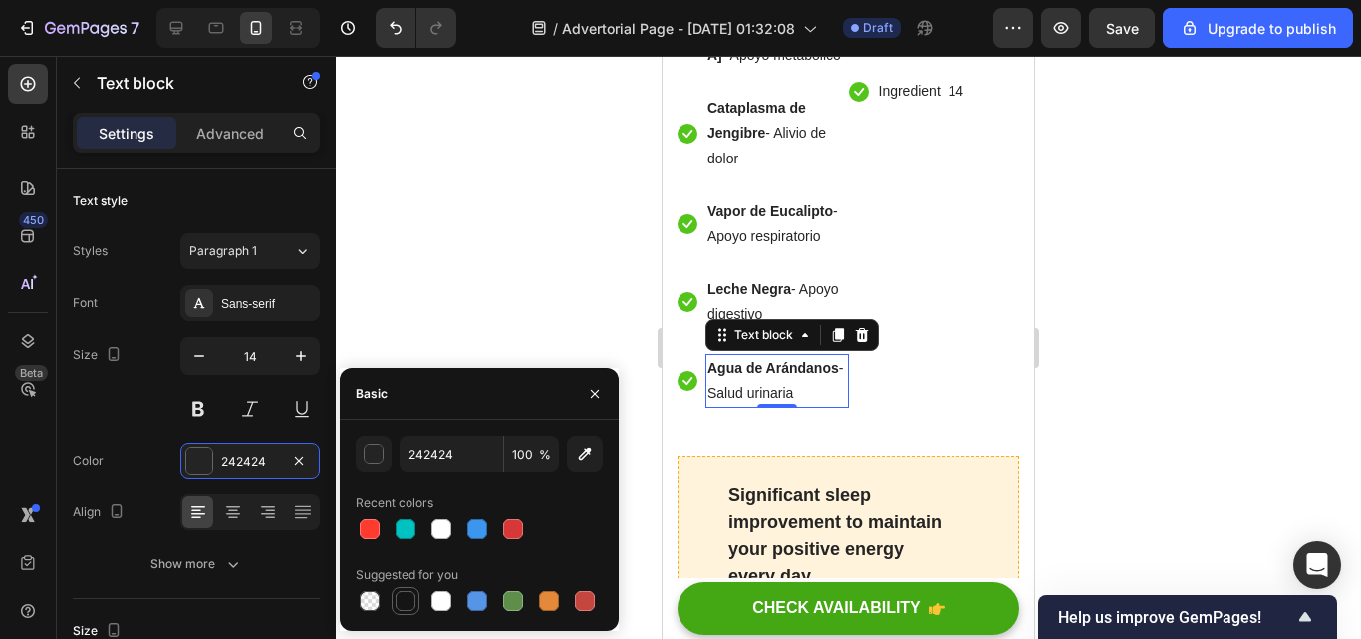
click at [397, 604] on div at bounding box center [406, 601] width 20 height 20
type input "151515"
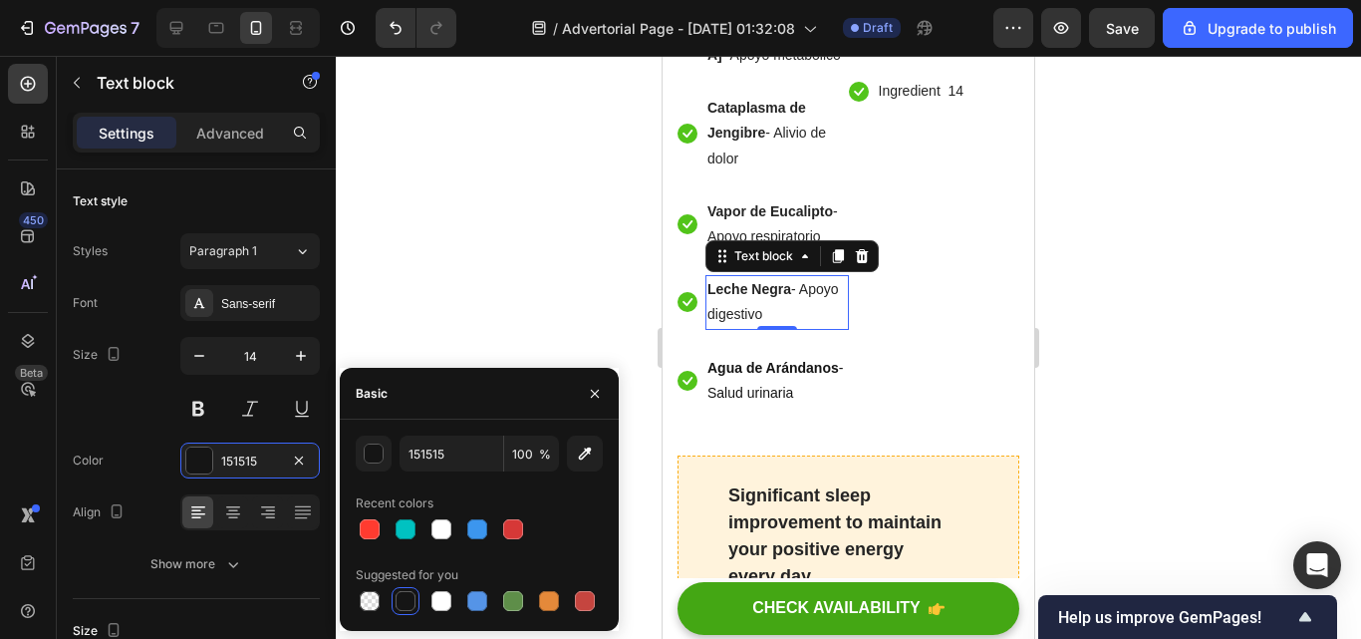
click at [732, 327] on p "Leche Negra - Apoyo digestivo" at bounding box center [776, 302] width 139 height 50
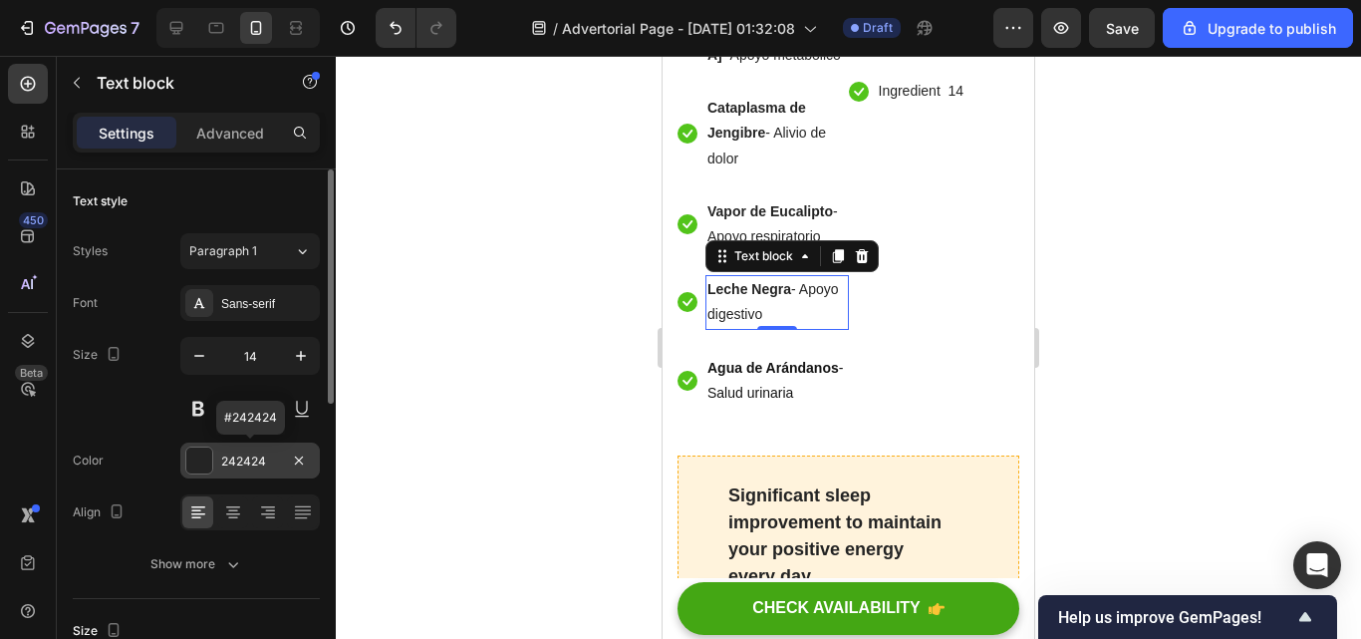
click at [257, 460] on div "242424" at bounding box center [250, 461] width 58 height 18
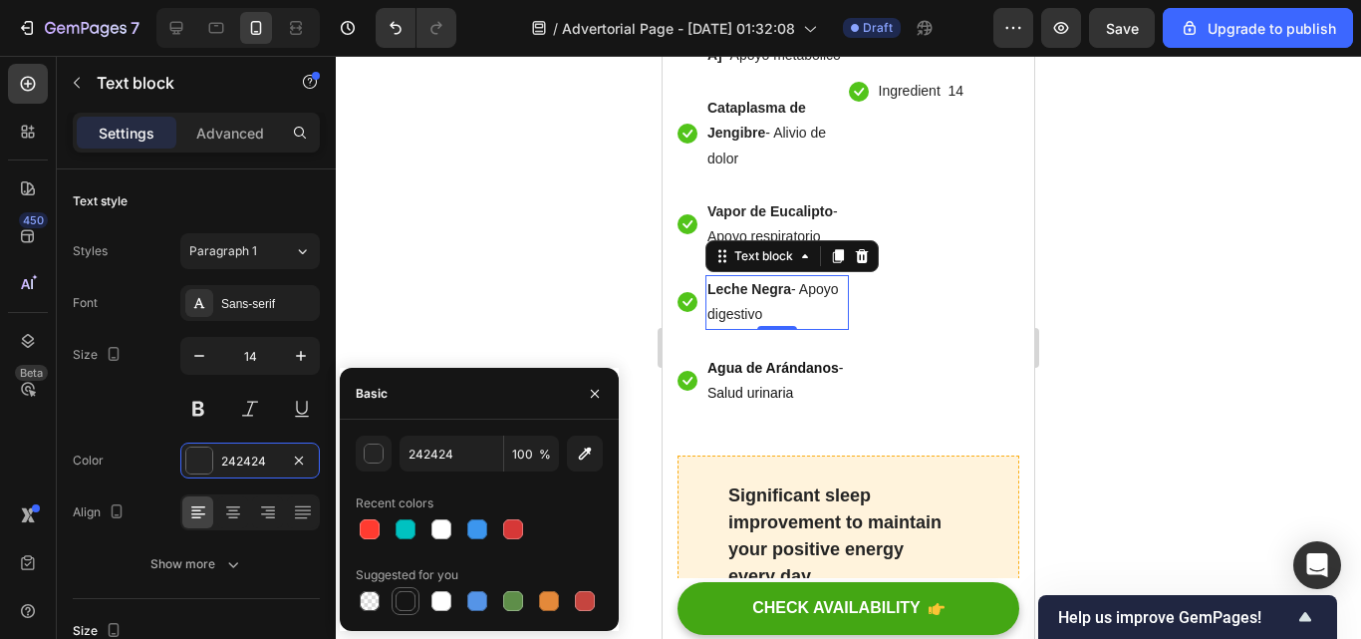
click at [402, 604] on div at bounding box center [406, 601] width 20 height 20
type input "151515"
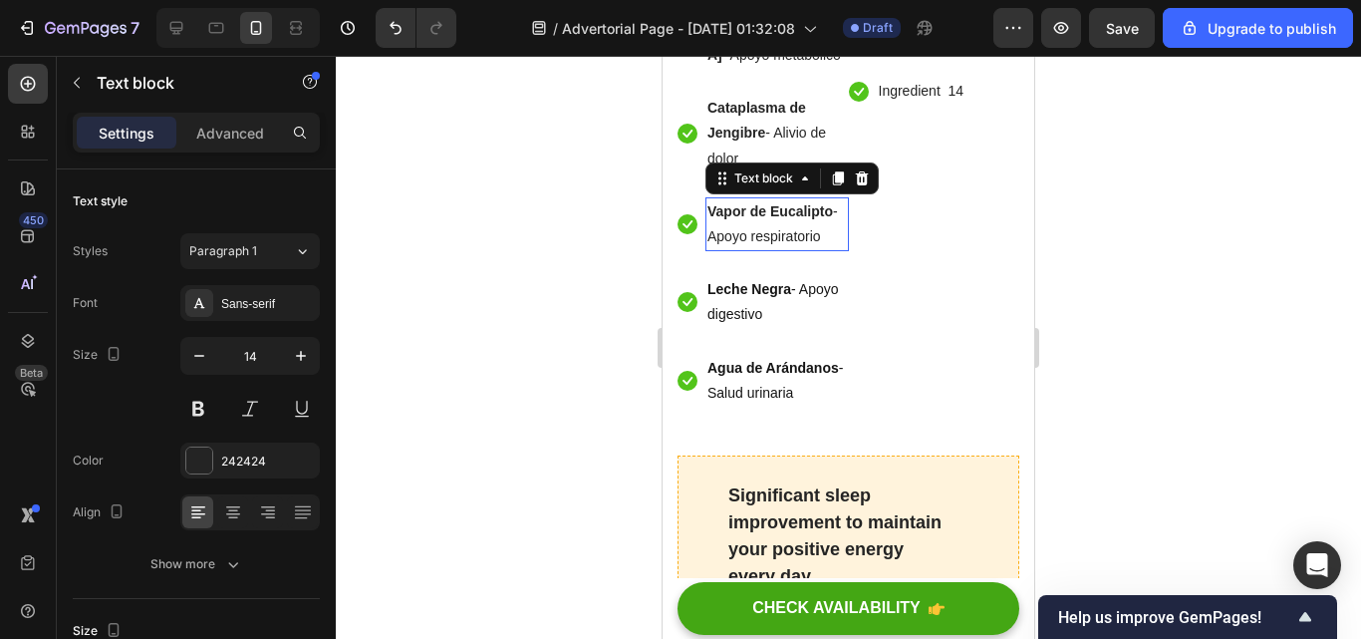
click at [761, 249] on p "Vapor de Eucalipto - Apoyo respiratorio" at bounding box center [776, 224] width 139 height 50
click at [250, 456] on div "242424" at bounding box center [250, 461] width 58 height 18
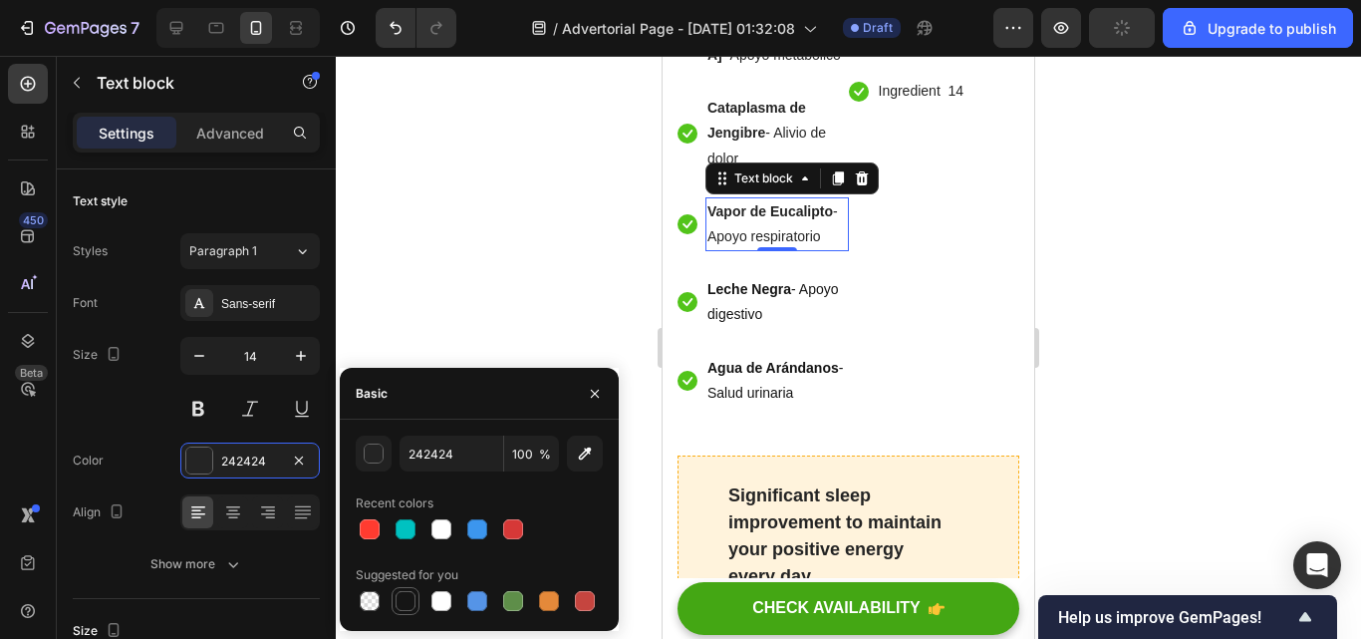
click at [405, 598] on div at bounding box center [406, 601] width 20 height 20
type input "151515"
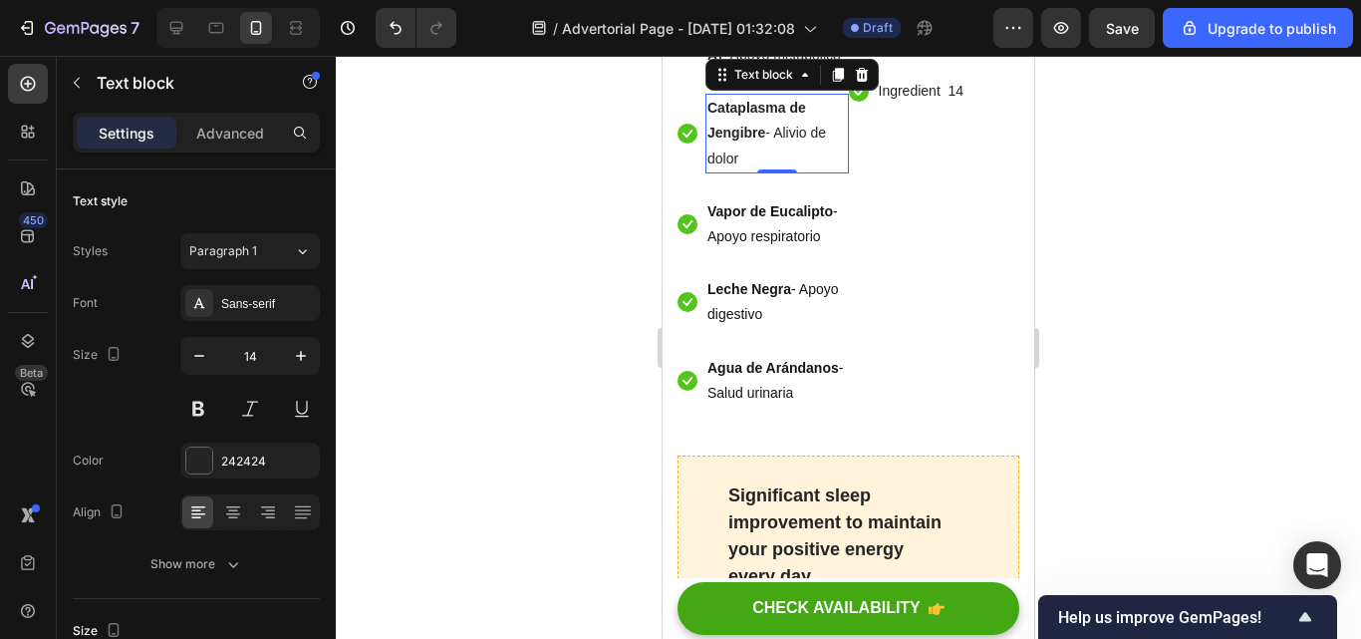
click at [792, 140] on strong "Cataplasma de Jengibre" at bounding box center [756, 120] width 99 height 41
click at [257, 468] on div "242424" at bounding box center [250, 461] width 58 height 18
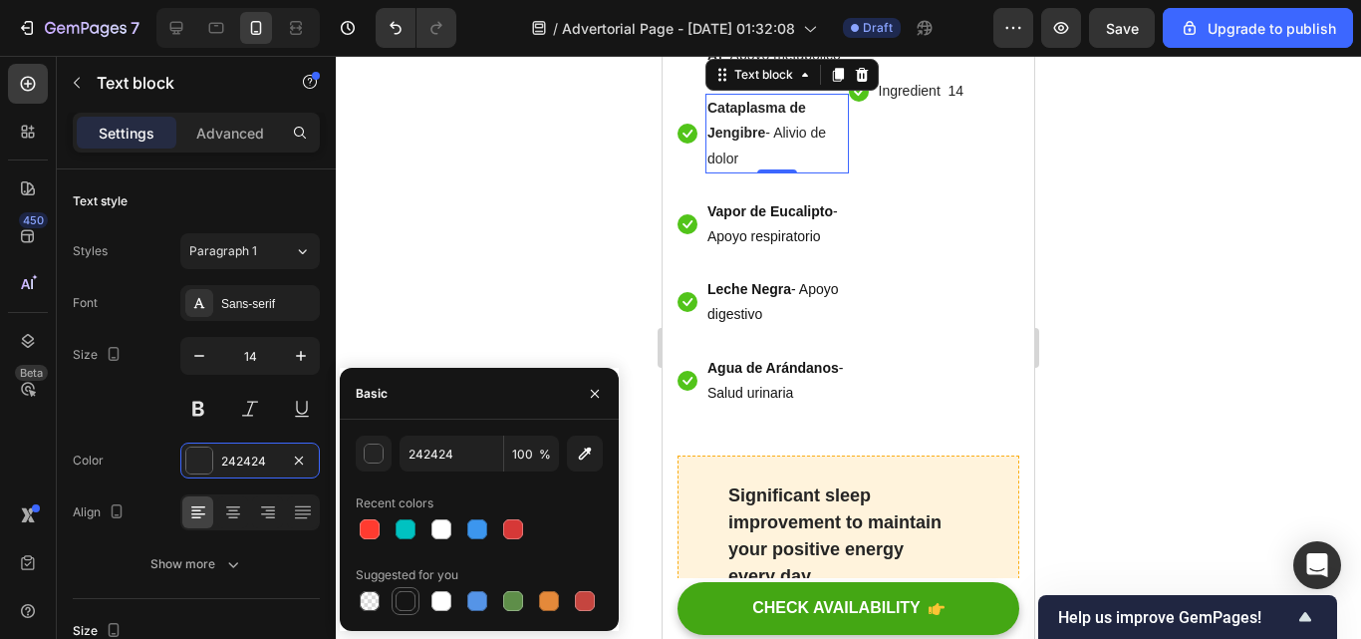
click at [397, 607] on div at bounding box center [406, 601] width 20 height 20
type input "151515"
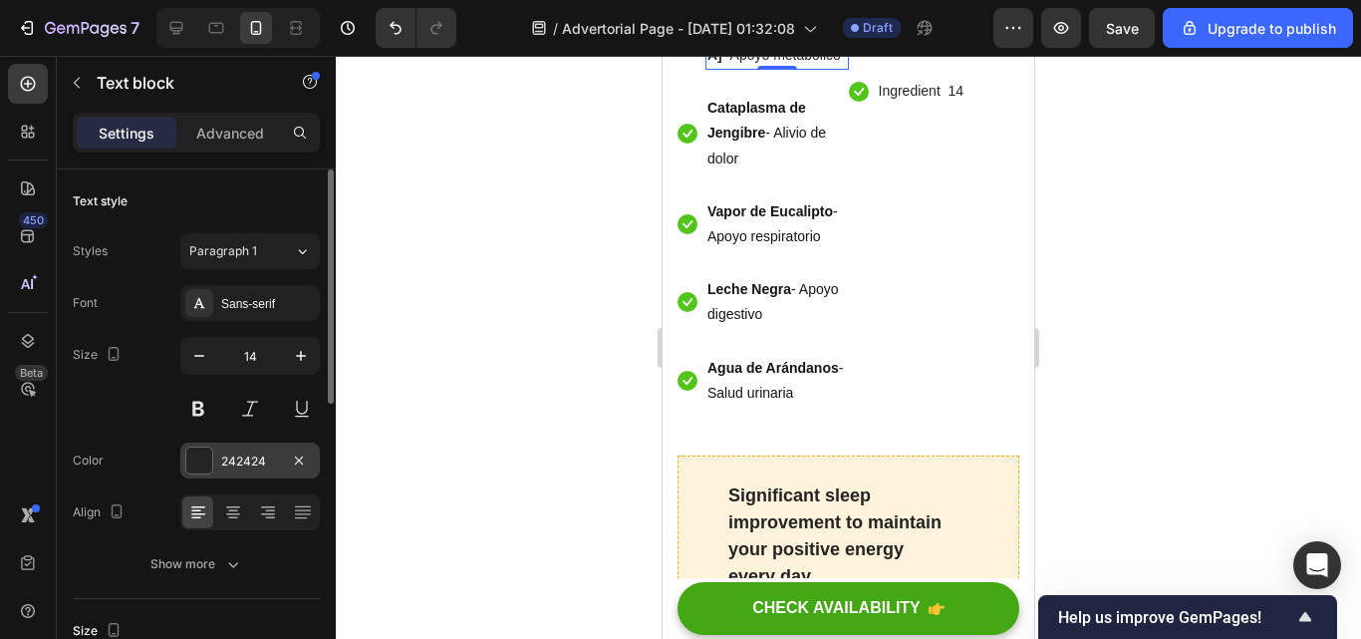
click at [229, 456] on div "242424" at bounding box center [250, 461] width 58 height 18
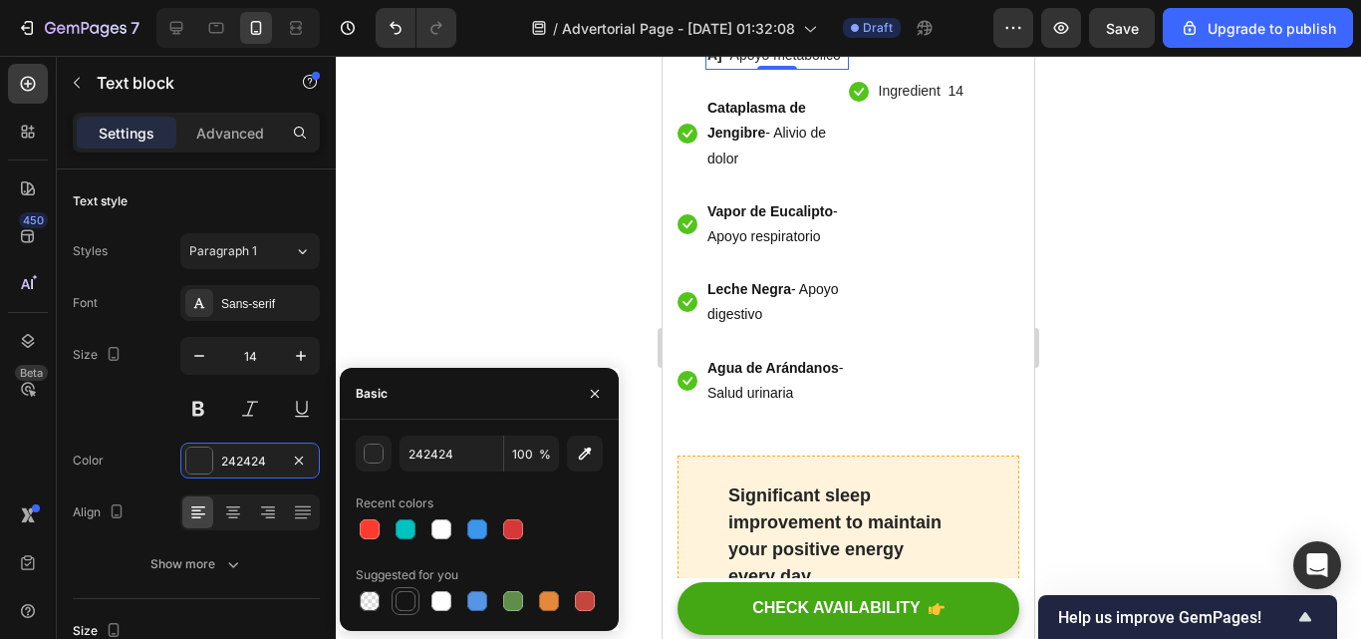
click at [402, 588] on div at bounding box center [406, 601] width 28 height 28
type input "151515"
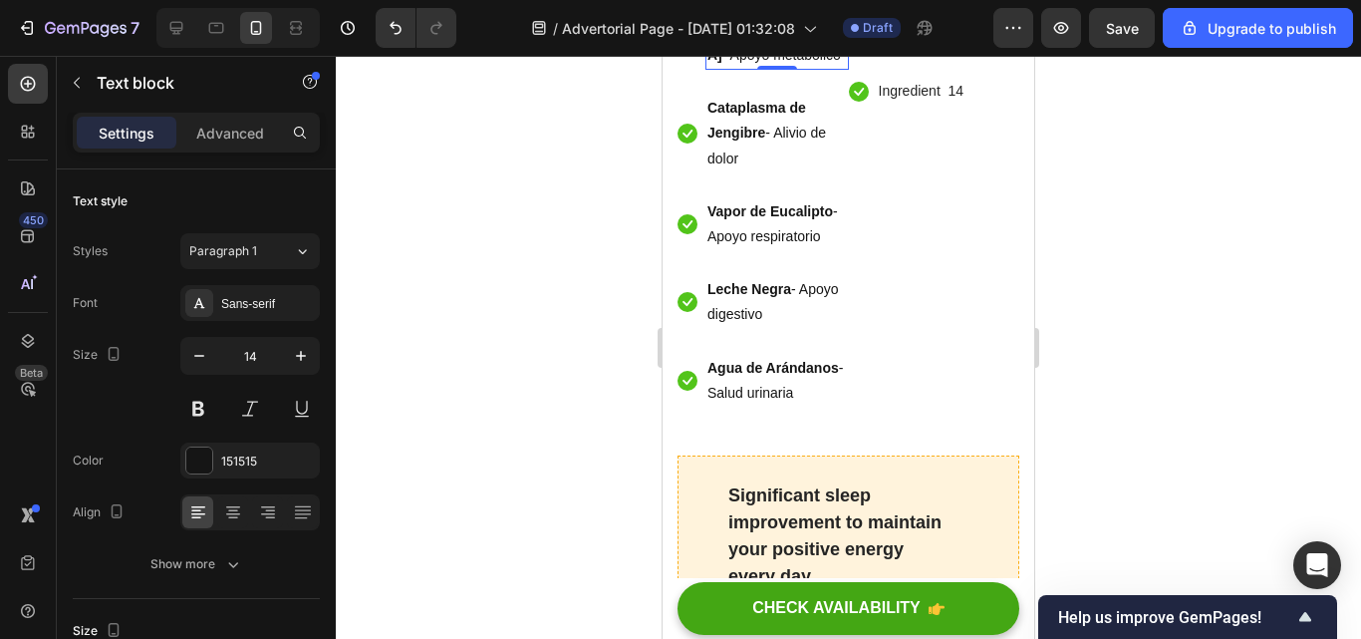
drag, startPoint x: 1172, startPoint y: 328, endPoint x: 1069, endPoint y: 336, distance: 102.9
click at [1069, 336] on div at bounding box center [848, 347] width 1025 height 583
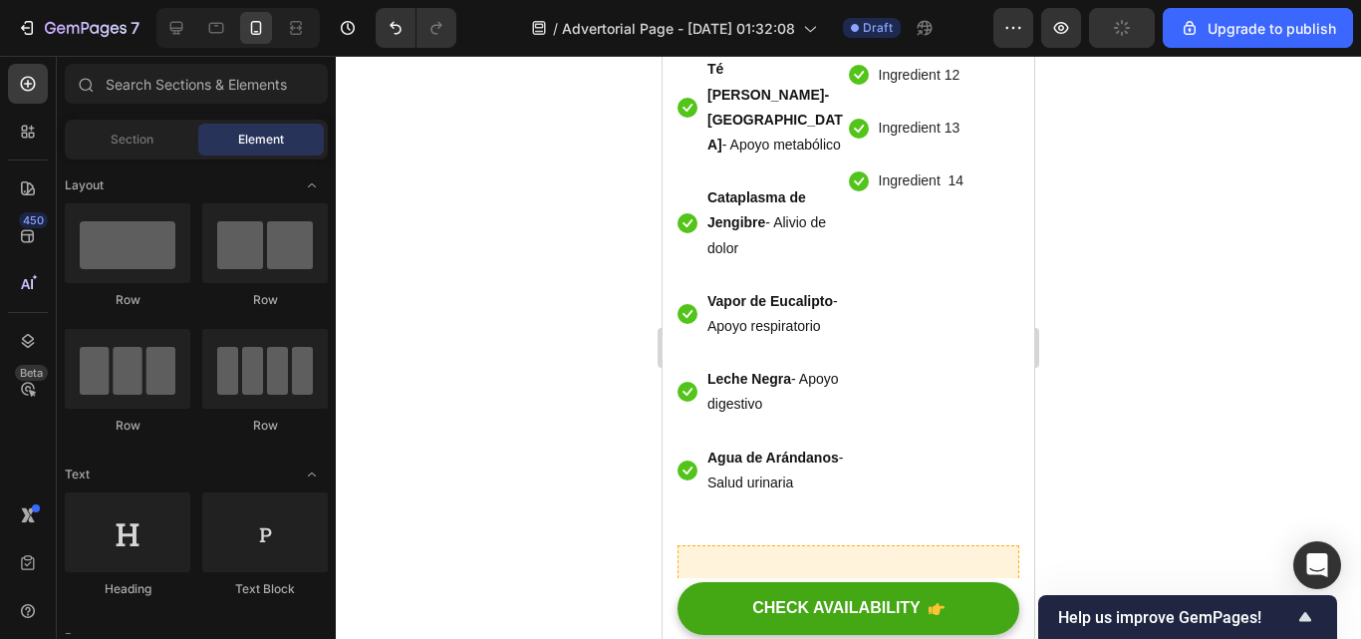
scroll to position [7280, 0]
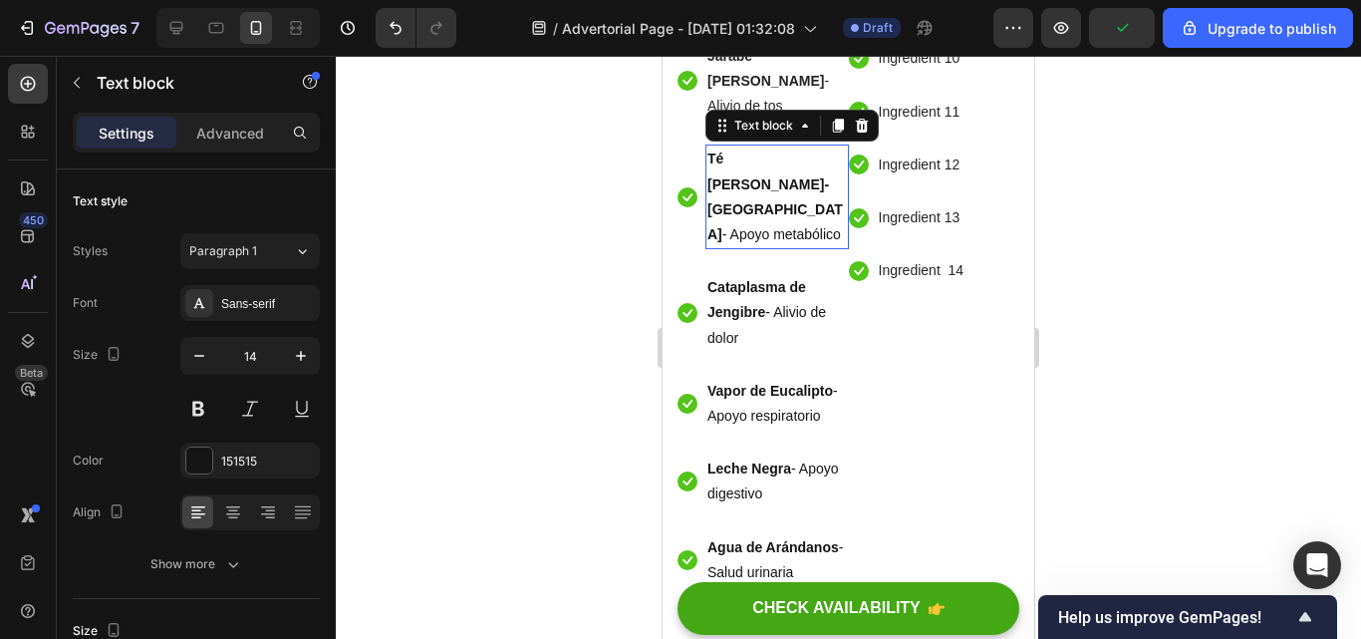
click at [757, 242] on strong "Té [PERSON_NAME]-[GEOGRAPHIC_DATA]" at bounding box center [775, 196] width 136 height 92
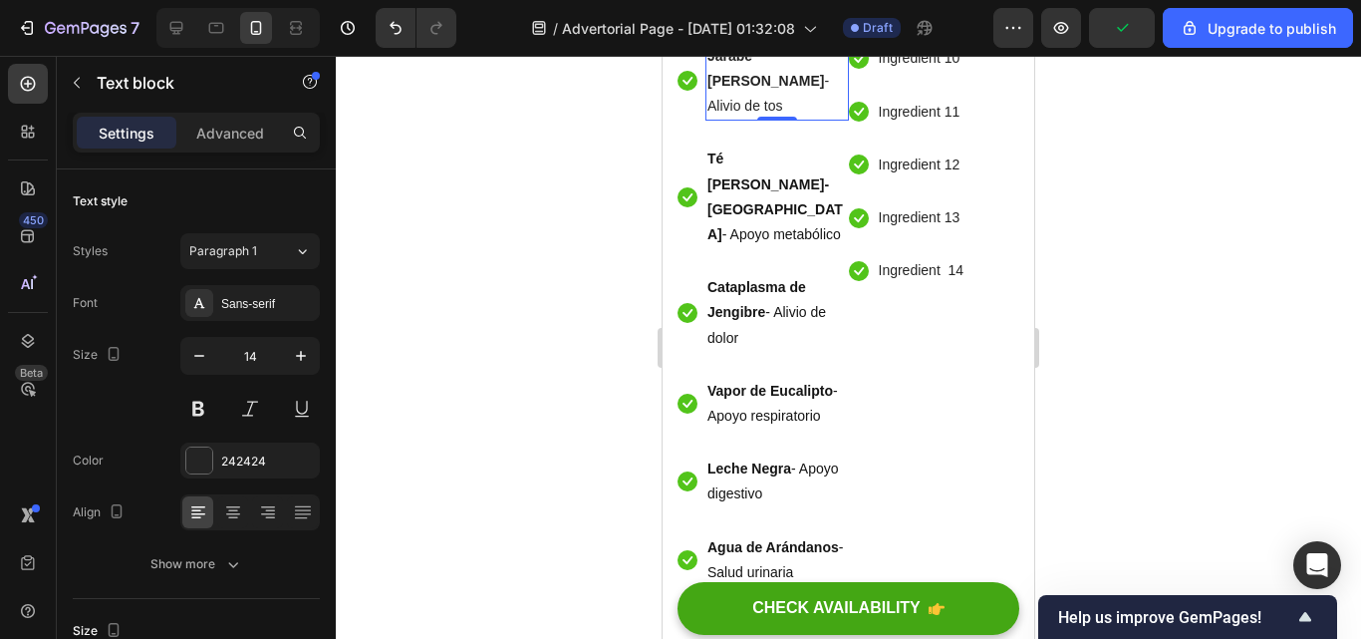
click at [768, 120] on p "Jarabe [PERSON_NAME] de tos" at bounding box center [776, 82] width 139 height 76
click at [224, 453] on div "242424" at bounding box center [250, 461] width 58 height 18
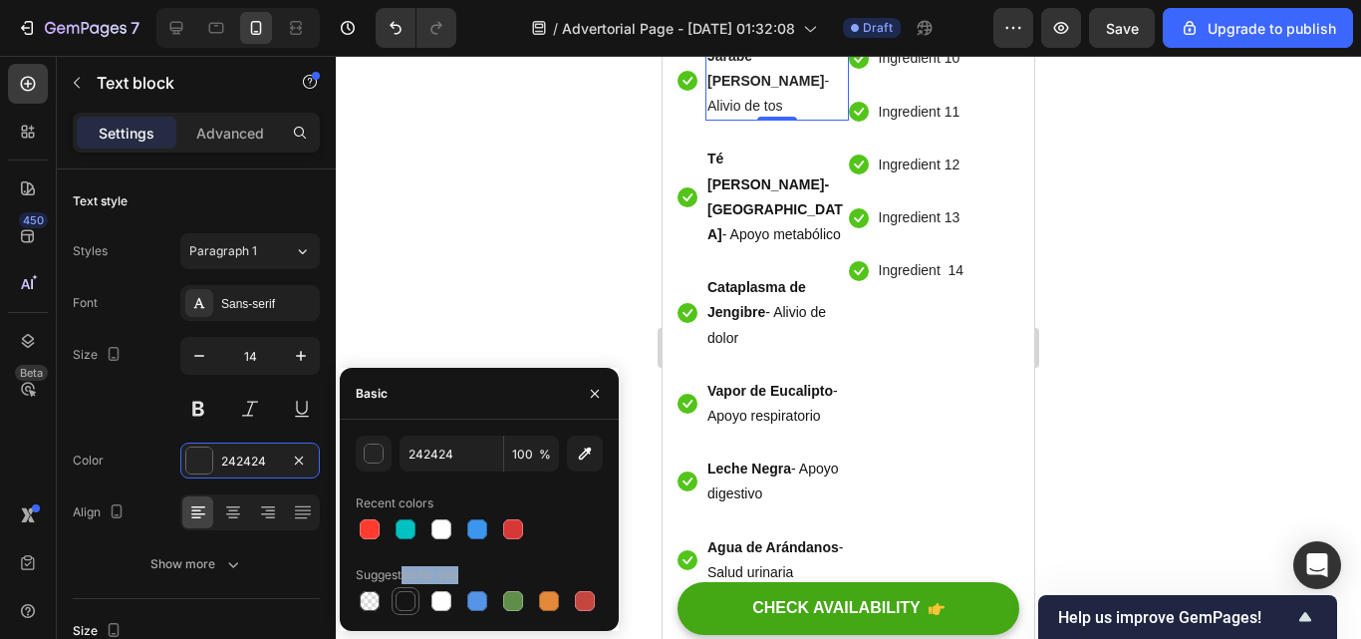
click at [404, 595] on div "Suggested for you" at bounding box center [479, 587] width 247 height 56
click at [404, 595] on div at bounding box center [406, 601] width 20 height 20
type input "151515"
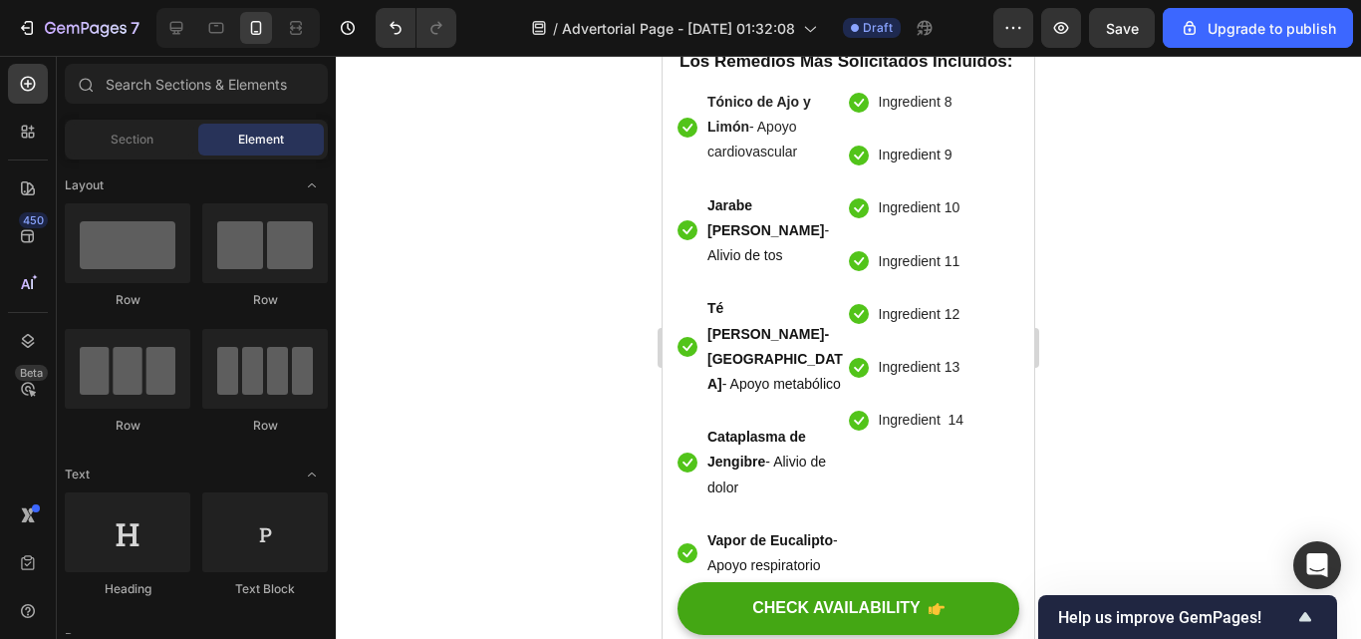
scroll to position [7100, 0]
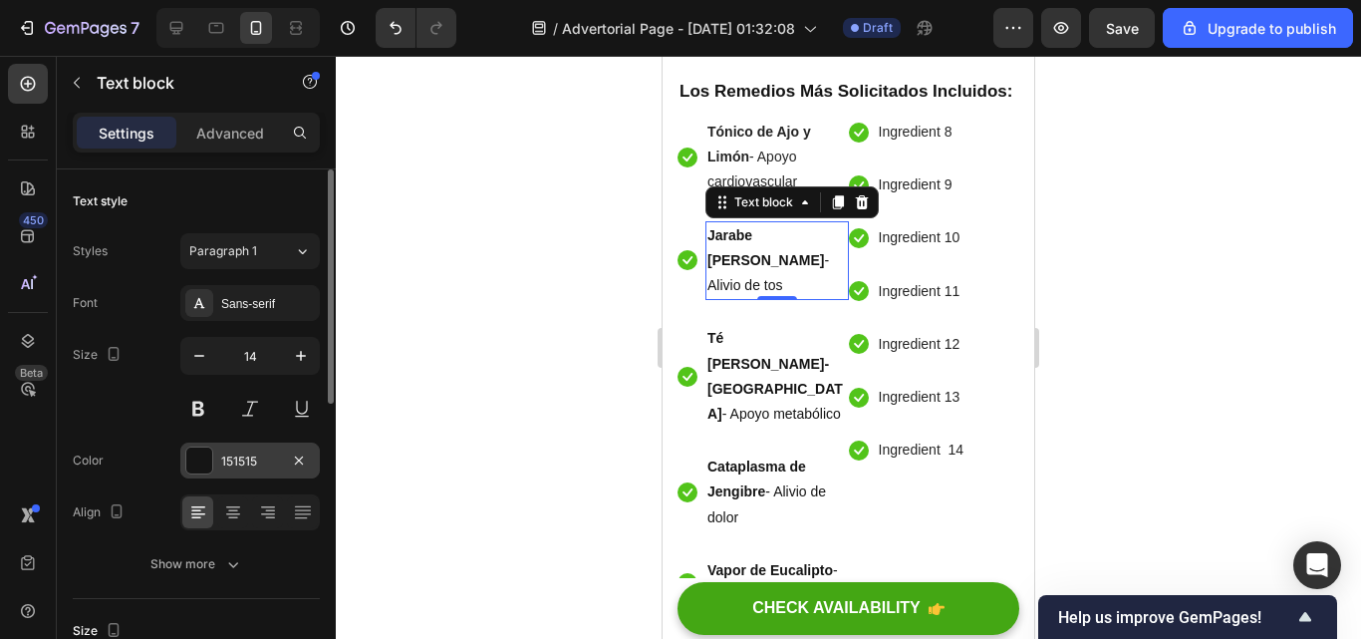
click at [260, 452] on div "151515" at bounding box center [250, 461] width 58 height 18
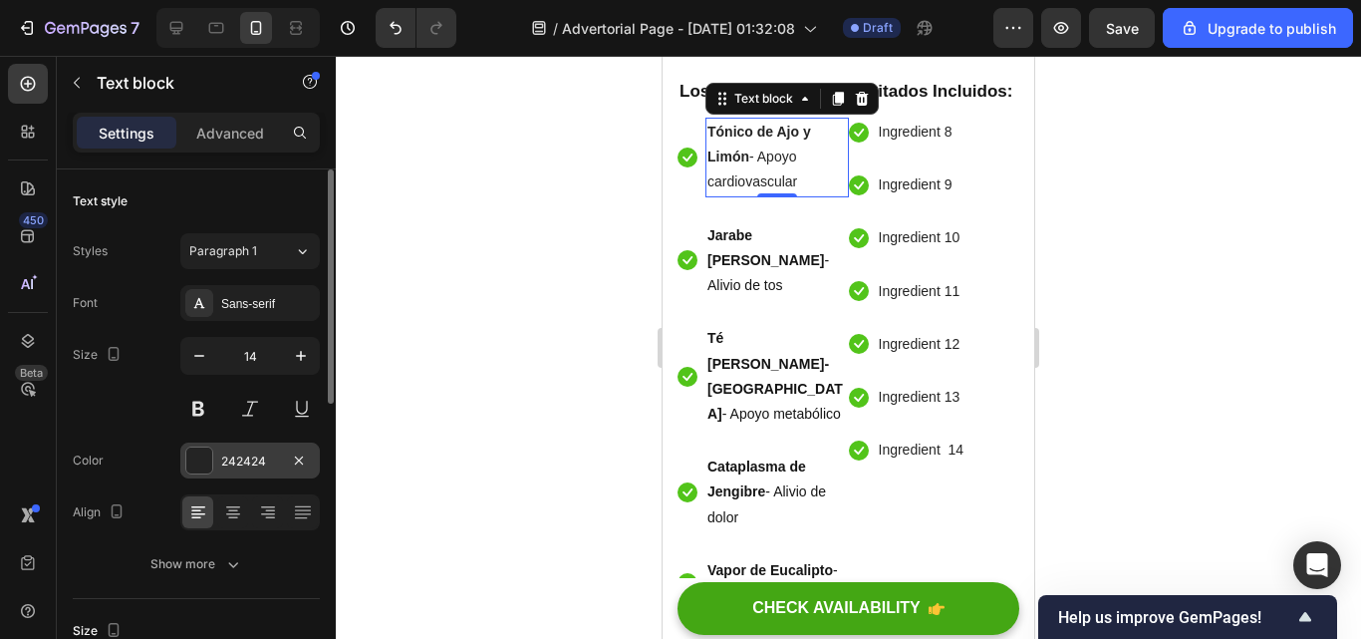
click at [256, 458] on div "242424" at bounding box center [250, 461] width 58 height 18
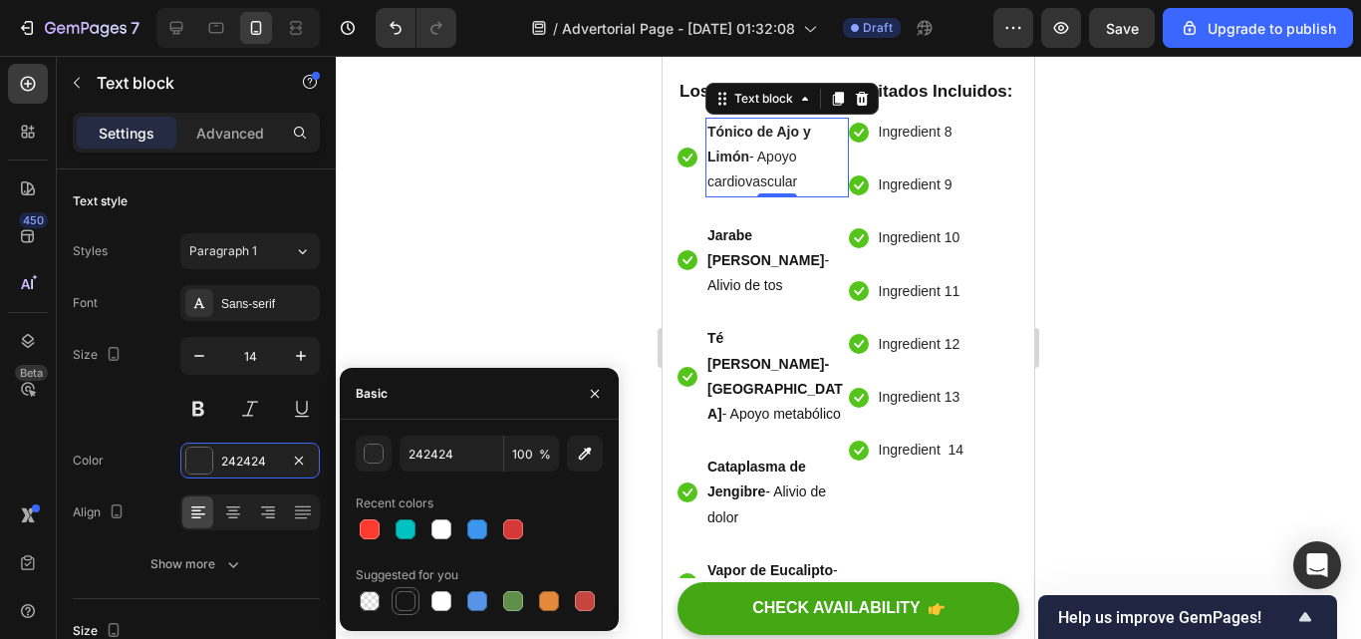
click at [409, 601] on div at bounding box center [406, 601] width 20 height 20
type input "151515"
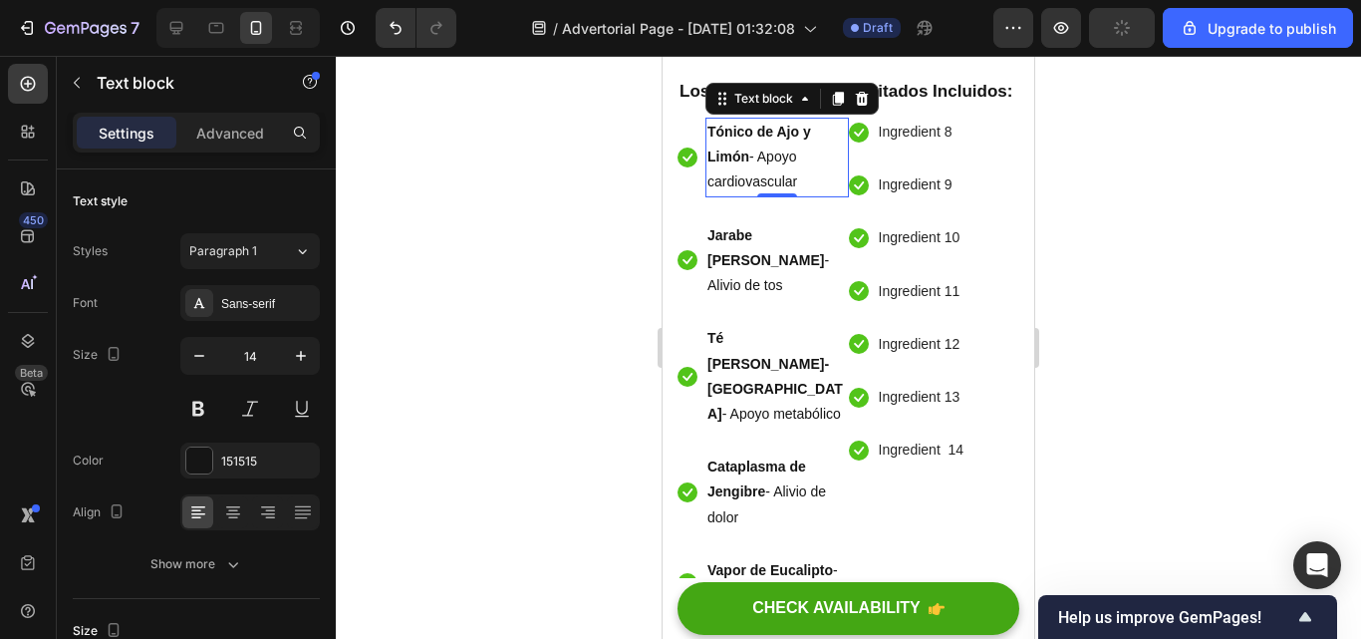
click at [564, 273] on div at bounding box center [848, 347] width 1025 height 583
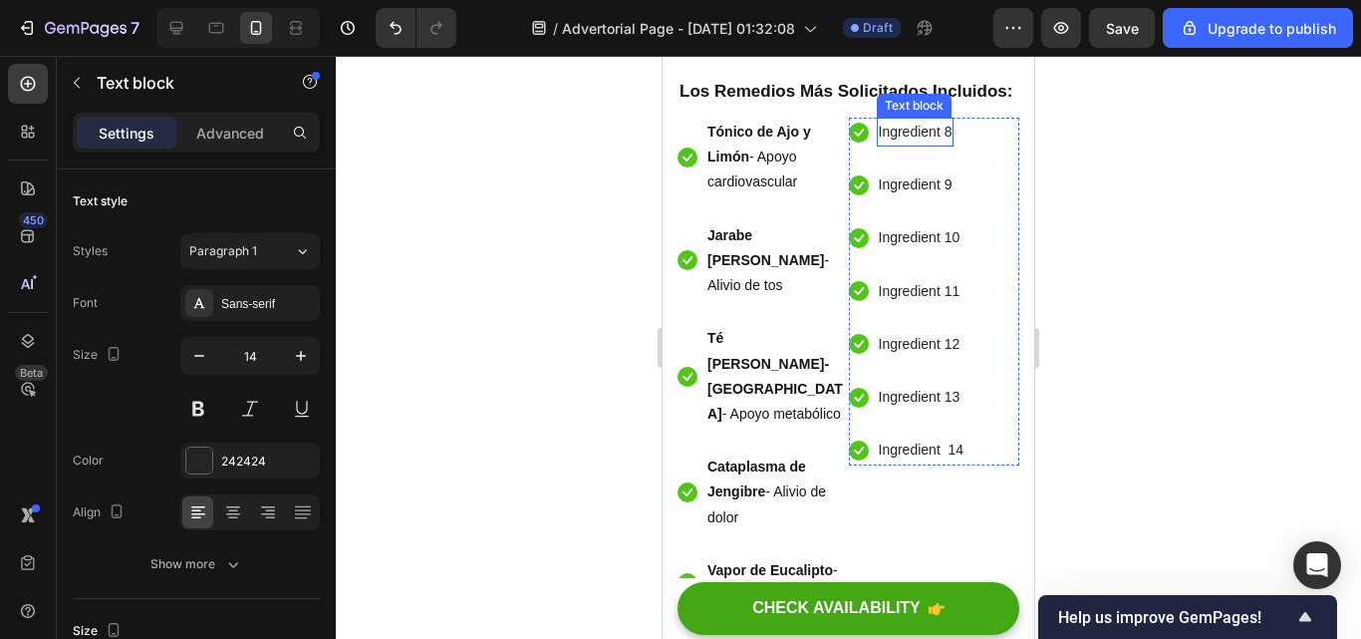
click at [944, 144] on p "Ingredient 8" at bounding box center [916, 132] width 74 height 25
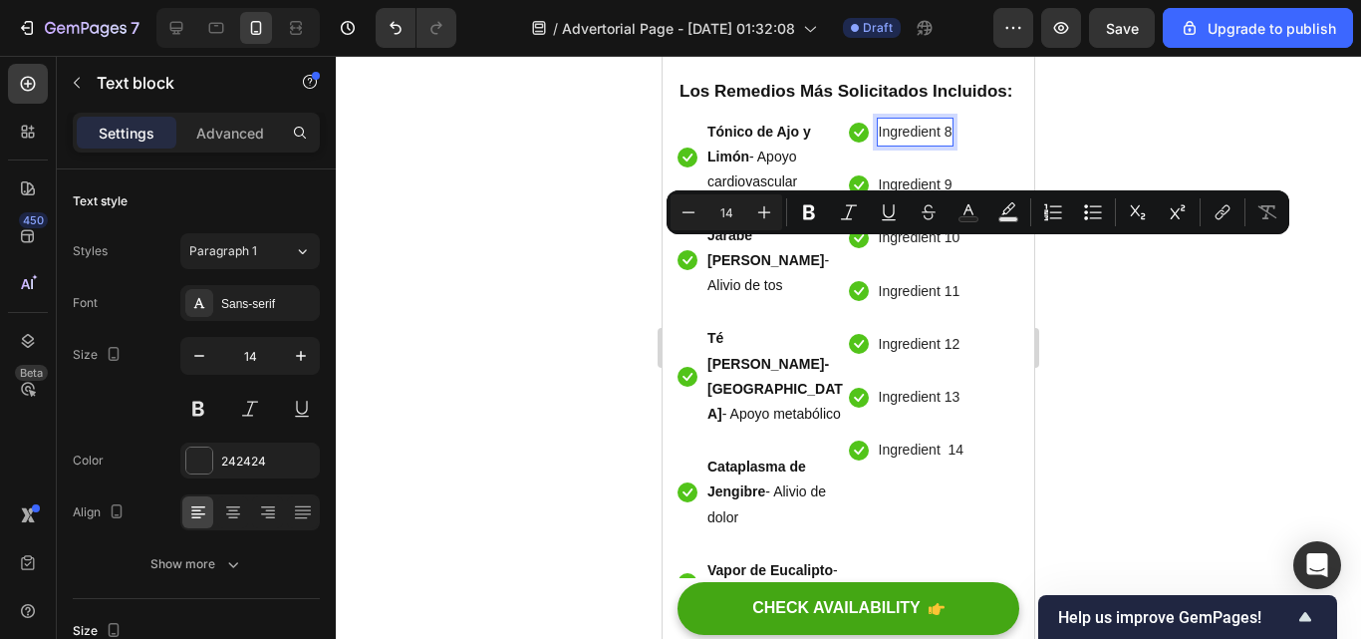
click at [944, 144] on p "Ingredient 8" at bounding box center [916, 132] width 74 height 25
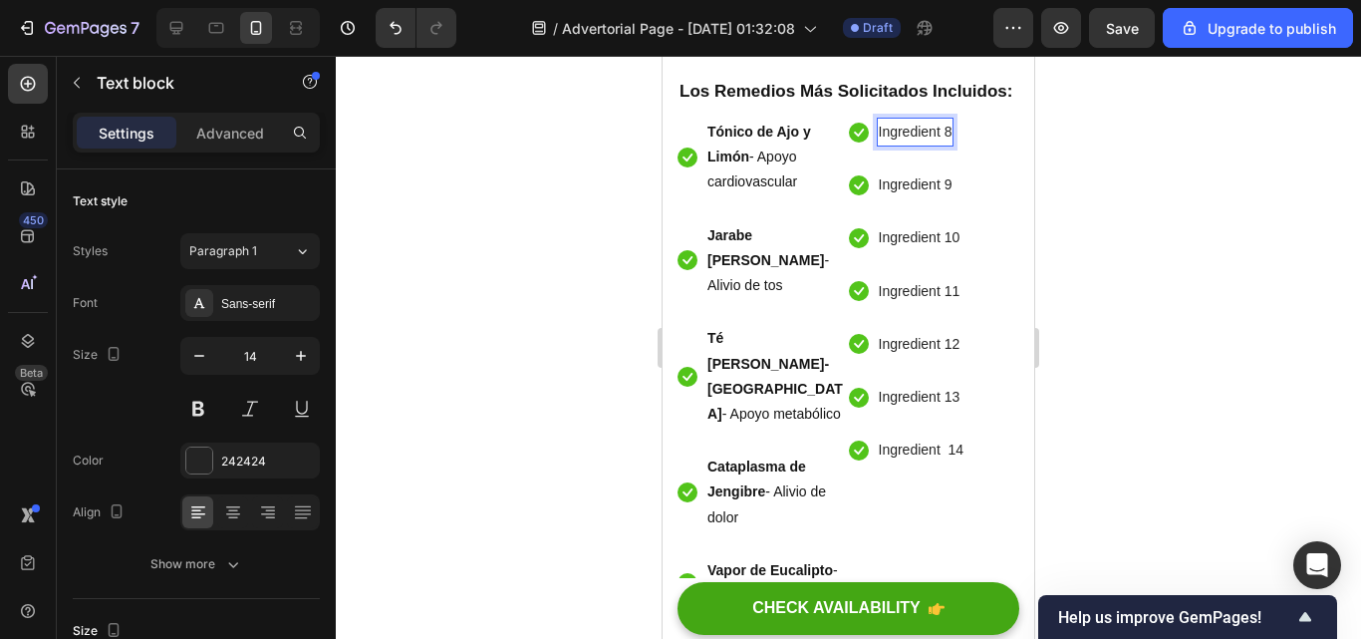
click at [944, 144] on p "Ingredient 8" at bounding box center [916, 132] width 74 height 25
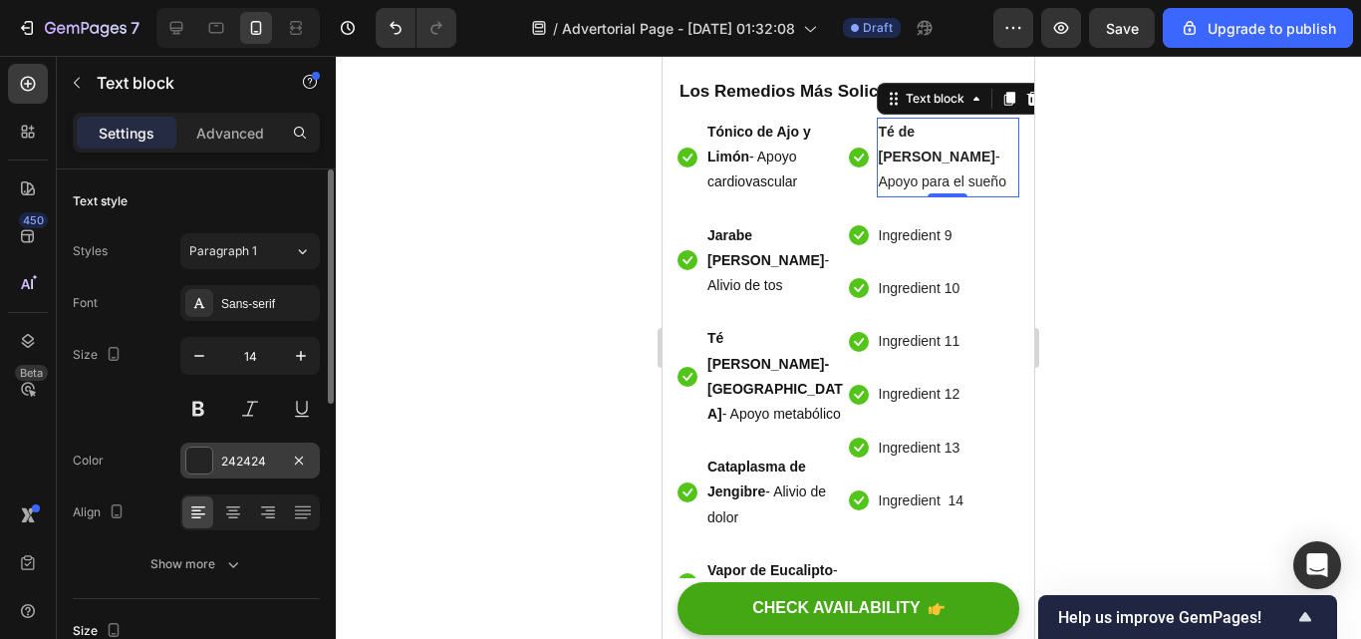
click at [237, 454] on div "242424" at bounding box center [250, 461] width 58 height 18
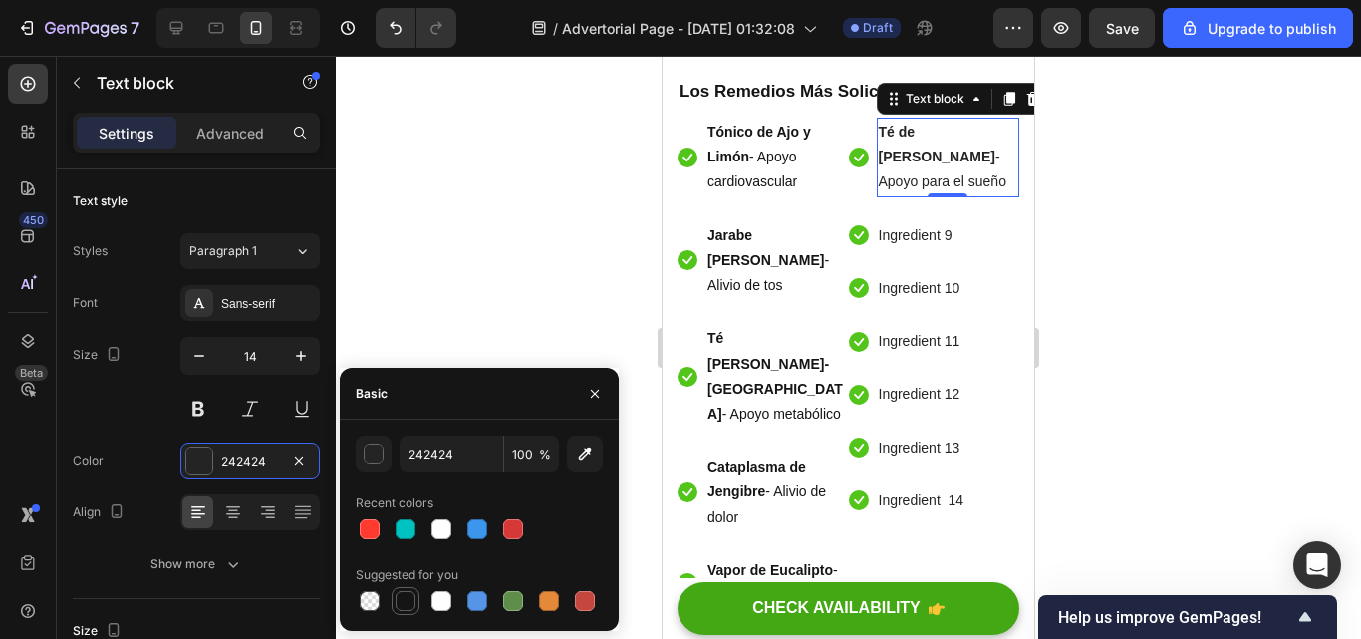
click at [393, 594] on div at bounding box center [406, 601] width 28 height 28
type input "151515"
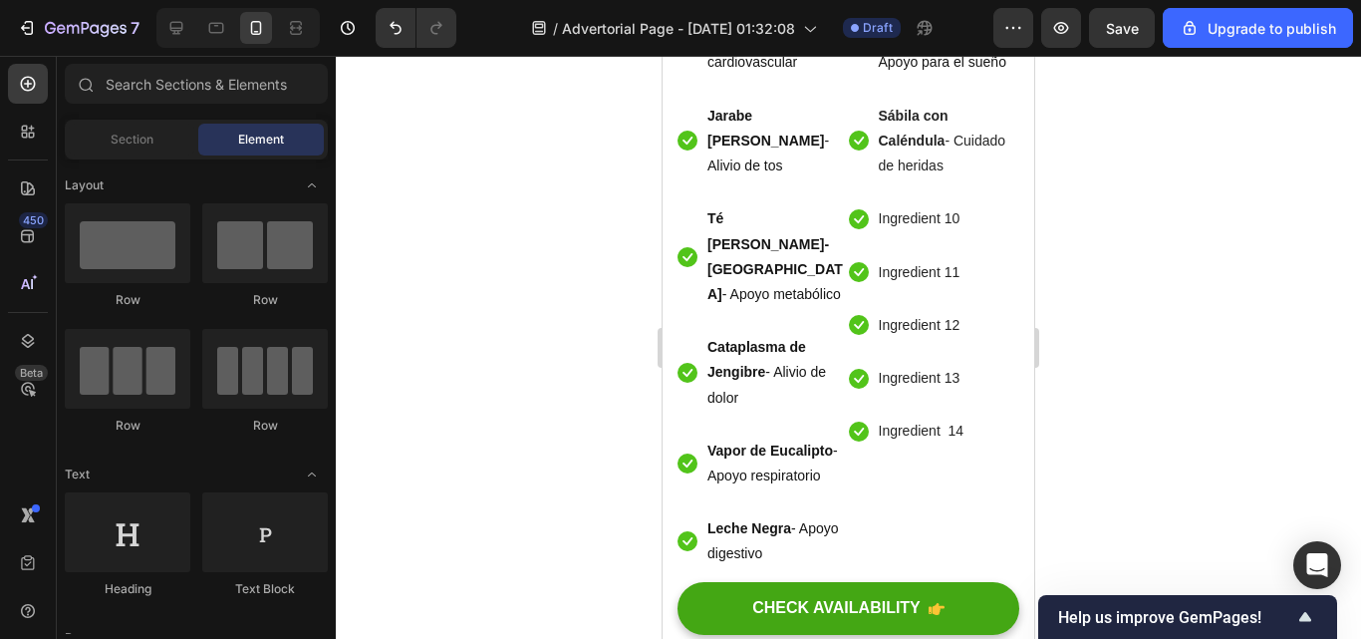
scroll to position [7309, 0]
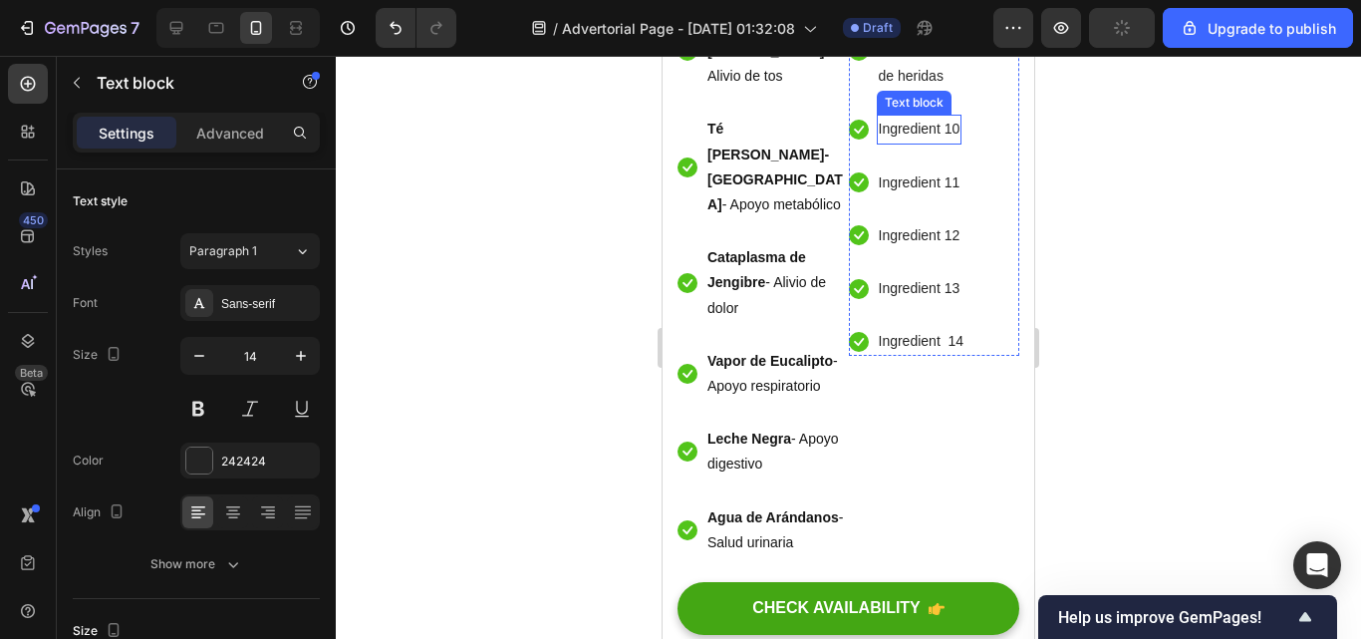
click at [952, 141] on p "Ingredient 10" at bounding box center [920, 129] width 82 height 25
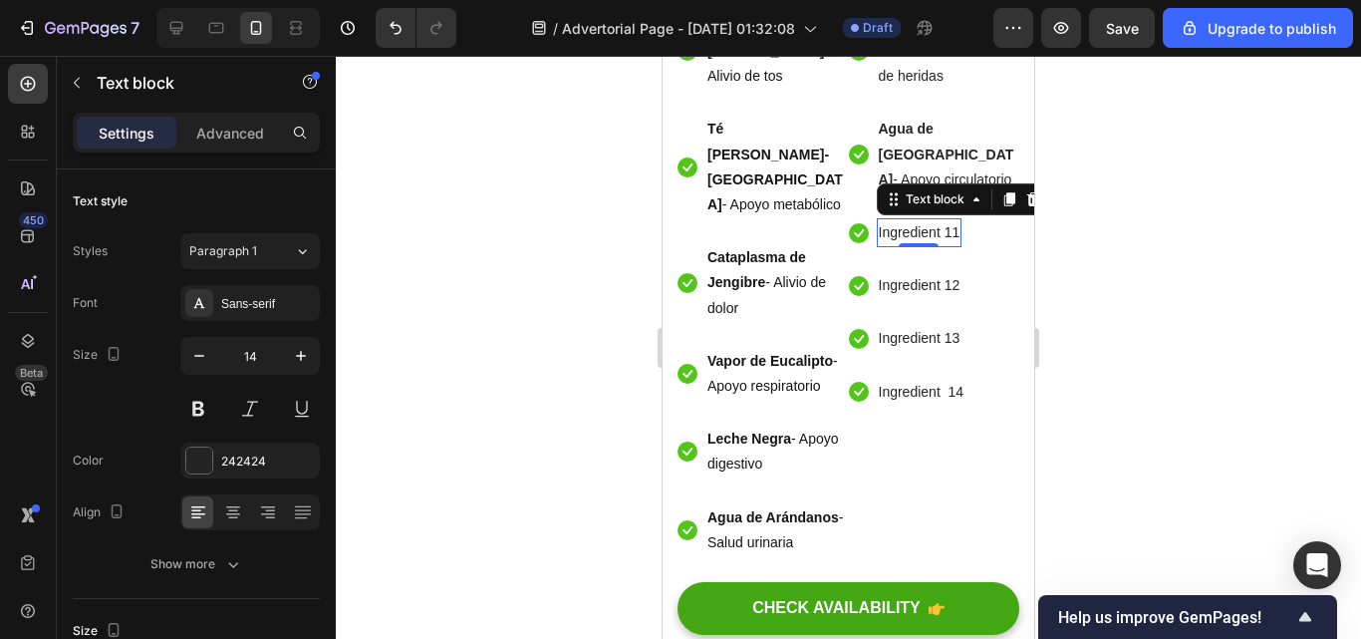
click at [949, 245] on p "Ingredient 11" at bounding box center [920, 232] width 82 height 25
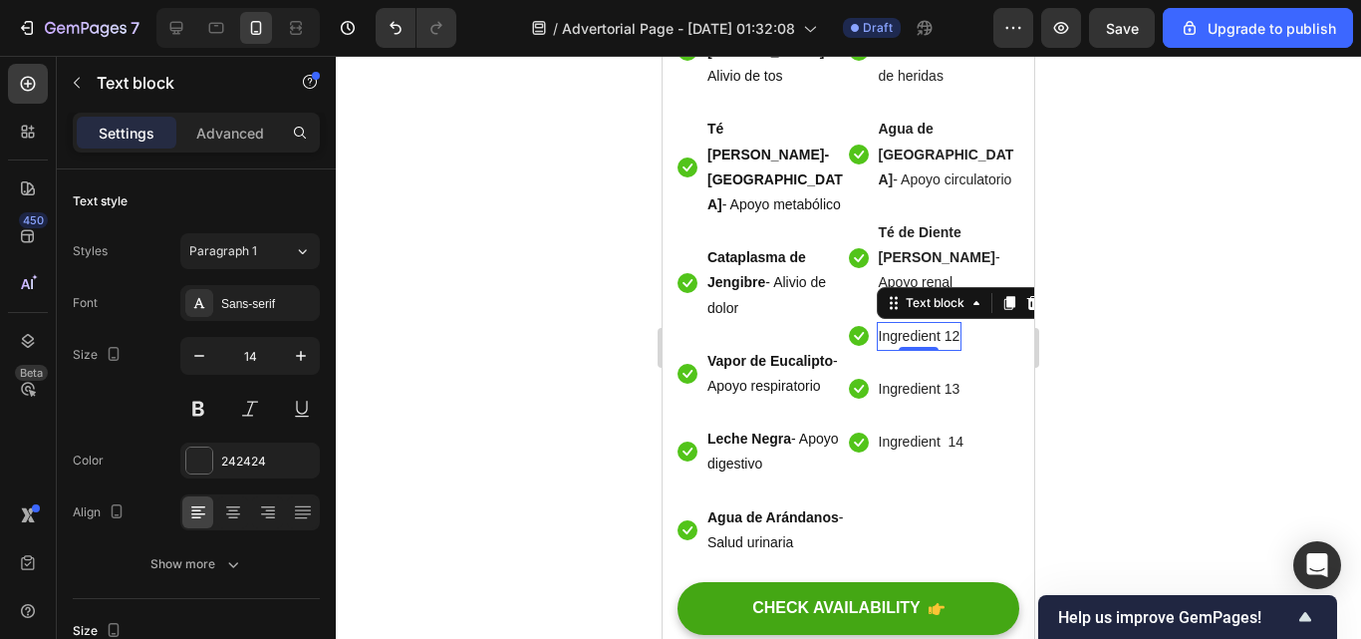
click at [950, 349] on p "Ingredient 12" at bounding box center [920, 336] width 82 height 25
click at [951, 349] on p "Ingredient 12" at bounding box center [920, 336] width 82 height 25
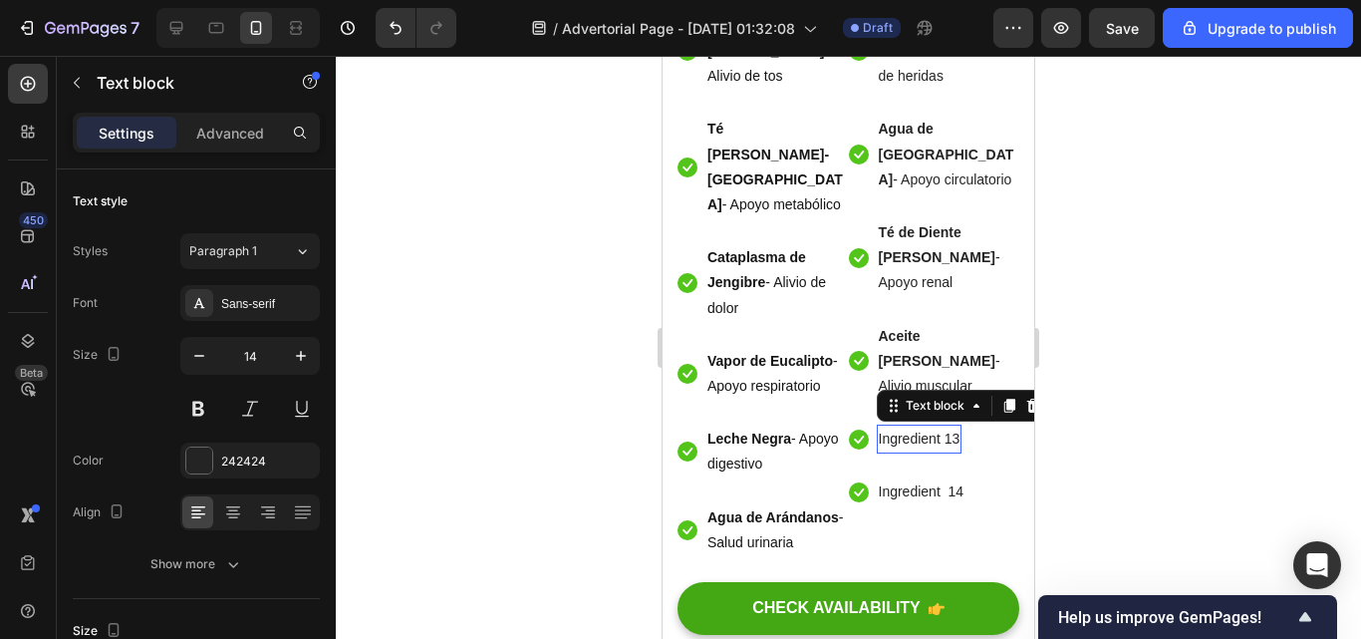
click at [951, 451] on p "Ingredient 13" at bounding box center [920, 438] width 82 height 25
click at [954, 451] on p "Ingredient 13" at bounding box center [920, 438] width 82 height 25
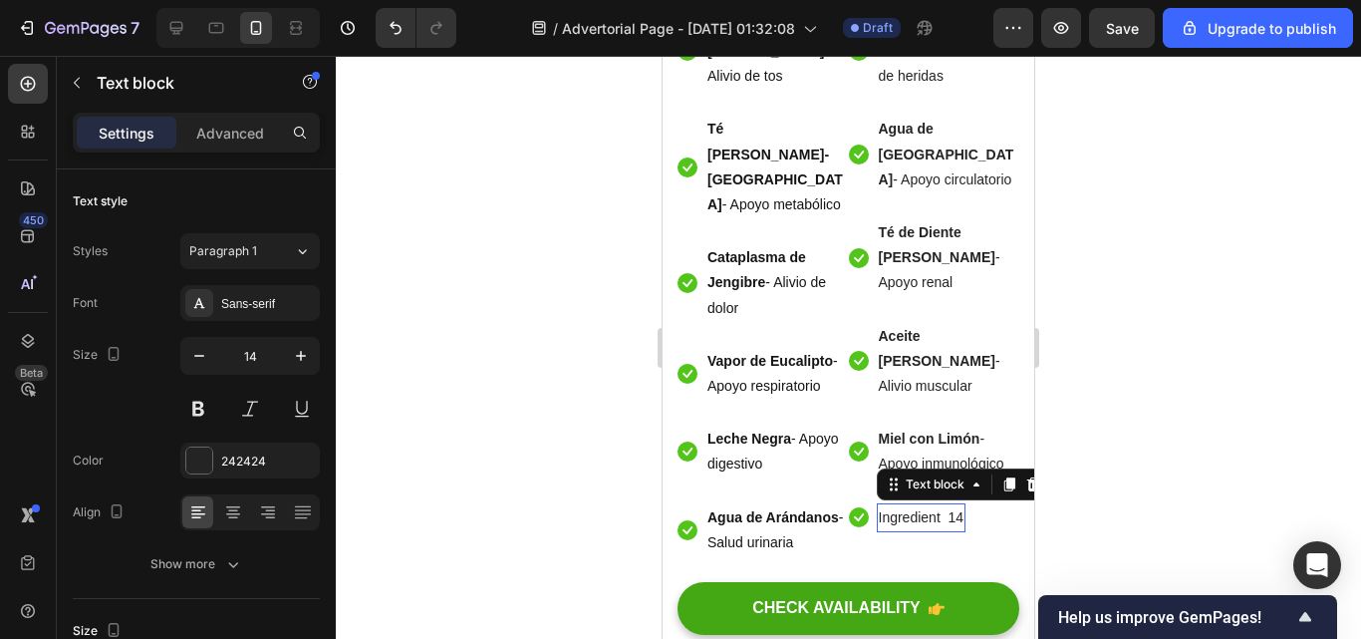
click at [958, 532] on div "Ingredient 14" at bounding box center [922, 517] width 90 height 29
click at [952, 530] on p "Ingredient 14" at bounding box center [922, 517] width 86 height 25
click at [957, 532] on div "Ingredient 14" at bounding box center [922, 517] width 90 height 29
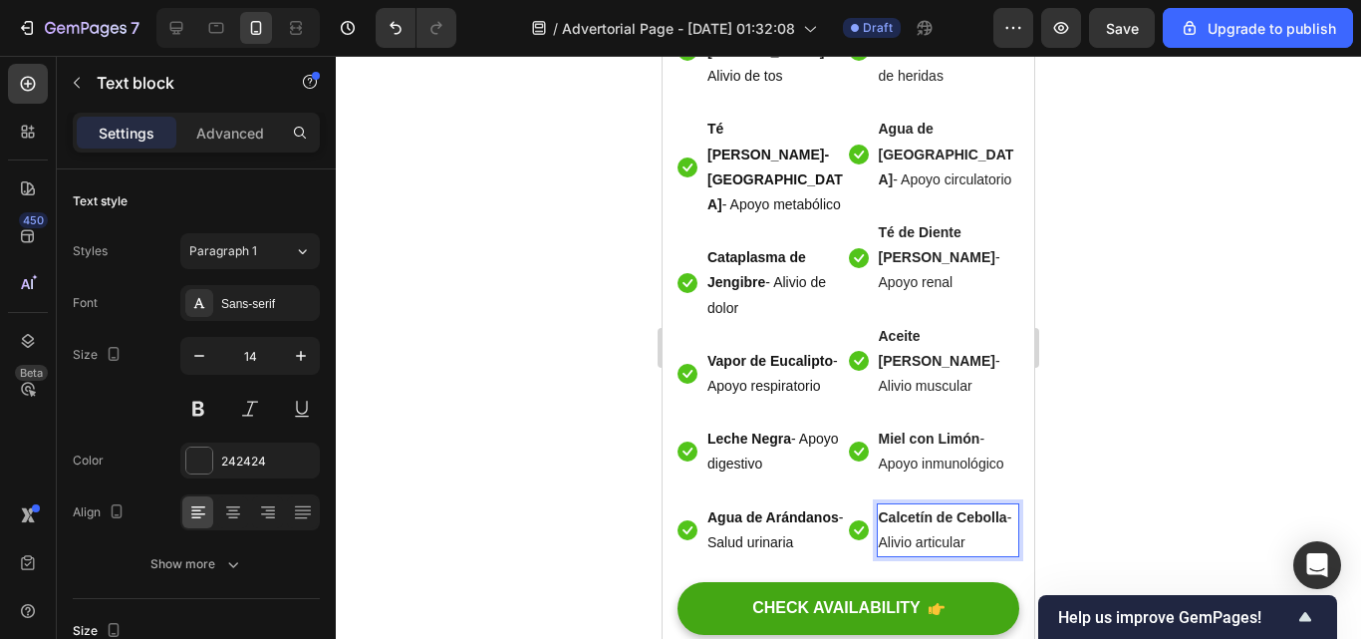
click at [1220, 524] on div at bounding box center [848, 347] width 1025 height 583
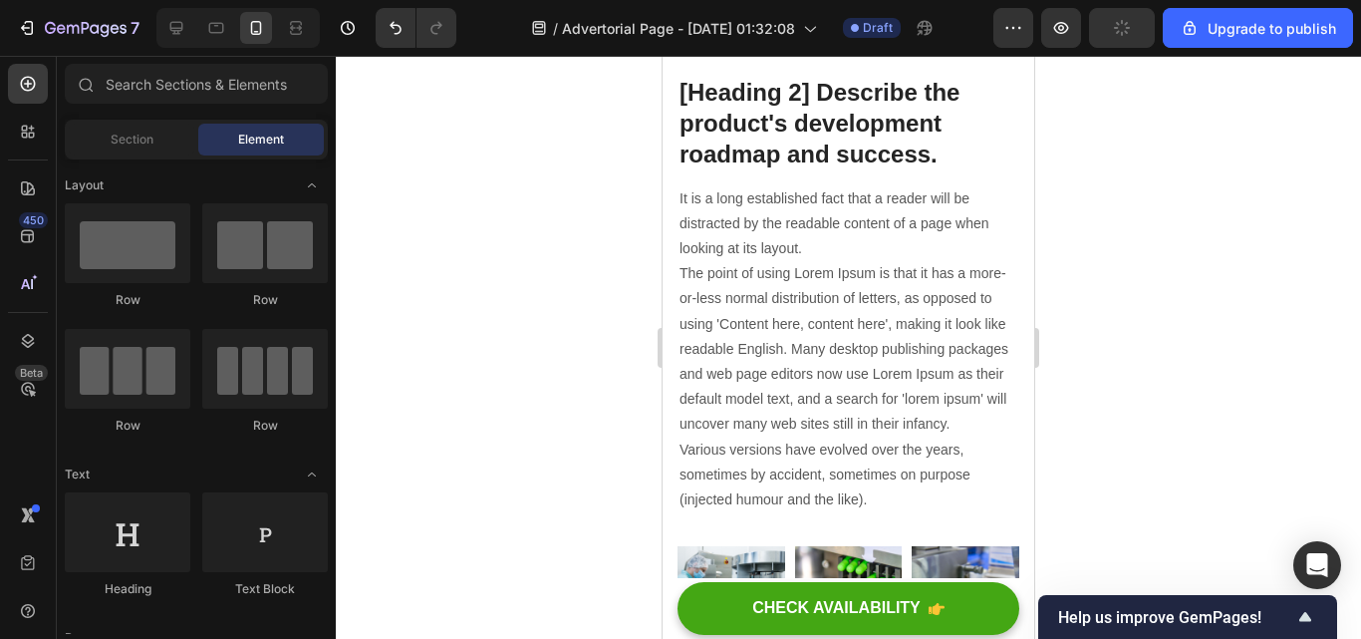
scroll to position [8117, 0]
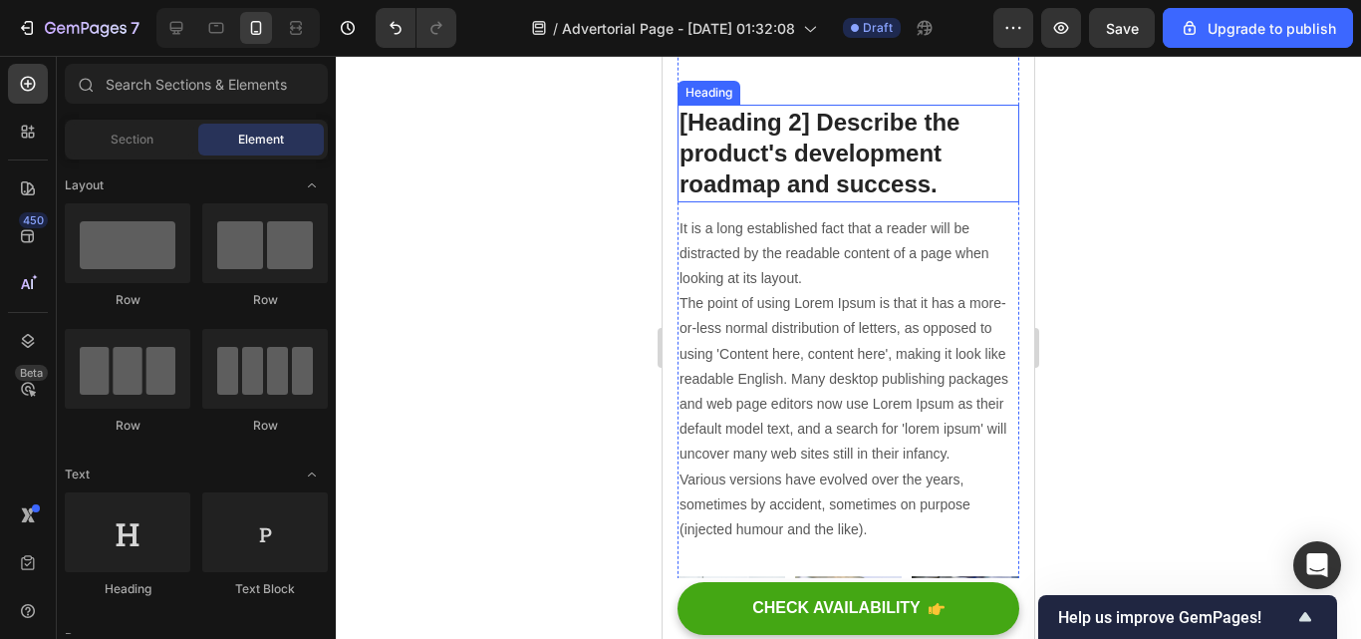
click at [966, 200] on p "[Heading 2] Describe the product's development roadmap and success." at bounding box center [849, 154] width 338 height 94
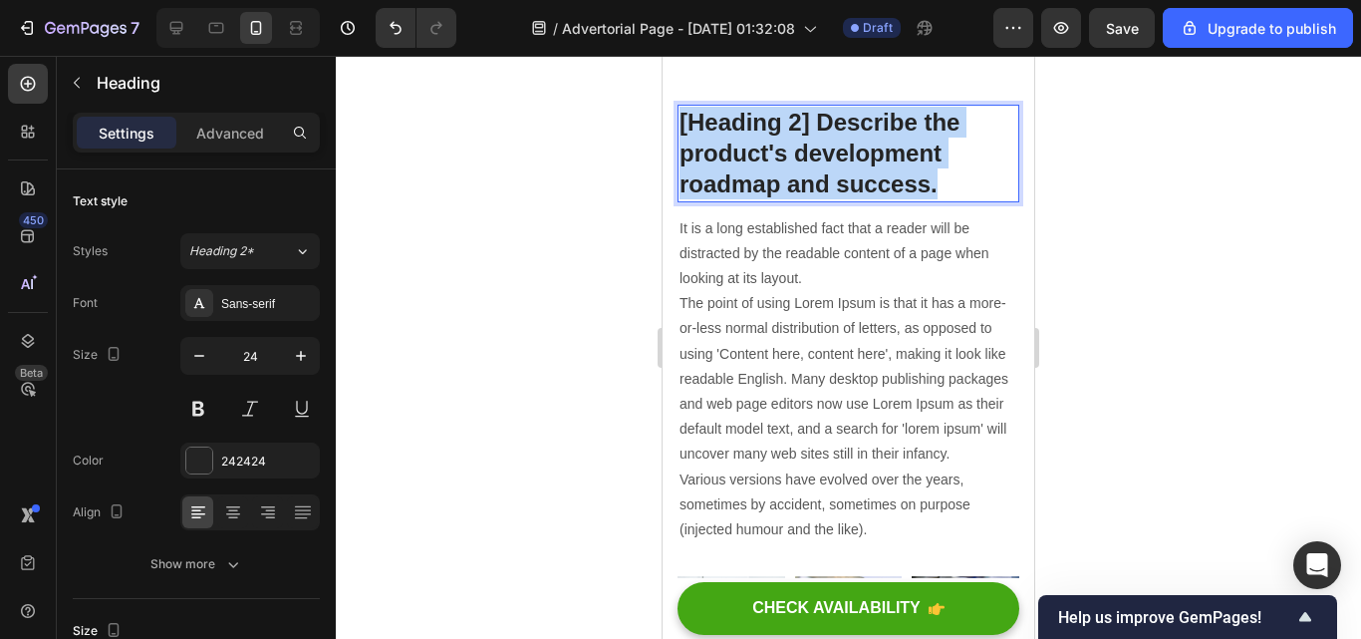
click at [966, 200] on p "[Heading 2] Describe the product's development roadmap and success." at bounding box center [849, 154] width 338 height 94
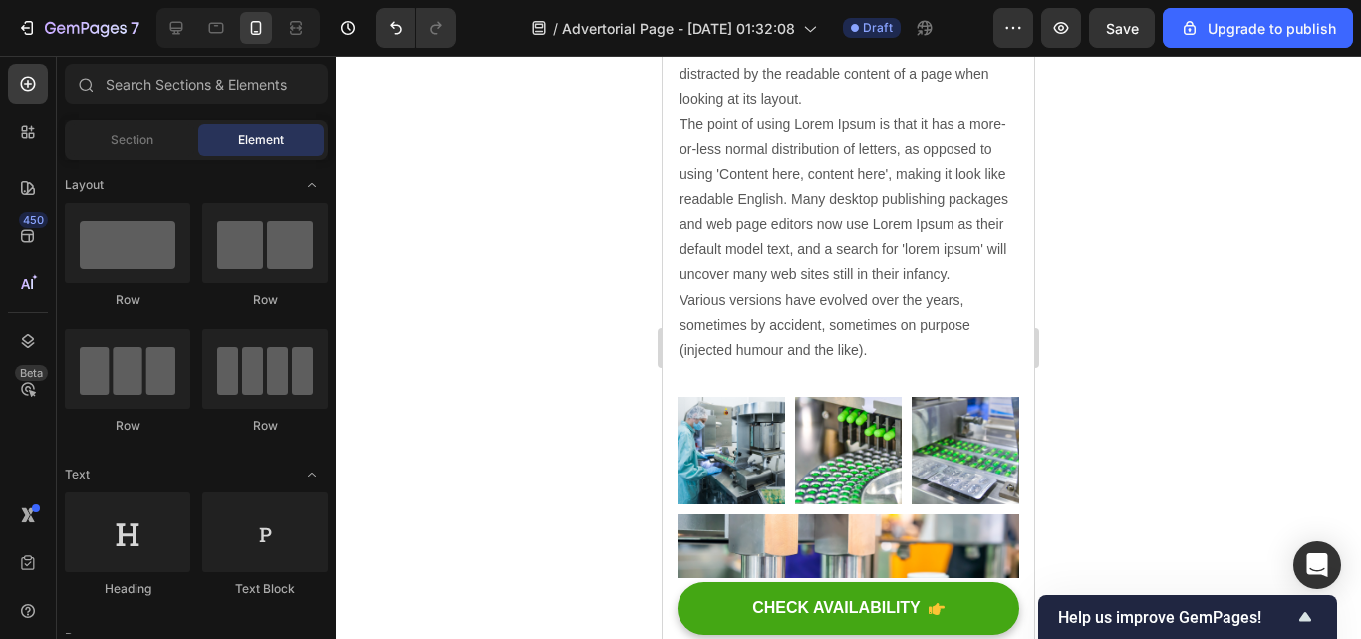
scroll to position [8326, 0]
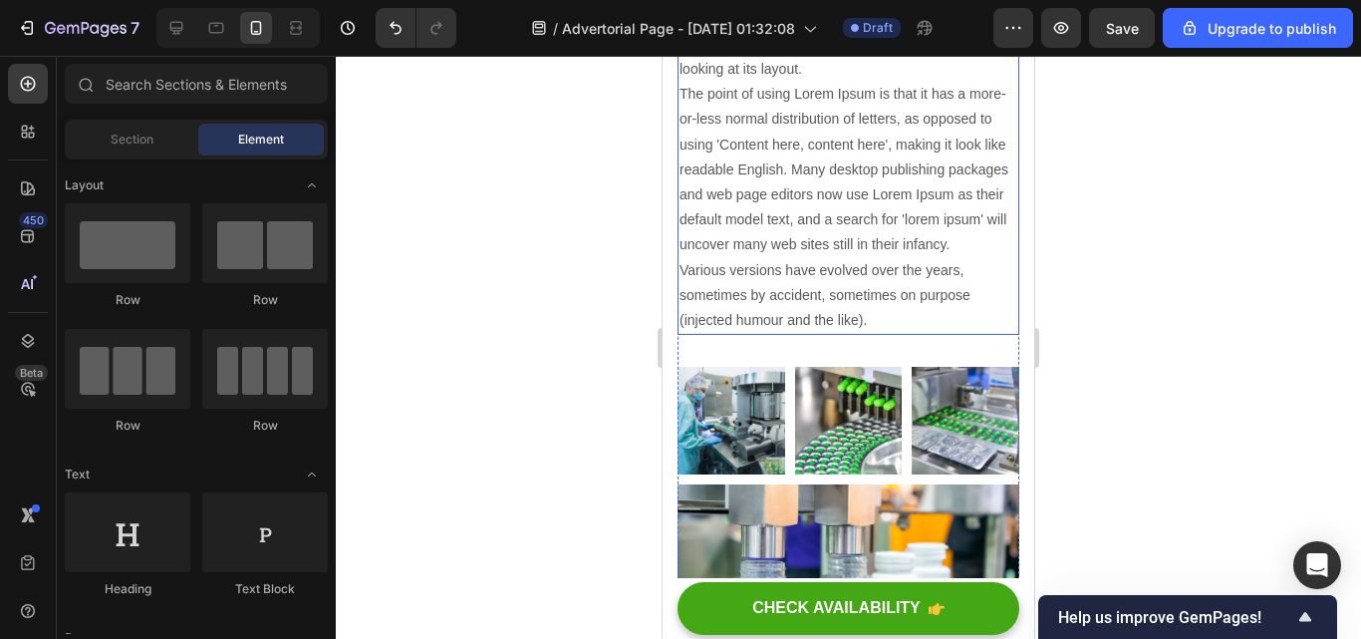
click at [891, 334] on p "It is a long established fact that a reader will be distracted by the readable …" at bounding box center [849, 170] width 338 height 327
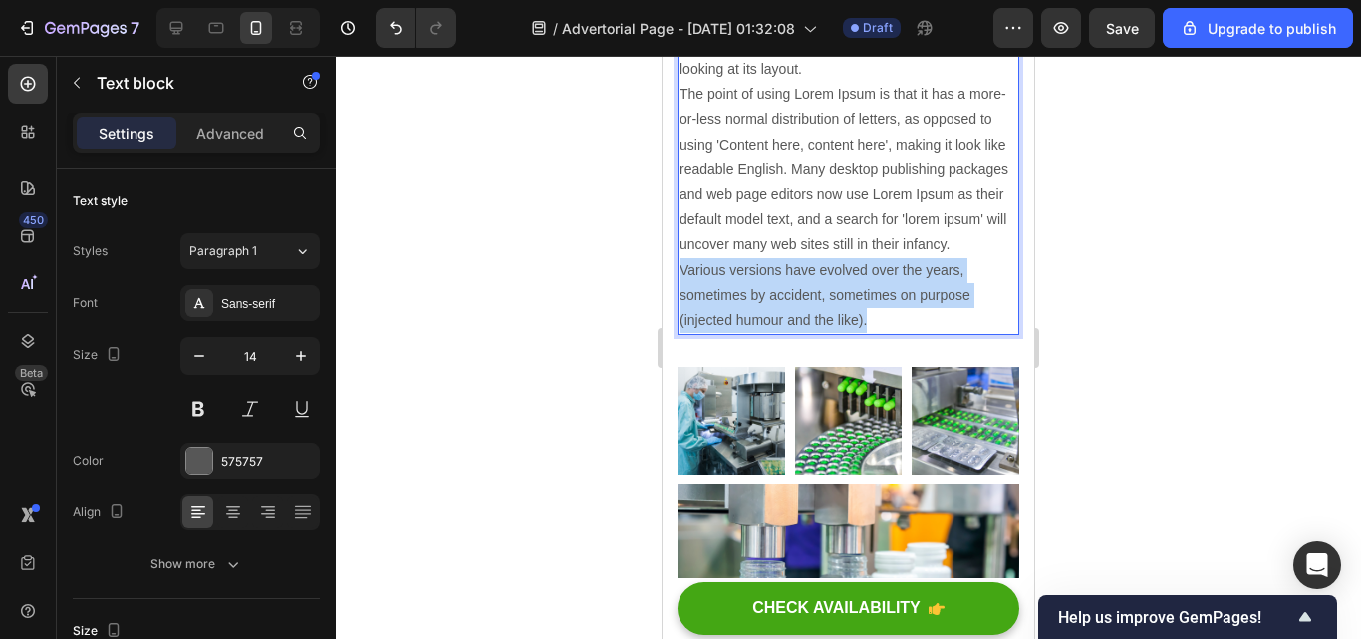
click at [891, 334] on p "It is a long established fact that a reader will be distracted by the readable …" at bounding box center [849, 170] width 338 height 327
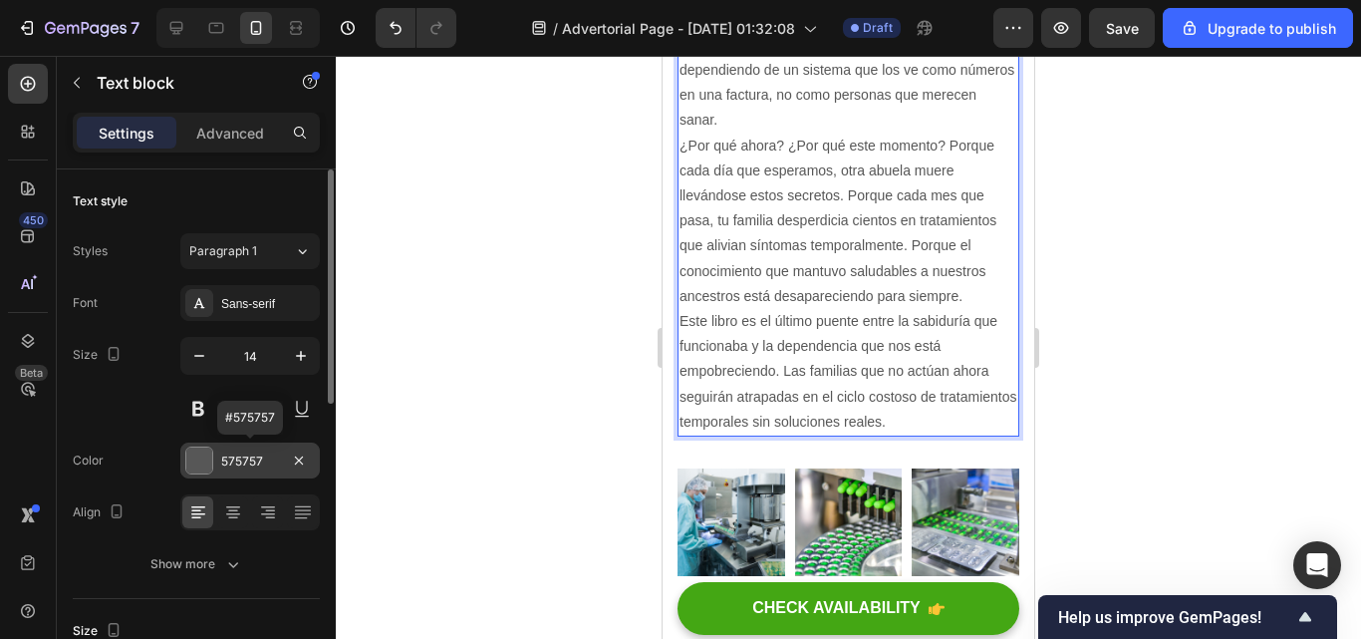
click at [223, 458] on div "575757" at bounding box center [250, 461] width 58 height 18
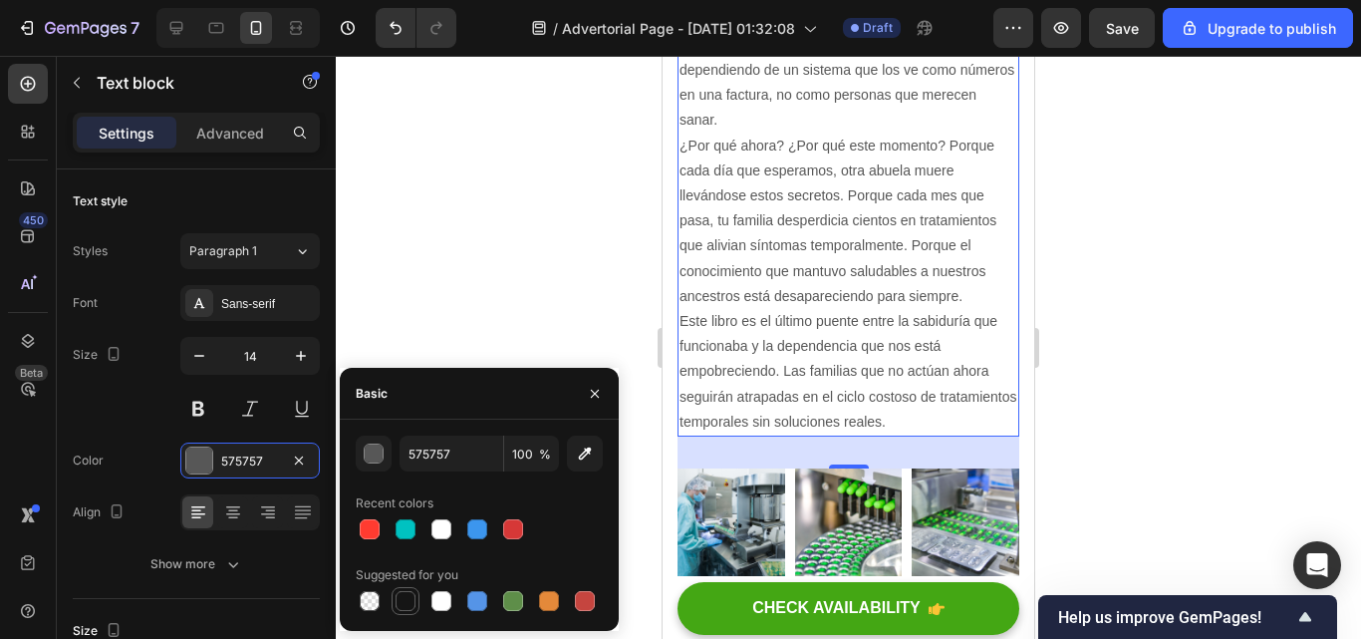
click at [416, 598] on div at bounding box center [406, 601] width 24 height 24
type input "151515"
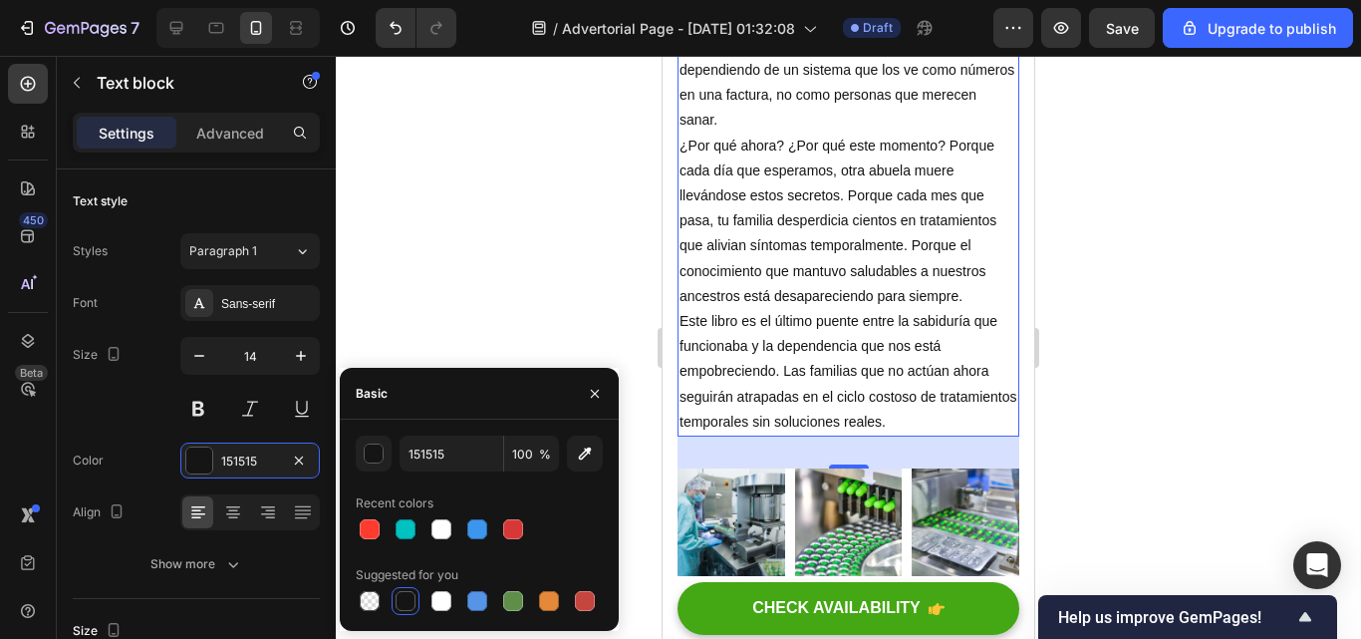
click at [458, 228] on div at bounding box center [848, 347] width 1025 height 583
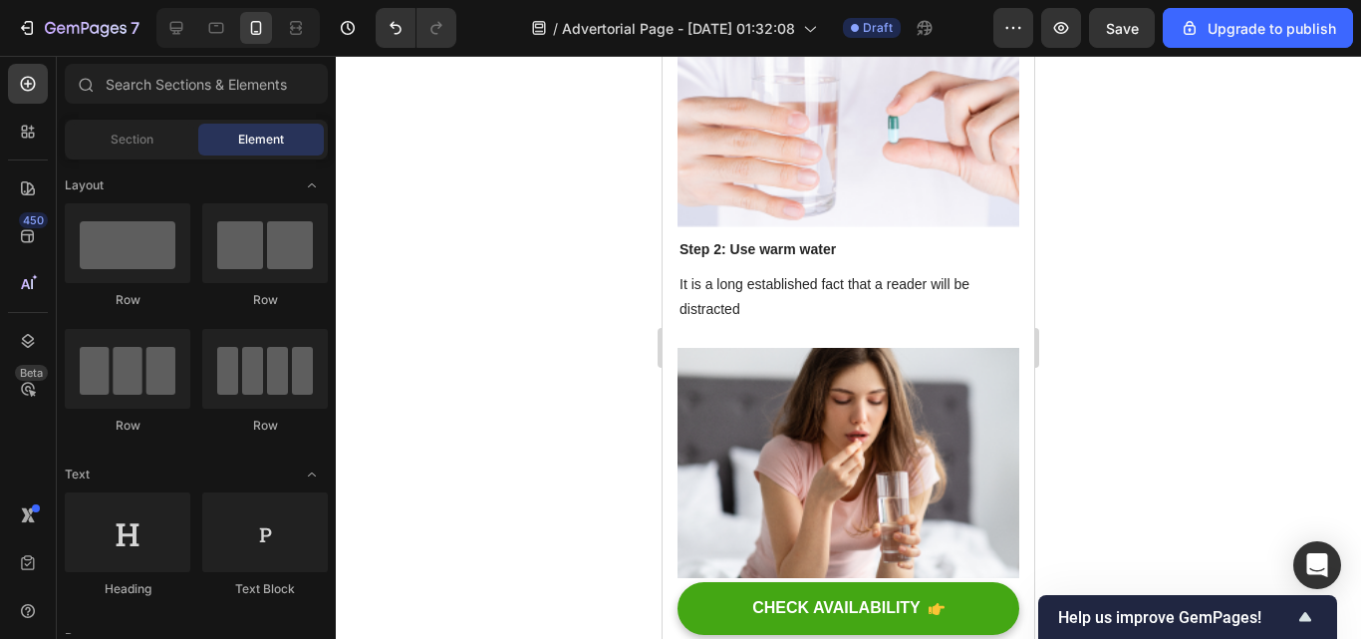
scroll to position [10034, 0]
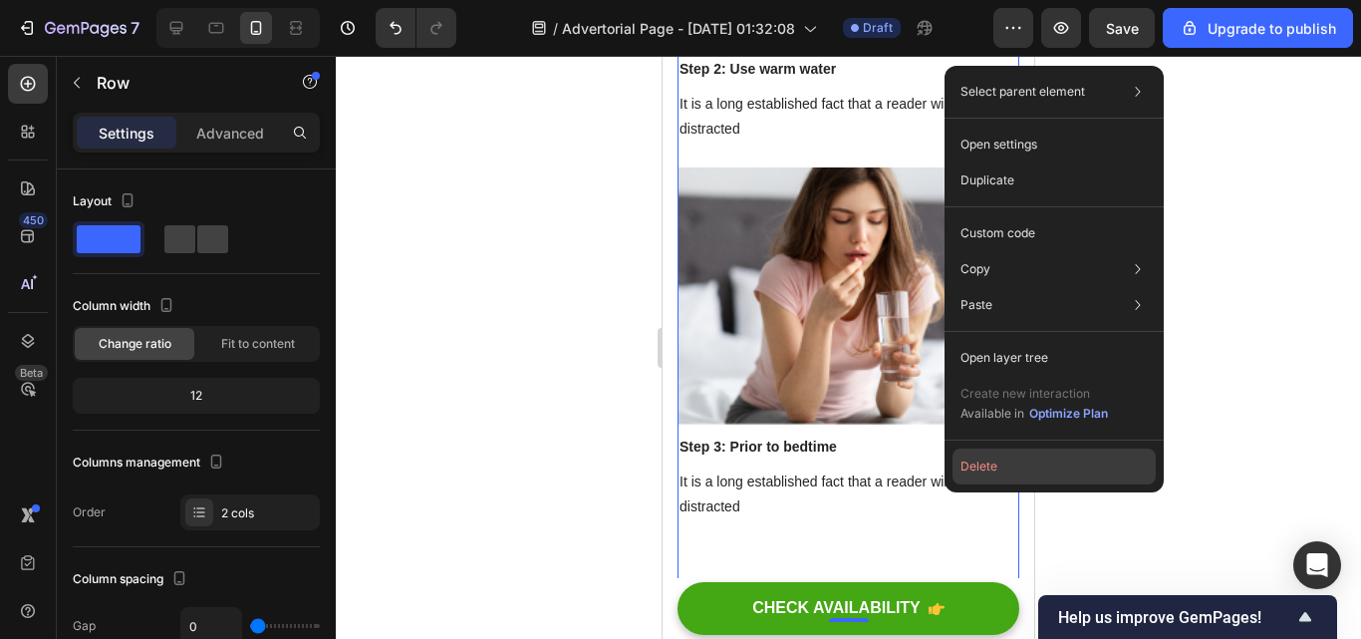
click at [1006, 453] on button "Delete" at bounding box center [1054, 466] width 203 height 36
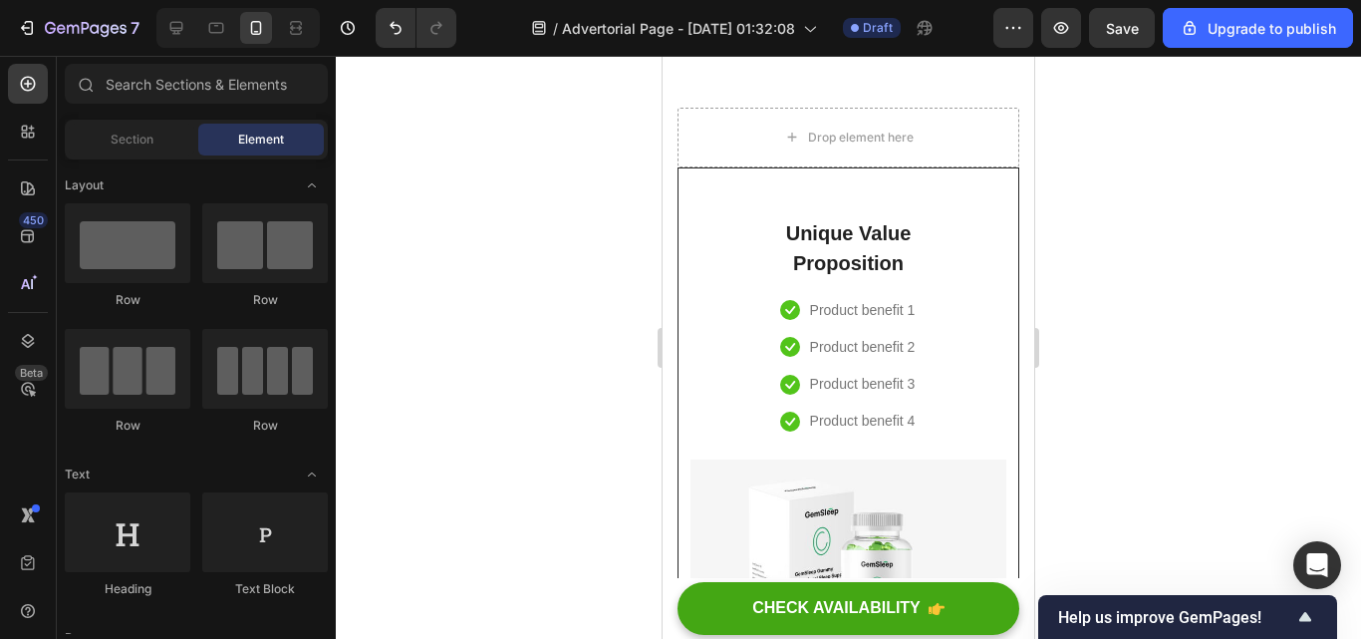
scroll to position [3399, 0]
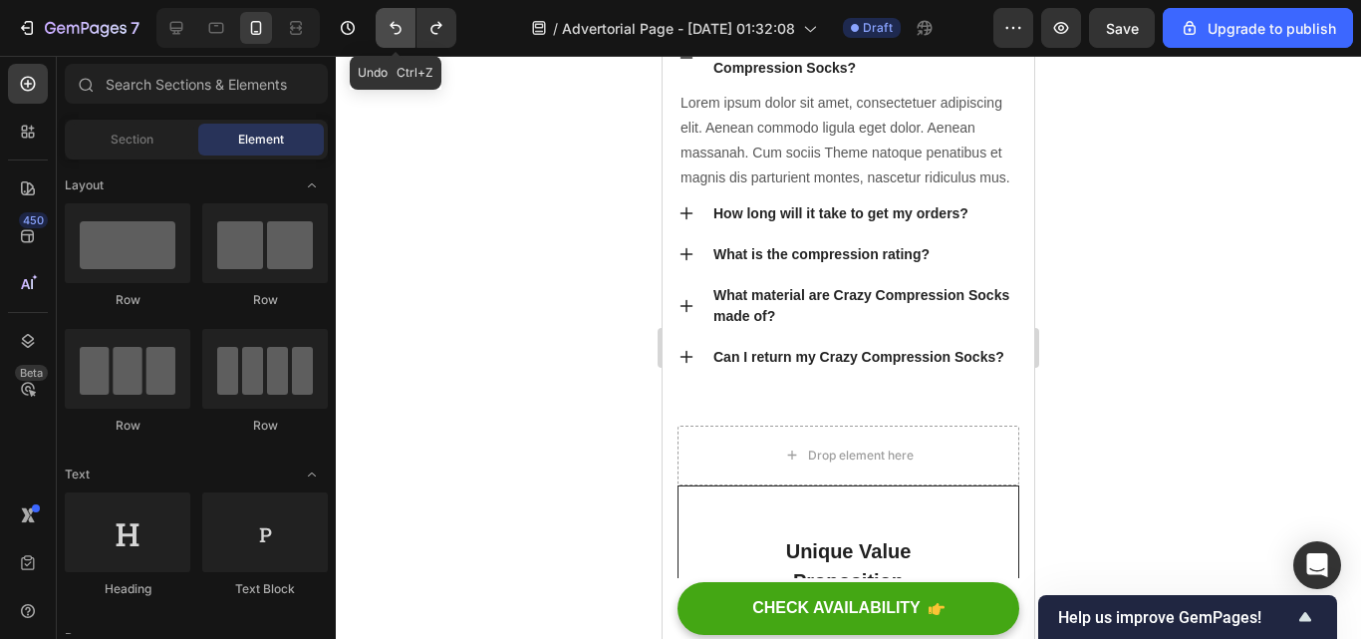
click at [385, 29] on button "Undo/Redo" at bounding box center [396, 28] width 40 height 40
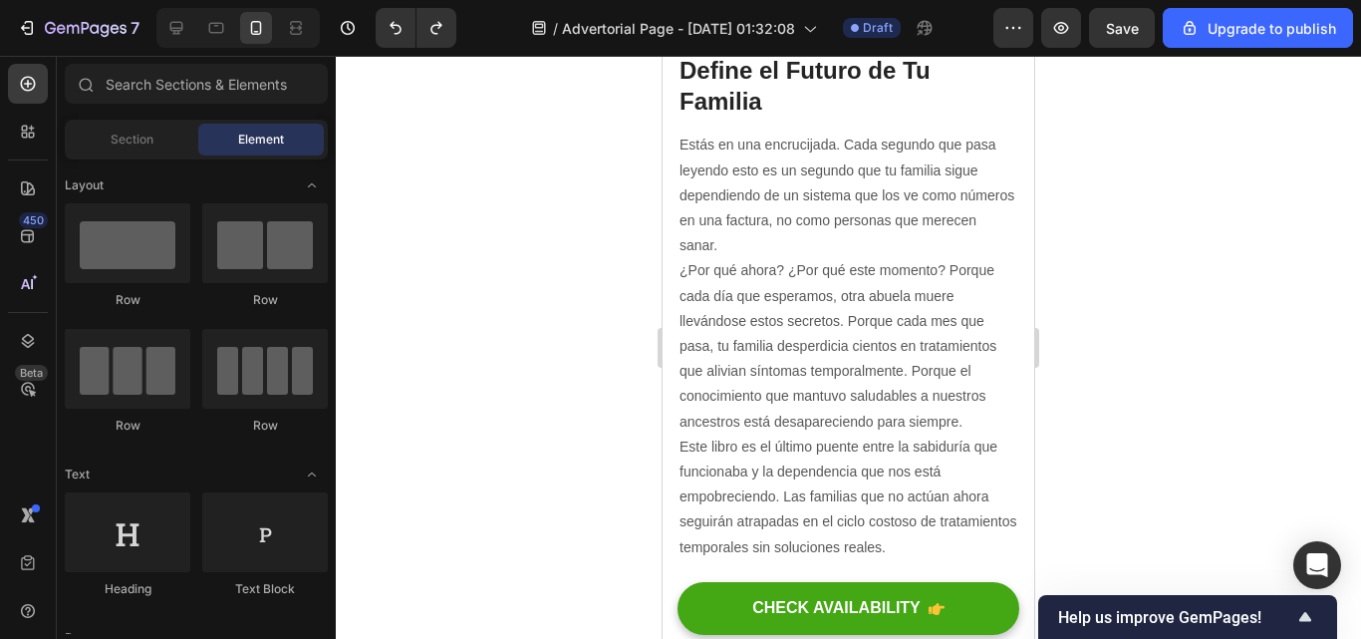
scroll to position [8362, 0]
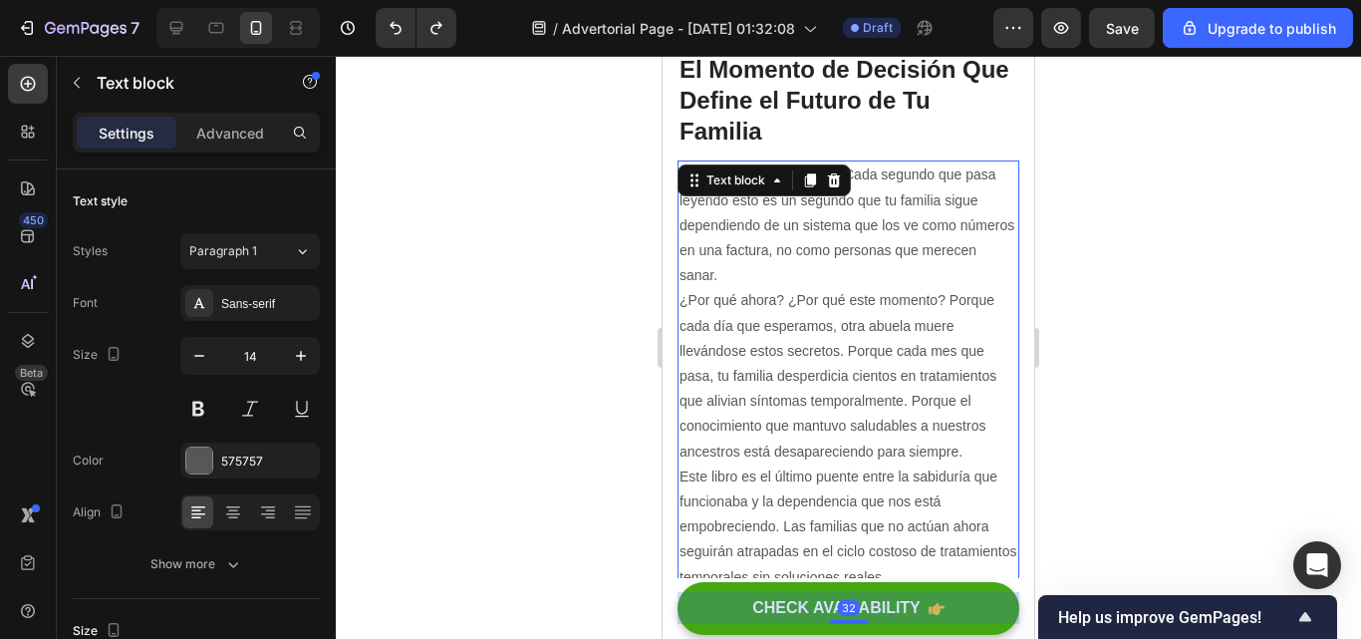
click at [917, 464] on p "Este libro es el último puente entre la sabiduría que funcionaba y la dependenc…" at bounding box center [849, 527] width 338 height 126
click at [243, 467] on div "575757" at bounding box center [250, 461] width 58 height 18
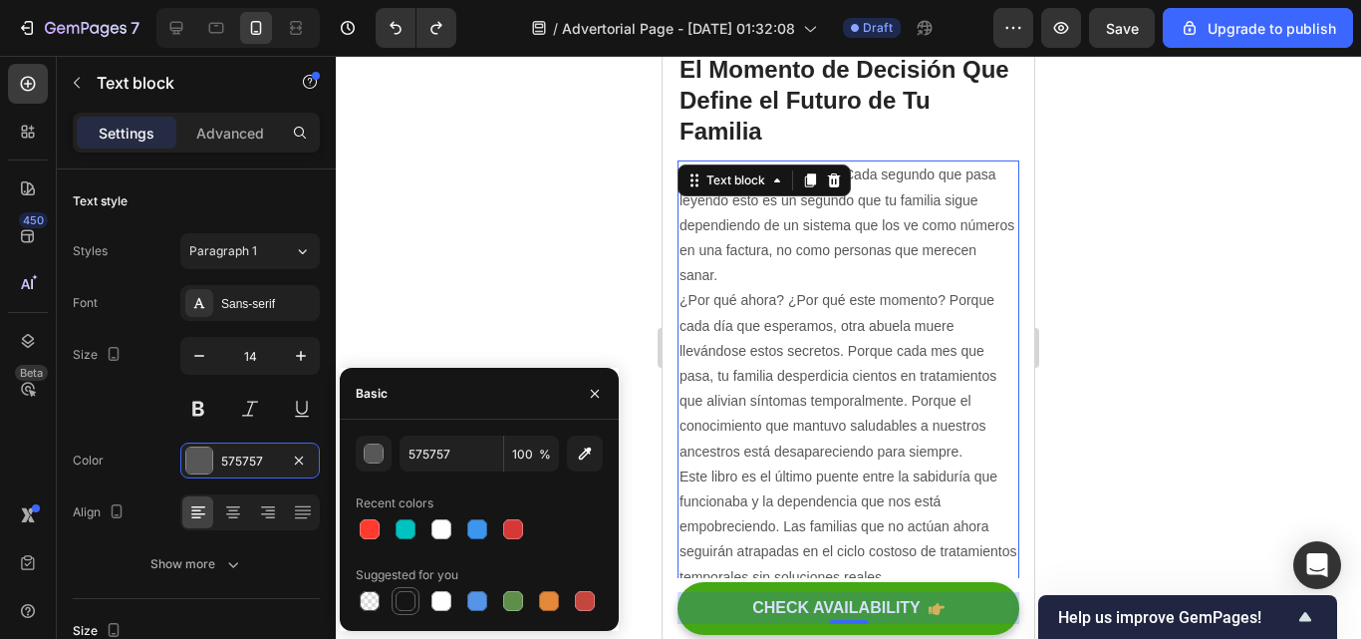
click at [397, 599] on div at bounding box center [406, 601] width 20 height 20
type input "151515"
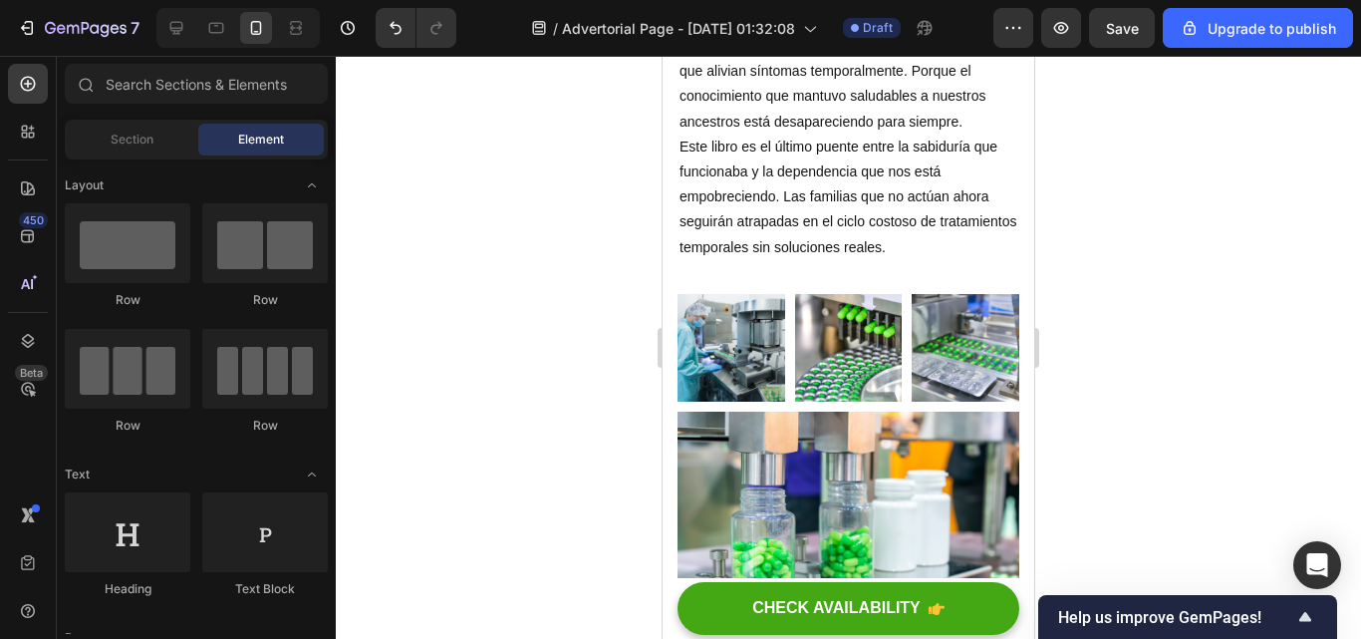
scroll to position [8721, 0]
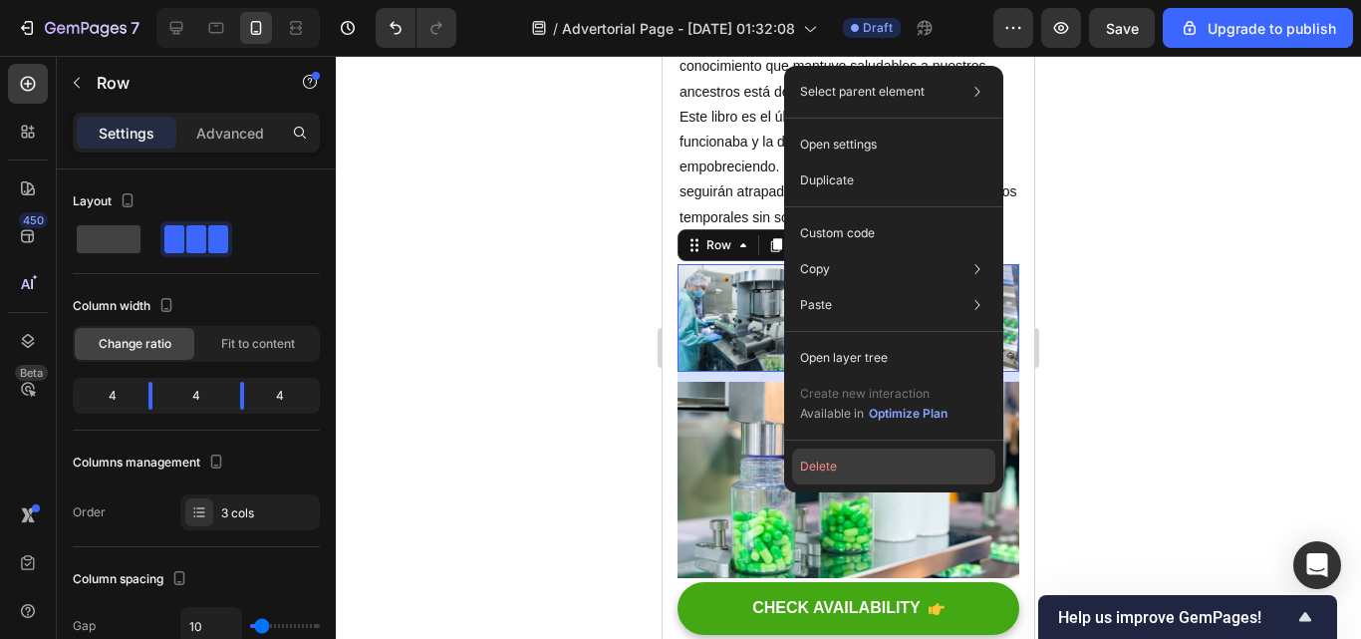
click at [847, 451] on button "Delete" at bounding box center [893, 466] width 203 height 36
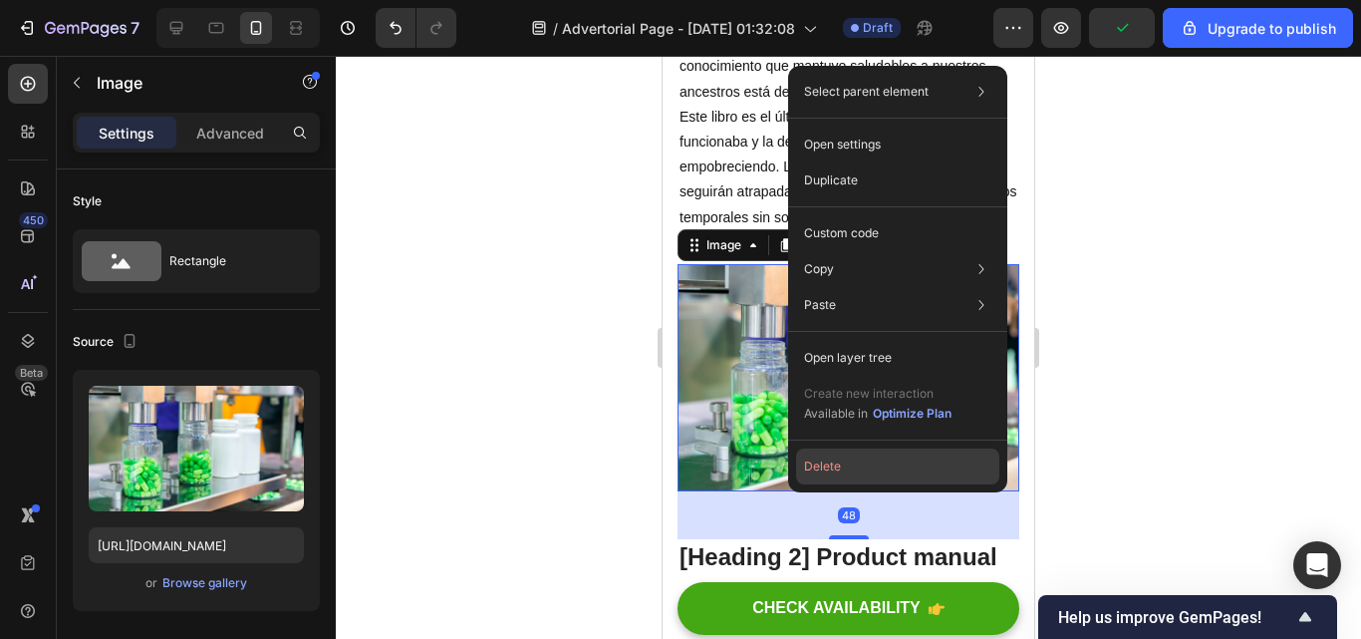
click at [837, 477] on button "Delete" at bounding box center [897, 466] width 203 height 36
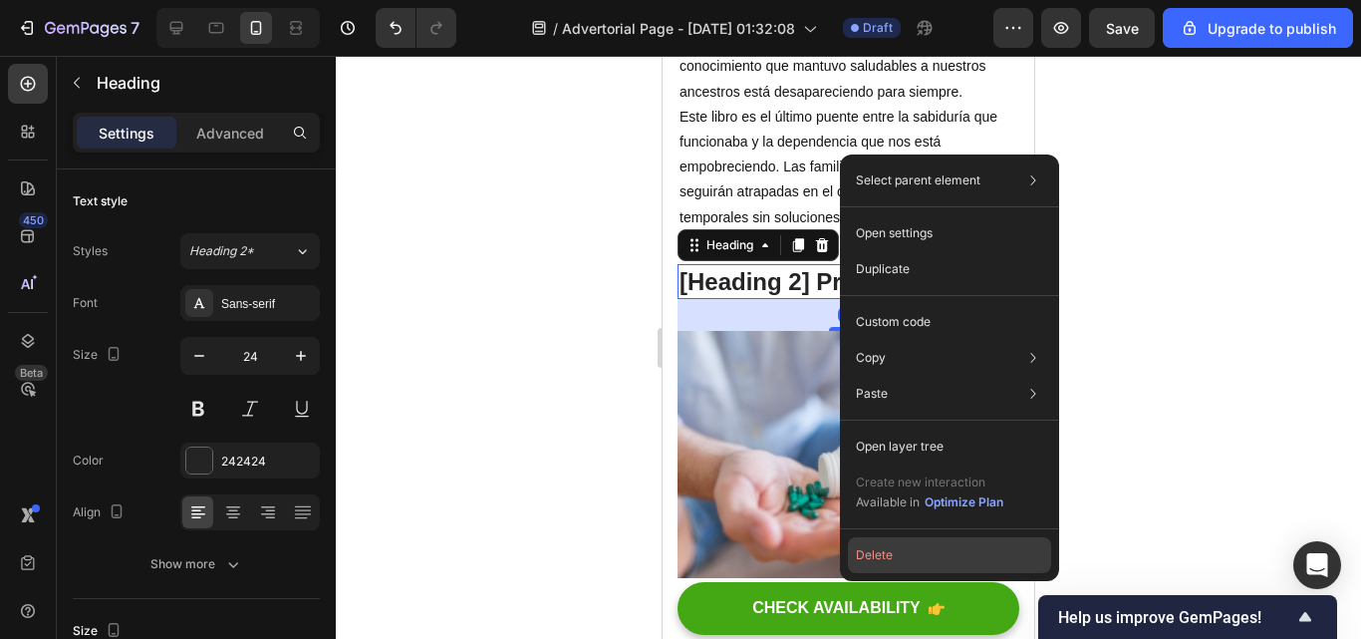
click at [887, 542] on button "Delete" at bounding box center [949, 555] width 203 height 36
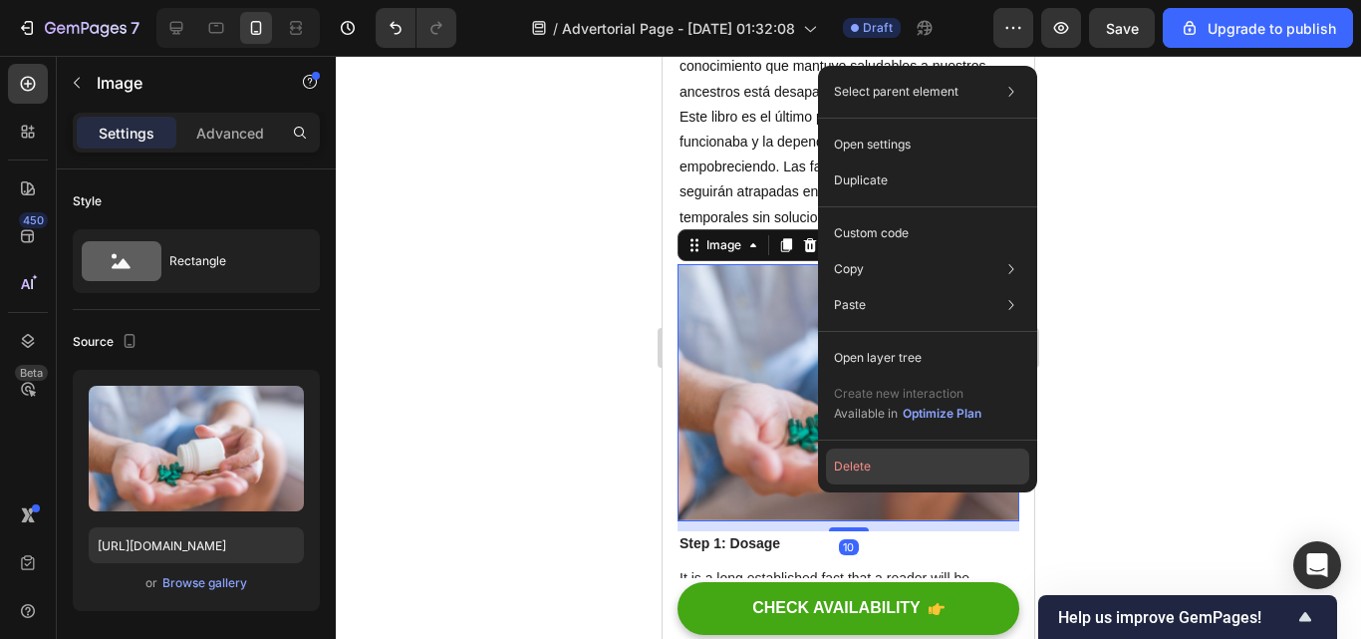
click at [872, 474] on button "Delete" at bounding box center [927, 466] width 203 height 36
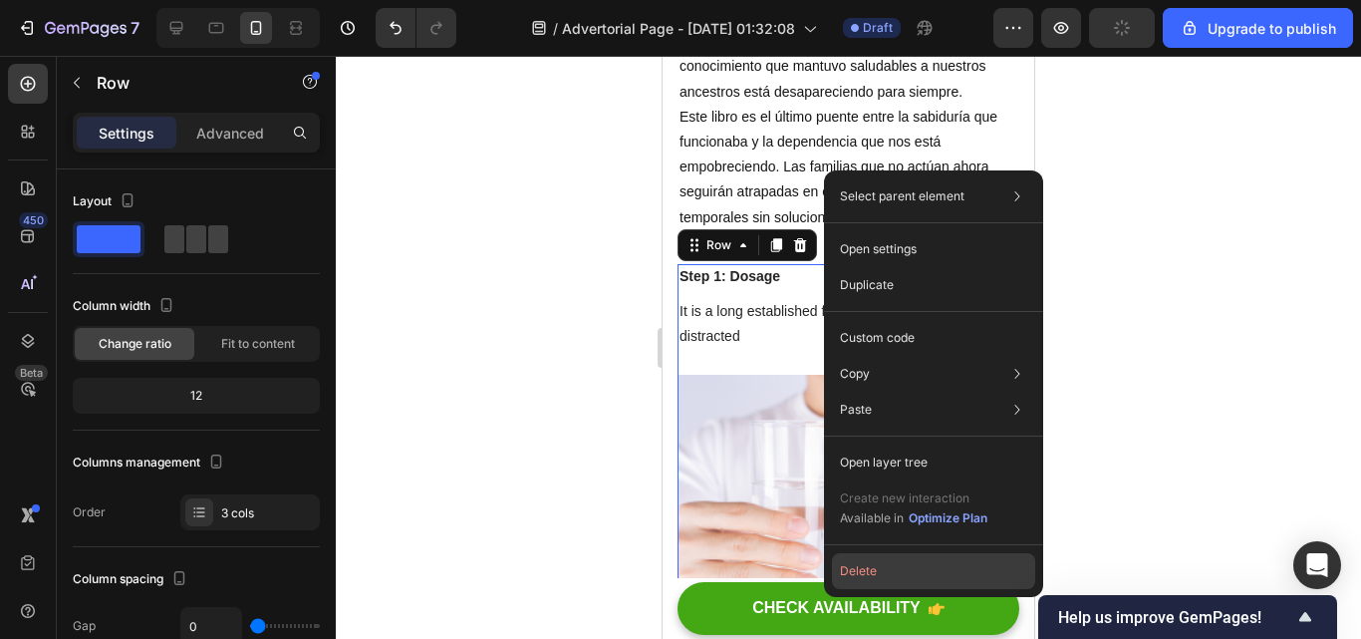
click at [874, 563] on button "Delete" at bounding box center [933, 571] width 203 height 36
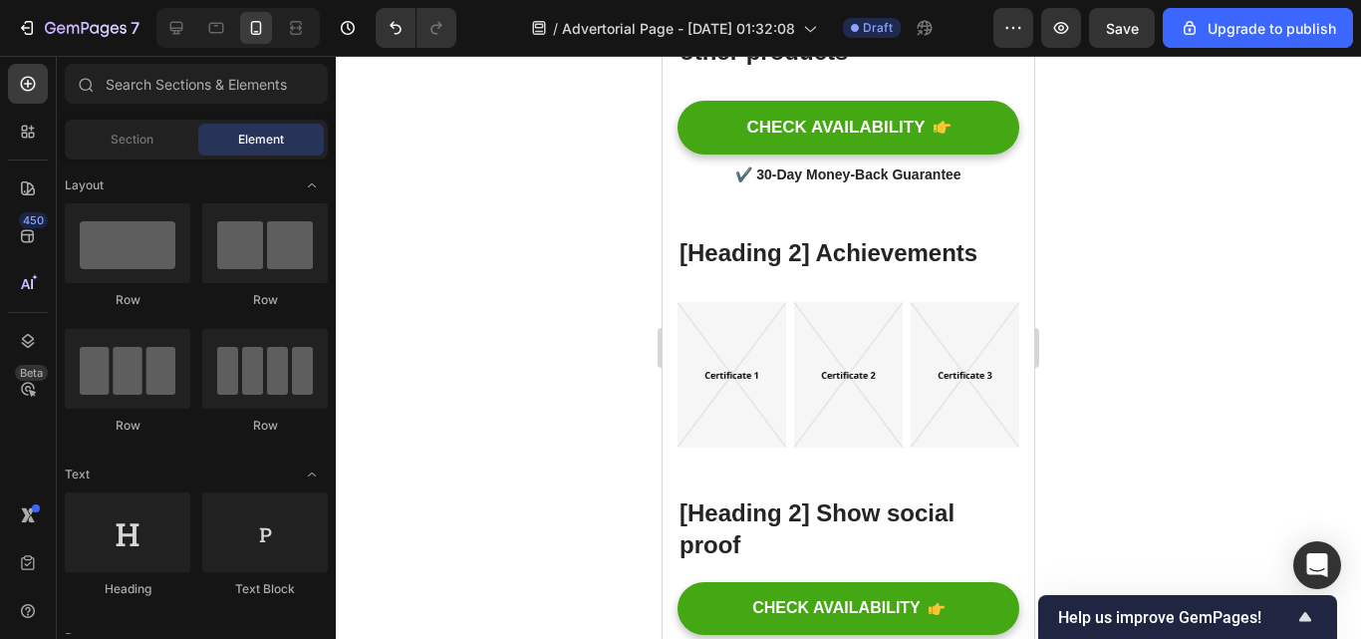
scroll to position [8803, 0]
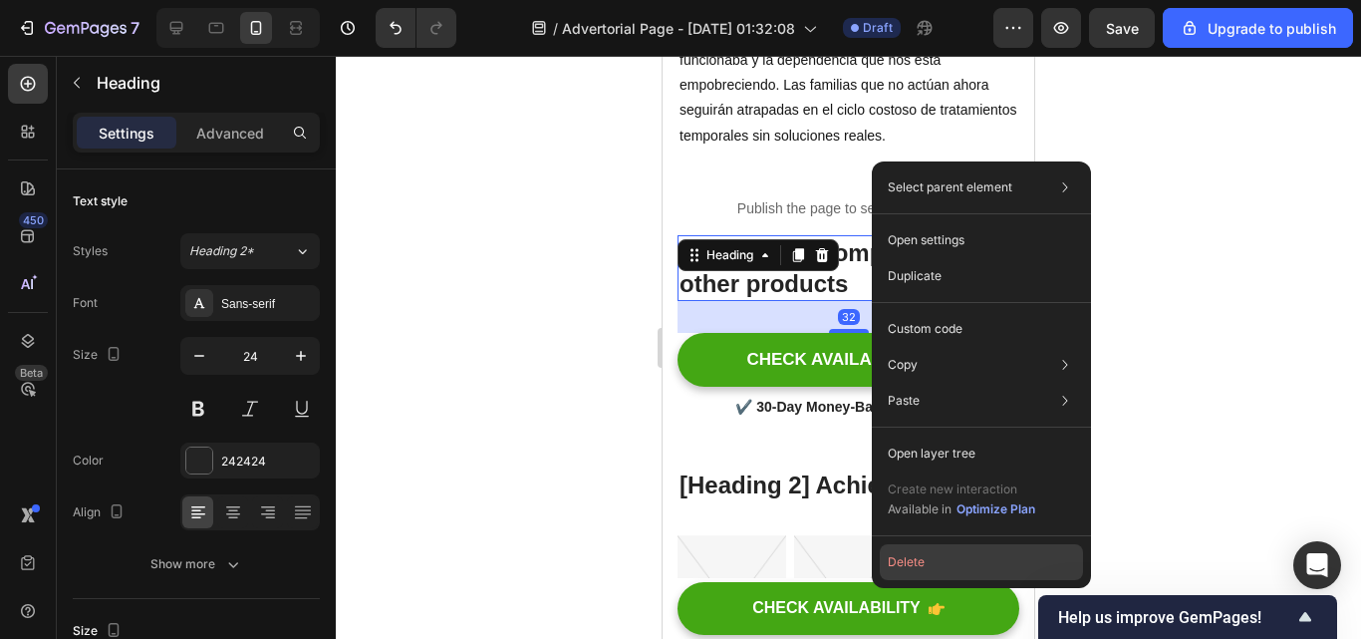
click at [920, 559] on button "Delete" at bounding box center [981, 562] width 203 height 36
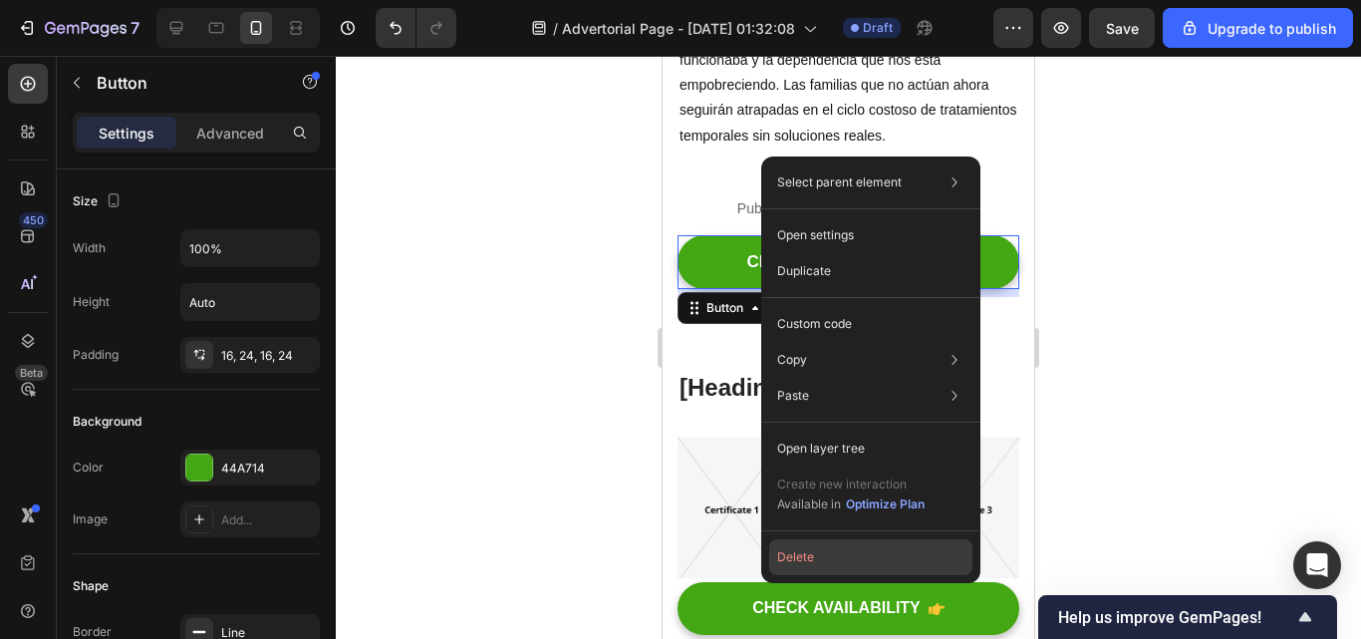
click at [788, 550] on button "Delete" at bounding box center [870, 557] width 203 height 36
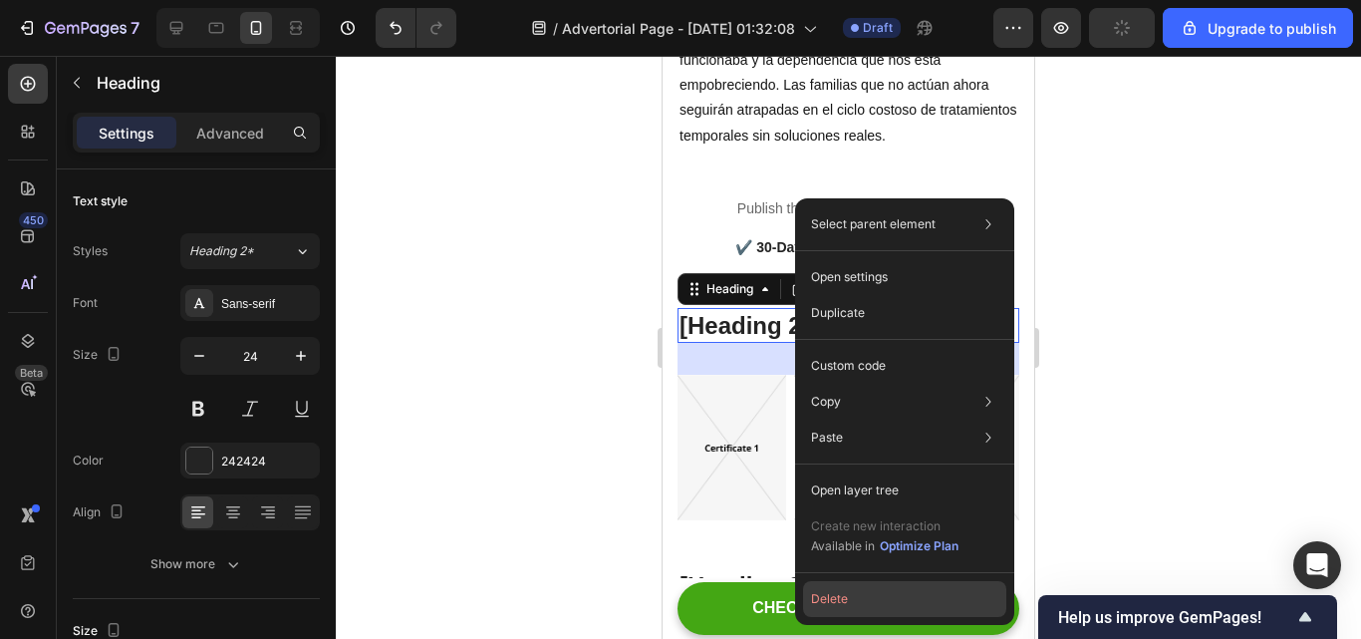
click at [857, 584] on button "Delete" at bounding box center [904, 599] width 203 height 36
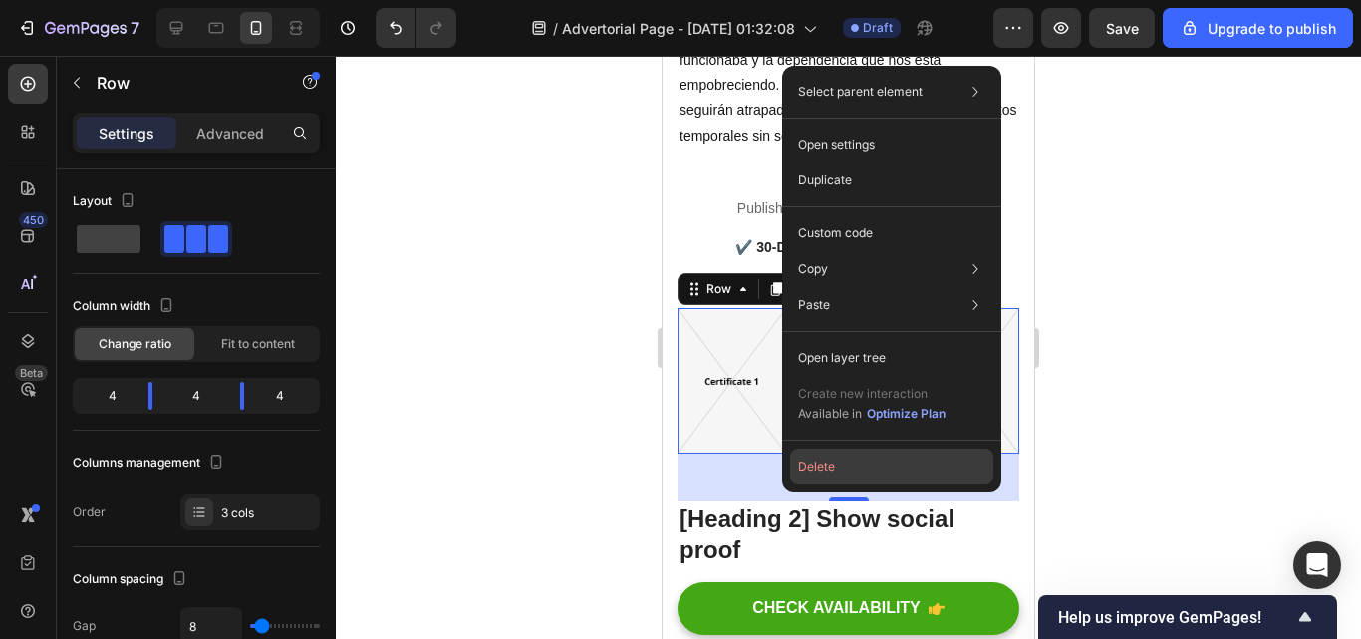
click at [826, 475] on button "Delete" at bounding box center [891, 466] width 203 height 36
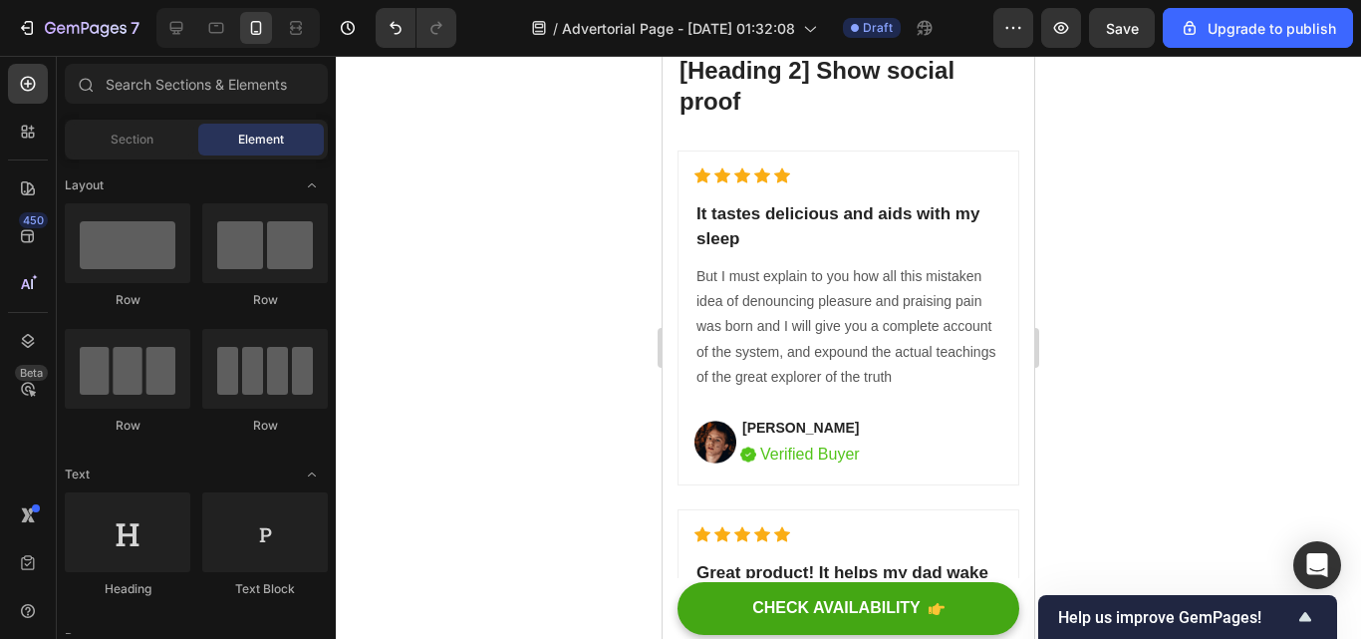
scroll to position [8961, 0]
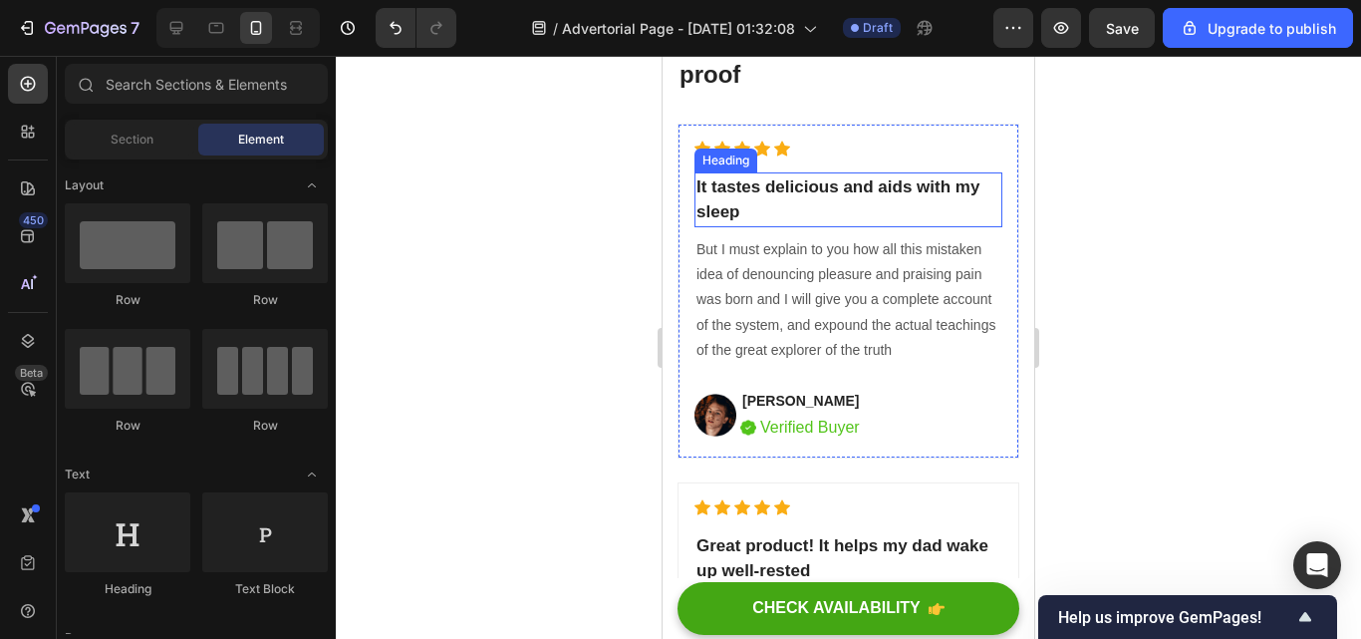
click at [784, 195] on p "It tastes delicious and aids with my sleep" at bounding box center [848, 199] width 304 height 51
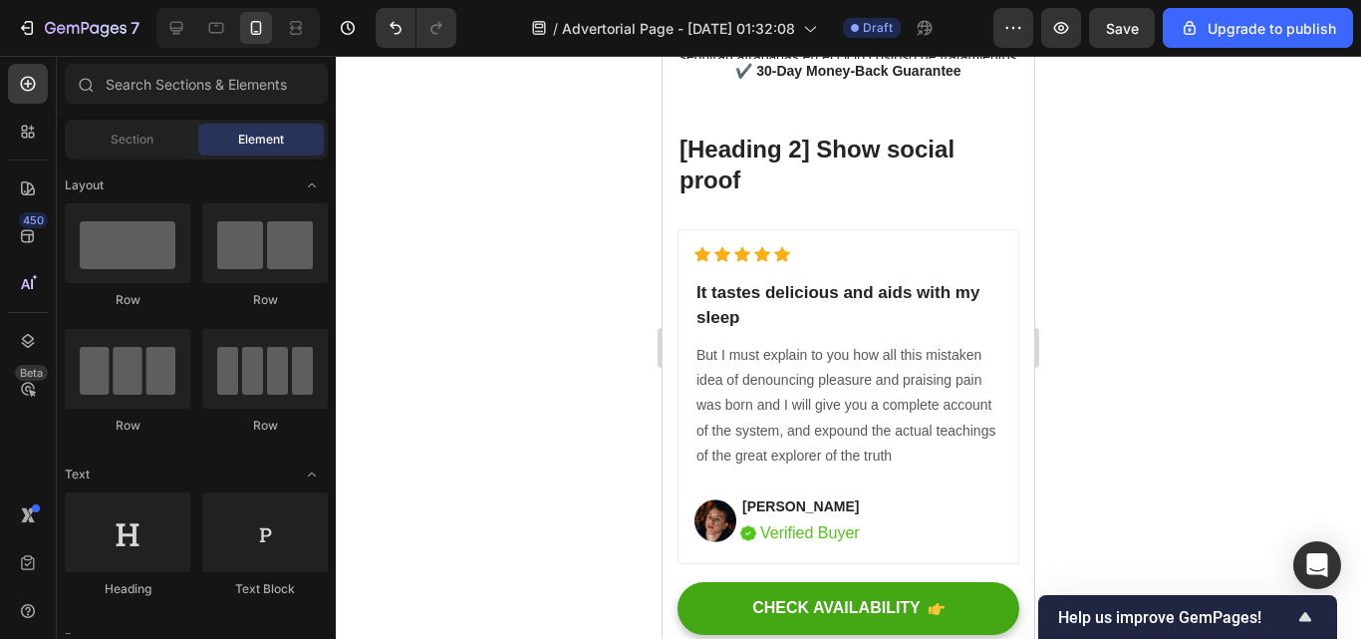
scroll to position [8697, 0]
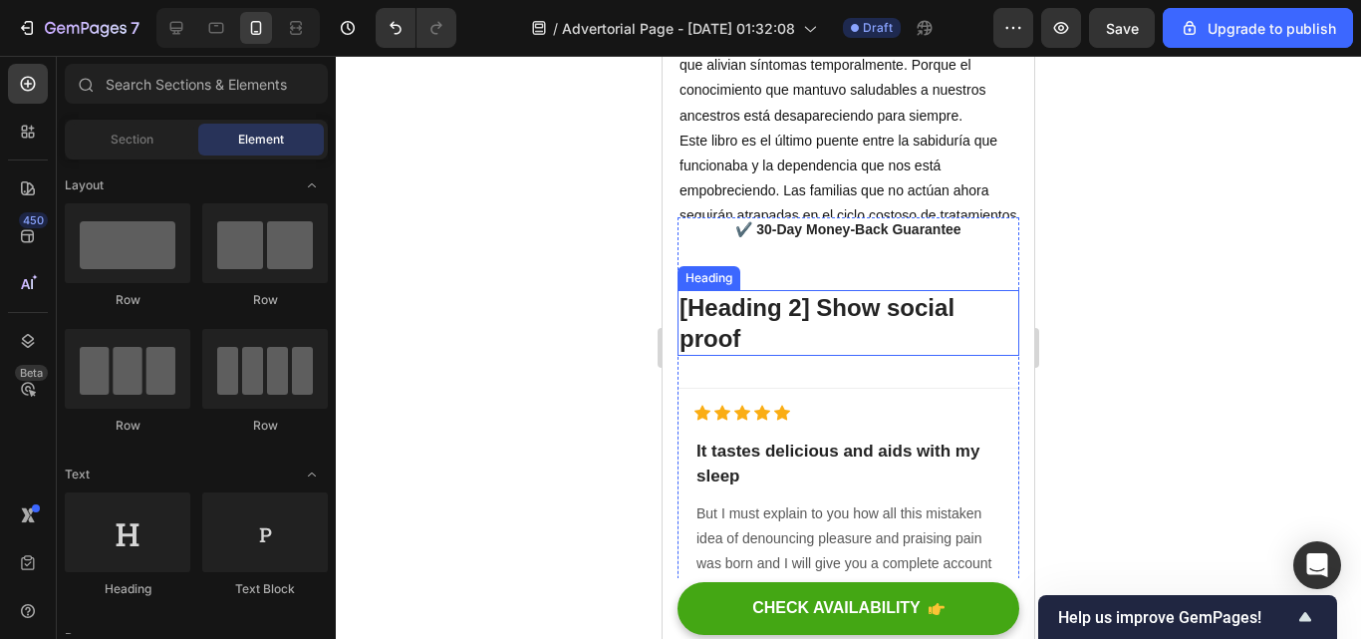
click at [892, 332] on p "[Heading 2] Show social proof" at bounding box center [849, 323] width 338 height 62
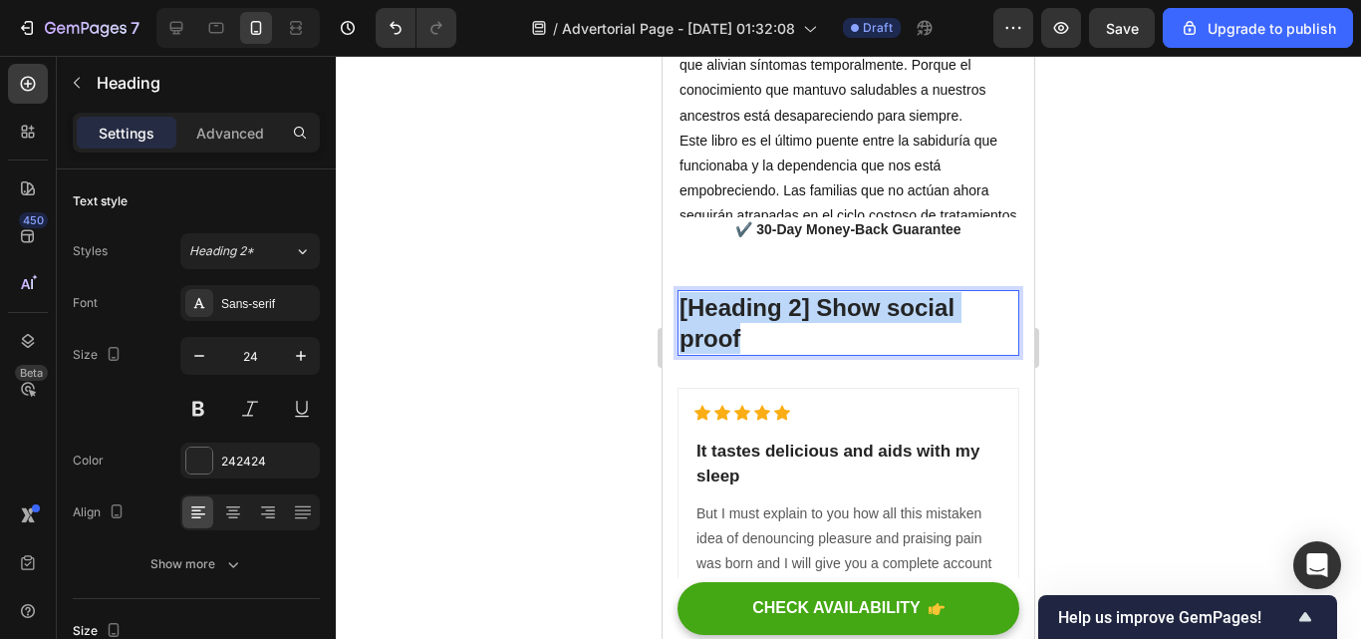
click at [892, 332] on p "[Heading 2] Show social proof" at bounding box center [849, 323] width 338 height 62
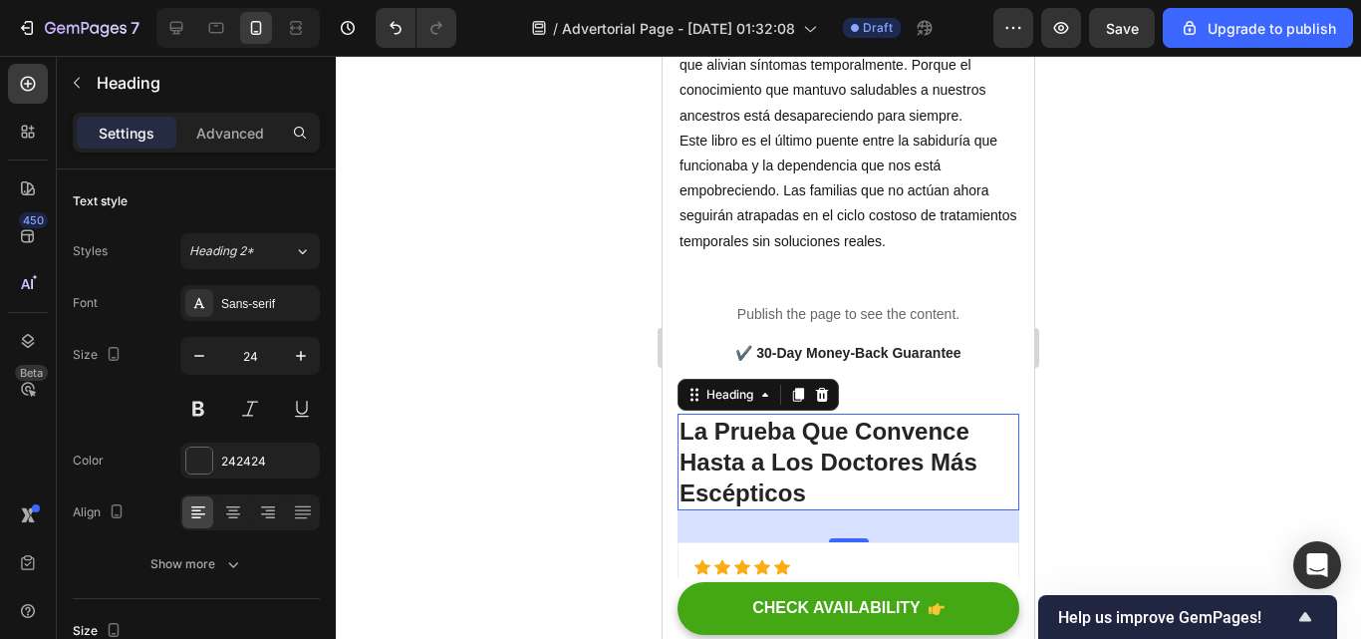
click at [1159, 345] on div at bounding box center [848, 347] width 1025 height 583
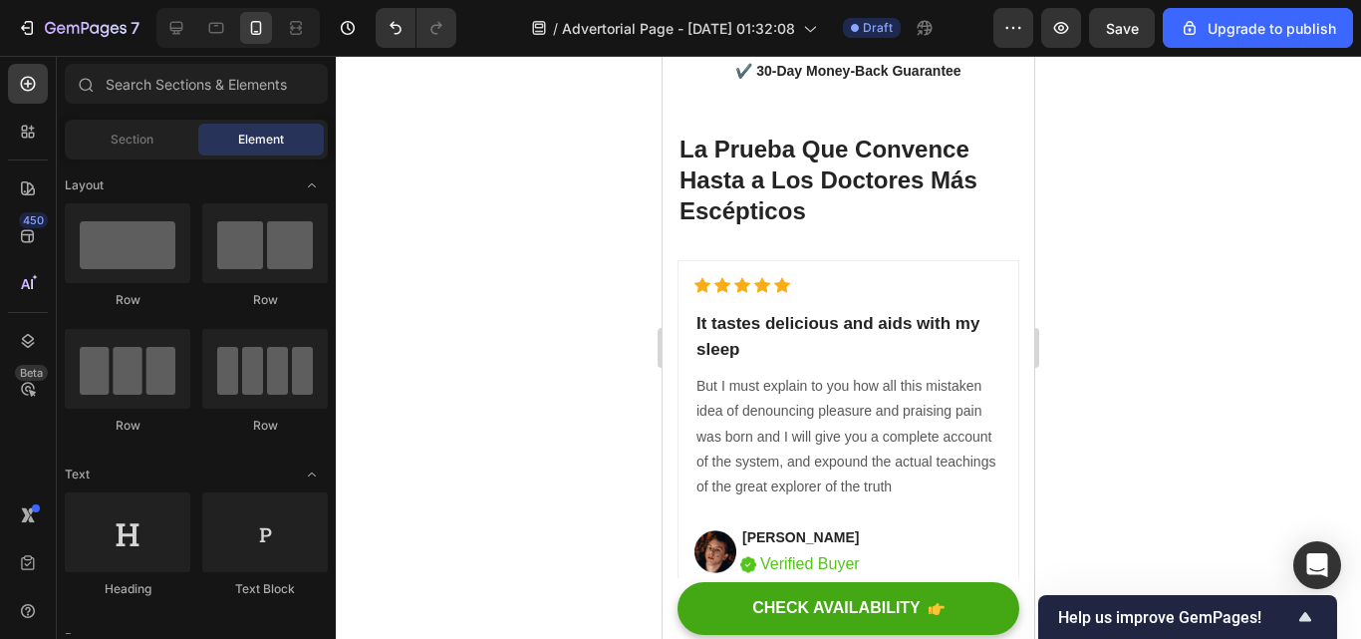
scroll to position [8936, 0]
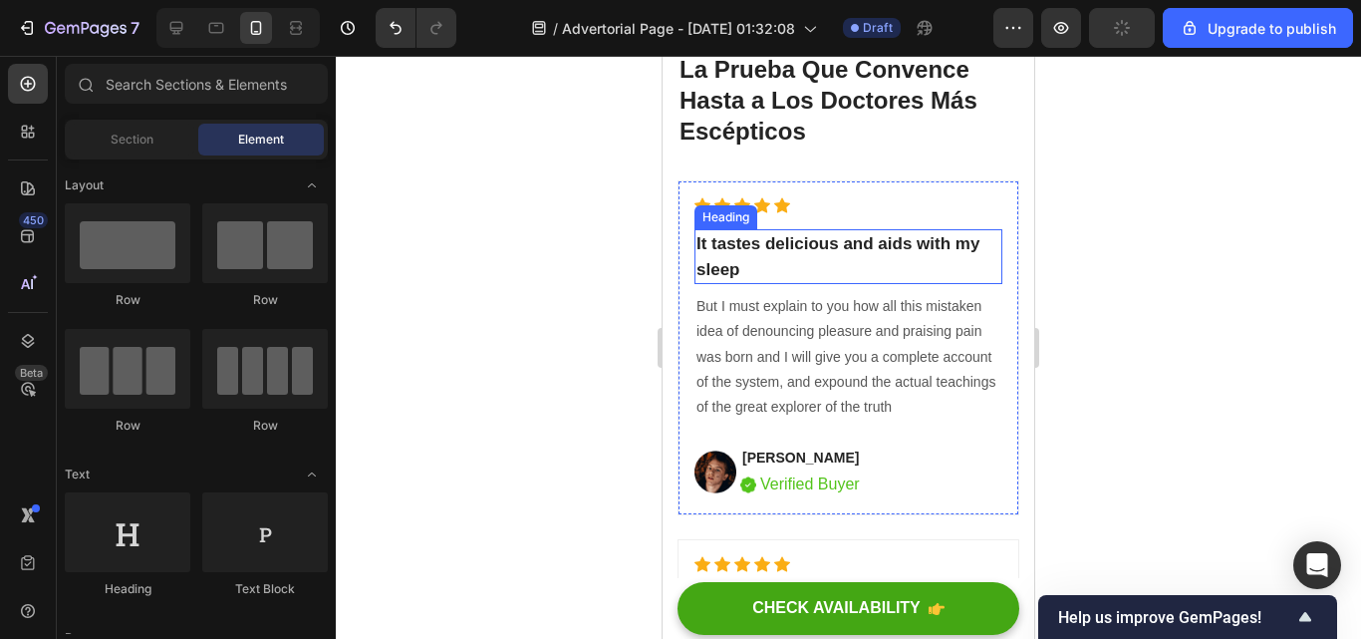
click at [794, 261] on p "It tastes delicious and aids with my sleep" at bounding box center [848, 256] width 304 height 51
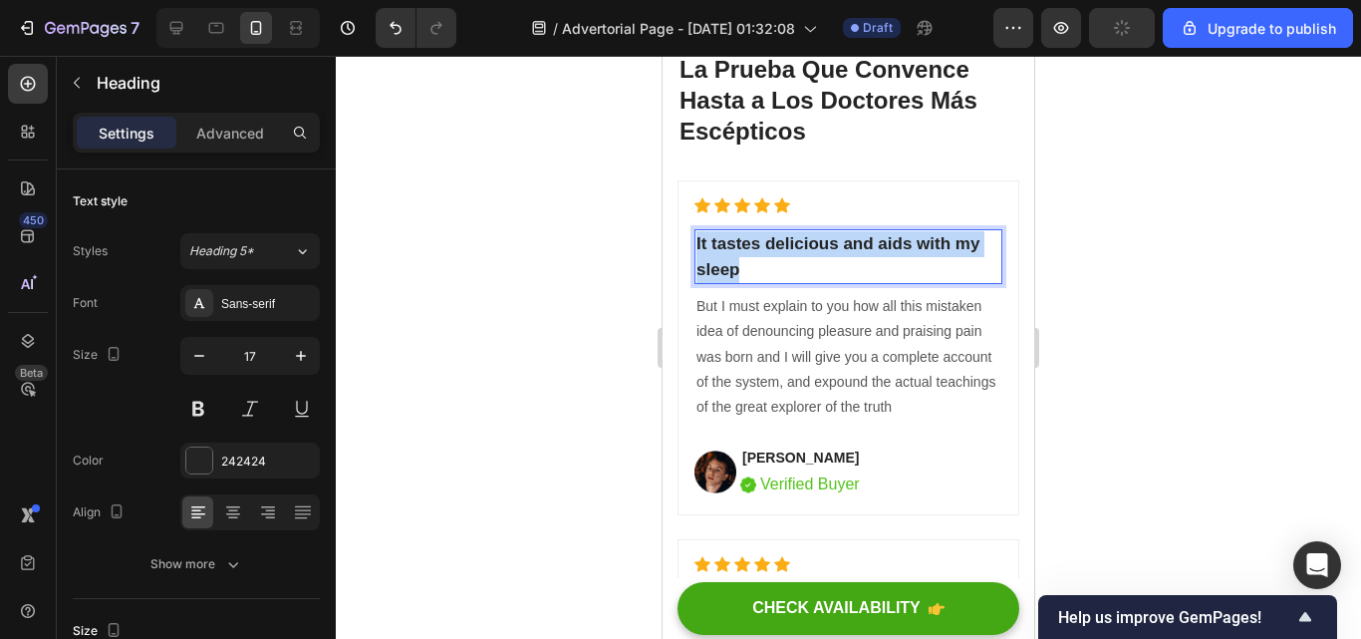
click at [794, 261] on p "It tastes delicious and aids with my sleep" at bounding box center [848, 256] width 304 height 51
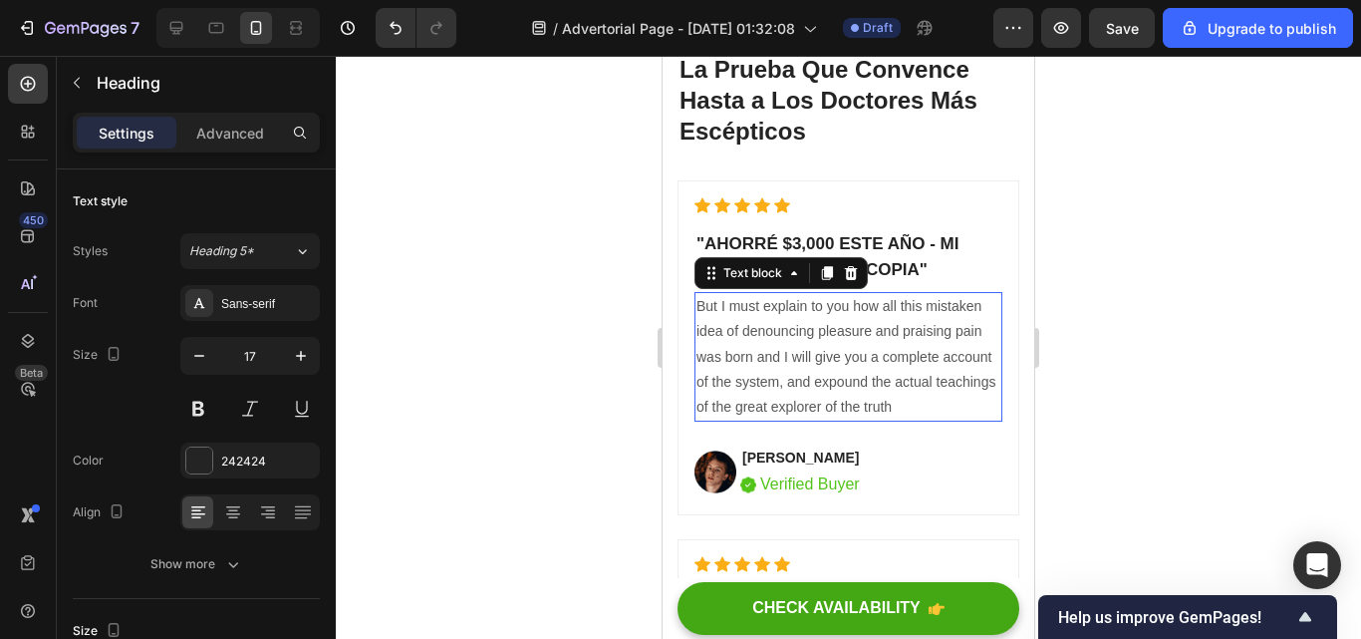
click at [961, 409] on p "But I must explain to you how all this mistaken idea of denouncing pleasure and…" at bounding box center [848, 357] width 304 height 126
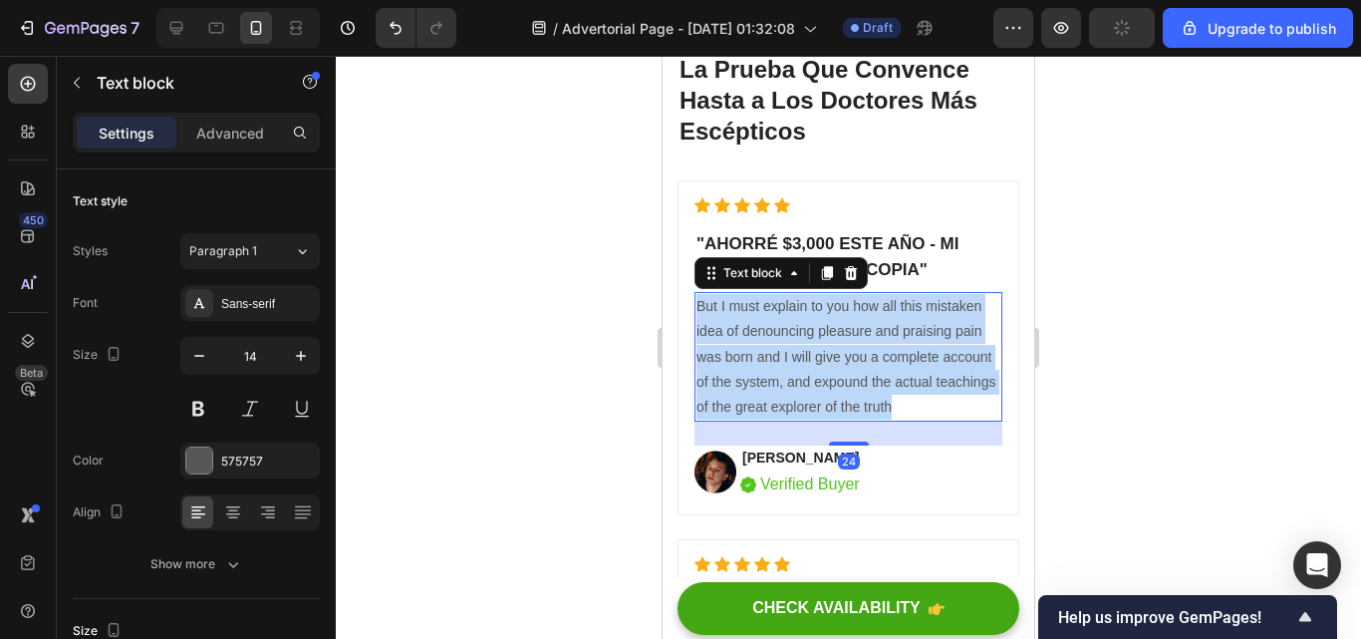
click at [961, 409] on p "But I must explain to you how all this mistaken idea of denouncing pleasure and…" at bounding box center [848, 357] width 304 height 126
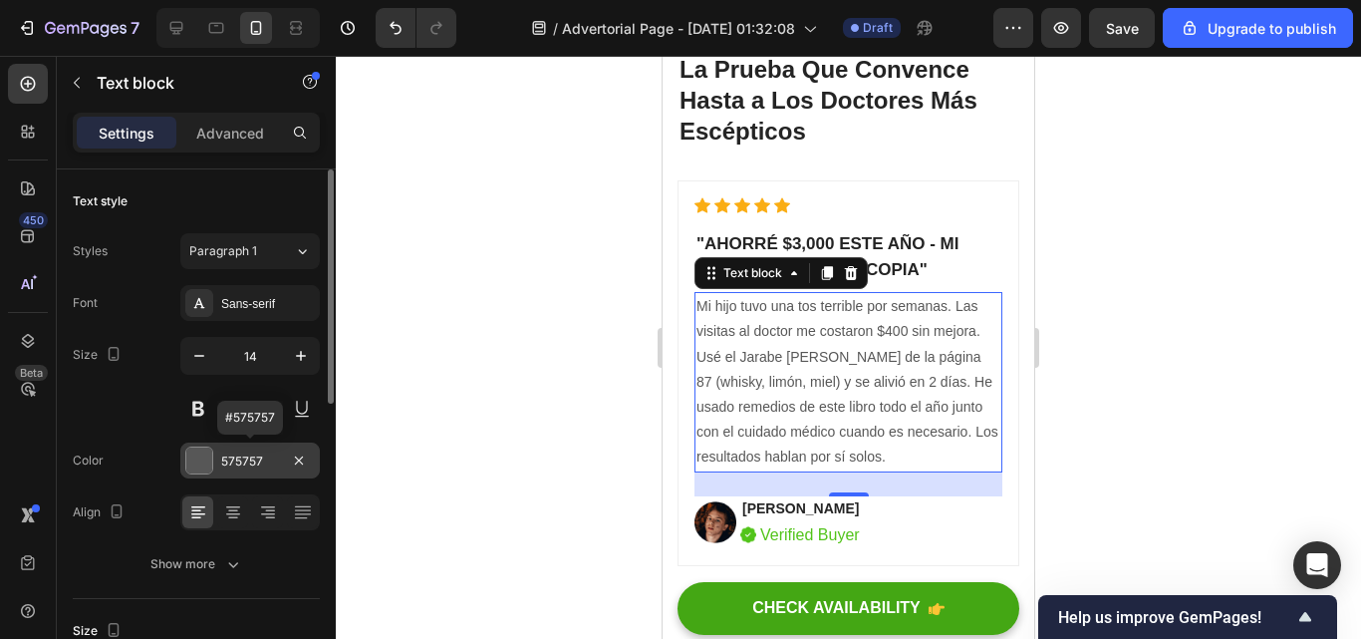
click at [257, 453] on div "575757" at bounding box center [250, 461] width 58 height 18
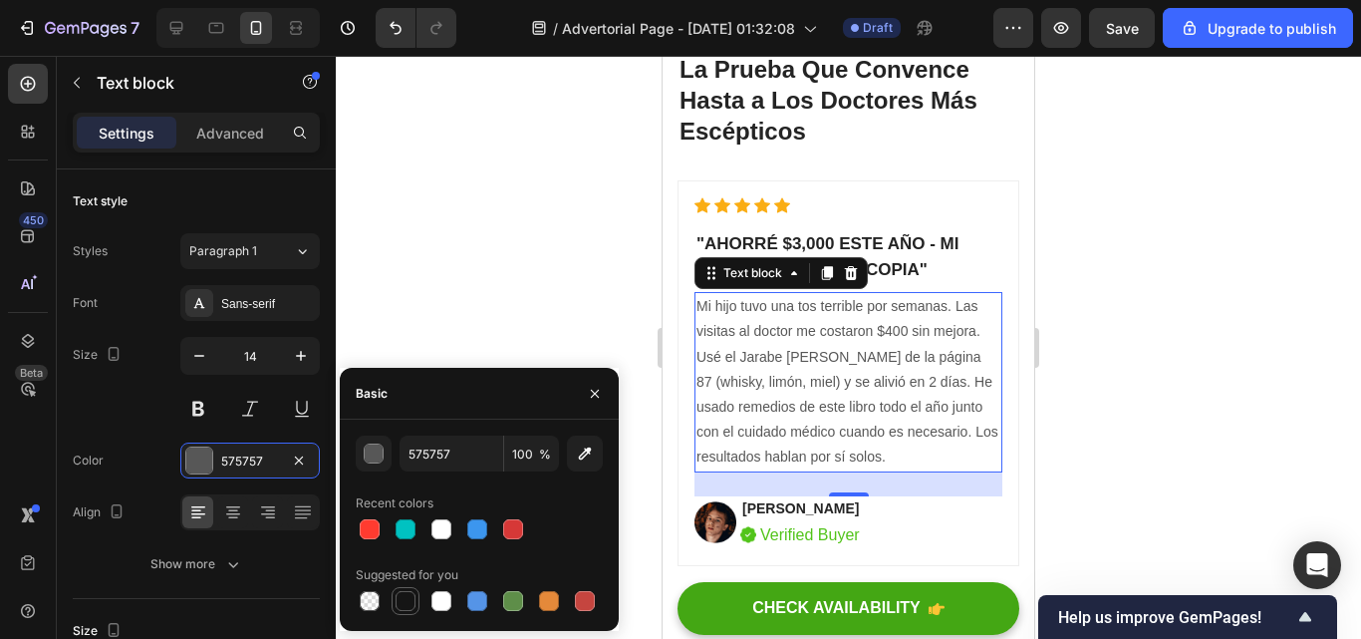
click at [405, 609] on div at bounding box center [406, 601] width 20 height 20
type input "151515"
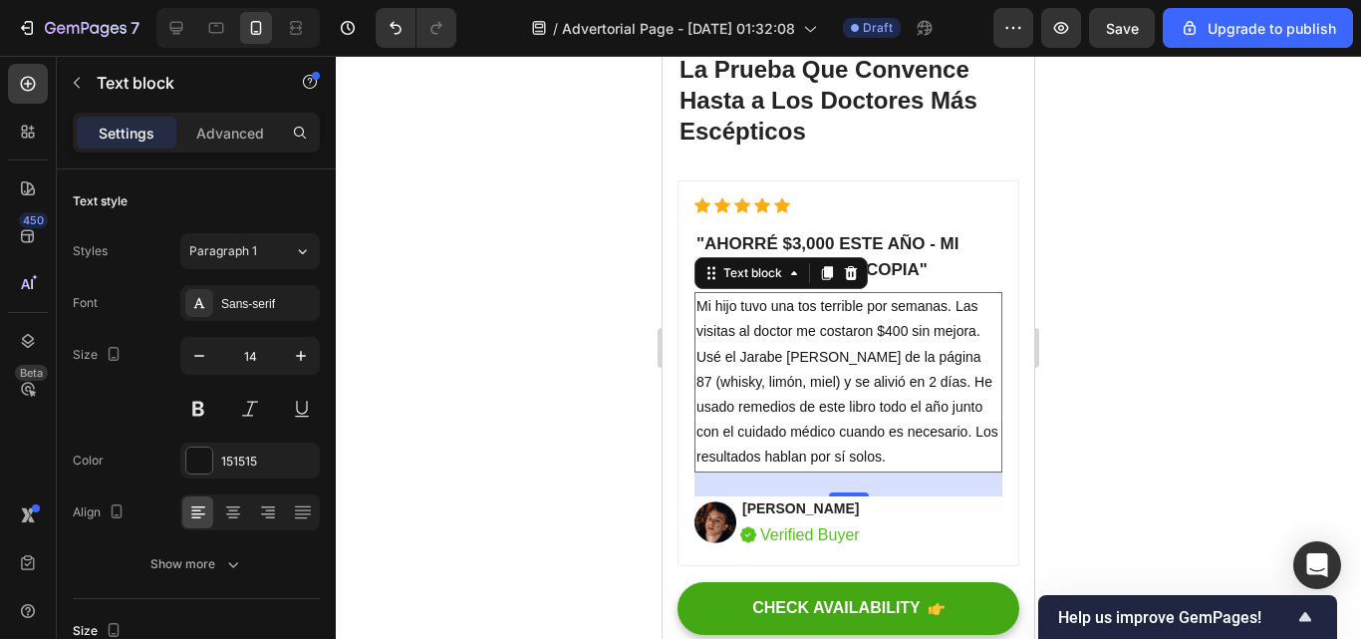
click at [454, 305] on div at bounding box center [848, 347] width 1025 height 583
click at [777, 368] on p "Mi hijo tuvo una tos terrible por semanas. Las visitas al doctor me costaron $4…" at bounding box center [848, 381] width 304 height 175
click at [482, 448] on div at bounding box center [848, 347] width 1025 height 583
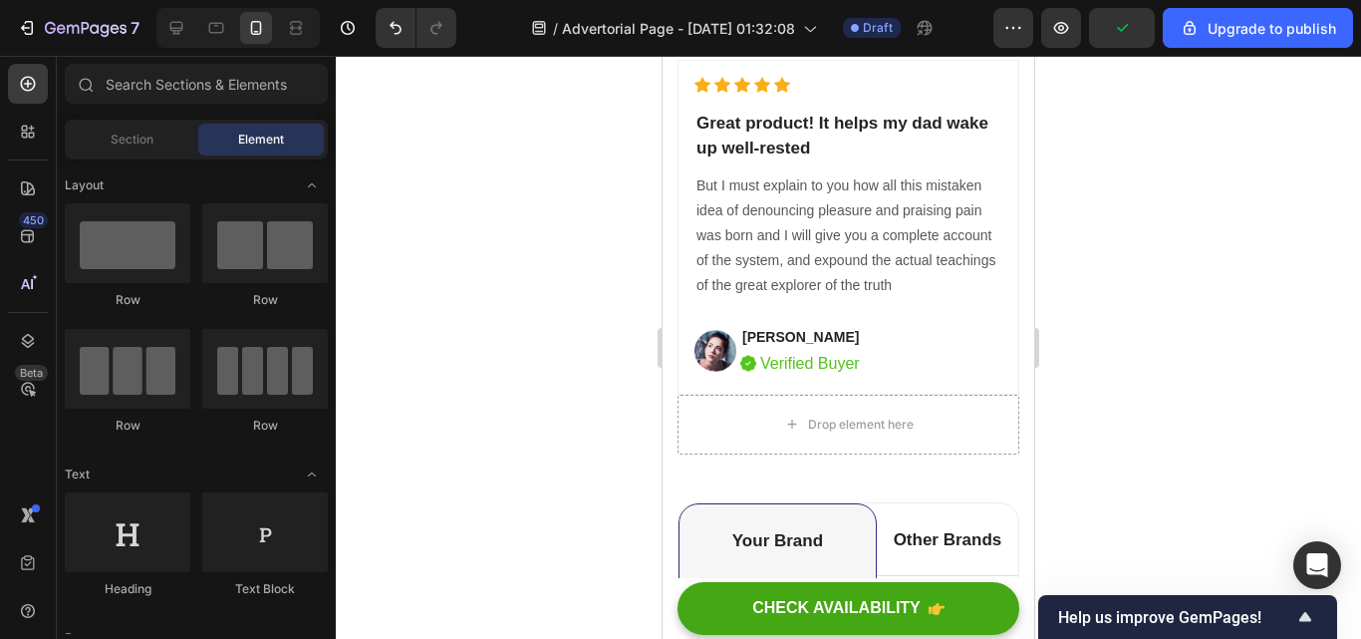
scroll to position [10209, 0]
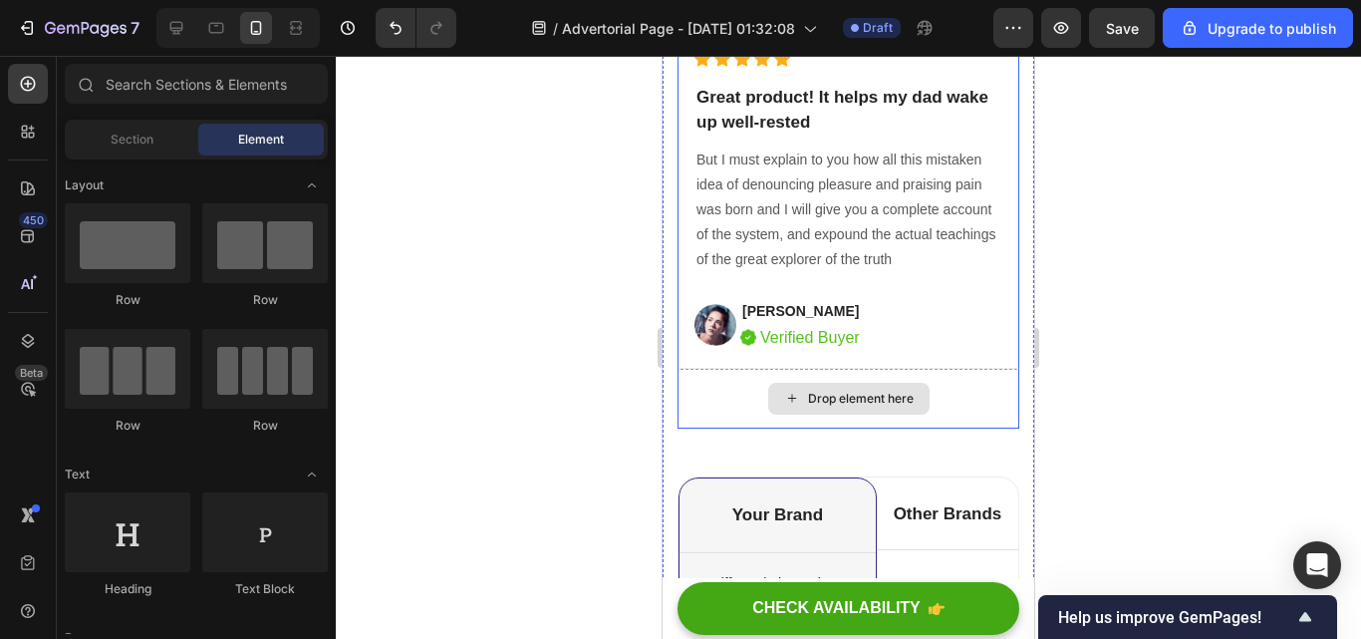
click at [855, 394] on div "Drop element here" at bounding box center [861, 399] width 106 height 16
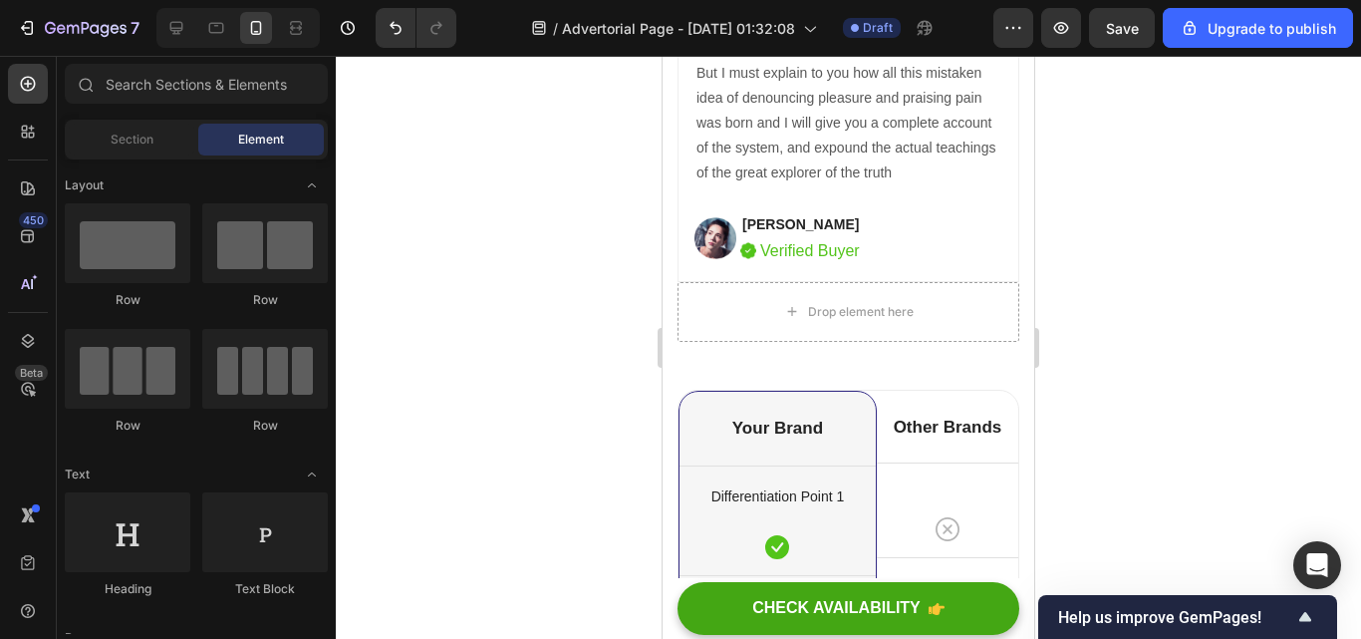
scroll to position [10298, 0]
click at [176, 448] on div "Row Row Row Row" at bounding box center [196, 327] width 263 height 249
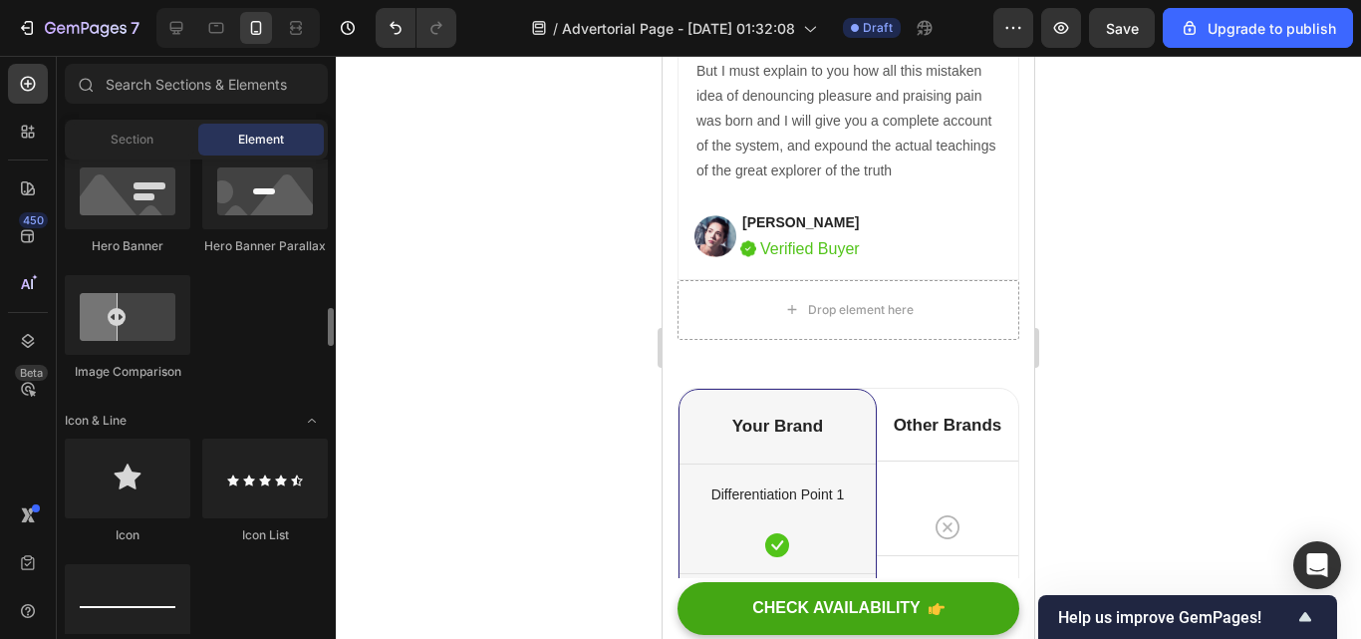
scroll to position [1106, 0]
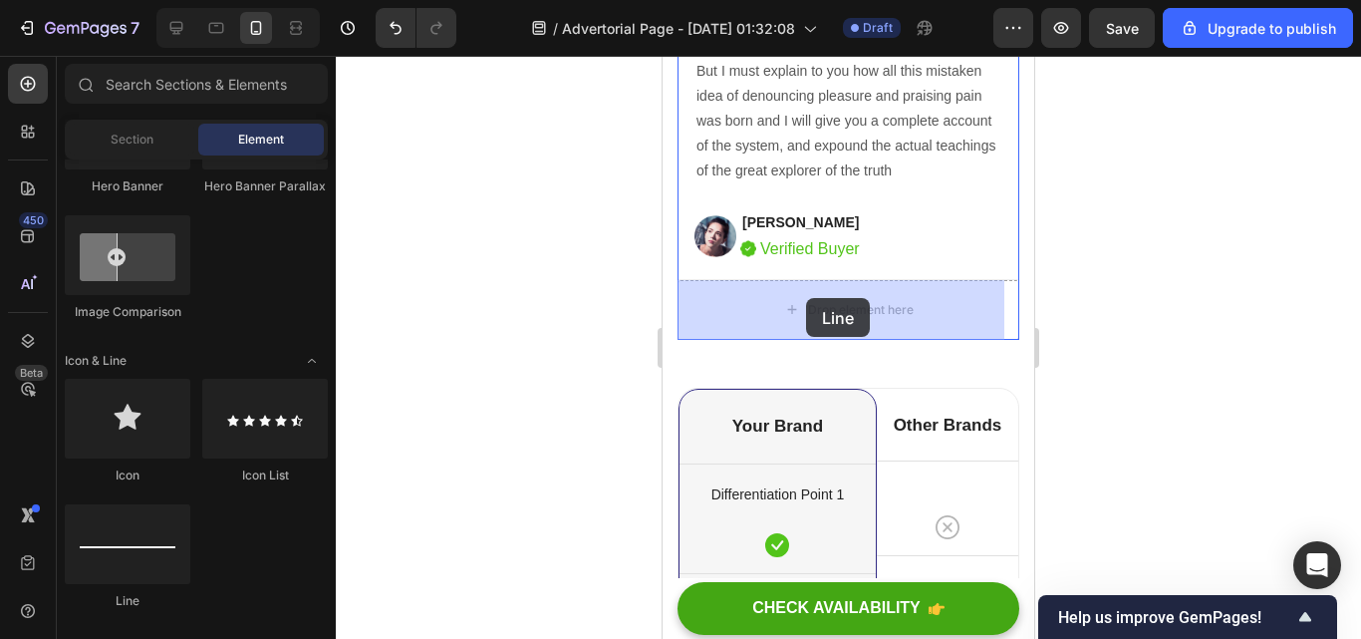
drag, startPoint x: 782, startPoint y: 621, endPoint x: 806, endPoint y: 298, distance: 323.7
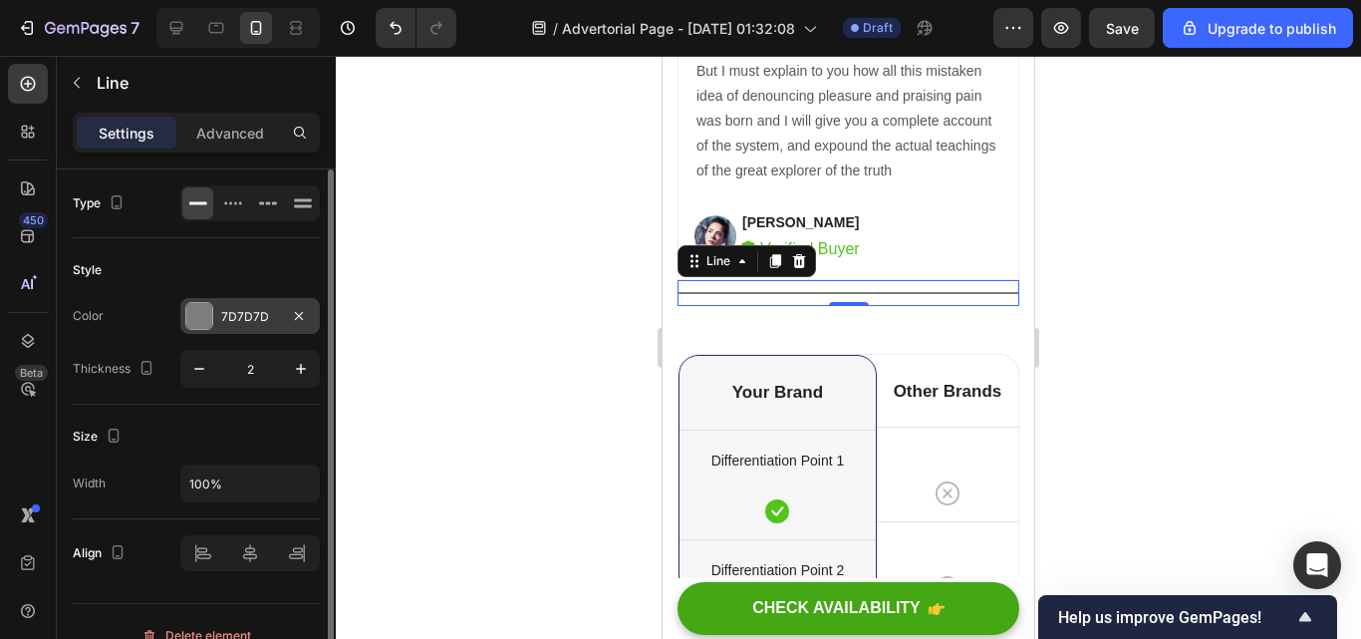
click at [238, 308] on div "7D7D7D" at bounding box center [250, 317] width 58 height 18
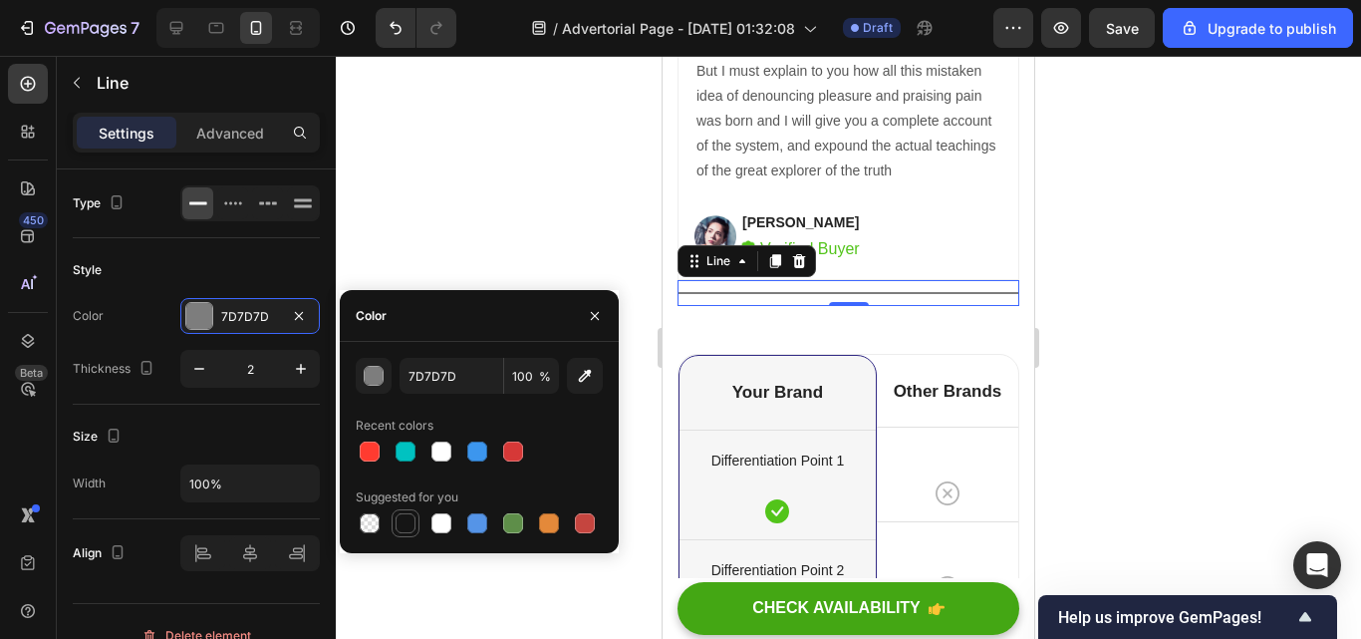
click at [399, 517] on div at bounding box center [479, 523] width 247 height 28
click at [399, 517] on div at bounding box center [406, 523] width 20 height 20
type input "151515"
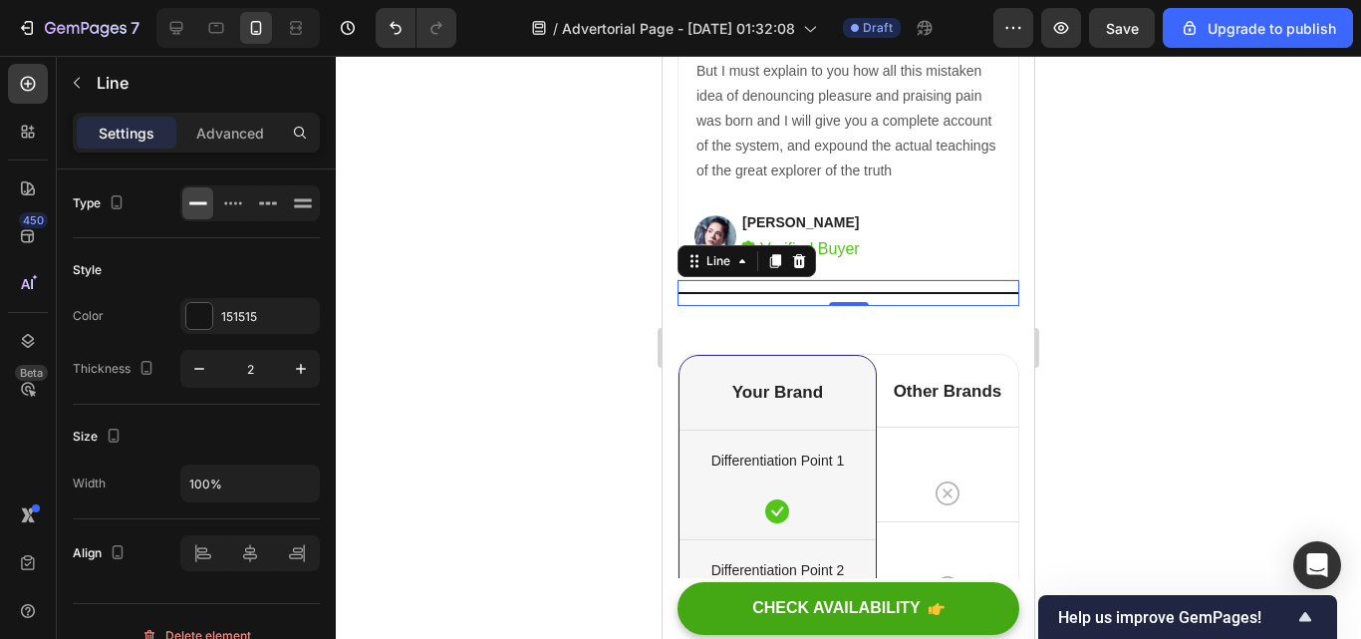
click at [457, 258] on div at bounding box center [848, 347] width 1025 height 583
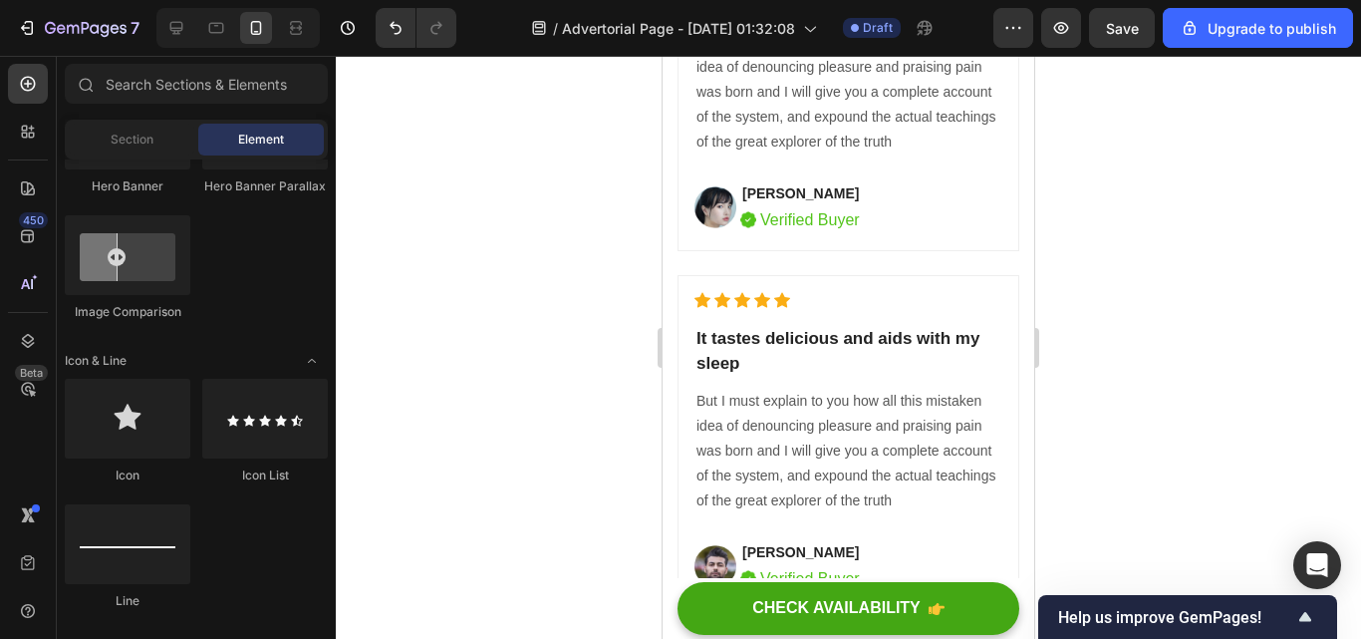
scroll to position [9582, 0]
